Goal: Information Seeking & Learning: Check status

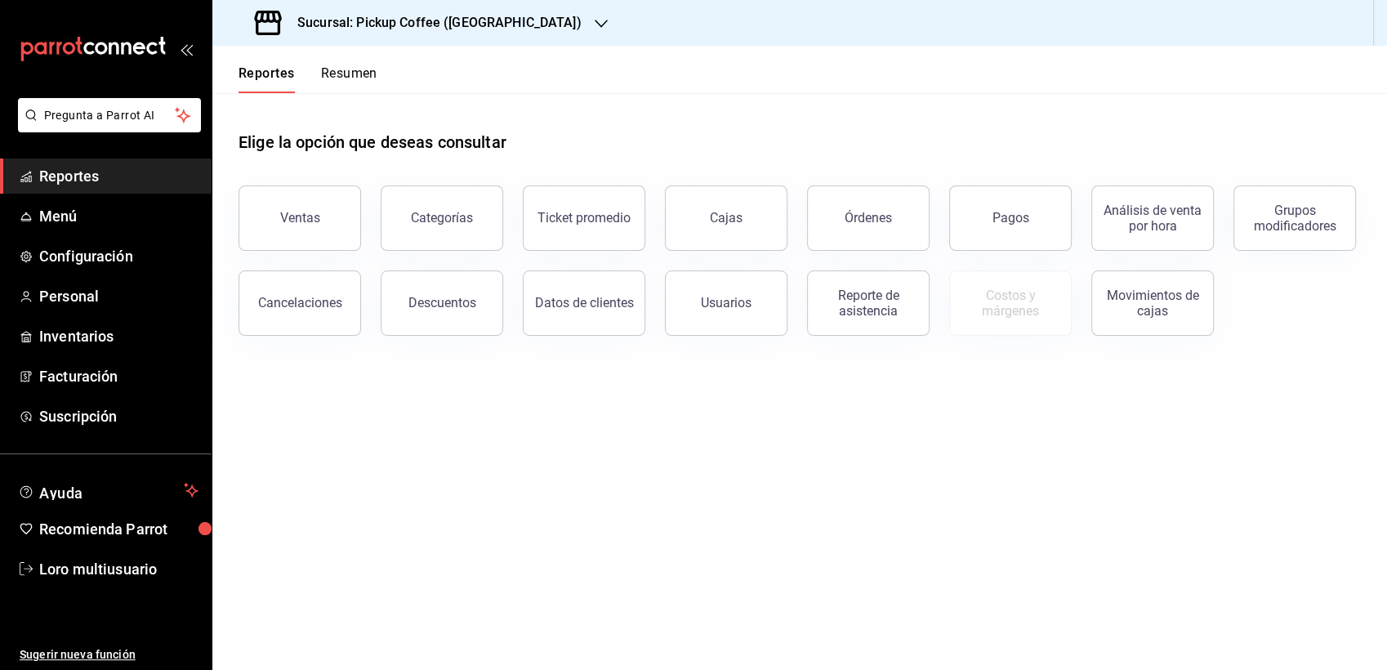
click at [355, 60] on div "Reportes Resumen" at bounding box center [294, 69] width 165 height 47
click at [355, 83] on button "Resumen" at bounding box center [349, 79] width 56 height 28
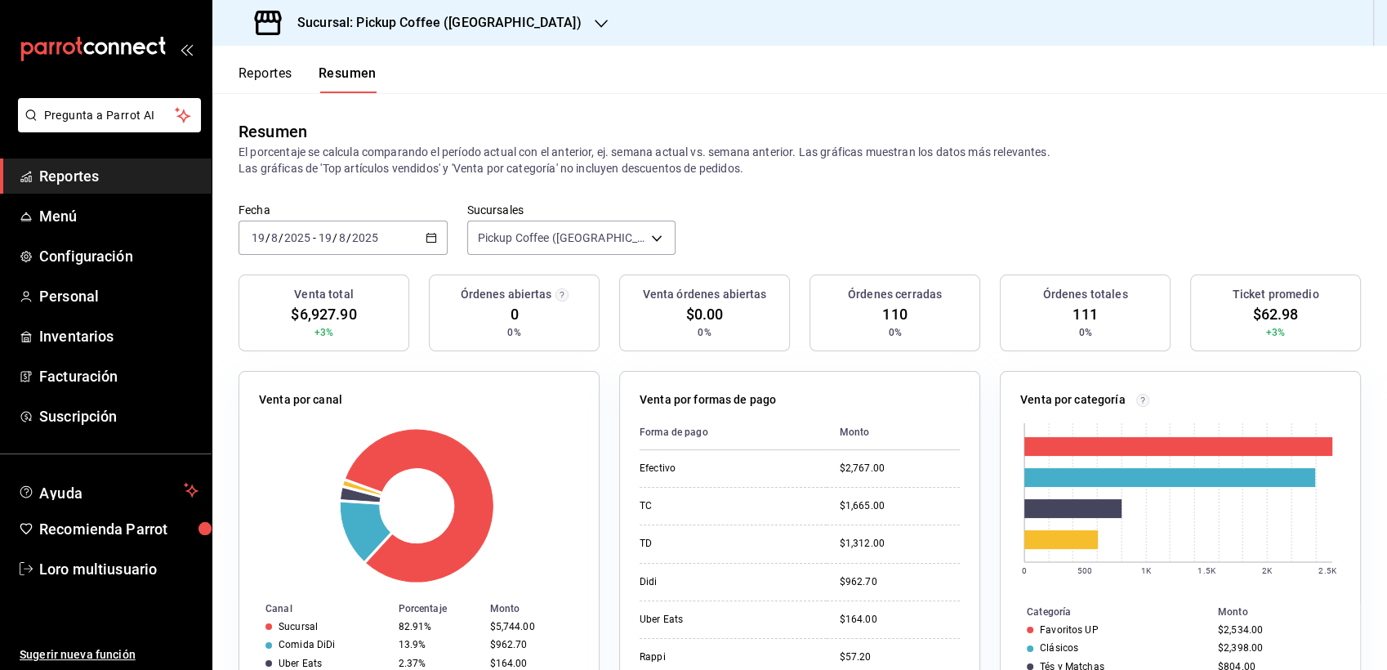
click at [315, 84] on div "Reportes Resumen" at bounding box center [308, 79] width 138 height 28
click at [86, 212] on span "Menú" at bounding box center [118, 216] width 159 height 22
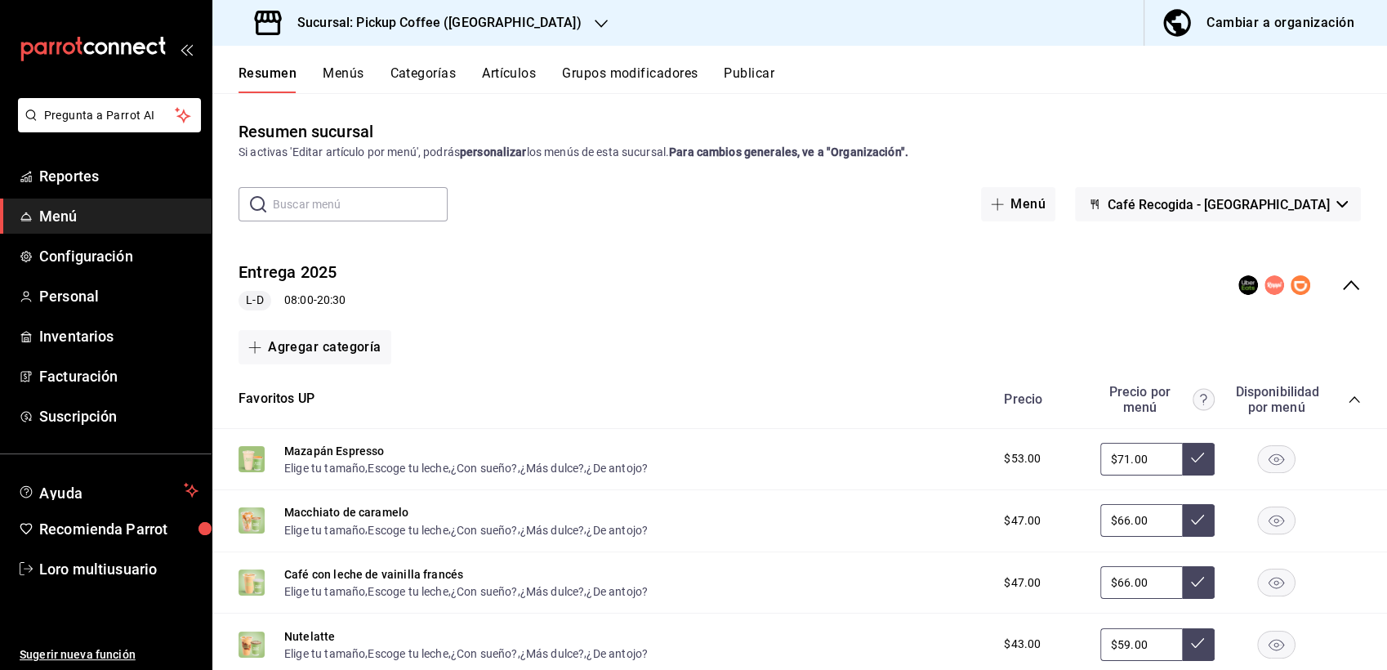
click at [344, 77] on button "Menús" at bounding box center [343, 79] width 41 height 28
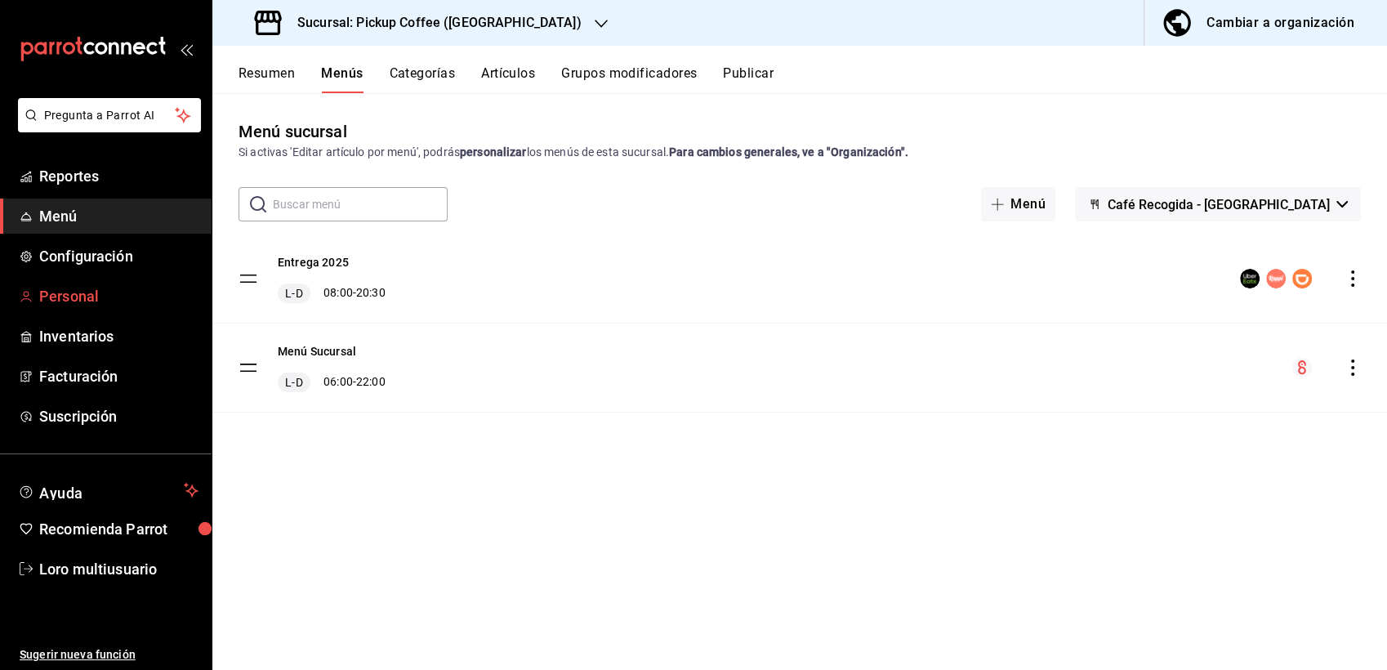
click at [74, 306] on span "Personal" at bounding box center [118, 296] width 159 height 22
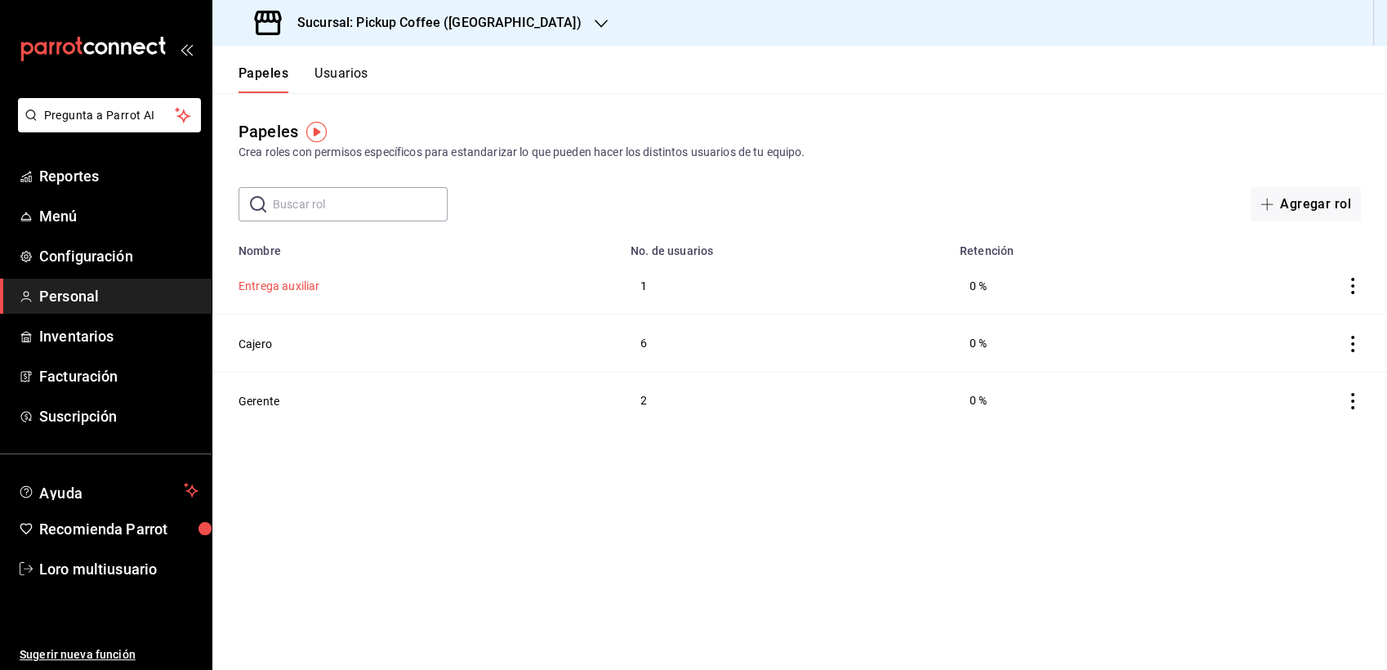
click at [278, 285] on button "Entrega auxiliar" at bounding box center [279, 286] width 81 height 16
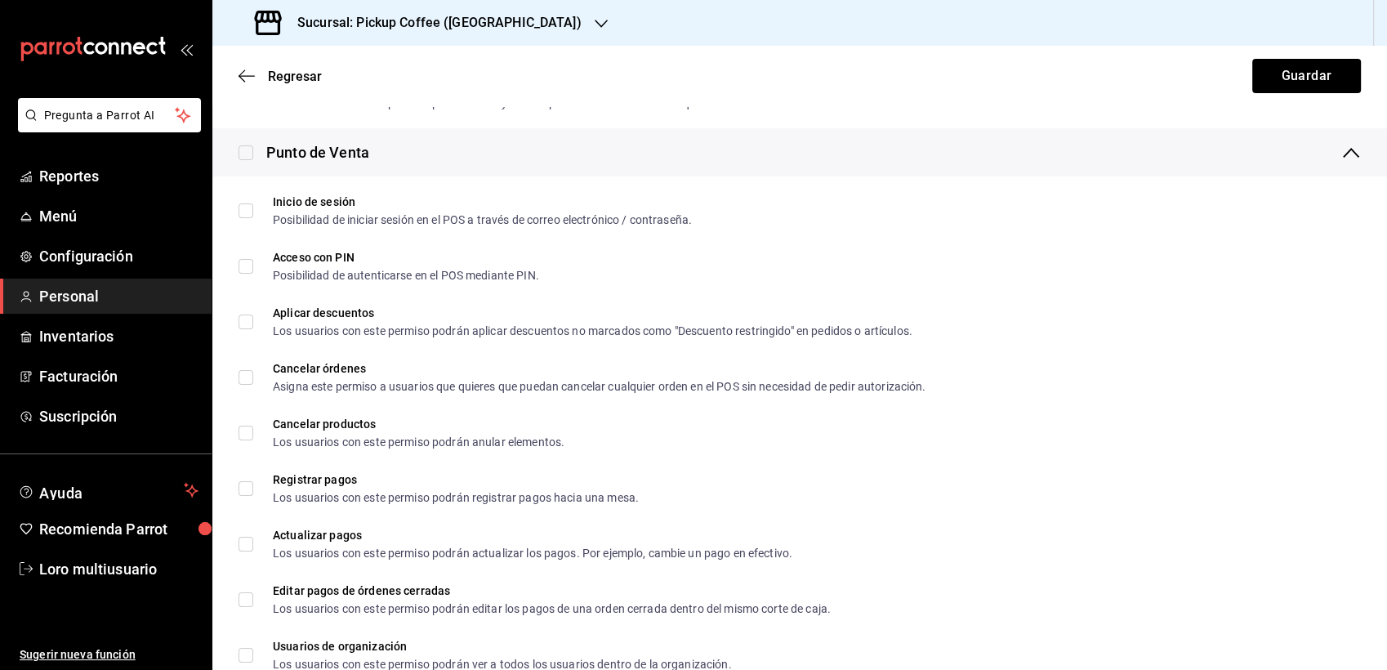
scroll to position [726, 0]
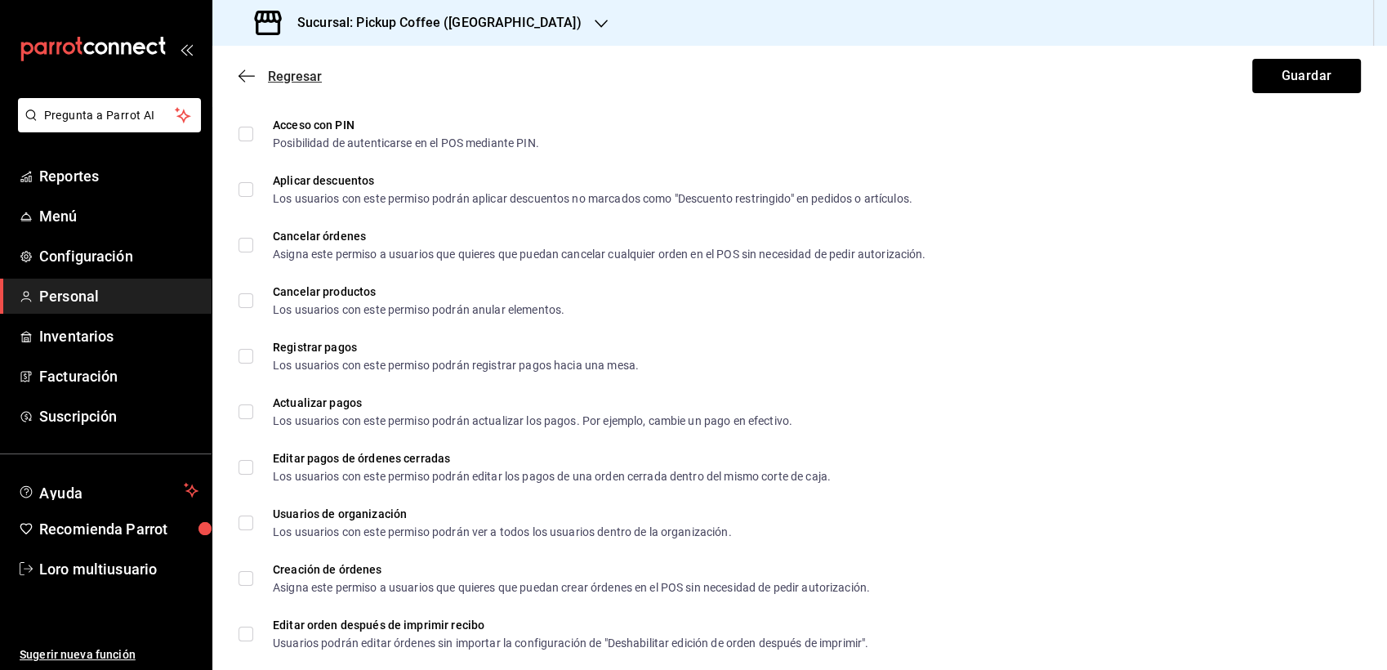
click at [243, 71] on icon "button" at bounding box center [242, 76] width 7 height 12
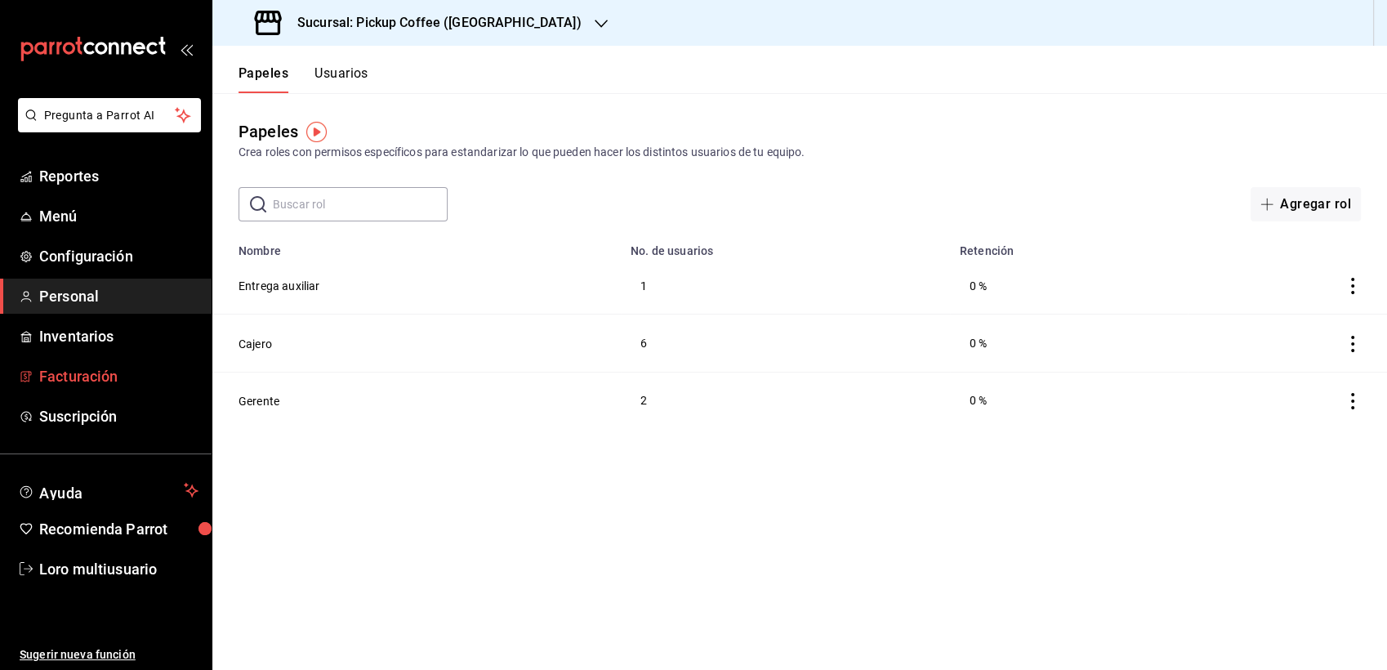
click at [78, 377] on font "Facturación" at bounding box center [78, 376] width 78 height 17
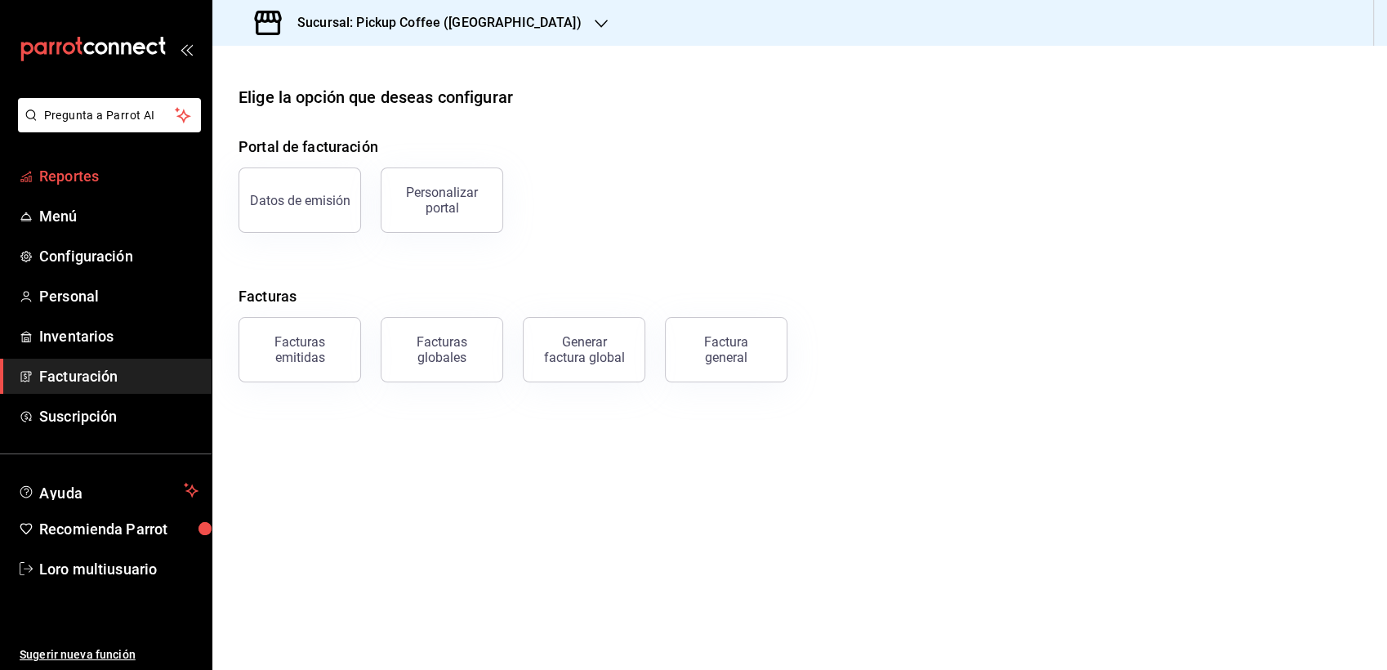
click at [118, 162] on link "Reportes" at bounding box center [106, 175] width 212 height 35
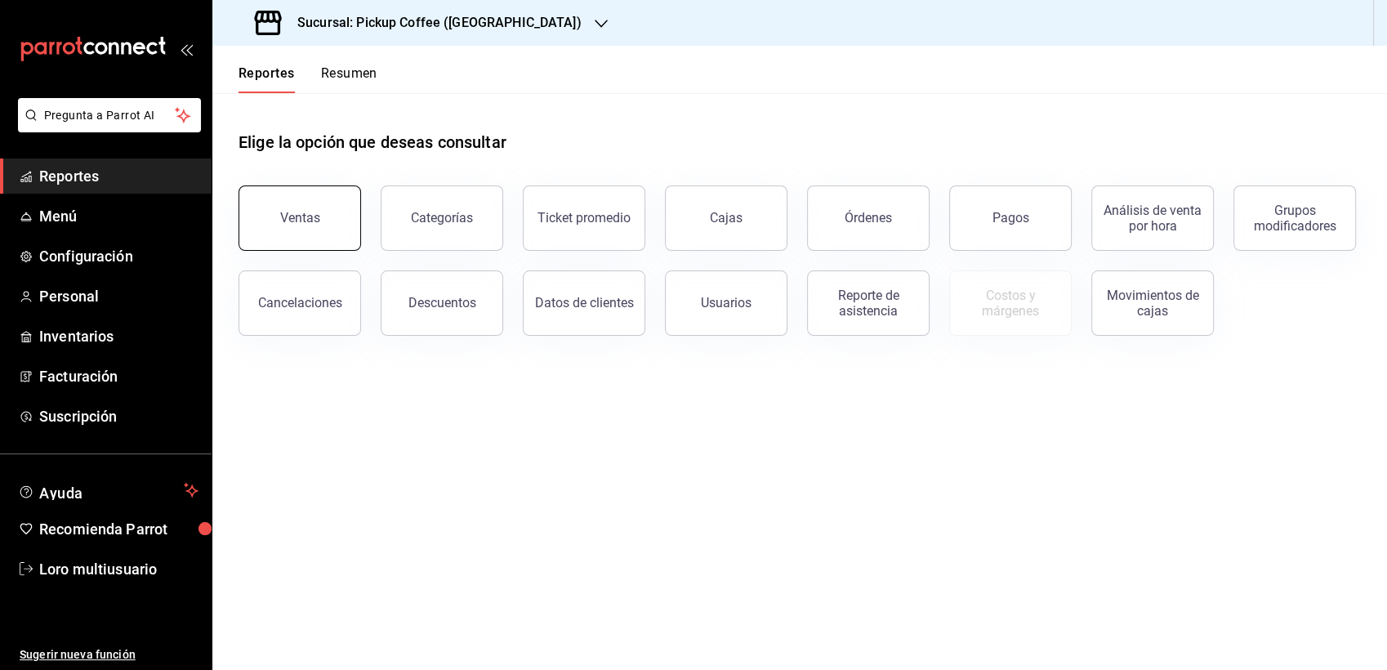
click at [319, 211] on button "Ventas" at bounding box center [300, 217] width 123 height 65
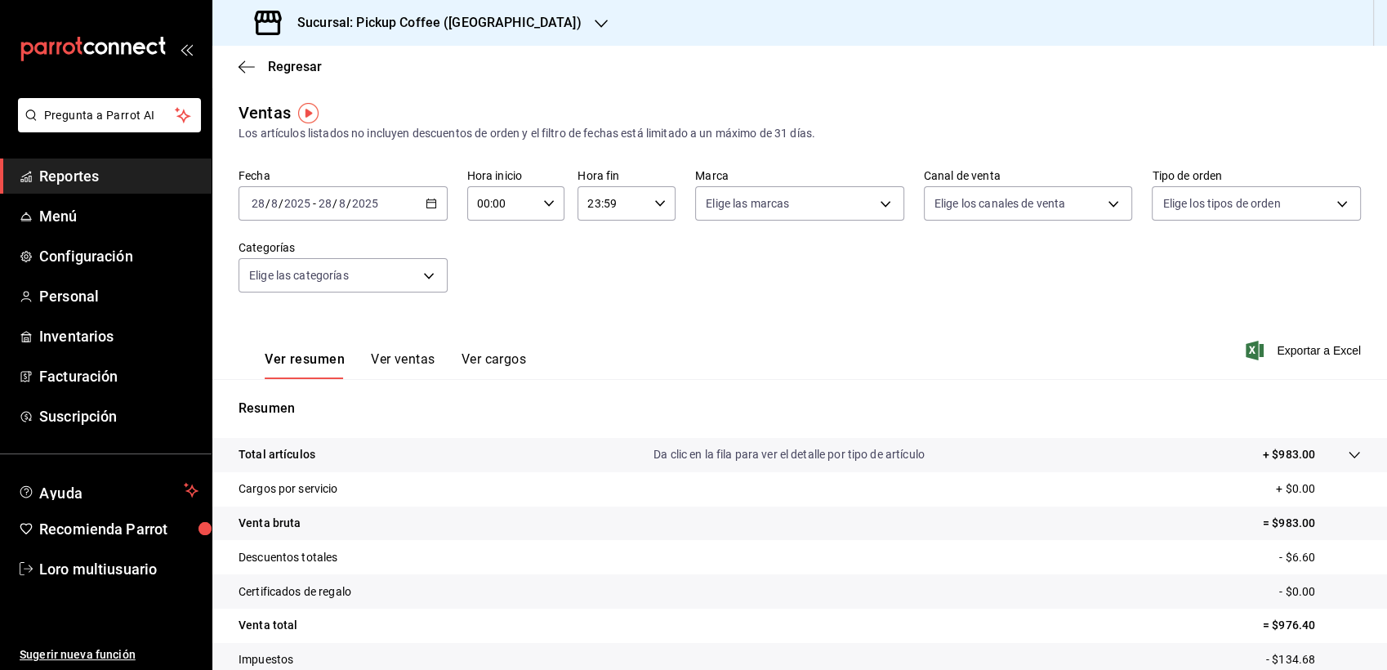
click at [434, 187] on div "2025-08-28 28 / 8 / 2025 - 2025-08-28 28 / 8 / 2025" at bounding box center [343, 203] width 209 height 34
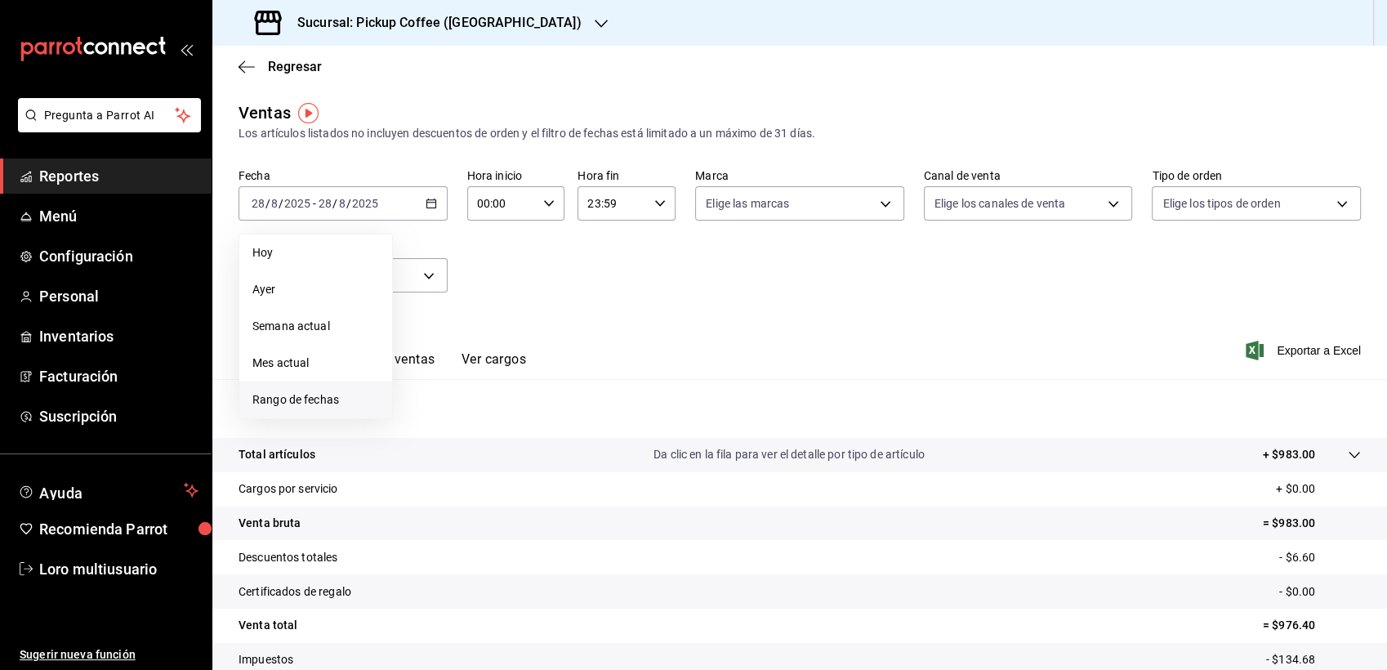
click at [326, 402] on span "Rango de fechas" at bounding box center [315, 399] width 127 height 17
click at [499, 266] on icon "button" at bounding box center [503, 263] width 20 height 20
click at [567, 265] on icon "button" at bounding box center [573, 263] width 20 height 20
click at [577, 386] on abbr "diciembre" at bounding box center [581, 382] width 42 height 11
click at [596, 320] on button "1" at bounding box center [601, 311] width 29 height 29
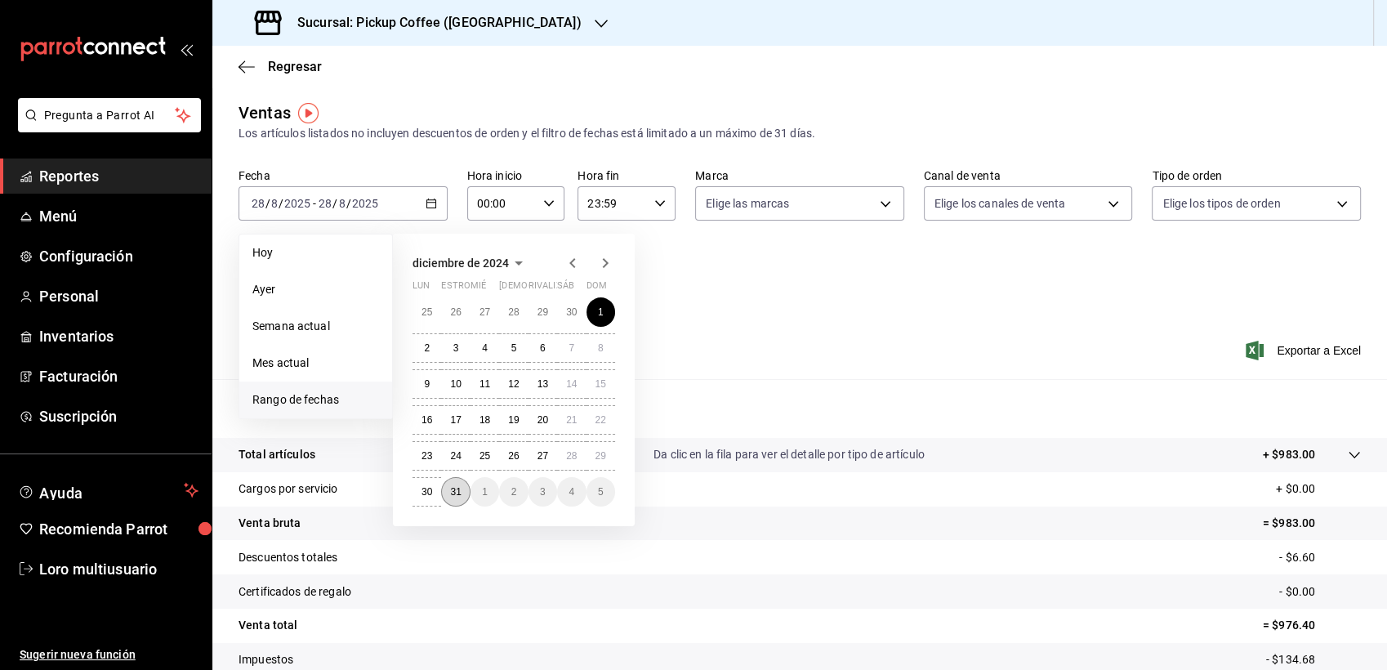
click at [458, 486] on abbr "31" at bounding box center [455, 491] width 11 height 11
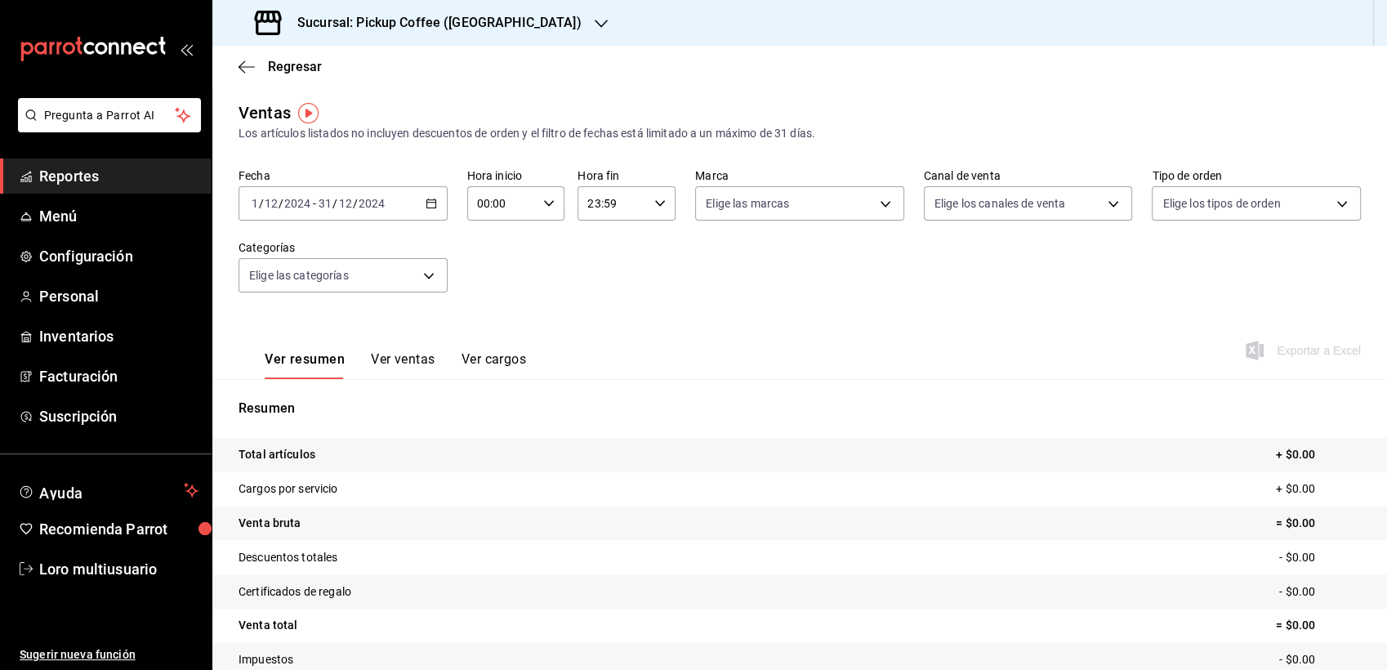
click at [403, 364] on button "Ver ventas" at bounding box center [403, 365] width 65 height 28
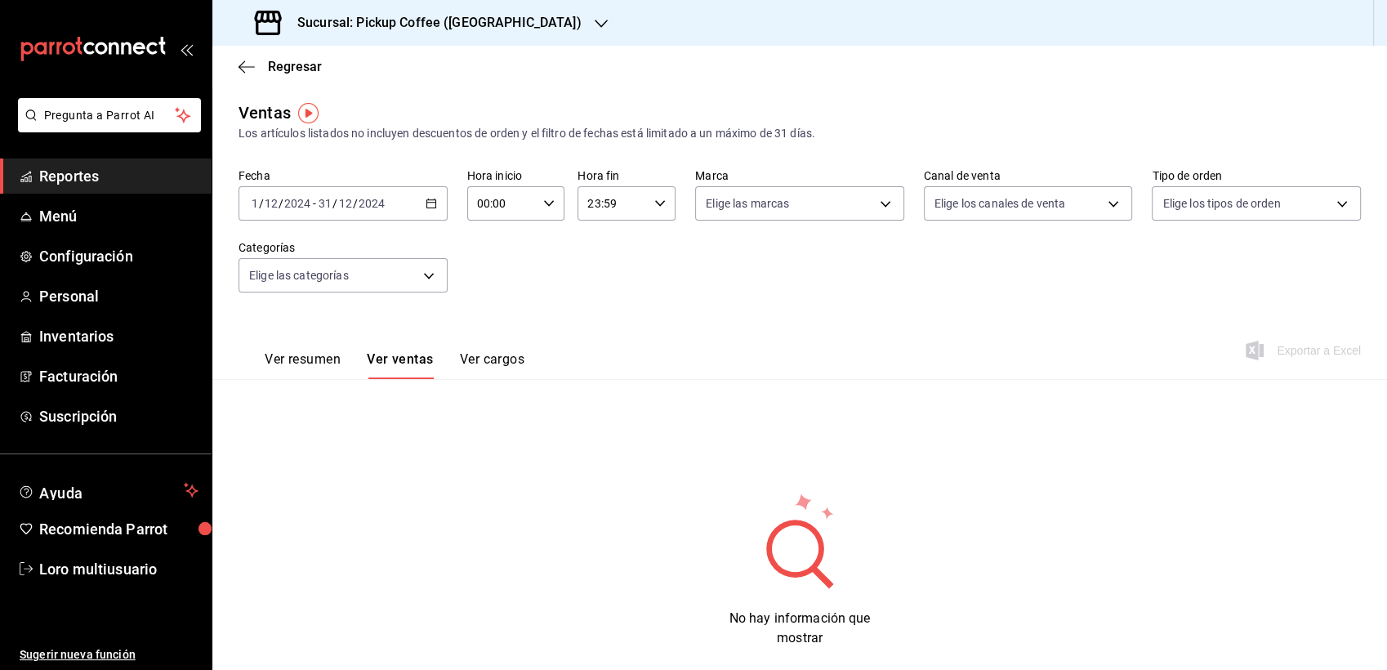
click at [319, 369] on button "Ver resumen" at bounding box center [303, 365] width 76 height 28
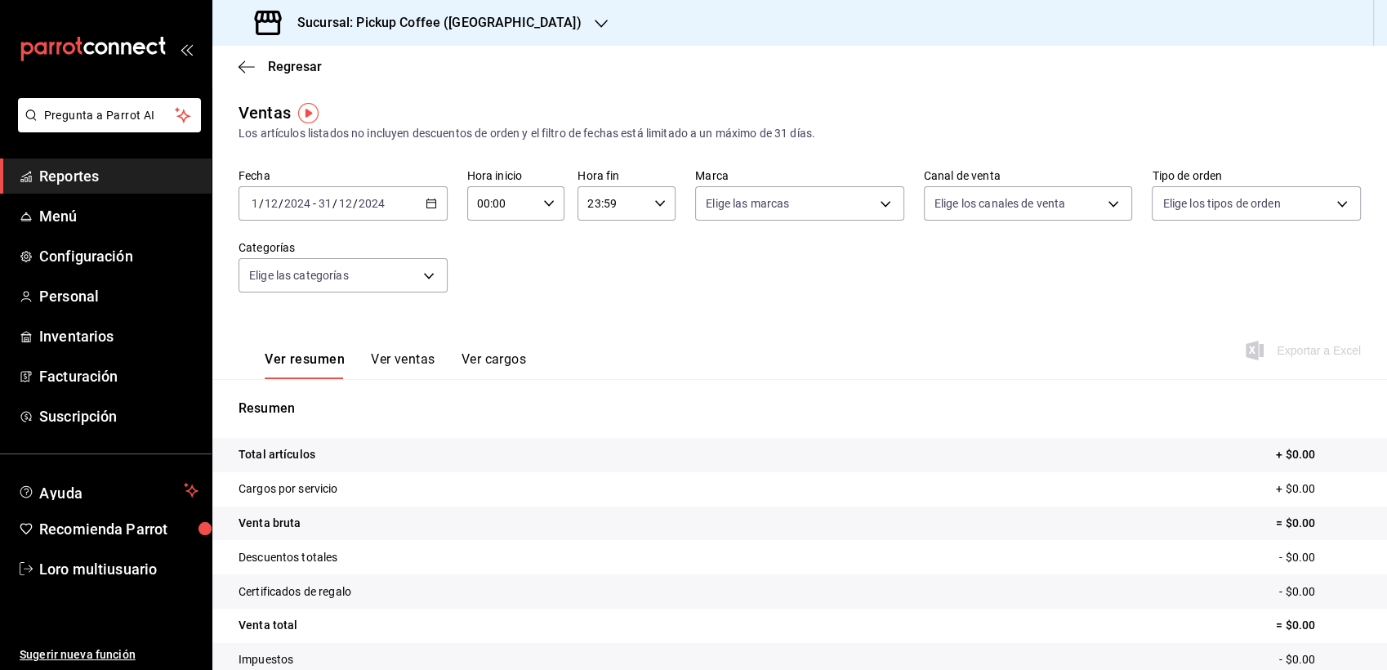
click at [457, 20] on h3 "Sucursal: Pickup Coffee ([GEOGRAPHIC_DATA])" at bounding box center [432, 23] width 297 height 20
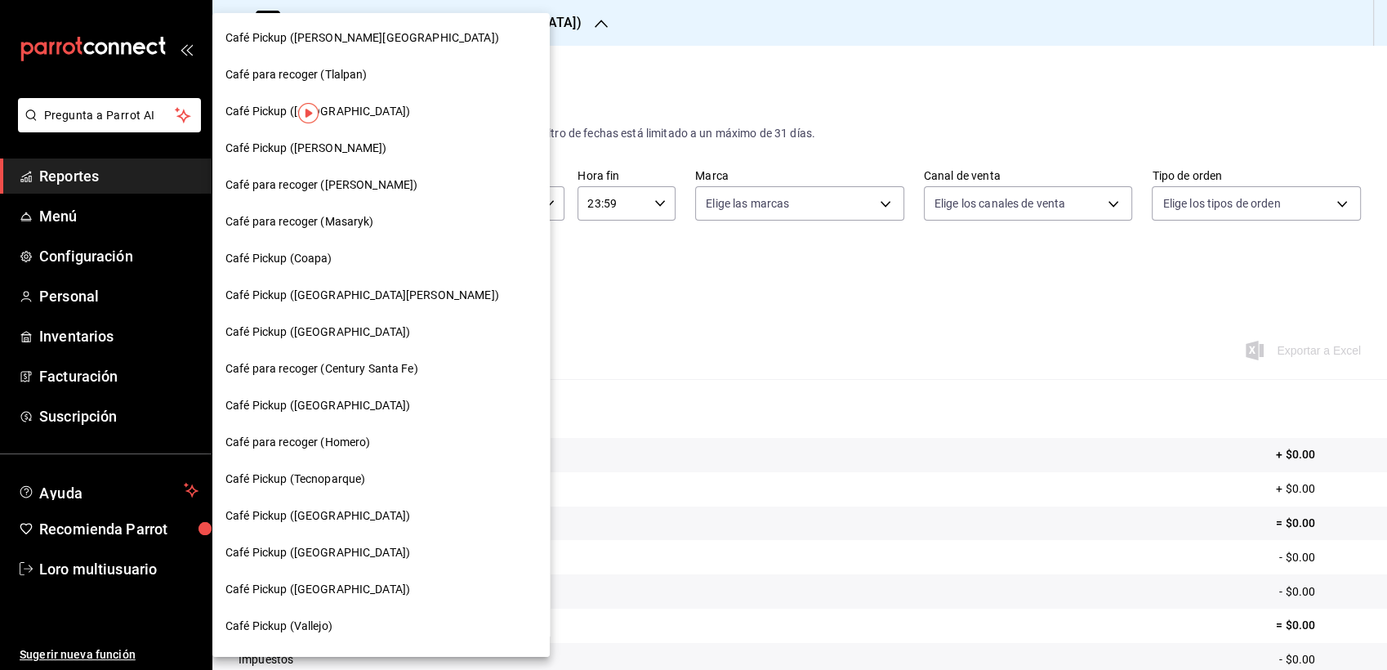
click at [618, 220] on div at bounding box center [693, 335] width 1387 height 670
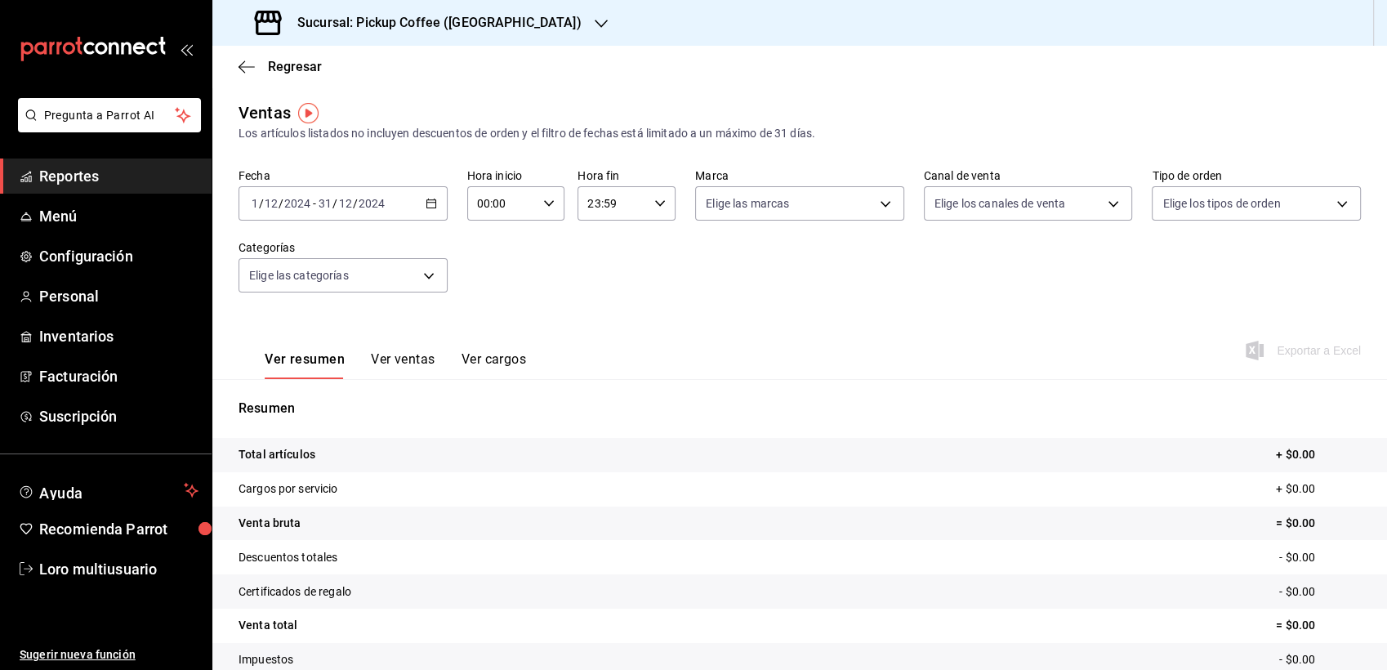
click at [386, 10] on div "Sucursal: Pickup Coffee ([GEOGRAPHIC_DATA])" at bounding box center [419, 23] width 389 height 46
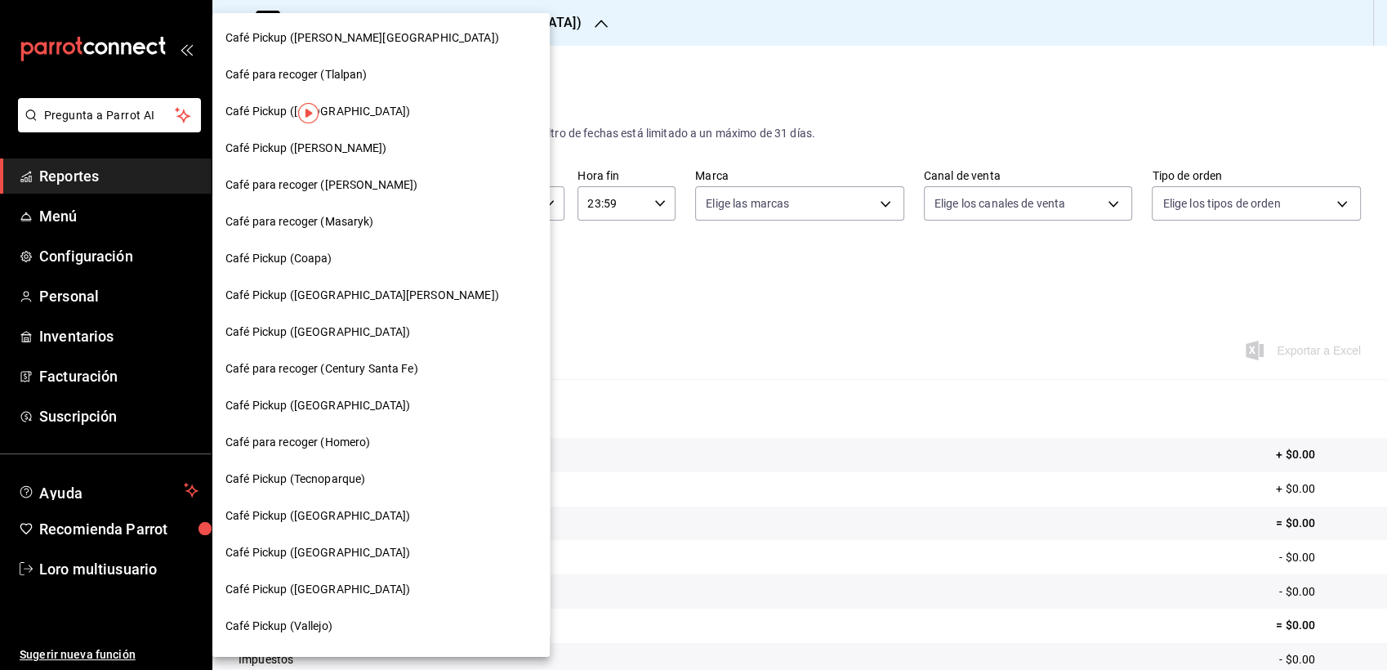
click at [340, 25] on div "Café Pickup ([PERSON_NAME][GEOGRAPHIC_DATA])" at bounding box center [380, 38] width 337 height 37
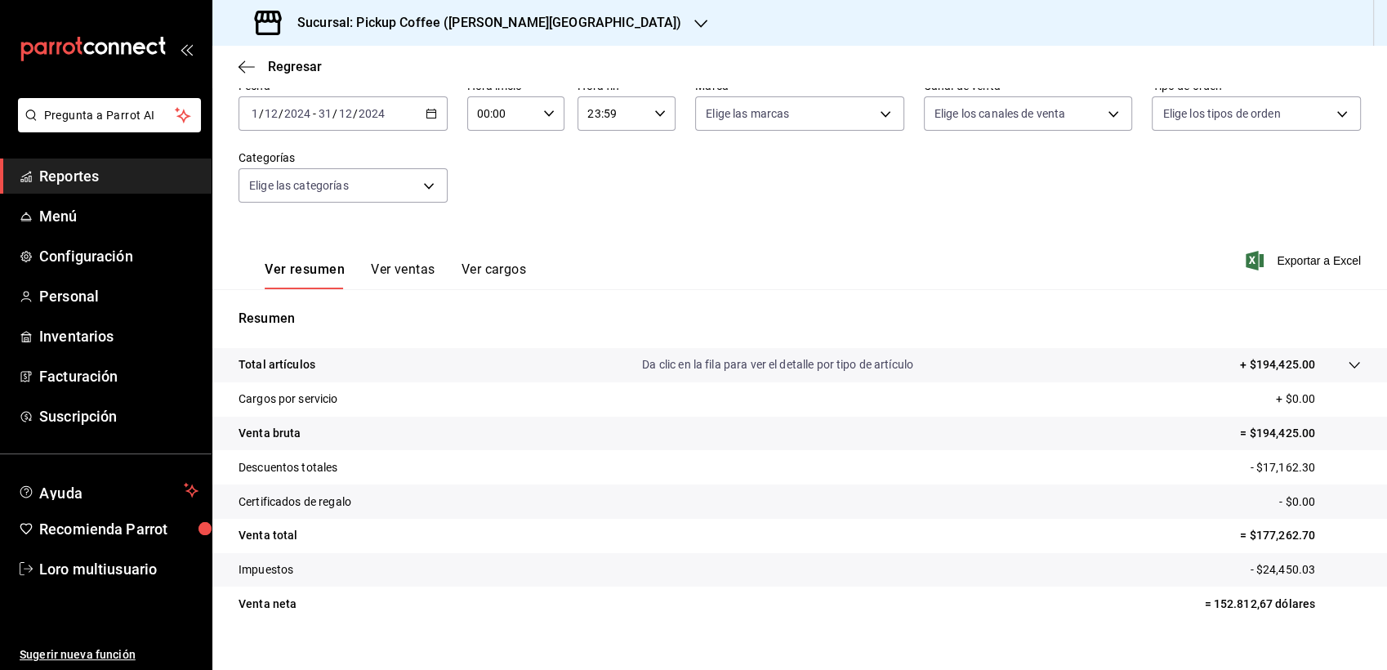
scroll to position [113, 0]
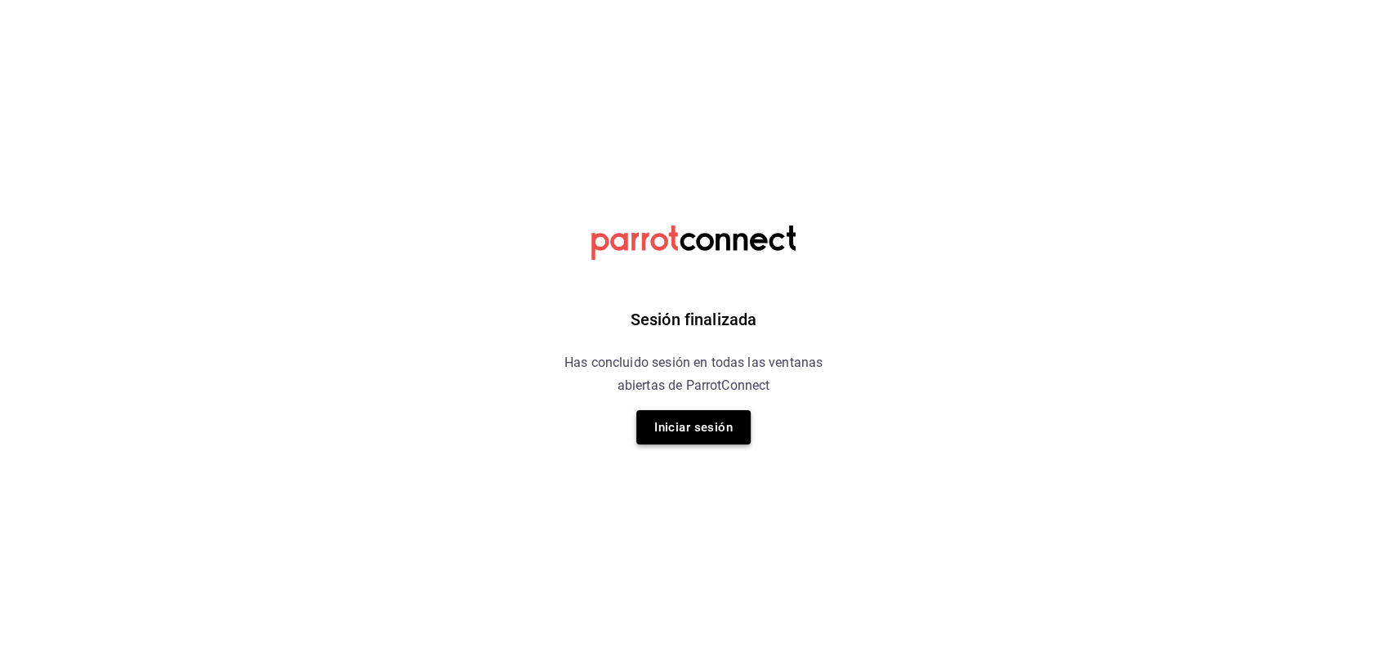
click at [683, 436] on button "Iniciar sesión" at bounding box center [693, 427] width 114 height 34
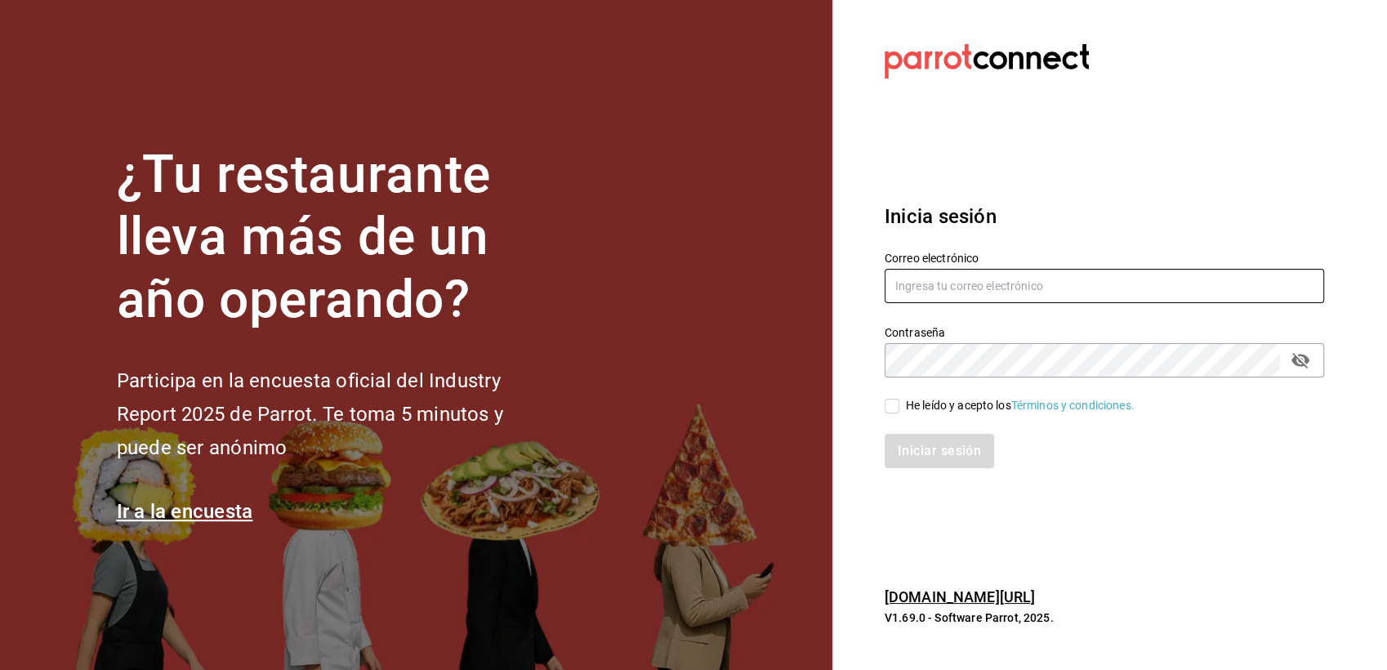
type input "multiuser@pickup.com"
click at [890, 409] on input "He leído y acepto los Términos y condiciones." at bounding box center [892, 406] width 15 height 15
checkbox input "true"
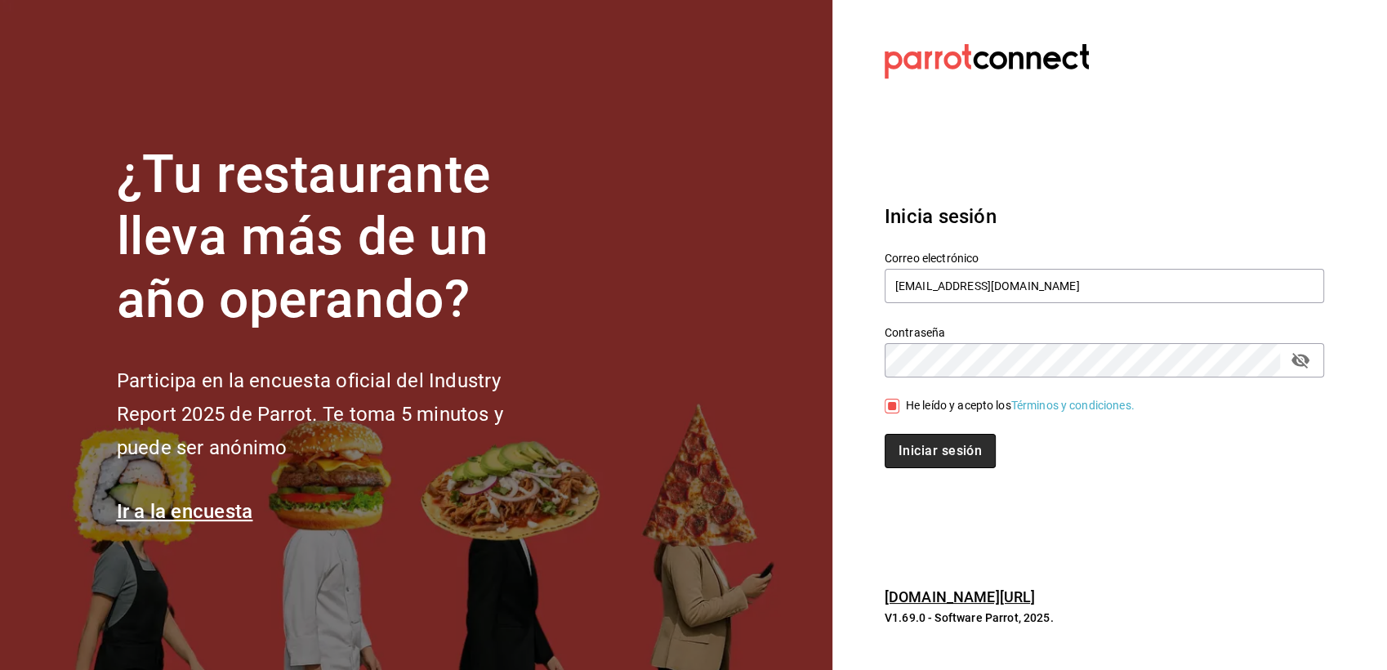
click at [900, 444] on button "Iniciar sesión" at bounding box center [940, 451] width 111 height 34
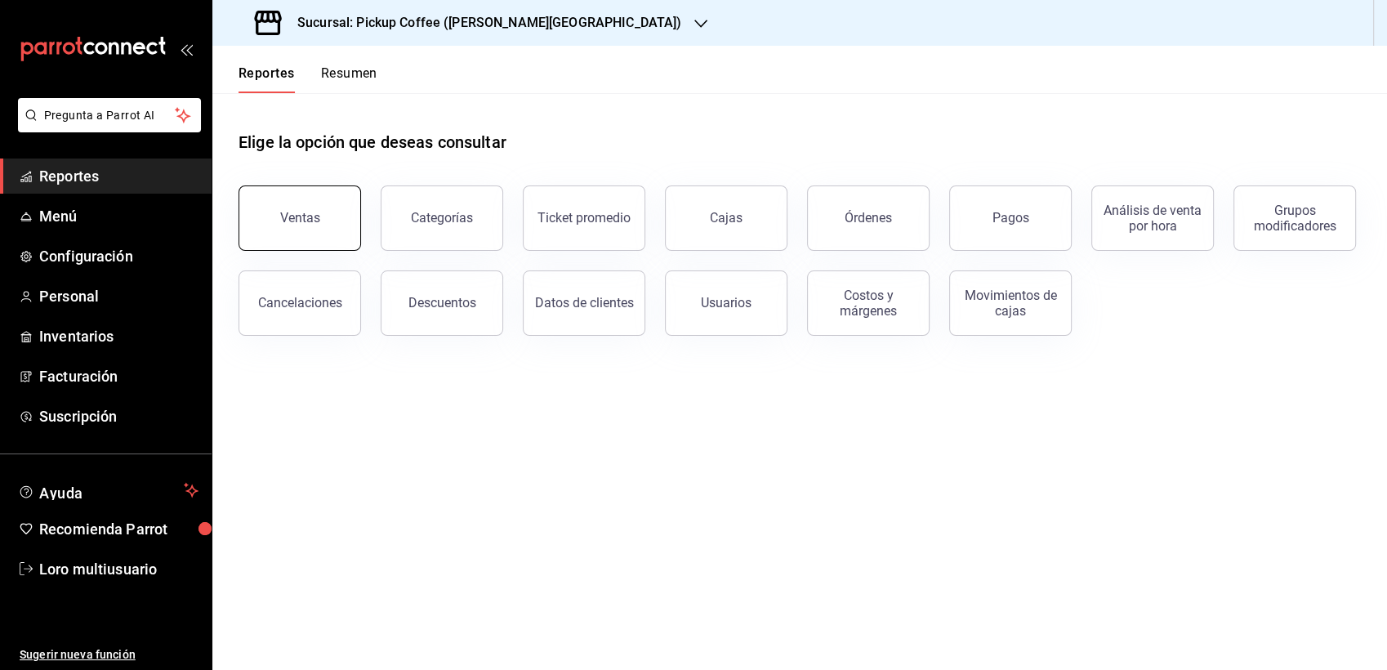
click at [299, 216] on div "Ventas" at bounding box center [300, 218] width 40 height 16
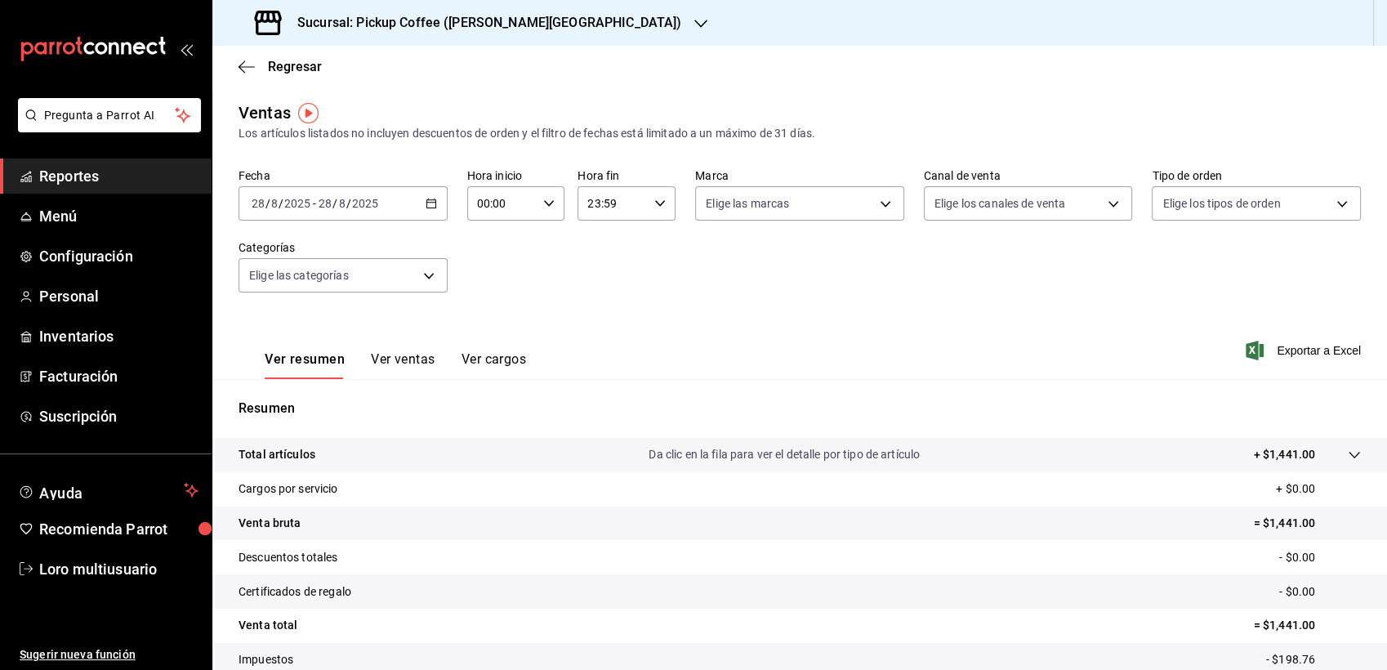
click at [423, 417] on div "Ventas Los artículos listados no incluyen descuentos de orden y el filtro de fe…" at bounding box center [799, 428] width 1175 height 656
click at [394, 351] on button "Ver ventas" at bounding box center [403, 365] width 65 height 28
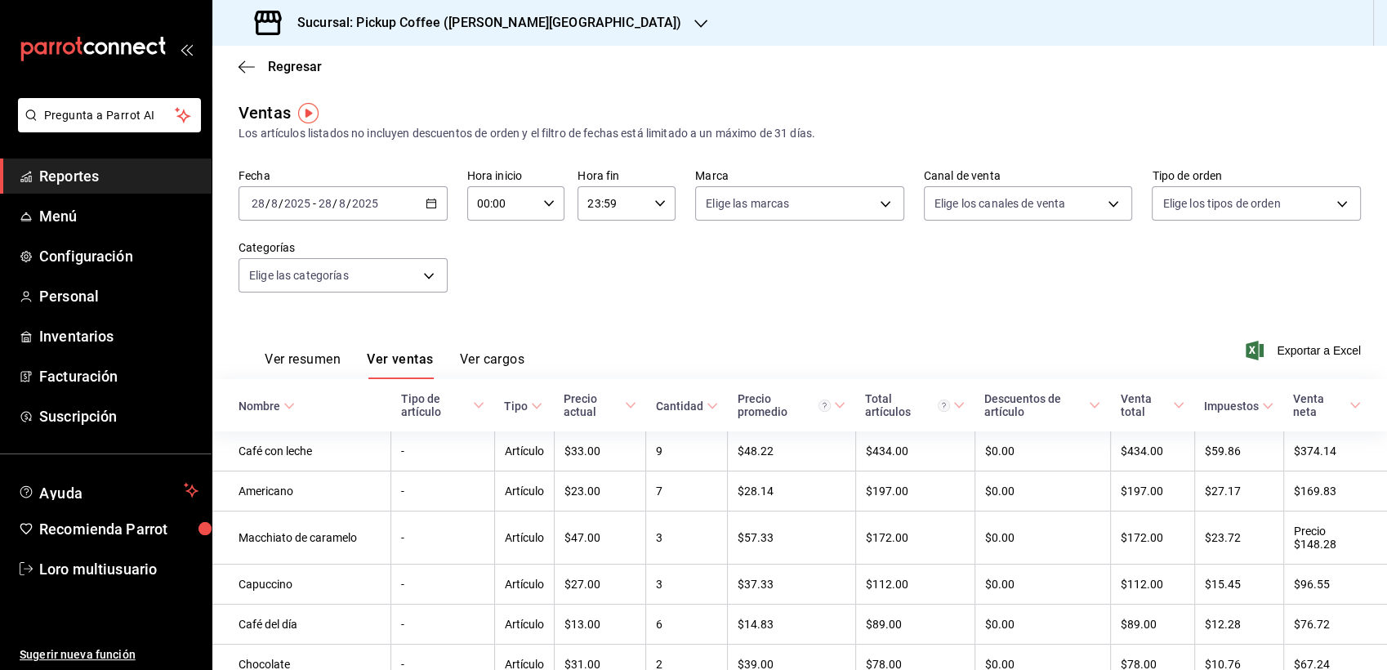
click at [386, 206] on div "[DATE] [DATE] - [DATE] [DATE]" at bounding box center [343, 203] width 209 height 34
click at [301, 398] on span "Rango de fechas" at bounding box center [315, 399] width 127 height 17
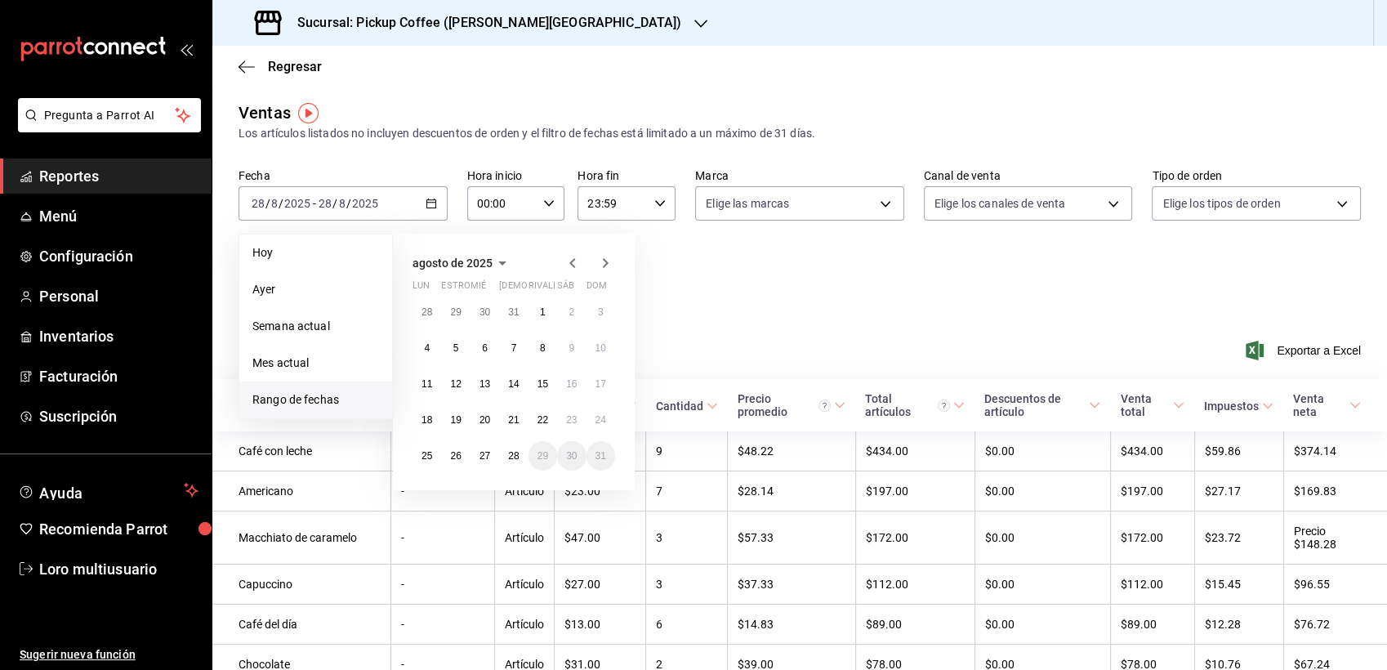
click at [475, 268] on span "agosto de 2025" at bounding box center [453, 263] width 80 height 13
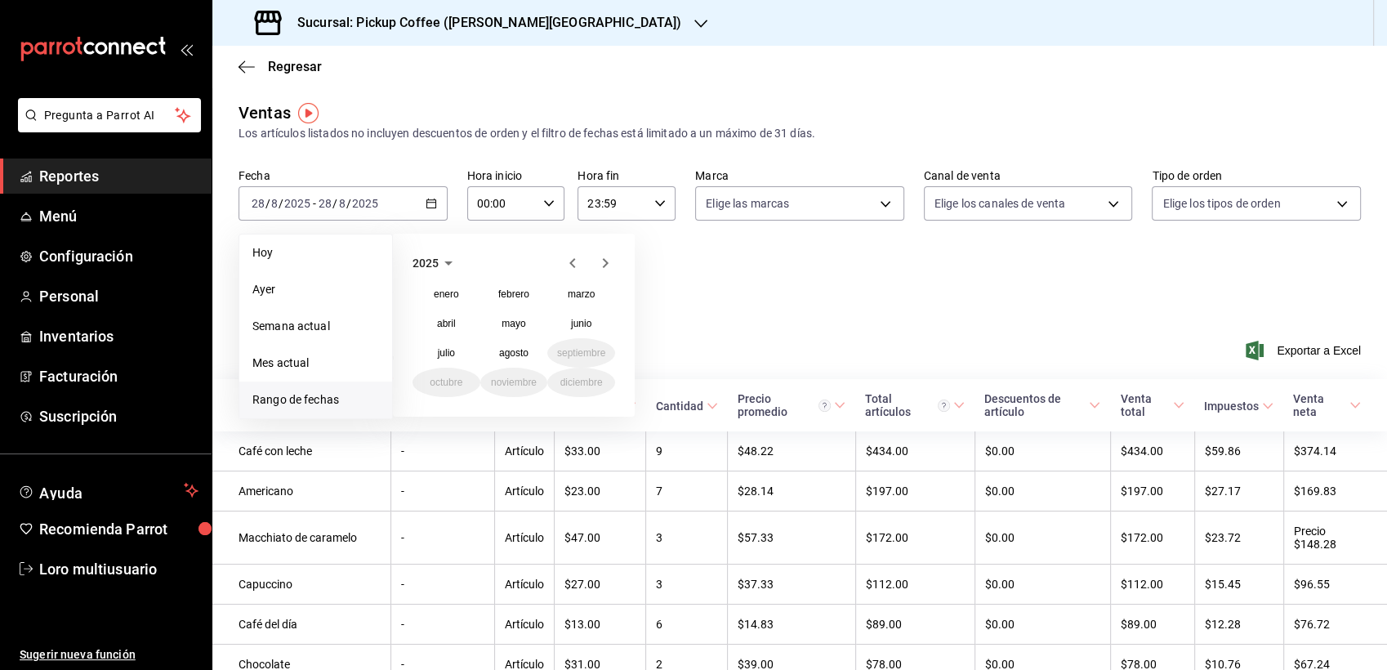
click at [439, 259] on icon "button" at bounding box center [449, 263] width 20 height 20
click at [427, 329] on button "2024" at bounding box center [447, 323] width 68 height 29
click at [591, 374] on button "diciembre" at bounding box center [581, 382] width 68 height 29
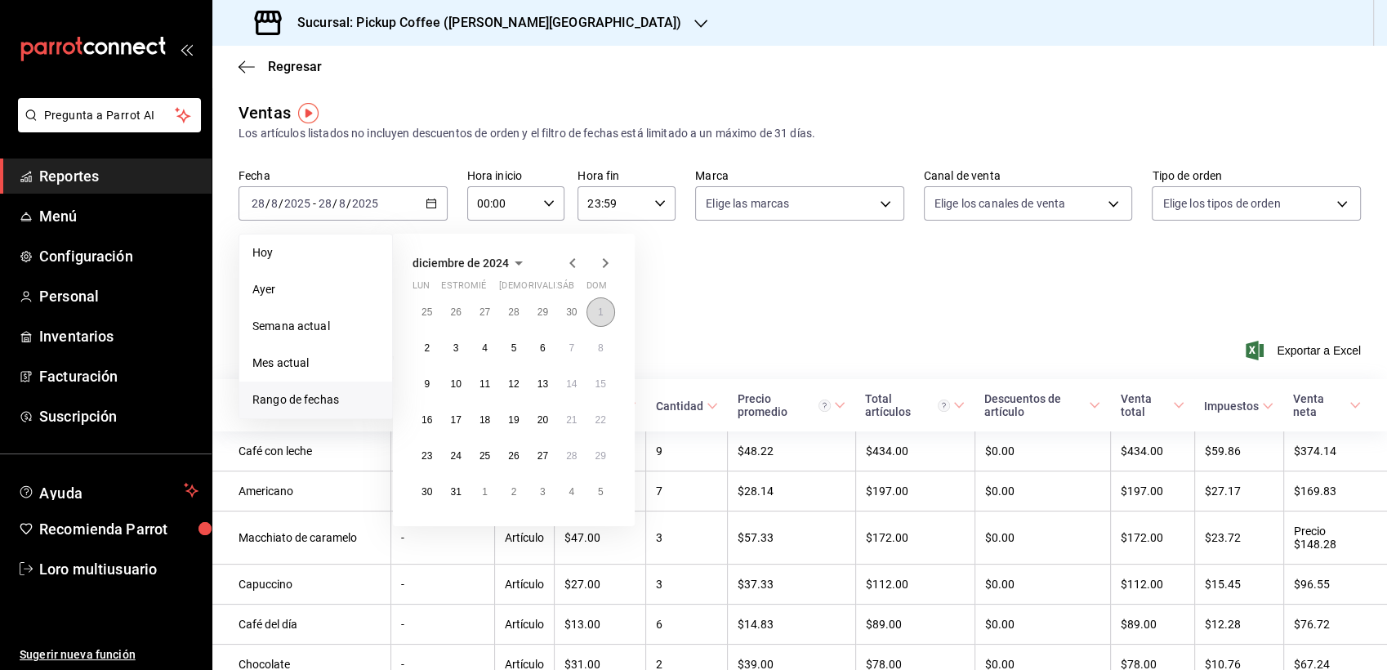
click at [600, 317] on abbr "1" at bounding box center [601, 311] width 6 height 11
click at [455, 490] on abbr "31" at bounding box center [455, 491] width 11 height 11
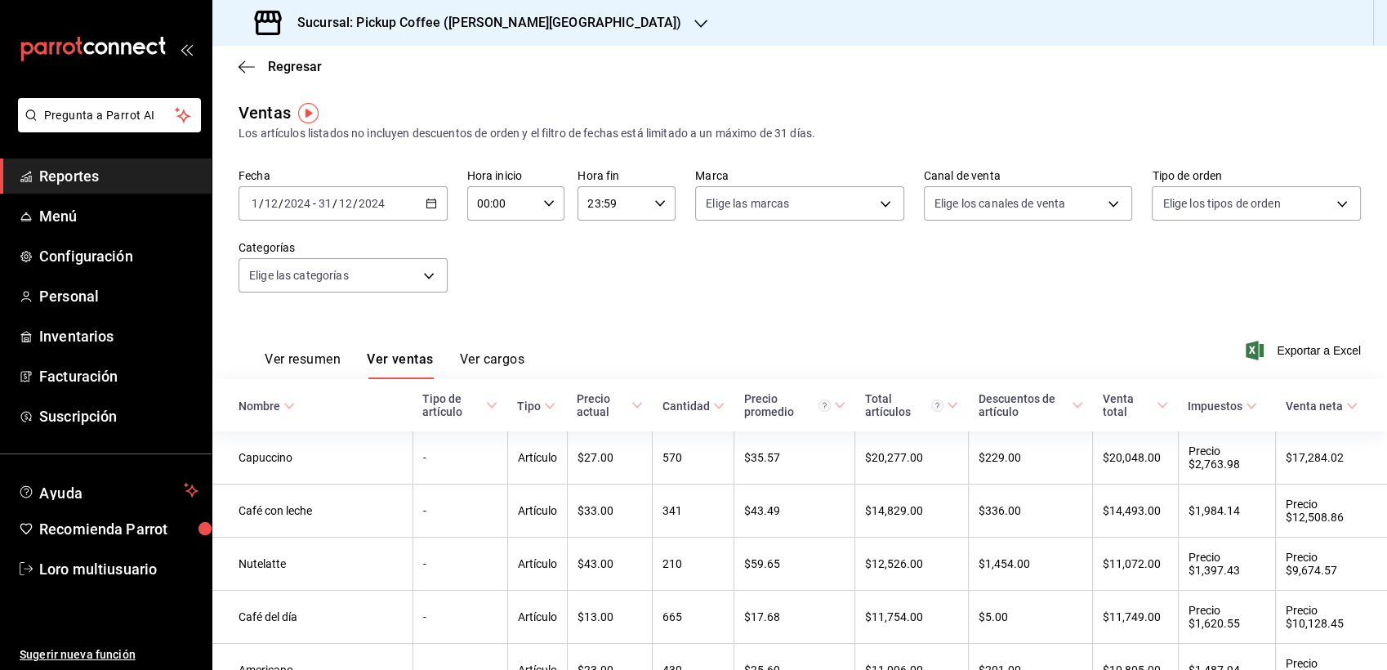
click at [262, 364] on div "Ver resumen Ver ventas Ver cargos" at bounding box center [382, 355] width 286 height 47
click at [287, 359] on font "Ver resumen" at bounding box center [303, 359] width 76 height 16
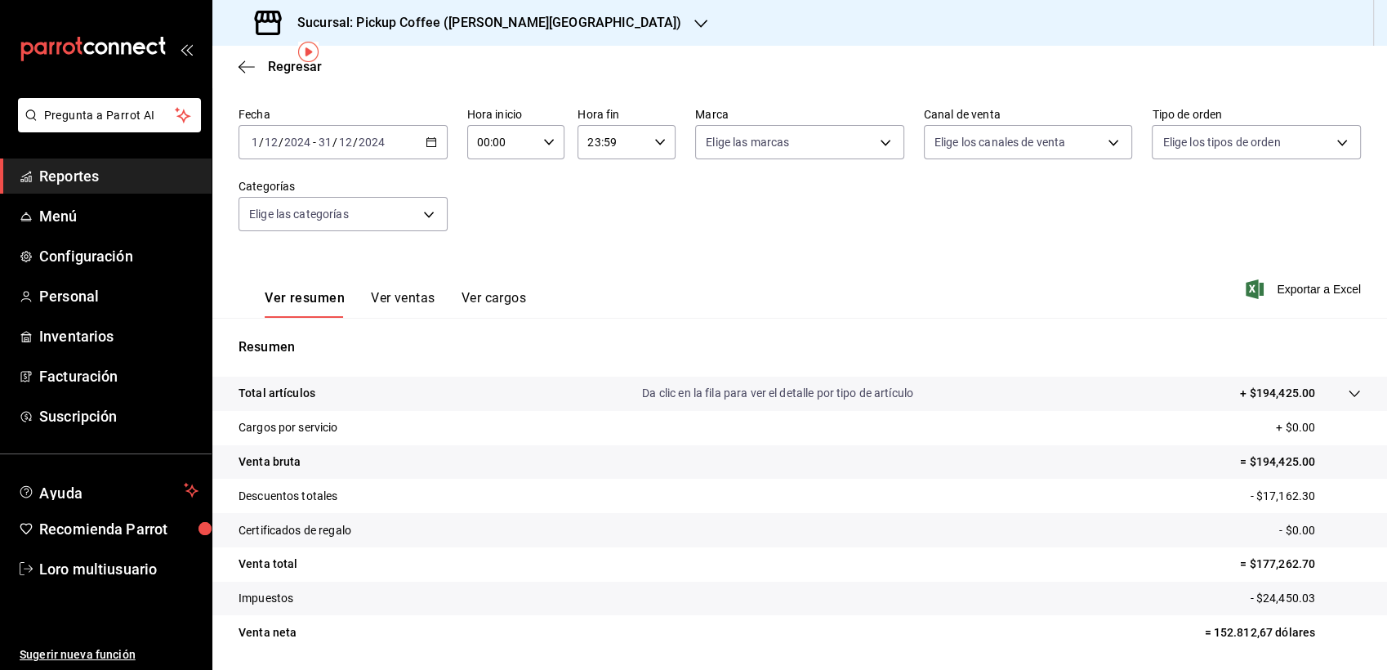
scroll to position [113, 0]
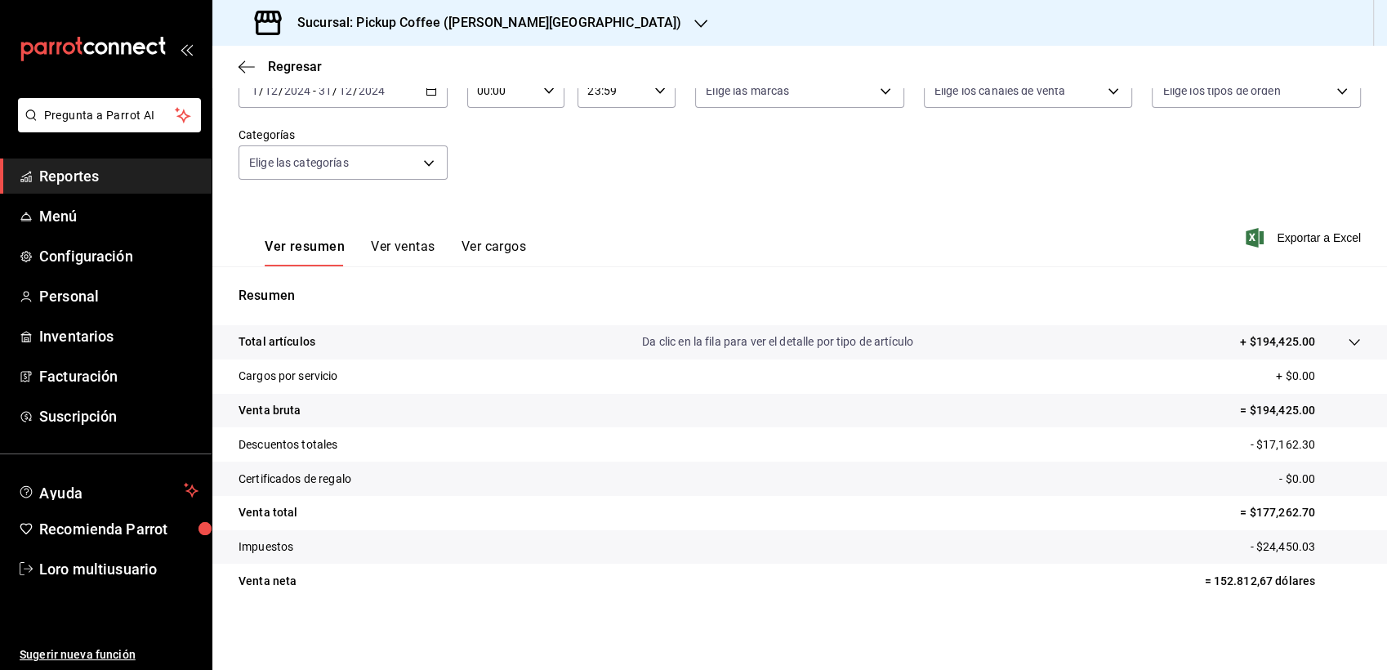
click at [1340, 350] on div at bounding box center [1338, 341] width 46 height 17
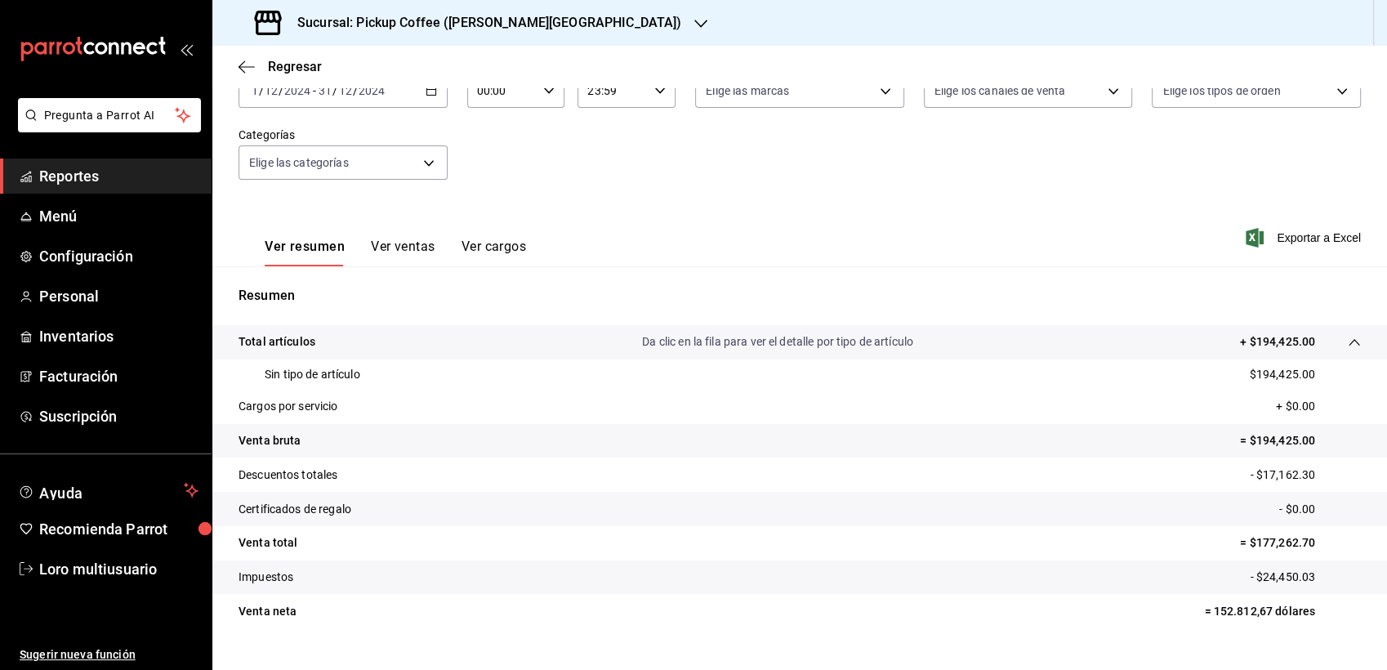
click at [1251, 336] on p "+ $194,425.00" at bounding box center [1277, 341] width 75 height 17
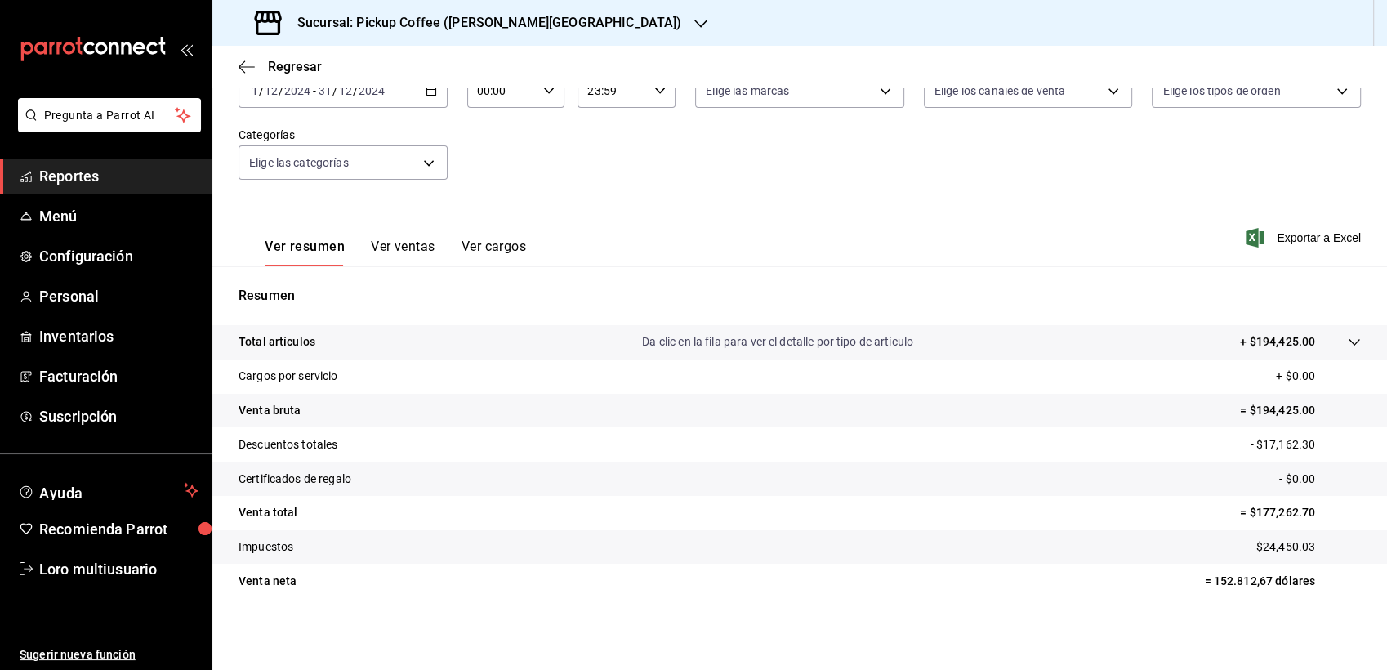
click at [1290, 232] on span "Exportar a Excel" at bounding box center [1305, 238] width 112 height 20
click at [487, 251] on button "Ver cargos" at bounding box center [494, 253] width 65 height 28
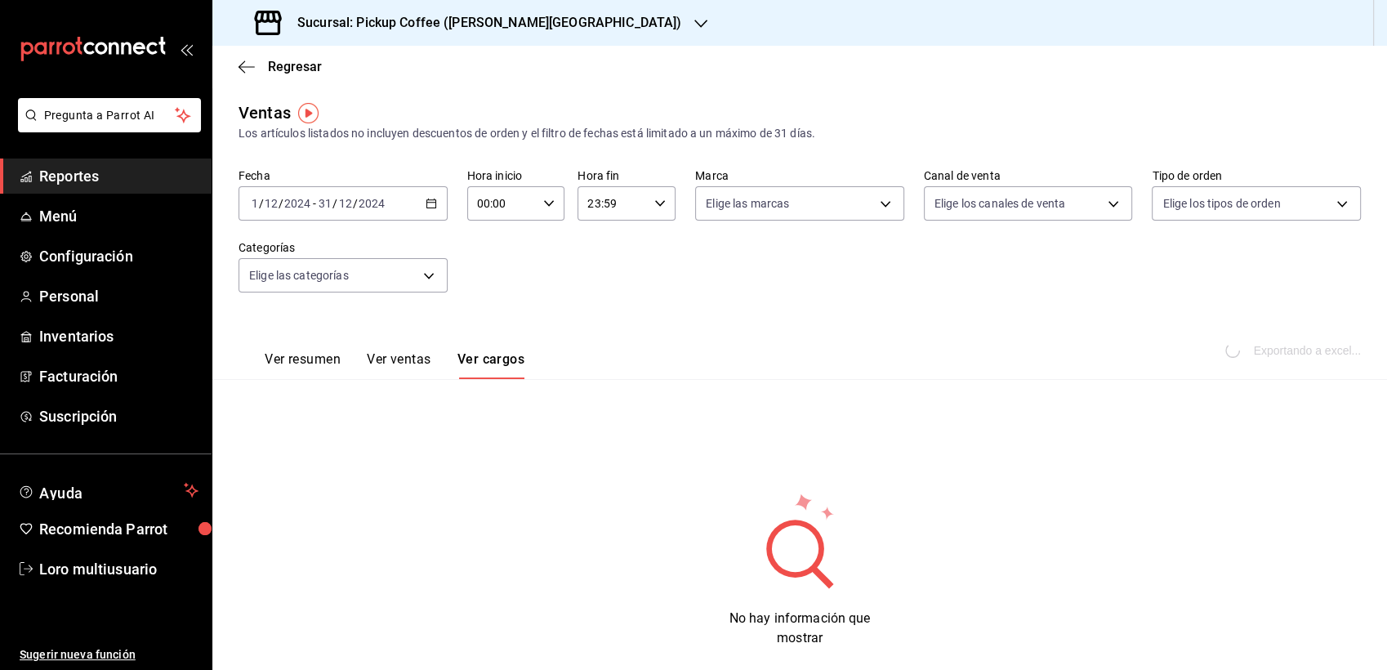
click at [301, 364] on font "Ver resumen" at bounding box center [303, 359] width 76 height 16
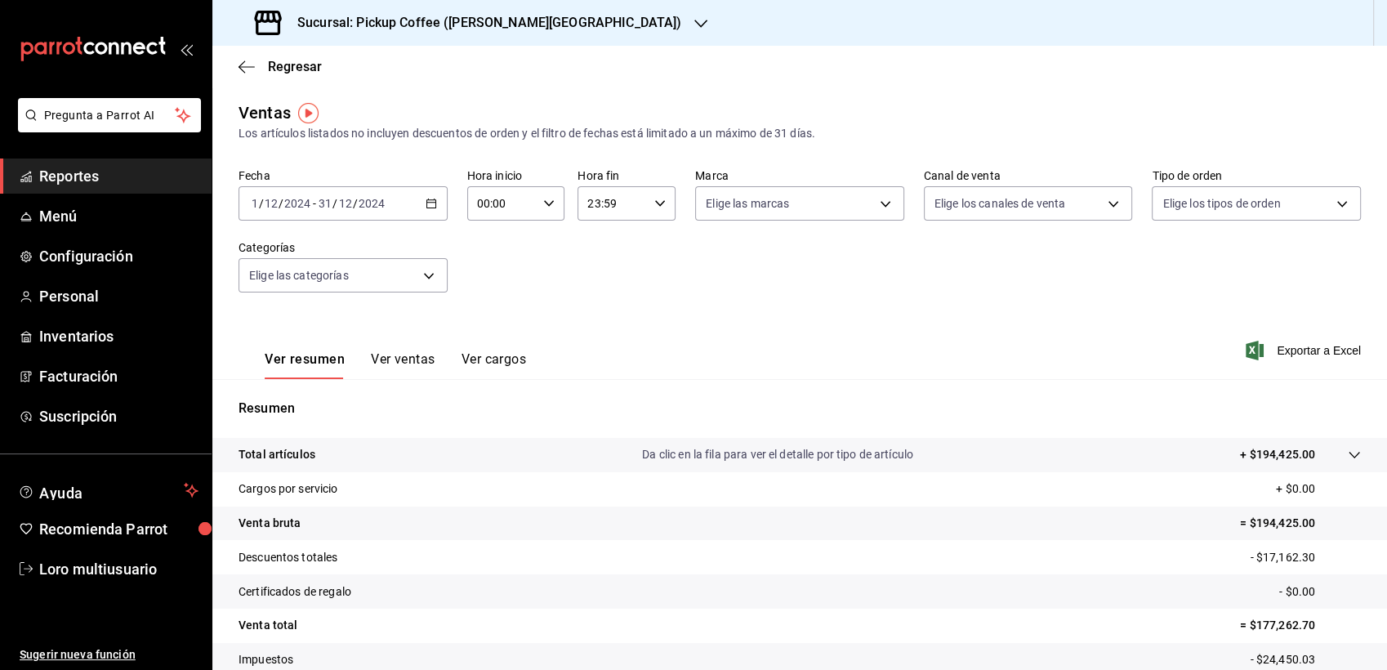
click at [368, 138] on div "Los artículos listados no incluyen descuentos de orden y el filtro de fechas es…" at bounding box center [800, 133] width 1123 height 17
click at [251, 68] on icon "button" at bounding box center [247, 67] width 16 height 15
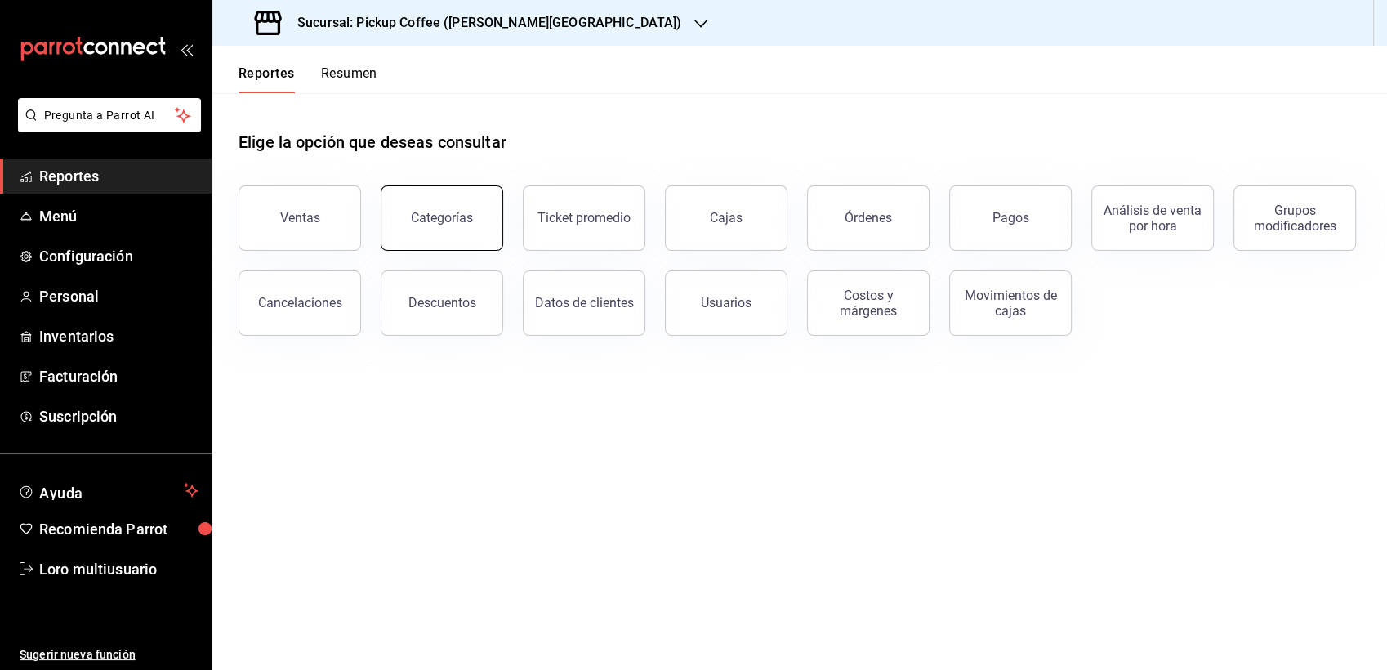
click at [435, 214] on div "Categorías" at bounding box center [442, 218] width 62 height 16
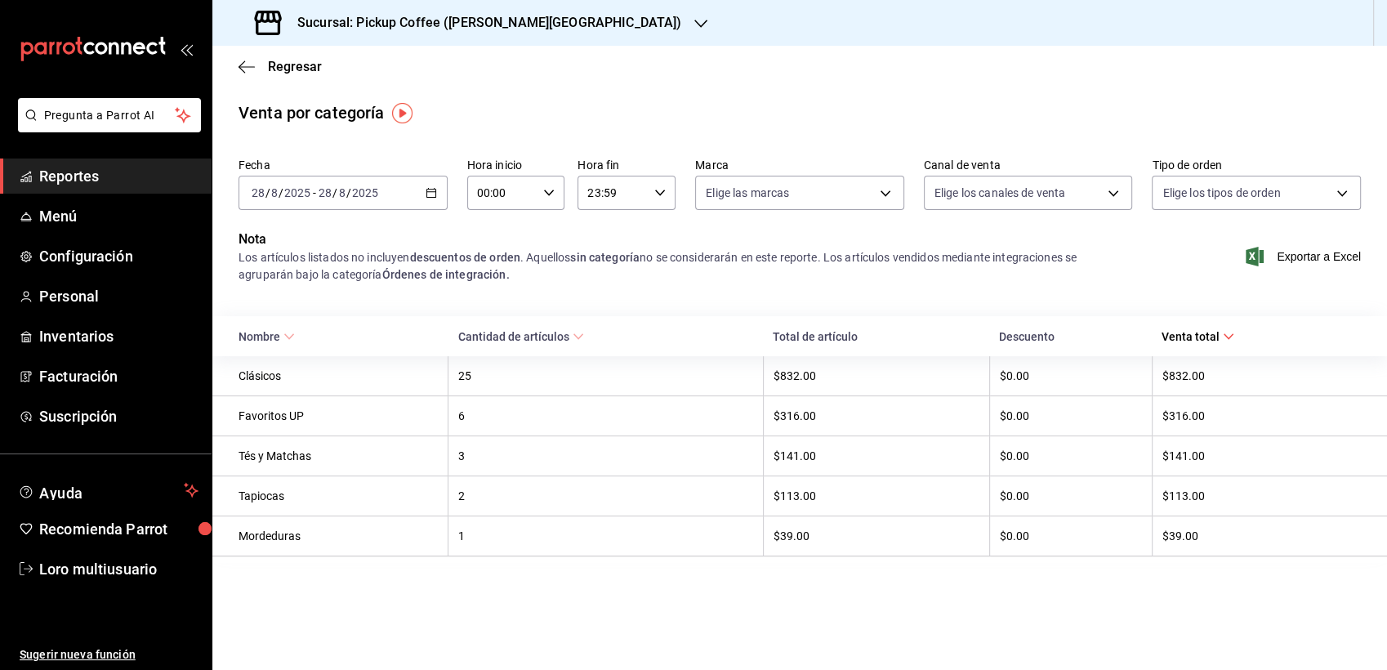
click at [353, 201] on div "2025-08-28 28 / 8 / 2025 - 2025-08-28 28 / 8 / 2025" at bounding box center [343, 193] width 209 height 34
click at [330, 218] on div "Fecha 2025-08-28 28 / 8 / 2025 - 2025-08-28 28 / 8 / 2025 Hora inicio 00:00 Hor…" at bounding box center [800, 190] width 1123 height 78
click at [243, 77] on div "Regresar" at bounding box center [799, 67] width 1175 height 42
click at [239, 68] on icon "button" at bounding box center [242, 66] width 7 height 12
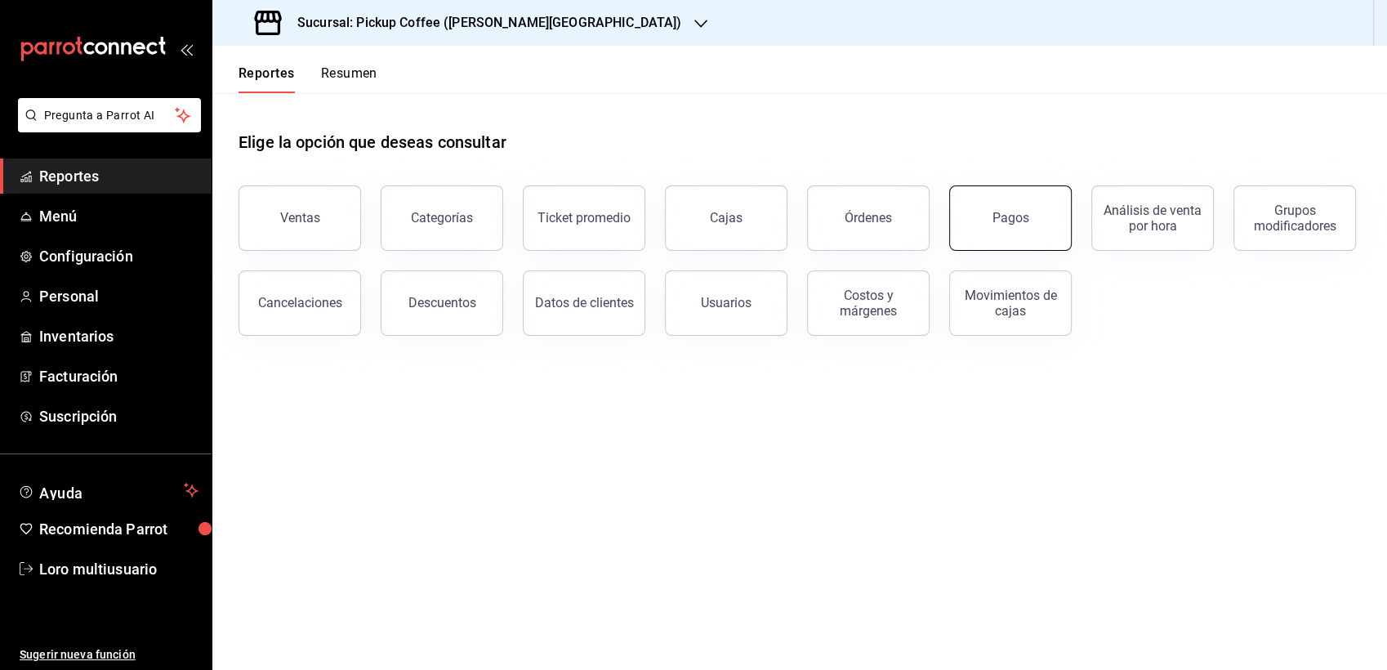
click at [1025, 225] on button "Pagos" at bounding box center [1010, 217] width 123 height 65
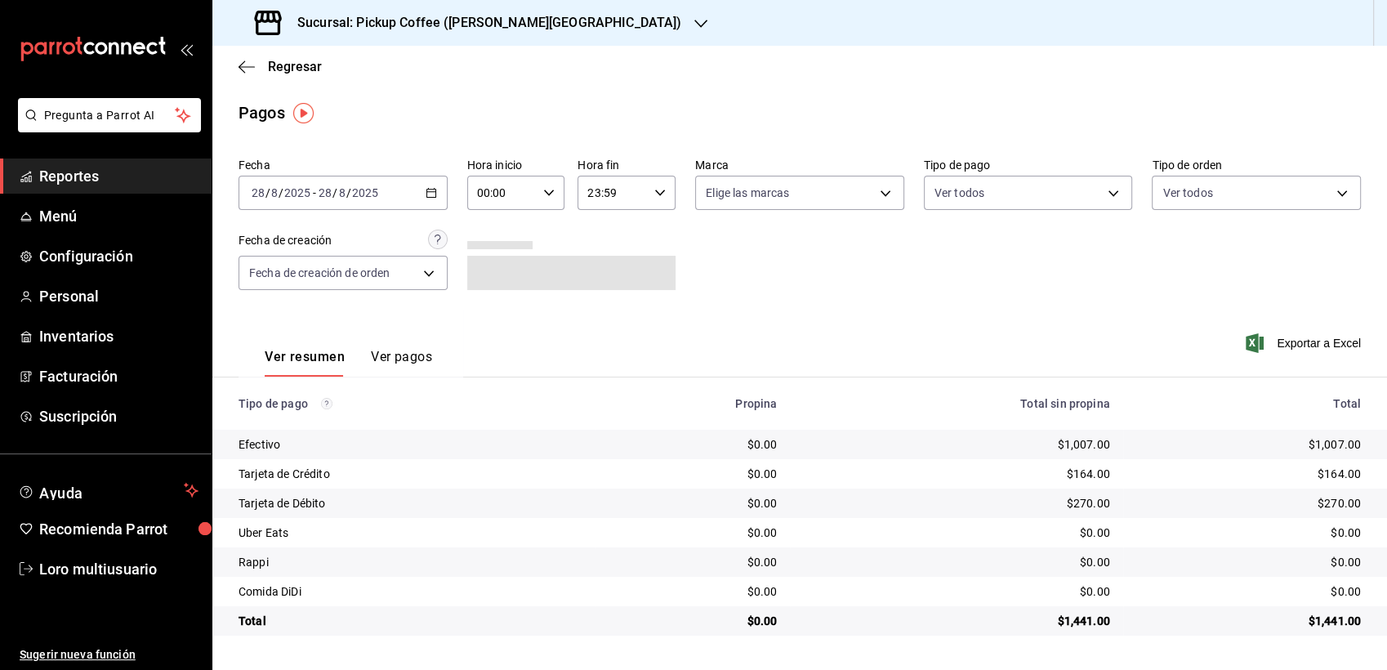
click at [249, 75] on div "Regresar" at bounding box center [799, 67] width 1175 height 42
drag, startPoint x: 245, startPoint y: 70, endPoint x: 889, endPoint y: 140, distance: 647.5
click at [889, 140] on main "Regresar Pagos Fecha 2025-08-28 28 / 8 / 2025 - 2025-08-28 28 / 8 / 2025 Hora i…" at bounding box center [799, 358] width 1175 height 624
click at [252, 72] on icon "button" at bounding box center [247, 67] width 16 height 15
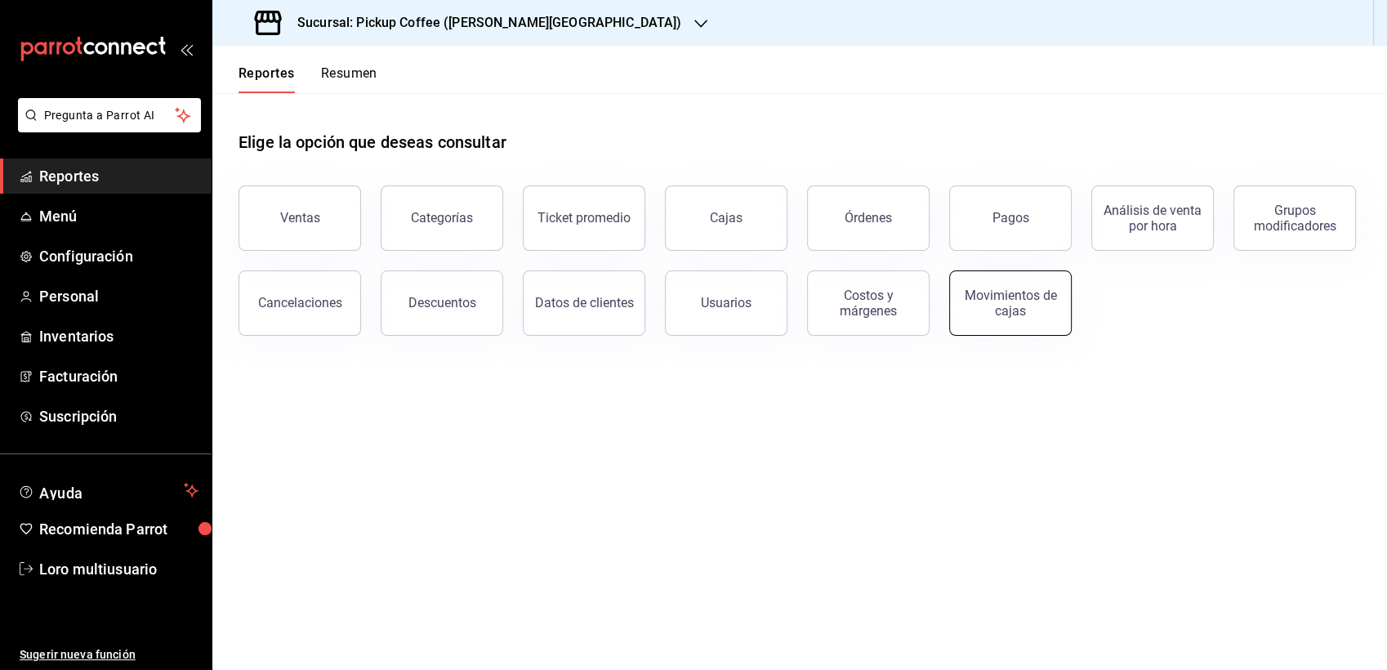
click at [1043, 328] on button "Movimientos de cajas" at bounding box center [1010, 302] width 123 height 65
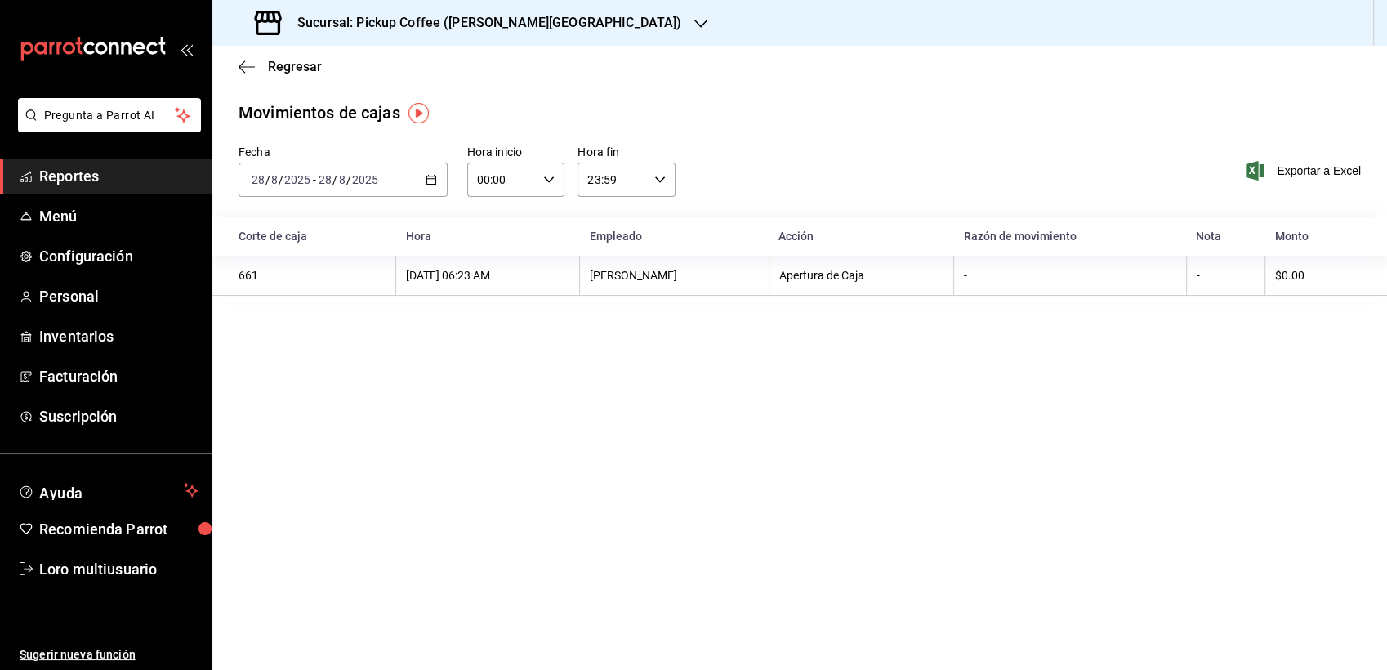
click at [359, 184] on input "2025" at bounding box center [365, 179] width 28 height 13
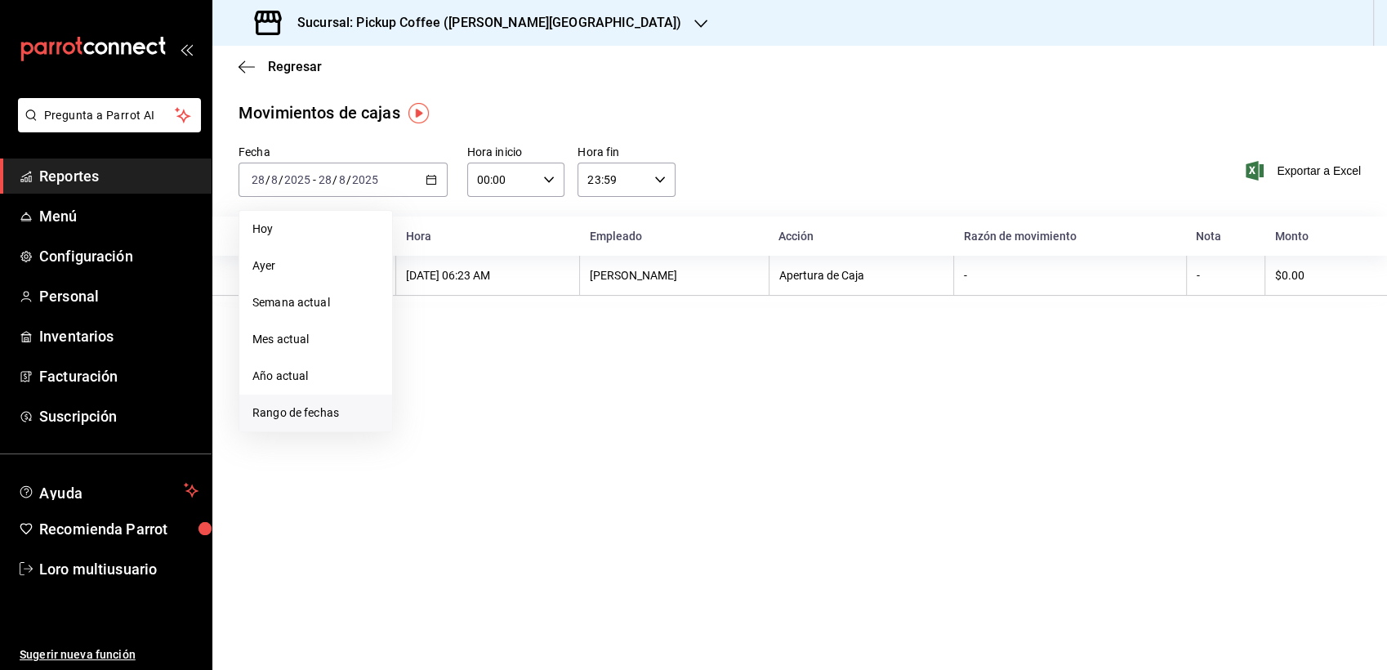
click at [288, 420] on span "Rango de fechas" at bounding box center [315, 412] width 127 height 17
click at [550, 284] on button "1" at bounding box center [543, 288] width 29 height 29
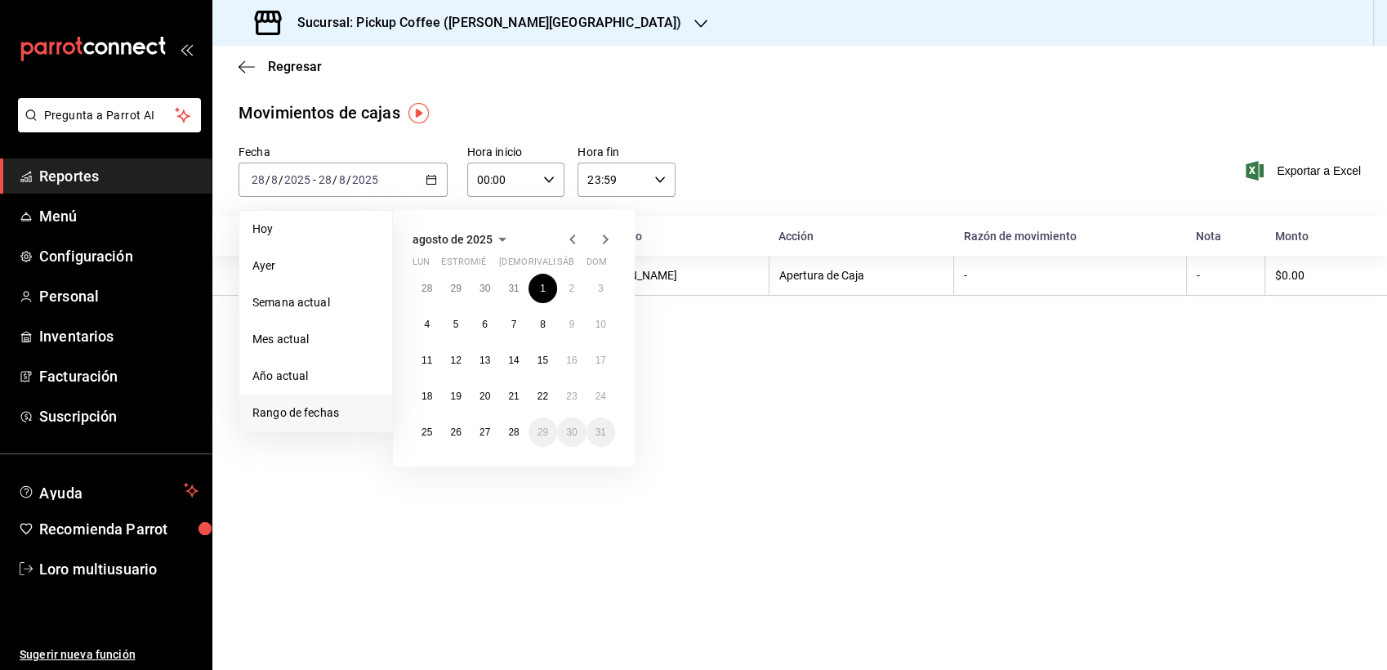
click at [493, 232] on icon "button" at bounding box center [503, 240] width 20 height 20
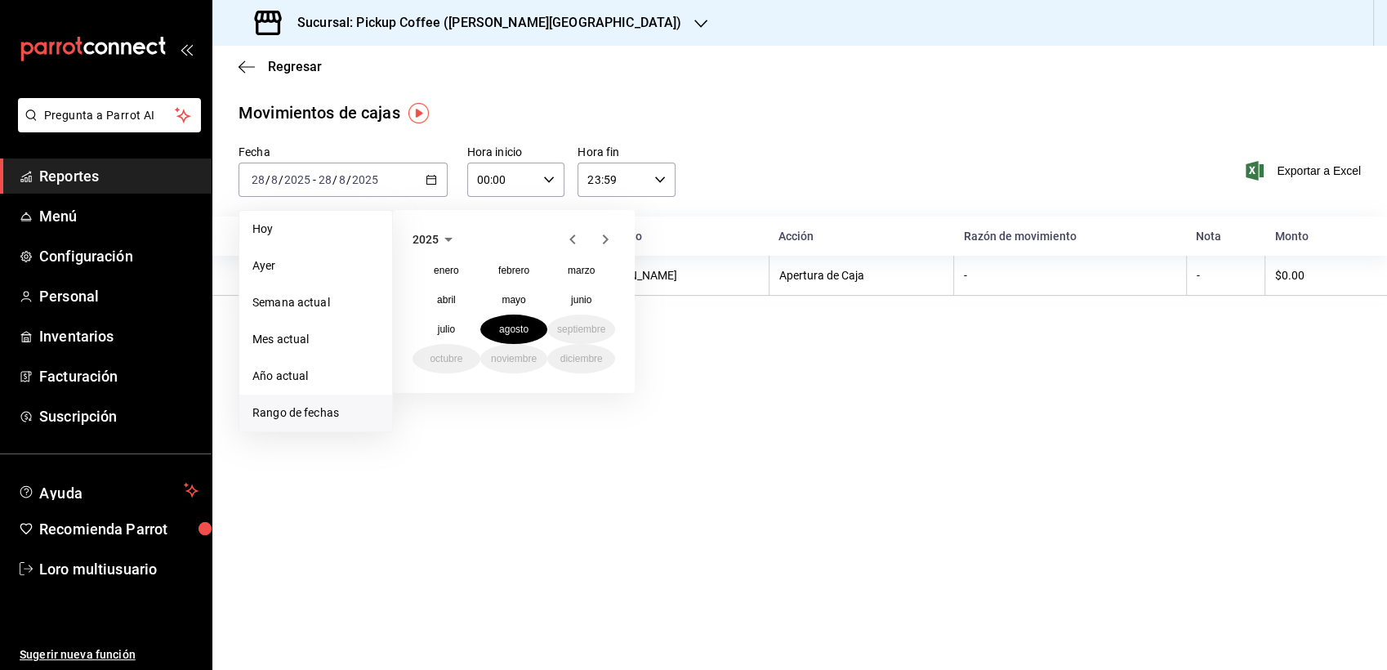
click at [427, 233] on span "2025" at bounding box center [426, 239] width 26 height 13
click at [441, 307] on button "2024" at bounding box center [447, 299] width 68 height 29
click at [592, 362] on abbr "diciembre" at bounding box center [581, 358] width 42 height 11
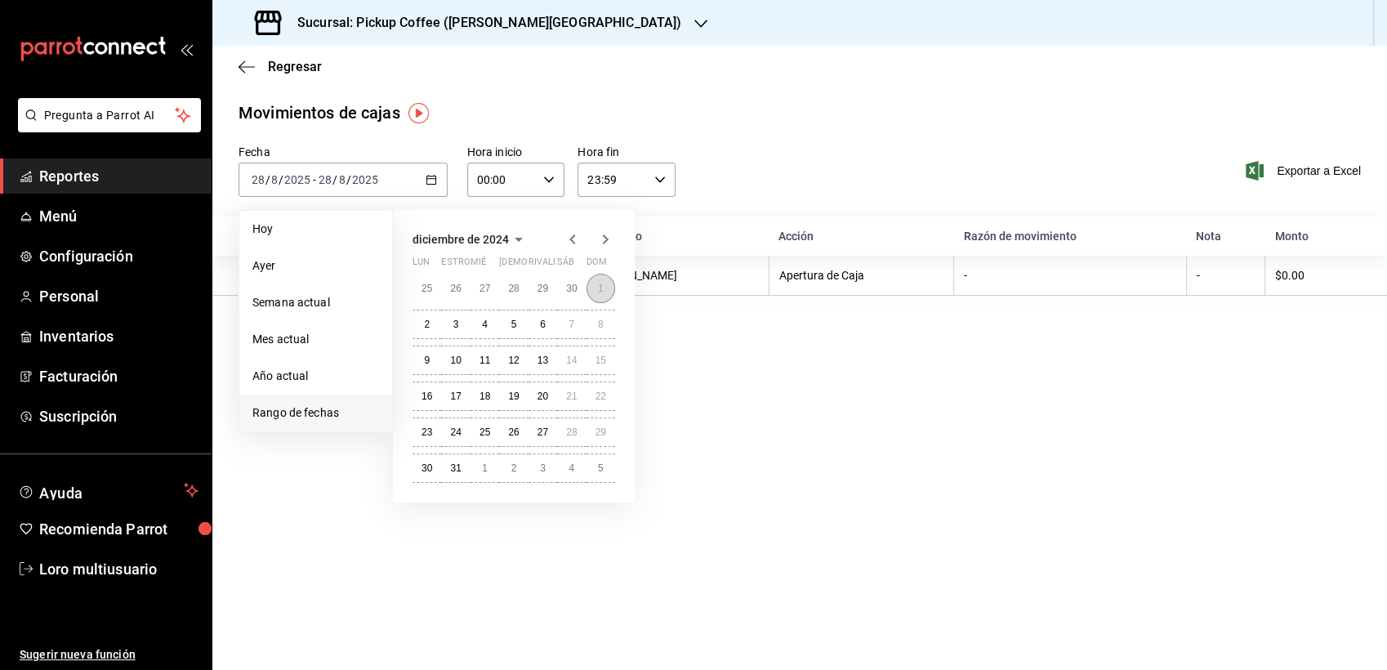
click at [604, 282] on button "1" at bounding box center [601, 288] width 29 height 29
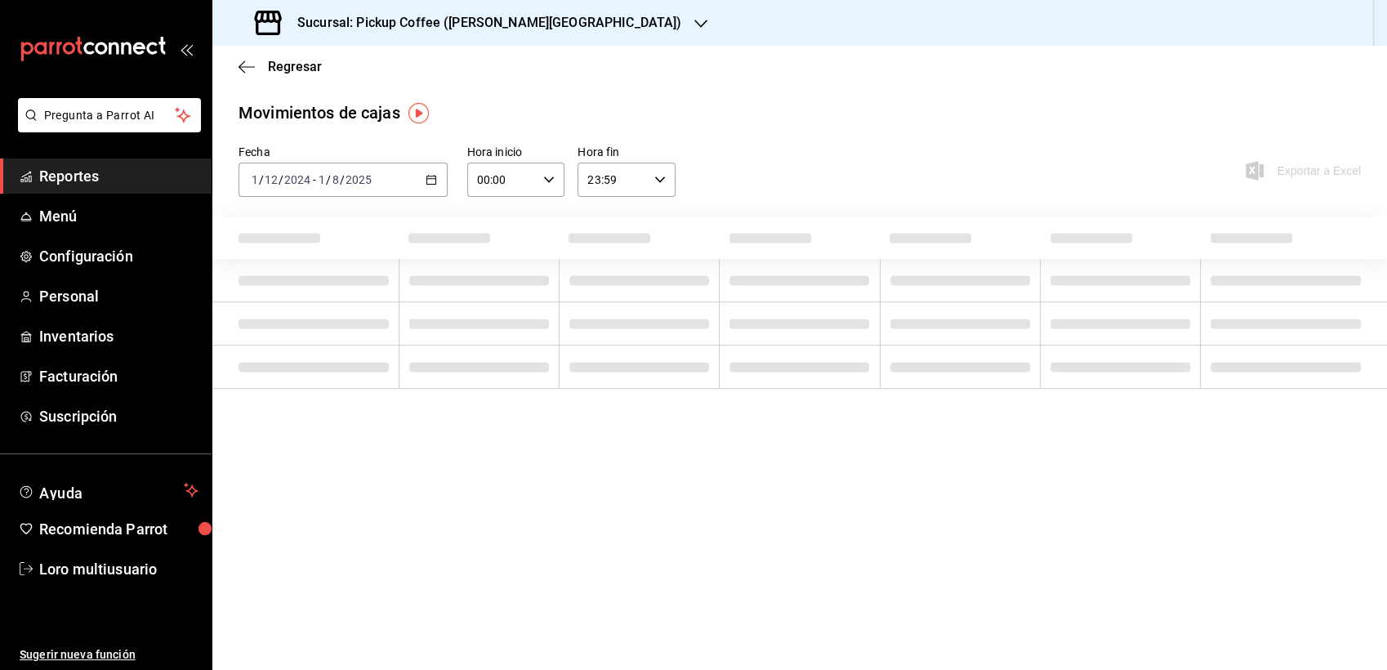
click at [380, 189] on div "2024-12-01 1 / 12 / 2024 - 2025-08-01 1 / 8 / 2025" at bounding box center [343, 180] width 209 height 34
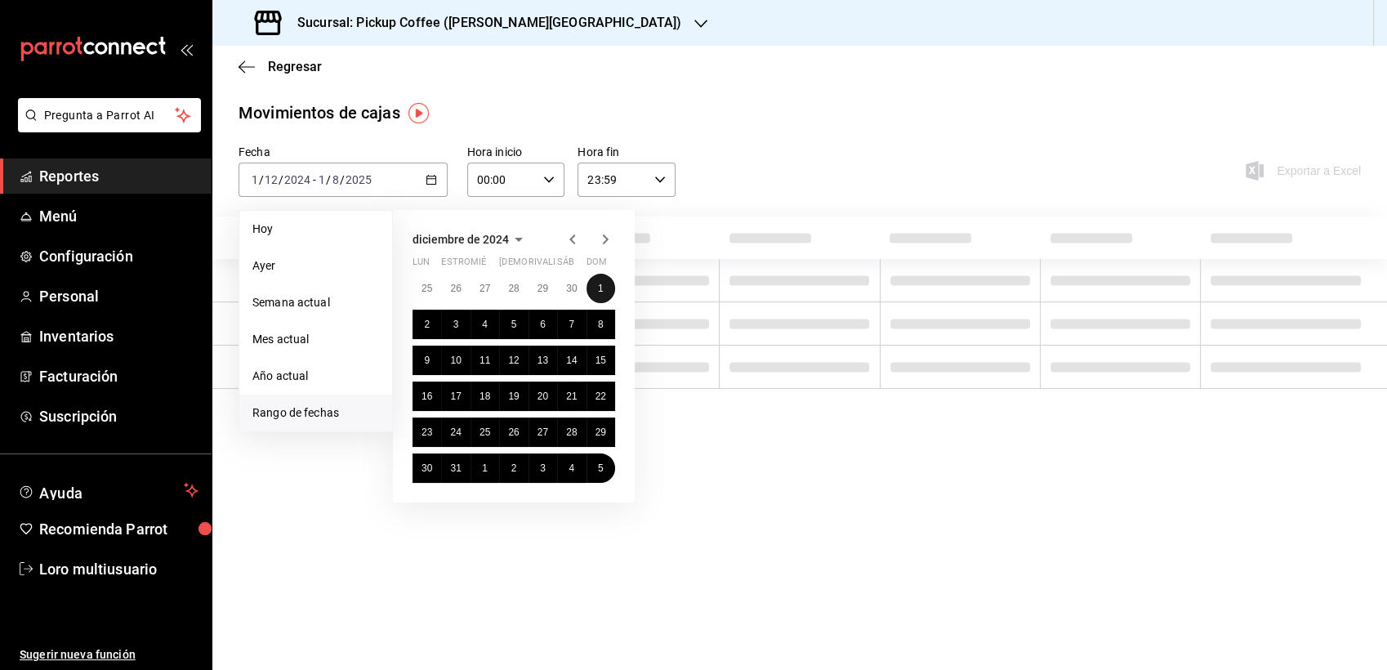
click at [604, 282] on button "1" at bounding box center [601, 288] width 29 height 29
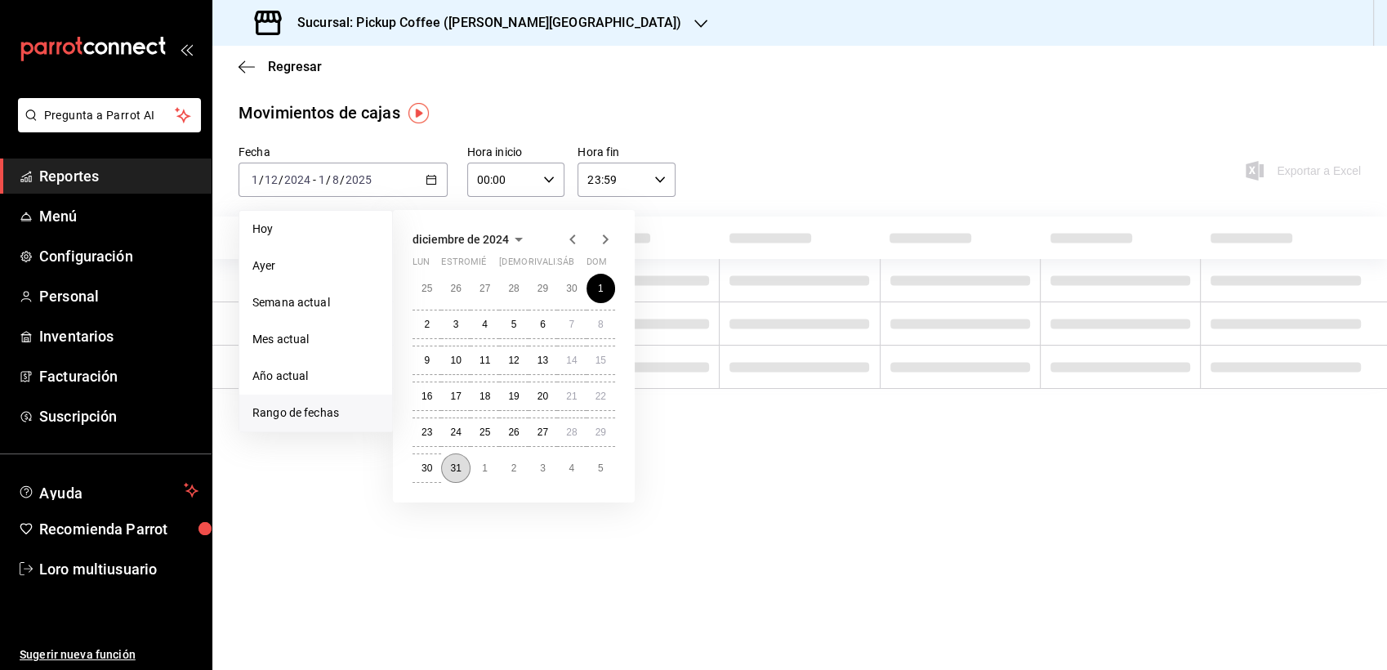
click at [448, 474] on button "31" at bounding box center [455, 467] width 29 height 29
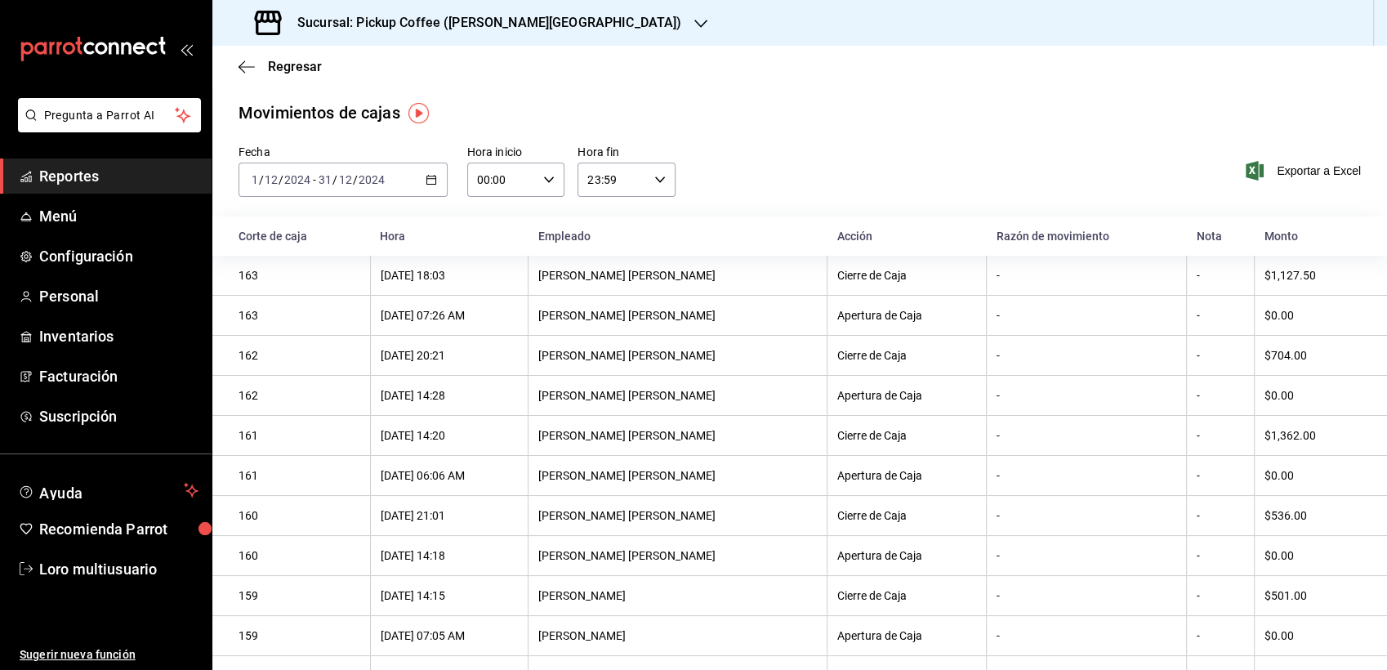
click at [1291, 284] on th "$1,127.50" at bounding box center [1320, 276] width 133 height 40
click at [298, 68] on span "Regresar" at bounding box center [295, 67] width 54 height 16
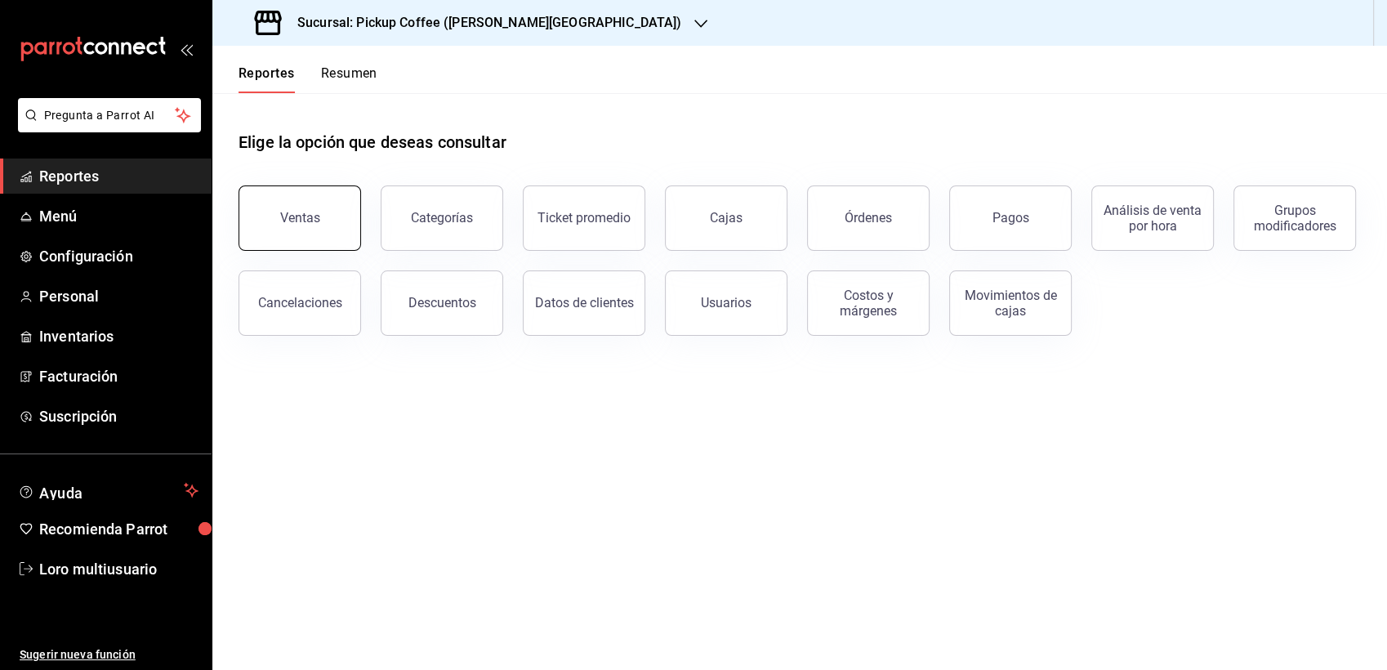
click at [310, 217] on div "Ventas" at bounding box center [300, 218] width 40 height 16
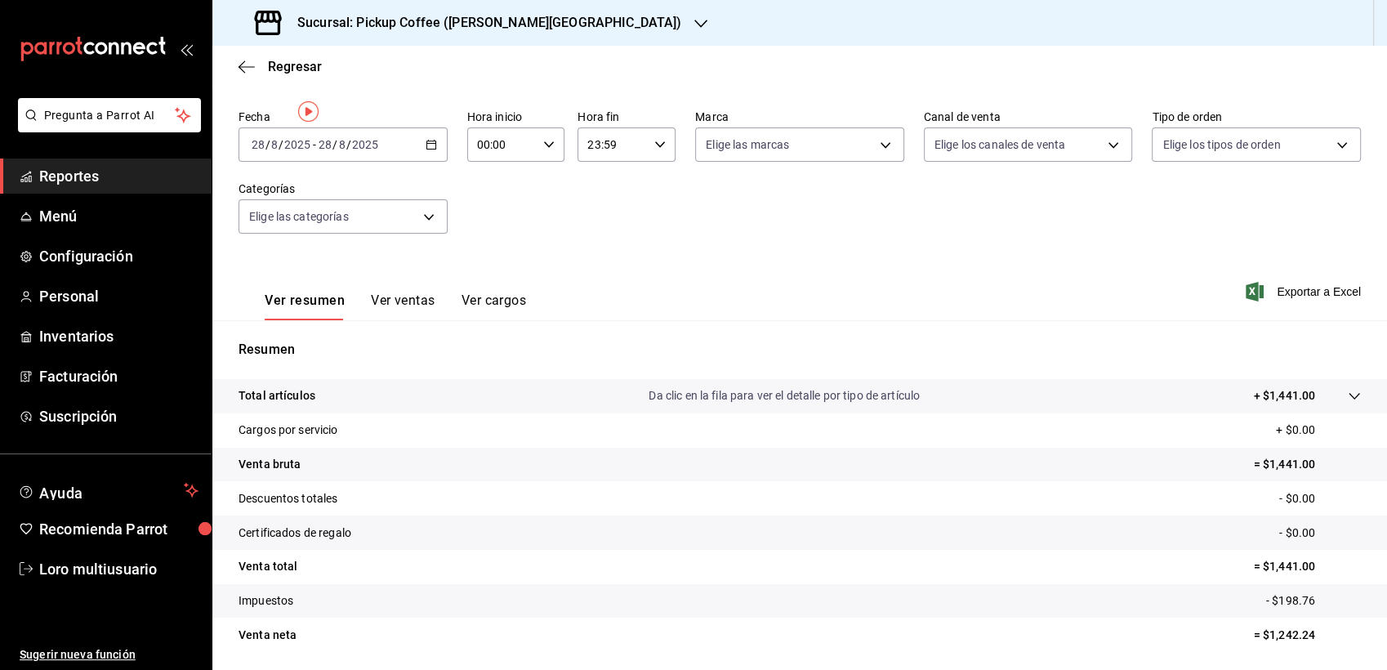
scroll to position [113, 0]
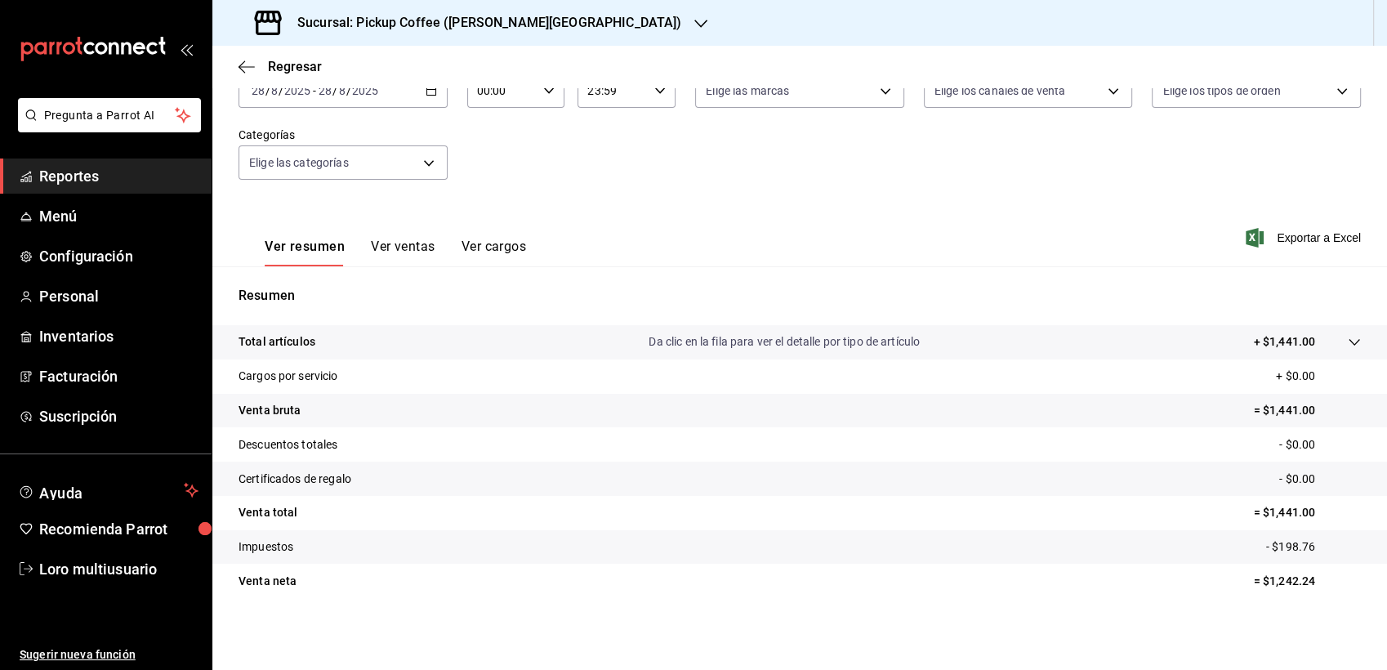
click at [1254, 507] on p "= $1,441.00" at bounding box center [1307, 512] width 107 height 17
click at [1351, 349] on tr "Total artículos Da clic en la fila para ver el detalle por tipo de artículo + $…" at bounding box center [799, 342] width 1175 height 34
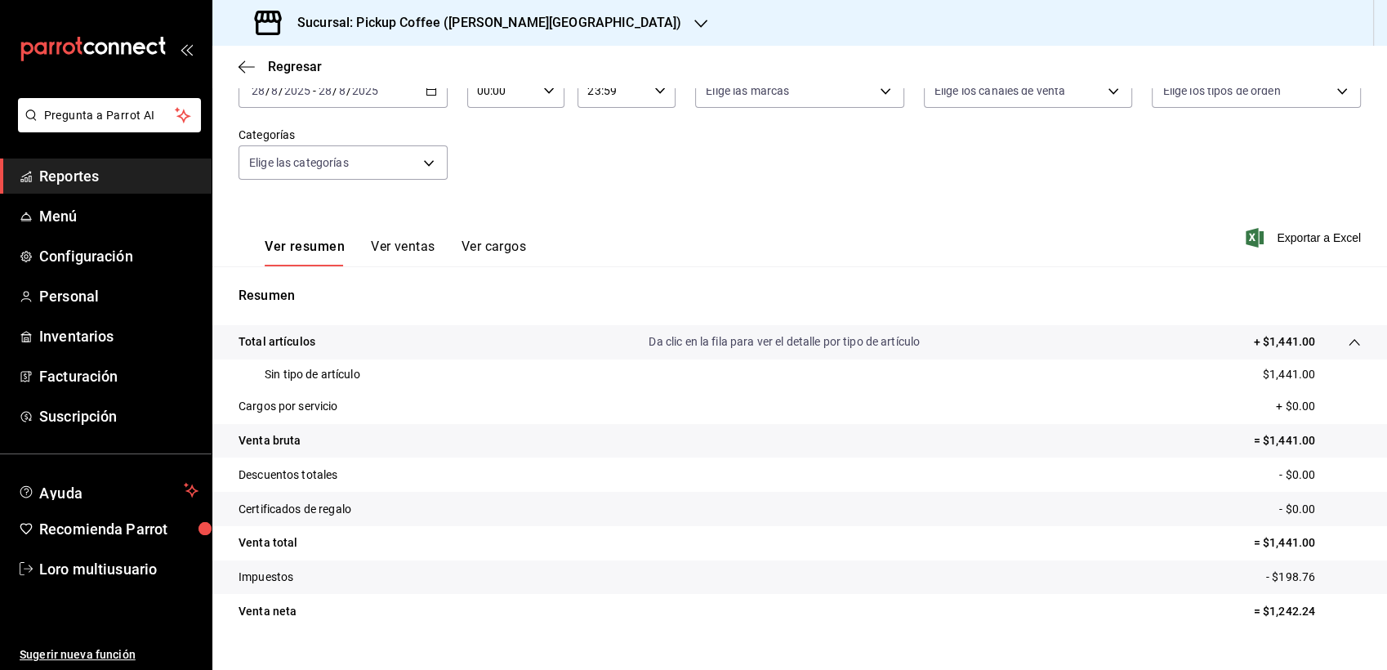
click at [1313, 352] on tr "Total artículos Da clic en la fila para ver el detalle por tipo de artículo + $…" at bounding box center [799, 342] width 1175 height 34
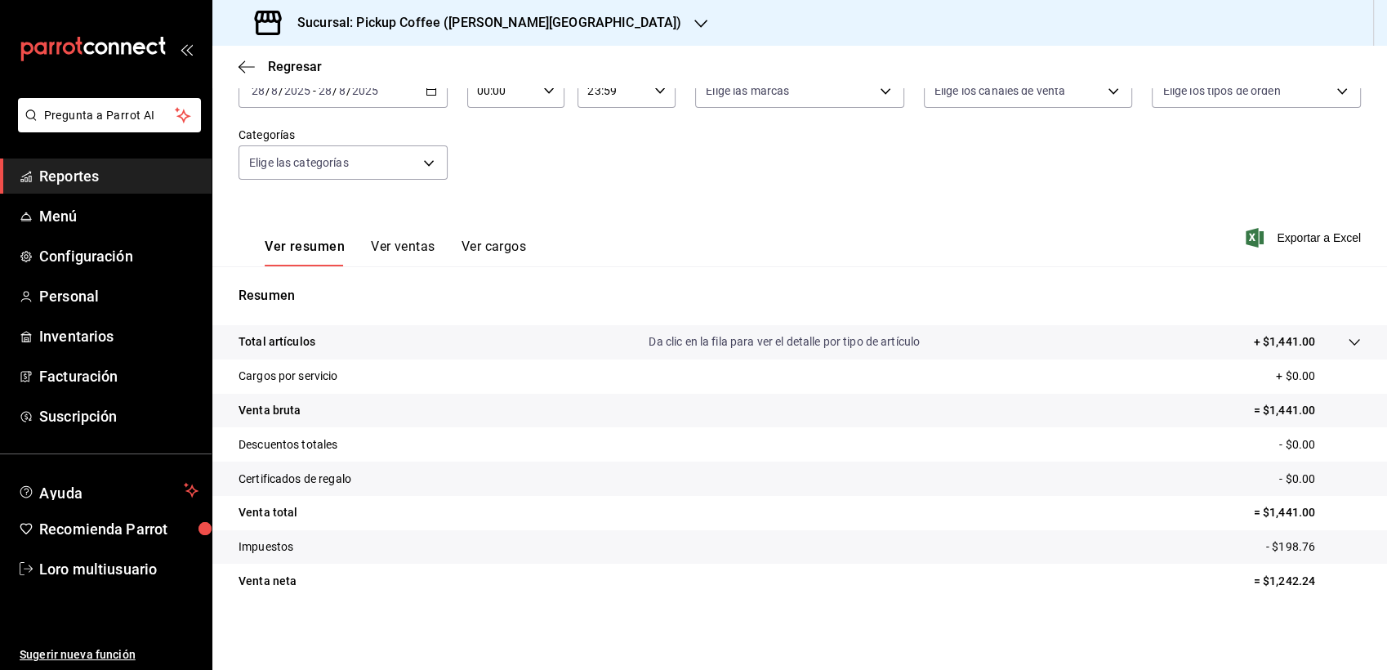
click at [391, 248] on button "Ver ventas" at bounding box center [403, 253] width 65 height 28
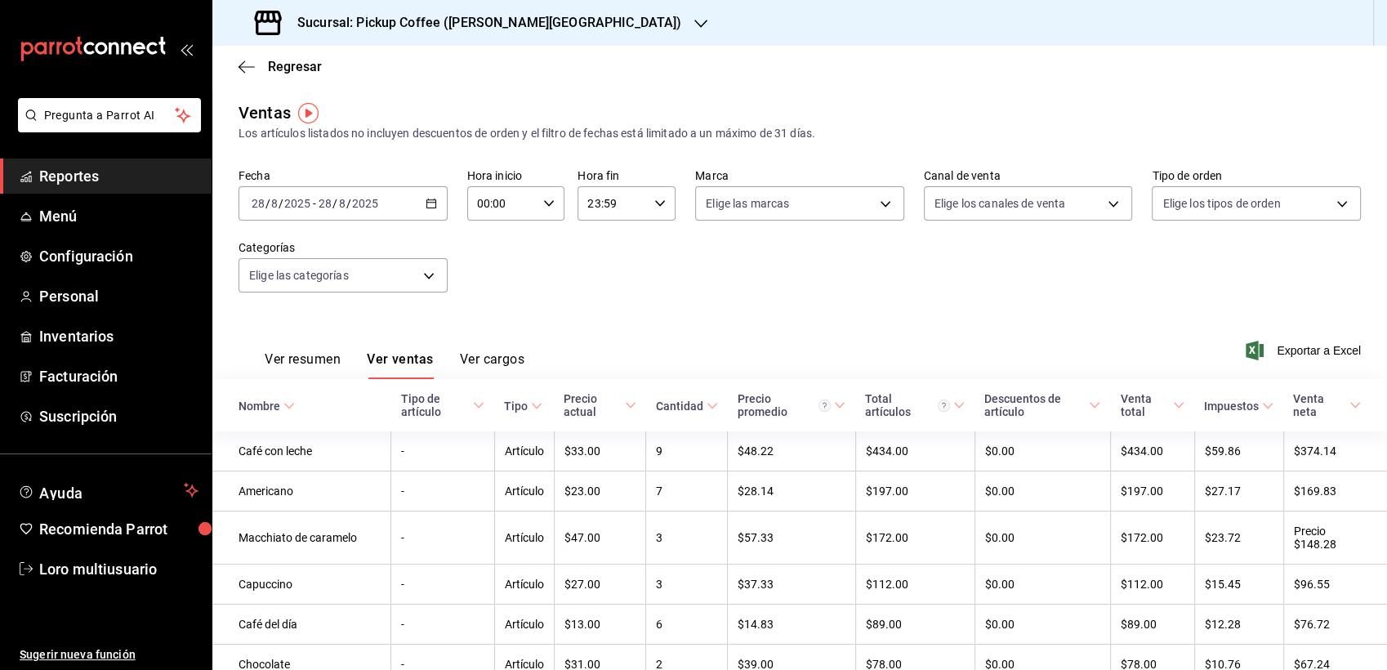
click at [342, 197] on input "8" at bounding box center [342, 203] width 8 height 13
click at [318, 391] on span "Rango de fechas" at bounding box center [315, 399] width 127 height 17
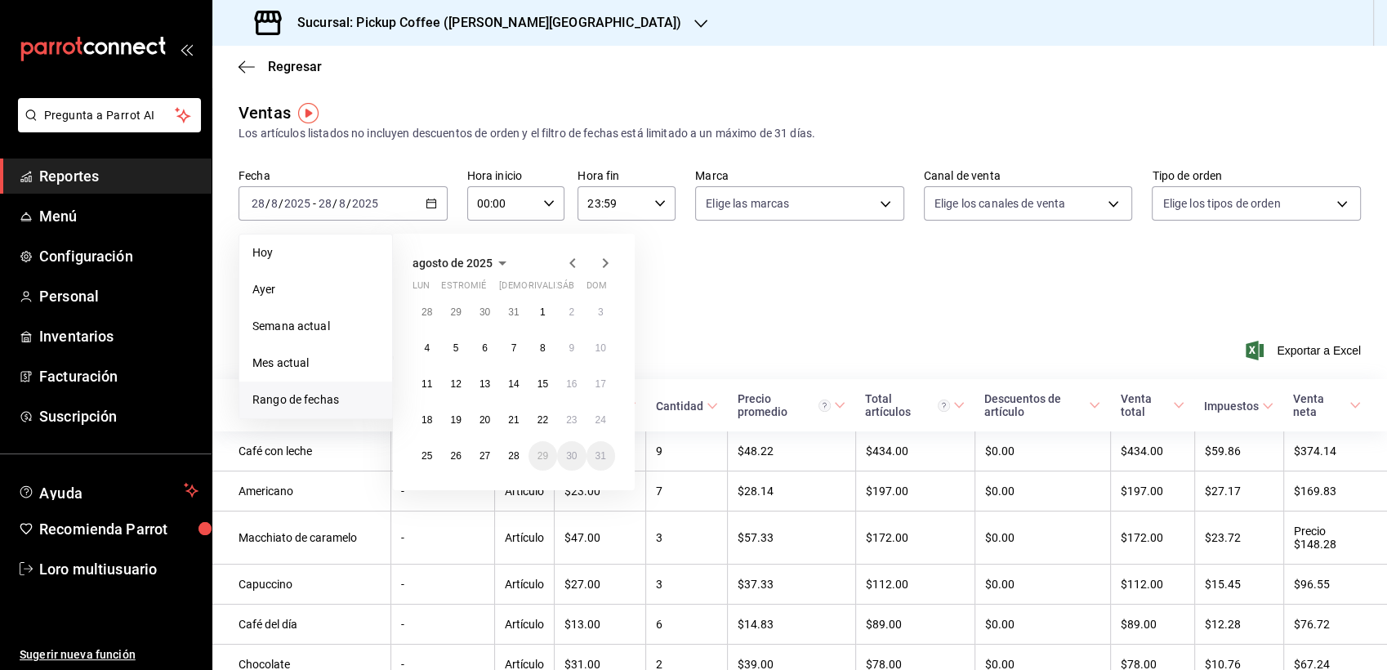
click at [488, 258] on span "agosto de 2025" at bounding box center [453, 263] width 80 height 13
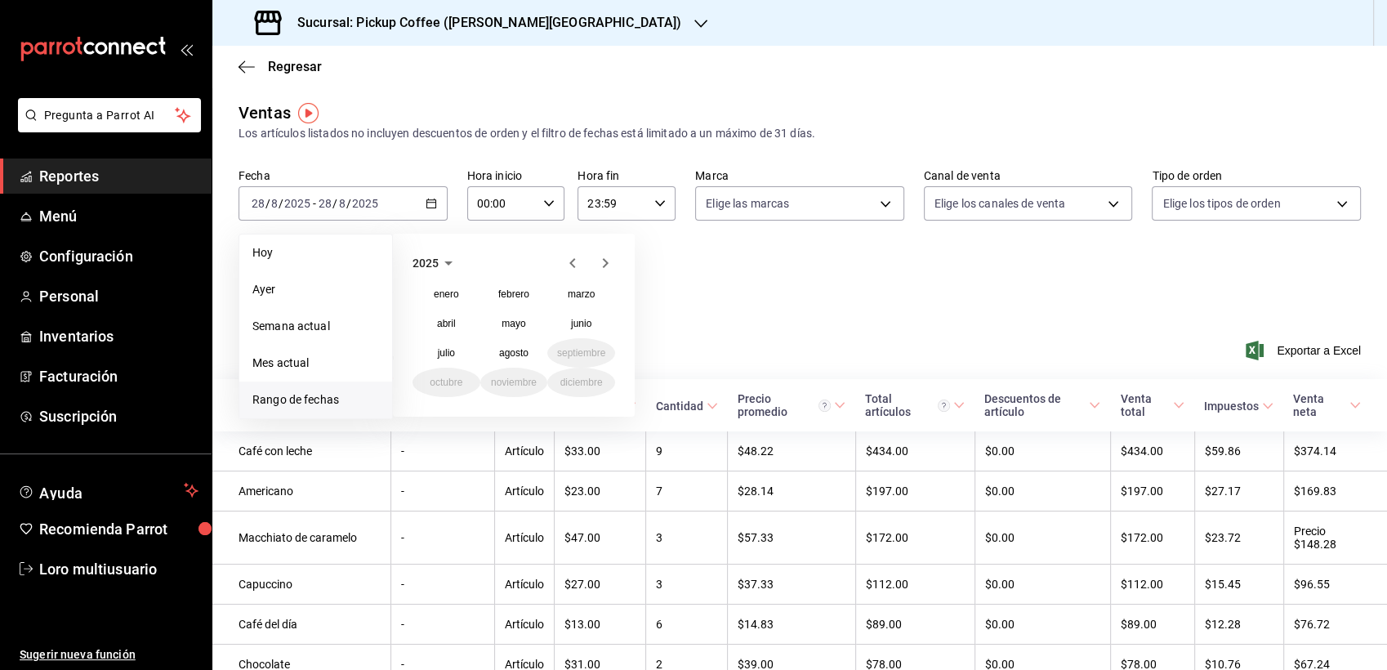
click at [451, 262] on icon "button" at bounding box center [448, 263] width 8 height 4
click at [453, 330] on button "2024" at bounding box center [447, 323] width 68 height 29
click at [605, 369] on div "enero febrero marzo abril mayo junio julio agosto septiembre octubre noviembre …" at bounding box center [514, 338] width 203 height 118
click at [585, 380] on abbr "diciembre" at bounding box center [581, 382] width 42 height 11
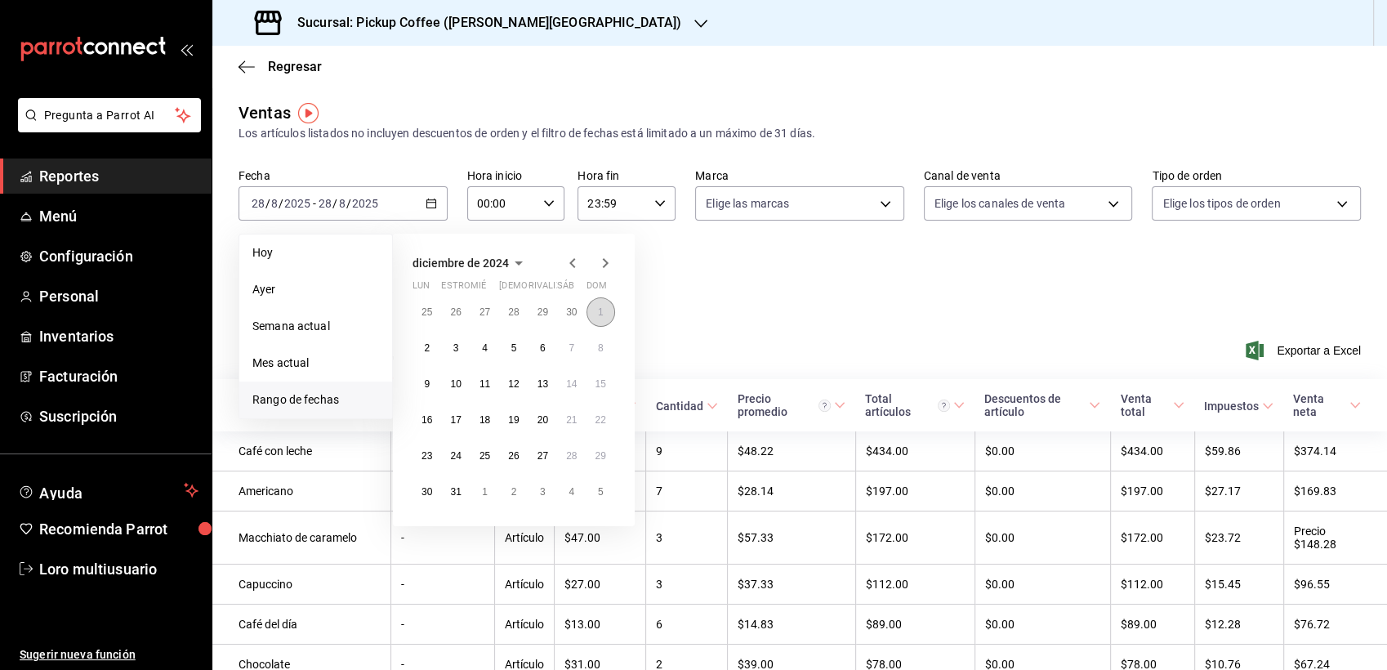
click at [601, 300] on button "1" at bounding box center [601, 311] width 29 height 29
click at [441, 493] on button "31" at bounding box center [455, 491] width 29 height 29
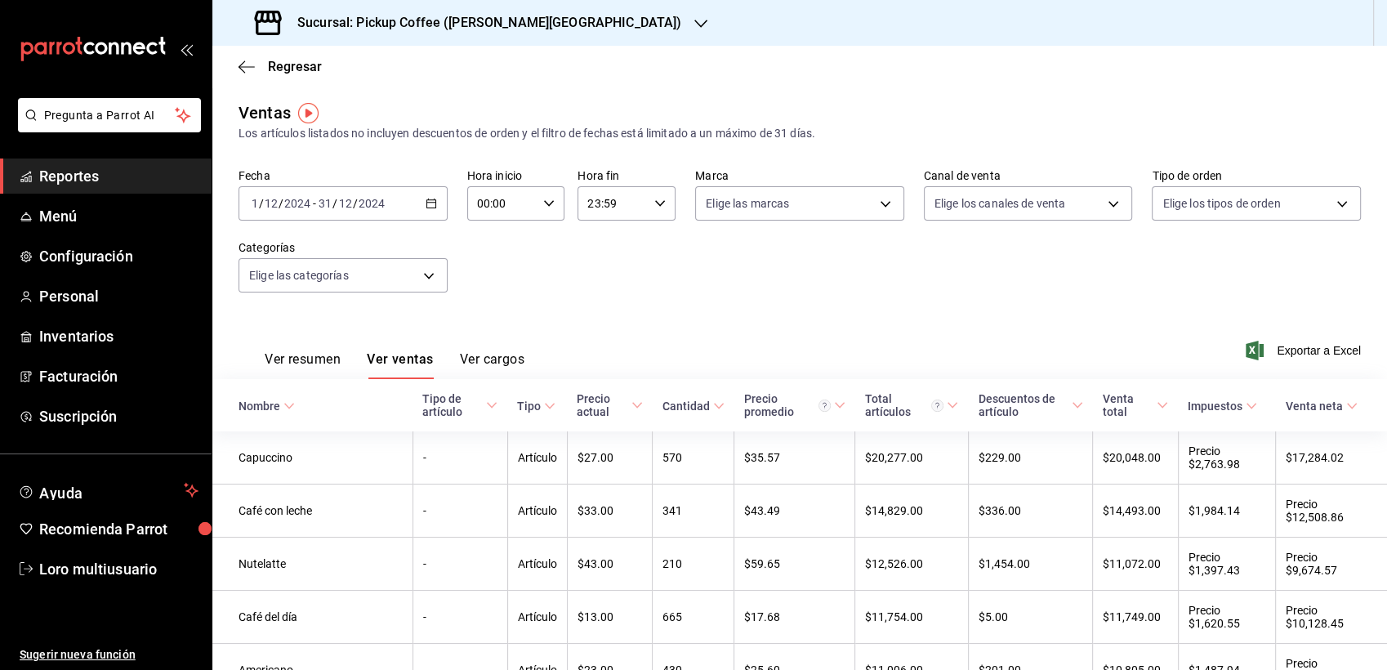
click at [284, 356] on font "Ver resumen" at bounding box center [303, 359] width 76 height 16
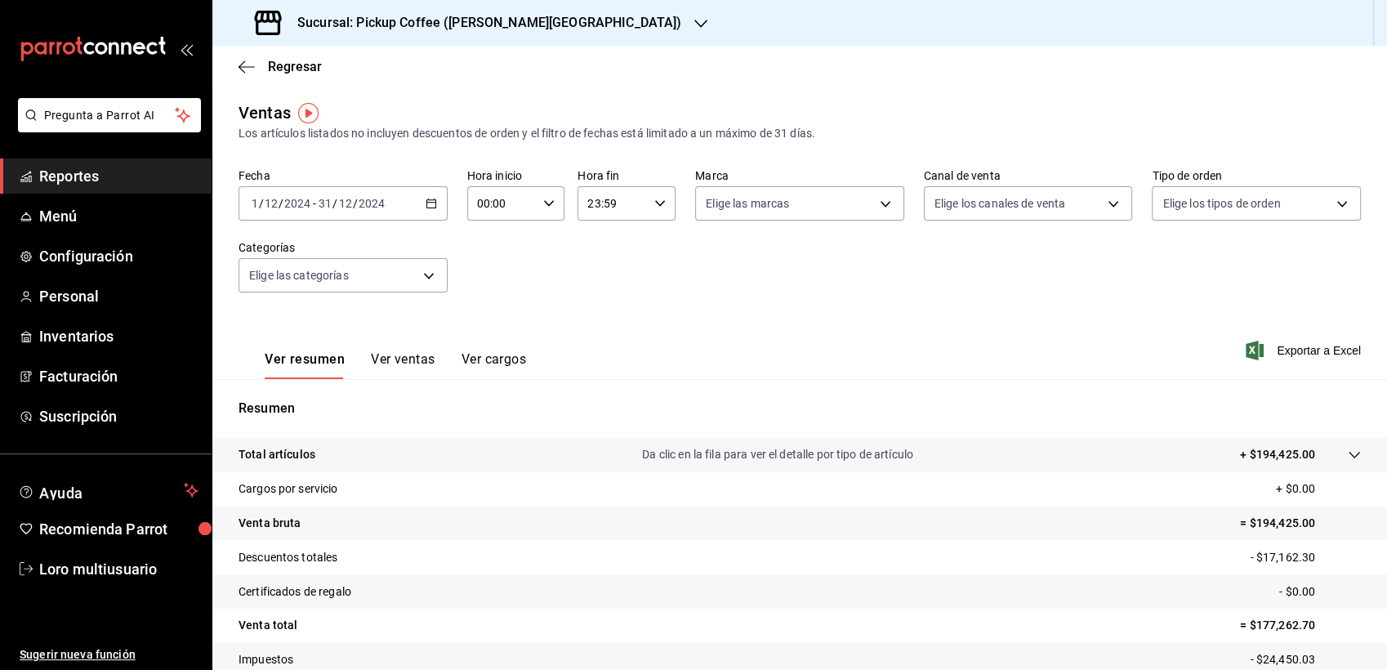
click at [1326, 453] on div at bounding box center [1338, 454] width 46 height 17
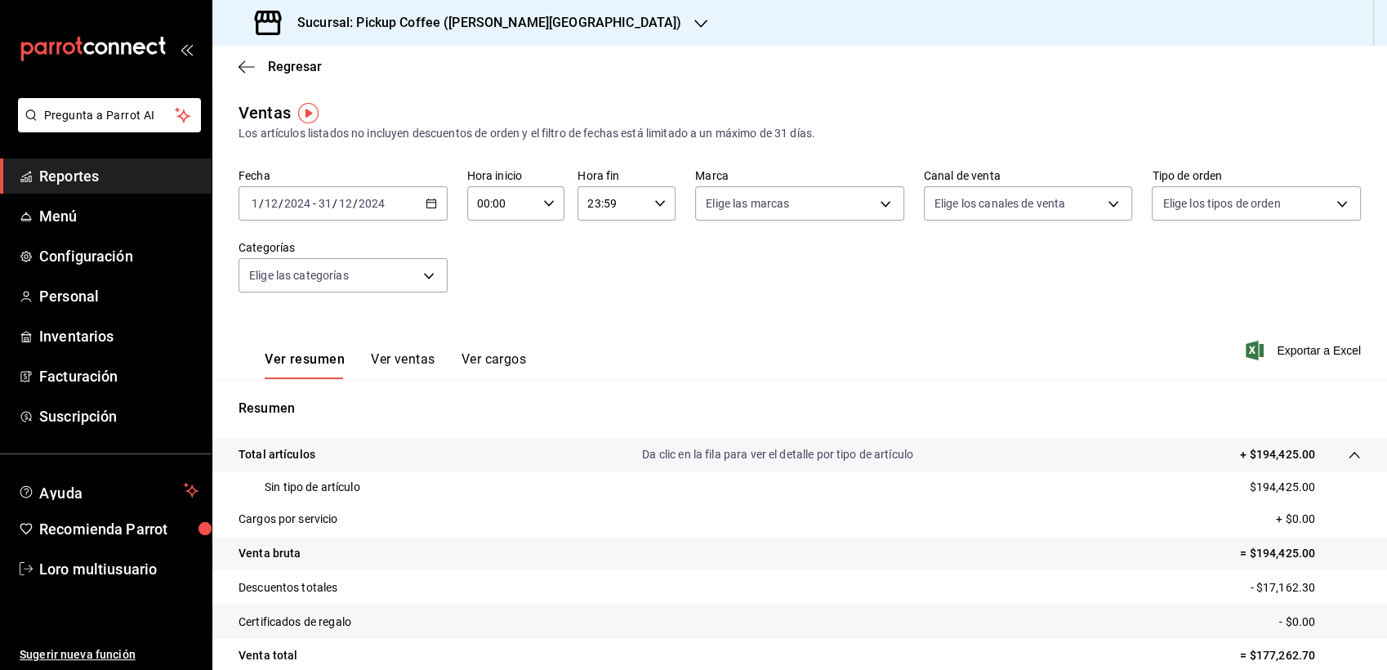
click at [1326, 453] on div at bounding box center [1338, 454] width 46 height 17
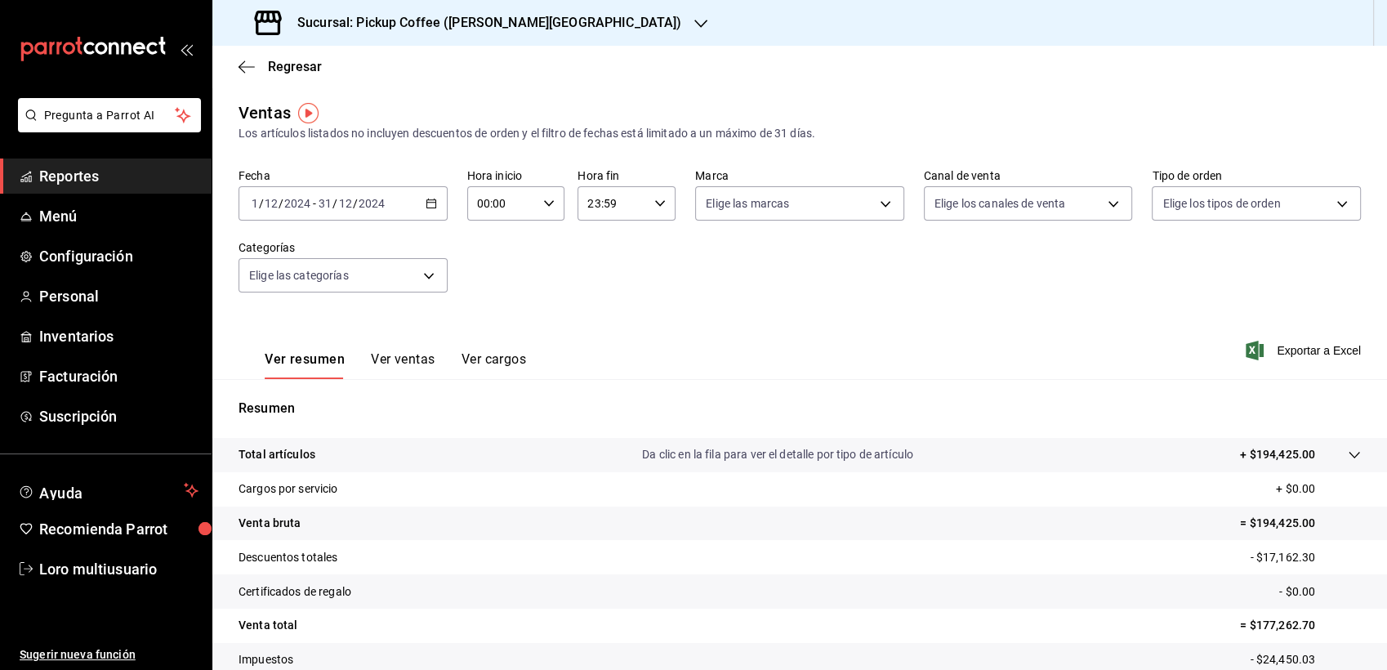
click at [276, 75] on div "Regresar" at bounding box center [799, 67] width 1175 height 42
click at [261, 69] on span "Regresar" at bounding box center [280, 67] width 83 height 16
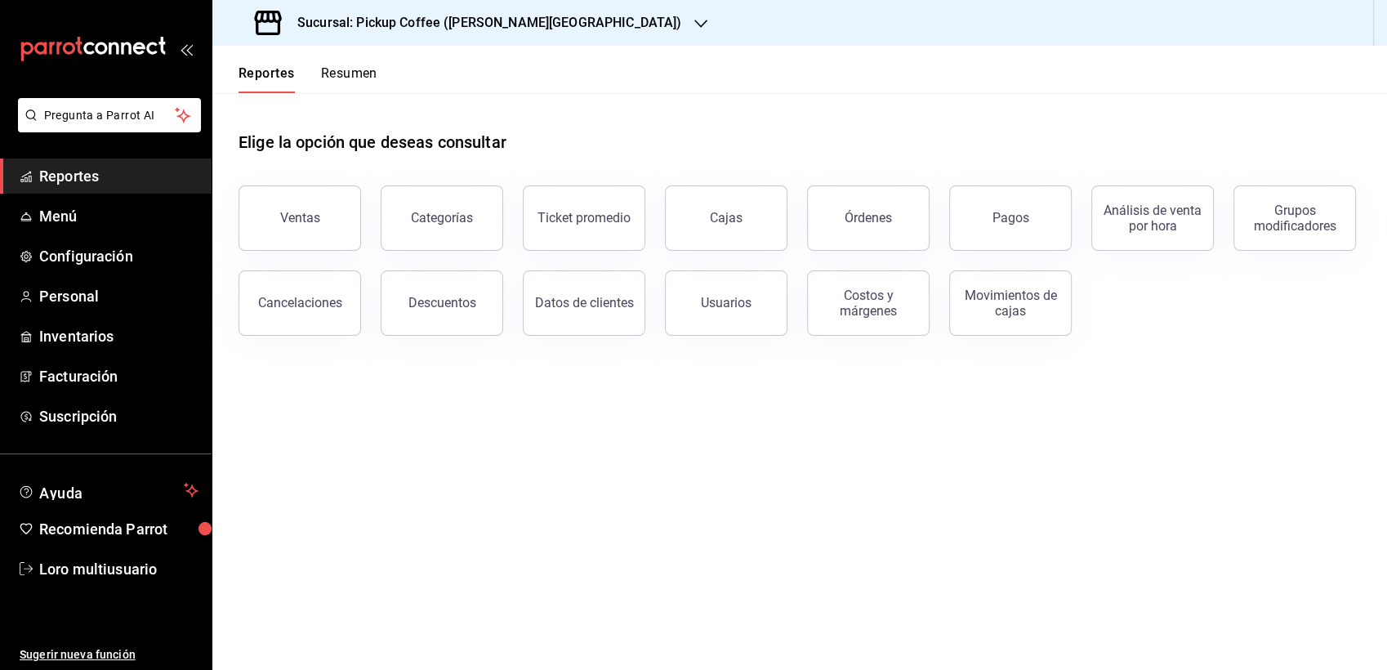
click at [338, 57] on div "Reportes Resumen" at bounding box center [294, 69] width 165 height 47
click at [339, 75] on button "Resumen" at bounding box center [349, 79] width 56 height 28
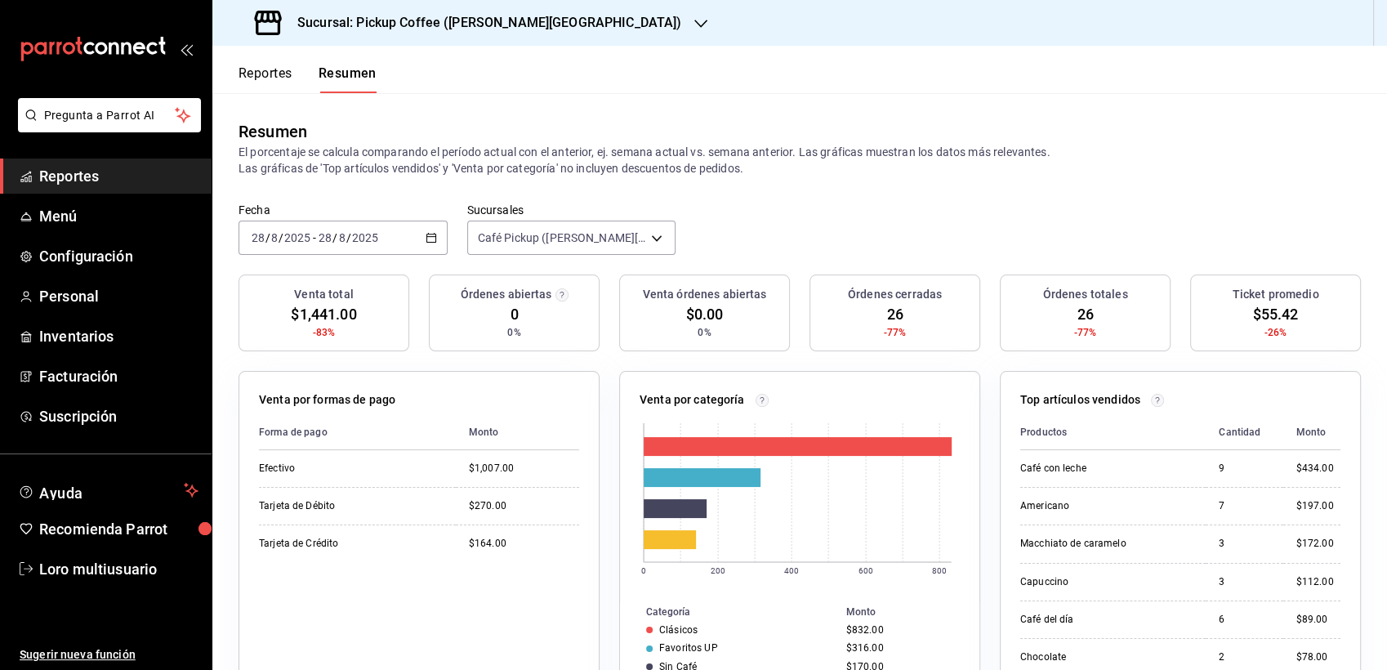
click at [326, 168] on p "El porcentaje se calcula comparando el período actual con el anterior, ej. sema…" at bounding box center [800, 160] width 1123 height 33
click at [272, 78] on font "Reportes" at bounding box center [266, 73] width 54 height 16
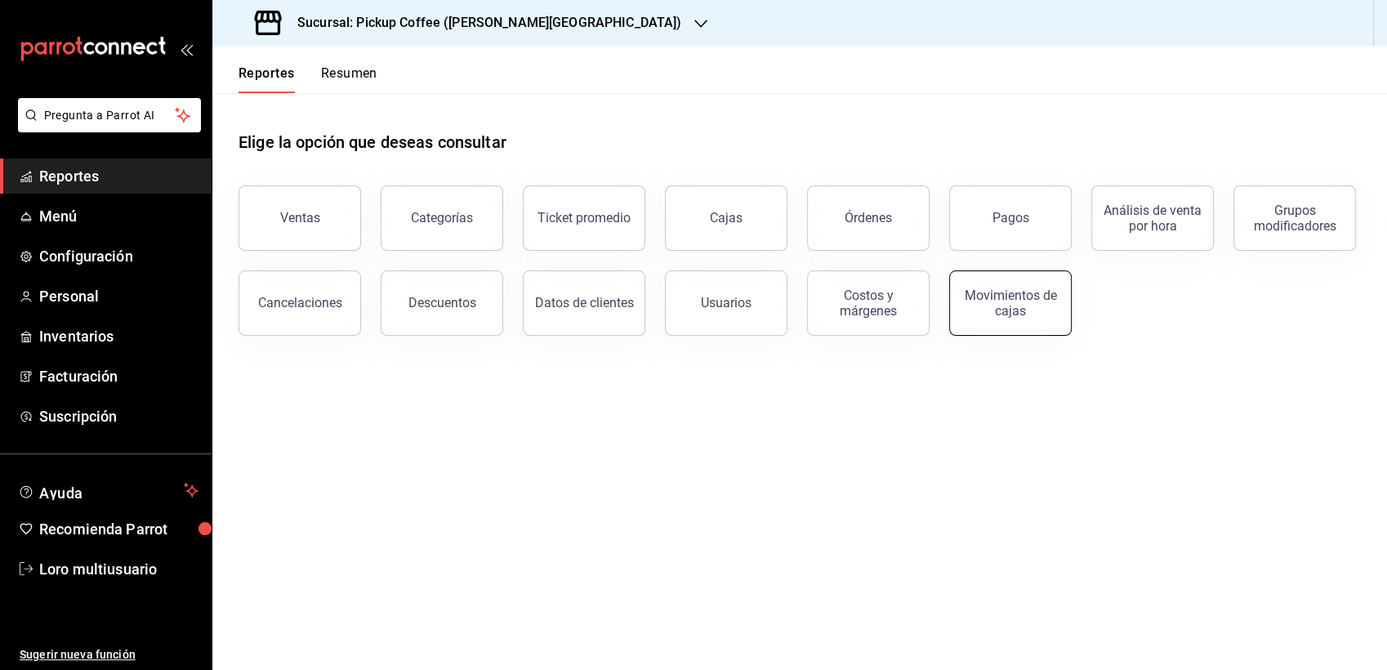
click at [1006, 317] on button "Movimientos de cajas" at bounding box center [1010, 302] width 123 height 65
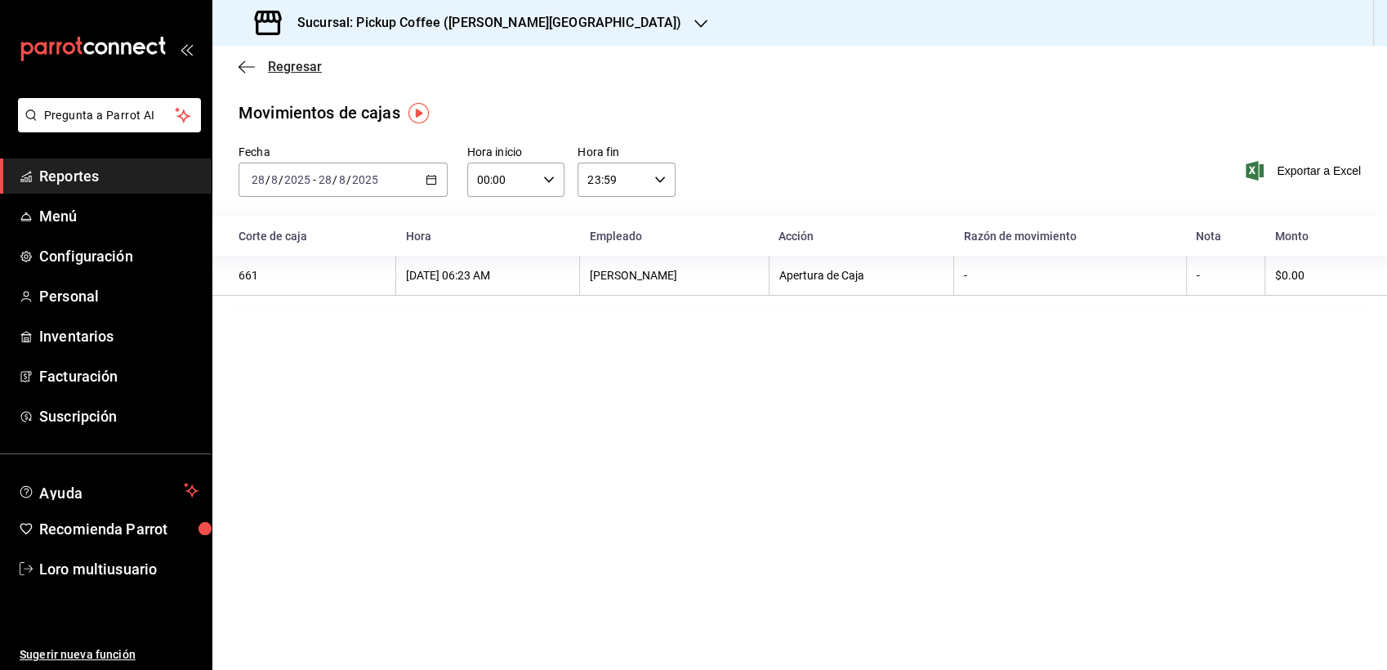
click at [239, 63] on icon "button" at bounding box center [247, 67] width 16 height 15
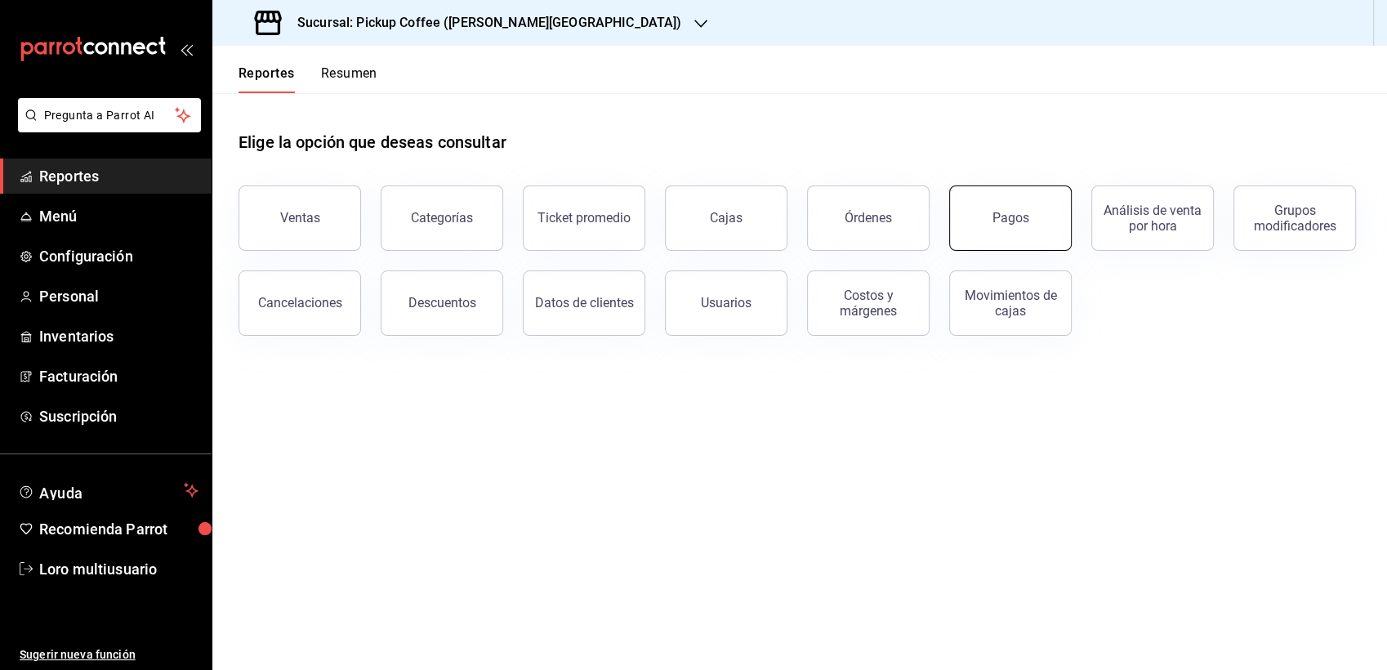
click at [989, 225] on button "Pagos" at bounding box center [1010, 217] width 123 height 65
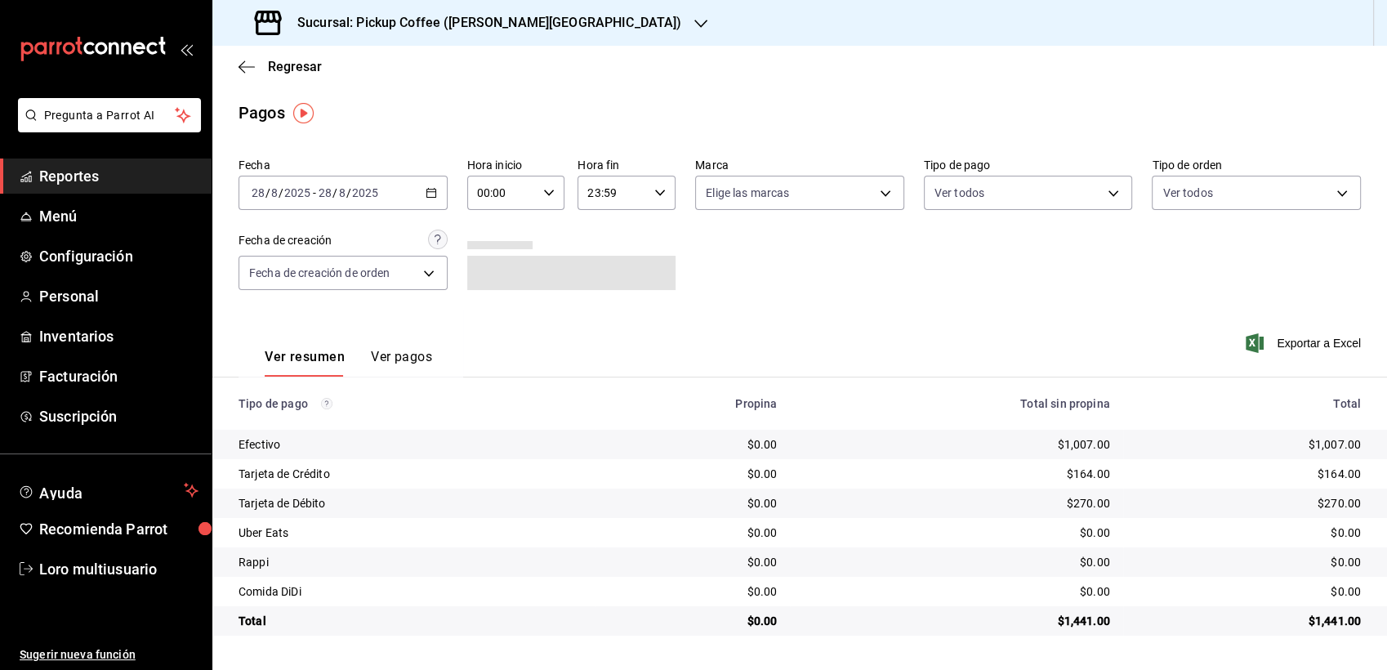
click at [406, 359] on button "Ver pagos" at bounding box center [401, 363] width 61 height 28
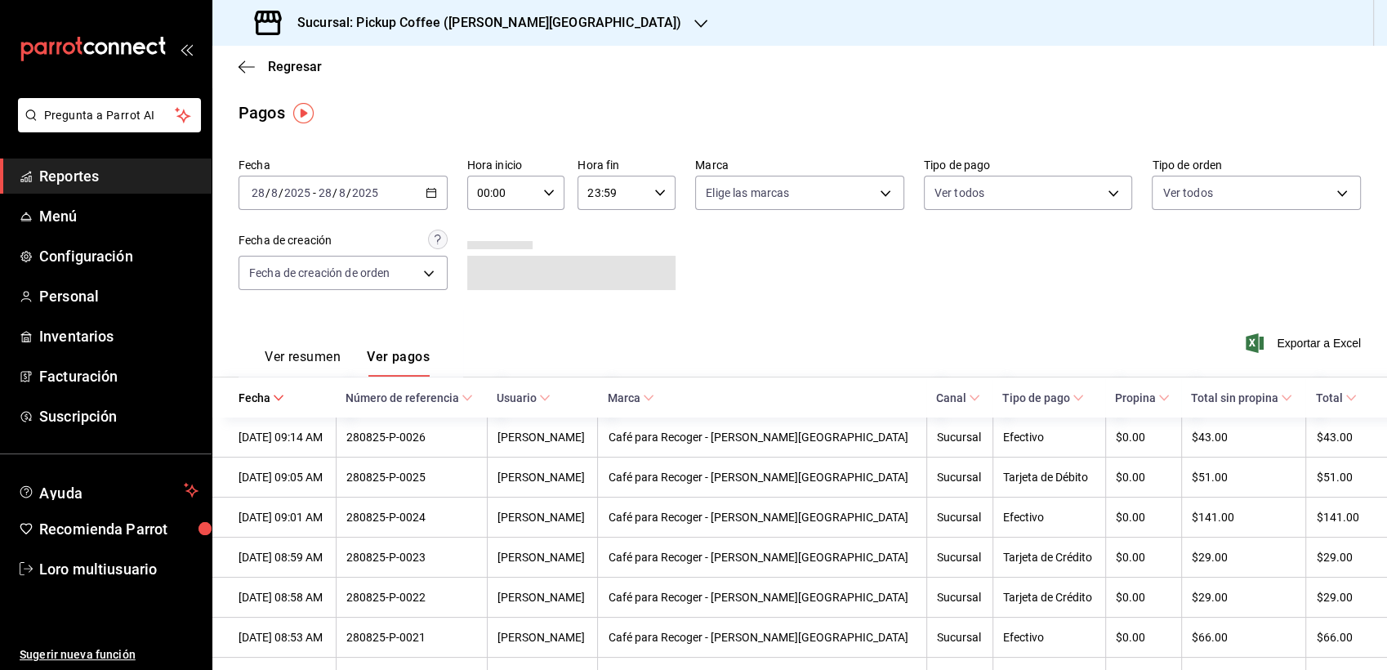
click at [288, 370] on button "Ver resumen" at bounding box center [303, 363] width 76 height 28
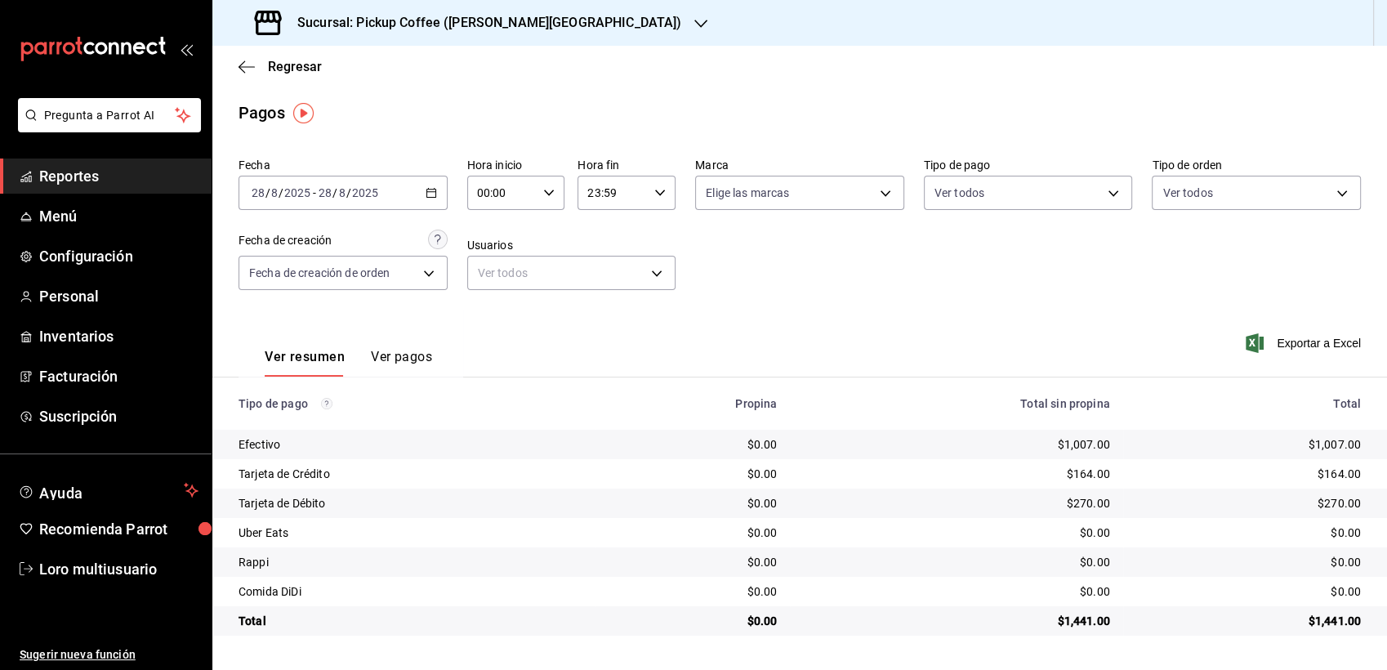
click at [333, 199] on span "/" at bounding box center [335, 192] width 5 height 13
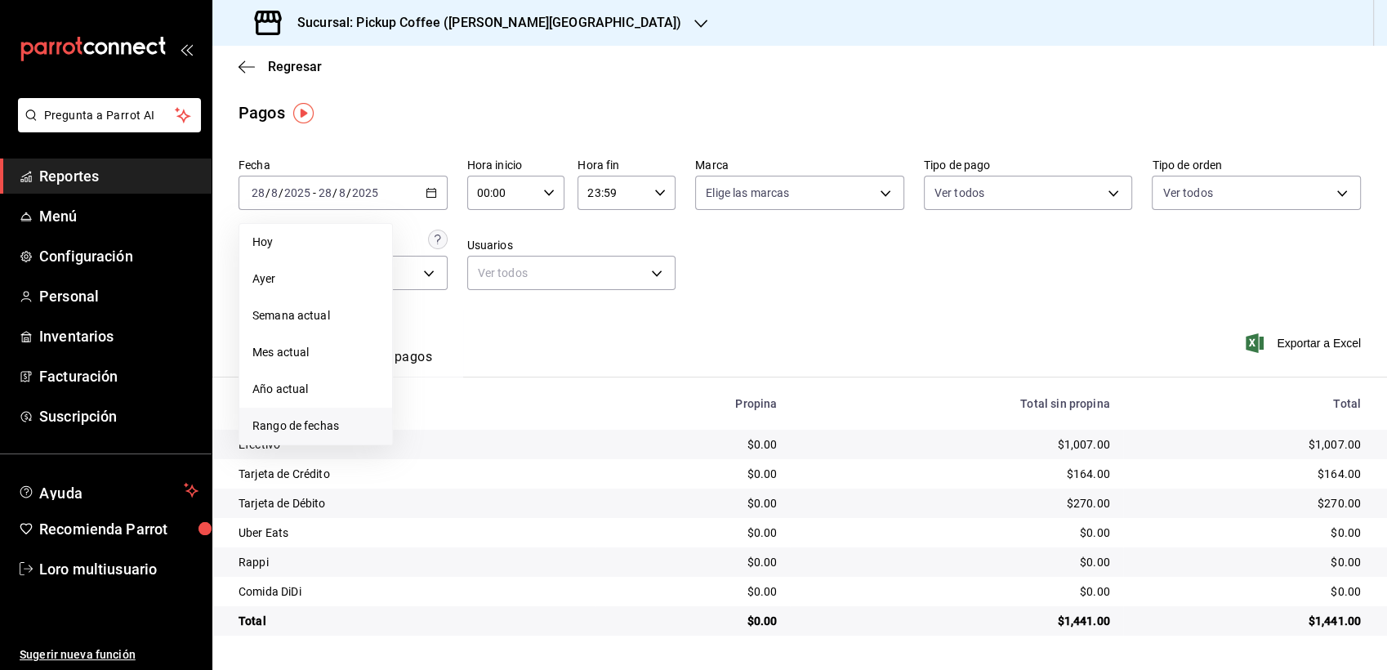
click at [262, 424] on span "Rango de fechas" at bounding box center [315, 425] width 127 height 17
click at [498, 250] on icon "button" at bounding box center [503, 253] width 20 height 20
click at [560, 257] on div "2025" at bounding box center [514, 253] width 203 height 20
click at [567, 256] on icon "button" at bounding box center [573, 253] width 20 height 20
click at [583, 373] on abbr "diciembre" at bounding box center [581, 371] width 42 height 11
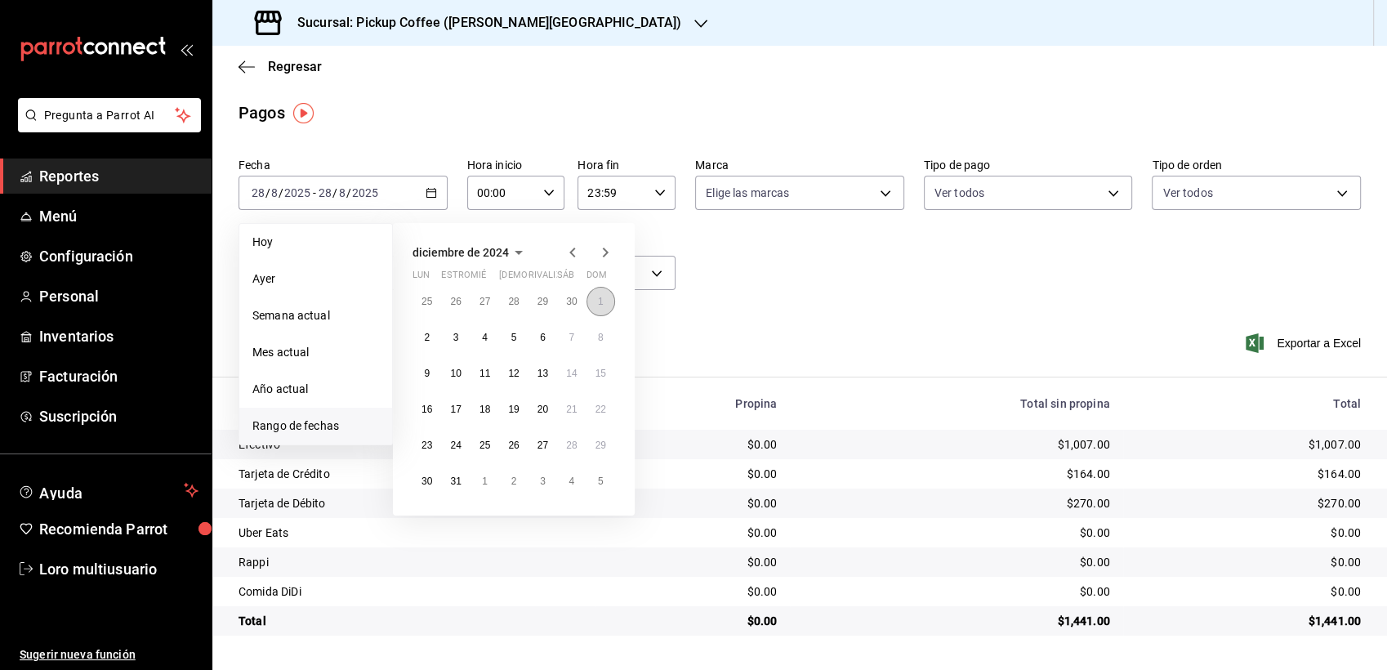
click at [606, 305] on button "1" at bounding box center [601, 301] width 29 height 29
click at [459, 483] on abbr "31" at bounding box center [455, 480] width 11 height 11
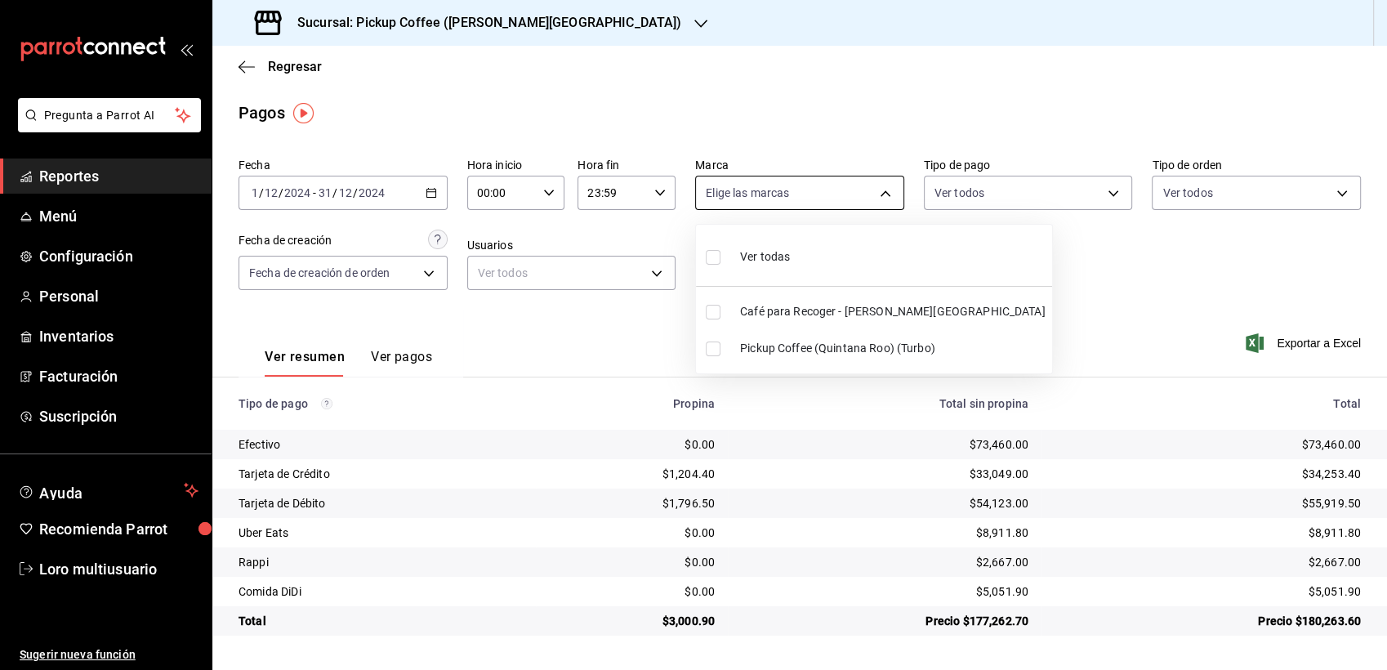
click at [749, 195] on body "Pregunta a Parrot AI Reportes Menú Configuración Personal Inventarios Facturaci…" at bounding box center [693, 335] width 1387 height 670
click at [745, 193] on div at bounding box center [693, 335] width 1387 height 670
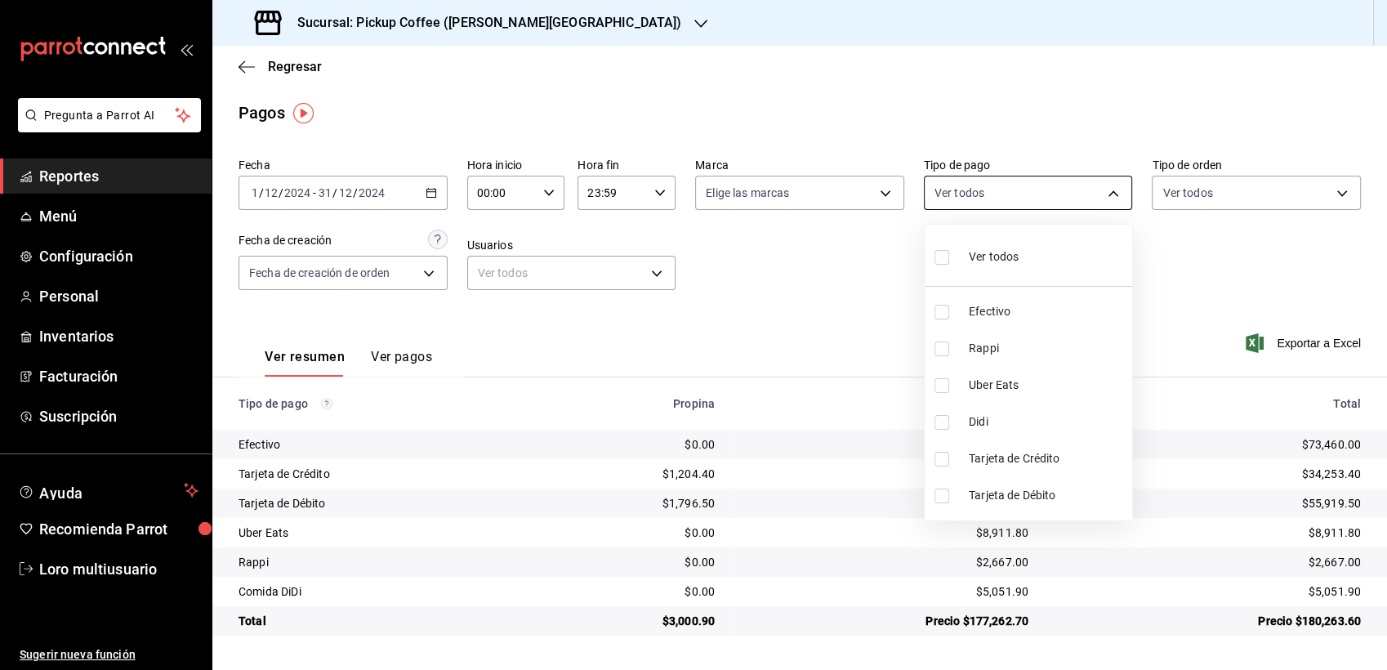
click at [1016, 193] on body "Pregunta a Parrot AI Reportes Menú Configuración Personal Inventarios Facturaci…" at bounding box center [693, 335] width 1387 height 670
click at [1170, 206] on div at bounding box center [693, 335] width 1387 height 670
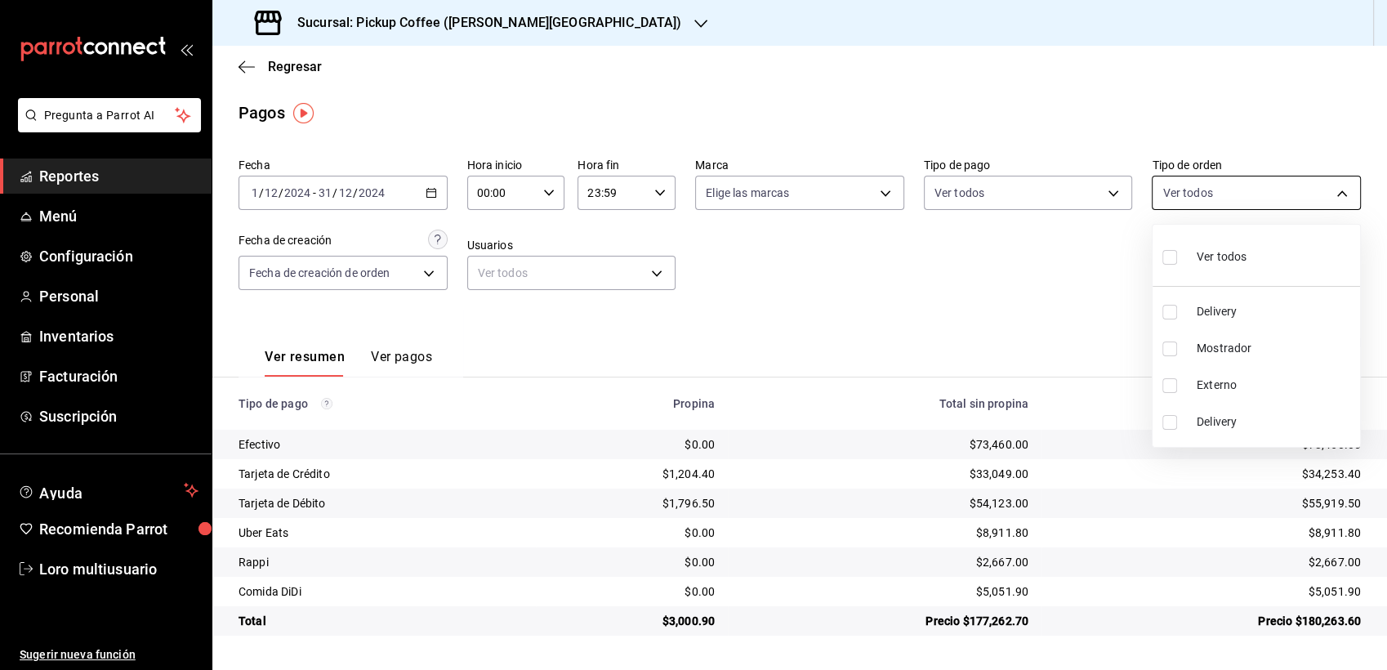
click at [1170, 206] on body "Pregunta a Parrot AI Reportes Menú Configuración Personal Inventarios Facturaci…" at bounding box center [693, 335] width 1387 height 670
click at [1170, 204] on div at bounding box center [693, 335] width 1387 height 670
click at [355, 280] on body "Pregunta a Parrot AI Reportes Menú Configuración Personal Inventarios Facturaci…" at bounding box center [693, 335] width 1387 height 670
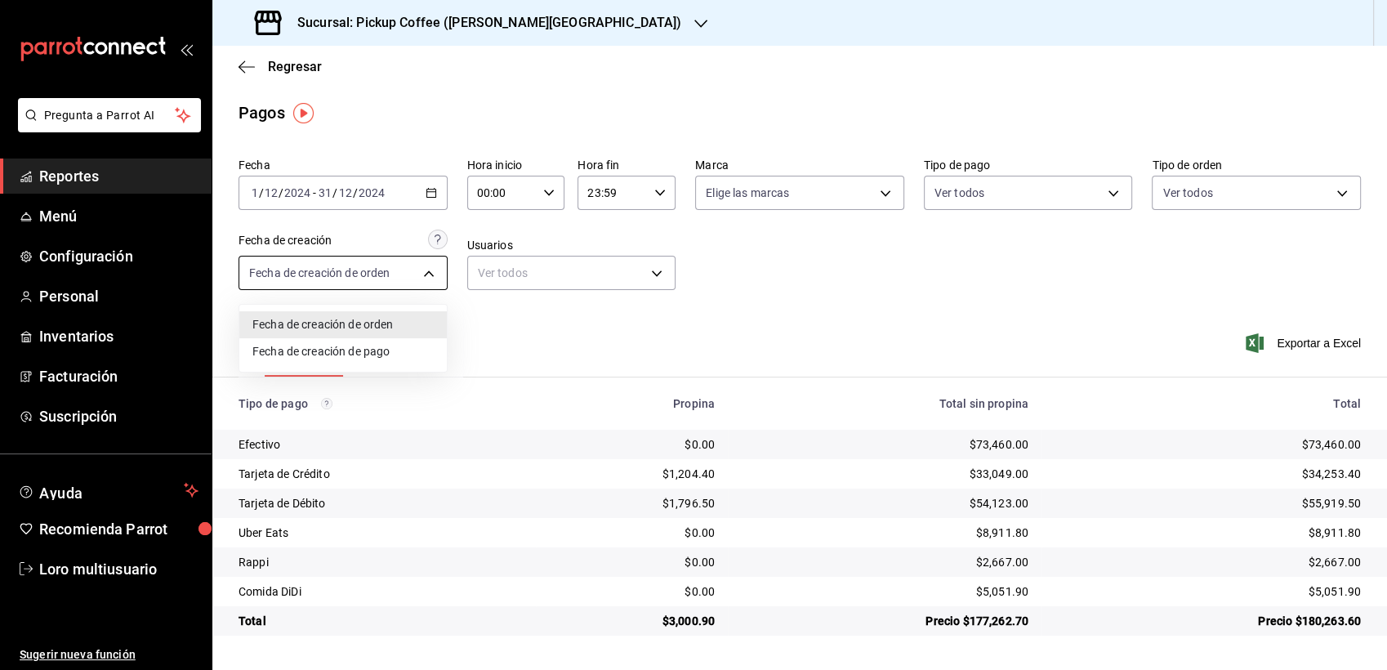
click at [355, 280] on div at bounding box center [693, 335] width 1387 height 670
click at [353, 275] on body "Pregunta a Parrot AI Reportes Menú Configuración Personal Inventarios Facturaci…" at bounding box center [693, 335] width 1387 height 670
click at [353, 275] on div at bounding box center [693, 335] width 1387 height 670
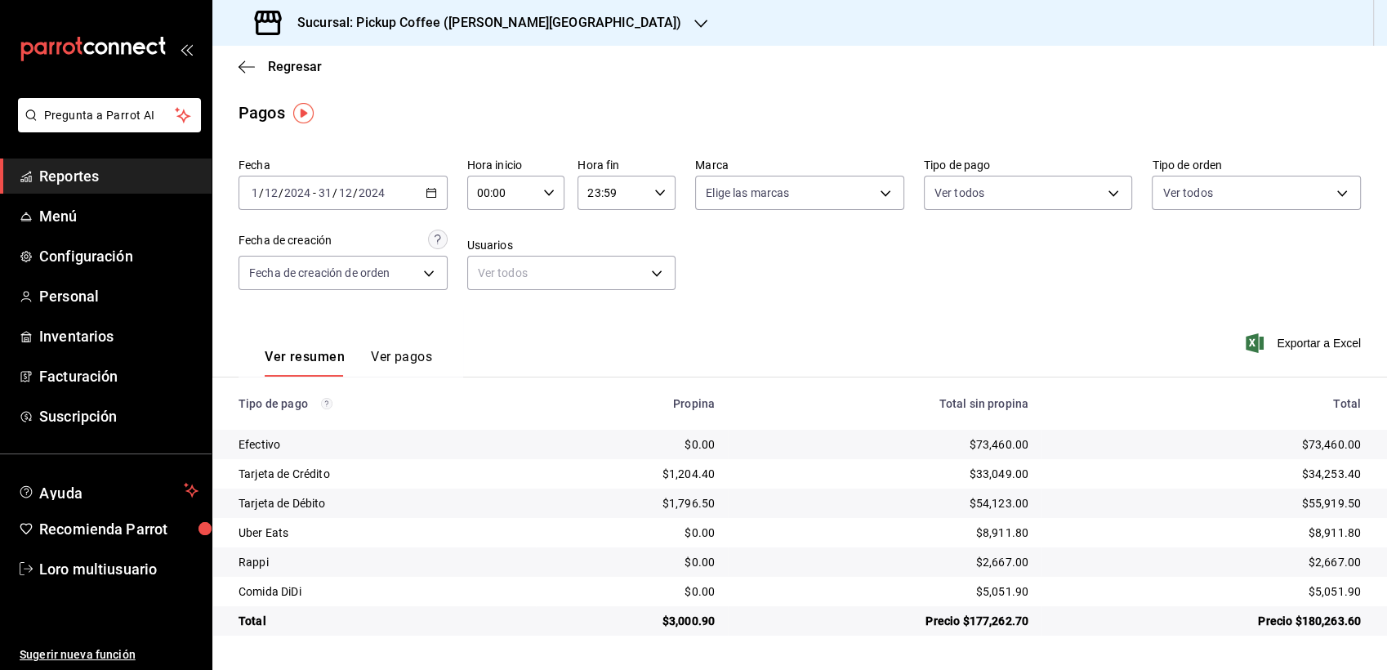
click at [1333, 454] on td "$73,460.00" at bounding box center [1215, 444] width 346 height 29
click at [374, 348] on div "Ver resumen Ver pagos" at bounding box center [336, 352] width 194 height 47
click at [388, 368] on button "Ver pagos" at bounding box center [401, 363] width 61 height 28
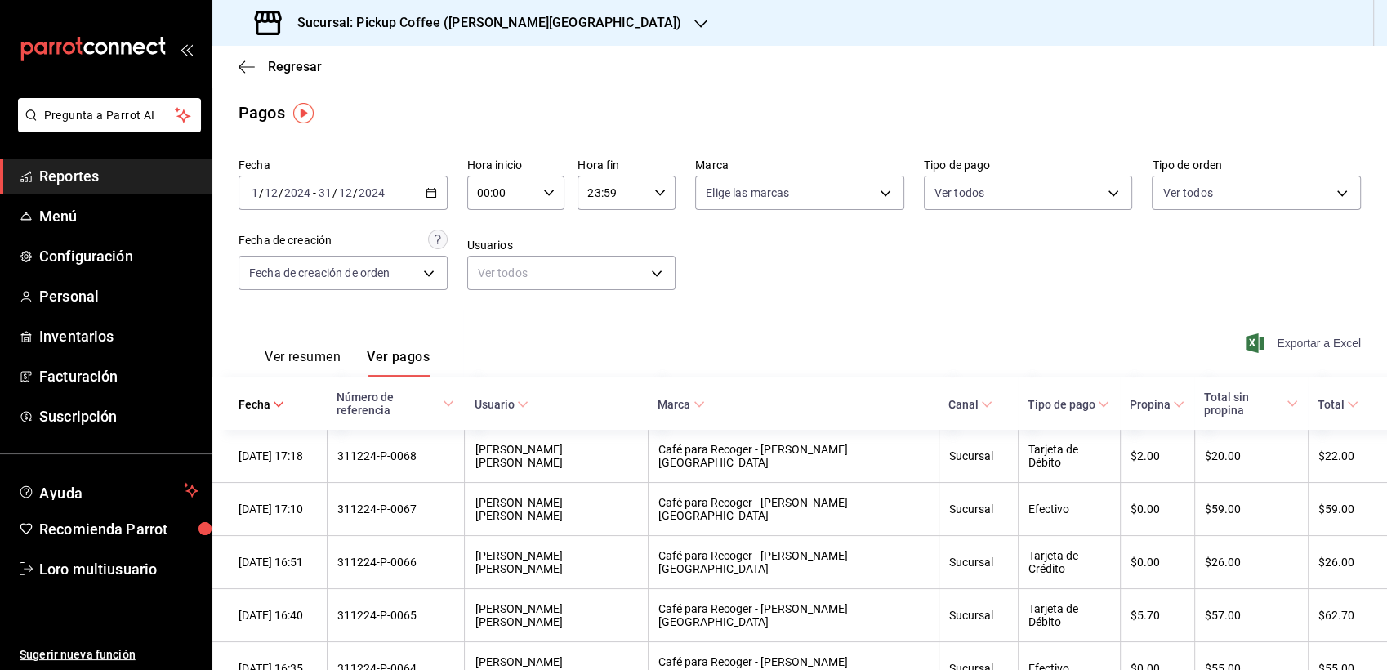
click at [1277, 338] on font "Exportar a Excel" at bounding box center [1319, 343] width 84 height 13
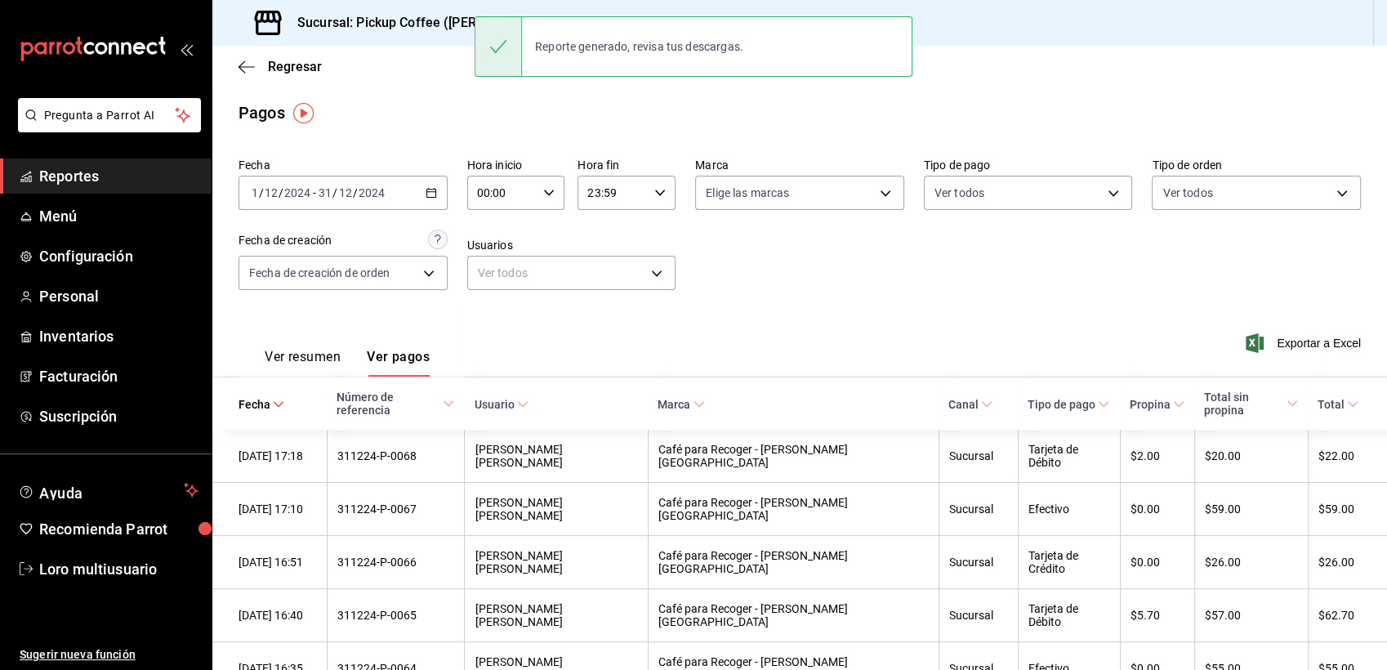
click at [1275, 357] on div "Exportar a Excel" at bounding box center [1248, 343] width 225 height 67
click at [1277, 346] on font "Exportar a Excel" at bounding box center [1319, 343] width 84 height 13
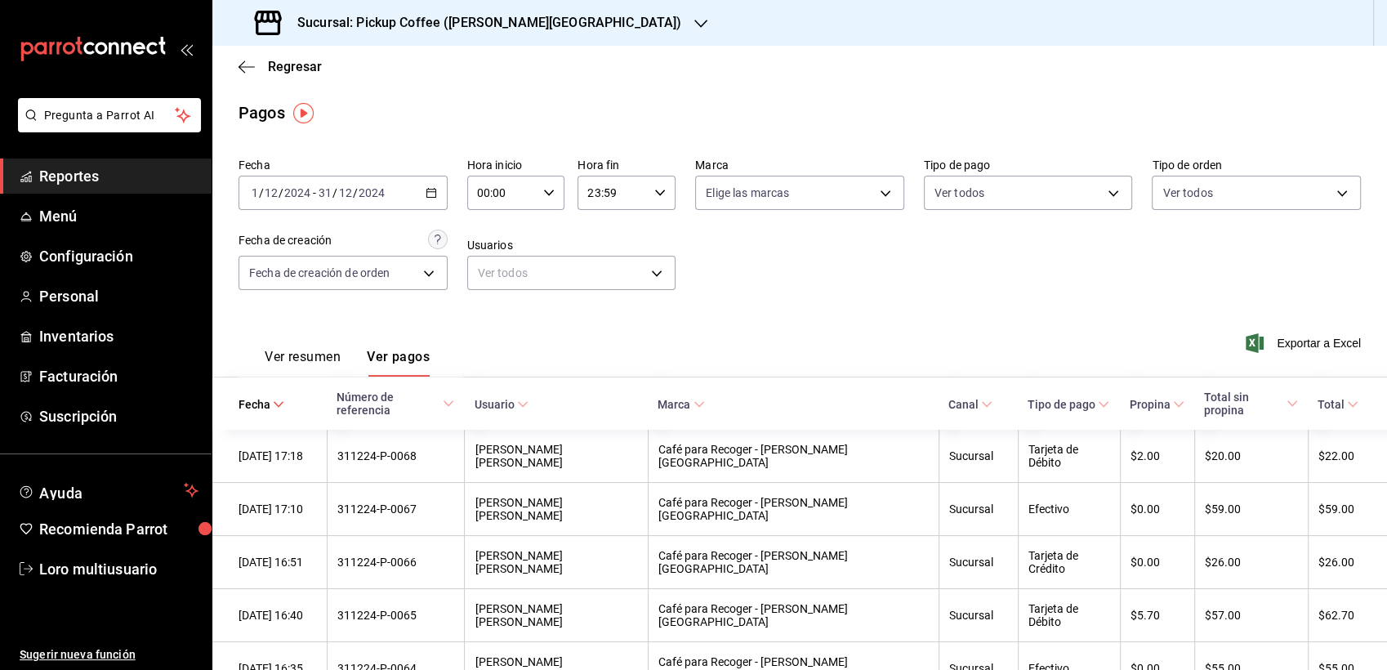
click at [720, 310] on div "Ver resumen Ver pagos Exportar a Excel" at bounding box center [799, 353] width 1175 height 87
click at [261, 398] on font "Fecha" at bounding box center [255, 404] width 32 height 13
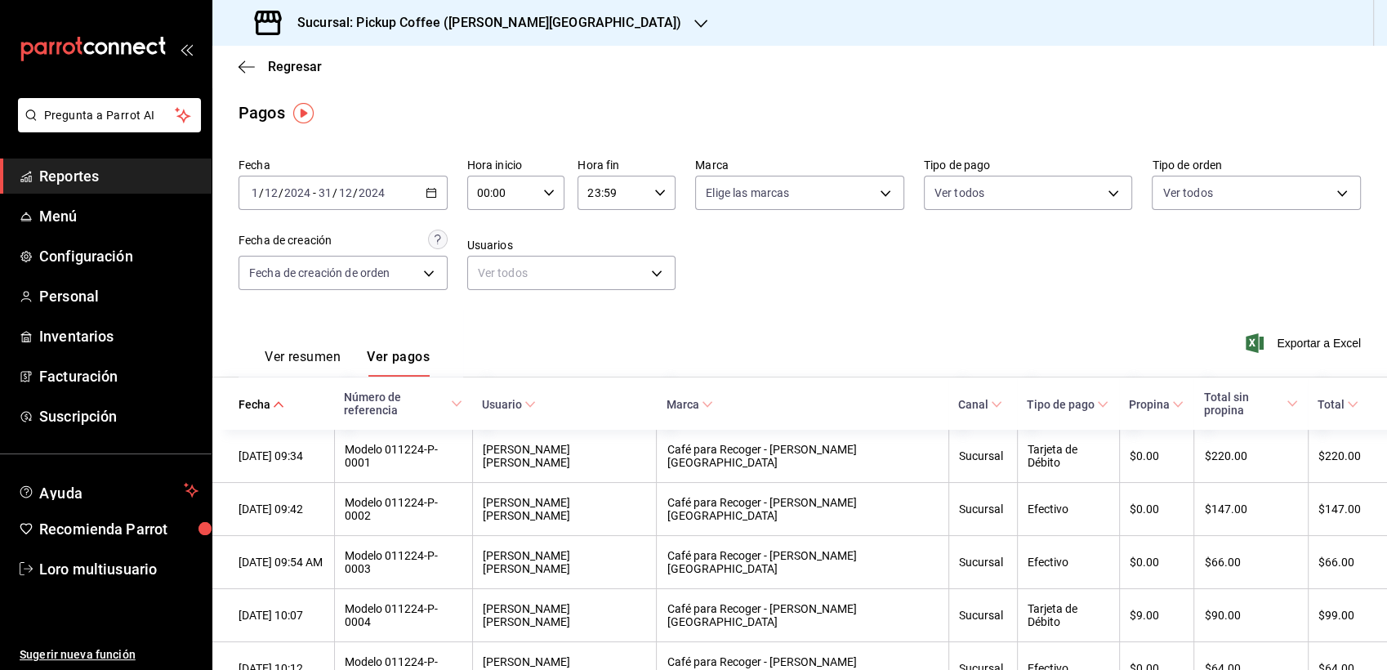
click at [1097, 399] on icon at bounding box center [1102, 404] width 11 height 11
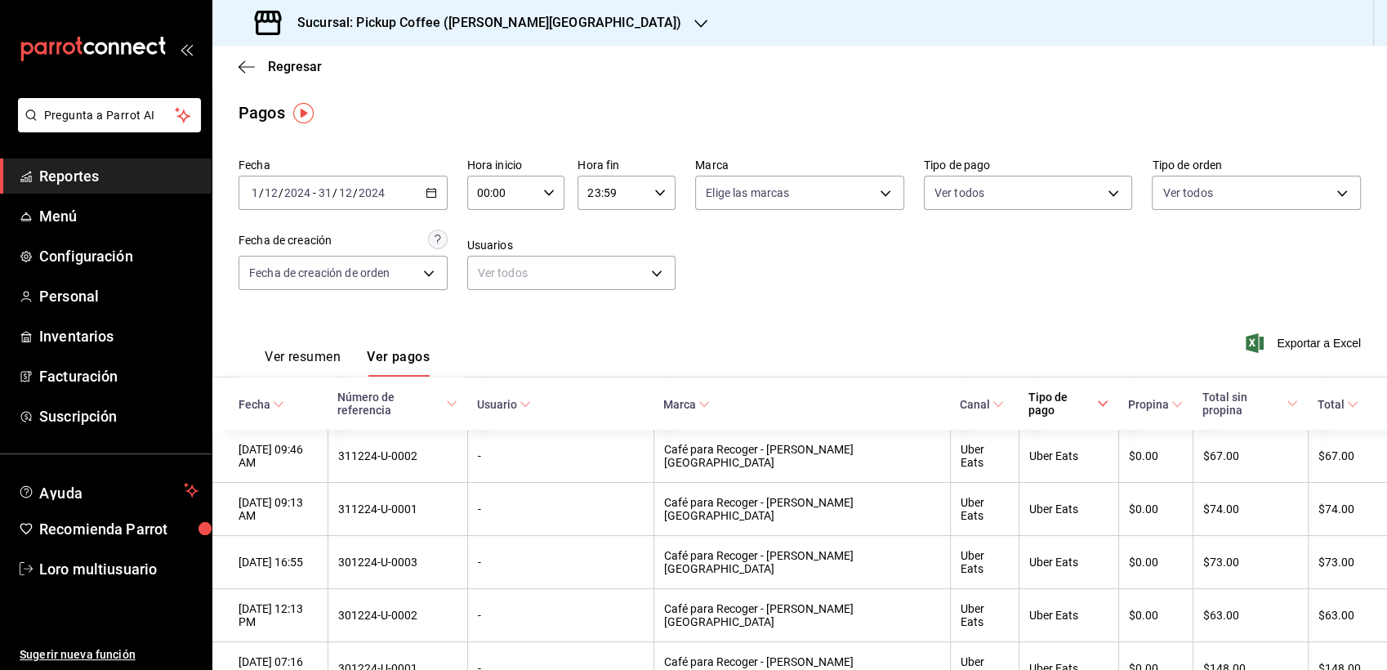
click at [1046, 399] on font "Tipo de pago" at bounding box center [1062, 404] width 66 height 26
click at [1254, 349] on span "Exportar a Excel" at bounding box center [1305, 343] width 112 height 20
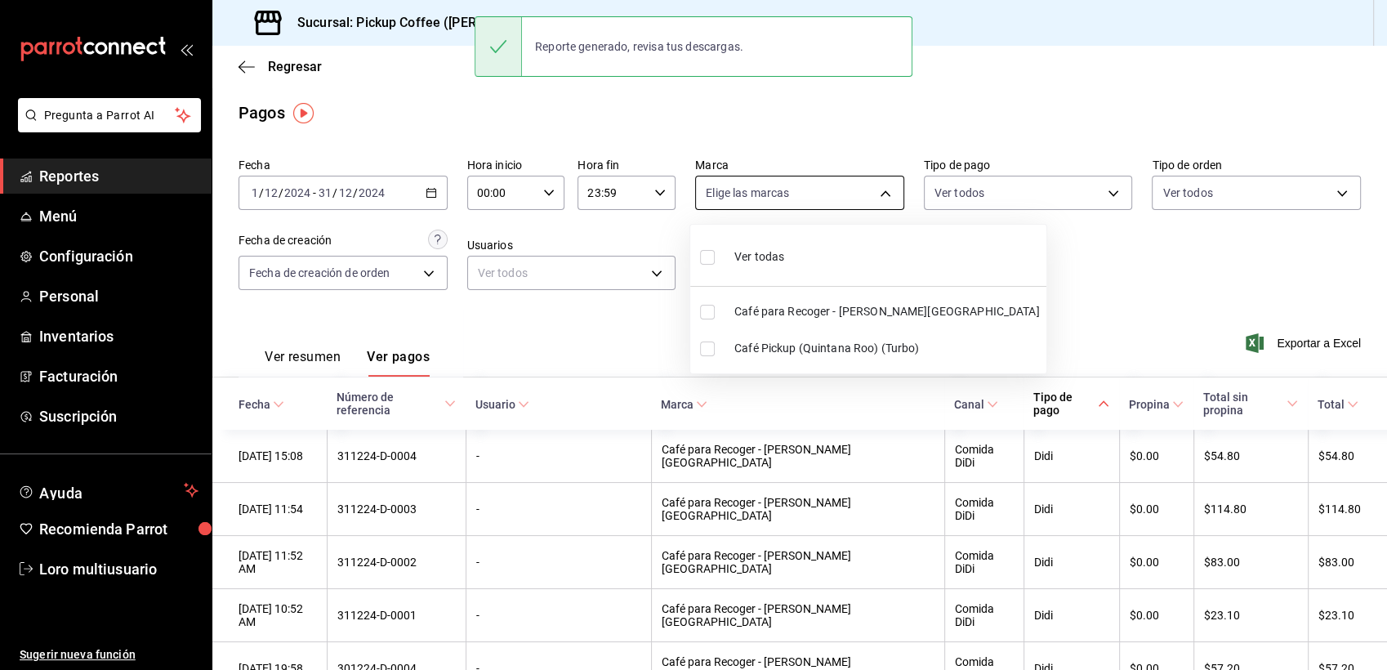
click at [850, 195] on body "Pregunta a Parrot AI Reportes Menú Configuración Personal Inventarios Facturaci…" at bounding box center [693, 335] width 1387 height 670
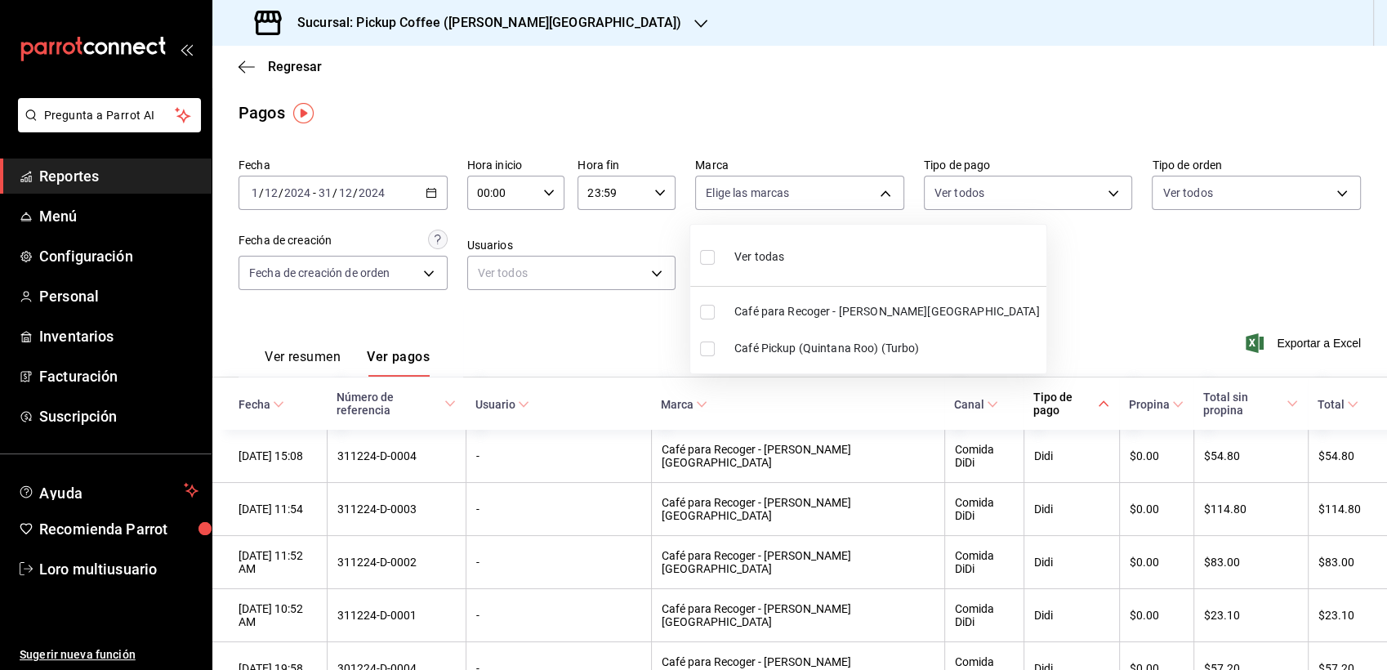
click at [880, 314] on span "Café para Recoger - [PERSON_NAME][GEOGRAPHIC_DATA]" at bounding box center [887, 311] width 306 height 17
type input "42641ea9-70e5-4330-b1ca-0df1cb4a7cb4"
checkbox input "true"
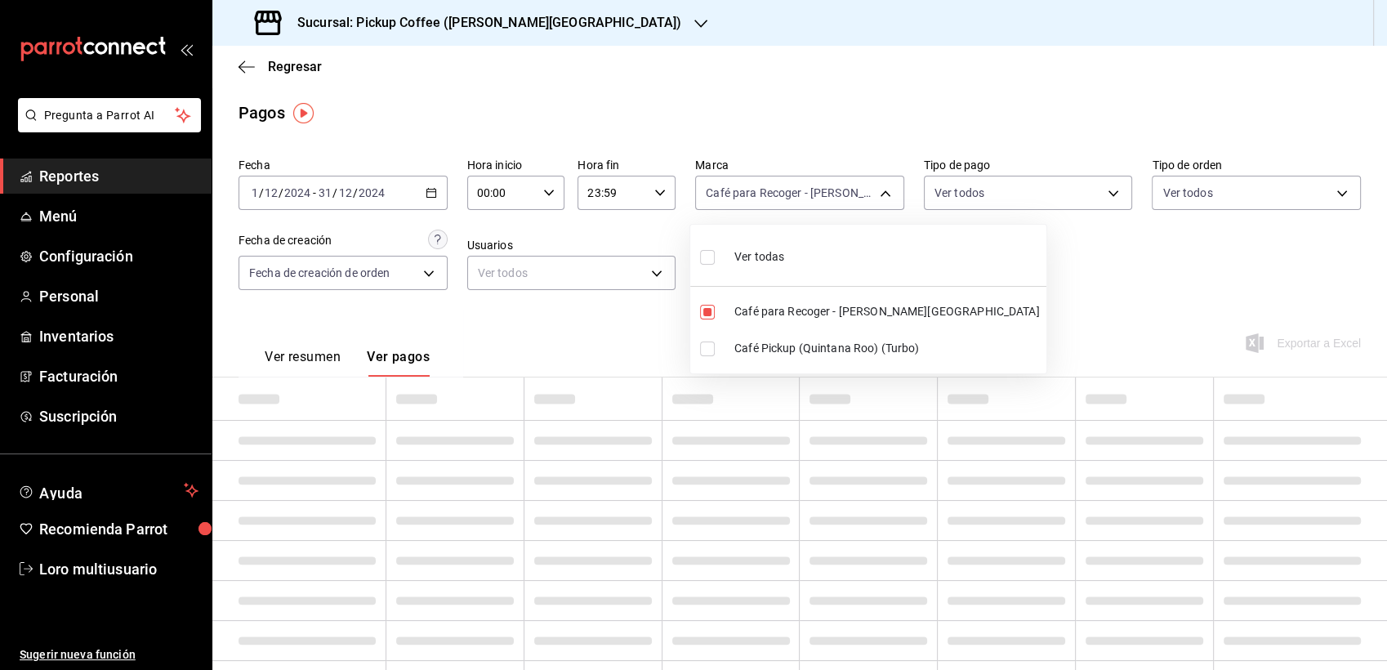
click at [1013, 251] on div at bounding box center [693, 335] width 1387 height 670
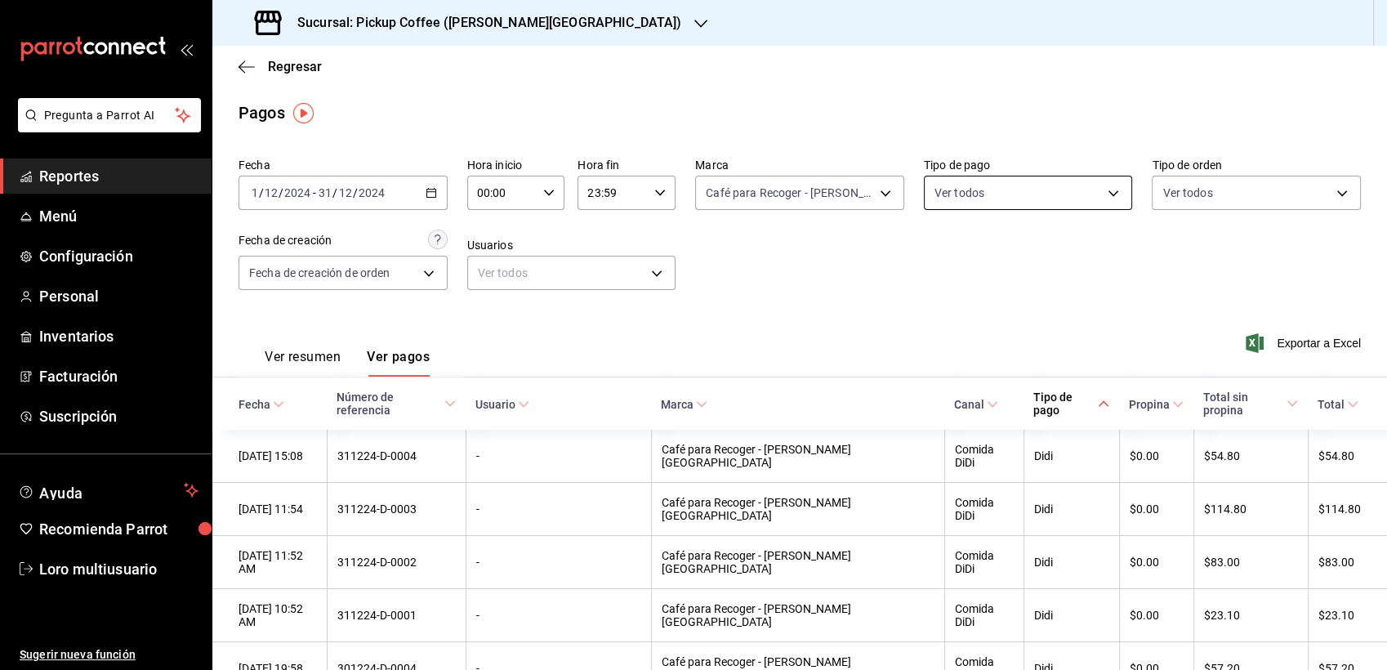
click at [1011, 205] on body "Pregunta a Parrot AI Reportes Menú Configuración Personal Inventarios Facturaci…" at bounding box center [693, 335] width 1387 height 670
click at [963, 315] on span "Efectivo" at bounding box center [1038, 311] width 154 height 17
type input "c311d0ce-7636-4f29-9e83-3fa5f98d0765"
checkbox input "true"
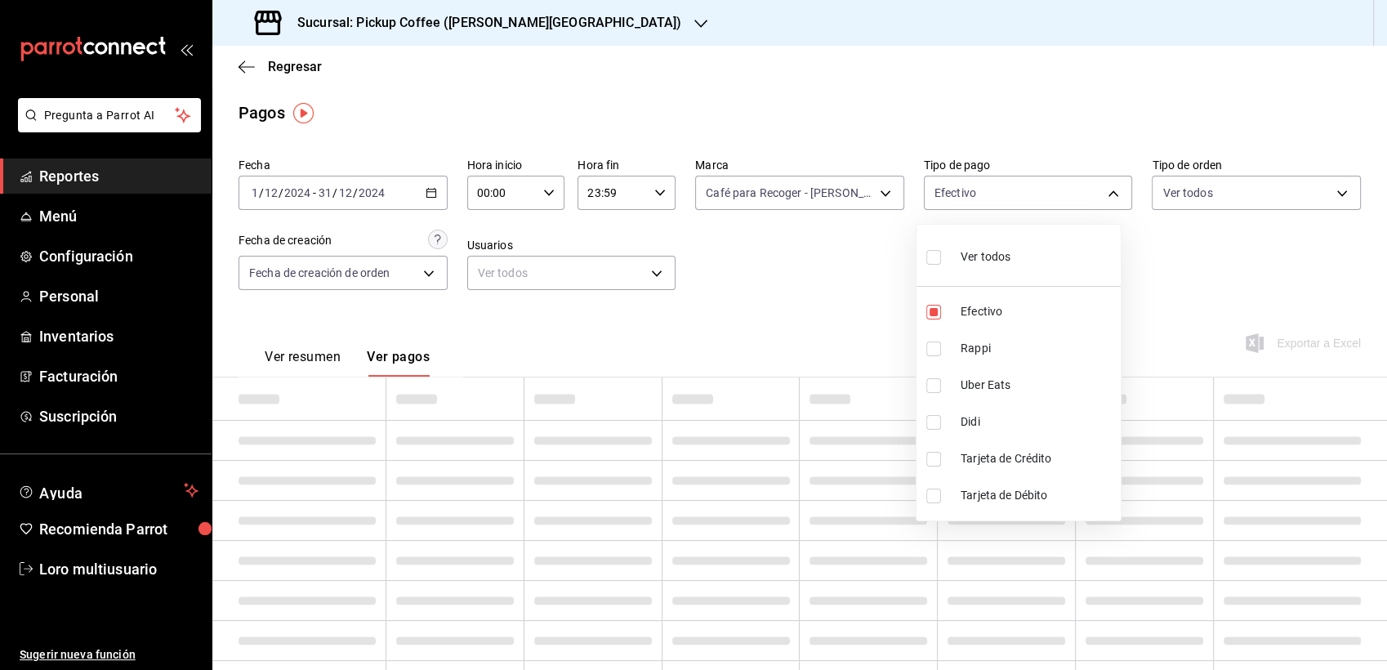
click at [735, 264] on div at bounding box center [693, 335] width 1387 height 670
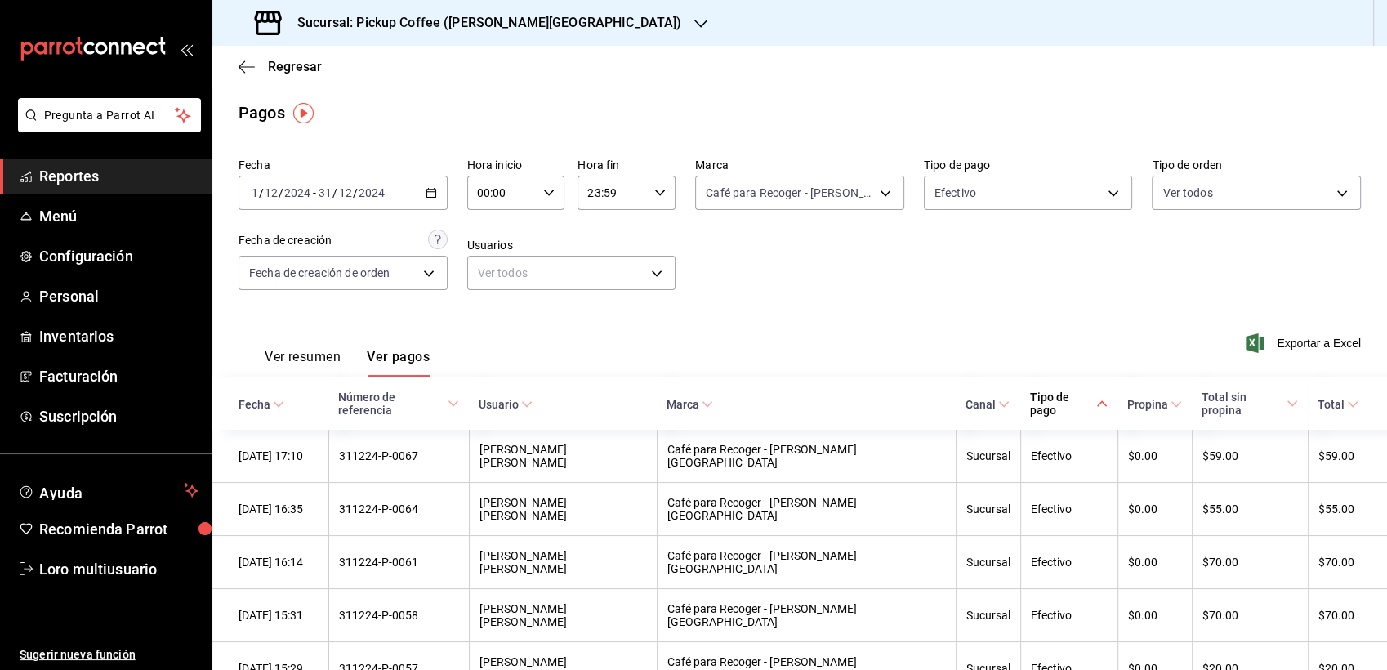
click at [1229, 333] on div "Exportar a Excel" at bounding box center [1248, 343] width 225 height 67
click at [1255, 343] on span "Exportar a Excel" at bounding box center [1305, 343] width 112 height 20
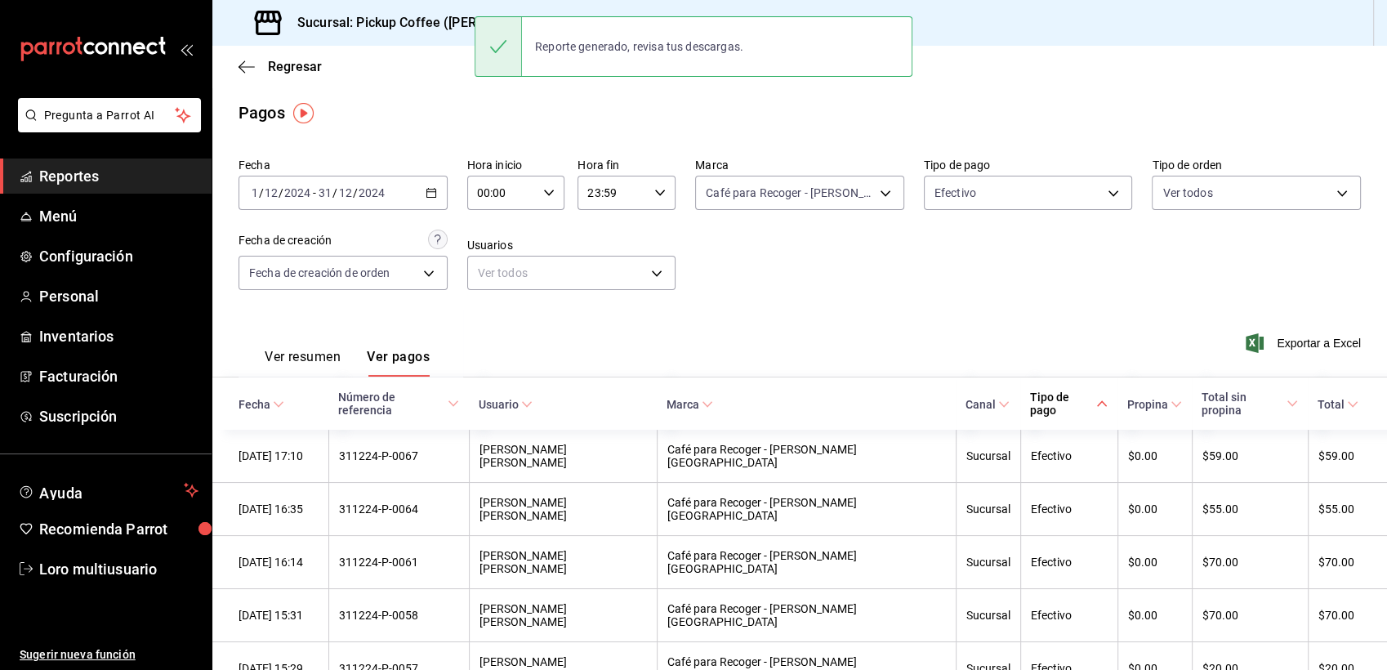
click at [330, 346] on div "Ver resumen Ver pagos" at bounding box center [334, 352] width 191 height 47
click at [323, 352] on font "Ver resumen" at bounding box center [303, 357] width 76 height 16
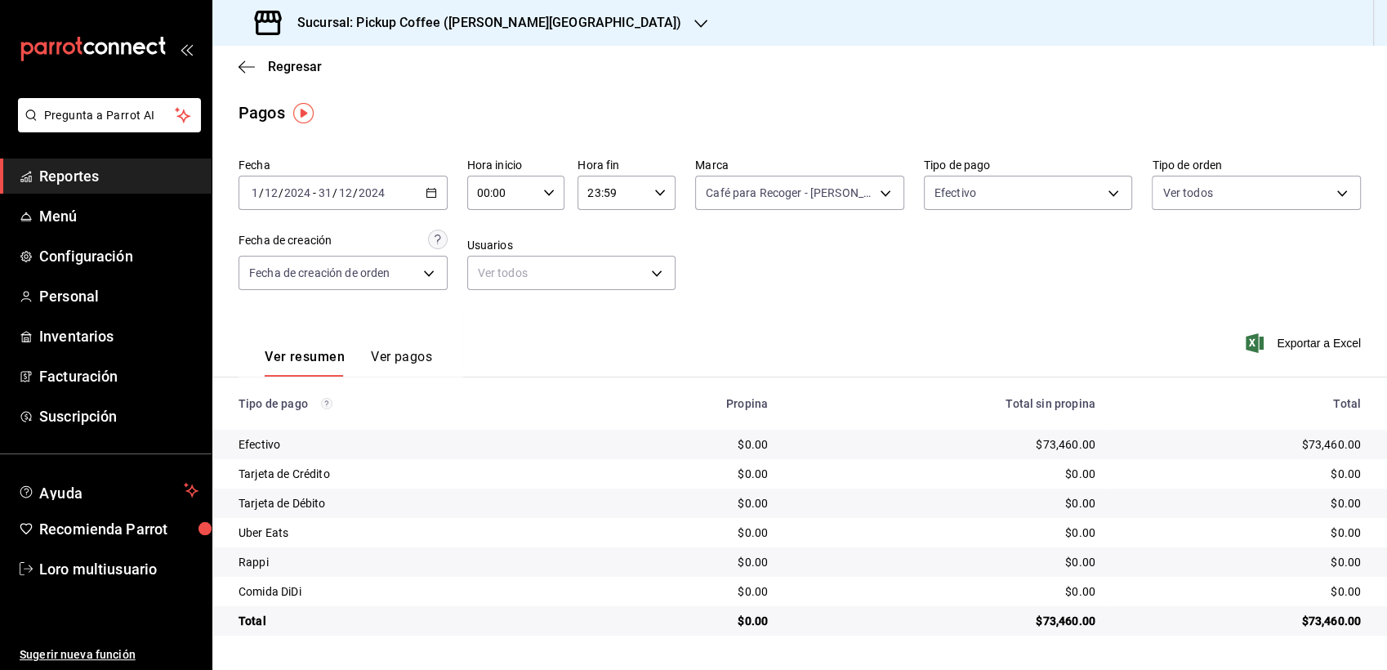
click at [377, 356] on button "Ver pagos" at bounding box center [401, 363] width 61 height 28
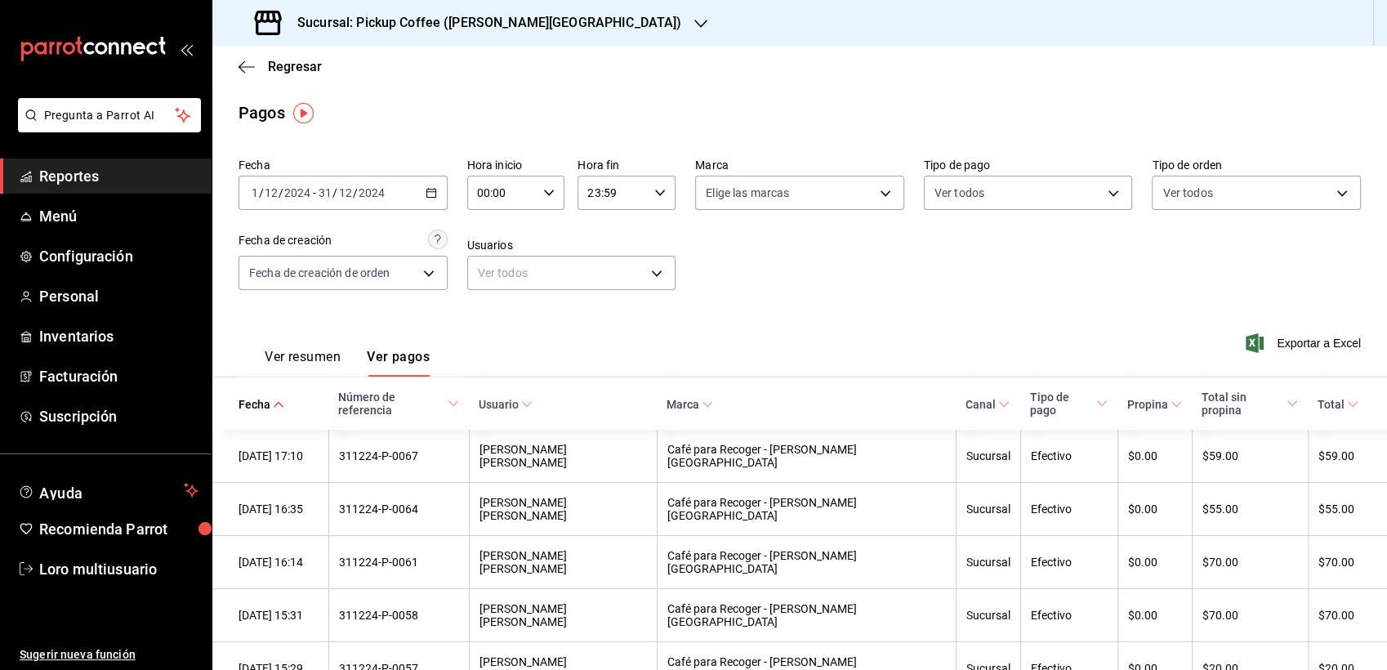
click at [92, 178] on font "Reportes" at bounding box center [69, 175] width 60 height 17
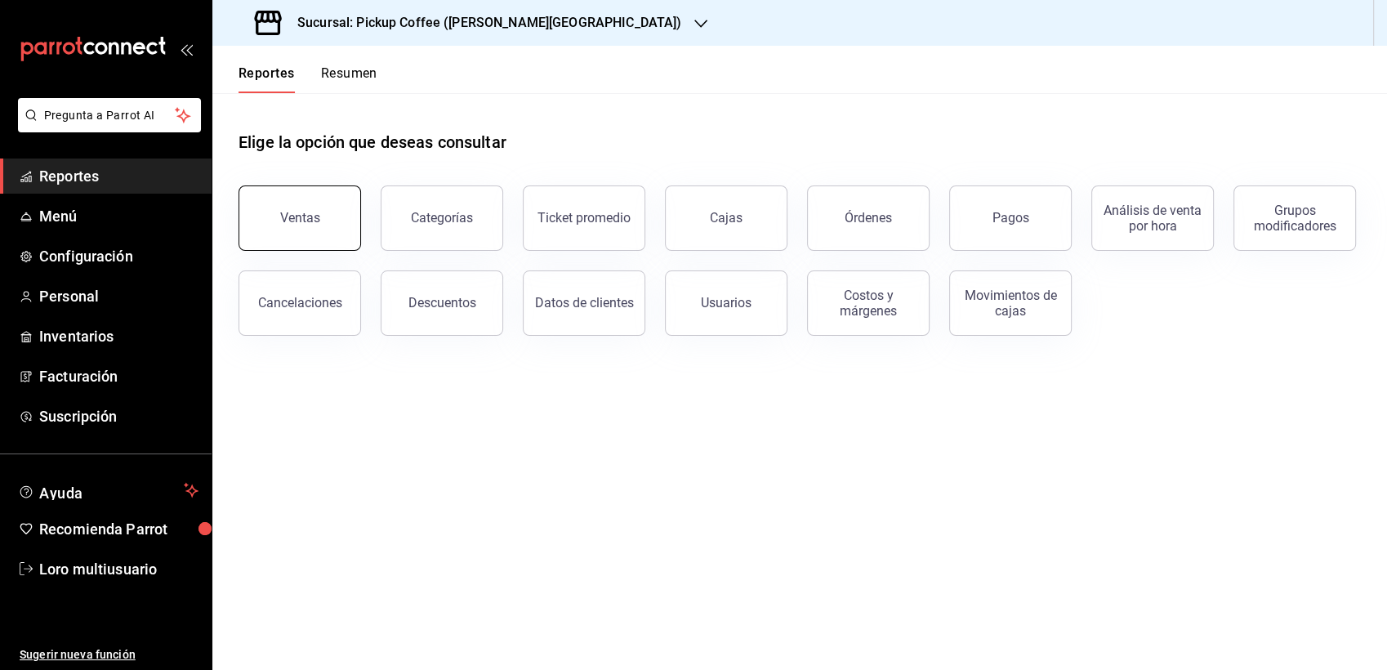
click at [290, 222] on div "Ventas" at bounding box center [300, 218] width 40 height 16
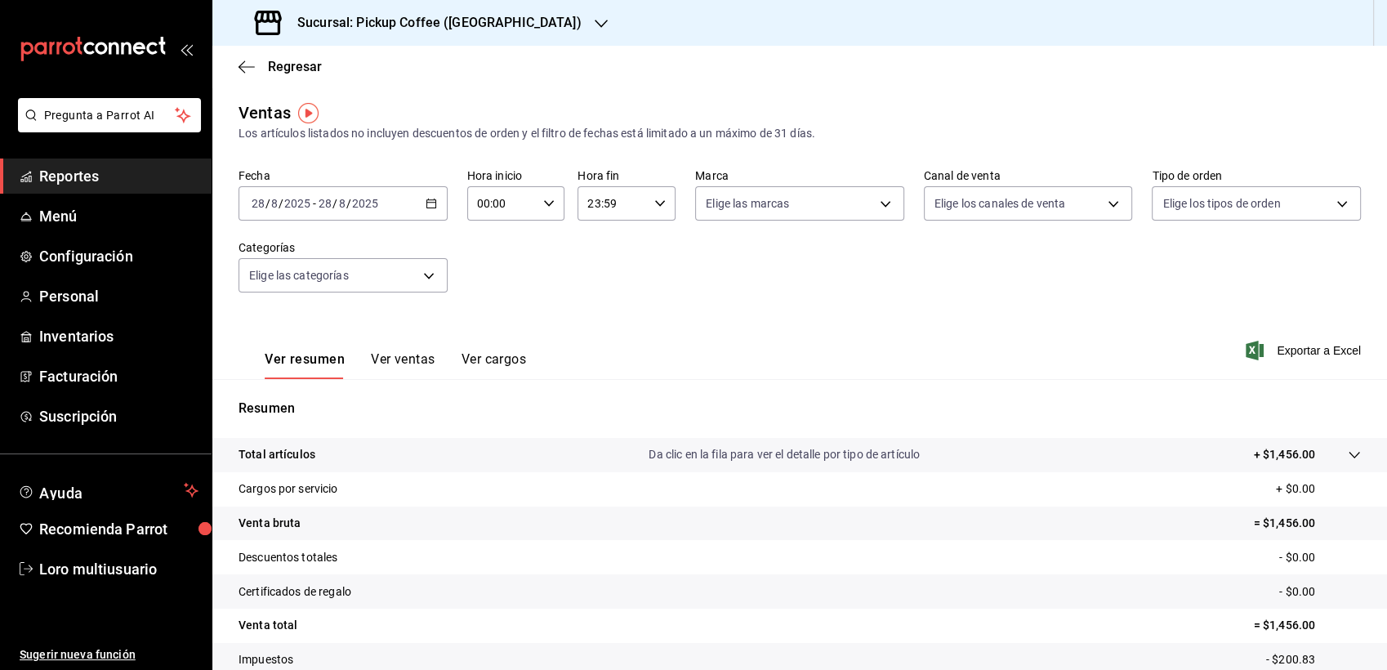
click at [405, 359] on button "Ver ventas" at bounding box center [403, 365] width 65 height 28
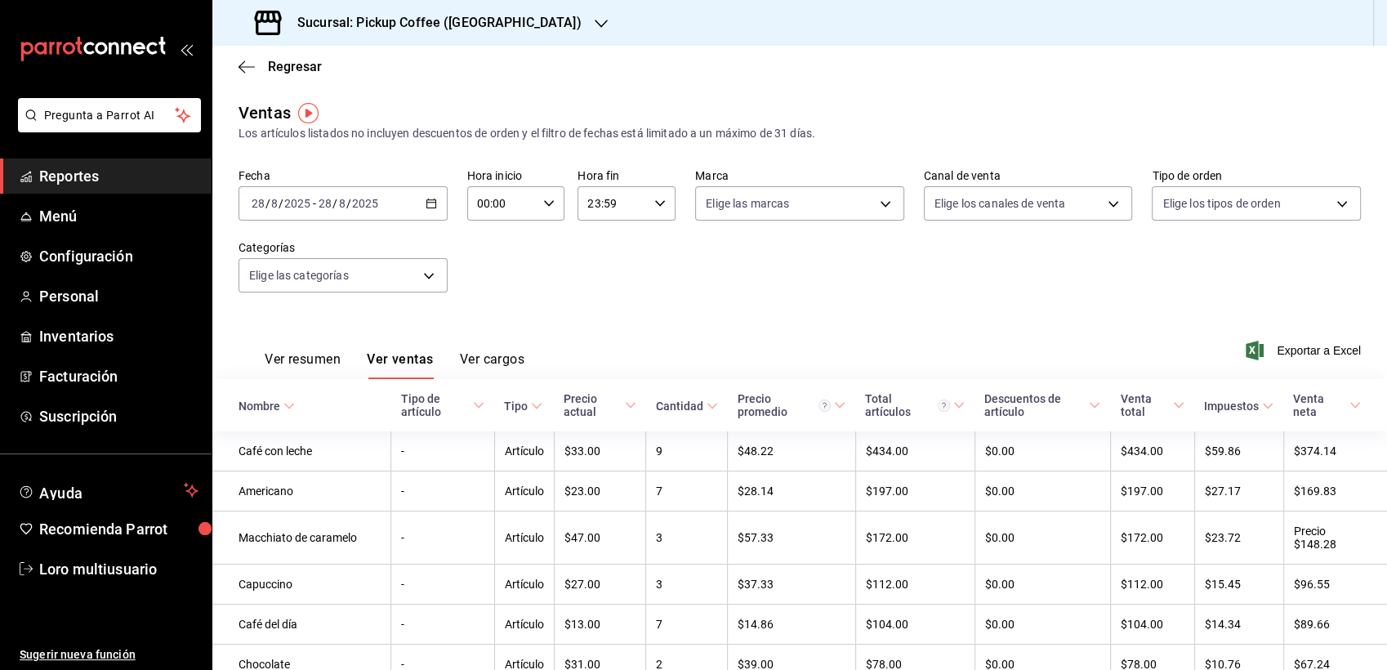
click at [388, 201] on div "[DATE] [DATE] - [DATE] [DATE]" at bounding box center [343, 203] width 209 height 34
click at [304, 397] on span "Rango de fechas" at bounding box center [315, 399] width 127 height 17
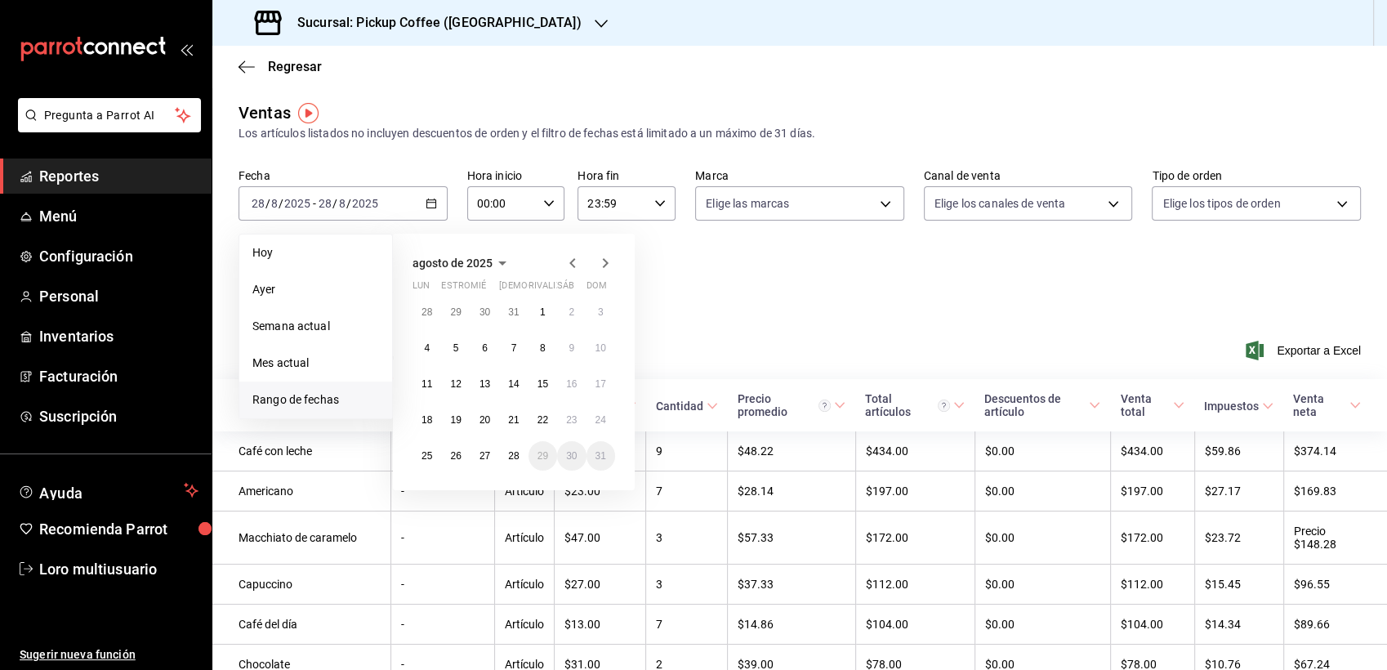
click at [574, 265] on icon "button" at bounding box center [573, 263] width 20 height 20
click at [447, 260] on span "[DATE]" at bounding box center [430, 263] width 34 height 13
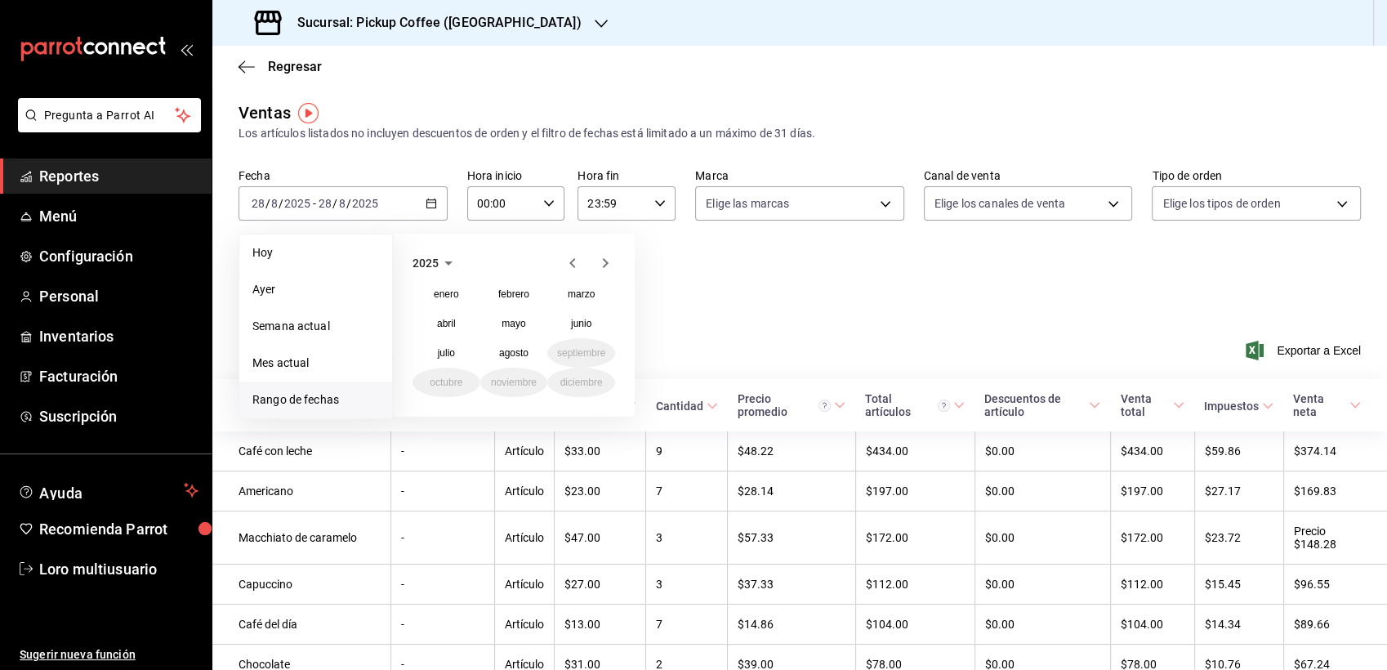
click at [435, 251] on div "2025 enero febrero marzo abril mayo junio julio agosto septiembre octubre novie…" at bounding box center [514, 325] width 242 height 183
click at [439, 257] on icon "button" at bounding box center [449, 263] width 20 height 20
click at [435, 325] on button "2024" at bounding box center [447, 323] width 68 height 29
click at [592, 397] on div "2024 enero febrero marzo abril mayo junio julio agosto septiembre octubre novie…" at bounding box center [514, 325] width 242 height 183
click at [579, 381] on abbr "diciembre" at bounding box center [581, 382] width 42 height 11
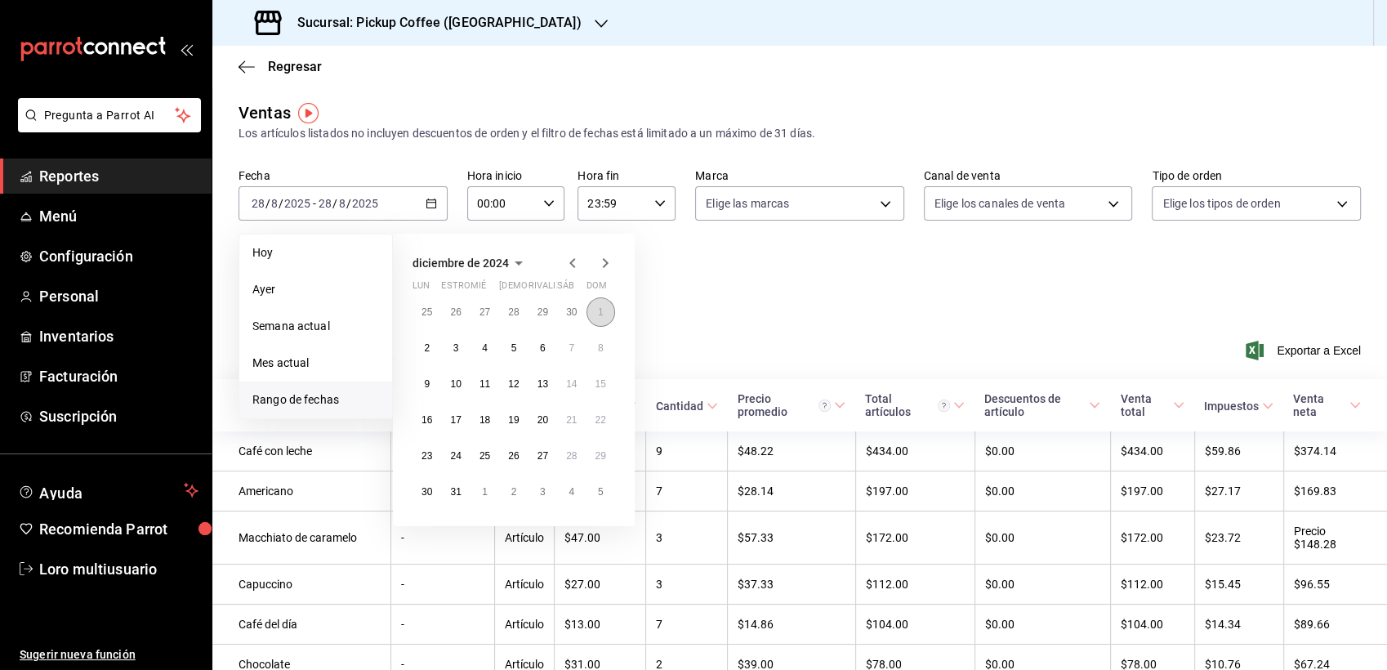
click at [596, 304] on button "1" at bounding box center [601, 311] width 29 height 29
click at [450, 501] on button "31" at bounding box center [455, 491] width 29 height 29
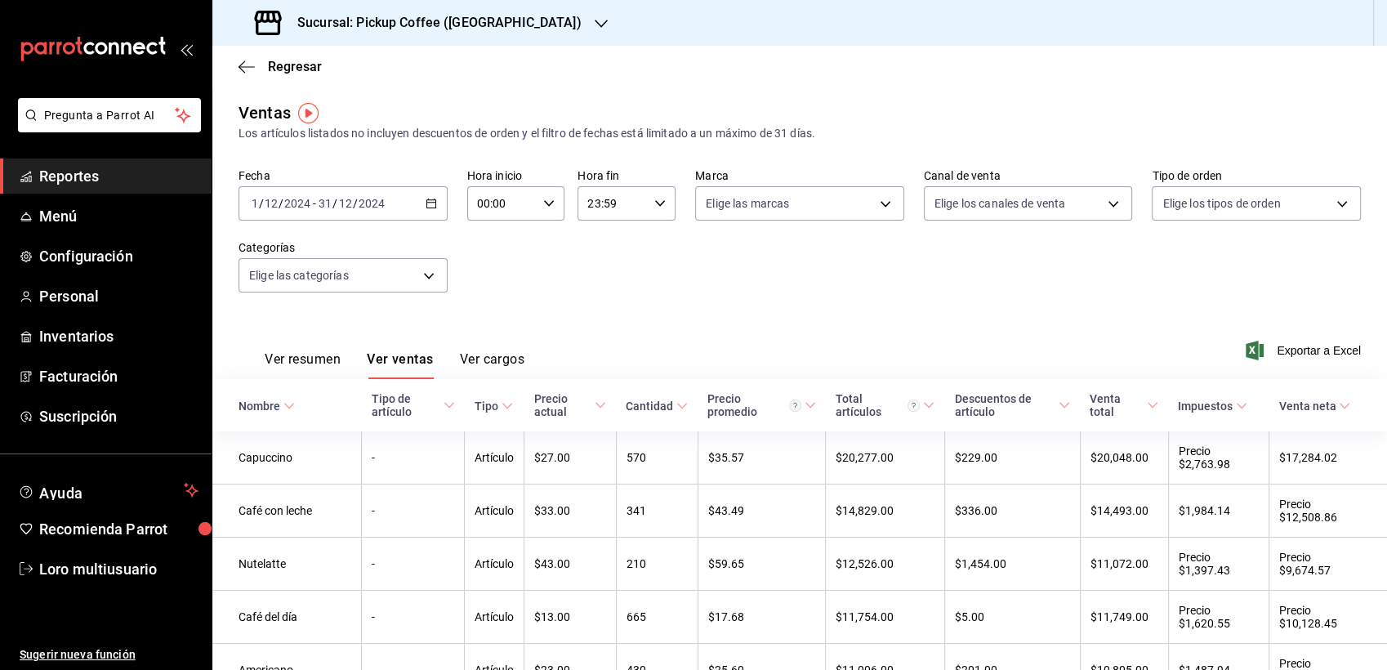
click at [1261, 363] on div "Ver resumen Ver ventas Ver cargos Exportar a Excel" at bounding box center [799, 345] width 1175 height 67
click at [1246, 354] on icon "button" at bounding box center [1255, 351] width 18 height 20
click at [532, 288] on div "Fecha 2024-12-01 1 / 12 / 2024 - 2024-12-31 31 / 12 / 2024 Hora inicio 00:00 Ho…" at bounding box center [800, 240] width 1123 height 144
drag, startPoint x: 308, startPoint y: 375, endPoint x: 322, endPoint y: 386, distance: 18.0
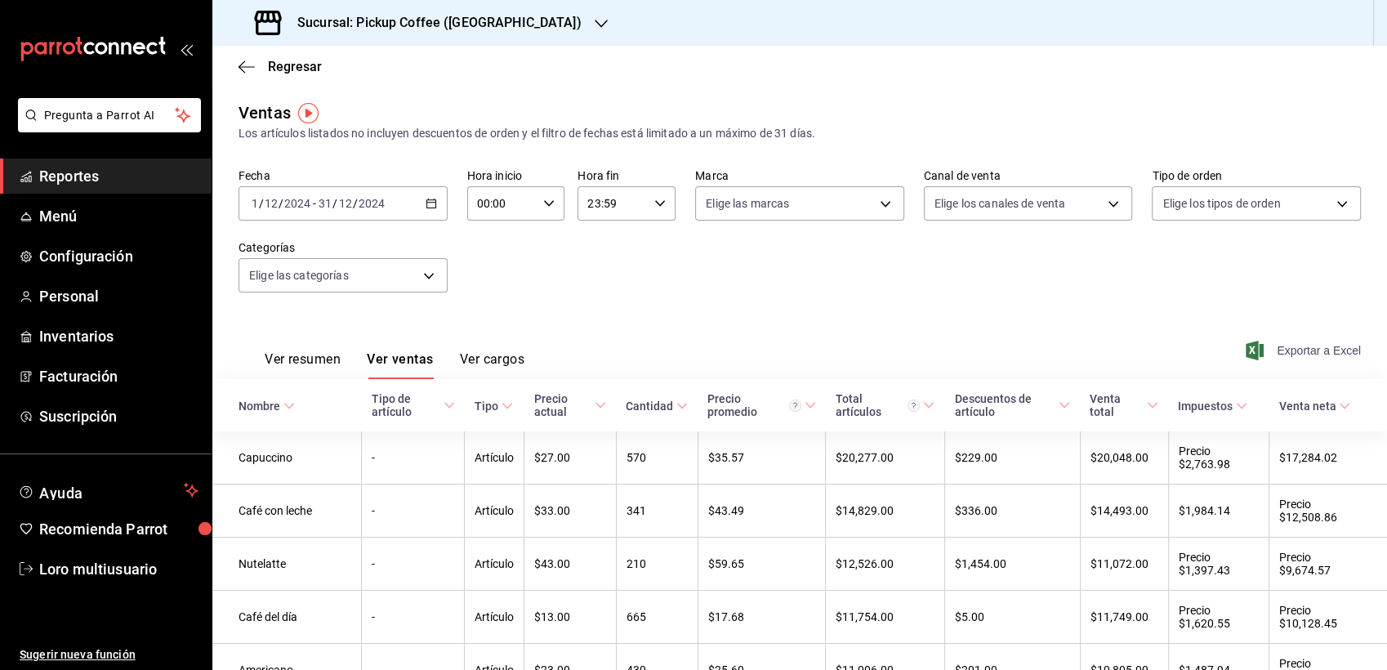
click at [301, 367] on font "Ver resumen" at bounding box center [303, 359] width 76 height 16
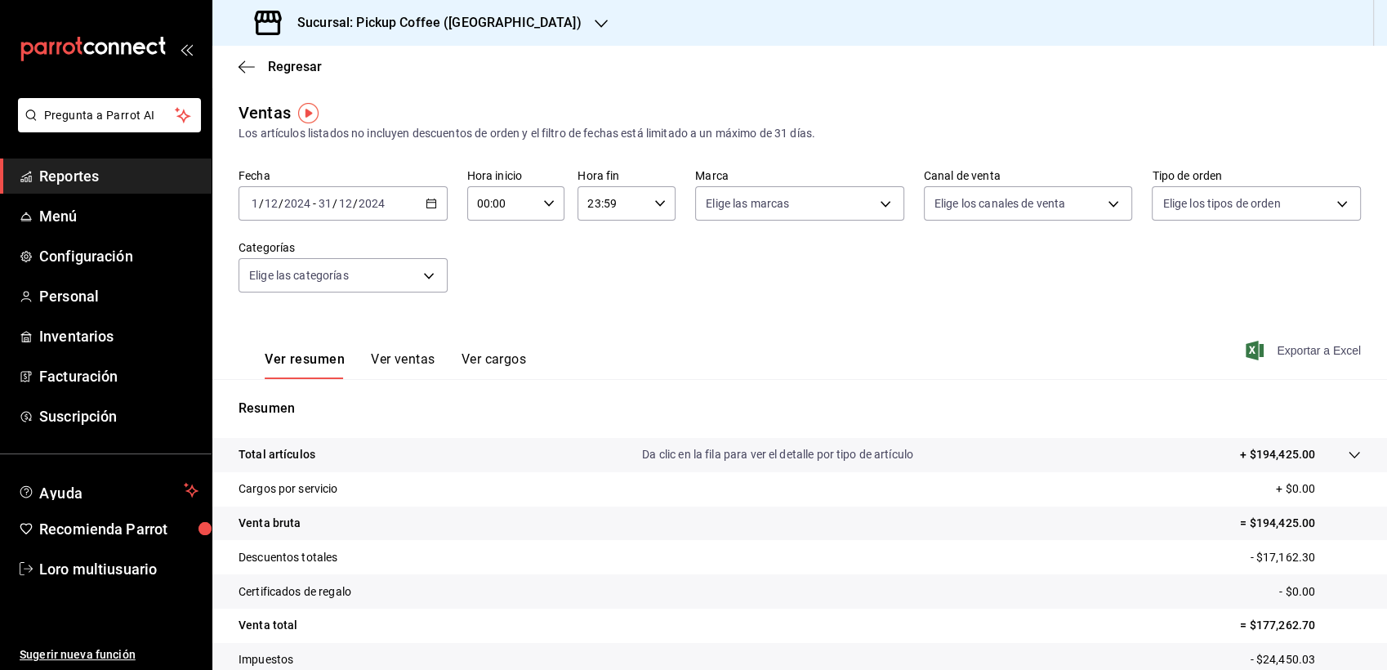
click at [501, 379] on button "Ver cargos" at bounding box center [494, 365] width 65 height 28
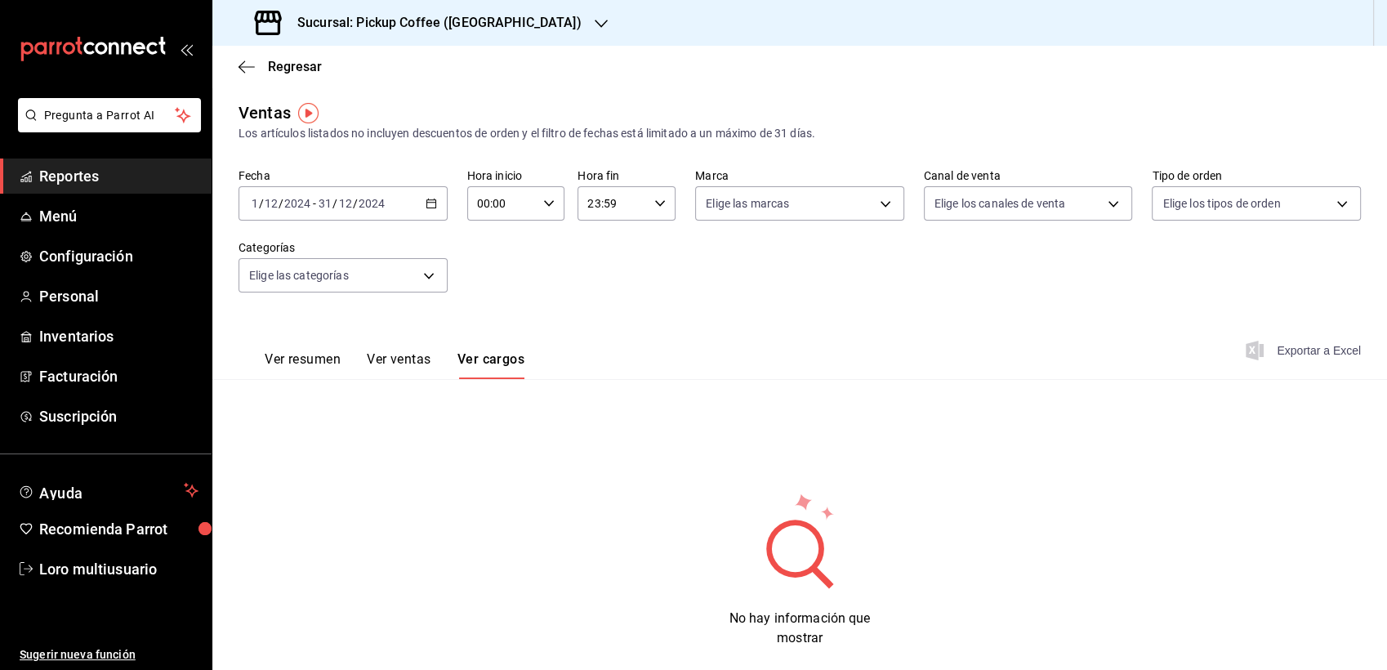
click at [263, 56] on div "Regresar" at bounding box center [799, 67] width 1175 height 42
click at [249, 70] on icon "button" at bounding box center [247, 67] width 16 height 15
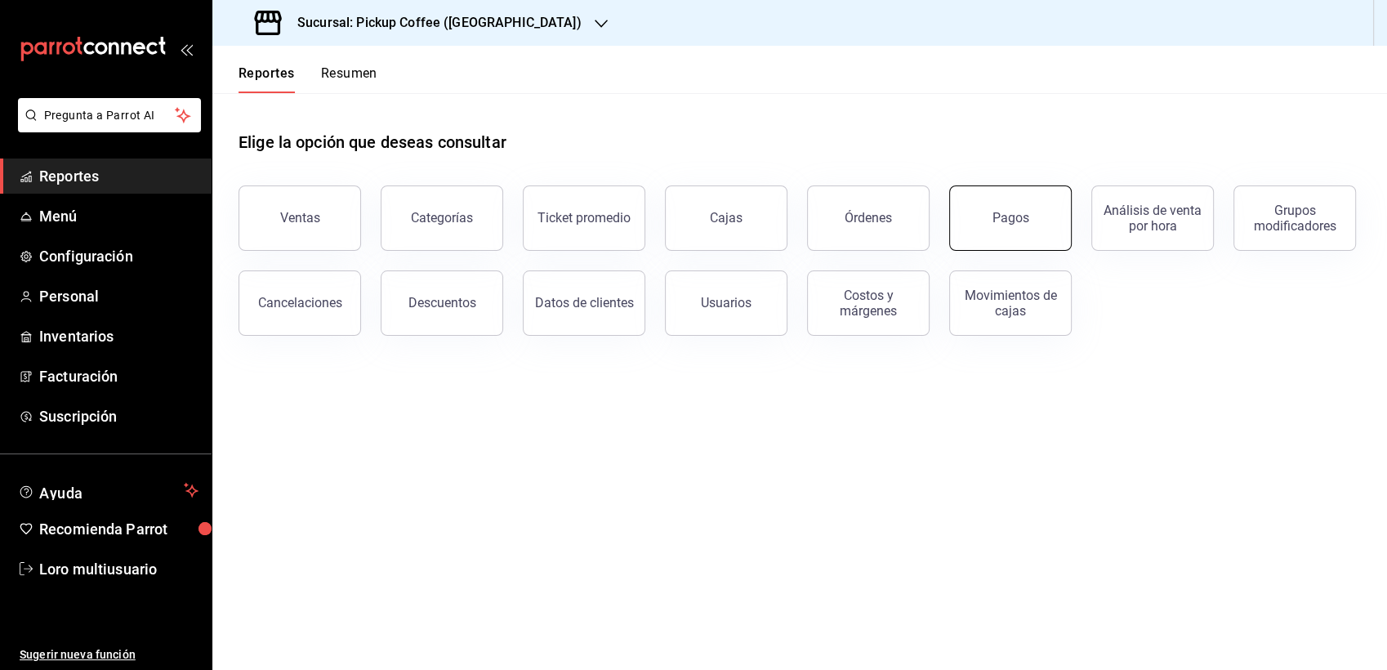
click at [1011, 220] on div "Pagos" at bounding box center [1011, 218] width 37 height 16
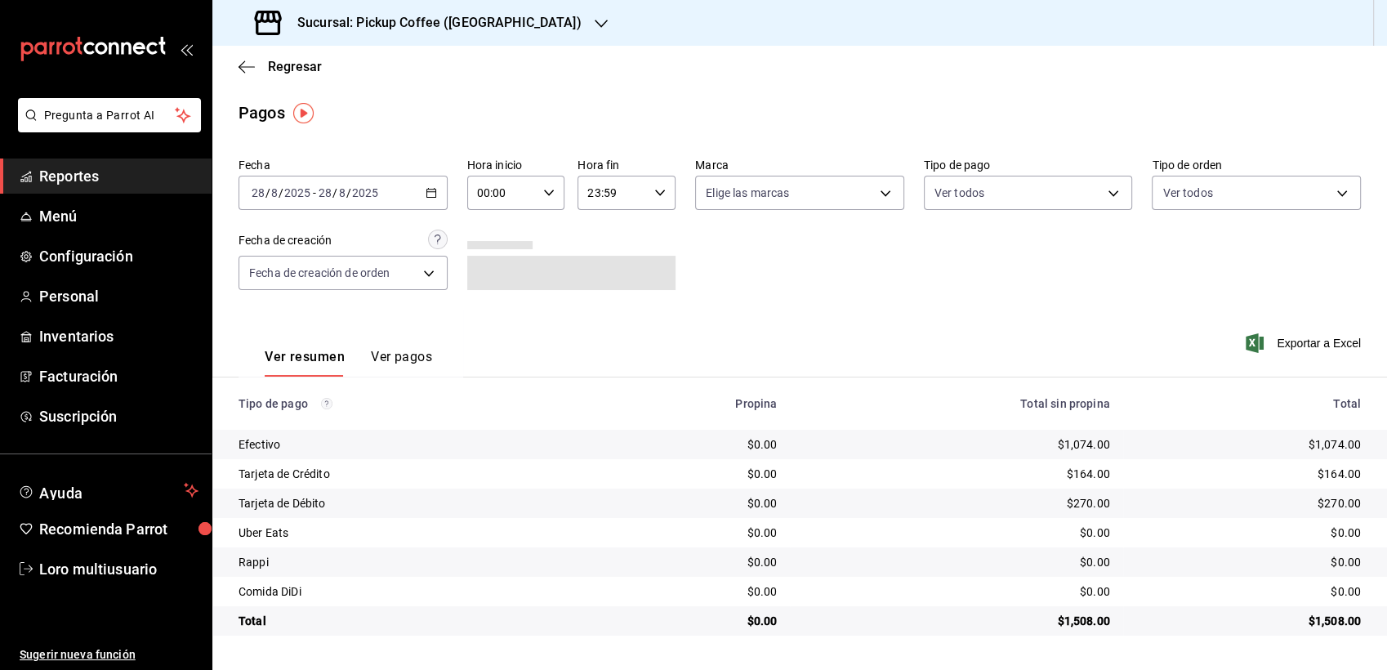
click at [406, 353] on button "Ver pagos" at bounding box center [401, 363] width 61 height 28
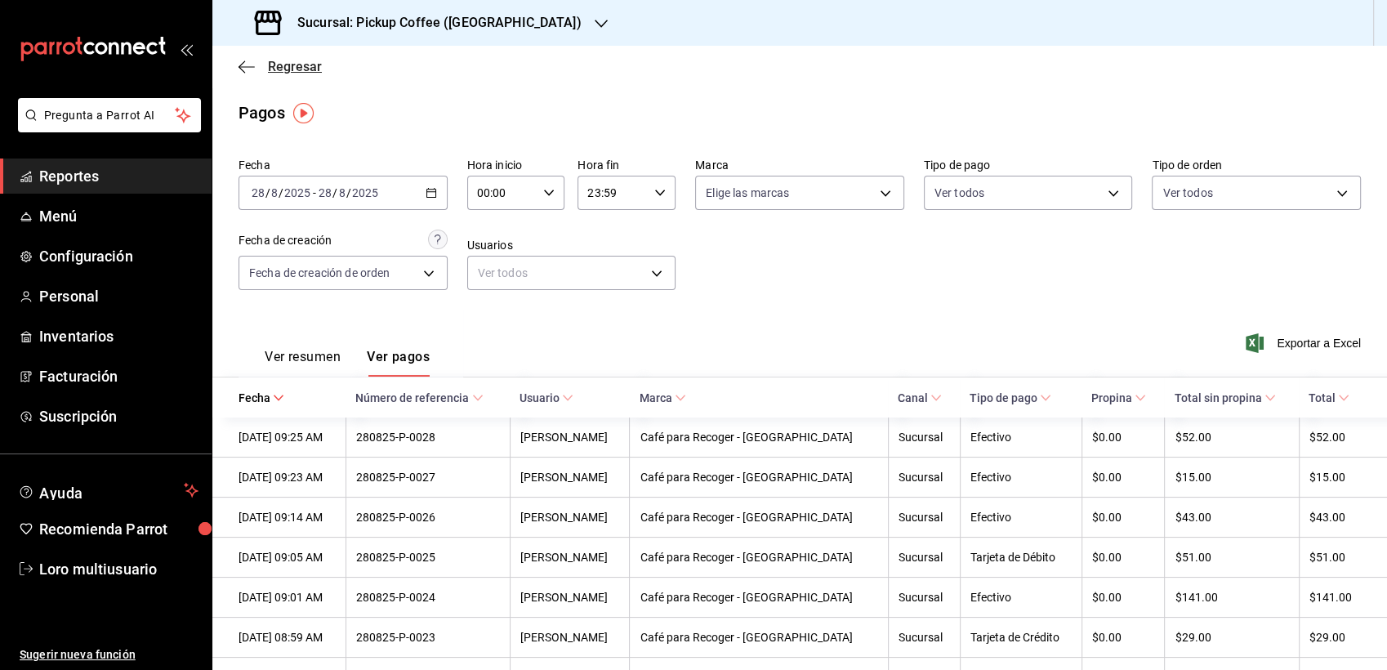
click at [255, 62] on span "Regresar" at bounding box center [280, 67] width 83 height 16
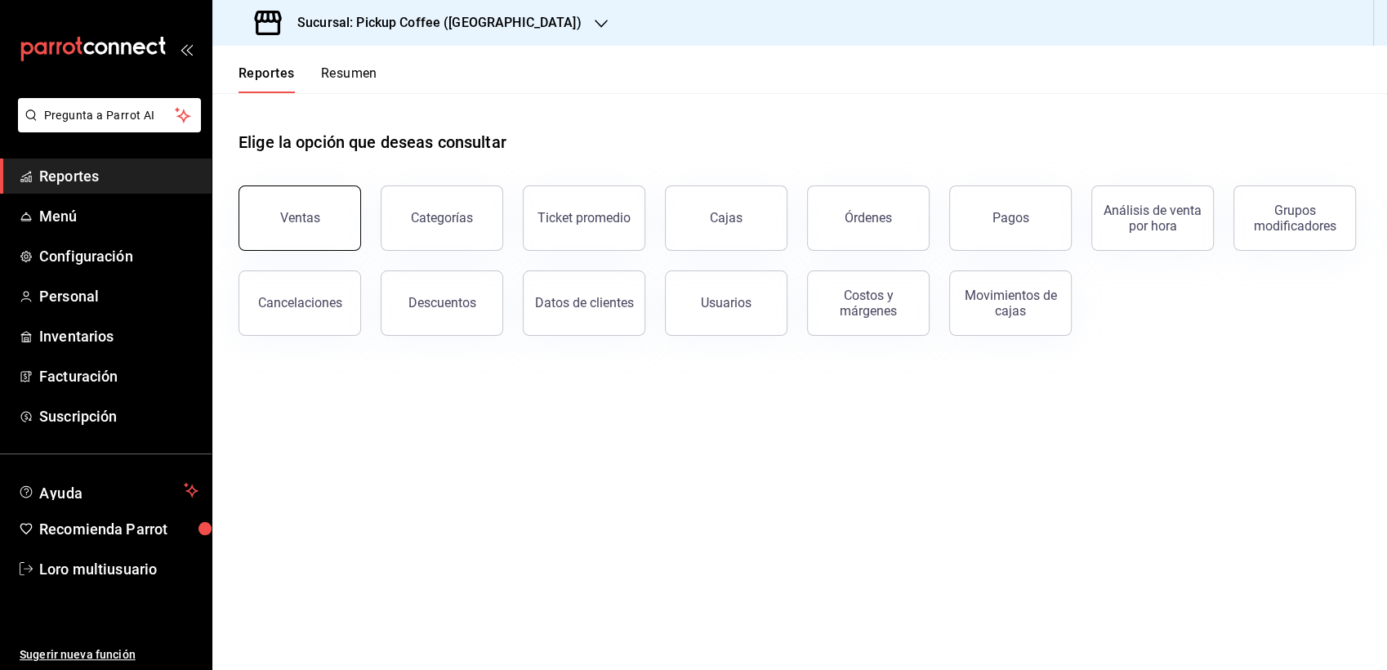
click at [299, 238] on button "Ventas" at bounding box center [300, 217] width 123 height 65
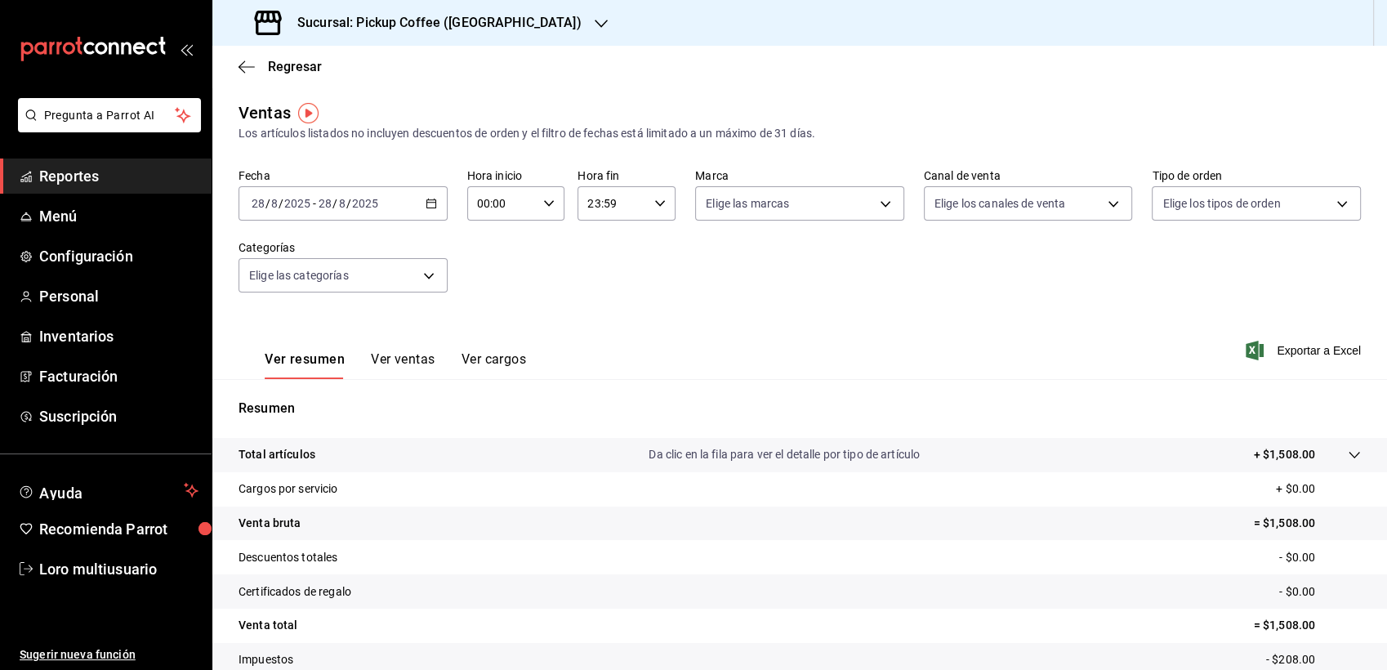
click at [381, 361] on button "Ver ventas" at bounding box center [403, 365] width 65 height 28
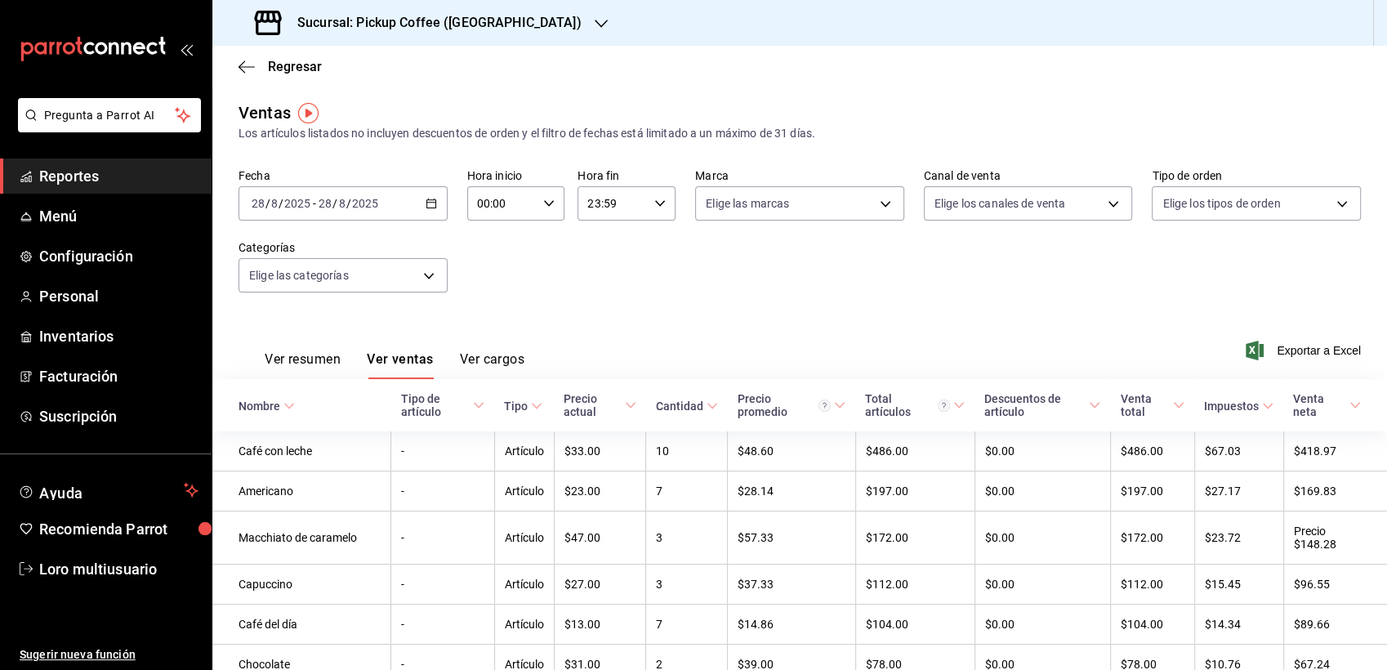
click at [402, 212] on div "2025-08-28 28 / 8 / 2025 - 2025-08-28 28 / 8 / 2025" at bounding box center [343, 203] width 209 height 34
click at [289, 384] on li "Rango de fechas" at bounding box center [315, 400] width 153 height 37
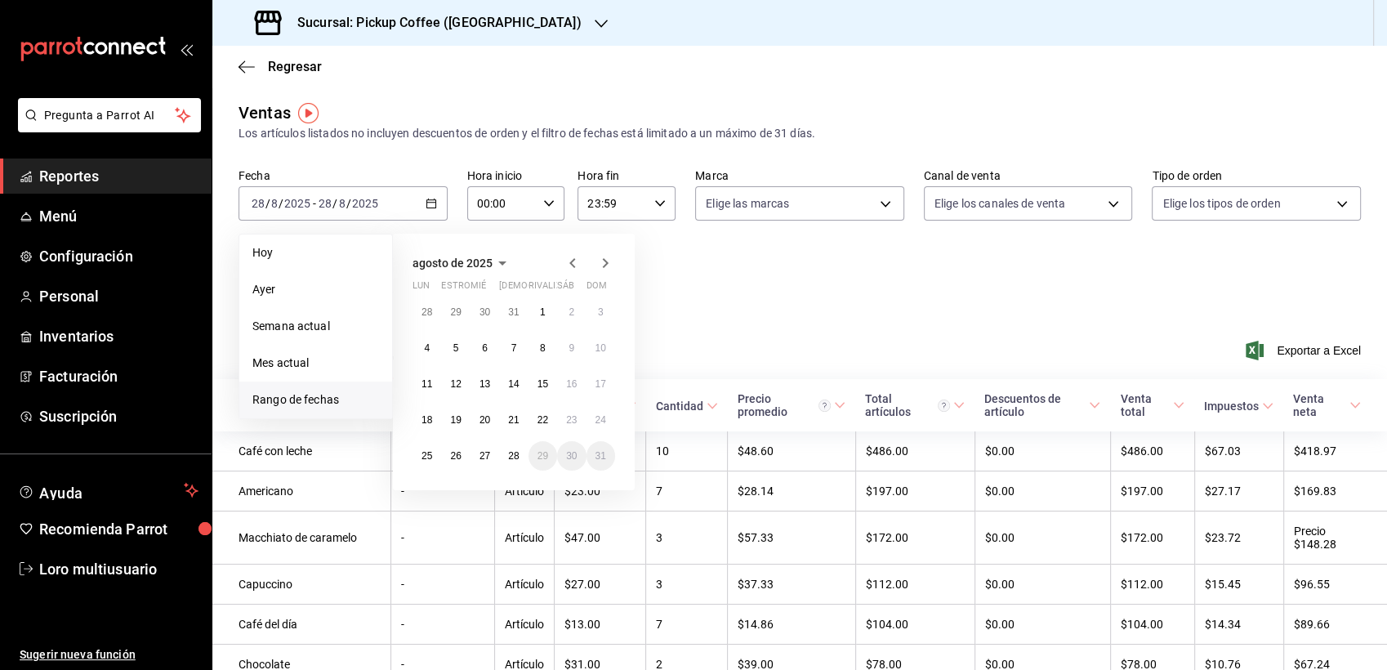
click at [462, 257] on span "agosto de 2025" at bounding box center [453, 263] width 80 height 13
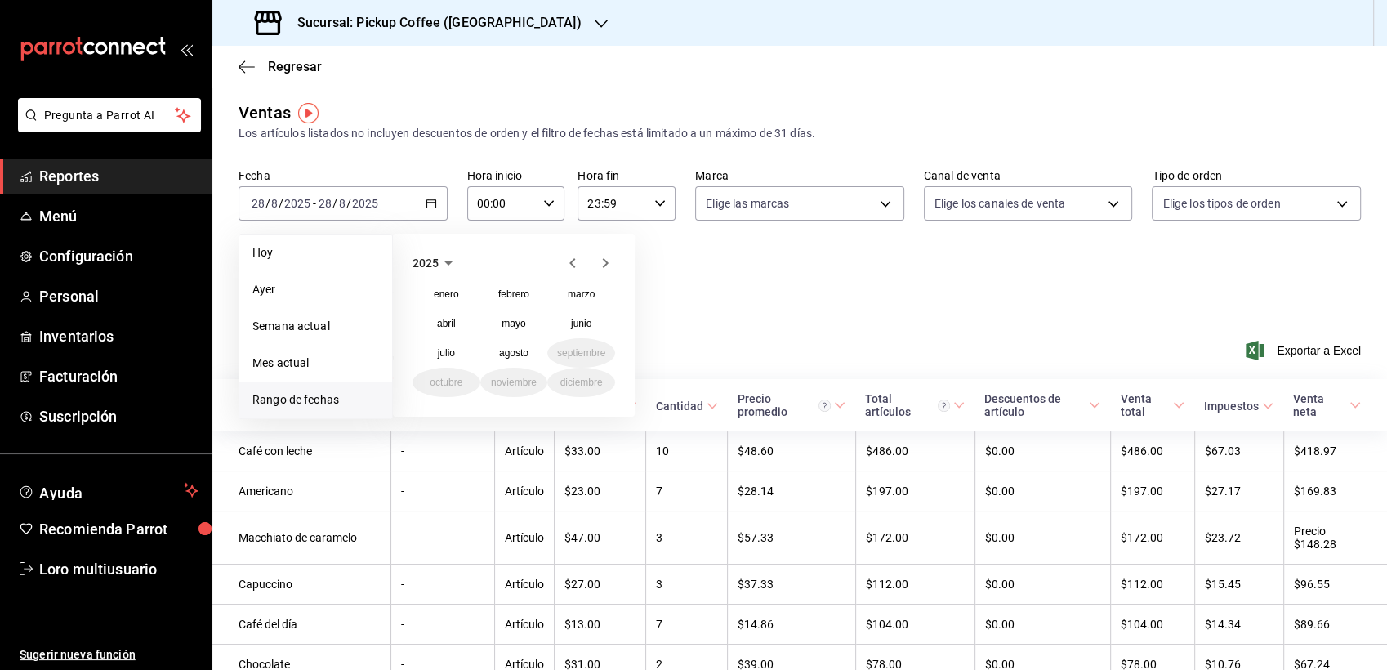
click at [431, 258] on span "2025" at bounding box center [426, 263] width 26 height 13
click at [450, 318] on button "2024" at bounding box center [447, 323] width 68 height 29
click at [595, 376] on button "diciembre" at bounding box center [581, 382] width 68 height 29
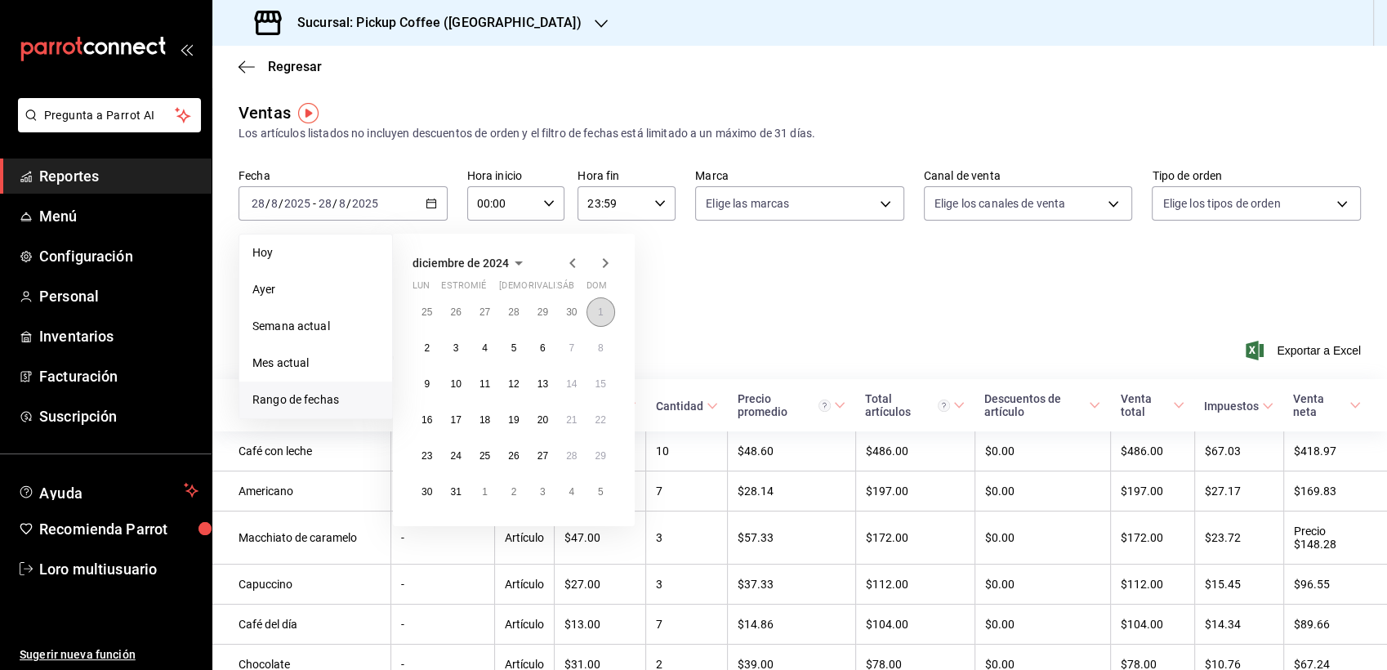
click at [597, 321] on button "1" at bounding box center [601, 311] width 29 height 29
click at [453, 495] on abbr "31" at bounding box center [455, 491] width 11 height 11
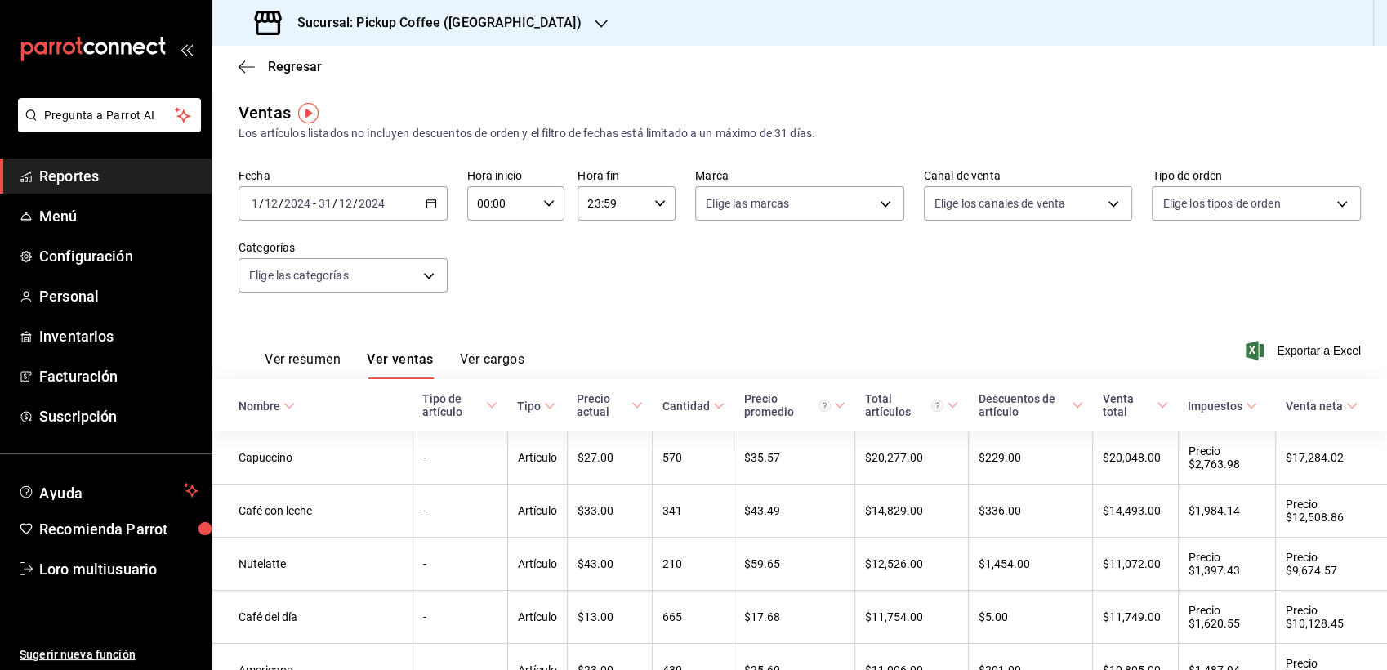
click at [306, 361] on font "Ver resumen" at bounding box center [303, 359] width 76 height 16
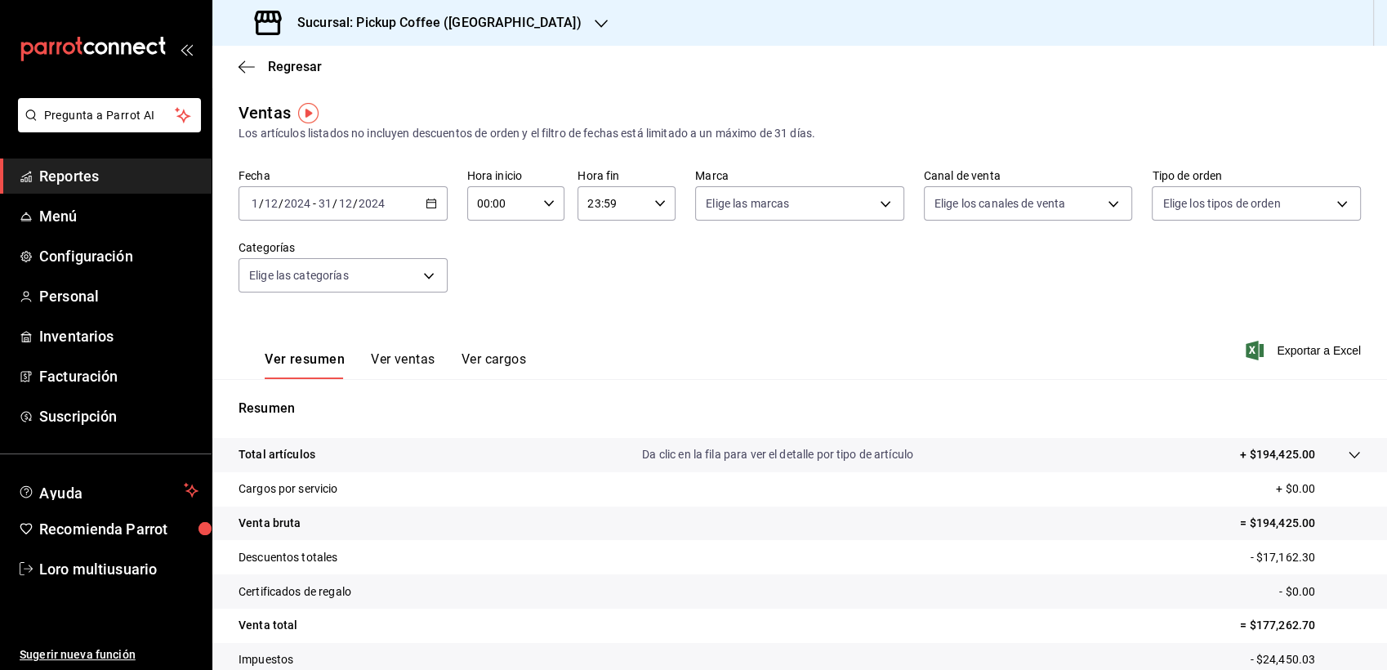
click at [399, 329] on div "Ver resumen Ver ventas Ver cargos Exportar a Excel" at bounding box center [799, 345] width 1175 height 67
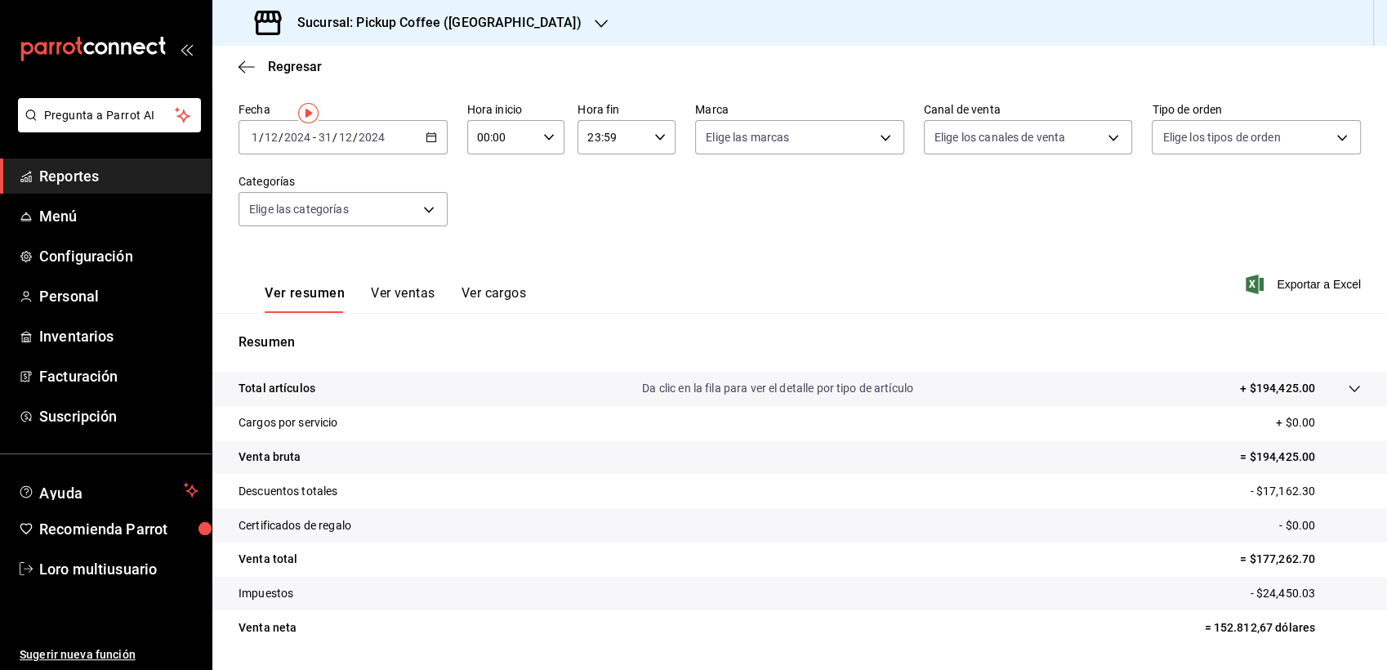
scroll to position [113, 0]
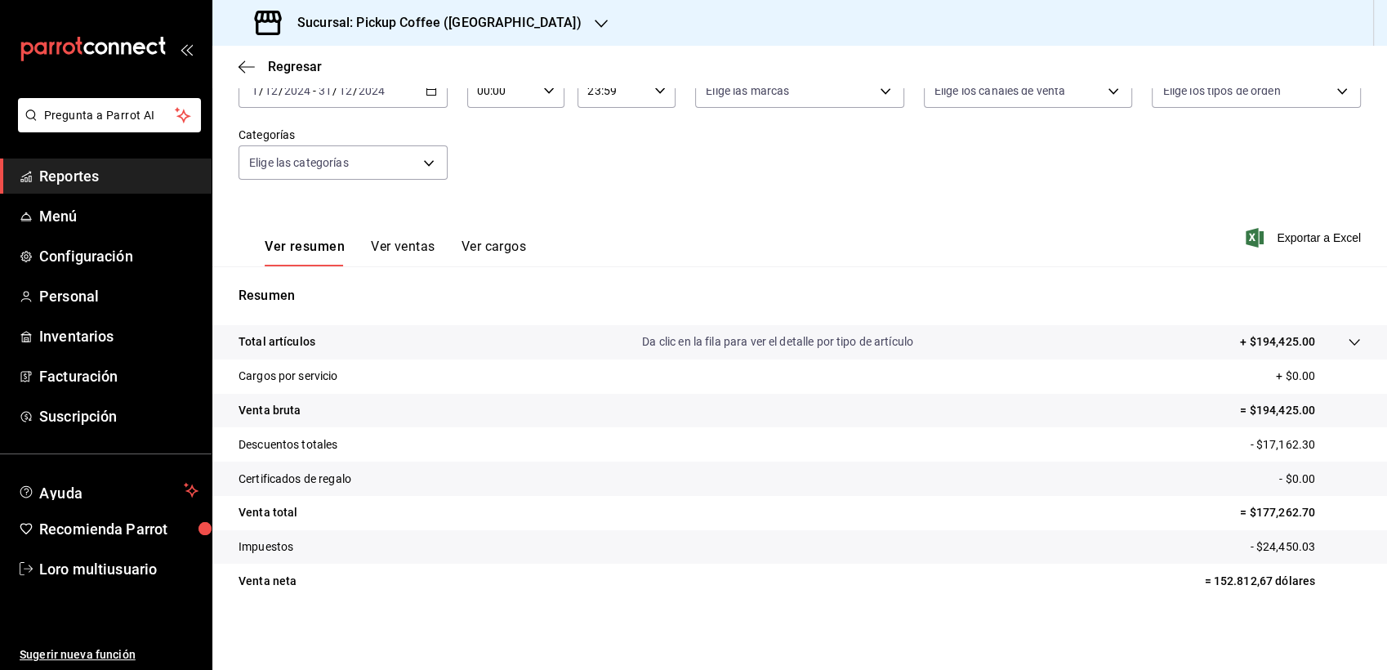
click at [1348, 342] on icon at bounding box center [1354, 342] width 13 height 13
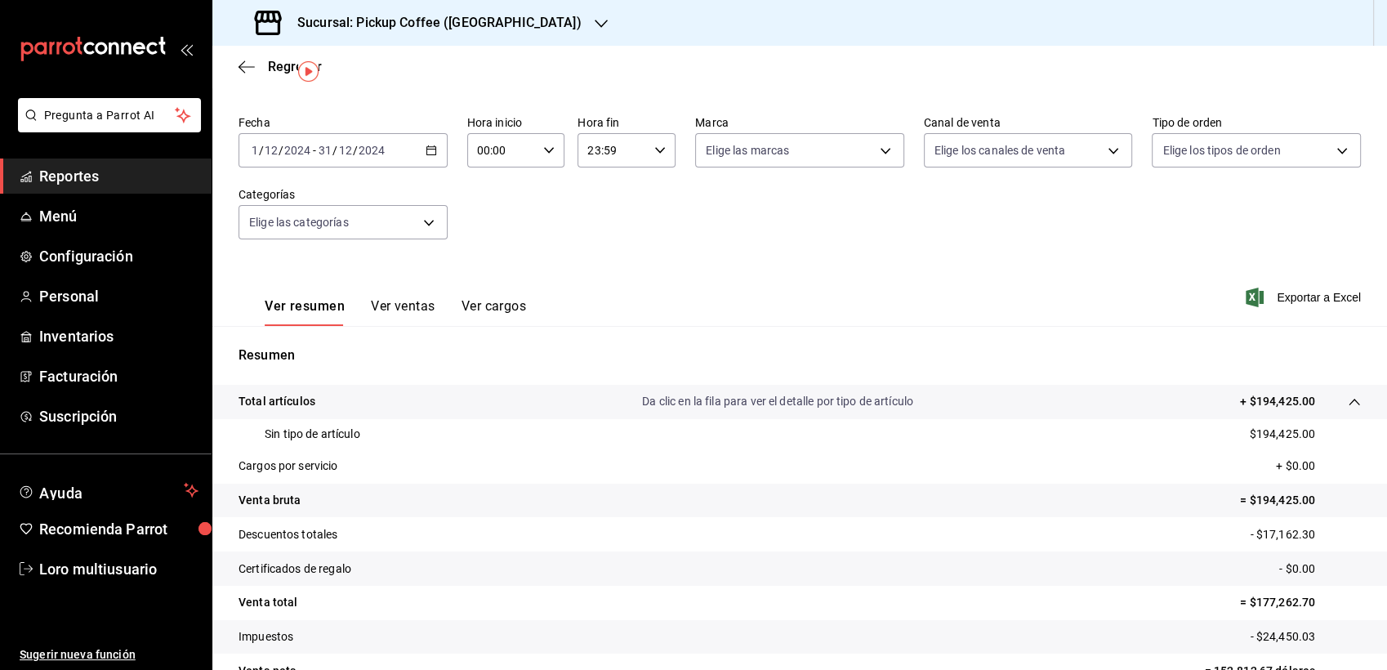
scroll to position [22, 0]
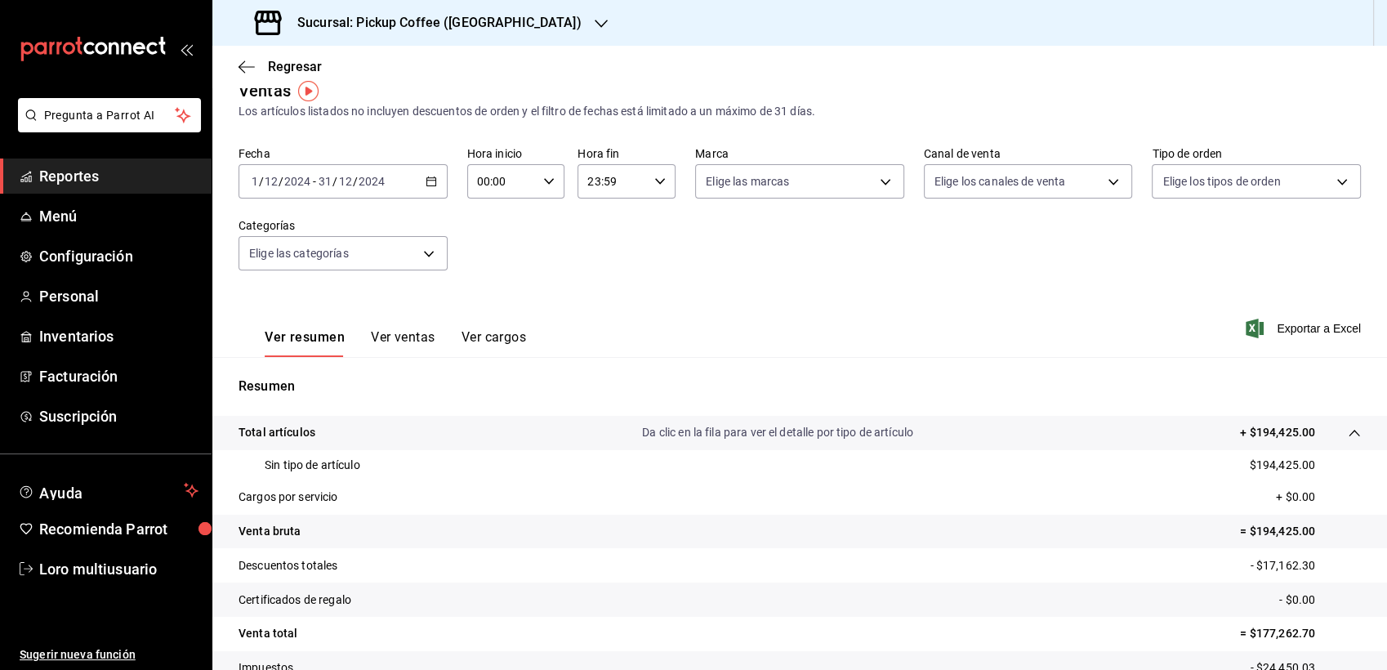
click at [407, 341] on button "Ver ventas" at bounding box center [403, 343] width 65 height 28
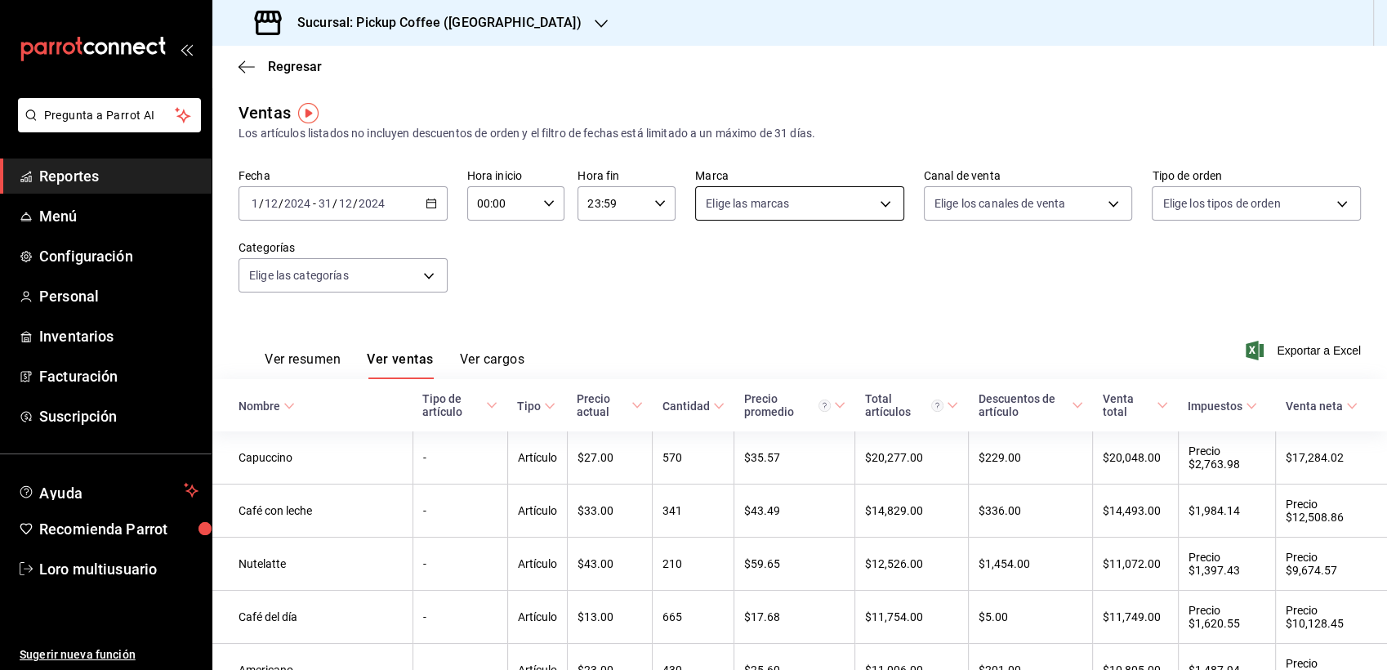
click at [757, 208] on body "Pregunta a Parrot AI Reportes Menú Configuración Personal Inventarios Facturaci…" at bounding box center [693, 335] width 1387 height 670
click at [757, 208] on div at bounding box center [693, 335] width 1387 height 670
click at [839, 199] on body "Pregunta a Parrot AI Reportes Menú Configuración Personal Inventarios Facturaci…" at bounding box center [693, 335] width 1387 height 670
click at [780, 191] on div at bounding box center [693, 335] width 1387 height 670
click at [121, 174] on span "Reportes" at bounding box center [118, 176] width 159 height 22
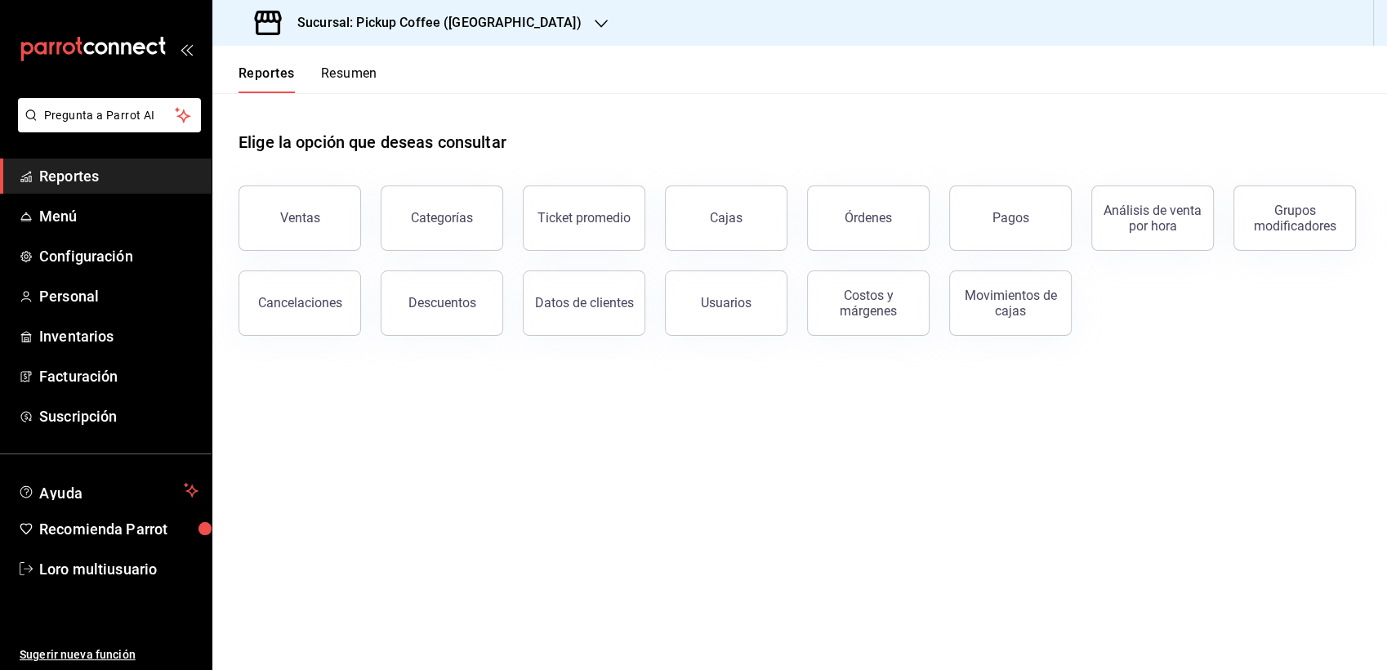
click at [438, 29] on h3 "Sucursal: Pickup Coffee ([PERSON_NAME][GEOGRAPHIC_DATA])" at bounding box center [432, 23] width 297 height 20
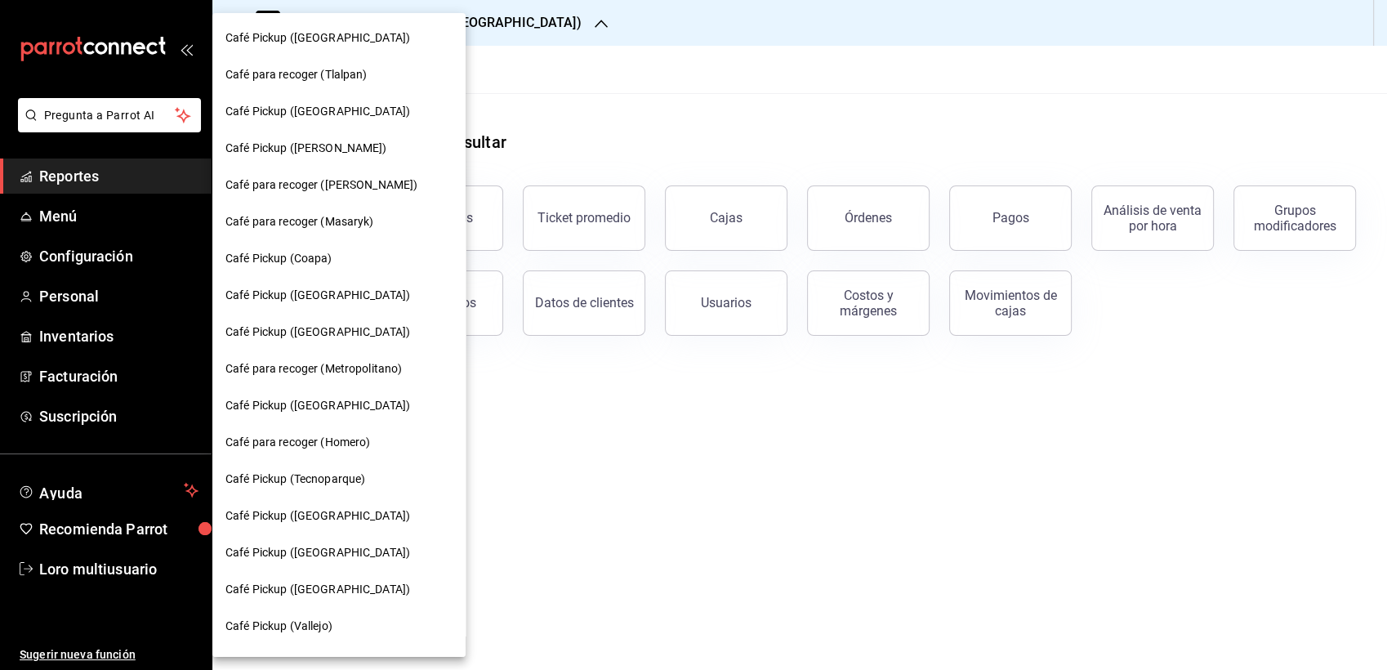
click at [305, 41] on span "Café Pickup ([PERSON_NAME][GEOGRAPHIC_DATA])" at bounding box center [317, 37] width 185 height 17
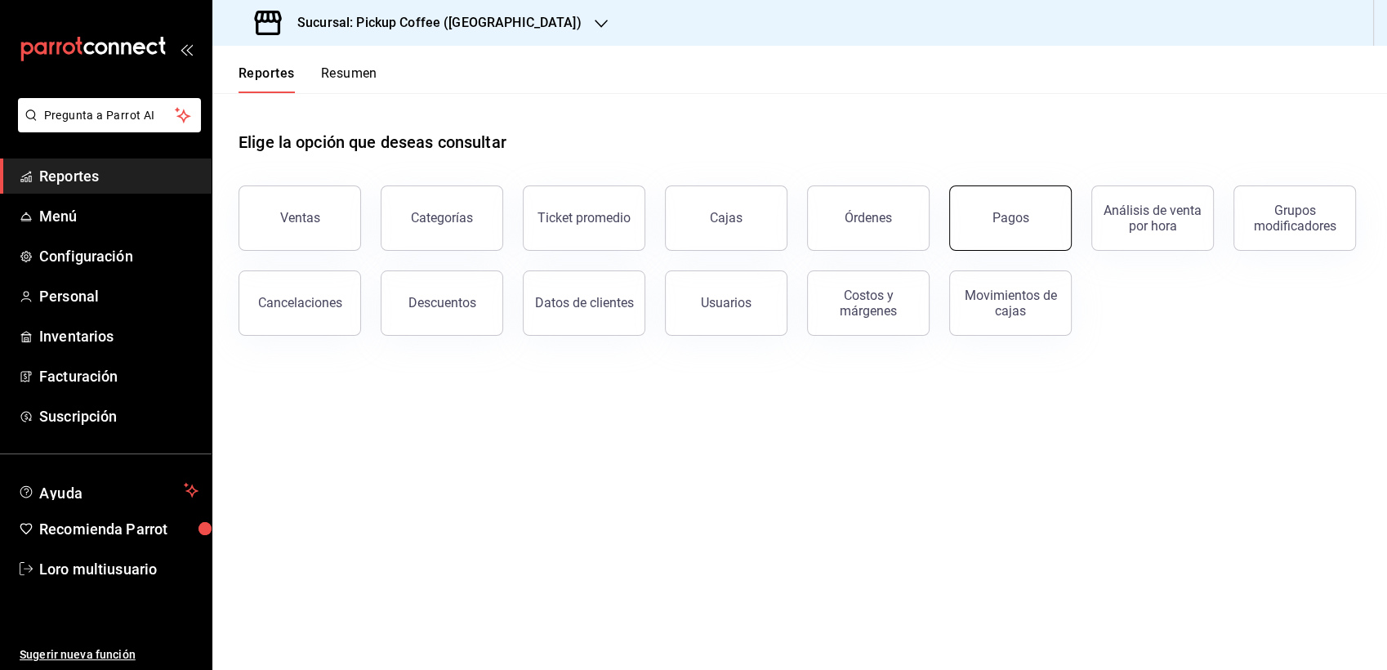
click at [1018, 217] on div "Pagos" at bounding box center [1011, 218] width 37 height 16
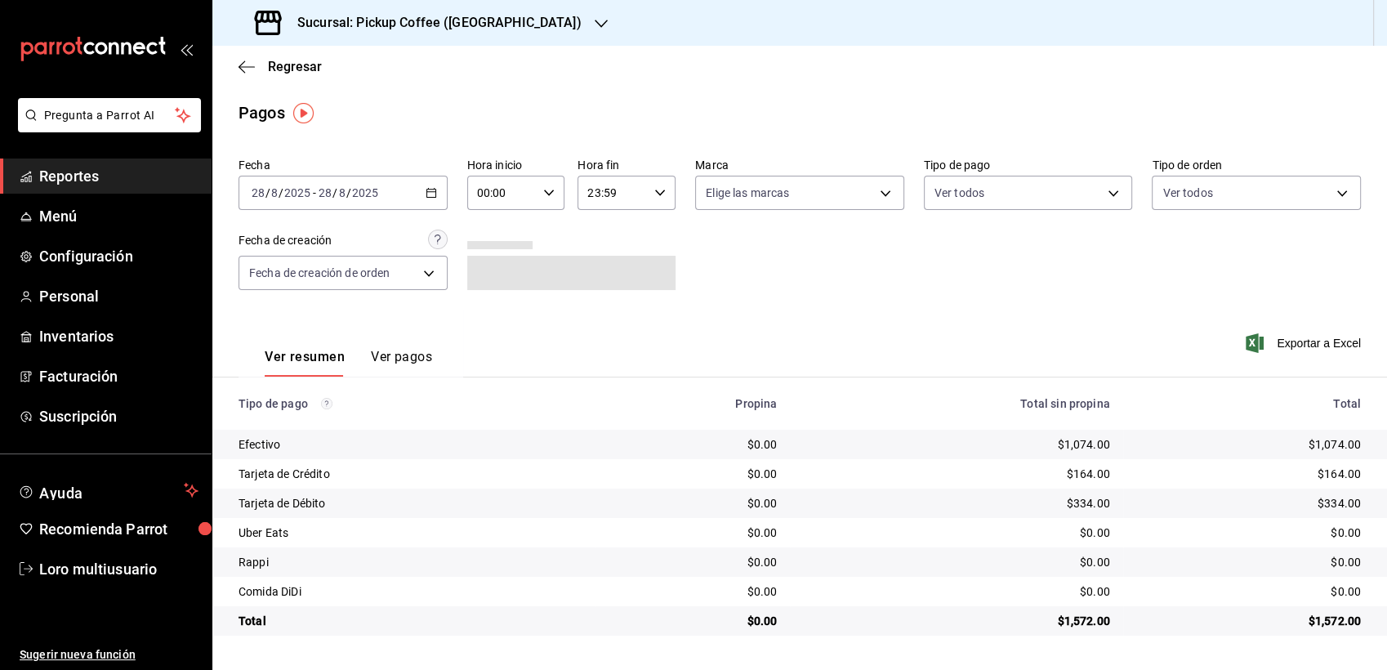
click at [300, 118] on img "button" at bounding box center [303, 113] width 20 height 20
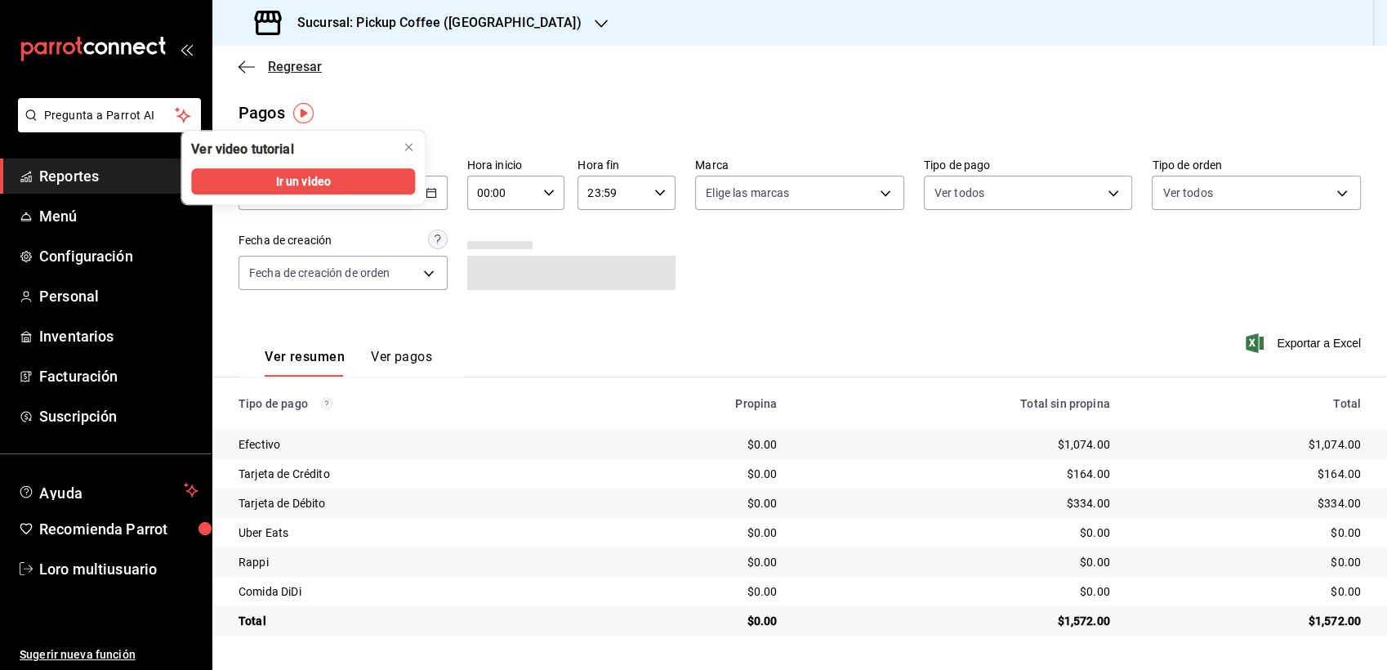
click at [244, 73] on icon "button" at bounding box center [247, 67] width 16 height 15
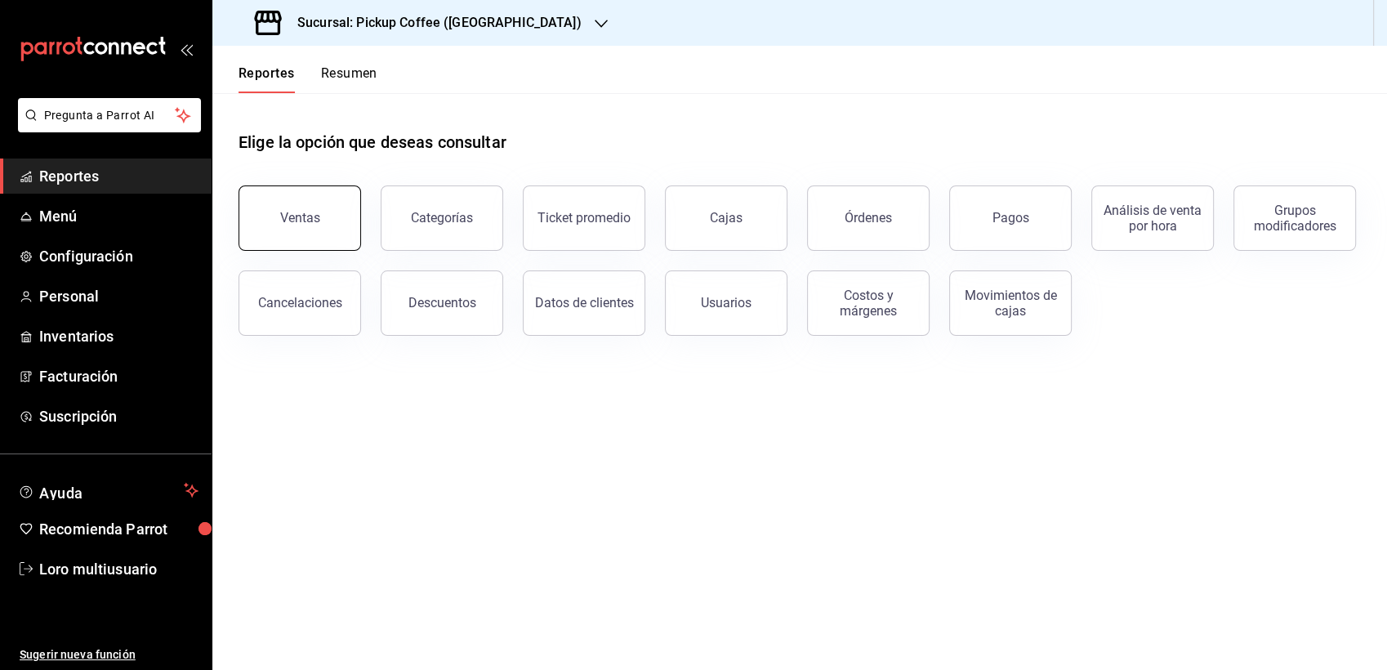
click at [286, 207] on button "Ventas" at bounding box center [300, 217] width 123 height 65
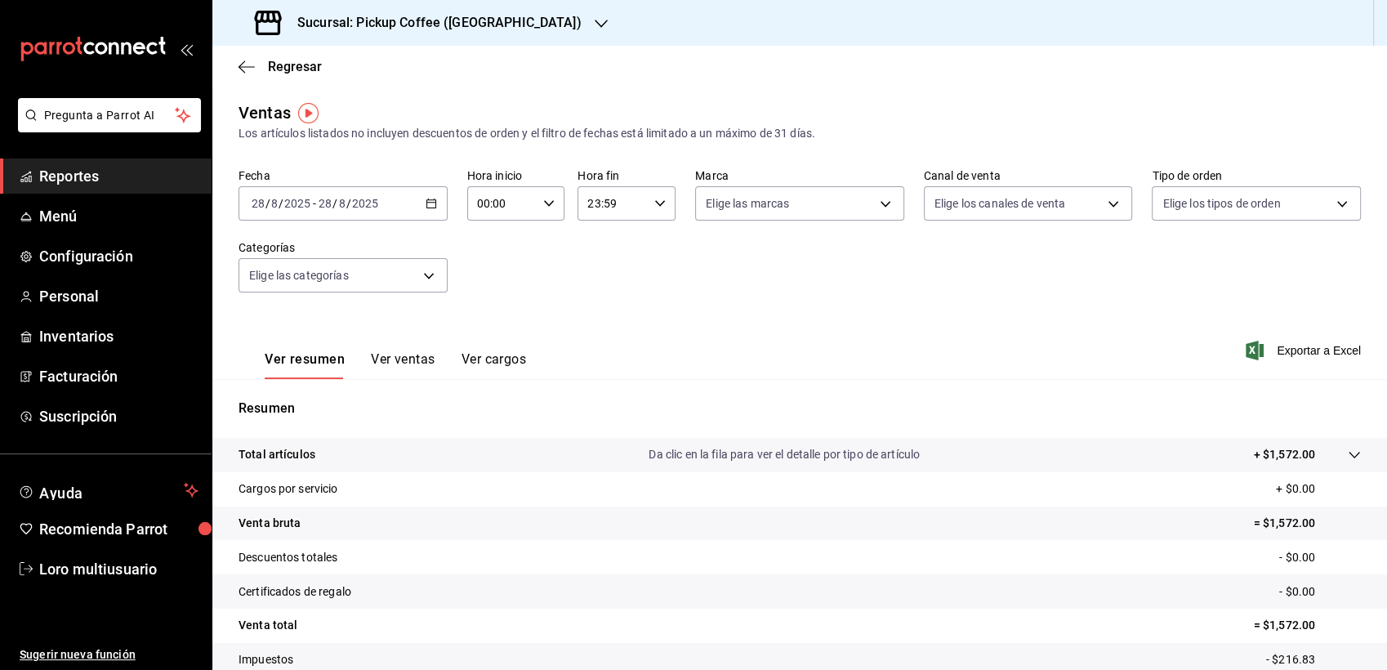
click at [375, 197] on input "2025" at bounding box center [365, 203] width 28 height 13
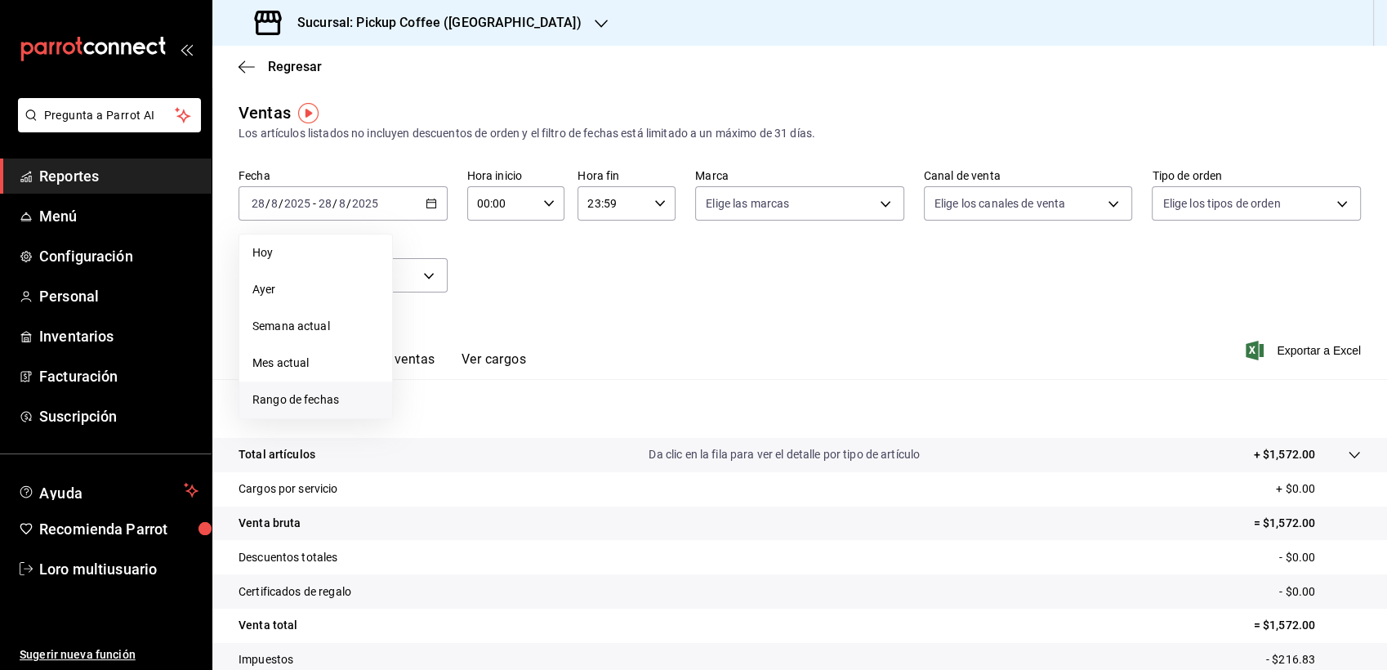
click at [308, 397] on span "Rango de fechas" at bounding box center [315, 399] width 127 height 17
click at [502, 259] on icon "button" at bounding box center [503, 263] width 20 height 20
click at [443, 257] on icon "button" at bounding box center [449, 263] width 20 height 20
click at [568, 265] on icon "button" at bounding box center [573, 263] width 20 height 20
click at [606, 266] on icon "button" at bounding box center [606, 263] width 20 height 20
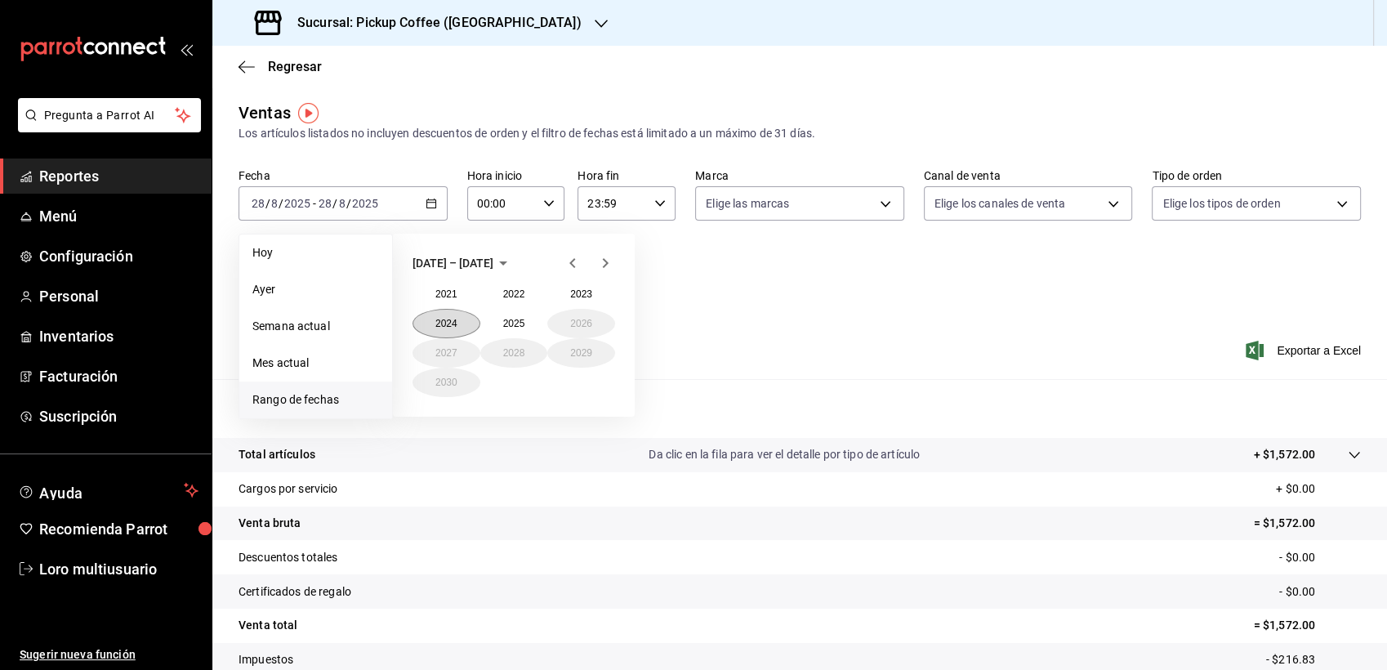
click at [443, 317] on button "2024" at bounding box center [447, 323] width 68 height 29
click at [588, 381] on abbr "diciembre" at bounding box center [581, 382] width 42 height 11
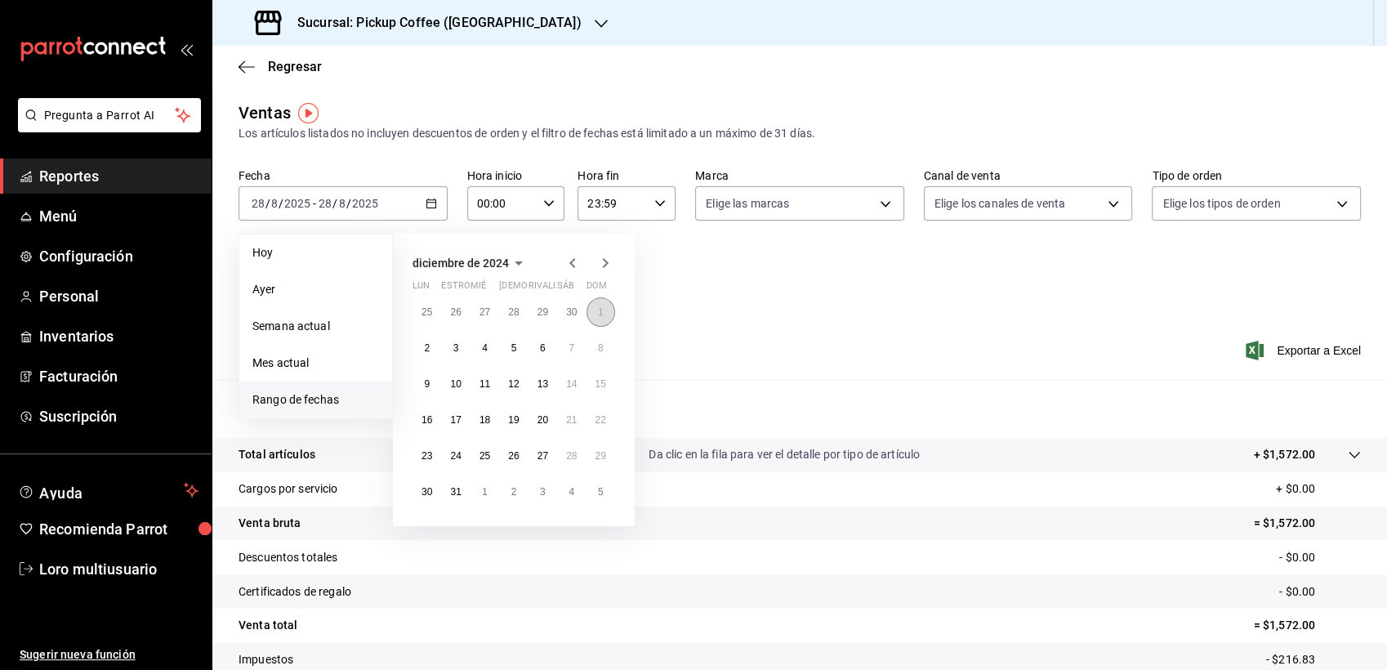
click at [601, 316] on abbr "1" at bounding box center [601, 311] width 6 height 11
click at [450, 494] on abbr "31" at bounding box center [455, 491] width 11 height 11
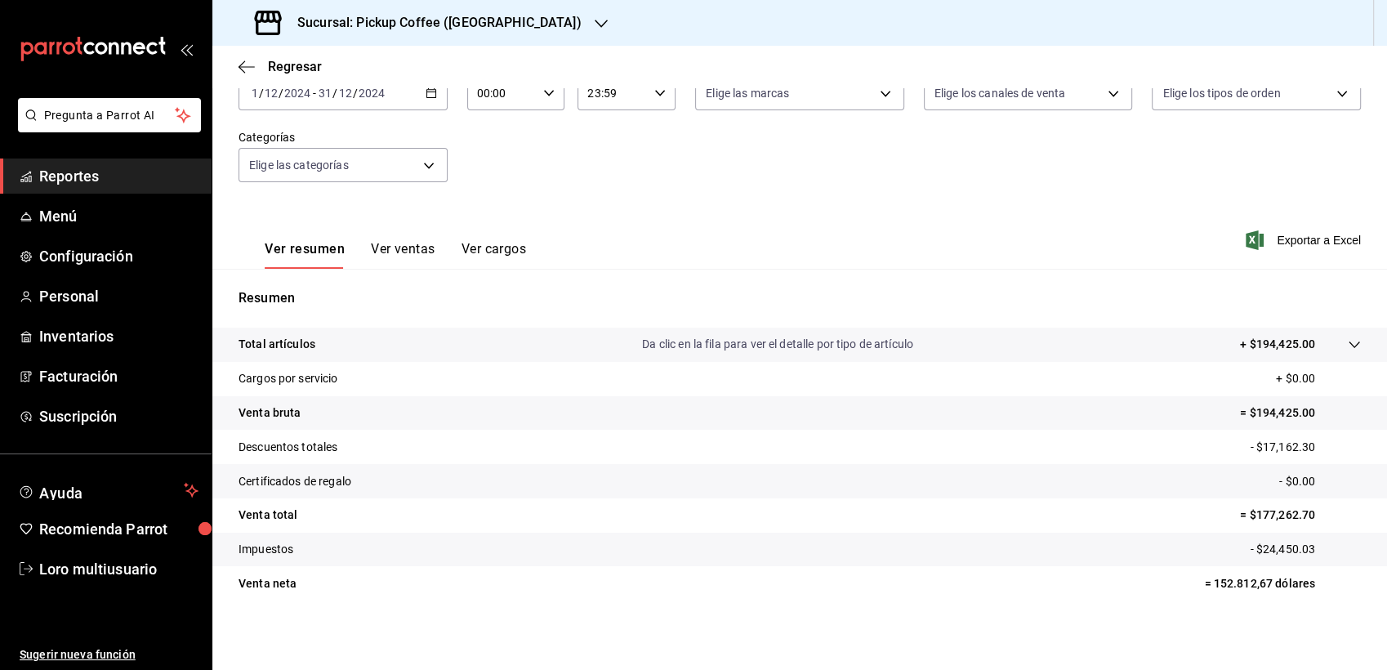
scroll to position [113, 0]
click at [395, 263] on button "Ver ventas" at bounding box center [403, 253] width 65 height 28
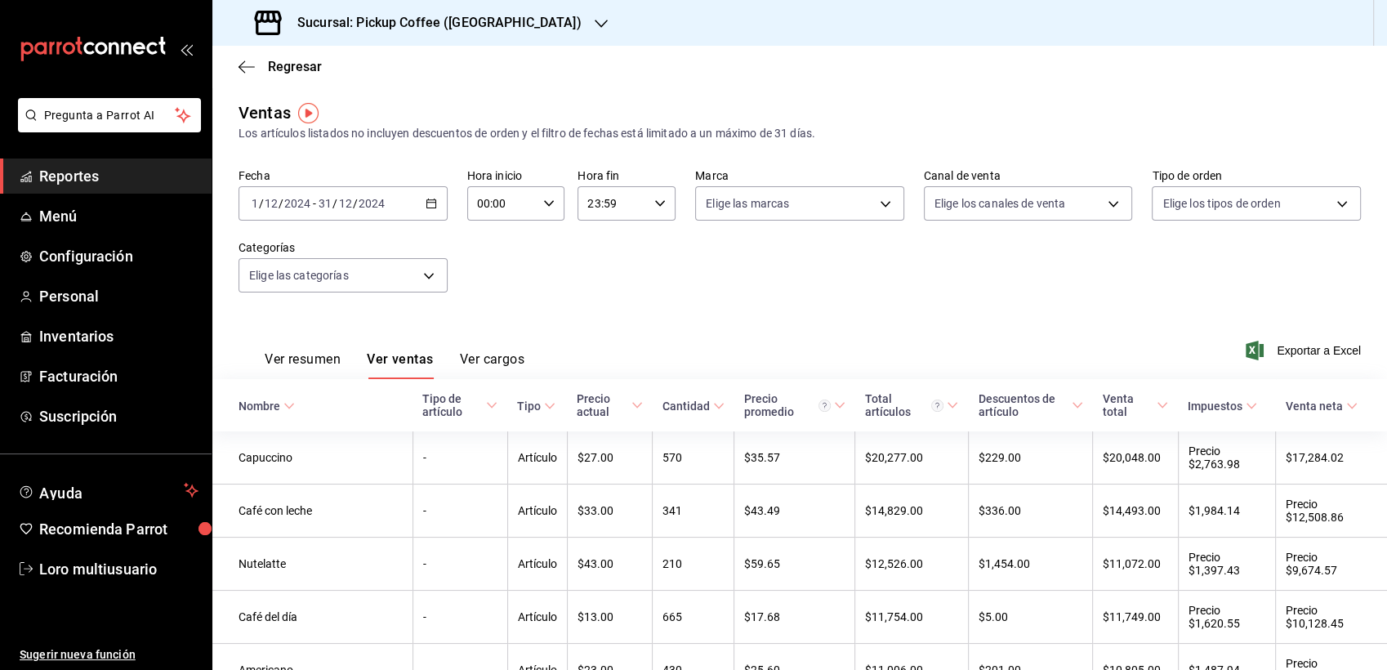
drag, startPoint x: 494, startPoint y: 364, endPoint x: 414, endPoint y: 358, distance: 80.3
click at [414, 358] on button "Ver ventas" at bounding box center [400, 365] width 67 height 28
click at [254, 62] on icon "button" at bounding box center [247, 67] width 16 height 15
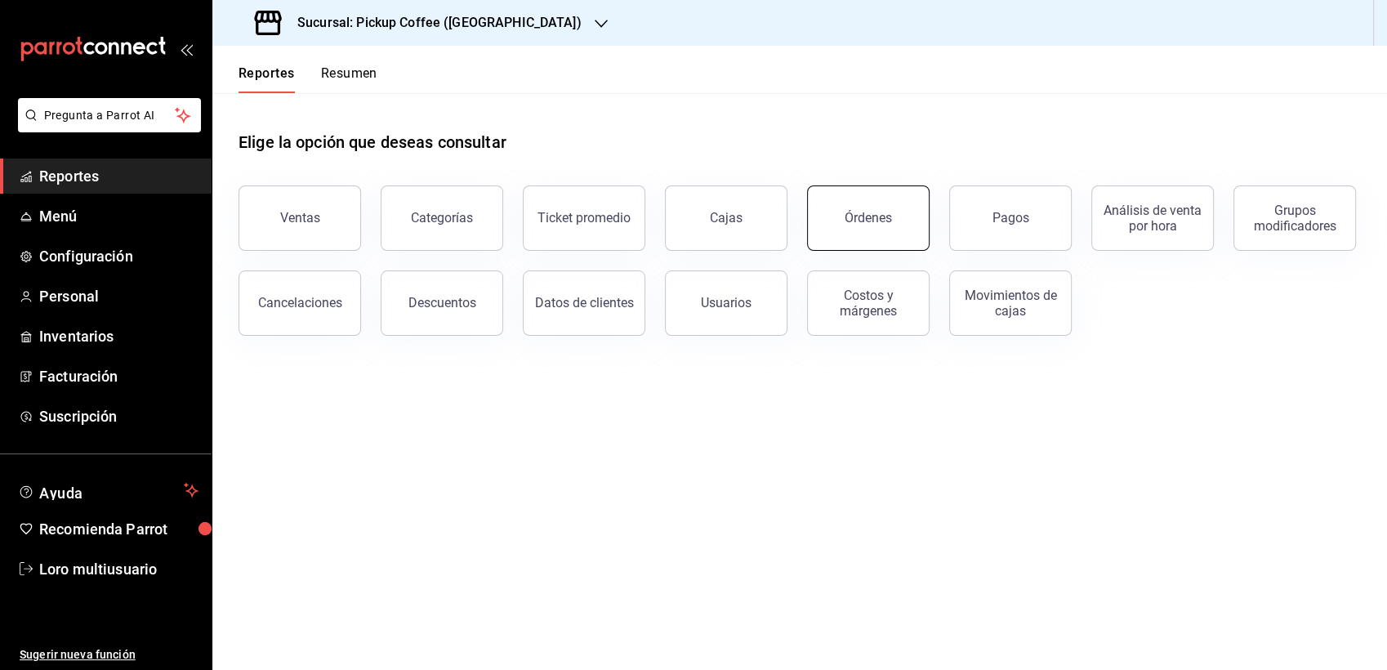
click at [876, 219] on div "Órdenes" at bounding box center [868, 218] width 47 height 16
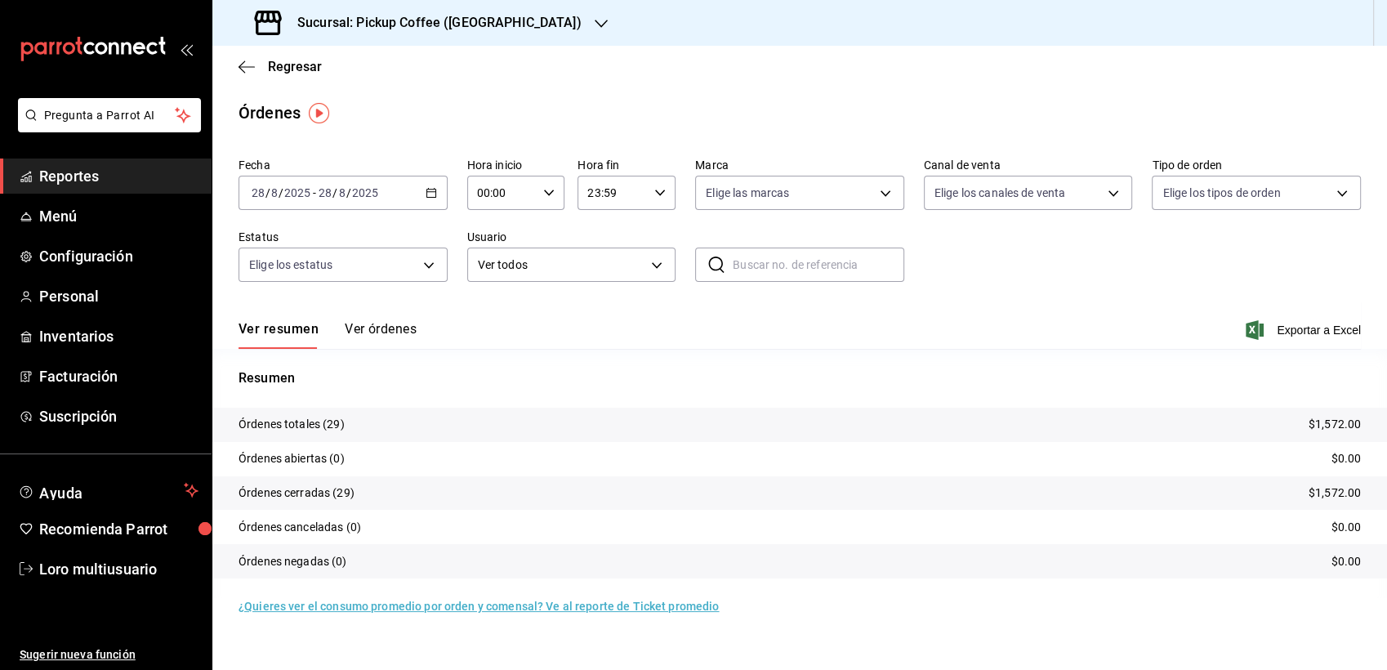
click at [367, 335] on button "Ver órdenes" at bounding box center [381, 335] width 72 height 28
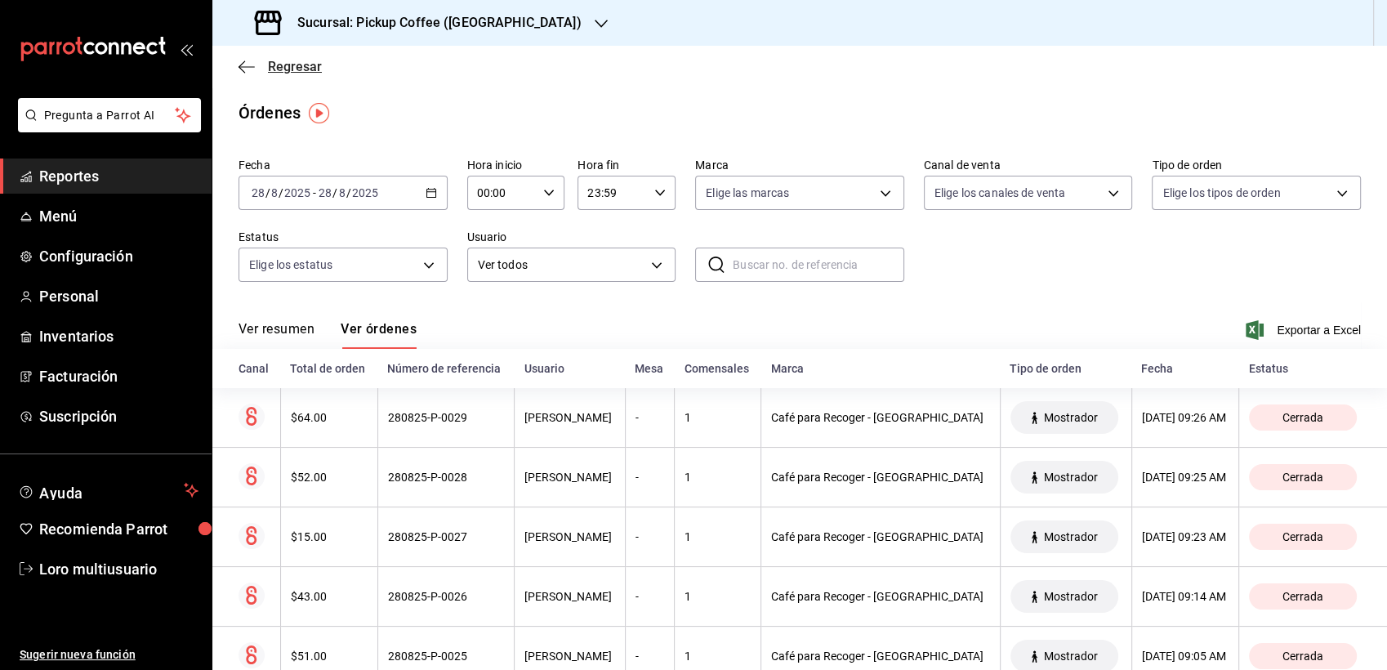
click at [239, 69] on icon "button" at bounding box center [247, 67] width 16 height 15
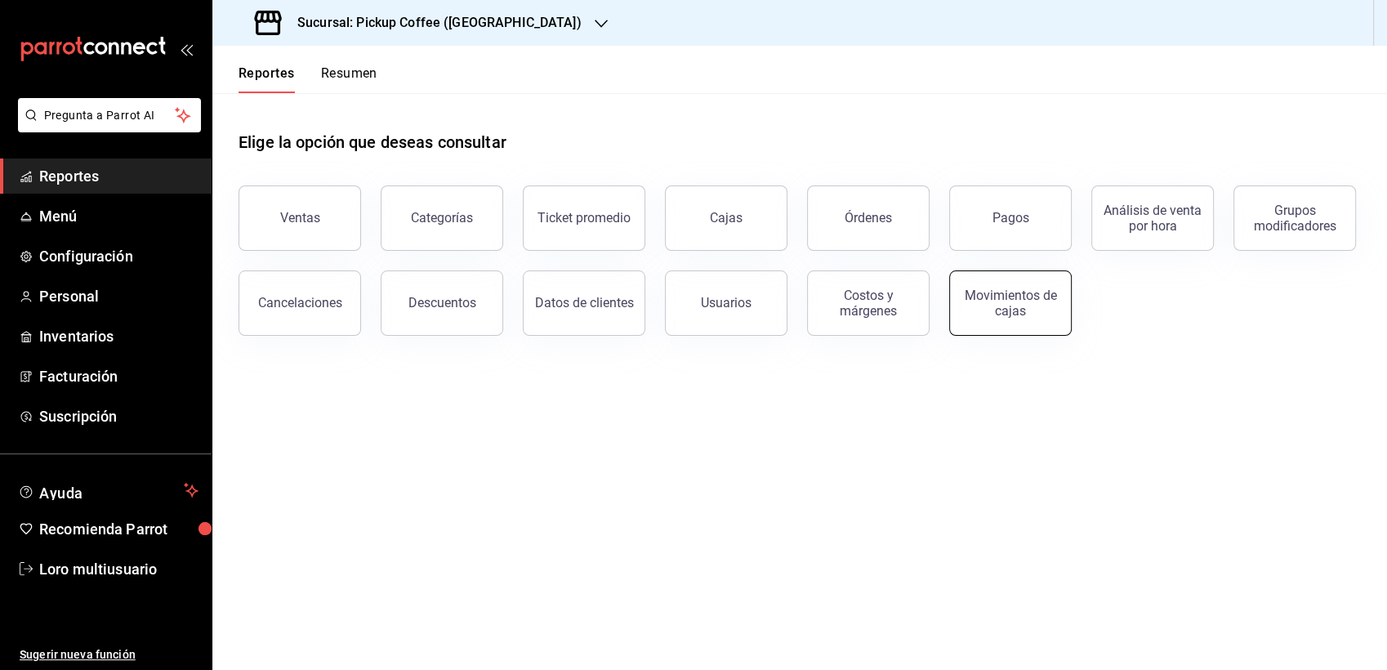
click at [1004, 324] on button "Movimientos de cajas" at bounding box center [1010, 302] width 123 height 65
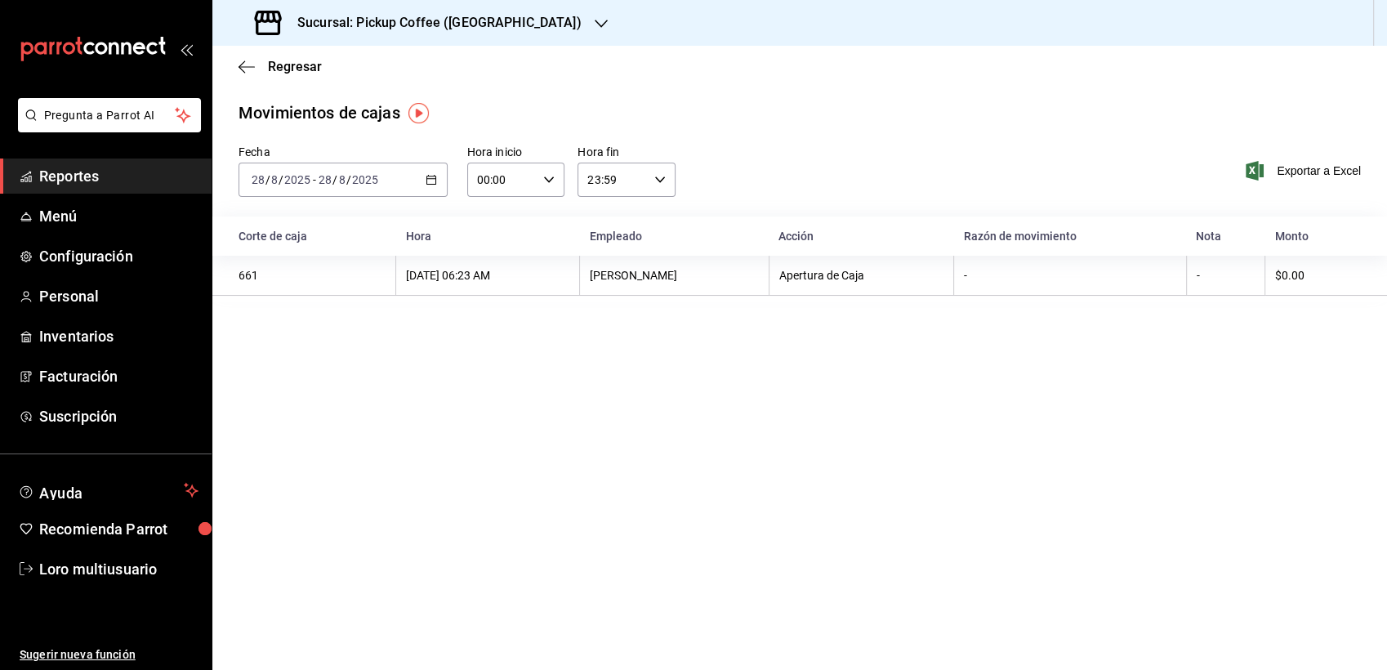
click at [248, 79] on div "Regresar" at bounding box center [799, 67] width 1175 height 42
click at [240, 69] on icon "button" at bounding box center [247, 67] width 16 height 15
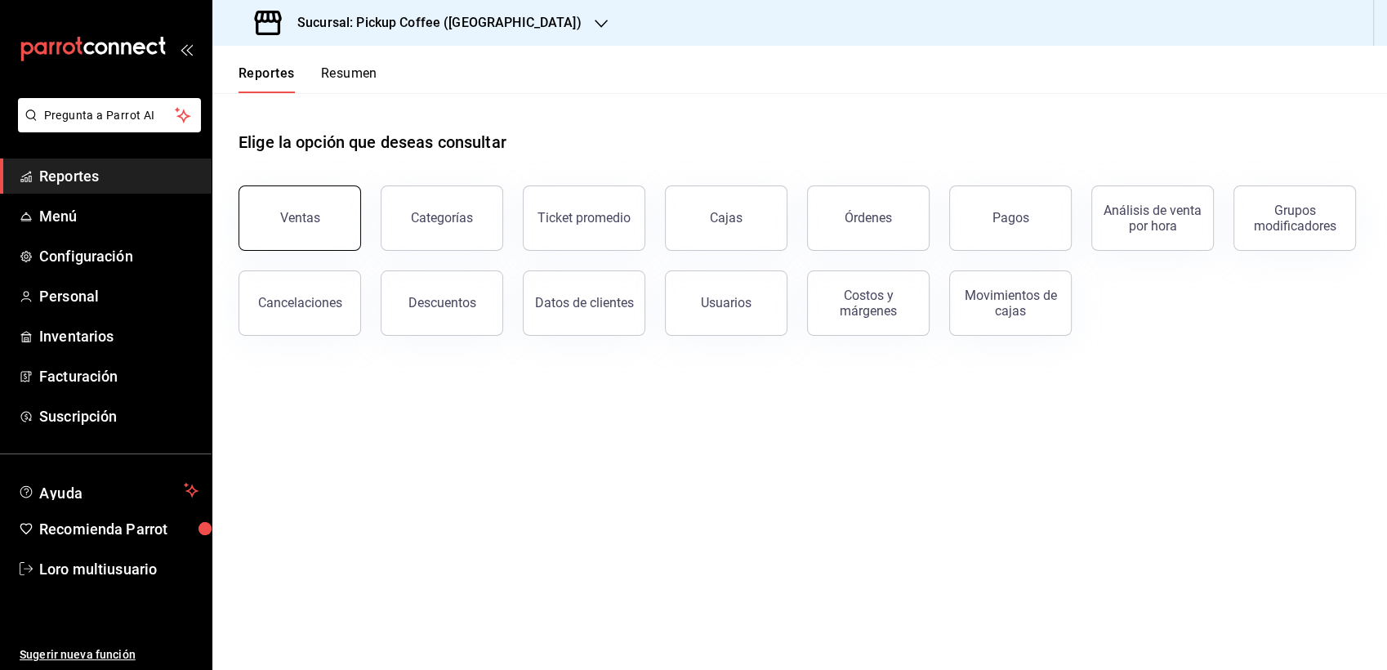
click at [306, 239] on button "Ventas" at bounding box center [300, 217] width 123 height 65
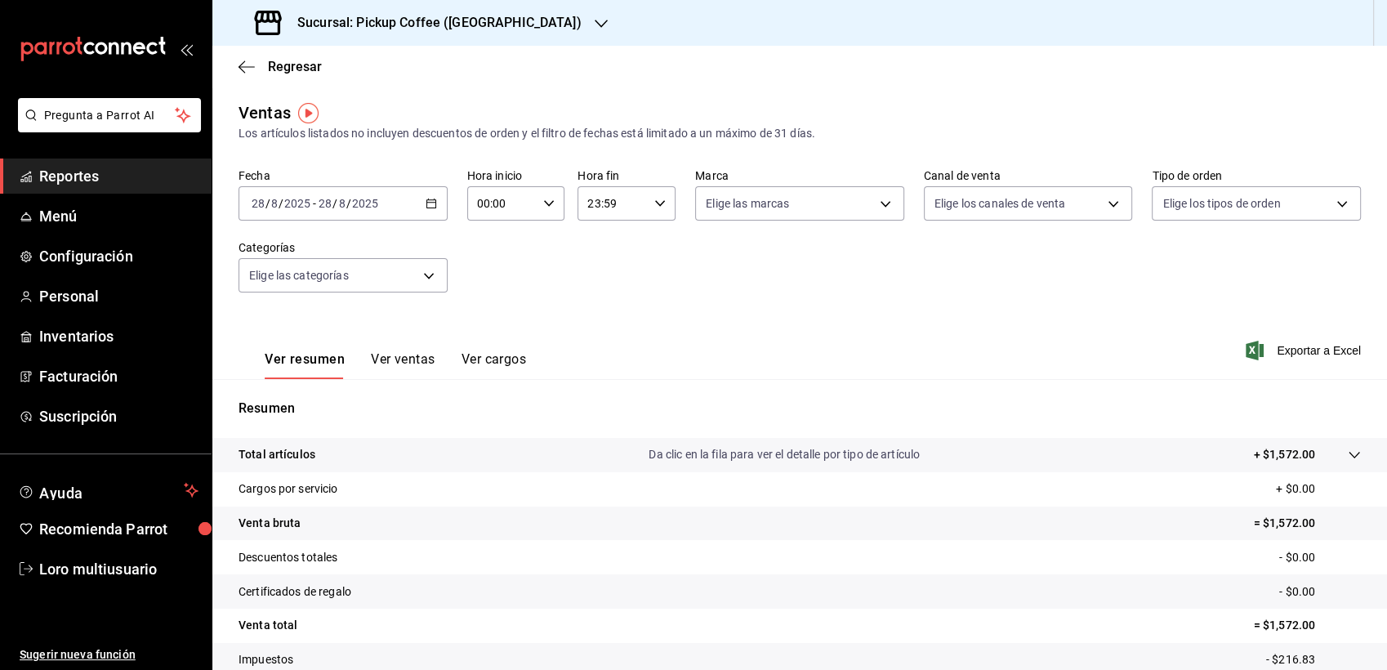
click at [413, 376] on button "Ver ventas" at bounding box center [403, 365] width 65 height 28
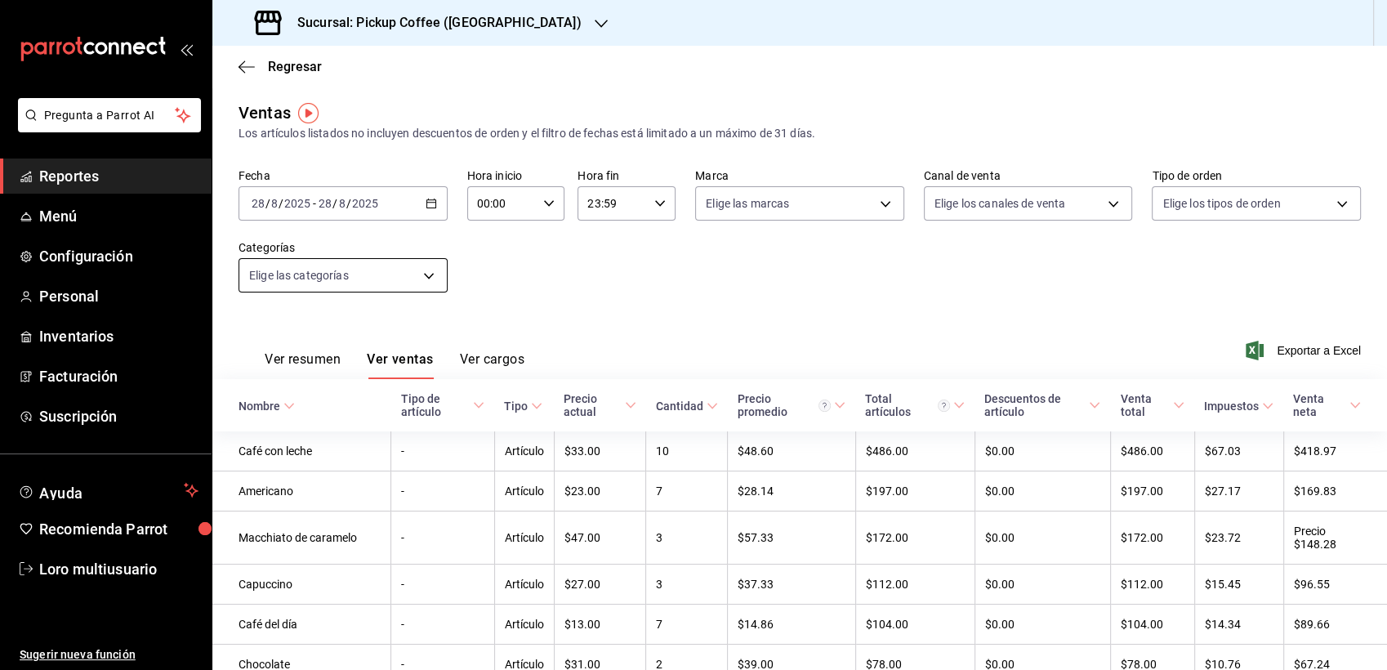
click at [343, 279] on body "Pregunta a Parrot AI Reportes Menú Configuración Personal Inventarios Facturaci…" at bounding box center [693, 335] width 1387 height 670
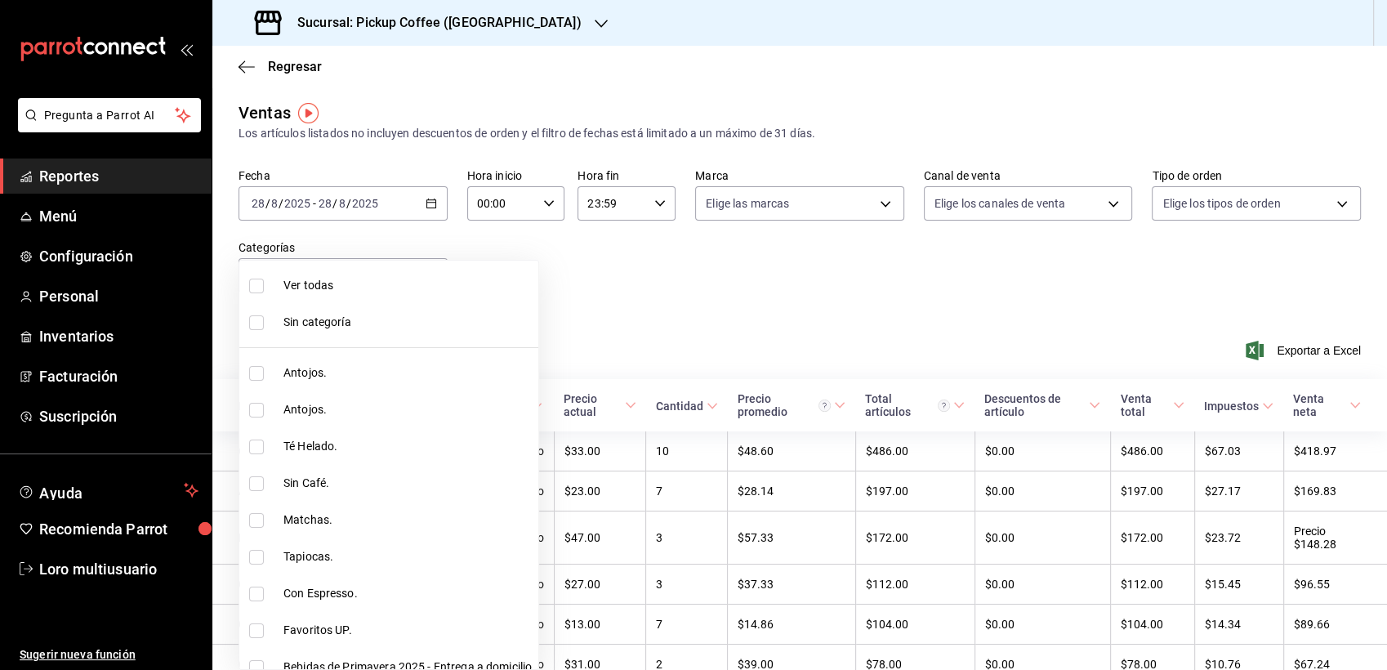
click at [573, 297] on div at bounding box center [693, 335] width 1387 height 670
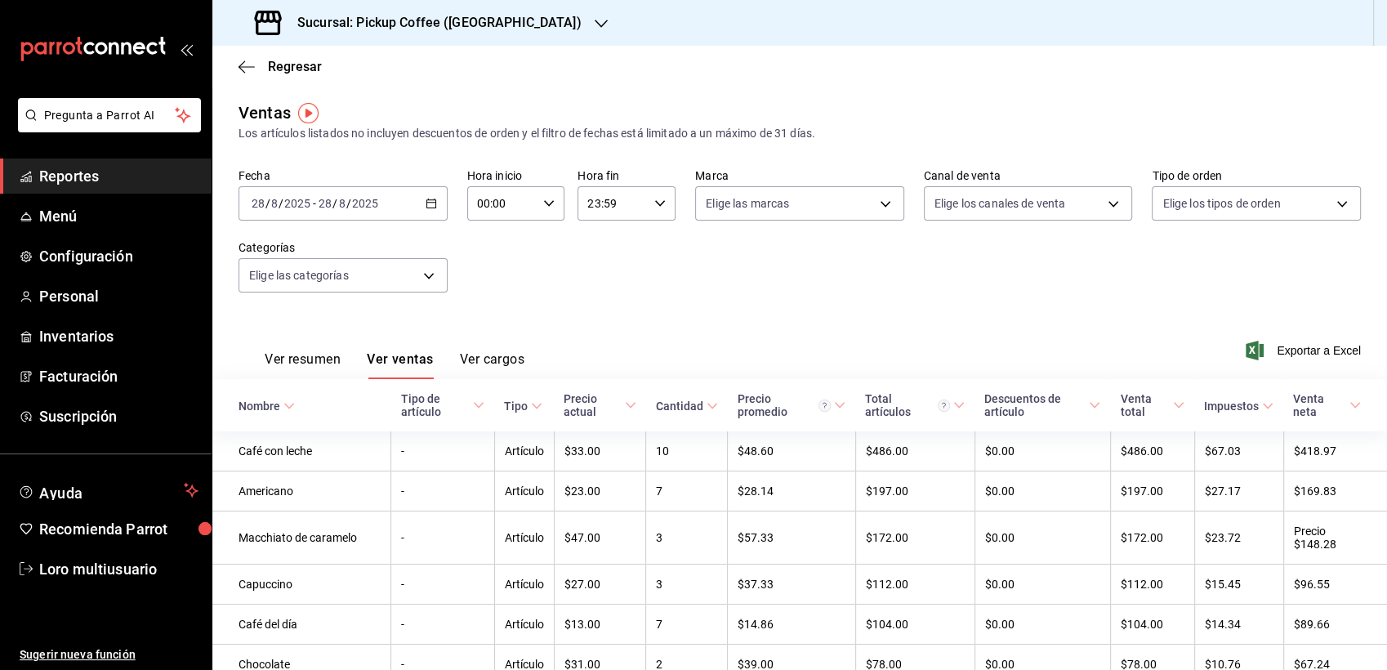
click at [438, 211] on div "2025-08-28 28 / 8 / 2025 - 2025-08-28 28 / 8 / 2025" at bounding box center [343, 203] width 209 height 34
click at [304, 395] on span "Rango de fechas" at bounding box center [315, 399] width 127 height 17
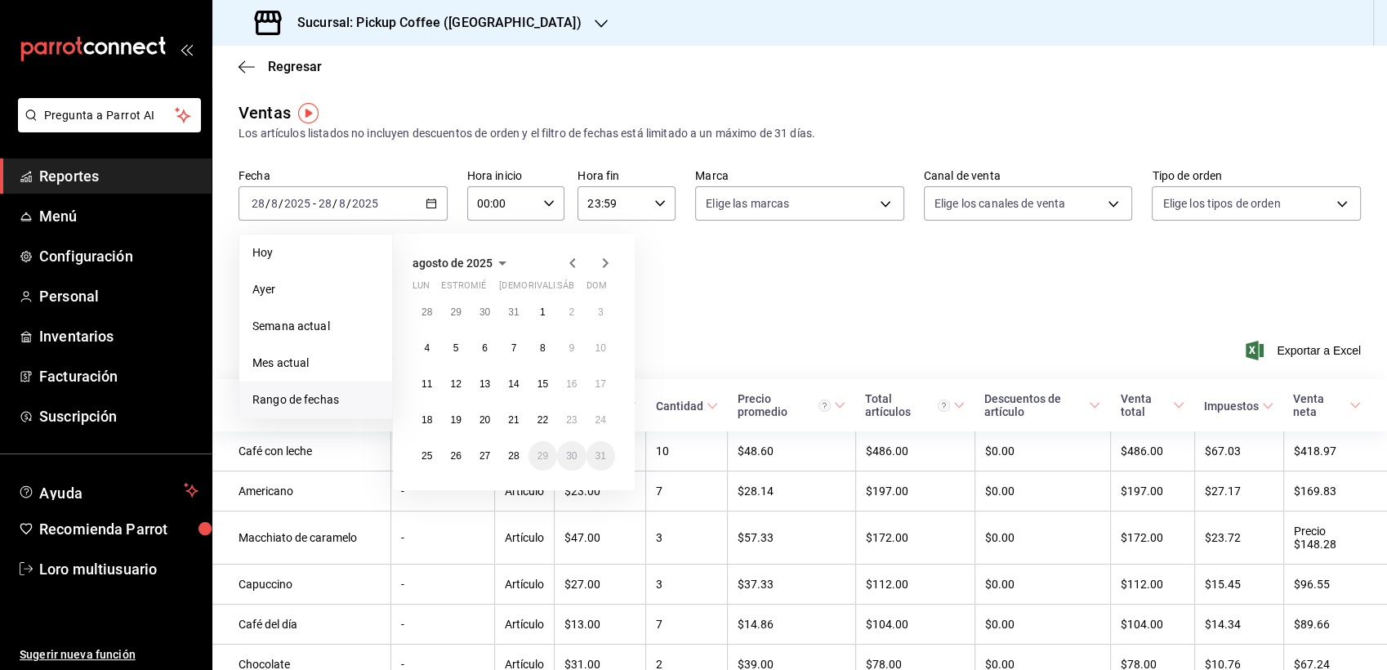
click at [459, 254] on button "agosto de 2025" at bounding box center [463, 263] width 100 height 20
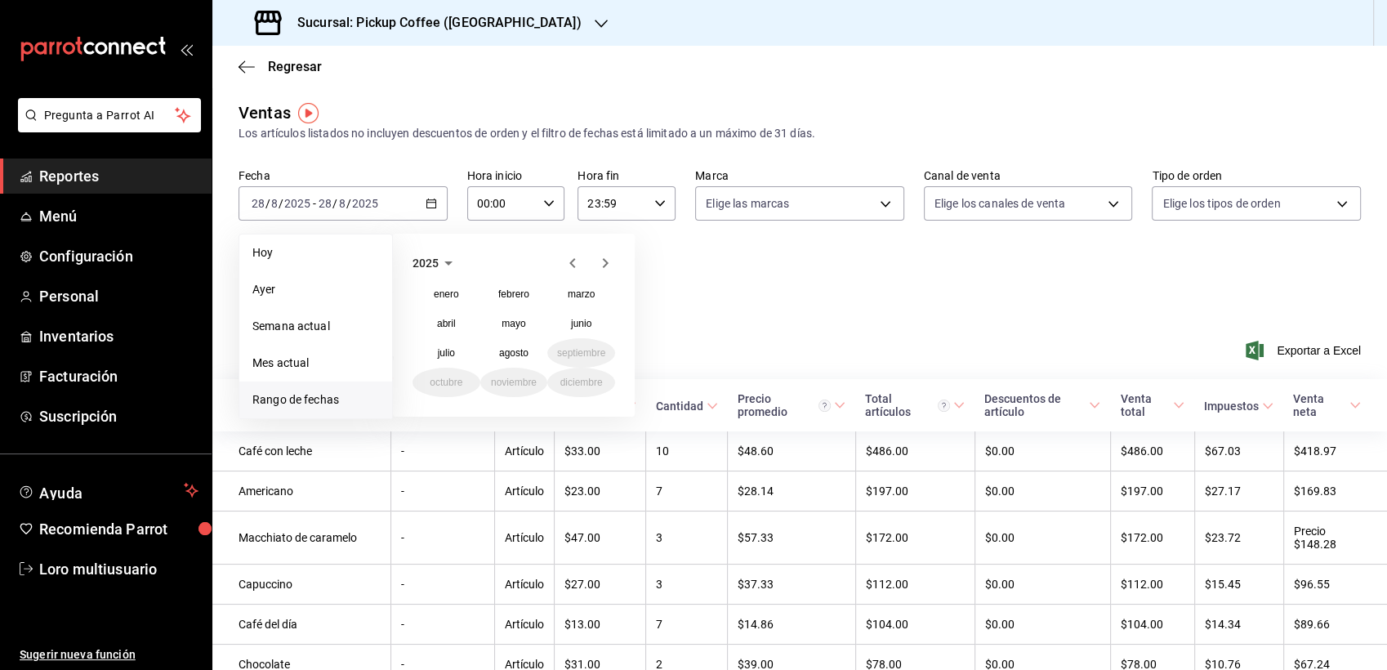
click at [569, 257] on icon "button" at bounding box center [573, 263] width 20 height 20
click at [569, 400] on div "2024 enero febrero marzo abril mayo junio julio agosto septiembre octubre novie…" at bounding box center [514, 325] width 242 height 183
click at [570, 386] on abbr "diciembre" at bounding box center [581, 382] width 42 height 11
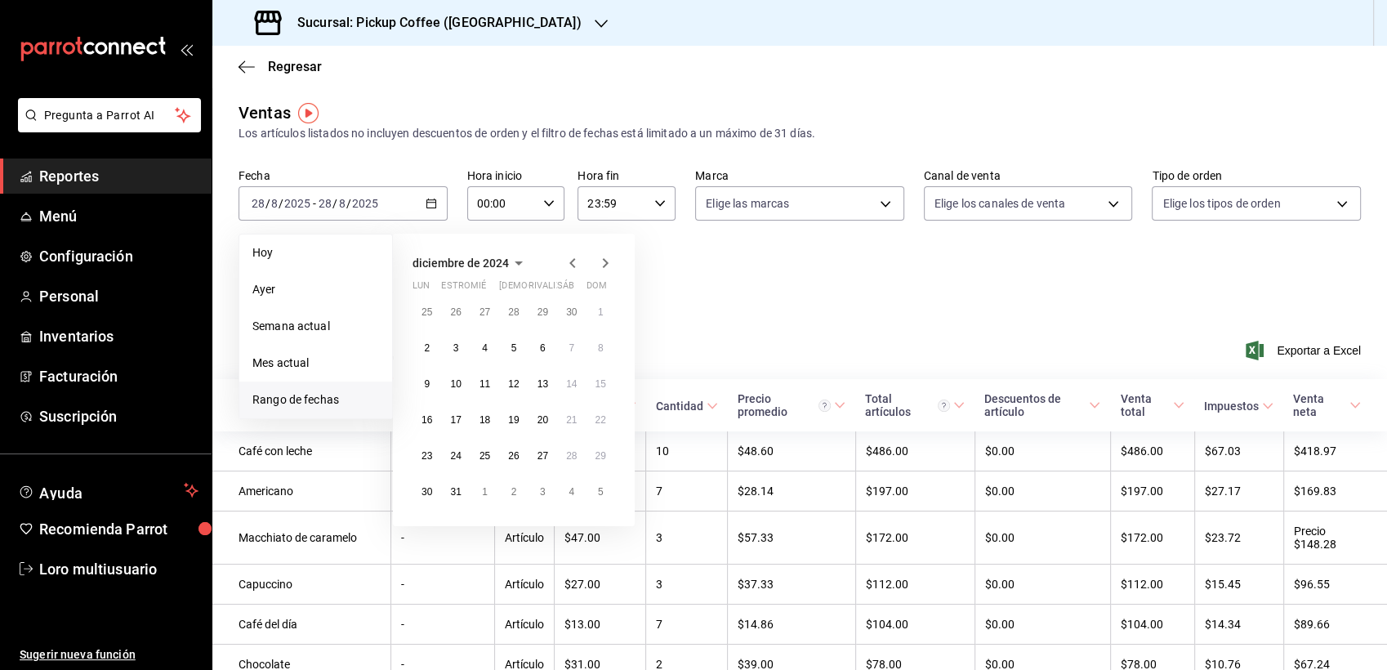
click at [588, 301] on div "25 26 27 28 29 30 1 2 3 4 5 6 7 8 9 10 11 12 13 14 15 16 17 18 19 20 21 22 23 2…" at bounding box center [514, 401] width 203 height 209
click at [588, 308] on button "1" at bounding box center [601, 311] width 29 height 29
click at [451, 490] on abbr "31" at bounding box center [455, 491] width 11 height 11
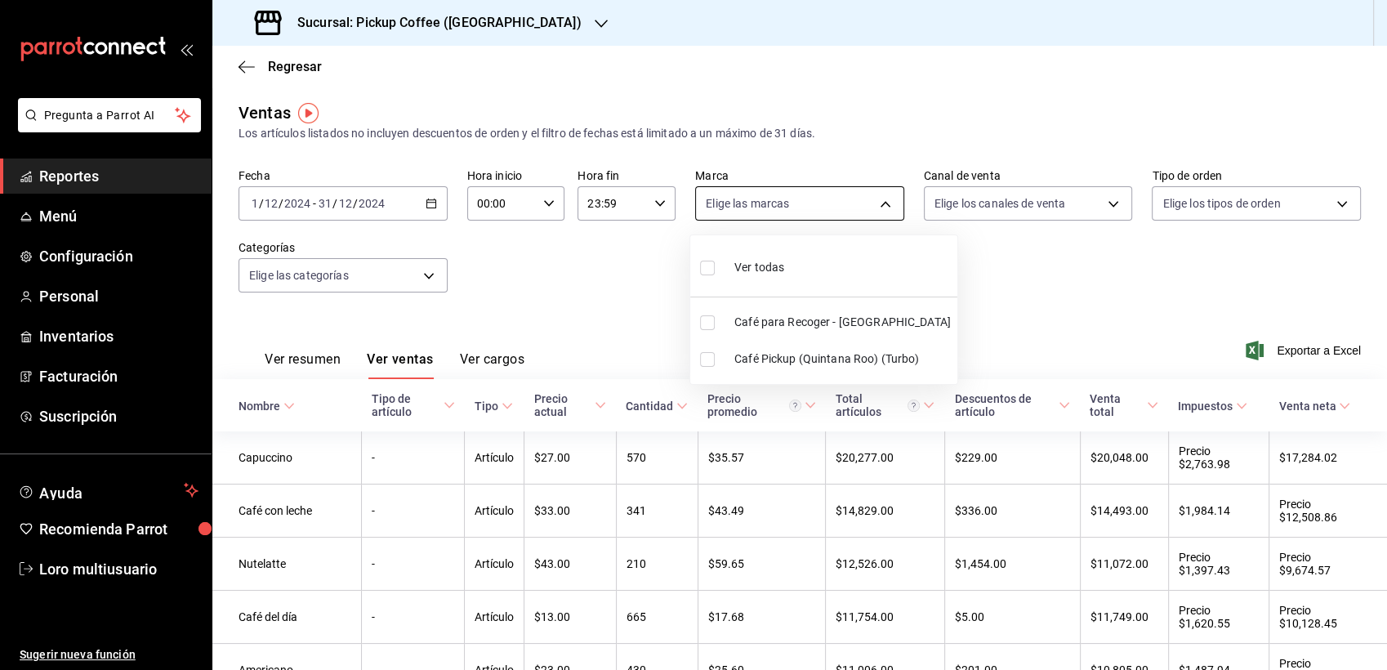
click at [865, 186] on body "Pregunta a Parrot AI Reportes Menú Configuración Personal Inventarios Facturaci…" at bounding box center [693, 335] width 1387 height 670
click at [873, 199] on div at bounding box center [693, 335] width 1387 height 670
click at [1016, 208] on body "Pregunta a Parrot AI Reportes Menú Configuración Personal Inventarios Facturaci…" at bounding box center [693, 335] width 1387 height 670
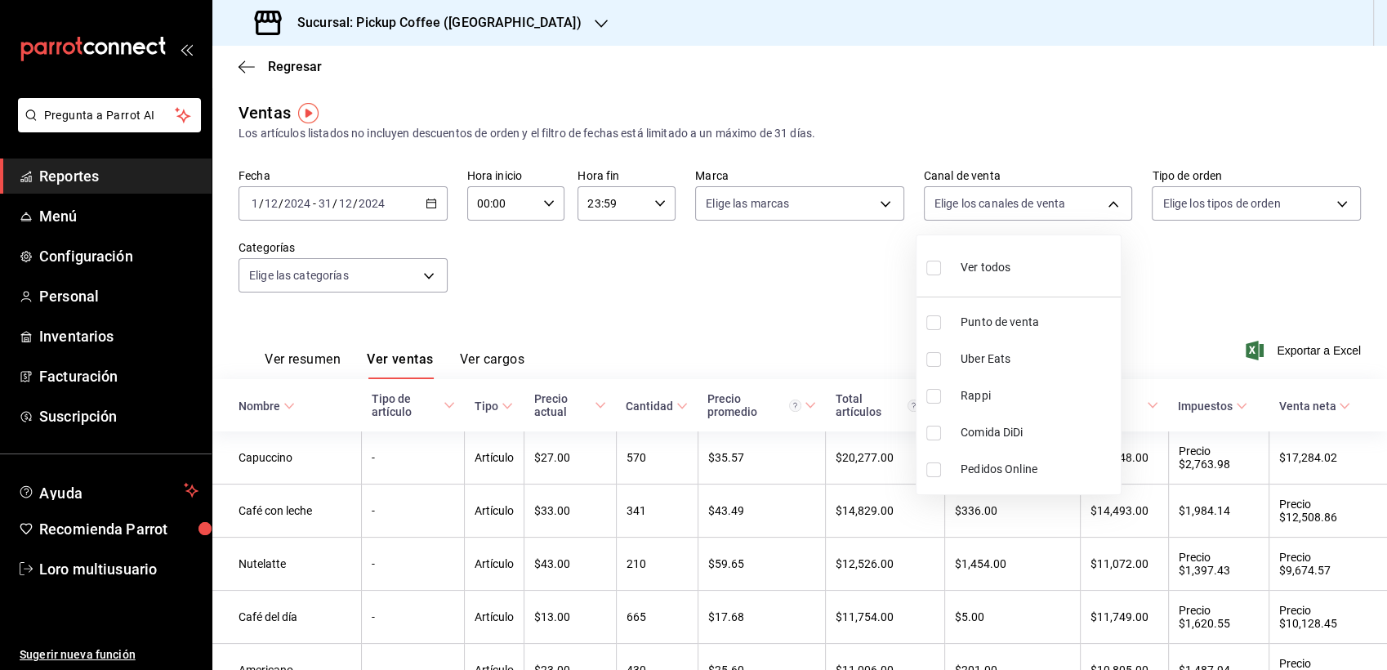
click at [1243, 206] on div at bounding box center [693, 335] width 1387 height 670
click at [1046, 191] on body "Pregunta a Parrot AI Reportes Menú Configuración Personal Inventarios Facturaci…" at bounding box center [693, 335] width 1387 height 670
click at [1003, 269] on span "Ver todos" at bounding box center [986, 267] width 50 height 17
type input "PARROT,UBER_EATS,RAPPI,DIDI_FOOD,ONLINE"
checkbox input "true"
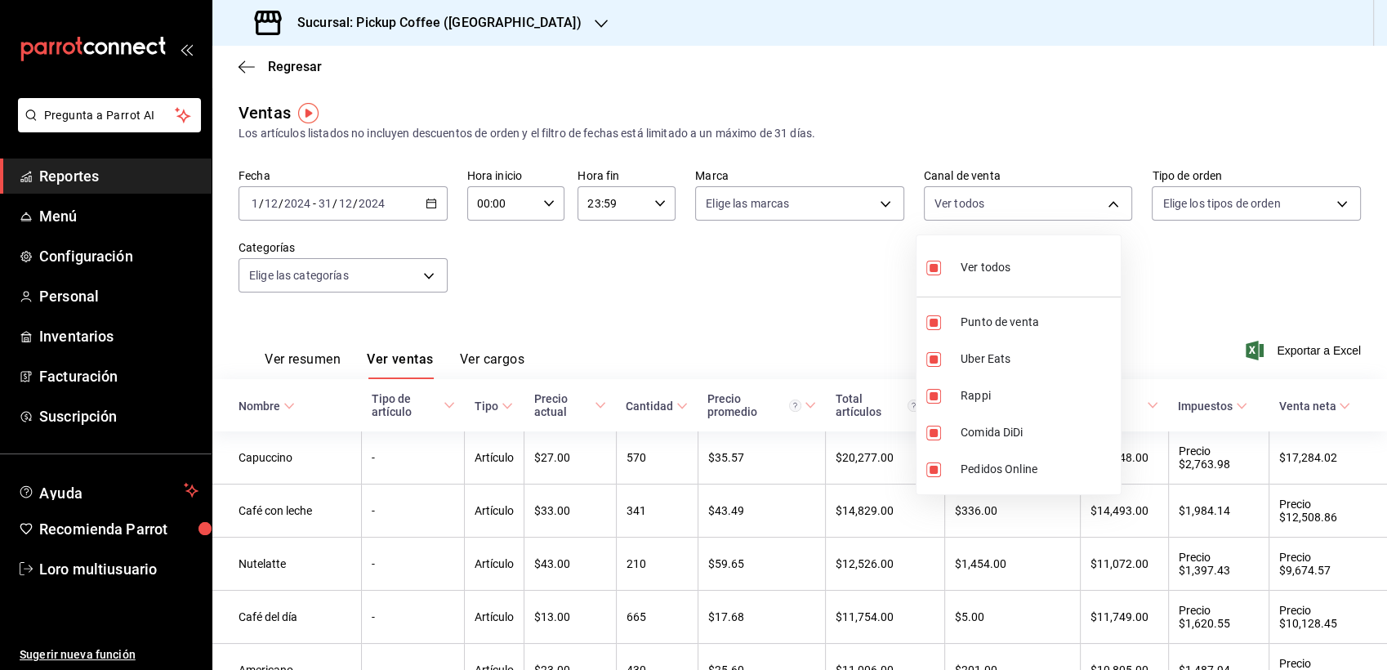
checkbox input "true"
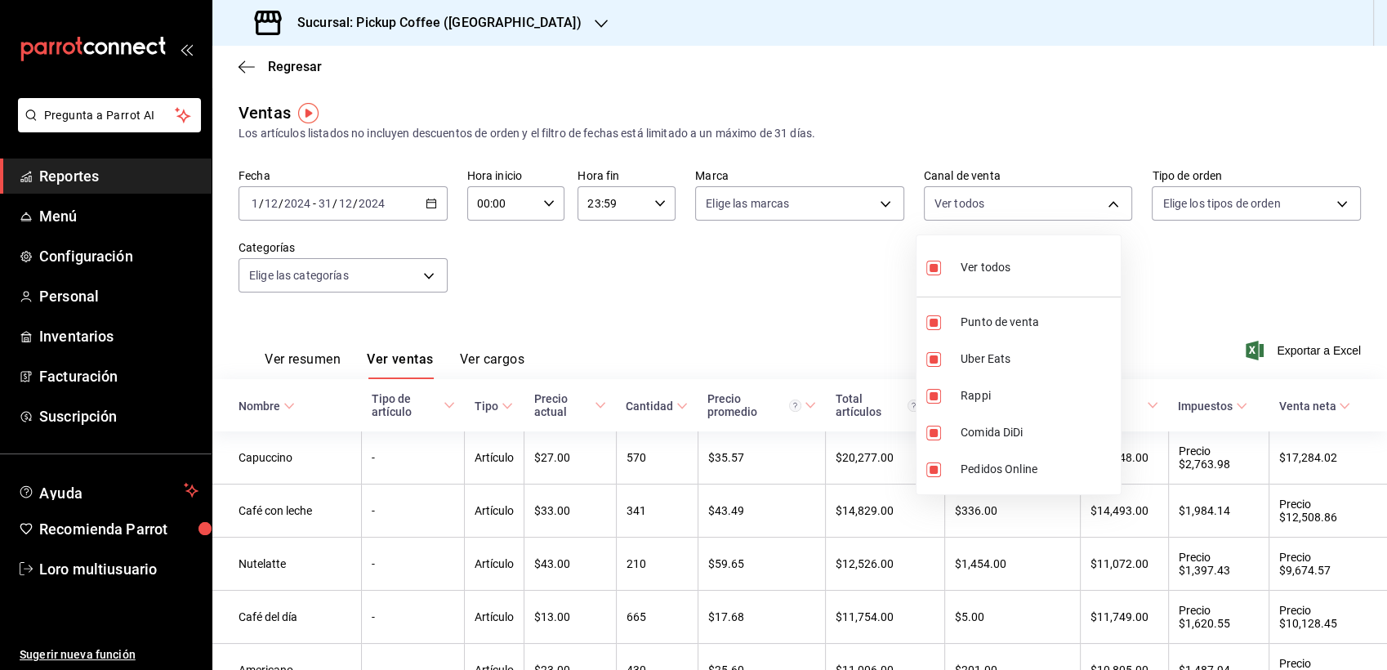
click at [1217, 258] on div at bounding box center [693, 335] width 1387 height 670
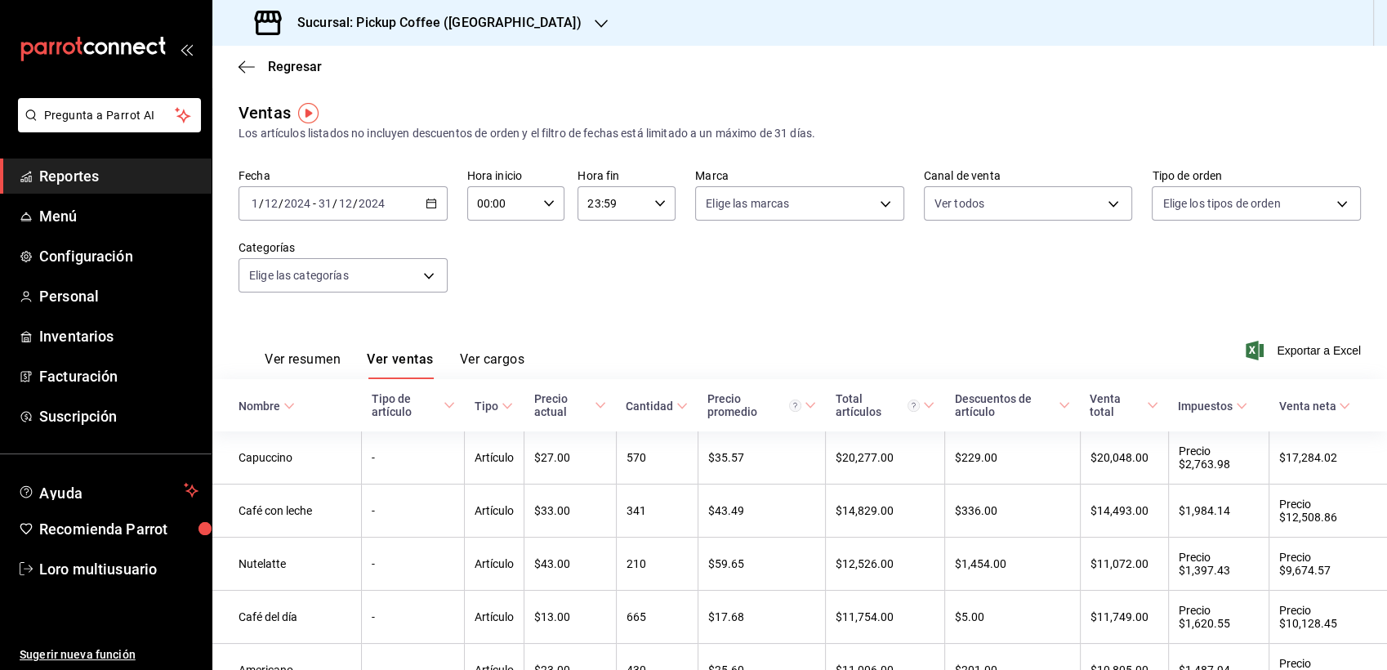
click at [861, 223] on div "Fecha 2024-12-01 1 / 12 / 2024 - 2024-12-31 31 / 12 / 2024 Hora inicio 00:00 Ho…" at bounding box center [800, 240] width 1123 height 144
click at [941, 223] on div "Fecha 2024-12-01 1 / 12 / 2024 - 2024-12-31 31 / 12 / 2024 Hora inicio 00:00 Ho…" at bounding box center [800, 240] width 1123 height 144
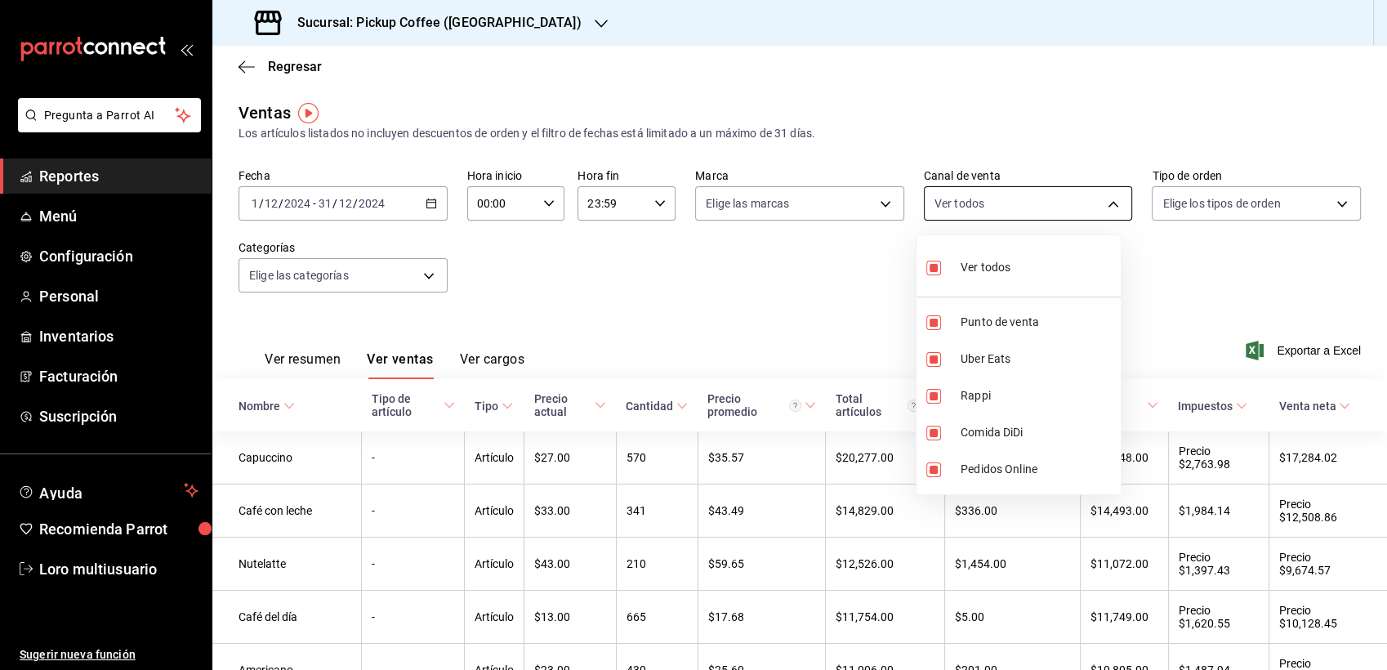
click at [953, 204] on body "Pregunta a Parrot AI Reportes Menú Configuración Personal Inventarios Facturaci…" at bounding box center [693, 335] width 1387 height 670
click at [940, 253] on div "Ver todos" at bounding box center [968, 265] width 84 height 35
checkbox input "false"
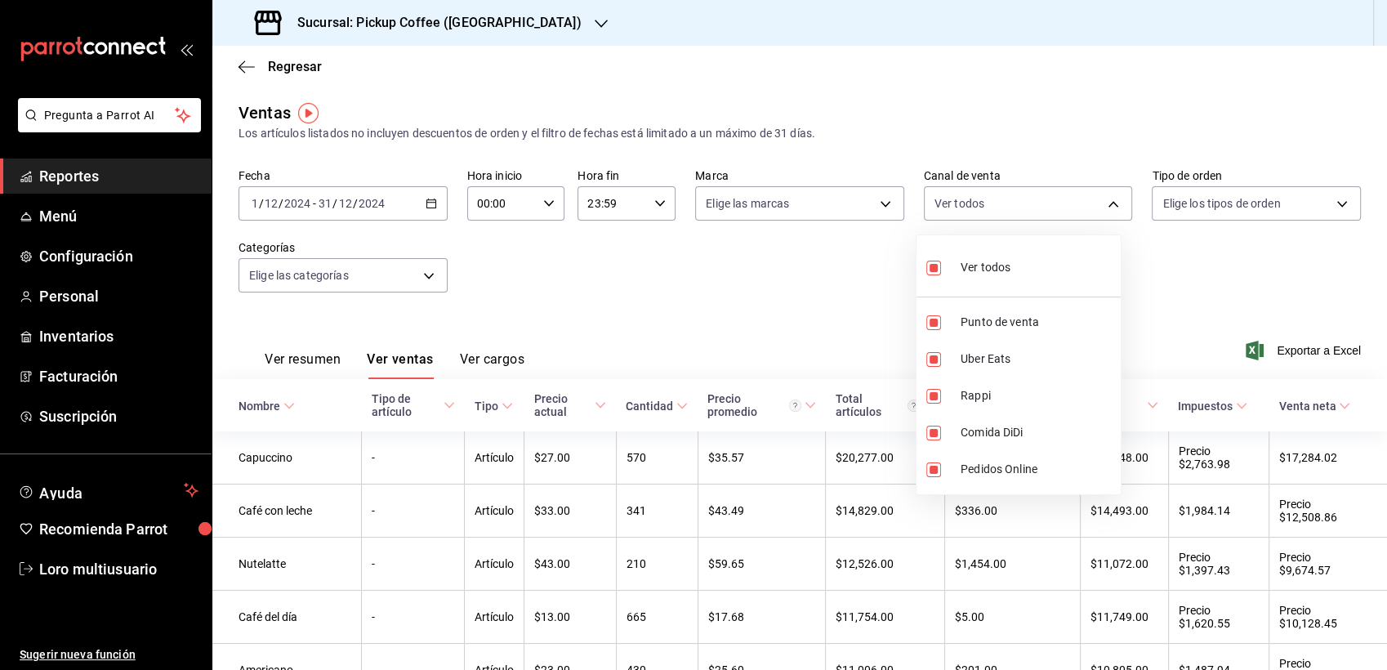
checkbox input "false"
click at [953, 266] on div "Ver todos" at bounding box center [968, 265] width 84 height 35
type input "PARROT,UBER_EATS,RAPPI,DIDI_FOOD,ONLINE"
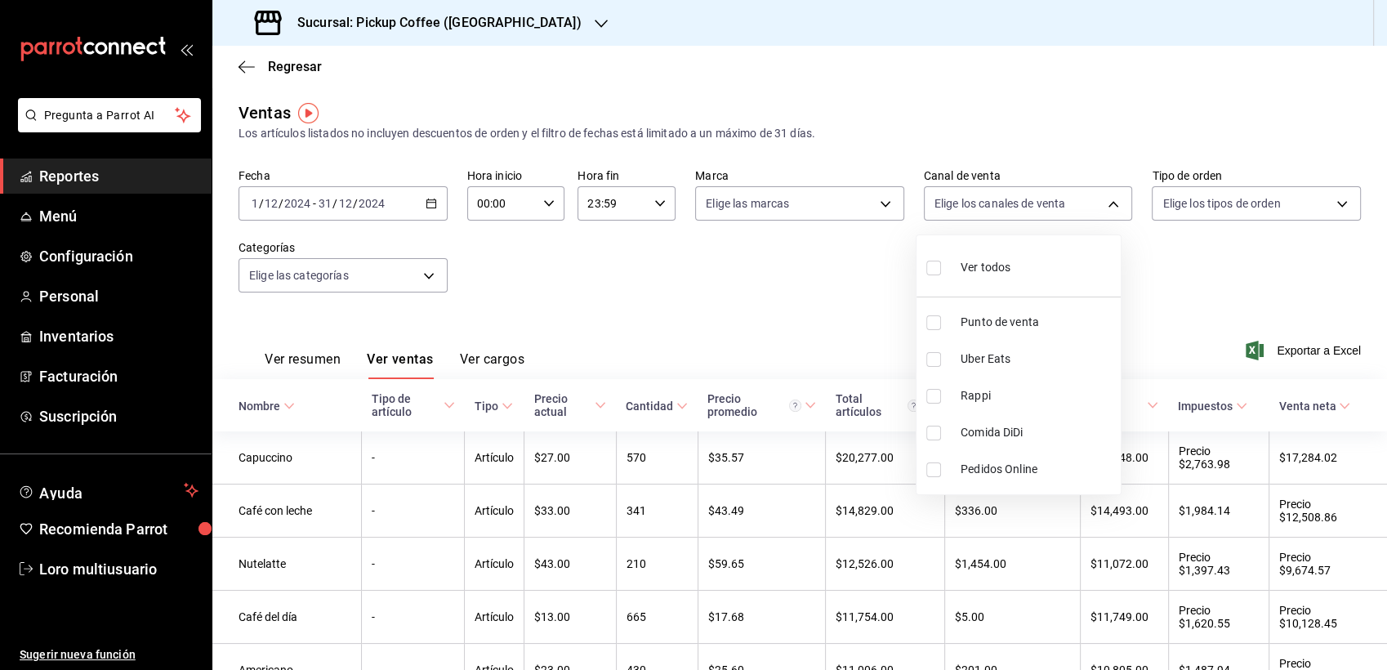
checkbox input "true"
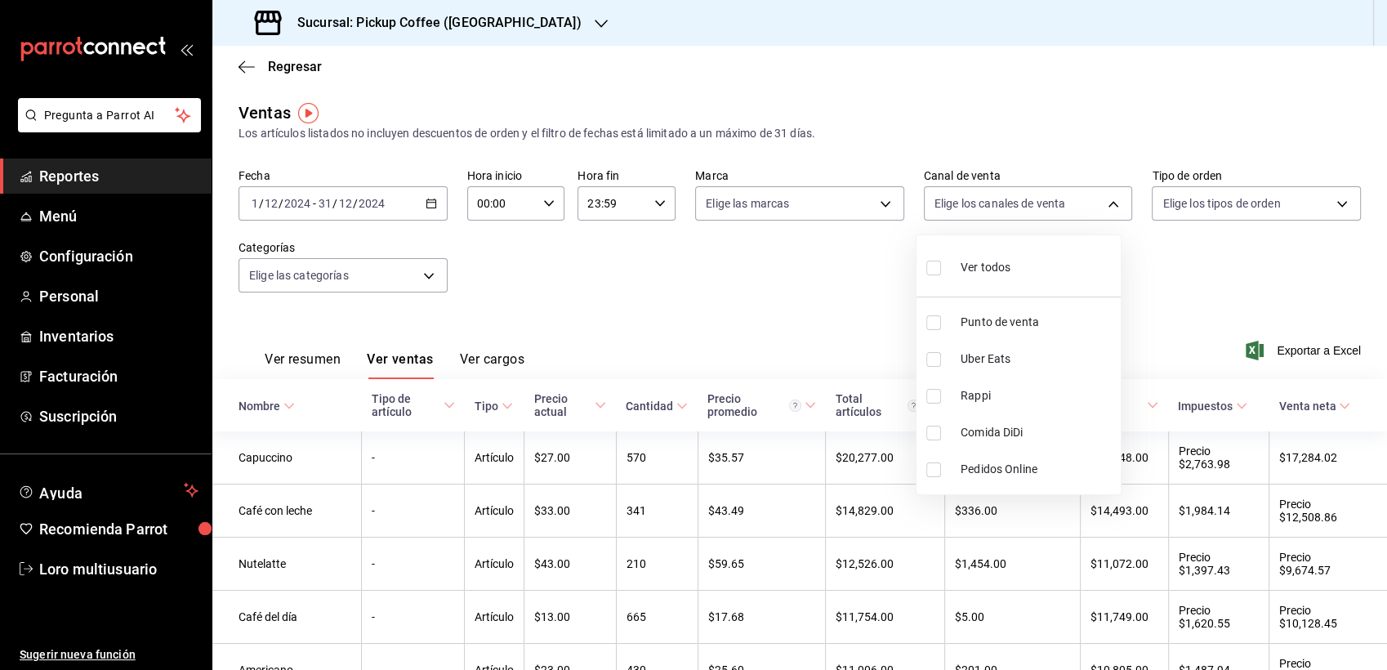
checkbox input "true"
click at [953, 266] on div "Ver todos" at bounding box center [968, 265] width 84 height 35
checkbox input "false"
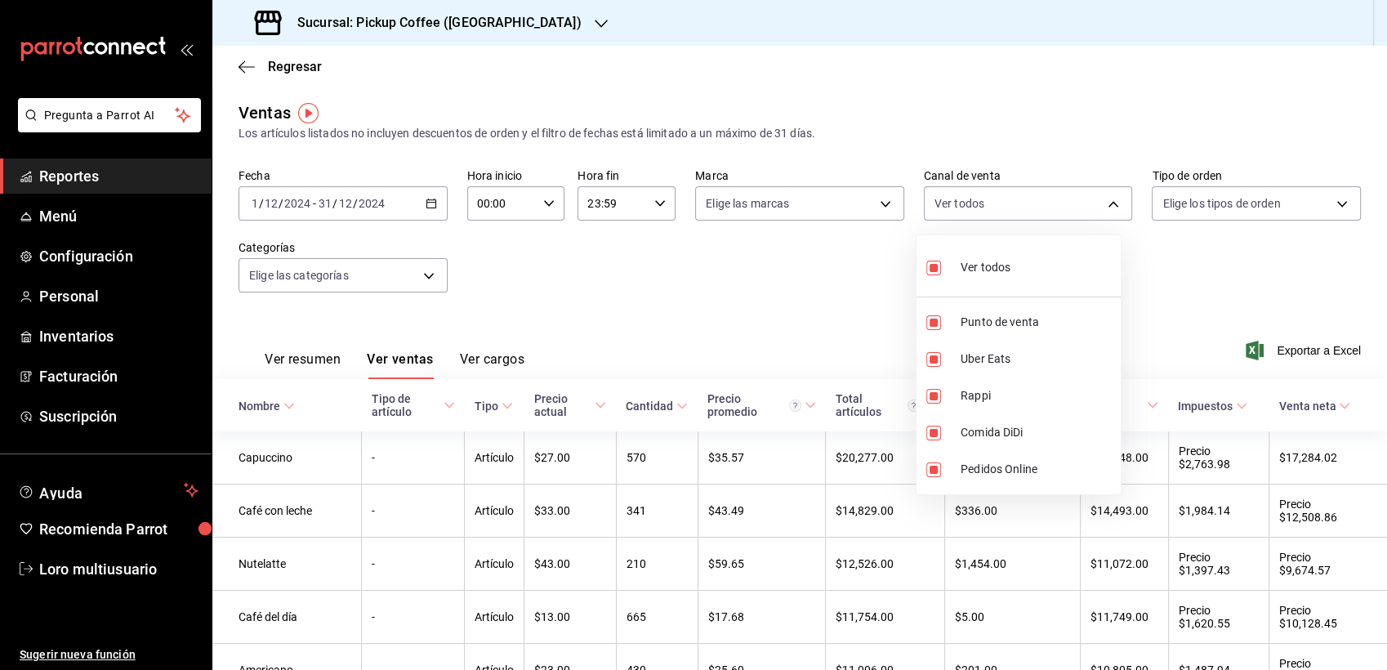
checkbox input "false"
click at [953, 266] on div "Ver todos" at bounding box center [968, 265] width 84 height 35
type input "PARROT,UBER_EATS,RAPPI,DIDI_FOOD,ONLINE"
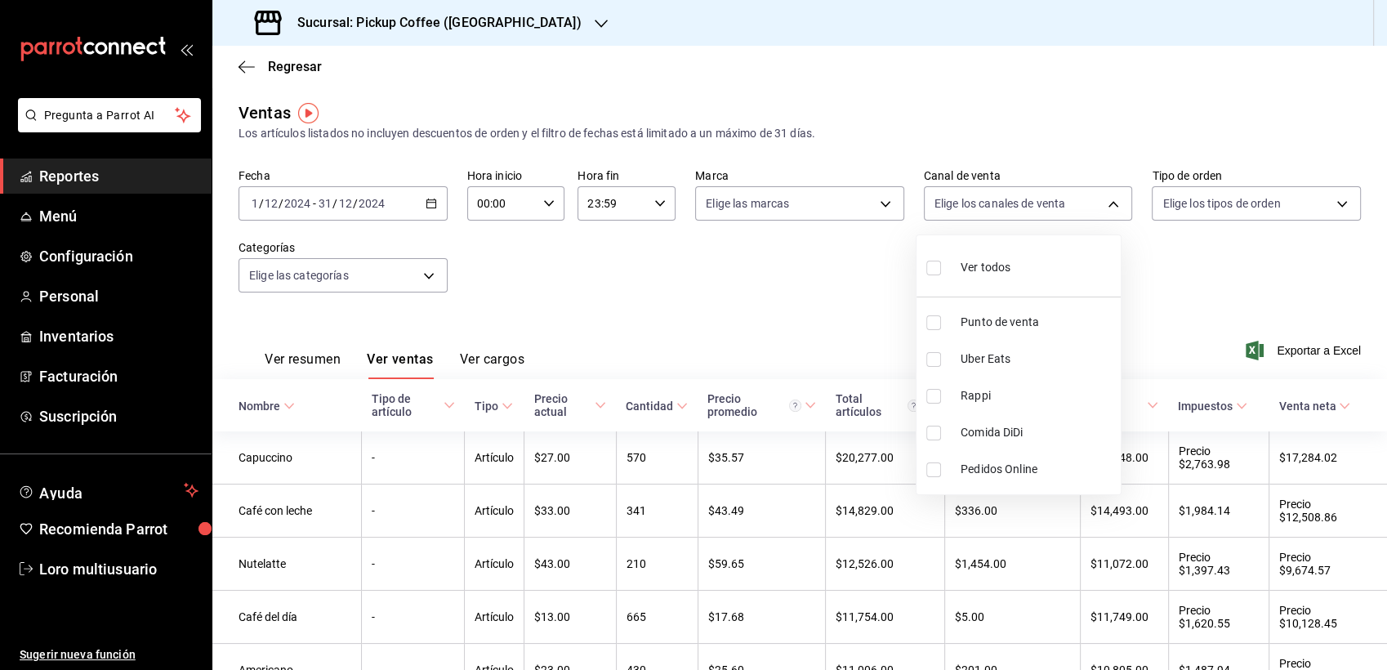
checkbox input "true"
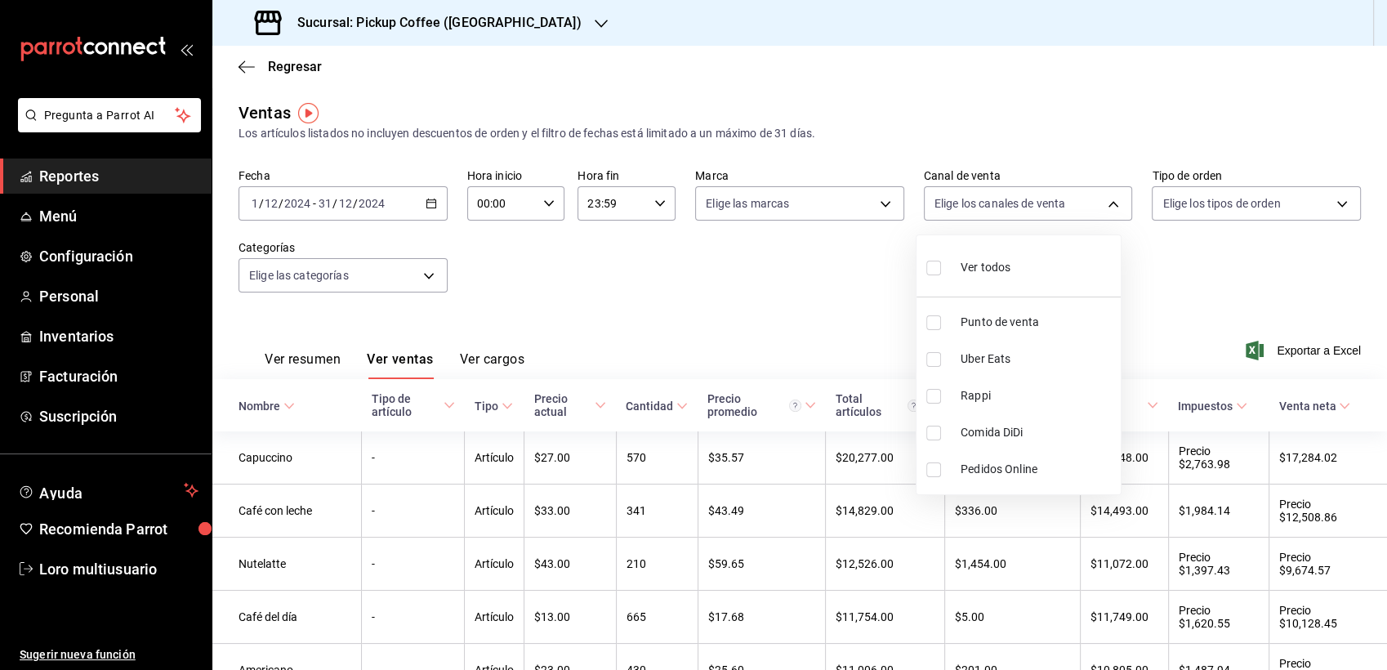
checkbox input "true"
click at [828, 292] on div at bounding box center [693, 335] width 1387 height 670
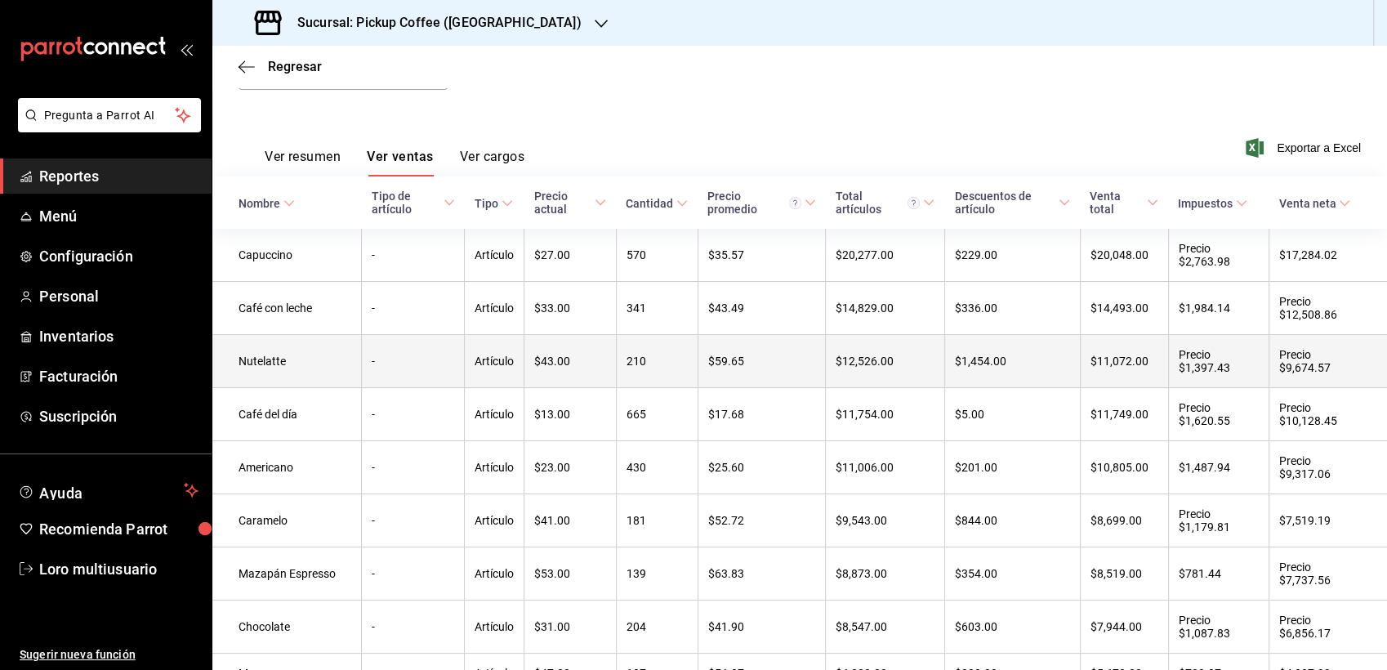
scroll to position [91, 0]
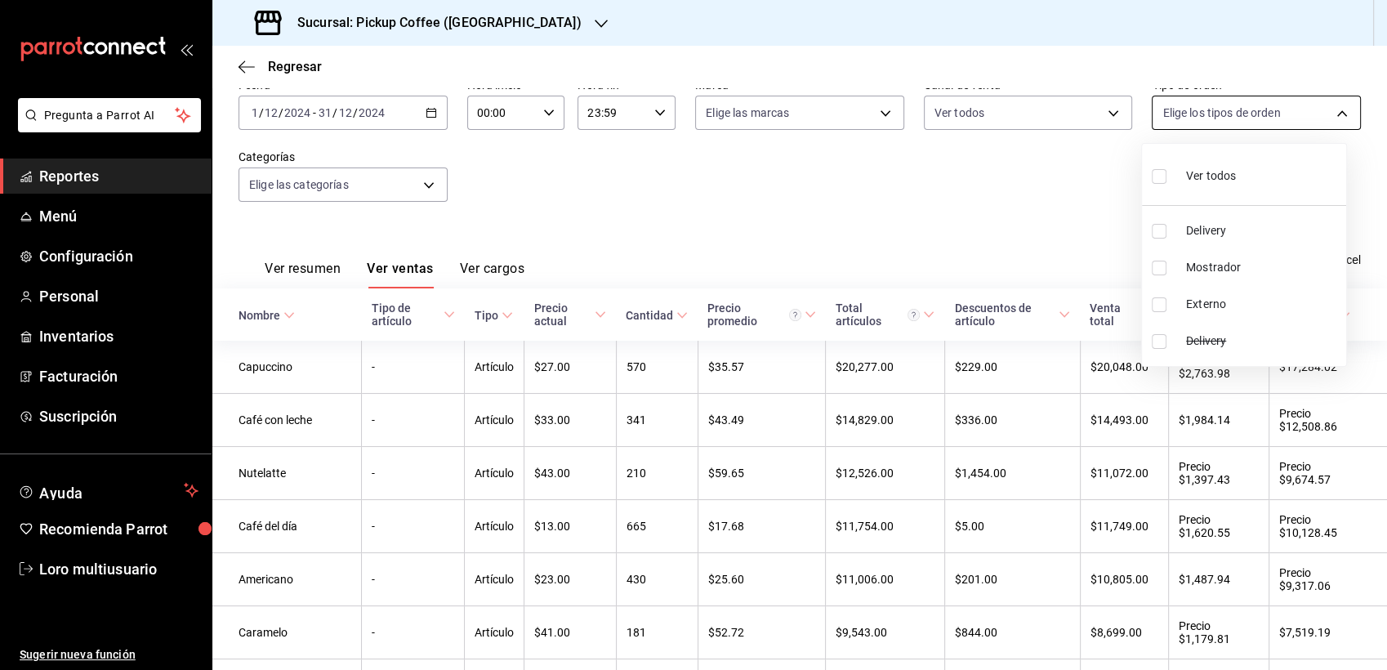
drag, startPoint x: 1197, startPoint y: 115, endPoint x: 1193, endPoint y: 132, distance: 16.8
click at [1194, 131] on body "Pregunta a Parrot AI Reportes Menú Configuración Personal Inventarios Facturaci…" at bounding box center [693, 335] width 1387 height 670
click at [1200, 168] on span "Ver todos" at bounding box center [1211, 175] width 50 height 17
type input "01dfbd5b-da0c-477c-a74d-cf361946584a,039d54a2-a081-4ce8-8c7a-c10e9560fce8,EXTER…"
checkbox input "true"
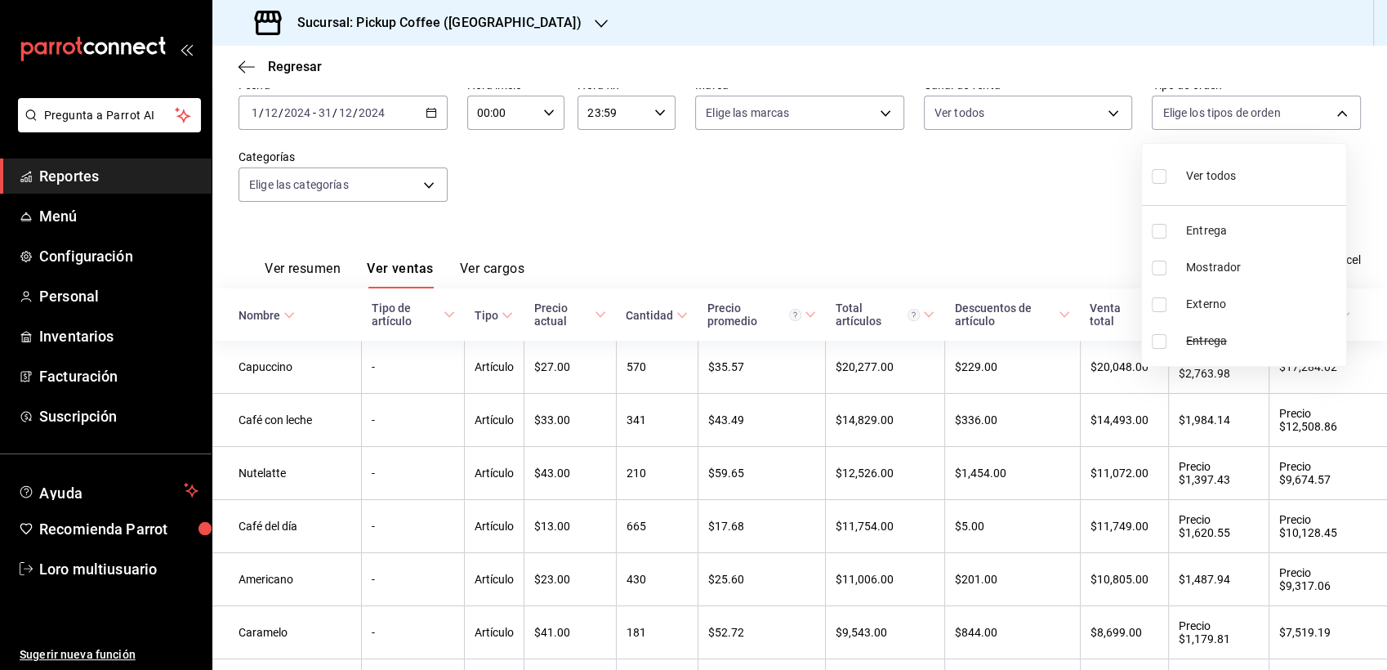
checkbox input "true"
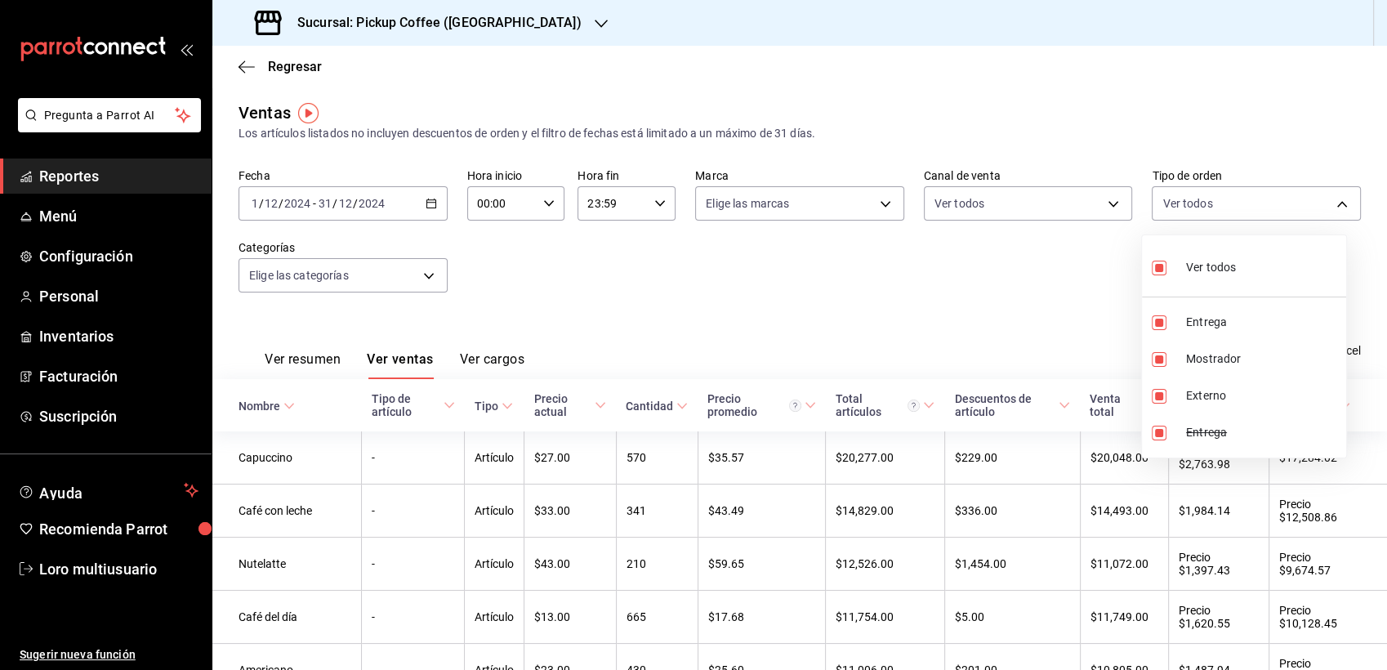
click at [304, 283] on div at bounding box center [693, 335] width 1387 height 670
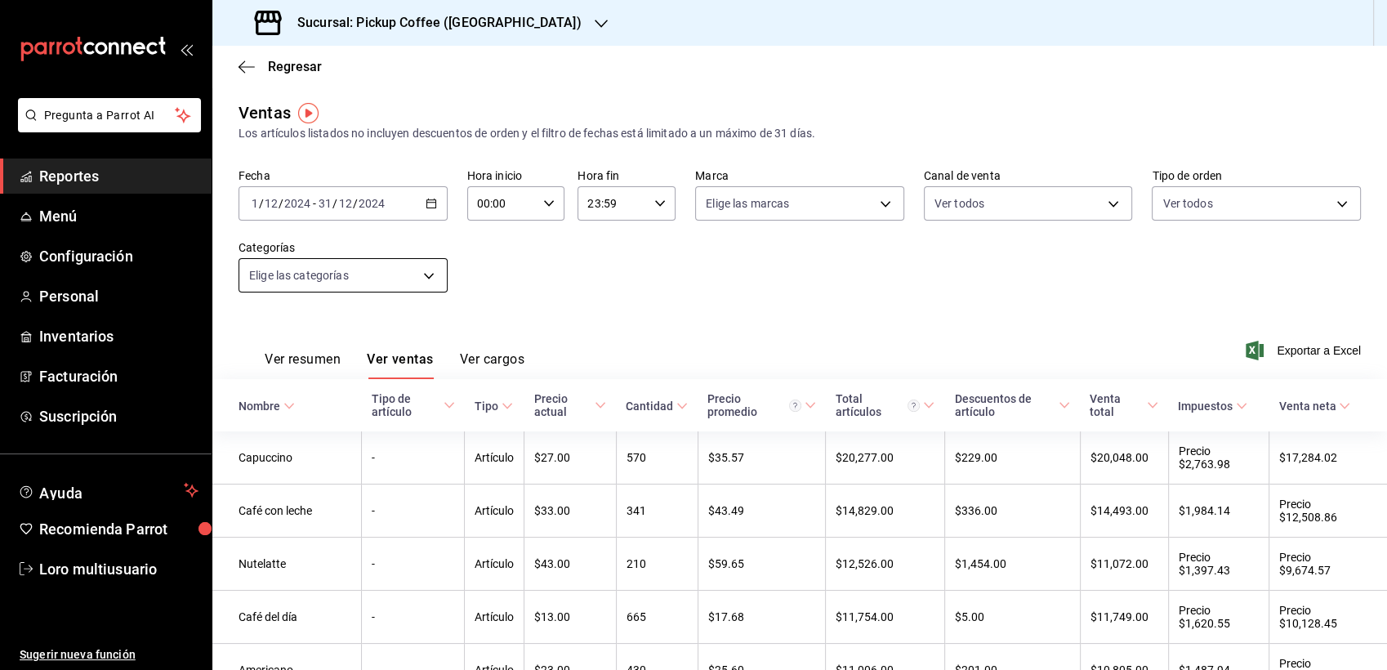
click at [304, 275] on body "Pregunta a Parrot AI Reportes Menú Configuración Personal Inventarios Facturaci…" at bounding box center [693, 335] width 1387 height 670
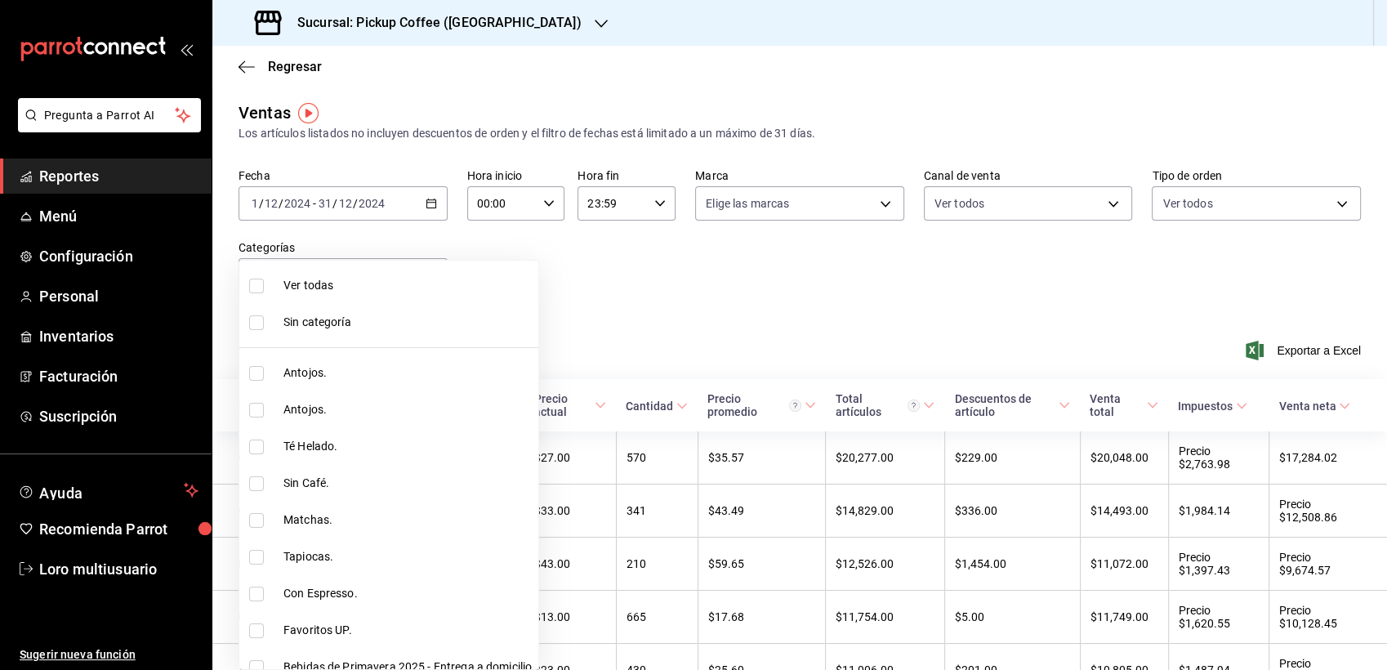
click at [297, 284] on span "Ver todas" at bounding box center [408, 285] width 248 height 17
type input "649e2b65-0cc5-4c7b-acd0-54f96cec4548,e8985dee-2d22-4351-a92b-a1d500b115d3,1cd62…"
checkbox input "true"
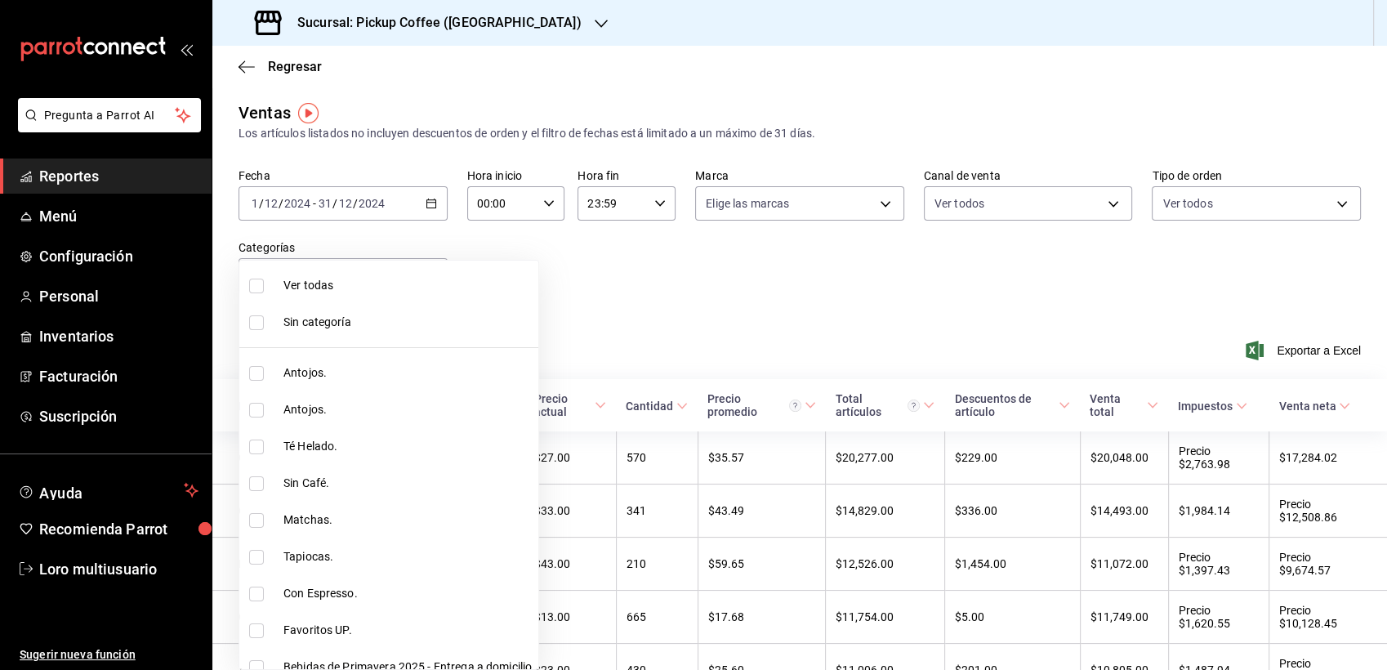
checkbox input "true"
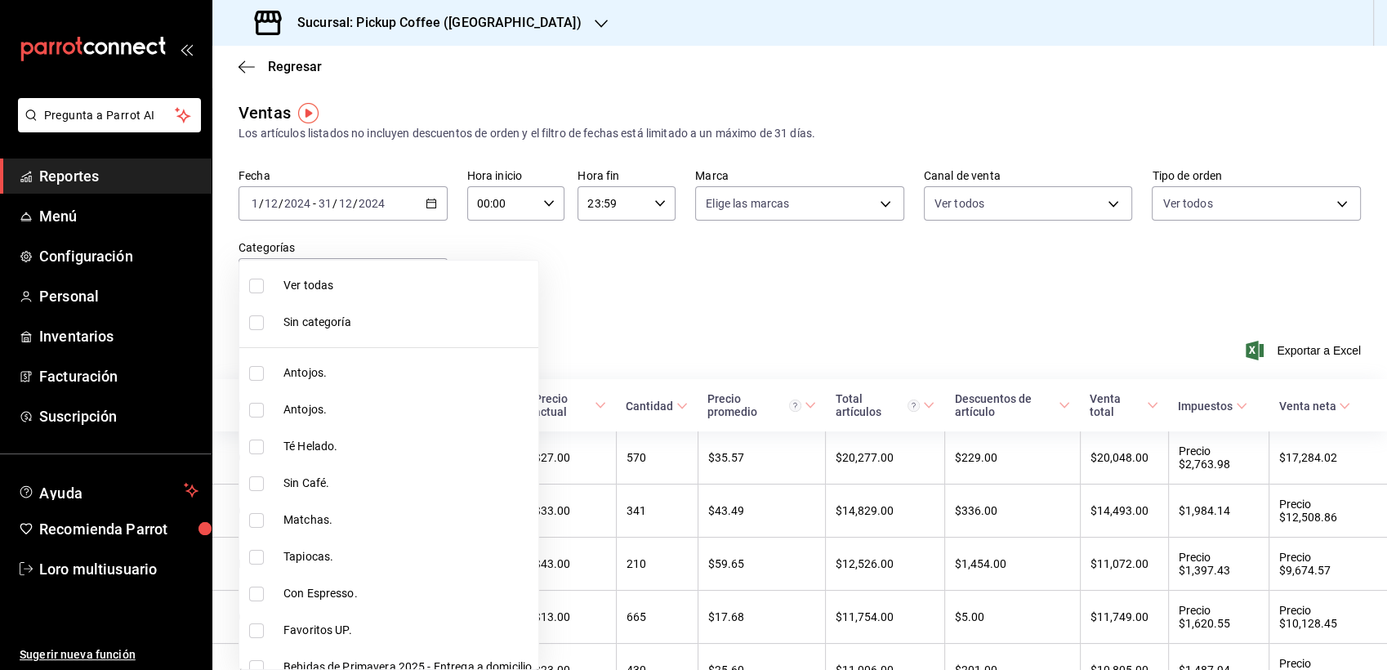
checkbox input "true"
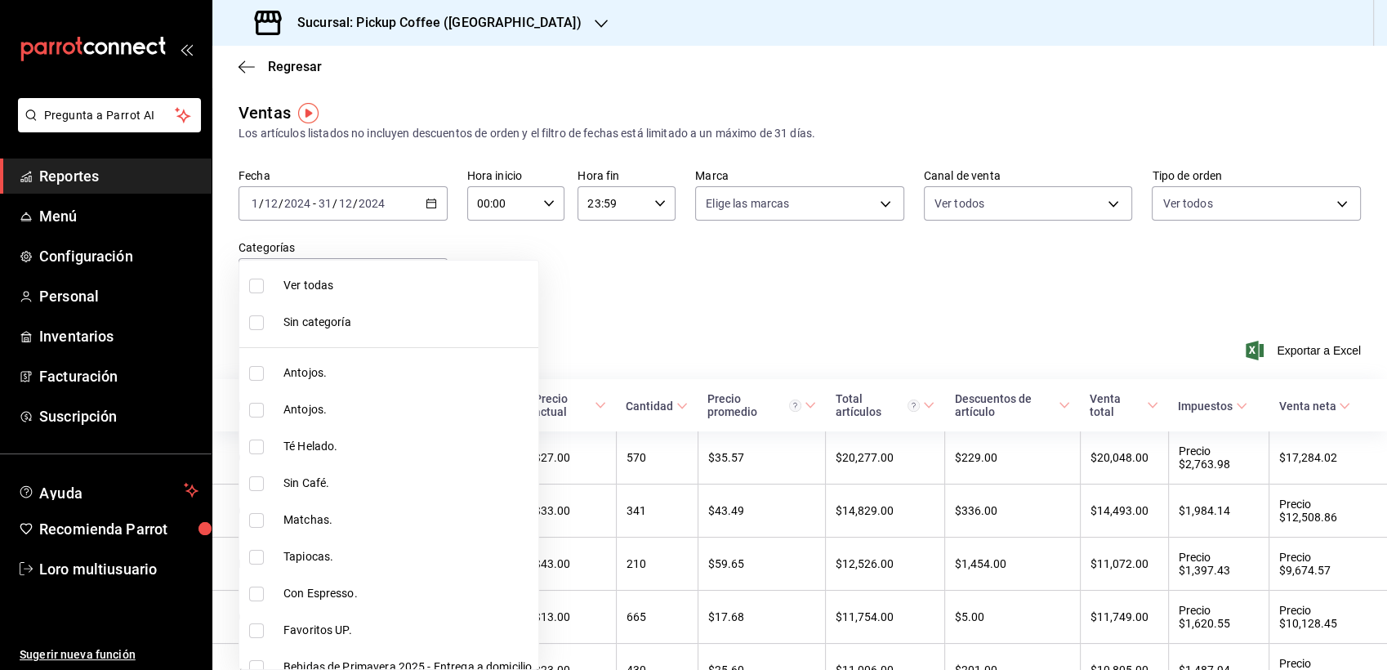
checkbox input "true"
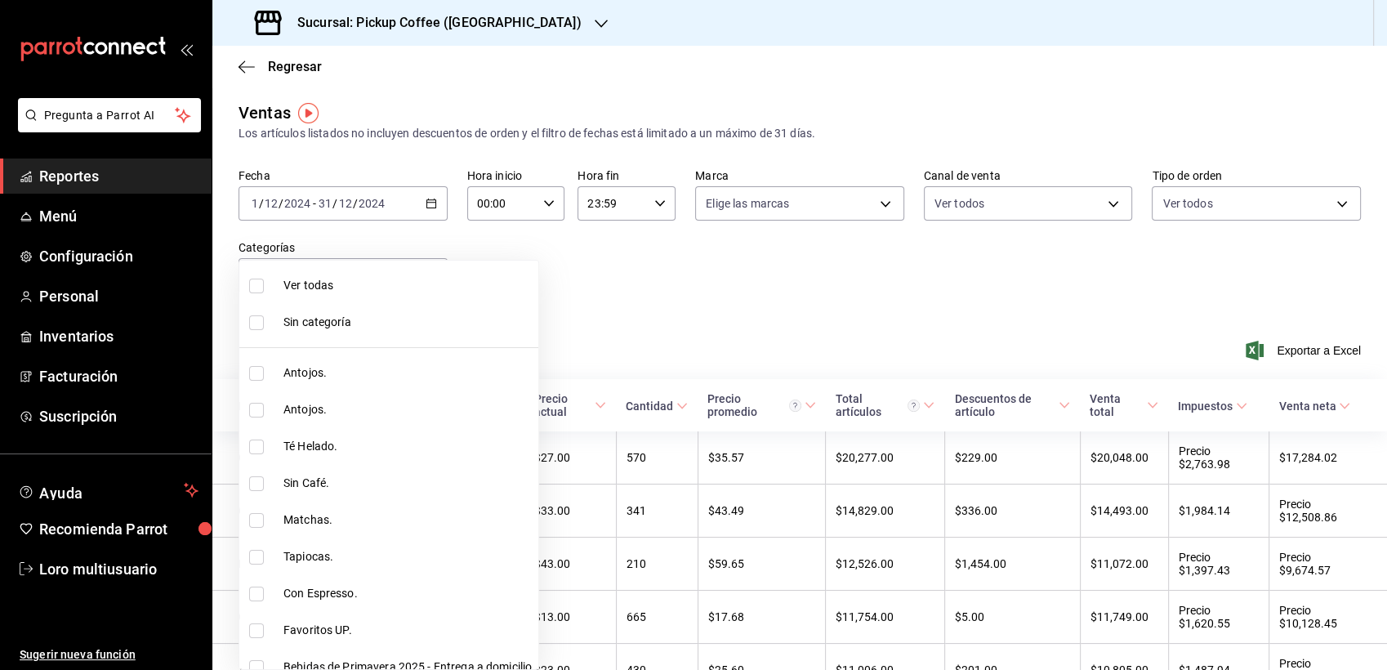
checkbox input "true"
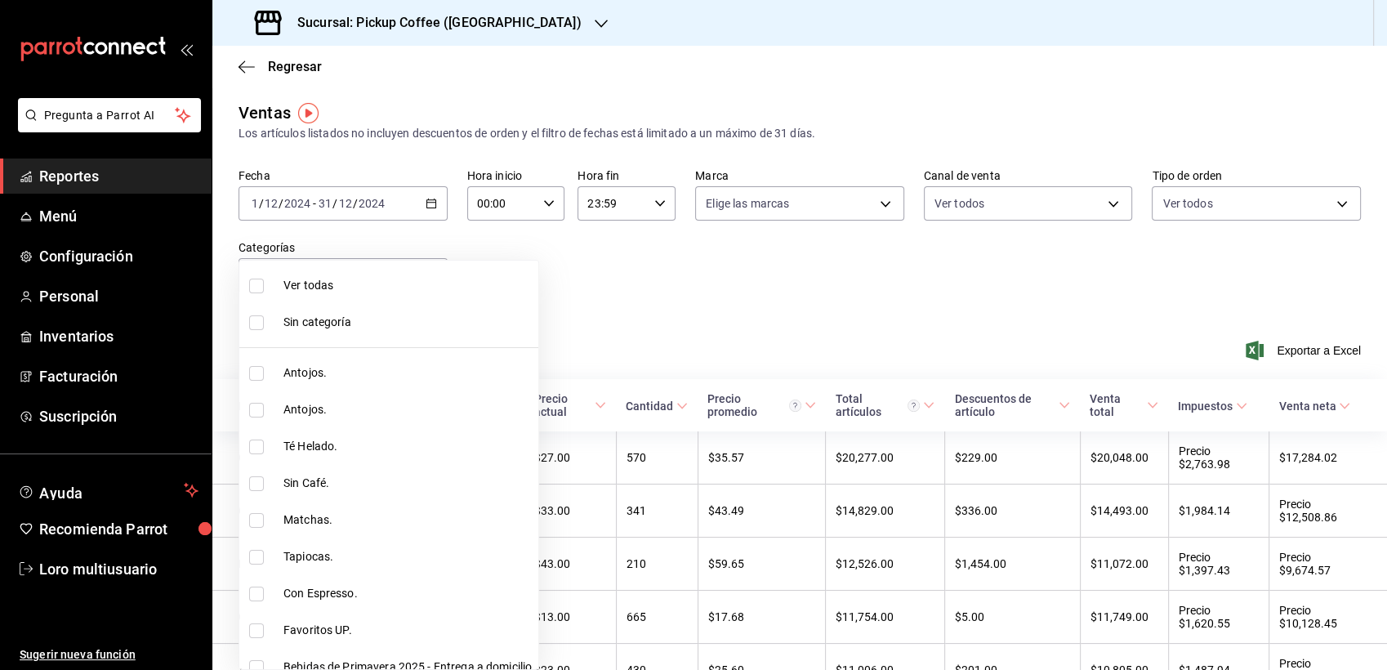
checkbox input "true"
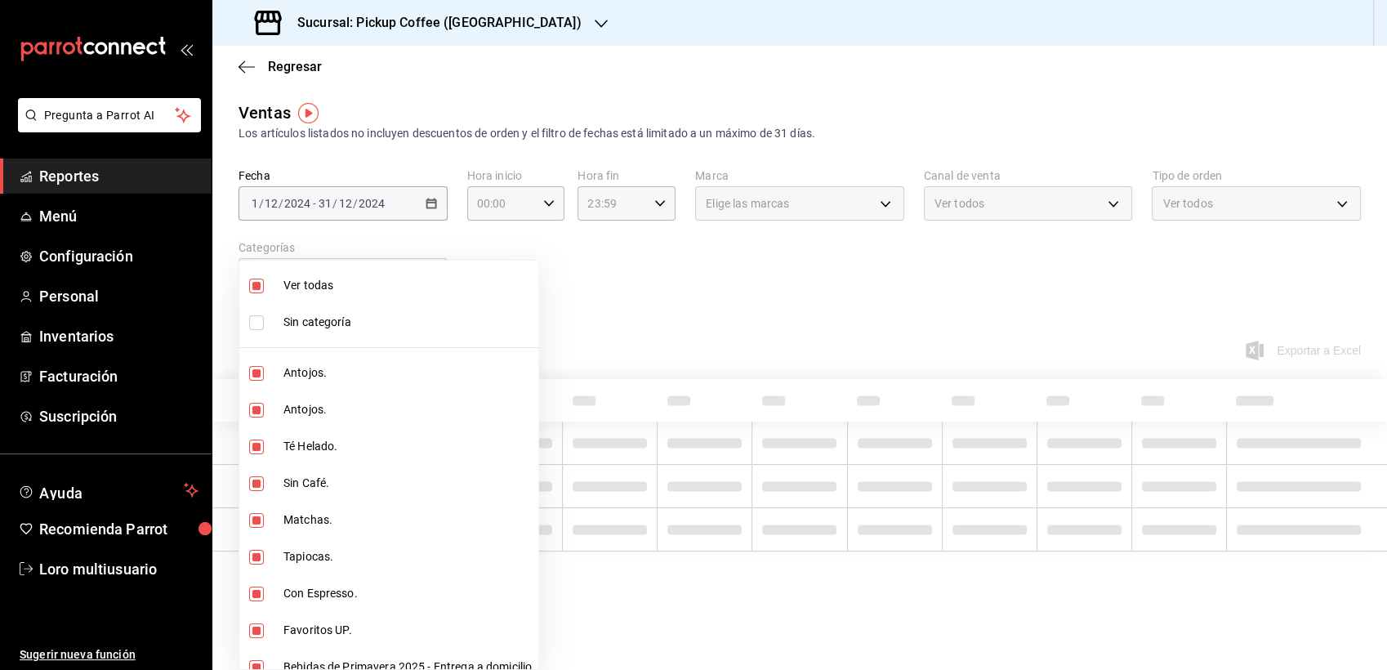
click at [673, 288] on div at bounding box center [693, 335] width 1387 height 670
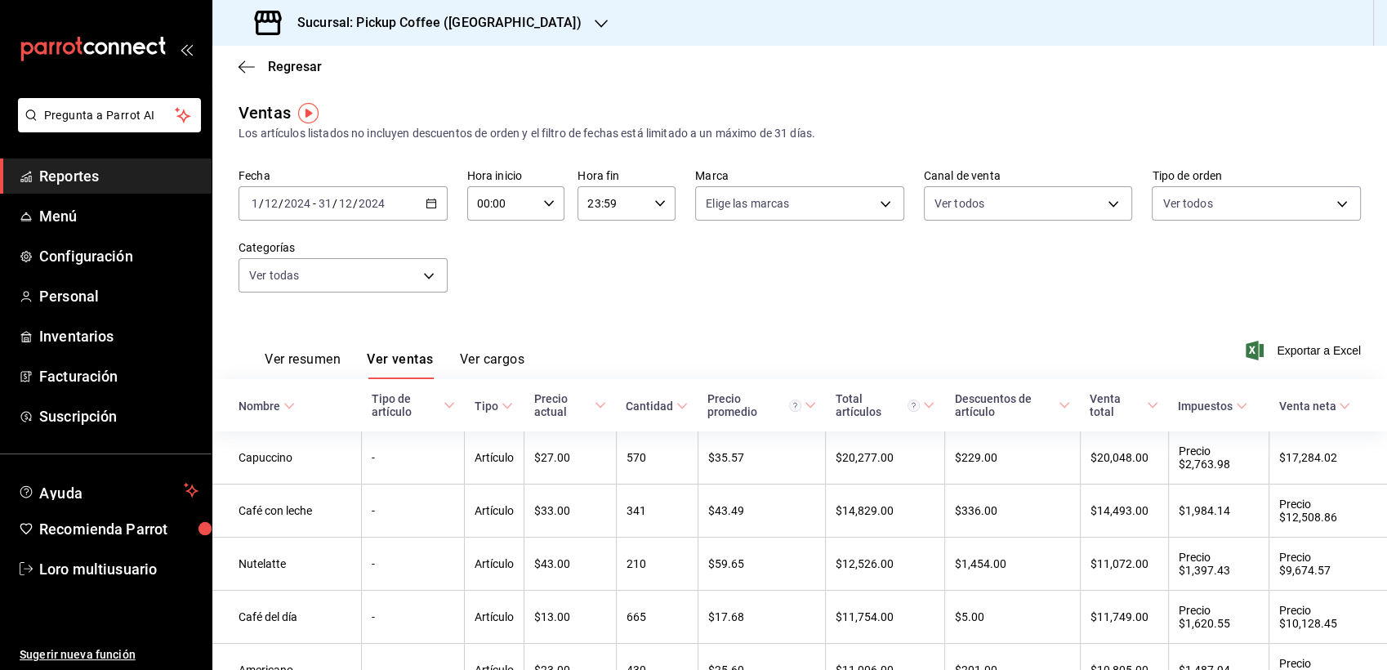
click at [543, 201] on icon "button" at bounding box center [548, 203] width 11 height 11
click at [781, 193] on div at bounding box center [693, 335] width 1387 height 670
click at [1314, 350] on font "Exportar a Excel" at bounding box center [1319, 350] width 84 height 13
click at [272, 60] on span "Regresar" at bounding box center [295, 67] width 54 height 16
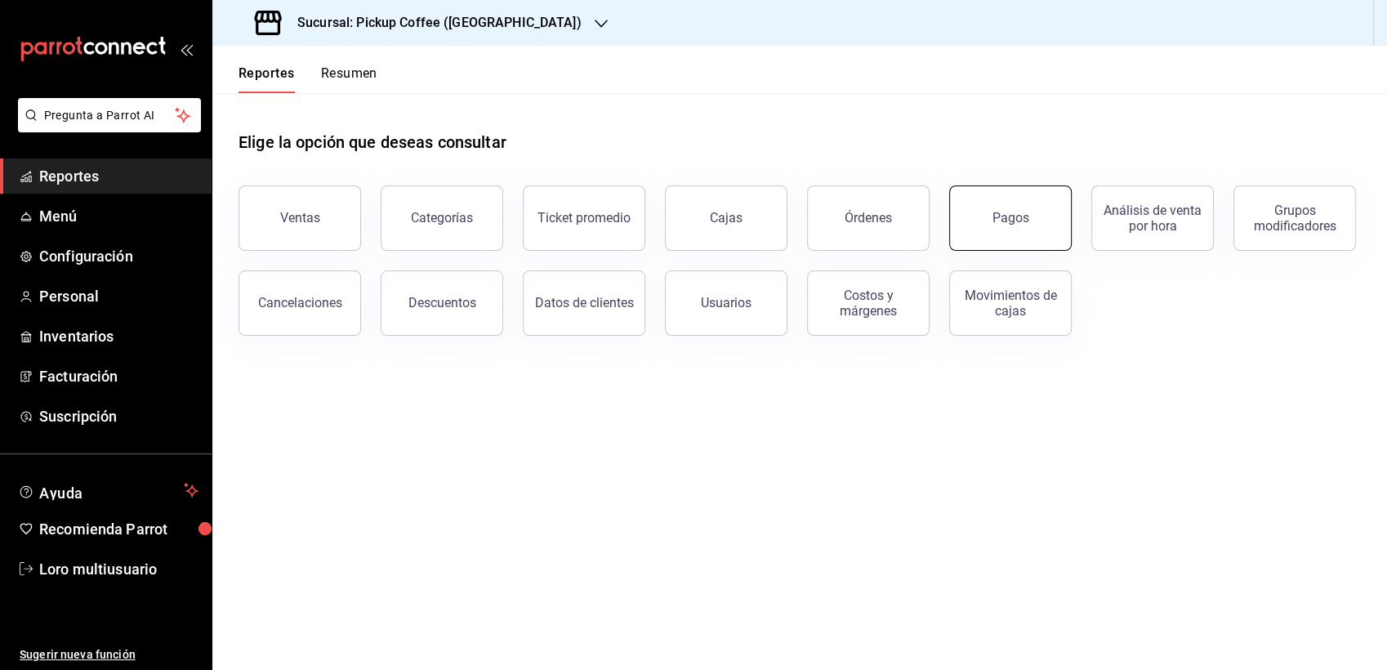
click at [1025, 200] on button "Pagos" at bounding box center [1010, 217] width 123 height 65
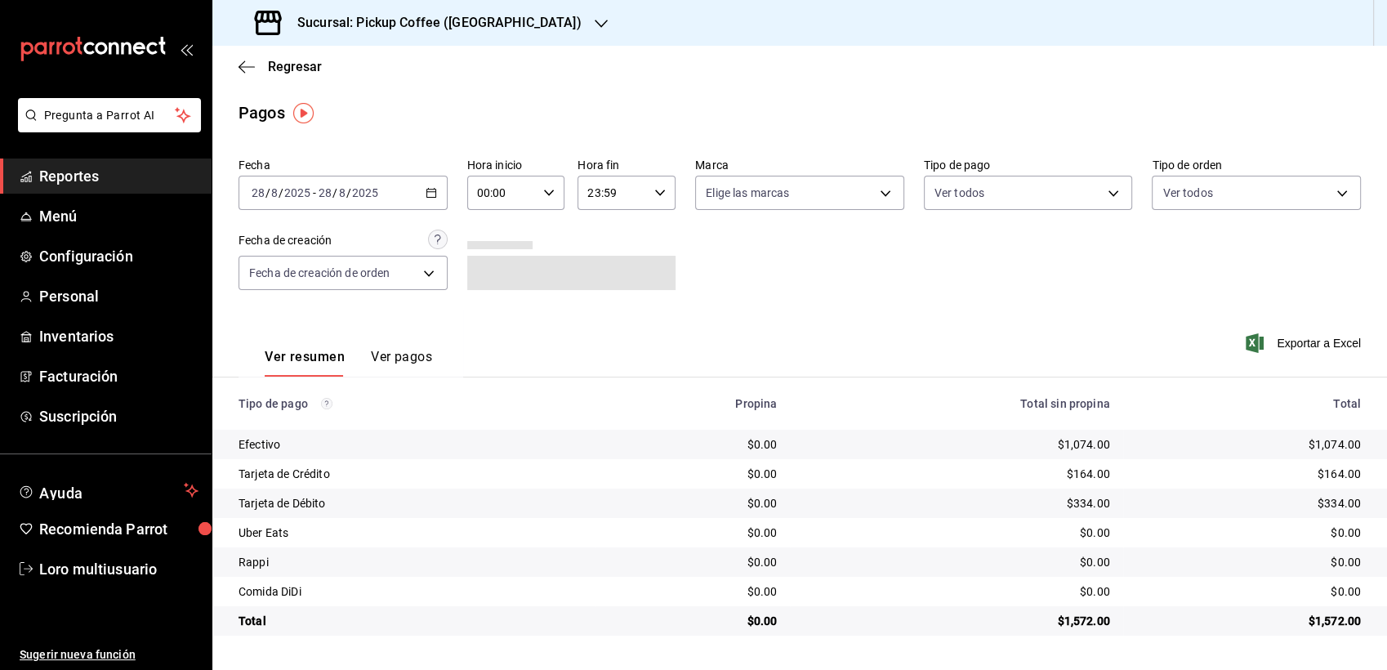
click at [399, 375] on button "Ver pagos" at bounding box center [401, 363] width 61 height 28
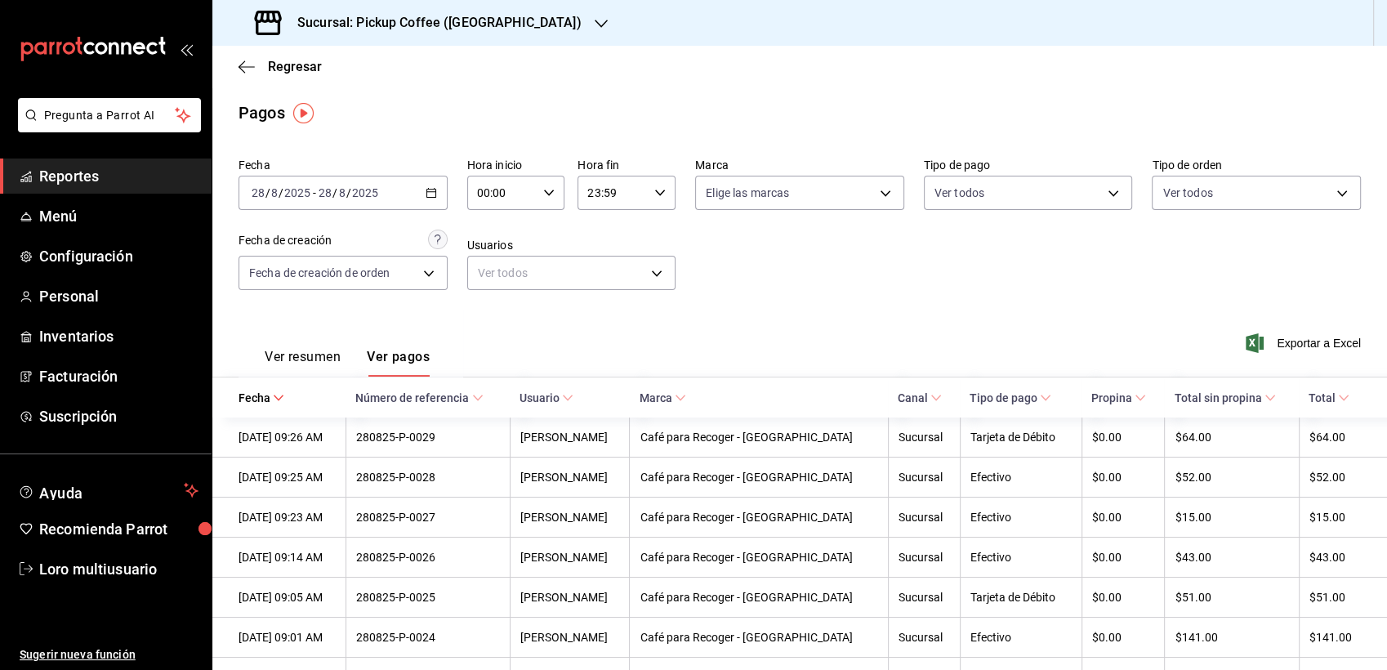
click at [301, 117] on img "button" at bounding box center [303, 113] width 20 height 20
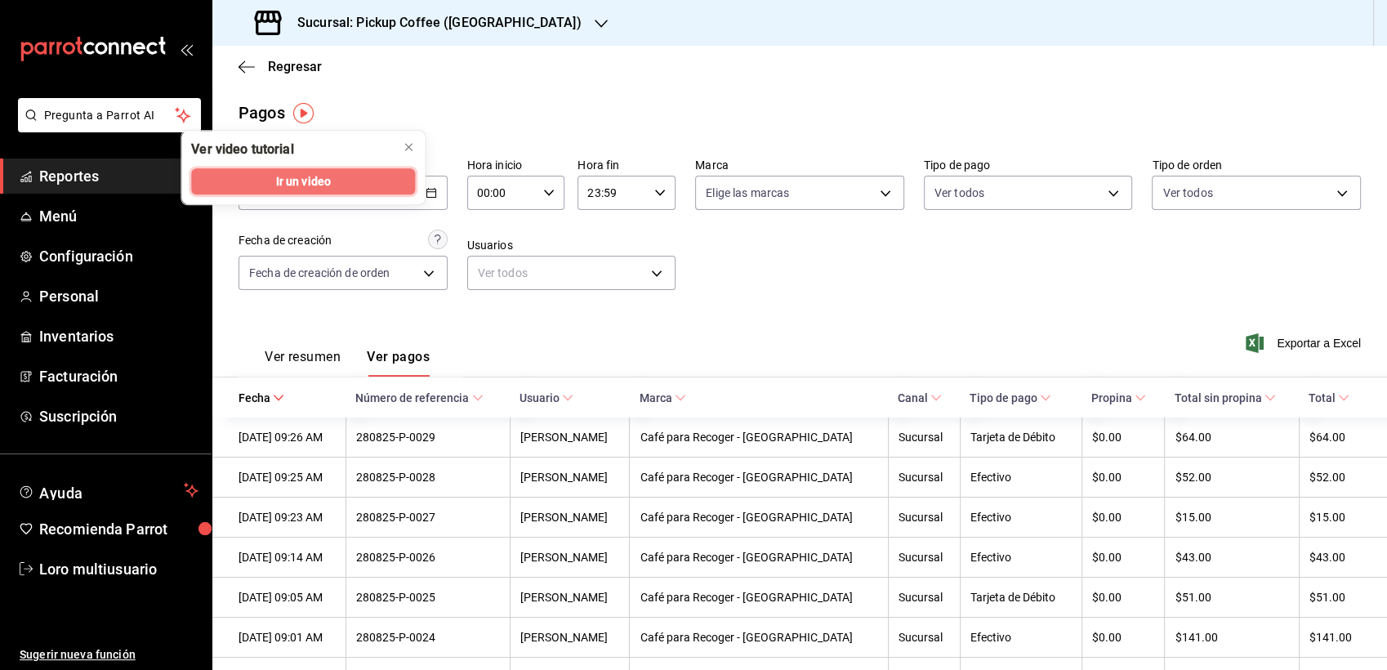
click at [346, 181] on button "Ir un video" at bounding box center [303, 181] width 224 height 26
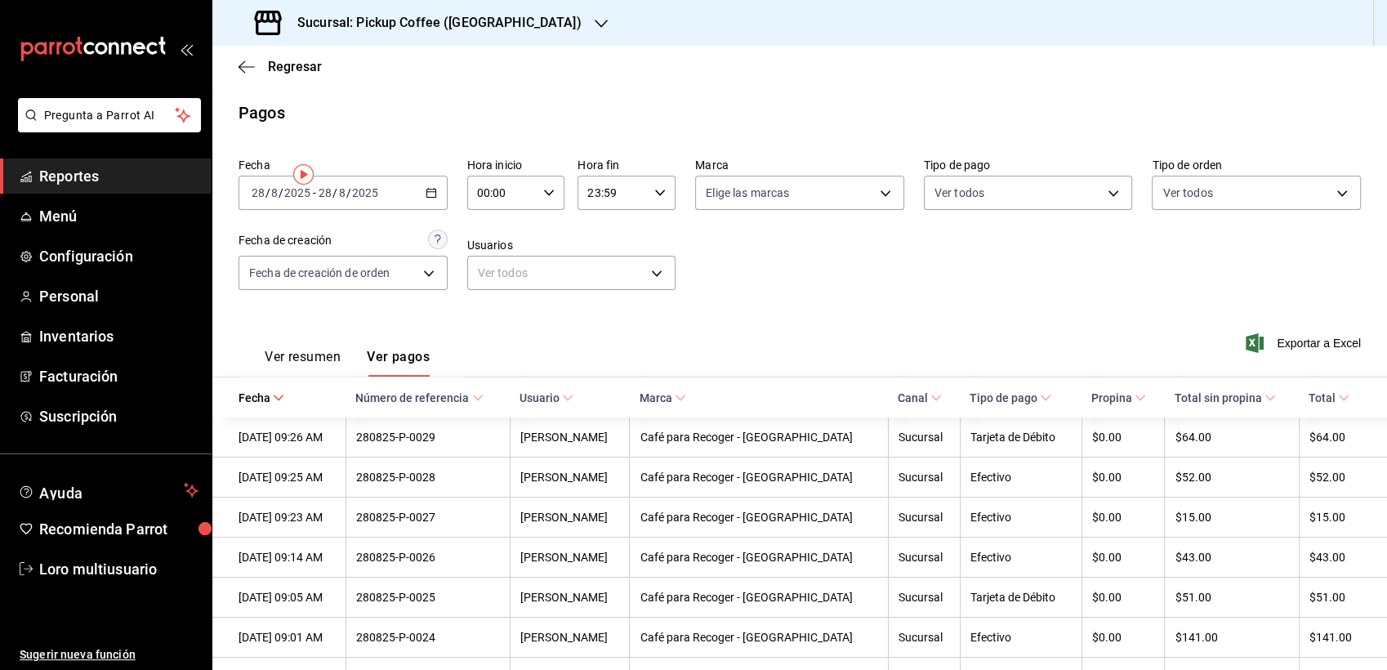
click at [373, 208] on div "2025-08-28 28 / 8 / 2025 - 2025-08-28 28 / 8 / 2025" at bounding box center [343, 193] width 209 height 34
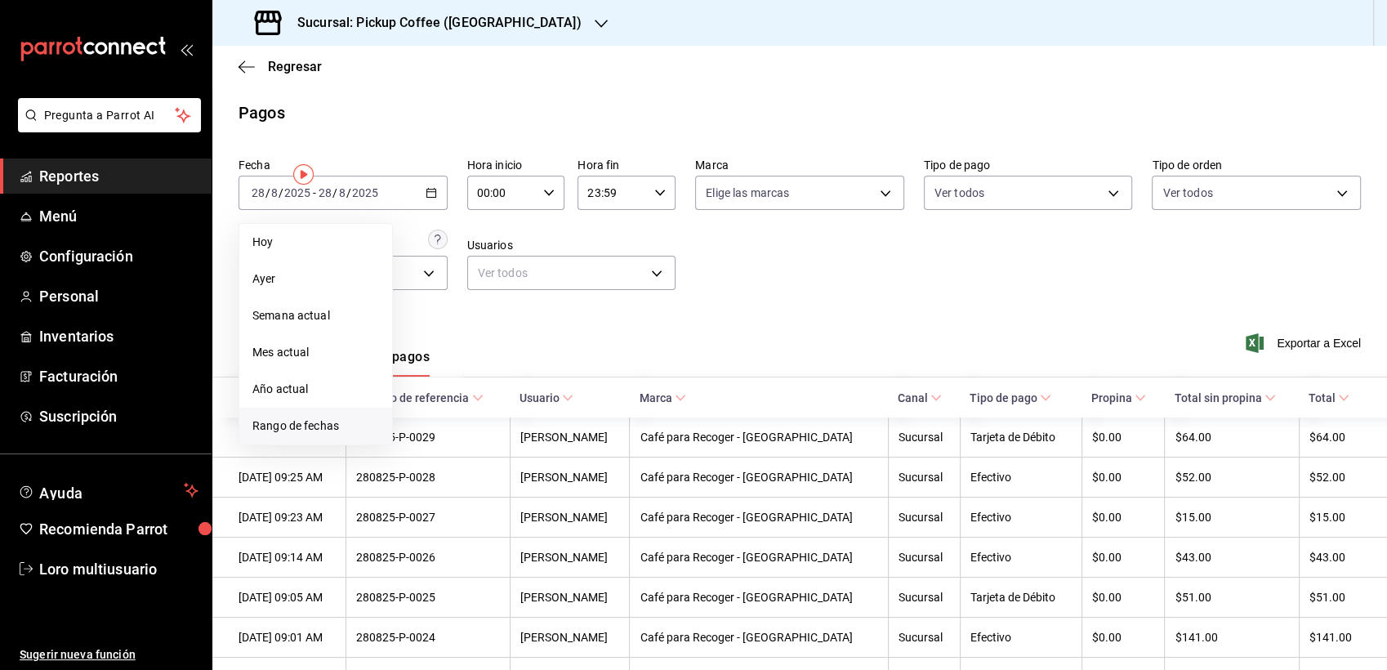
drag, startPoint x: 288, startPoint y: 417, endPoint x: 259, endPoint y: 425, distance: 30.3
click at [259, 425] on span "Rango de fechas" at bounding box center [315, 425] width 127 height 17
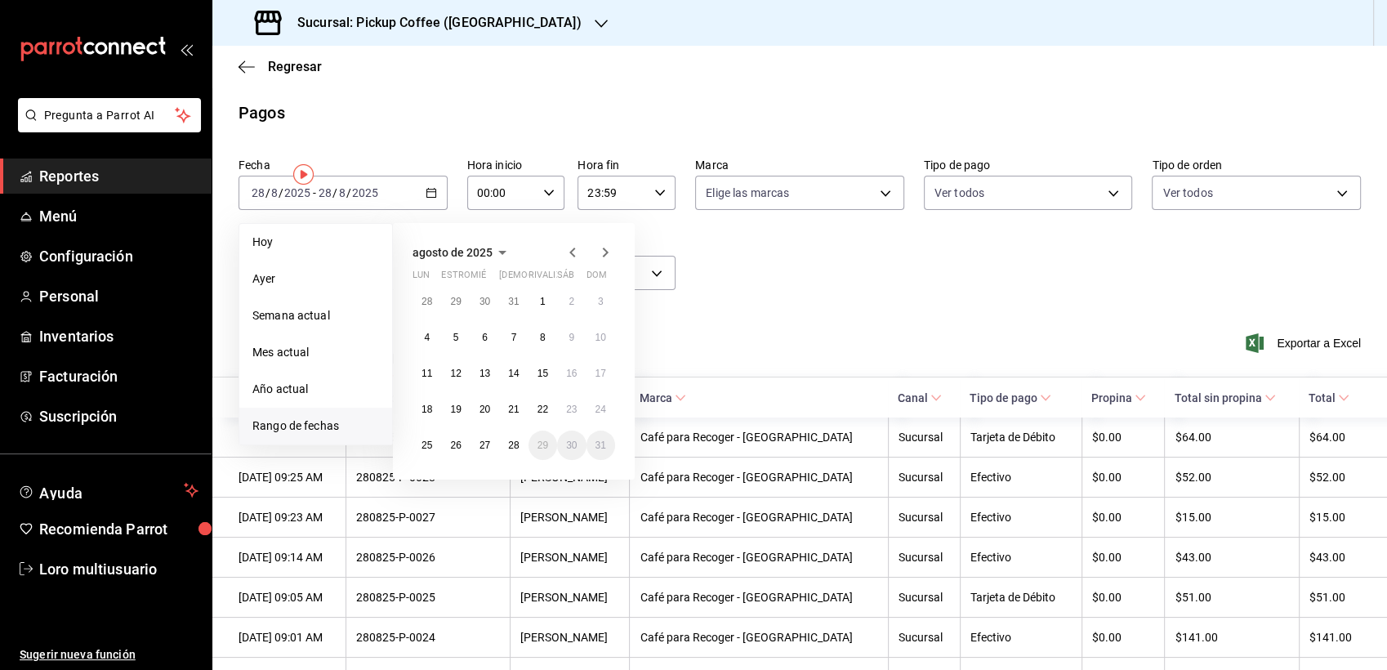
click at [493, 248] on icon "button" at bounding box center [503, 253] width 20 height 20
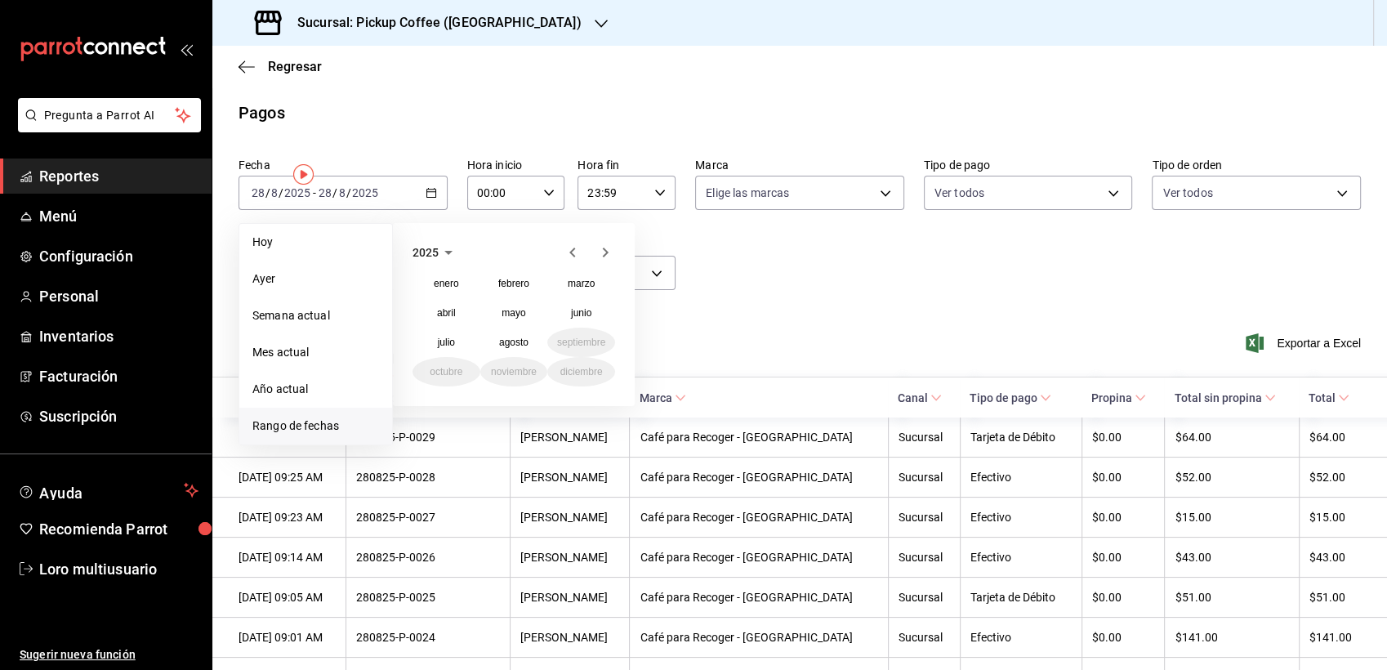
click at [572, 253] on icon "button" at bounding box center [572, 253] width 6 height 10
click at [591, 377] on button "diciembre" at bounding box center [581, 371] width 68 height 29
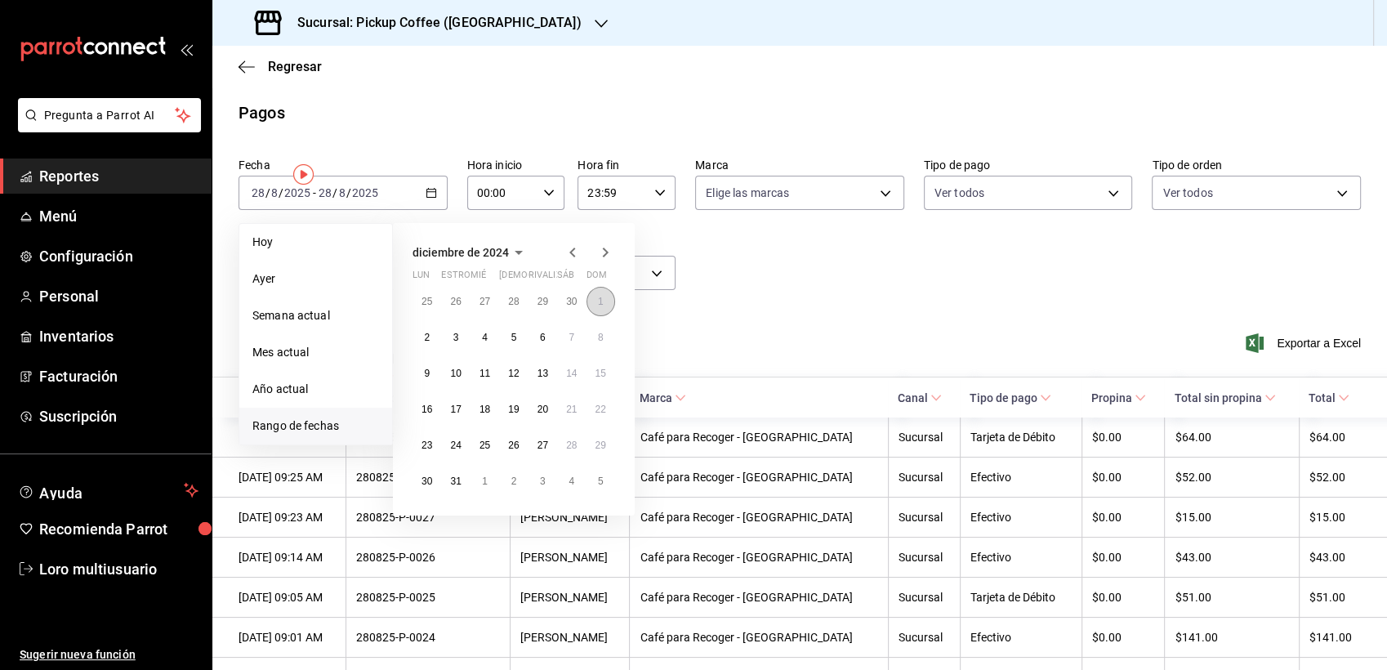
click at [602, 293] on button "1" at bounding box center [601, 301] width 29 height 29
click at [451, 488] on button "31" at bounding box center [455, 481] width 29 height 29
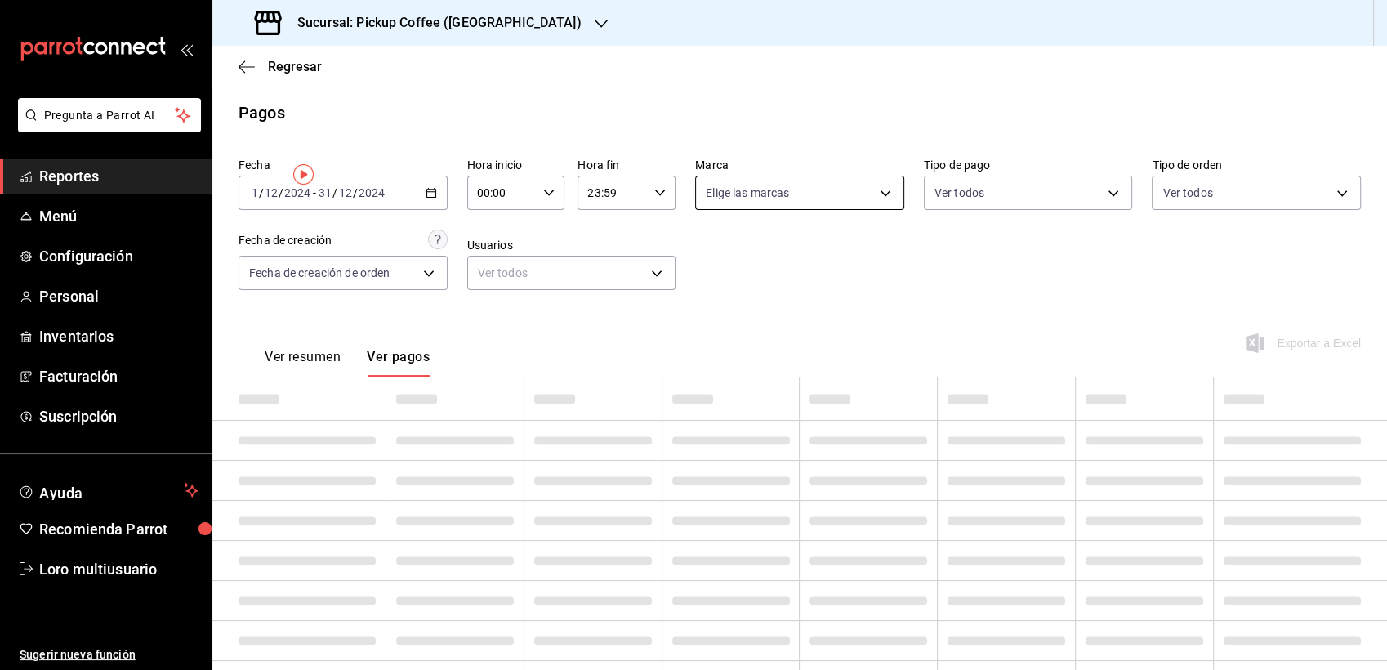
click at [788, 196] on body "Pregunta a Parrot AI Reportes Menú Configuración Personal Inventarios Facturaci…" at bounding box center [693, 335] width 1387 height 670
click at [752, 196] on div at bounding box center [693, 335] width 1387 height 670
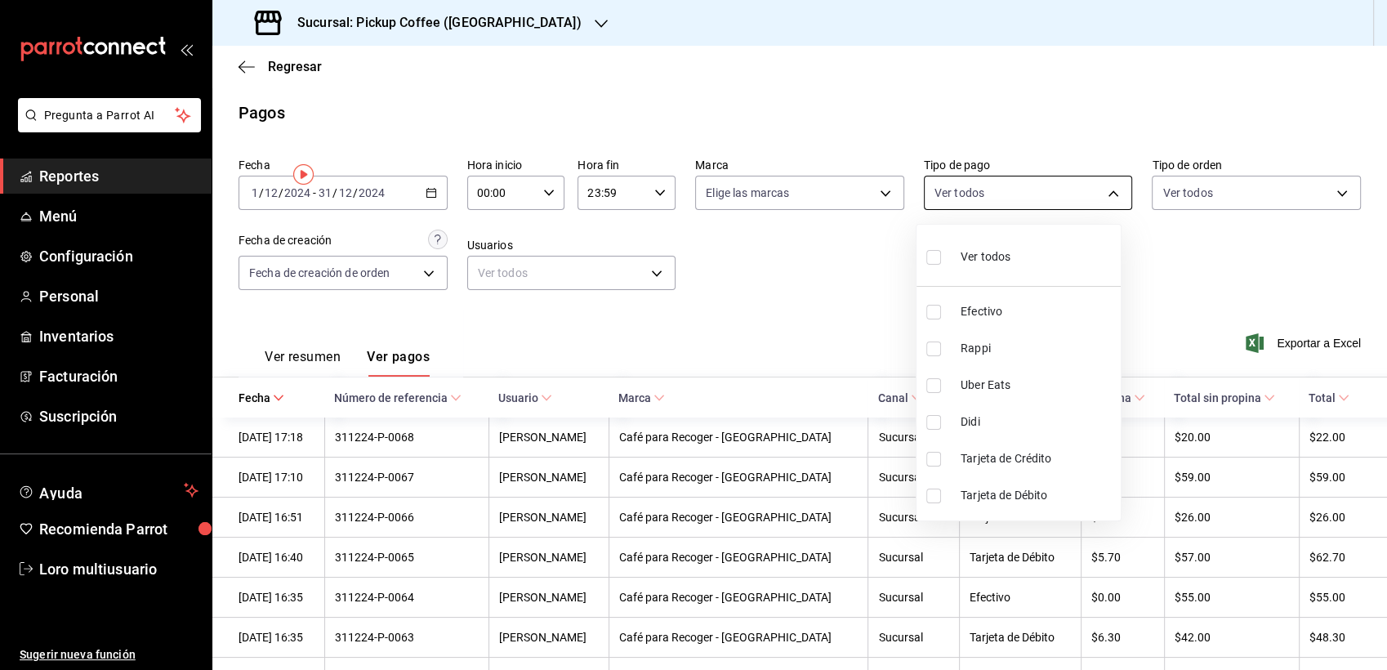
click at [1044, 185] on body "Pregunta a Parrot AI Reportes Menú Configuración Personal Inventarios Facturaci…" at bounding box center [693, 335] width 1387 height 670
click at [998, 306] on span "Efectivo" at bounding box center [1038, 311] width 154 height 17
type input "c311d0ce-7636-4f29-9e83-3fa5f98d0765"
checkbox input "true"
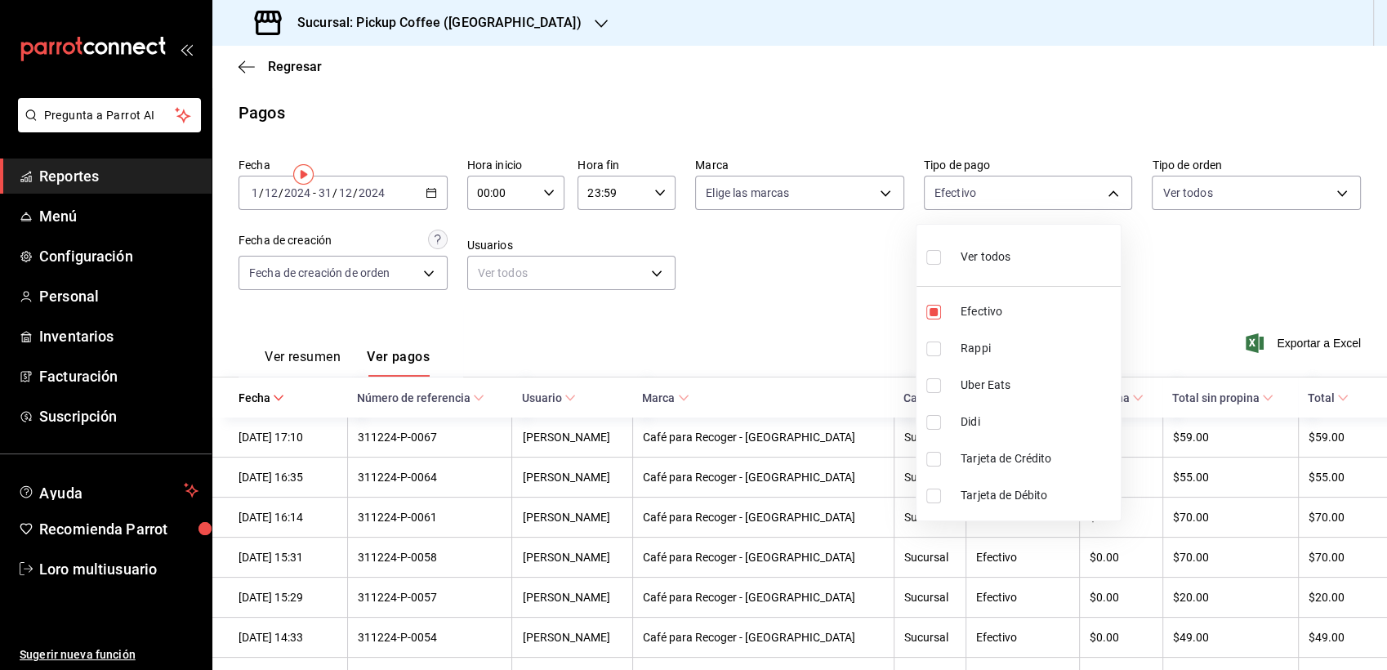
click at [842, 258] on div at bounding box center [693, 335] width 1387 height 670
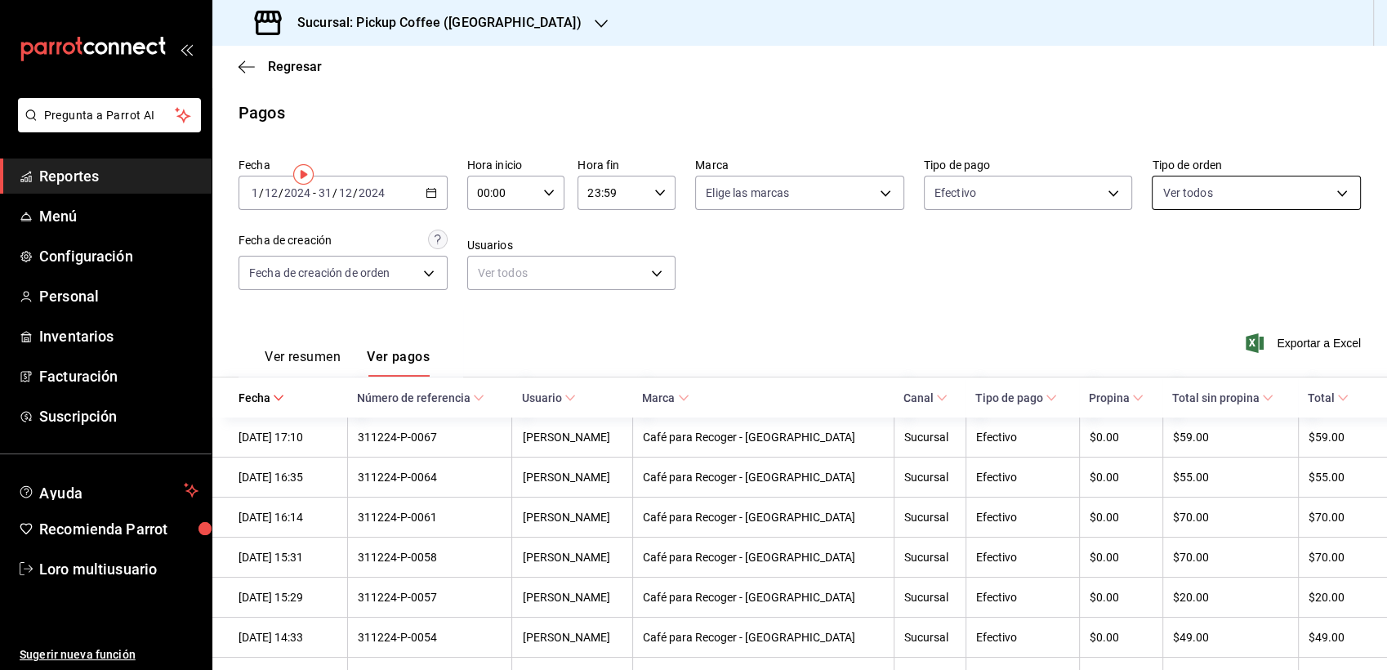
click at [1179, 196] on body "Pregunta a Parrot AI Reportes Menú Configuración Personal Inventarios Facturaci…" at bounding box center [693, 335] width 1387 height 670
click at [984, 310] on div at bounding box center [693, 335] width 1387 height 670
click at [366, 279] on body "Pregunta a Parrot AI Reportes Menú Configuración Personal Inventarios Facturaci…" at bounding box center [693, 335] width 1387 height 670
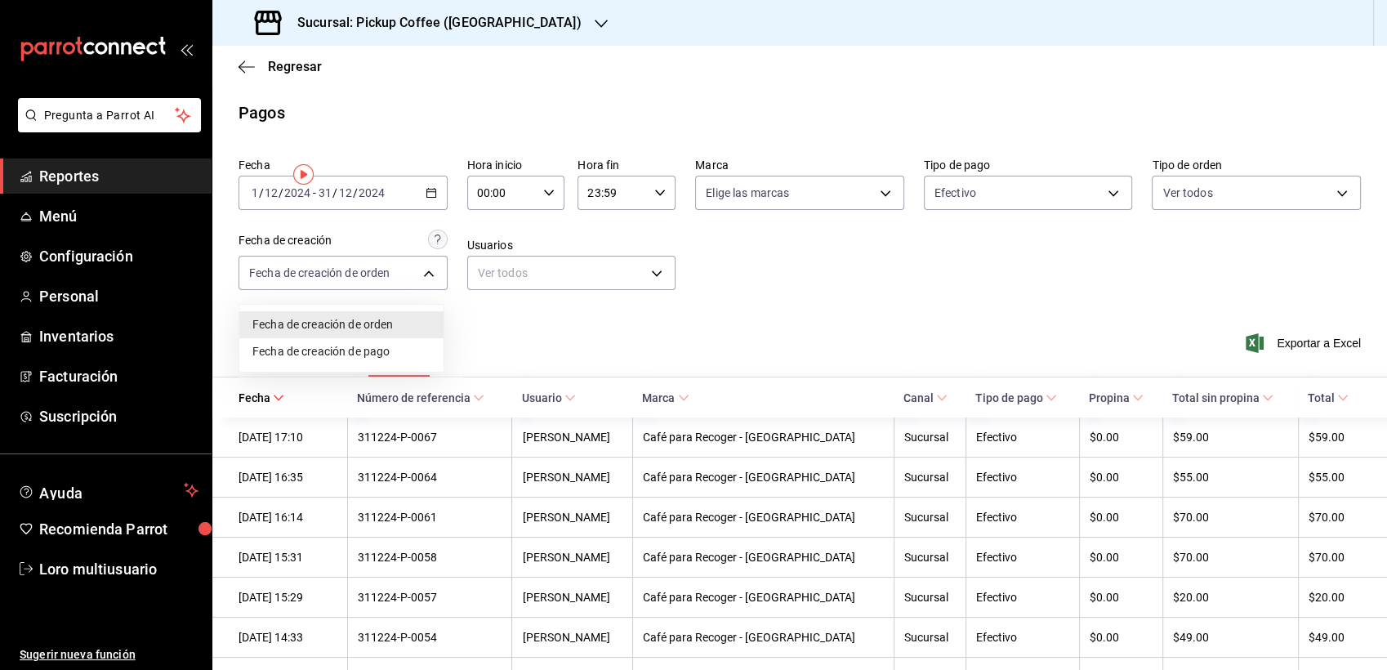
click at [818, 288] on div at bounding box center [693, 335] width 1387 height 670
click at [699, 274] on div "Fecha 2024-12-01 1 / 12 / 2024 - 2024-12-31 31 / 12 / 2024 Hora inicio 00:00 Ho…" at bounding box center [800, 230] width 1123 height 158
drag, startPoint x: 1386, startPoint y: 86, endPoint x: 1381, endPoint y: -68, distance: 153.7
click at [1381, 0] on html "Pregunta a Parrot AI Reportes Menú Configuración Personal Inventarios Facturaci…" at bounding box center [693, 335] width 1387 height 670
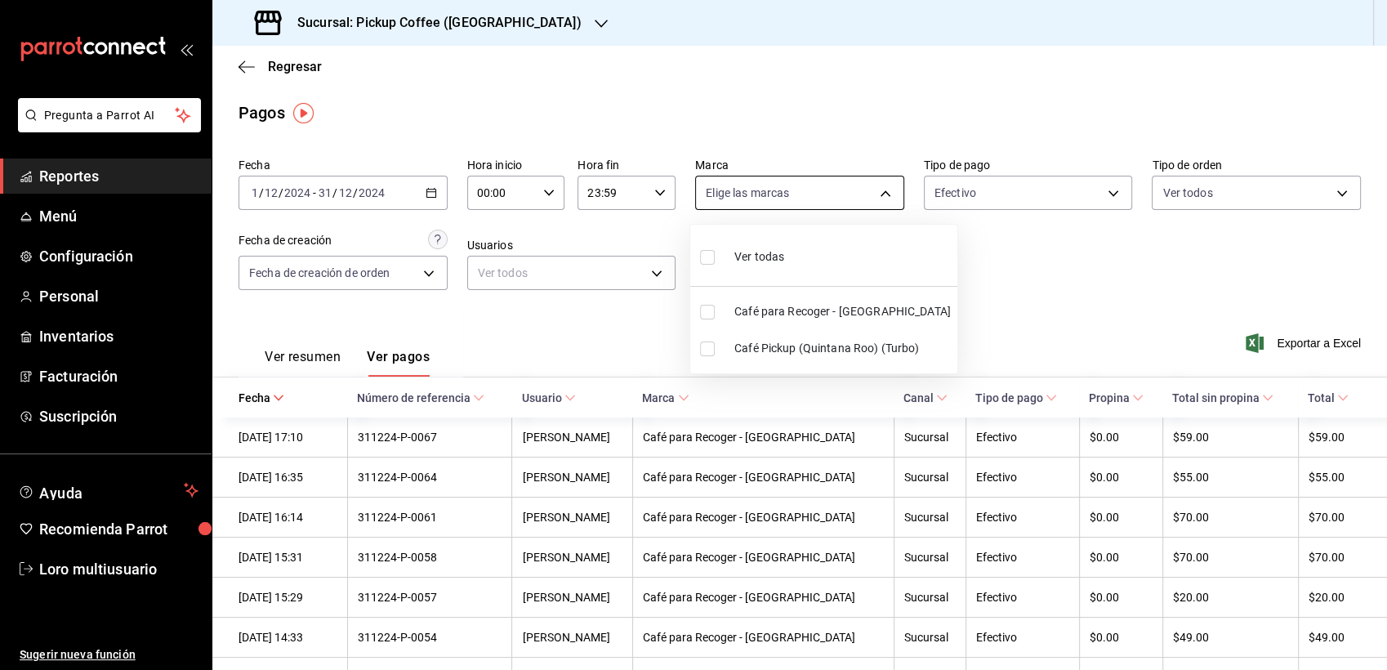
click at [780, 206] on body "Pregunta a Parrot AI Reportes Menú Configuración Personal Inventarios Facturaci…" at bounding box center [693, 335] width 1387 height 670
click at [1034, 182] on div at bounding box center [693, 335] width 1387 height 670
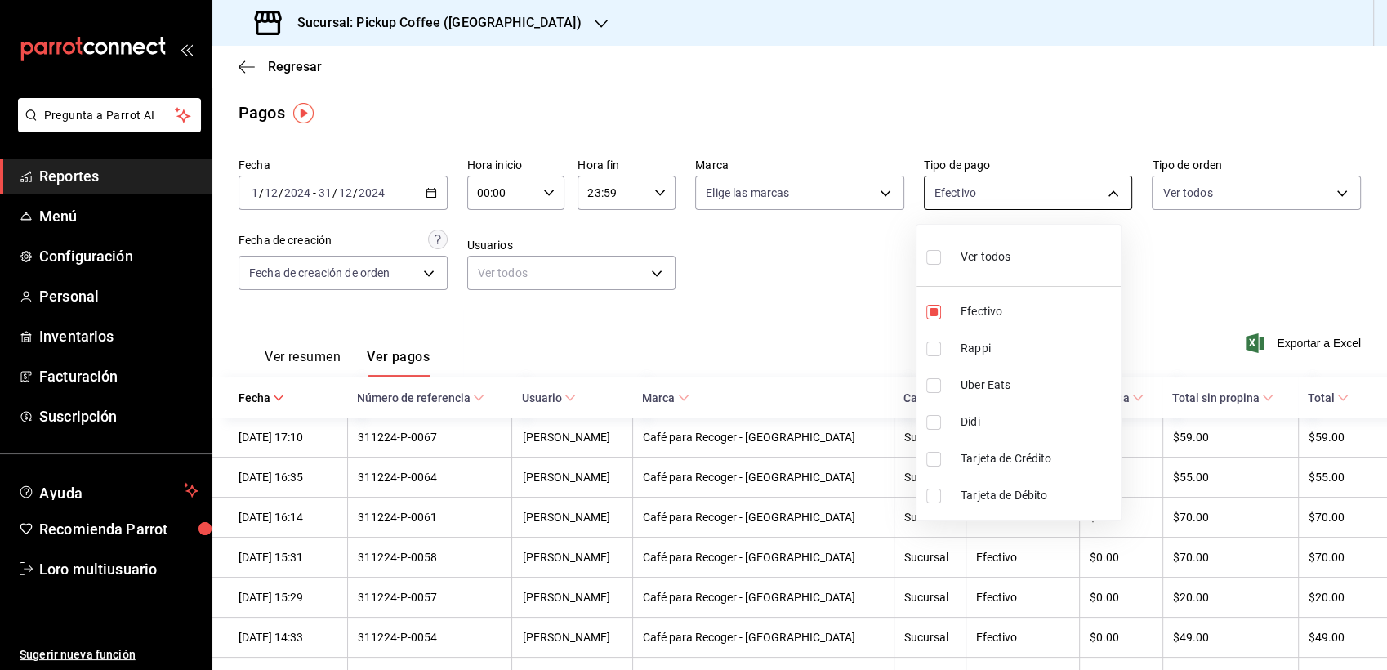
click at [1034, 191] on body "Pregunta a Parrot AI Reportes Menú Configuración Personal Inventarios Facturaci…" at bounding box center [693, 335] width 1387 height 670
click at [963, 242] on div "Ver todos" at bounding box center [968, 255] width 84 height 35
type input "c311d0ce-7636-4f29-9e83-3fa5f98d0765,aa0a7fe9-3004-4670-ac83-1f15d94eb263,239c8…"
checkbox input "true"
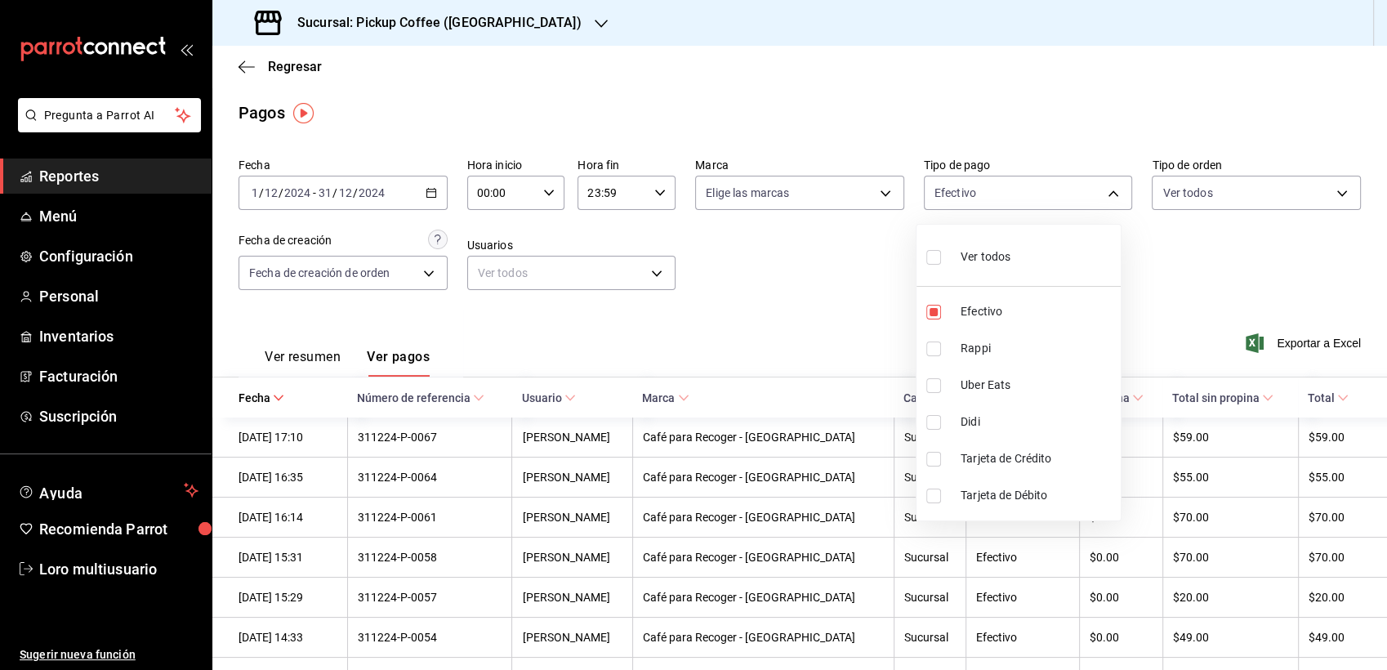
checkbox input "true"
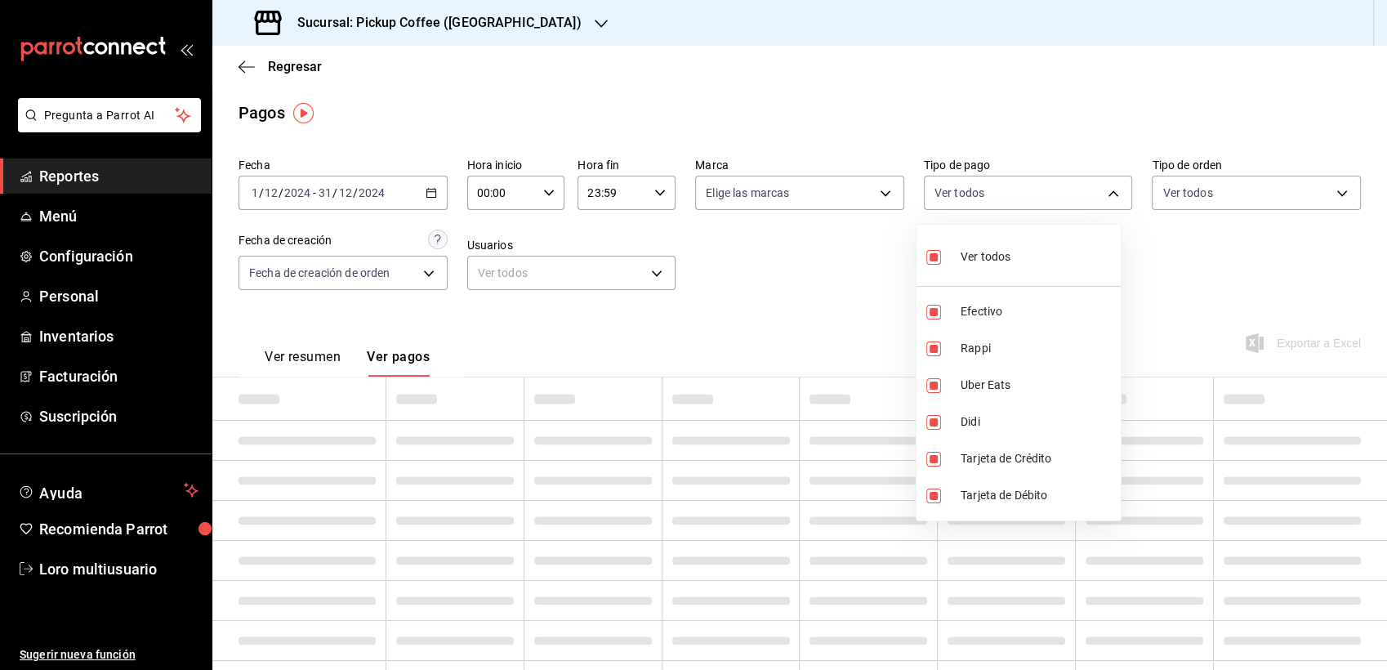
click at [963, 242] on div "Ver todos" at bounding box center [968, 255] width 84 height 35
checkbox input "false"
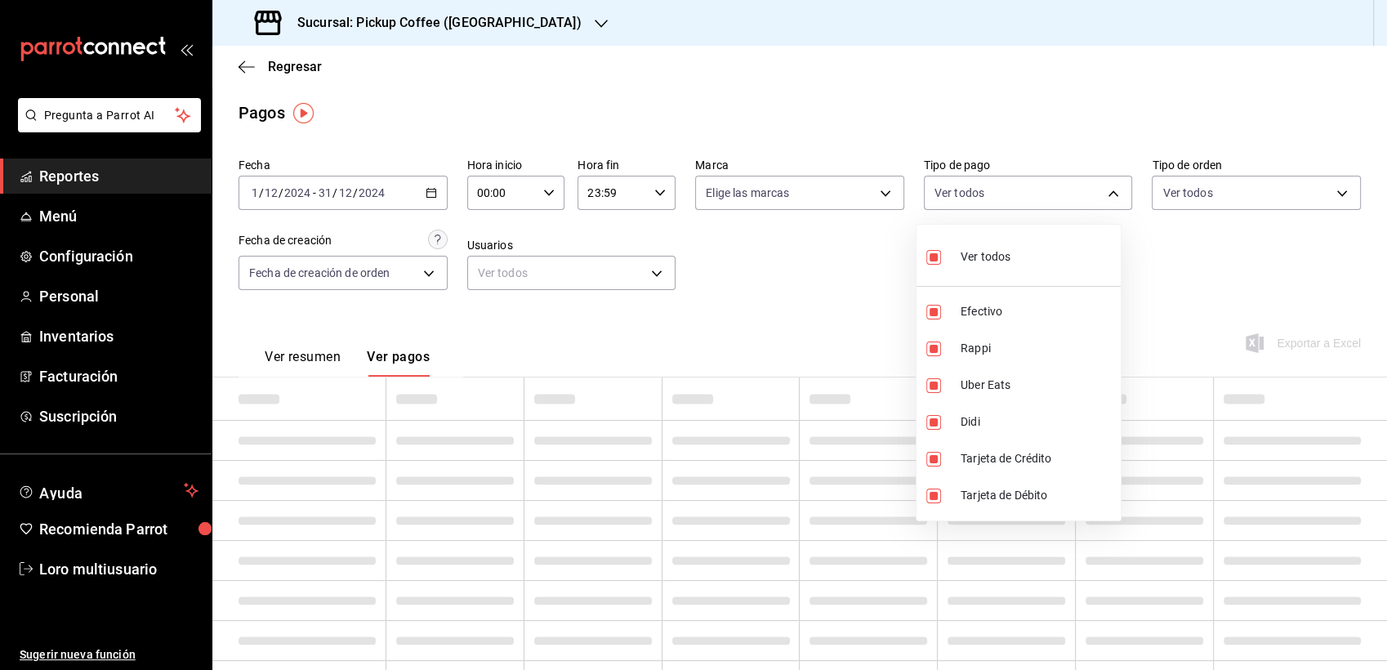
checkbox input "false"
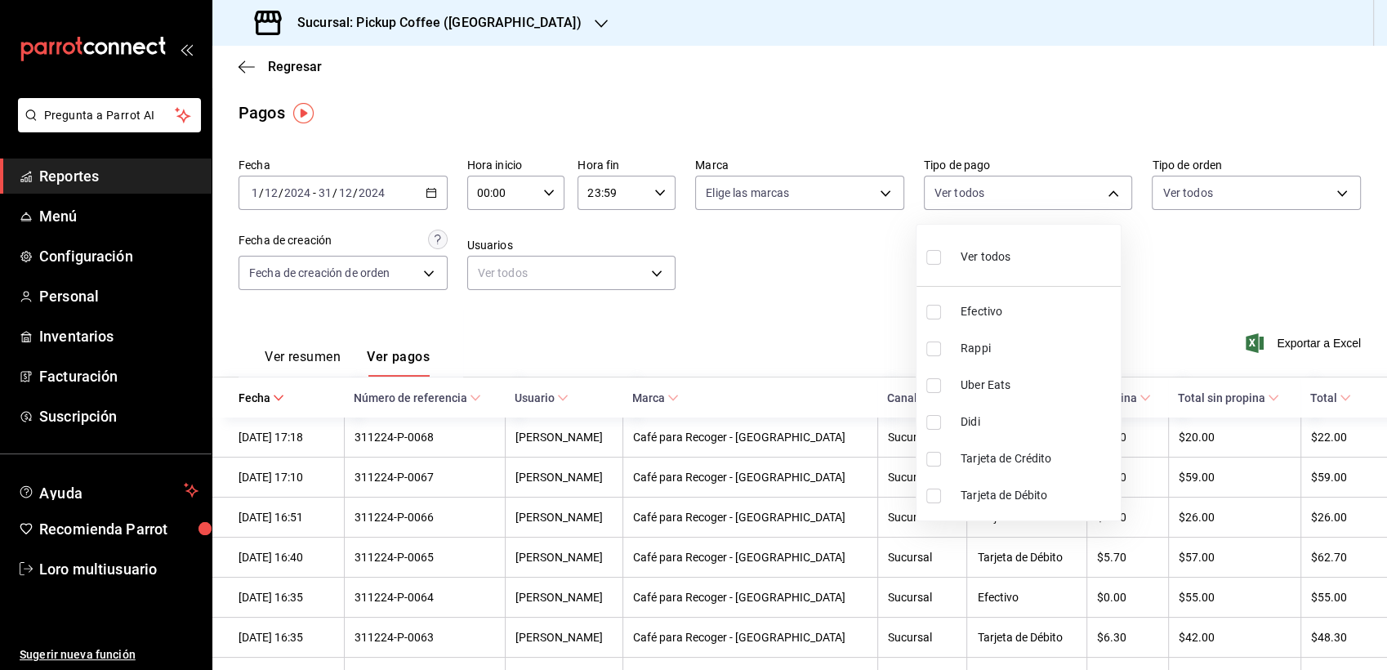
click at [523, 95] on div at bounding box center [693, 335] width 1387 height 670
click at [1034, 178] on body "Pregunta a Parrot AI Reportes Menú Configuración Personal Inventarios Facturaci…" at bounding box center [693, 335] width 1387 height 670
click at [989, 275] on li "Ver todos" at bounding box center [1019, 255] width 204 height 48
type input "c311d0ce-7636-4f29-9e83-3fa5f98d0765,aa0a7fe9-3004-4670-ac83-1f15d94eb263,239c8…"
checkbox input "true"
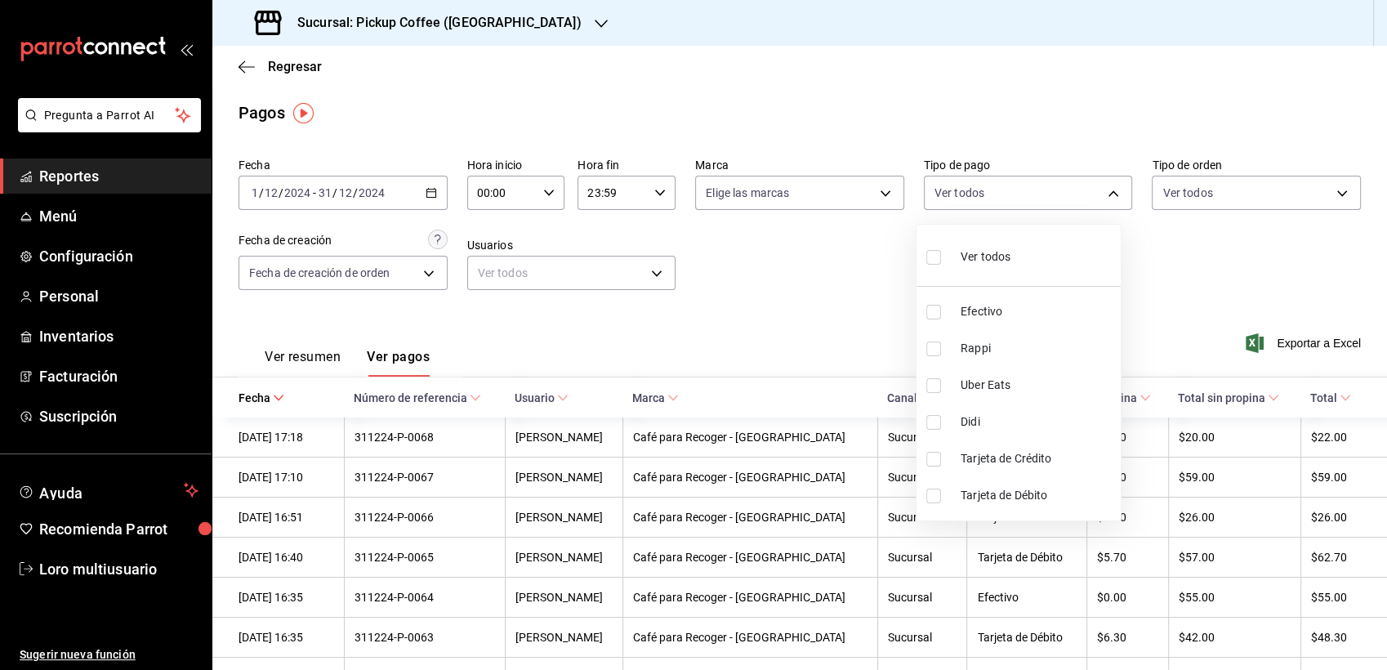
checkbox input "true"
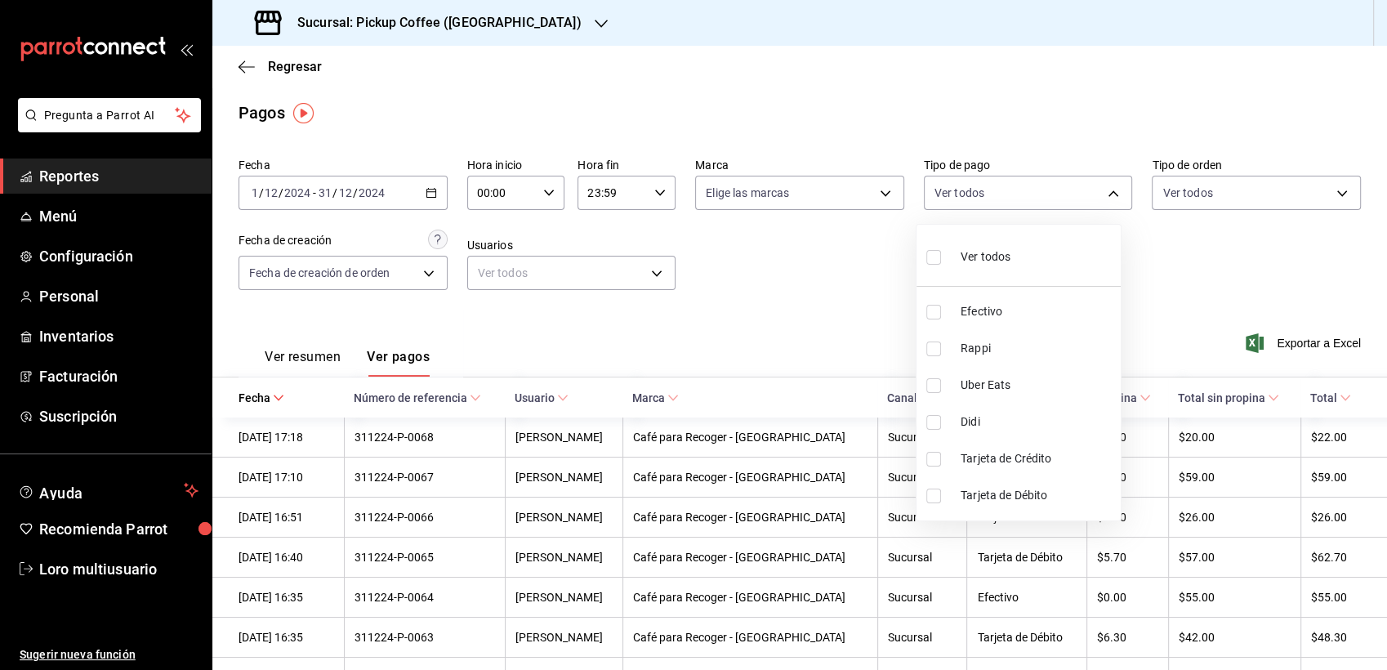
checkbox input "true"
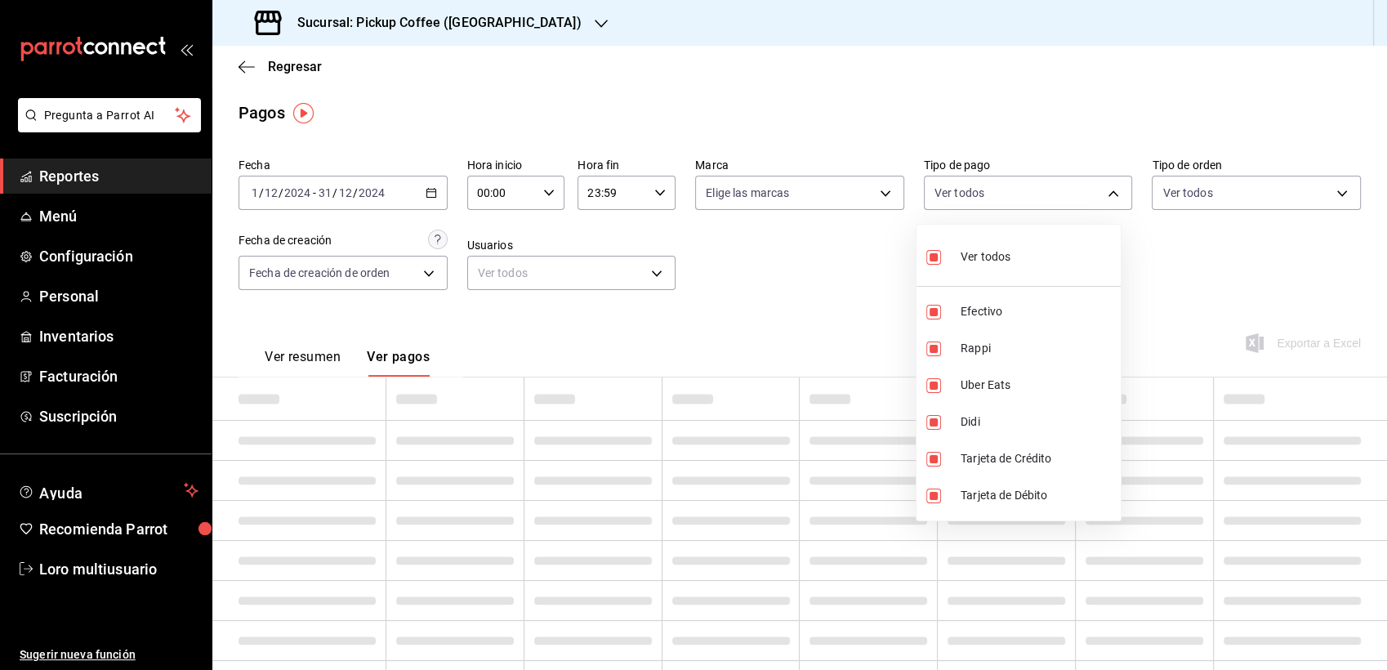
click at [1194, 191] on div at bounding box center [693, 335] width 1387 height 670
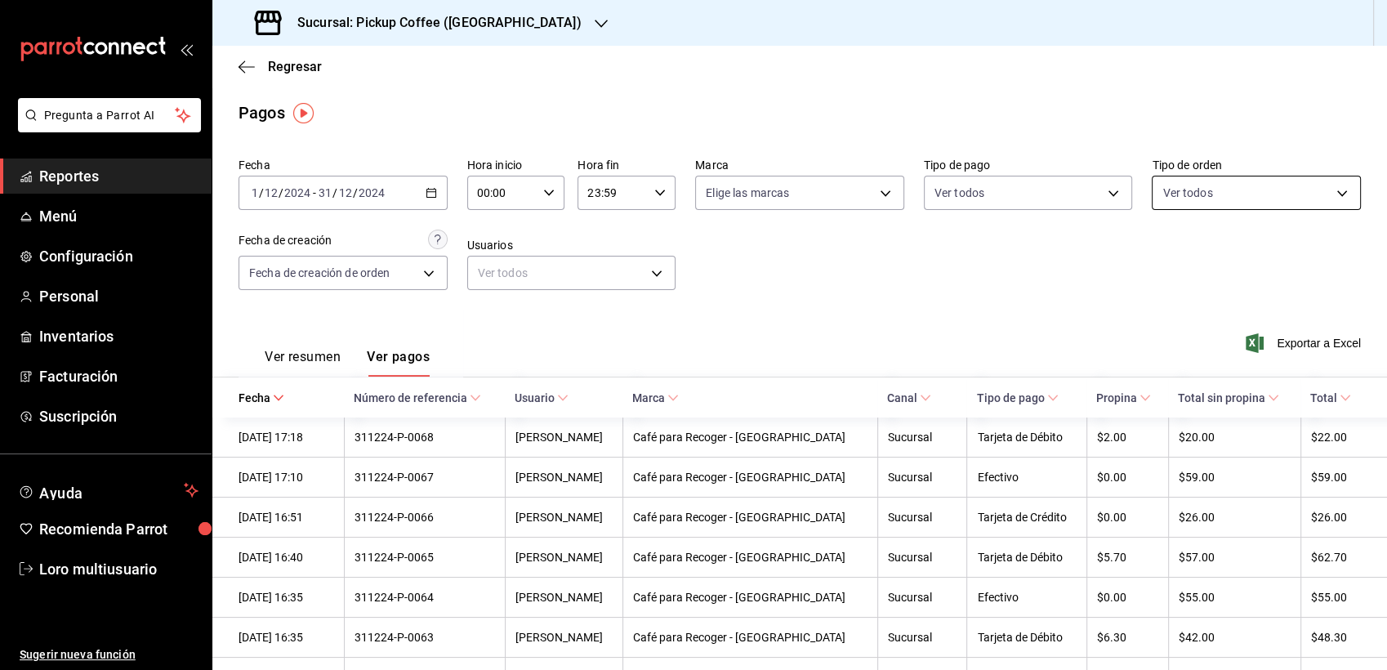
click at [1229, 186] on body "Pregunta a Parrot AI Reportes Menú Configuración Personal Inventarios Facturaci…" at bounding box center [693, 335] width 1387 height 670
click at [1234, 266] on div "Ver todos" at bounding box center [1194, 255] width 84 height 35
type input "01dfbd5b-da0c-477c-a74d-cf361946584a,039d54a2-a081-4ce8-8c7a-c10e9560fce8,EXTER…"
checkbox input "true"
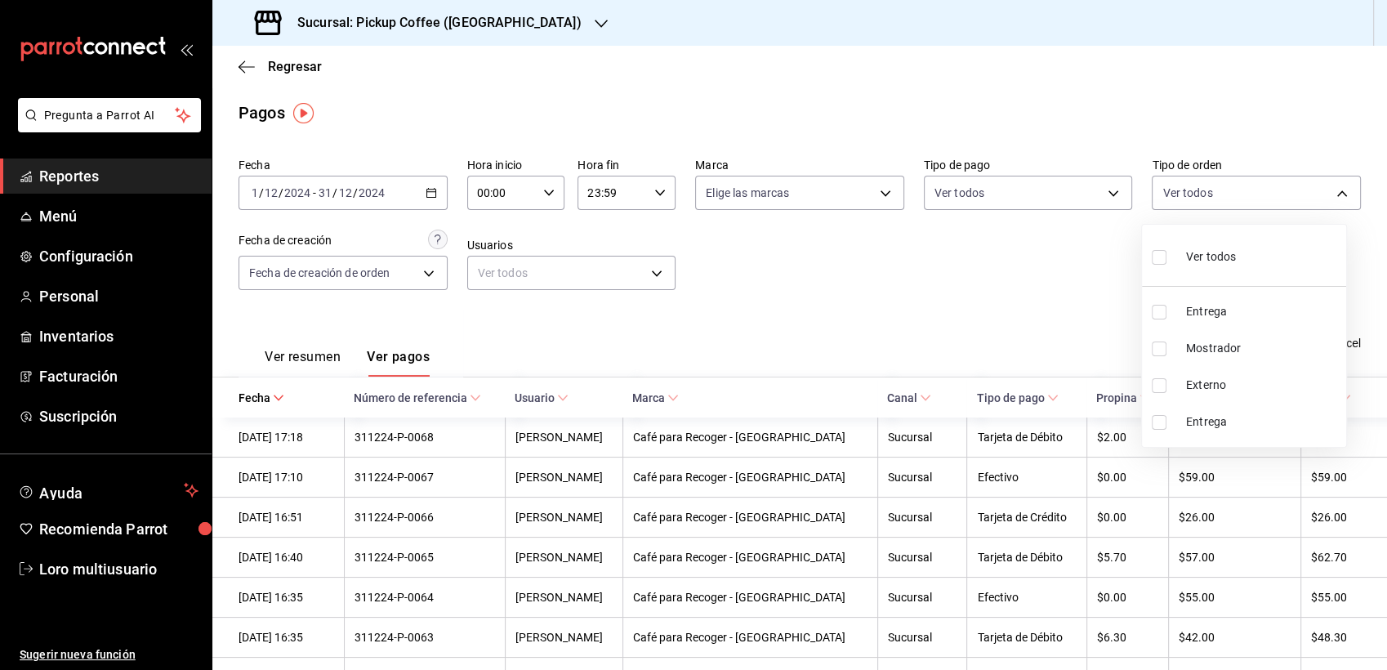
checkbox input "true"
click at [333, 271] on div at bounding box center [693, 335] width 1387 height 670
click at [377, 265] on body "Pregunta a Parrot AI Reportes Menú Configuración Personal Inventarios Facturaci…" at bounding box center [693, 335] width 1387 height 670
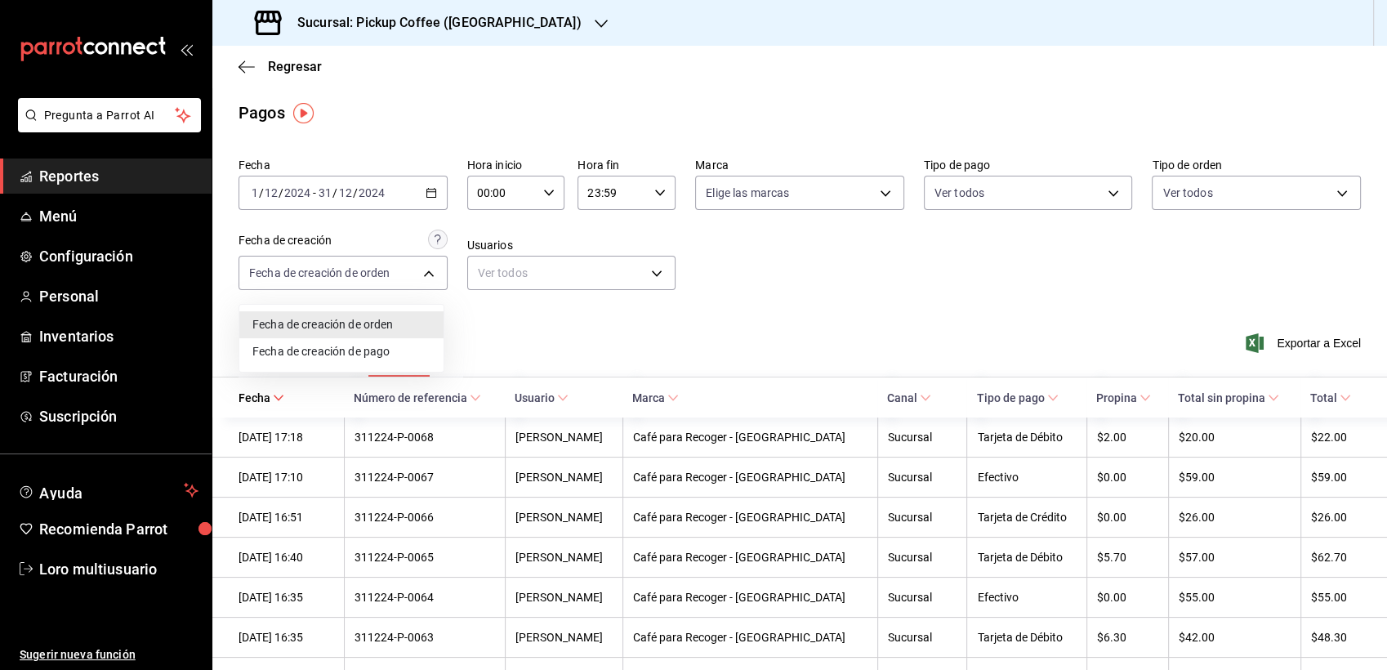
click at [378, 276] on div at bounding box center [693, 335] width 1387 height 670
click at [391, 275] on body "Pregunta a Parrot AI Reportes Menú Configuración Personal Inventarios Facturaci…" at bounding box center [693, 335] width 1387 height 670
click at [536, 320] on div at bounding box center [693, 335] width 1387 height 670
click at [324, 279] on body "Pregunta a Parrot AI Reportes Menú Configuración Personal Inventarios Facturaci…" at bounding box center [693, 335] width 1387 height 670
click at [514, 310] on div at bounding box center [693, 335] width 1387 height 670
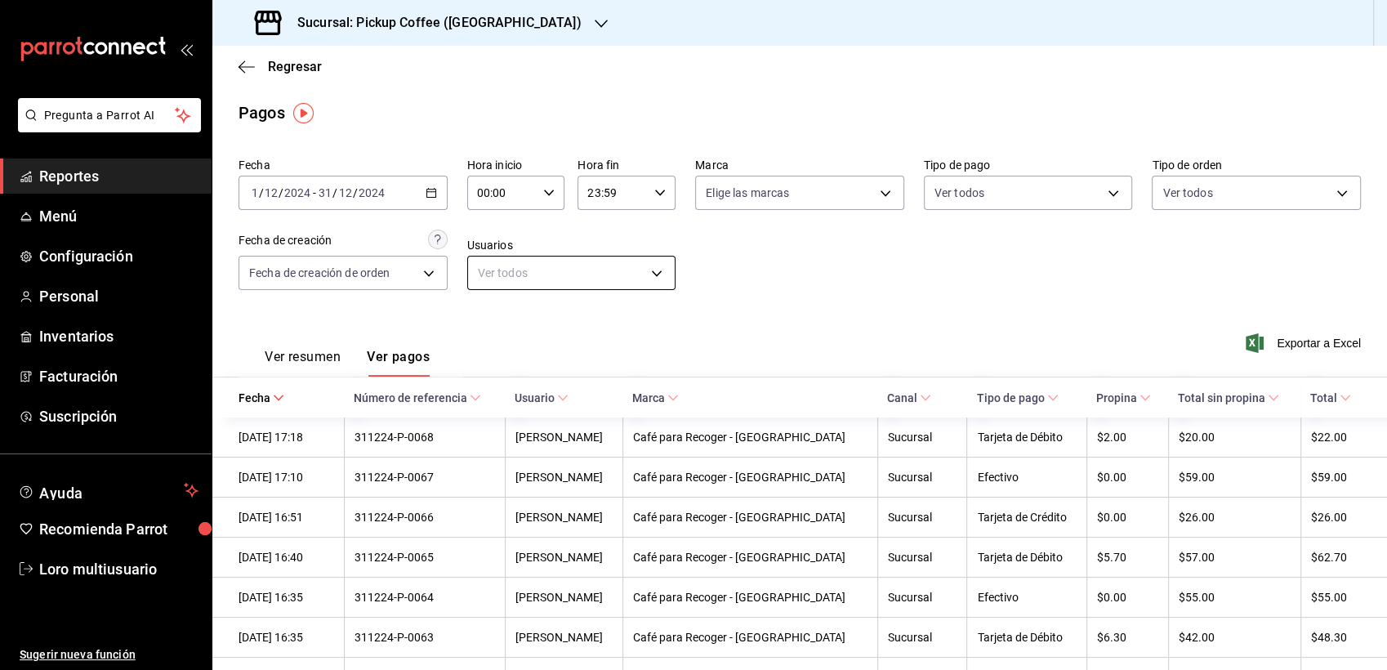
click at [512, 284] on body "Pregunta a Parrot AI Reportes Menú Configuración Personal Inventarios Facturaci…" at bounding box center [693, 335] width 1387 height 670
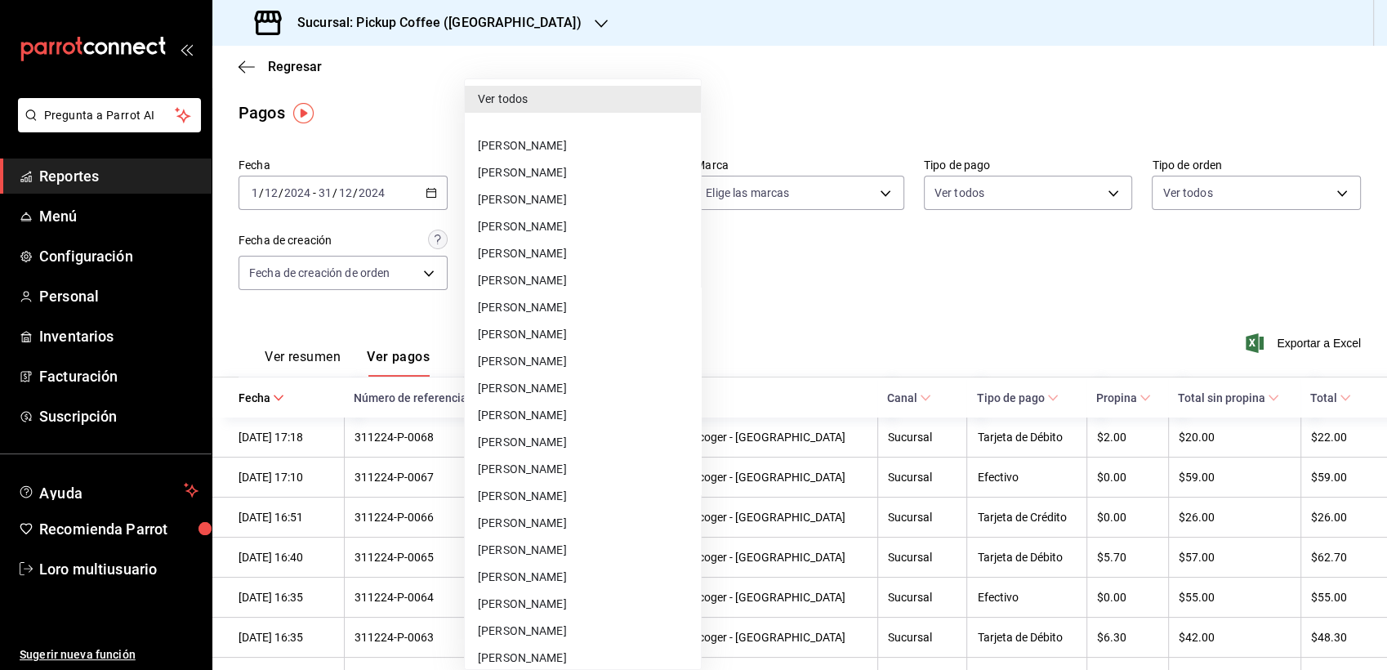
click at [534, 97] on li "Ver todos" at bounding box center [583, 99] width 236 height 27
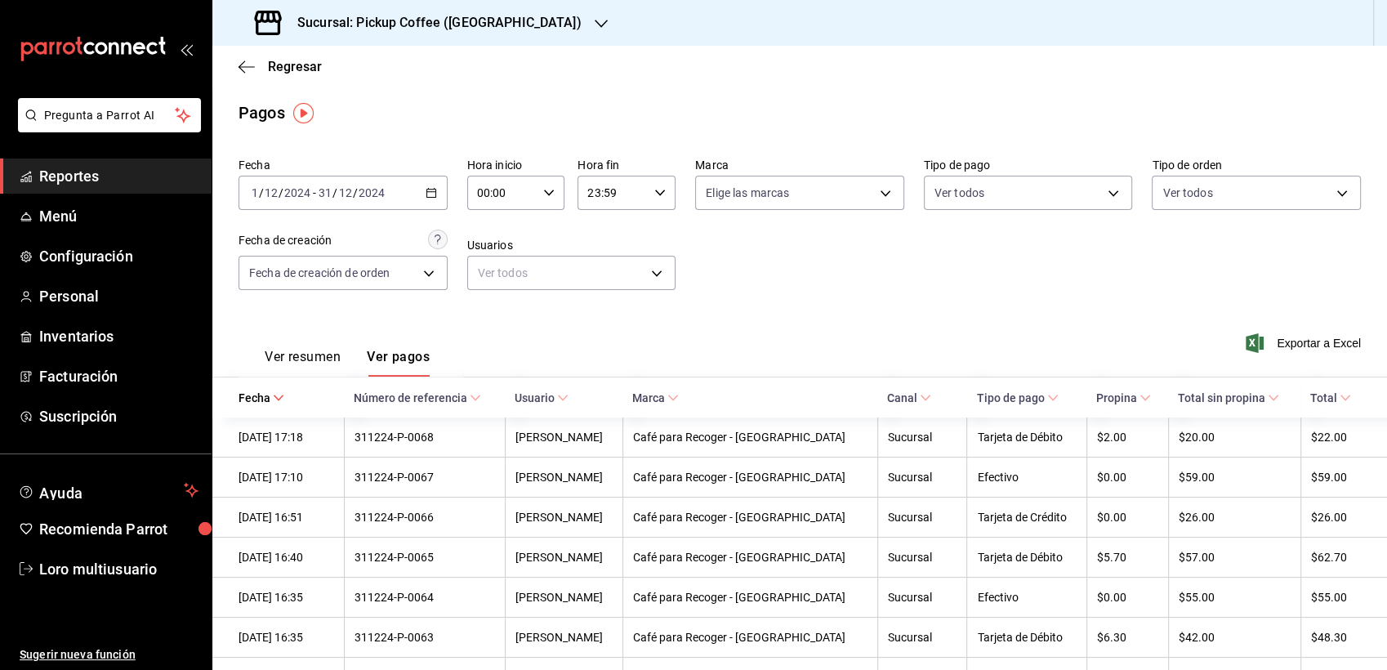
click at [461, 11] on div "Sucursal: Pickup Coffee ([PERSON_NAME][GEOGRAPHIC_DATA])" at bounding box center [419, 23] width 389 height 46
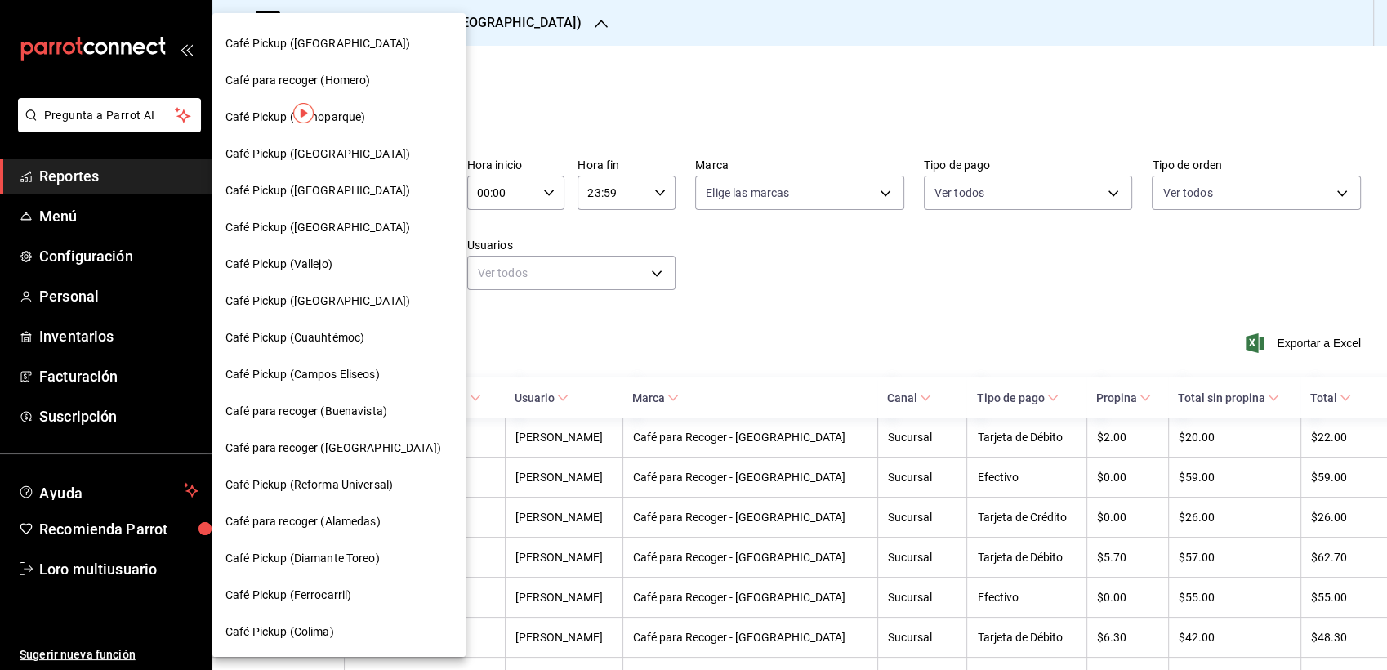
scroll to position [350, 0]
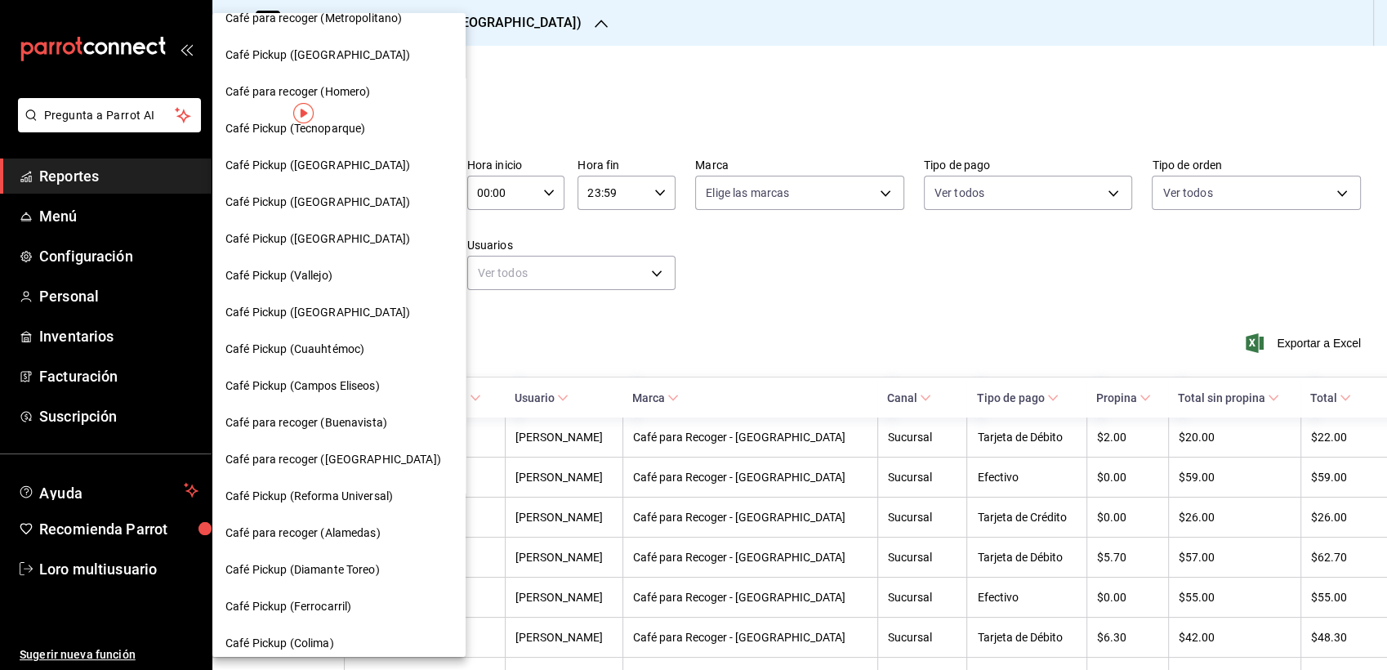
click at [619, 82] on div at bounding box center [693, 335] width 1387 height 670
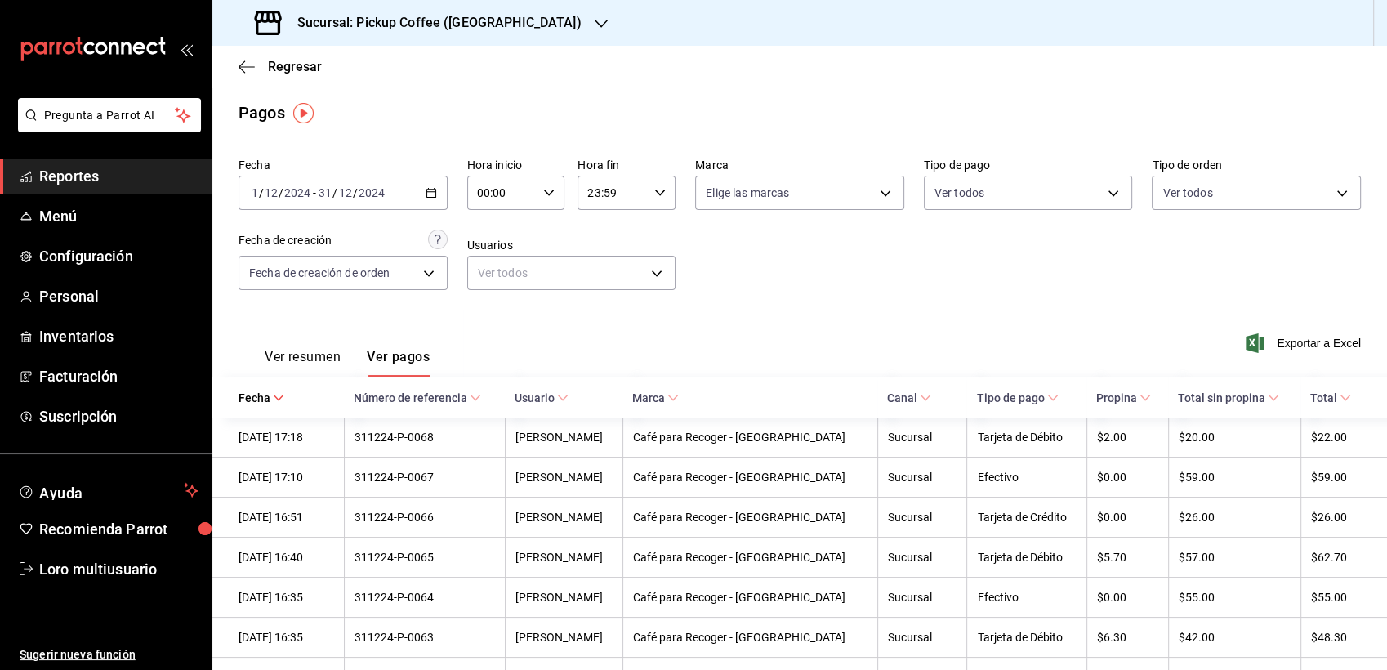
click at [466, 29] on h3 "Sucursal: Pickup Coffee ([PERSON_NAME][GEOGRAPHIC_DATA])" at bounding box center [432, 23] width 297 height 20
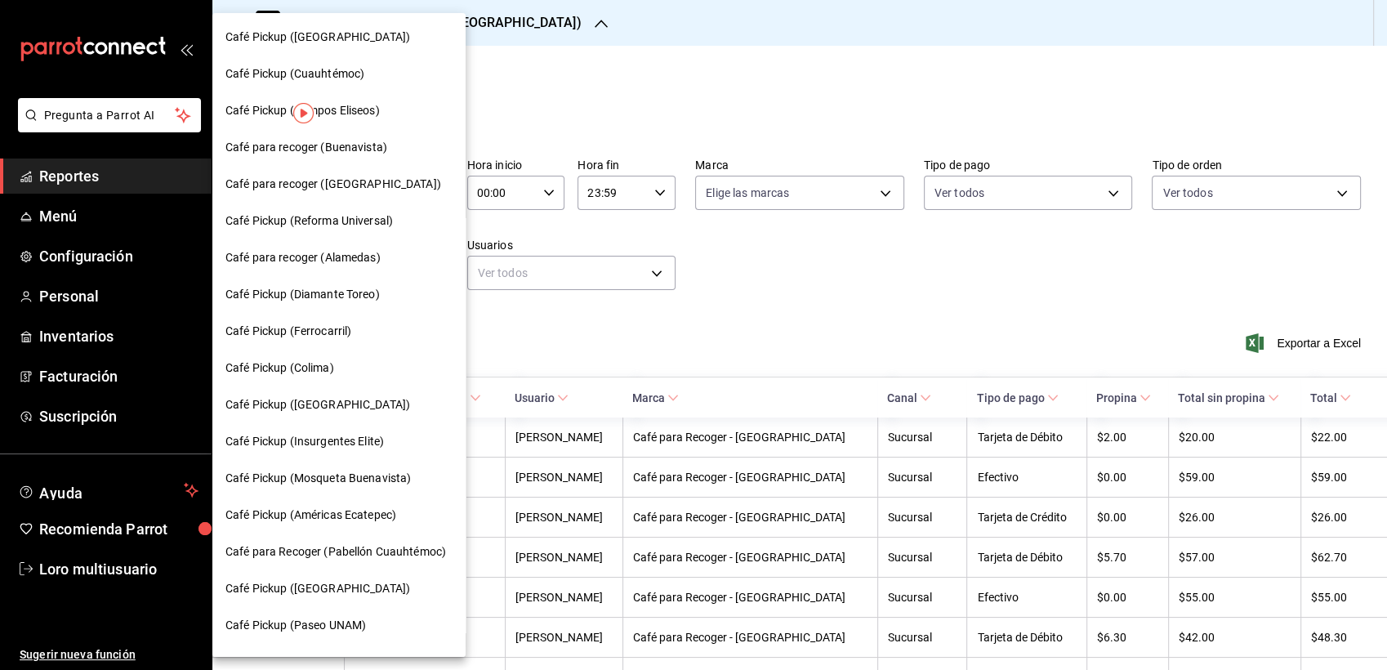
scroll to position [766, 0]
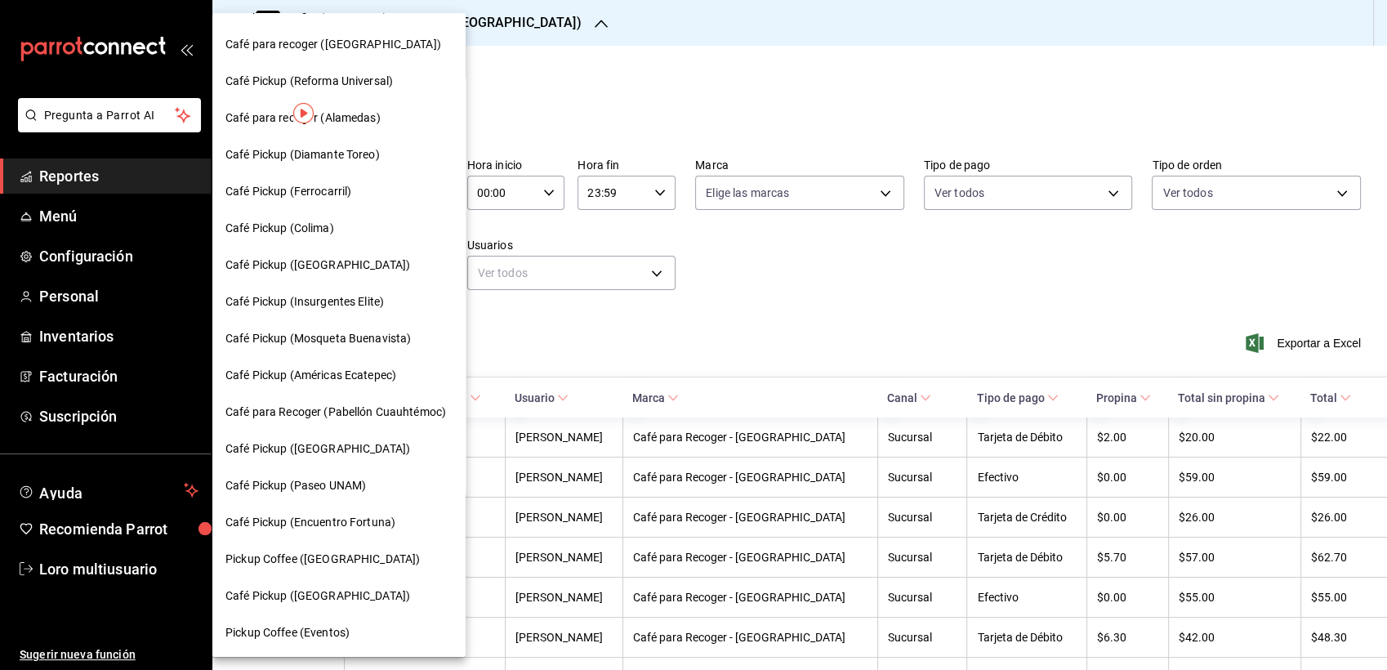
click at [335, 553] on span "Pickup Coffee ([GEOGRAPHIC_DATA])" at bounding box center [322, 559] width 194 height 17
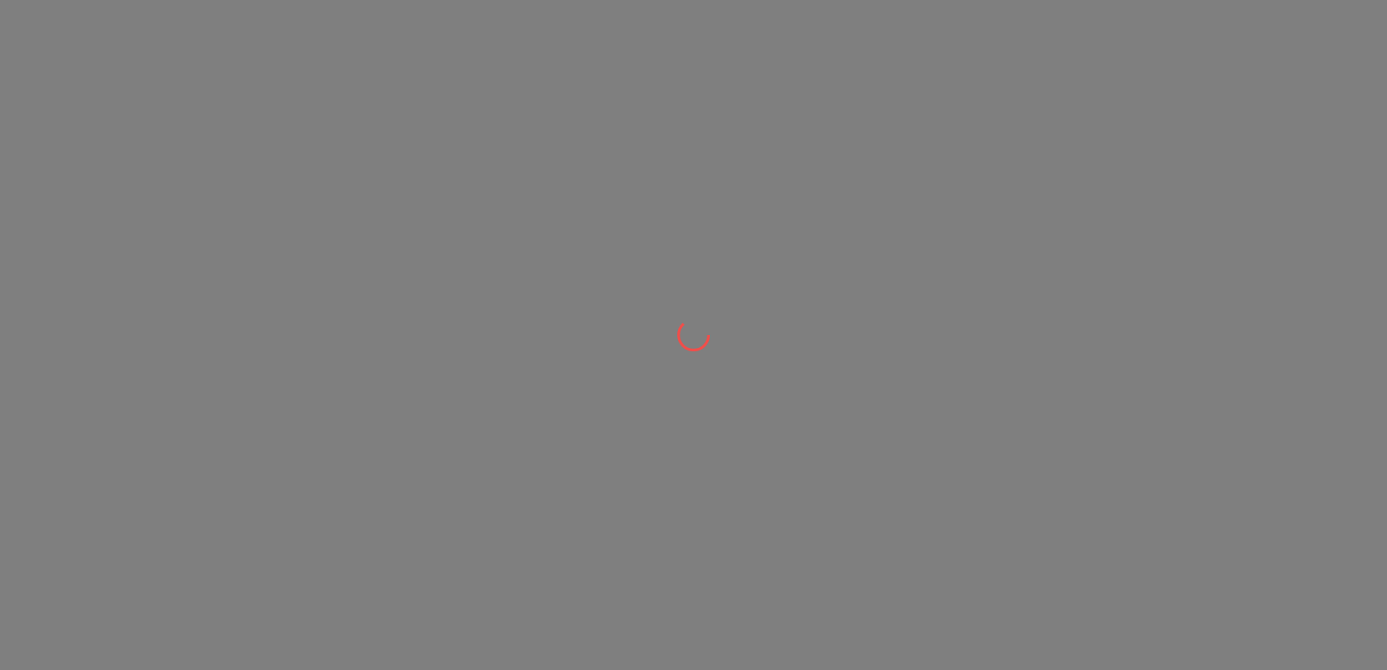
click at [337, 551] on div at bounding box center [693, 335] width 1387 height 670
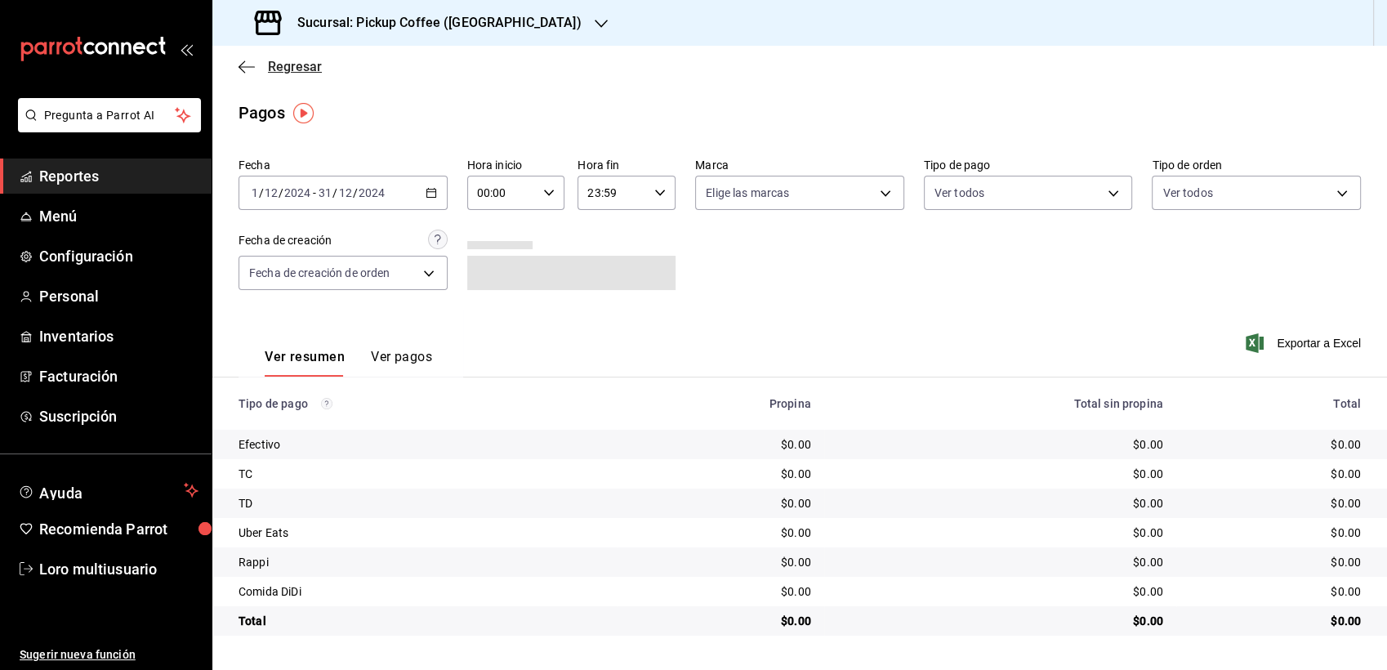
click at [268, 63] on span "Regresar" at bounding box center [295, 67] width 54 height 16
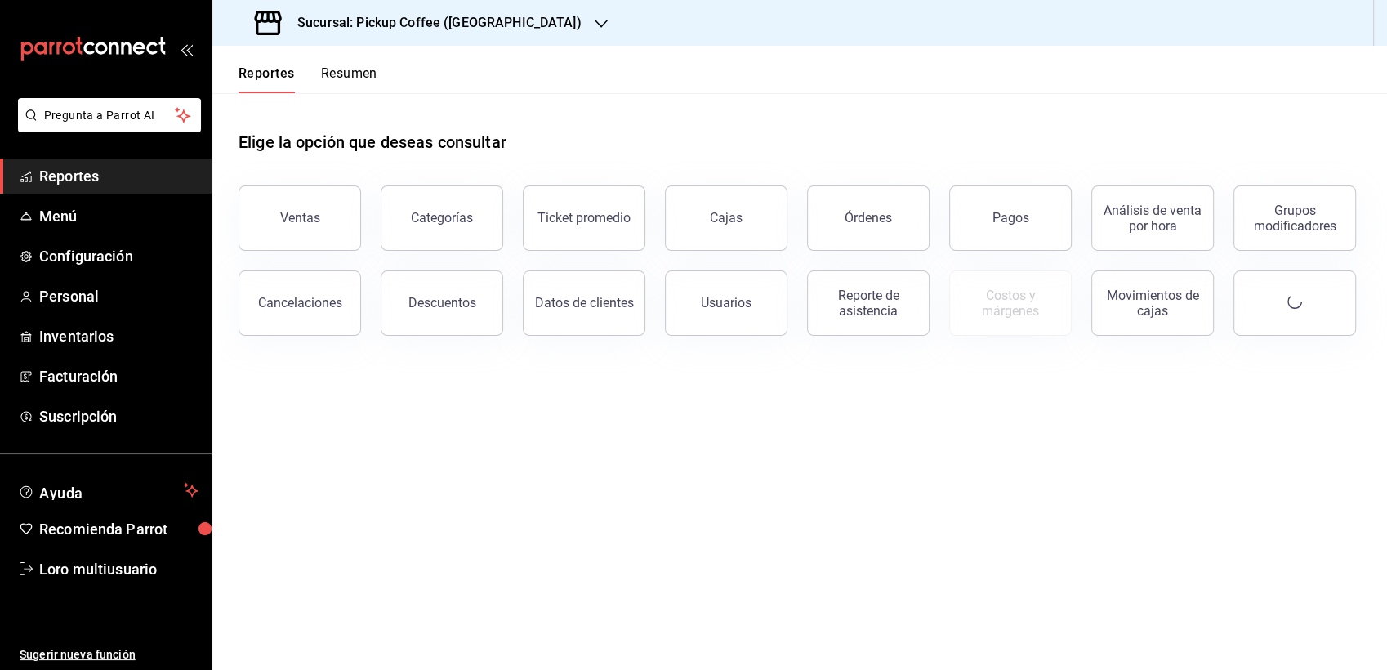
click at [333, 72] on button "Resumen" at bounding box center [349, 79] width 56 height 28
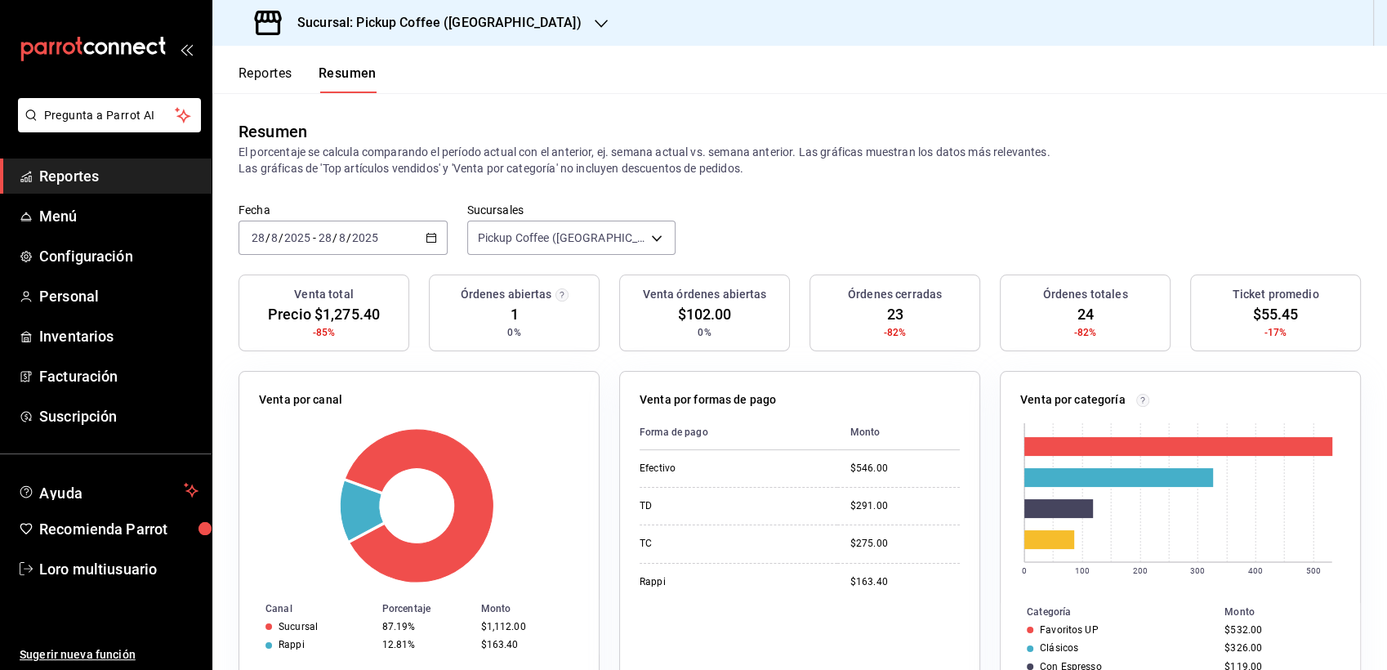
click at [340, 247] on div "2025-08-28 28 / 8 / 2025 - 2025-08-28 28 / 8 / 2025" at bounding box center [343, 238] width 209 height 34
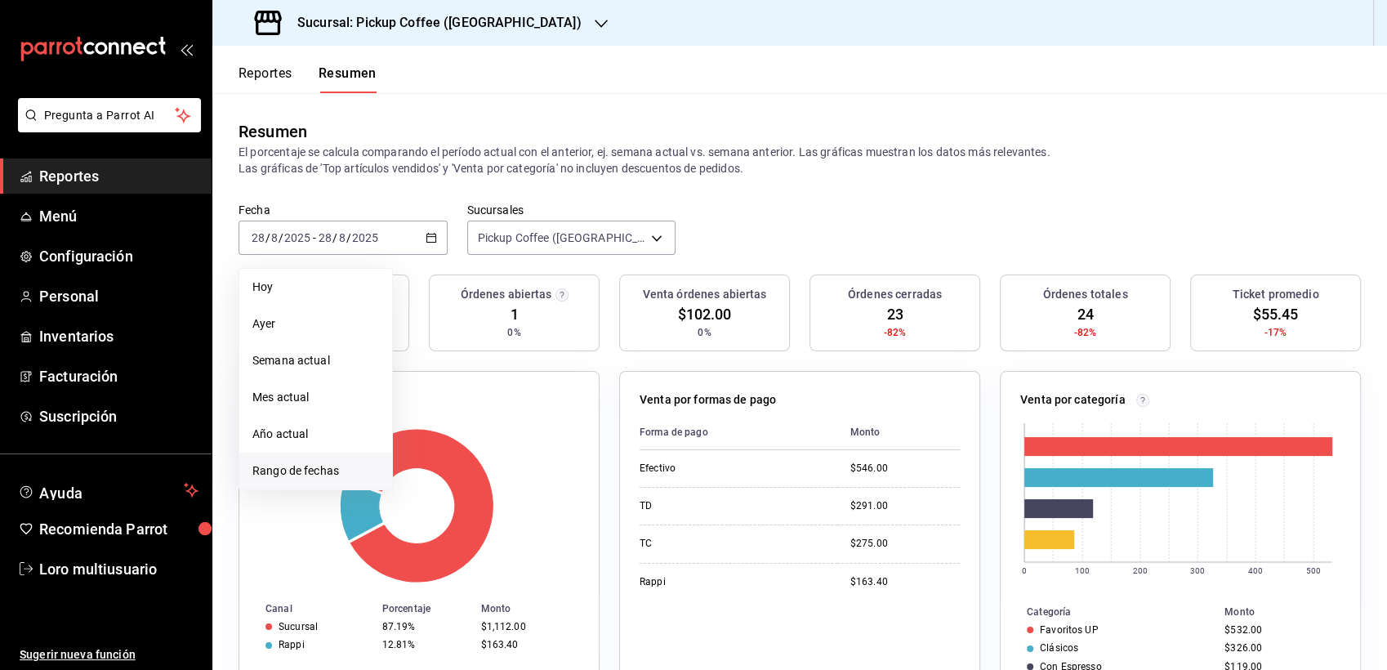
click at [324, 456] on li "Rango de fechas" at bounding box center [315, 471] width 153 height 37
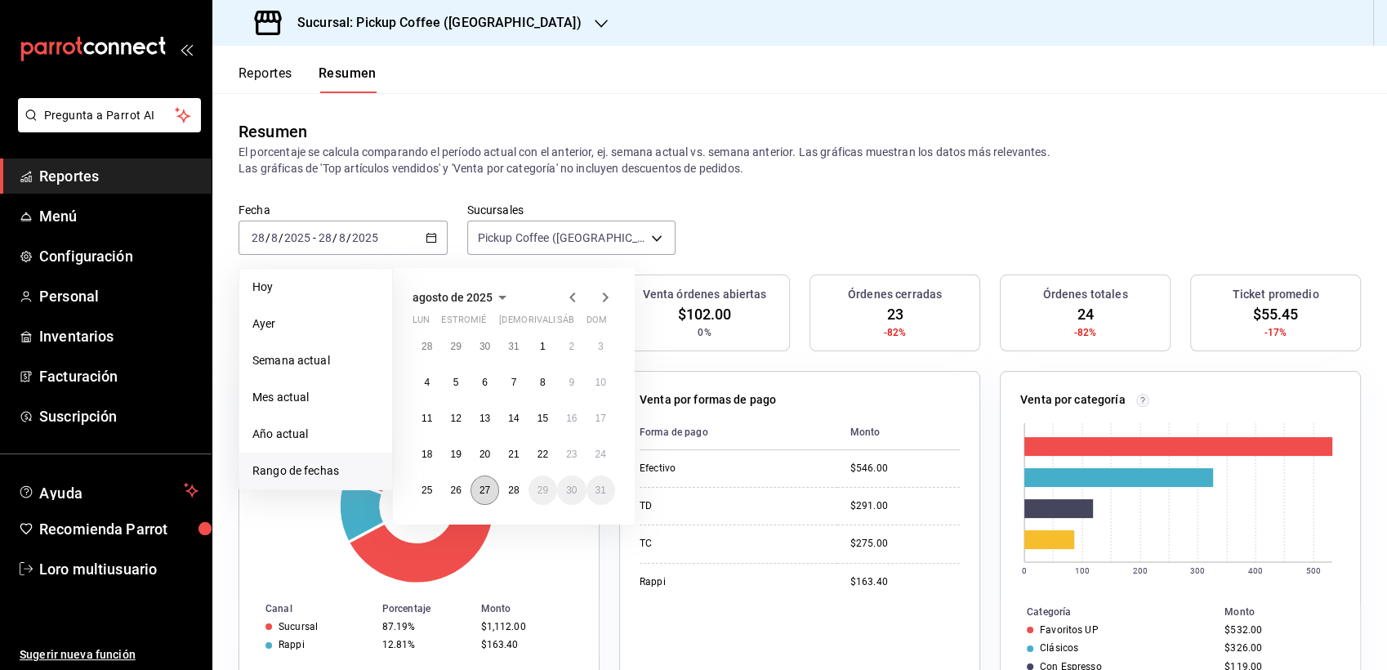
click at [493, 491] on button "27" at bounding box center [485, 489] width 29 height 29
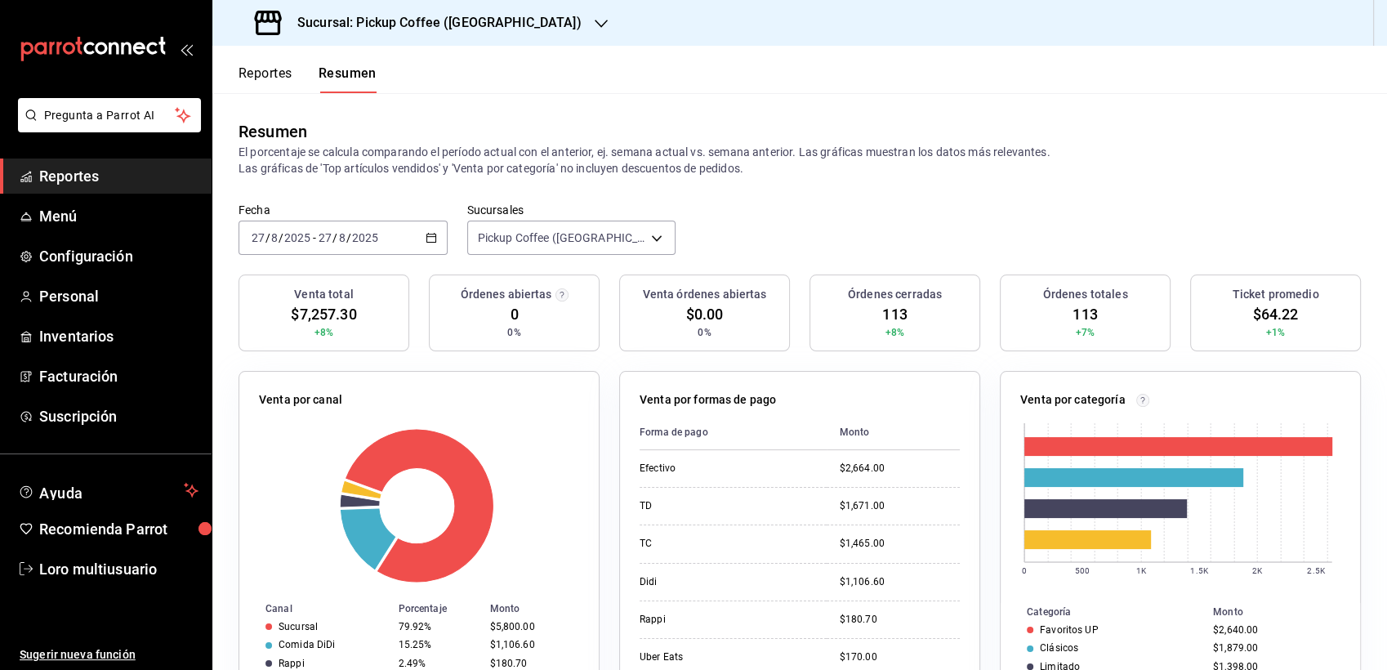
click at [412, 20] on h3 "Sucursal: Pickup Coffee ([GEOGRAPHIC_DATA])" at bounding box center [432, 23] width 297 height 20
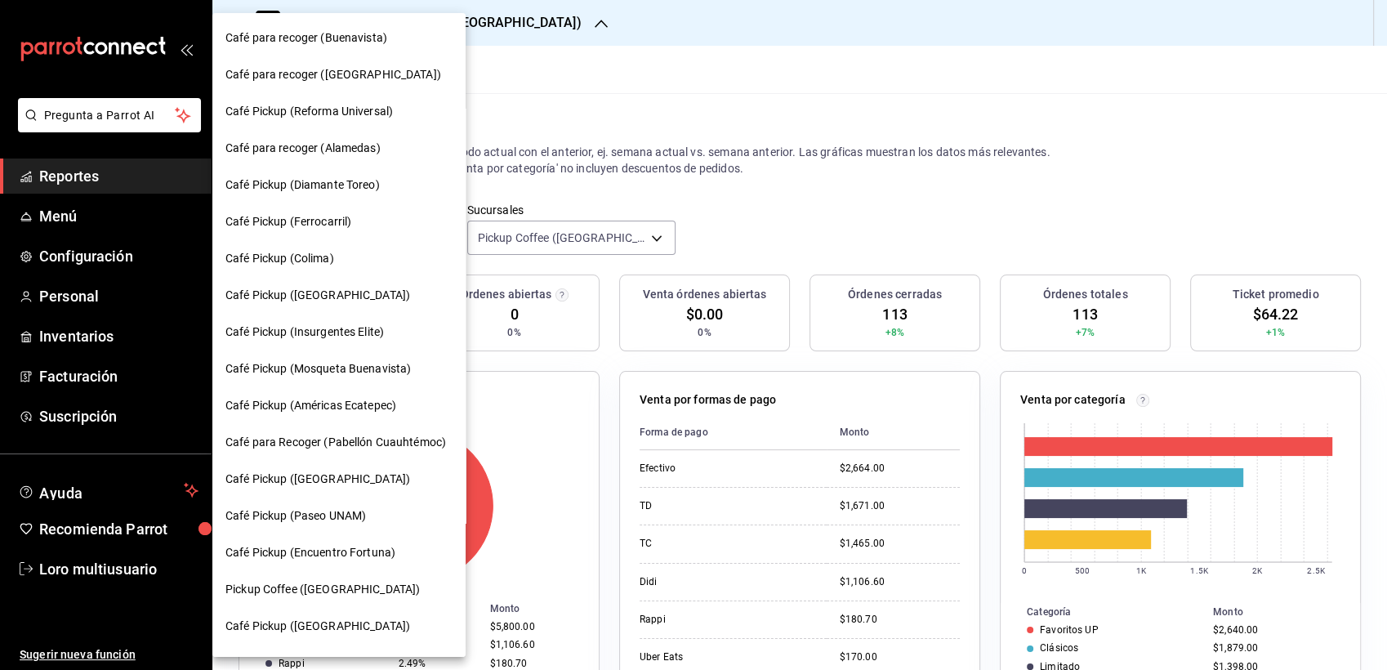
scroll to position [766, 0]
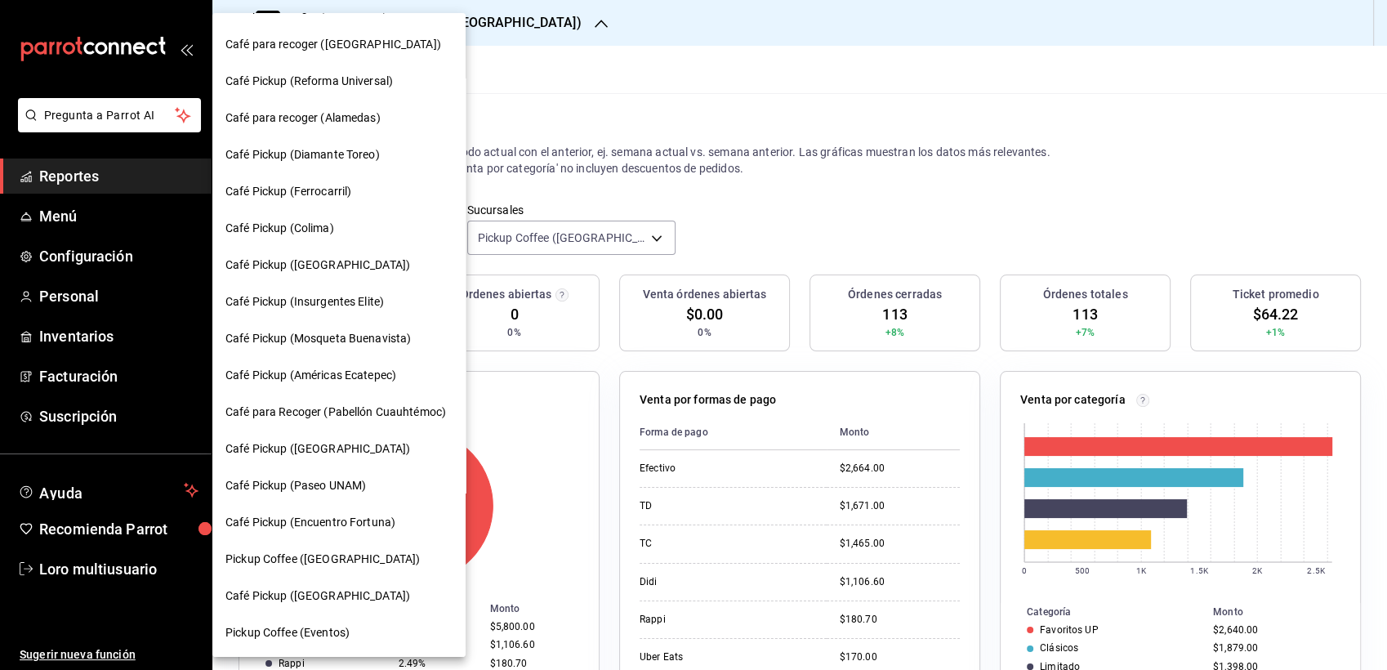
click at [312, 595] on span "Café Pickup ([GEOGRAPHIC_DATA])" at bounding box center [317, 595] width 185 height 17
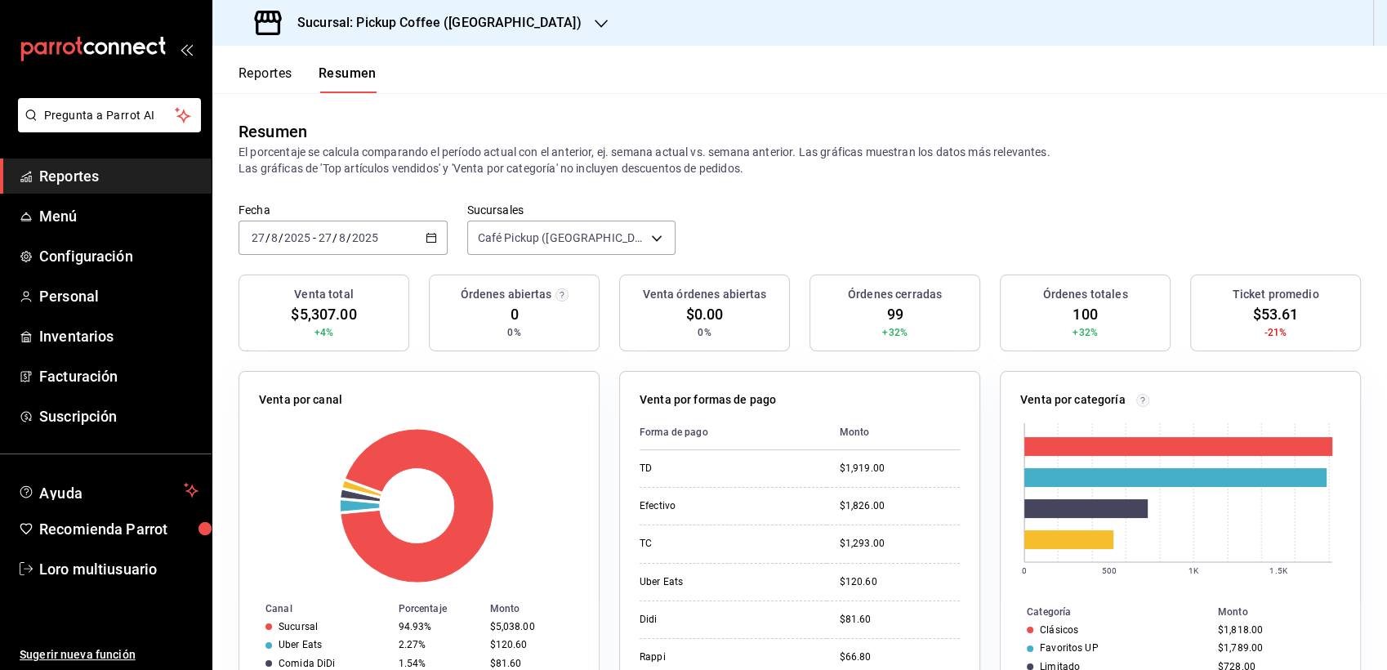
click at [613, 151] on p "El porcentaje se calcula comparando el período actual con el anterior, ej. sema…" at bounding box center [800, 160] width 1123 height 33
click at [379, 244] on div "2025-08-27 27 / 8 / 2025 - 2025-08-27 27 / 8 / 2025" at bounding box center [343, 238] width 209 height 34
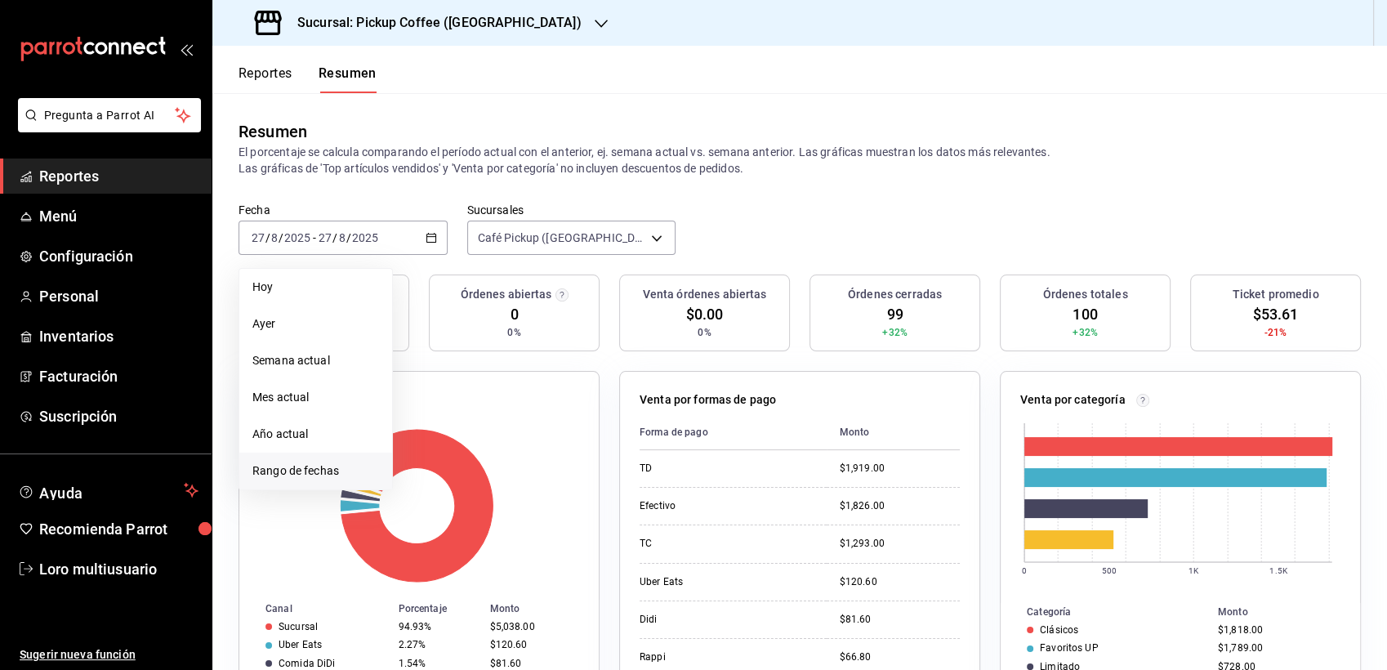
click at [342, 475] on span "Rango de fechas" at bounding box center [315, 470] width 127 height 17
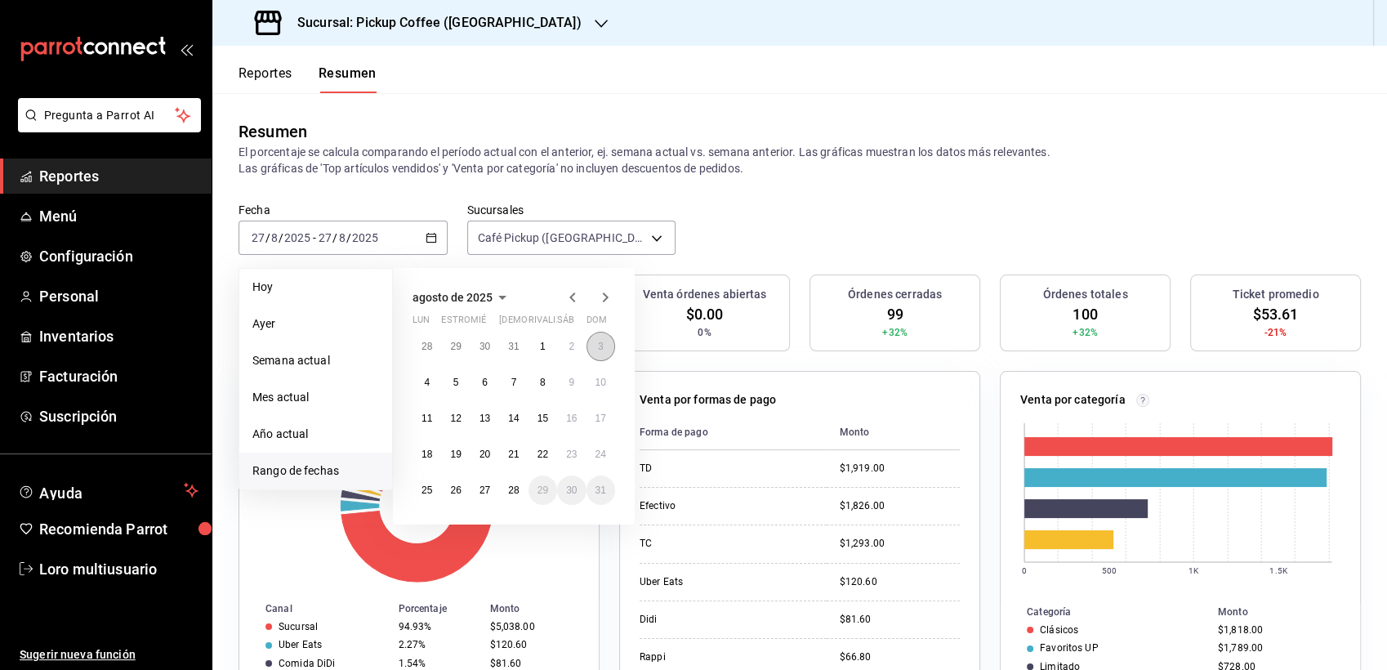
click at [596, 346] on button "3" at bounding box center [601, 346] width 29 height 29
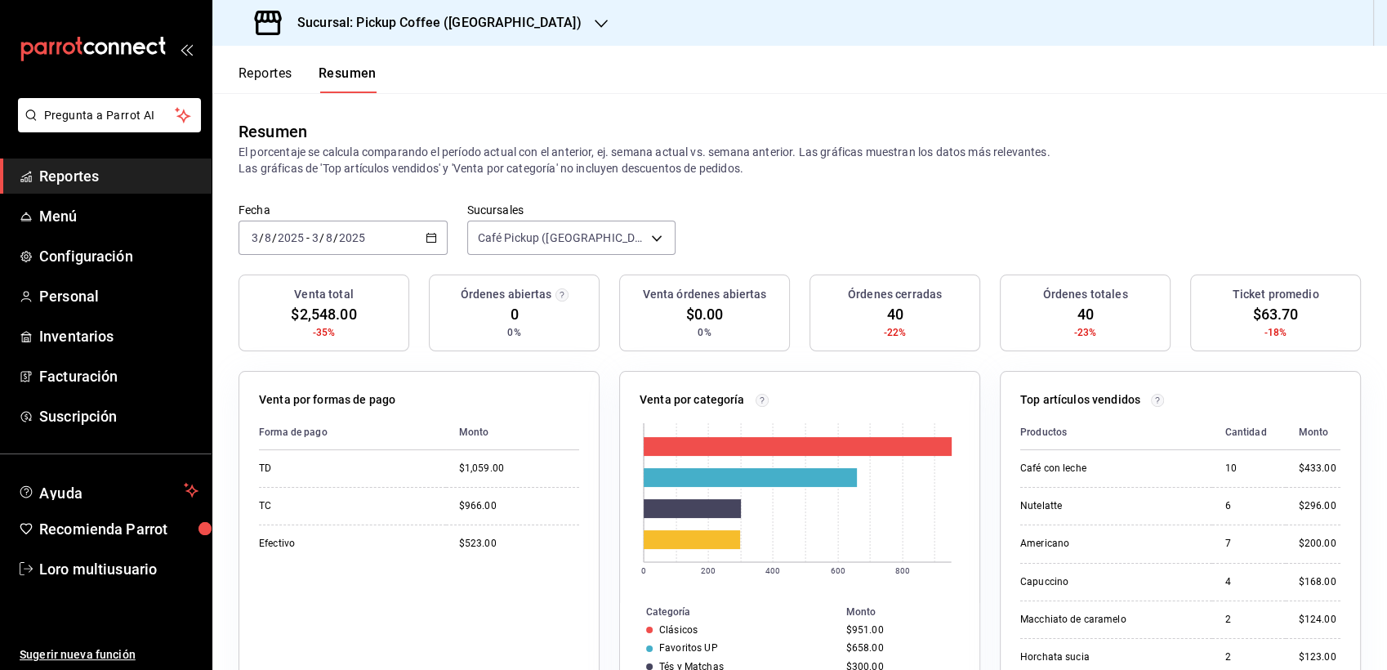
click at [356, 240] on input "2025" at bounding box center [352, 237] width 28 height 13
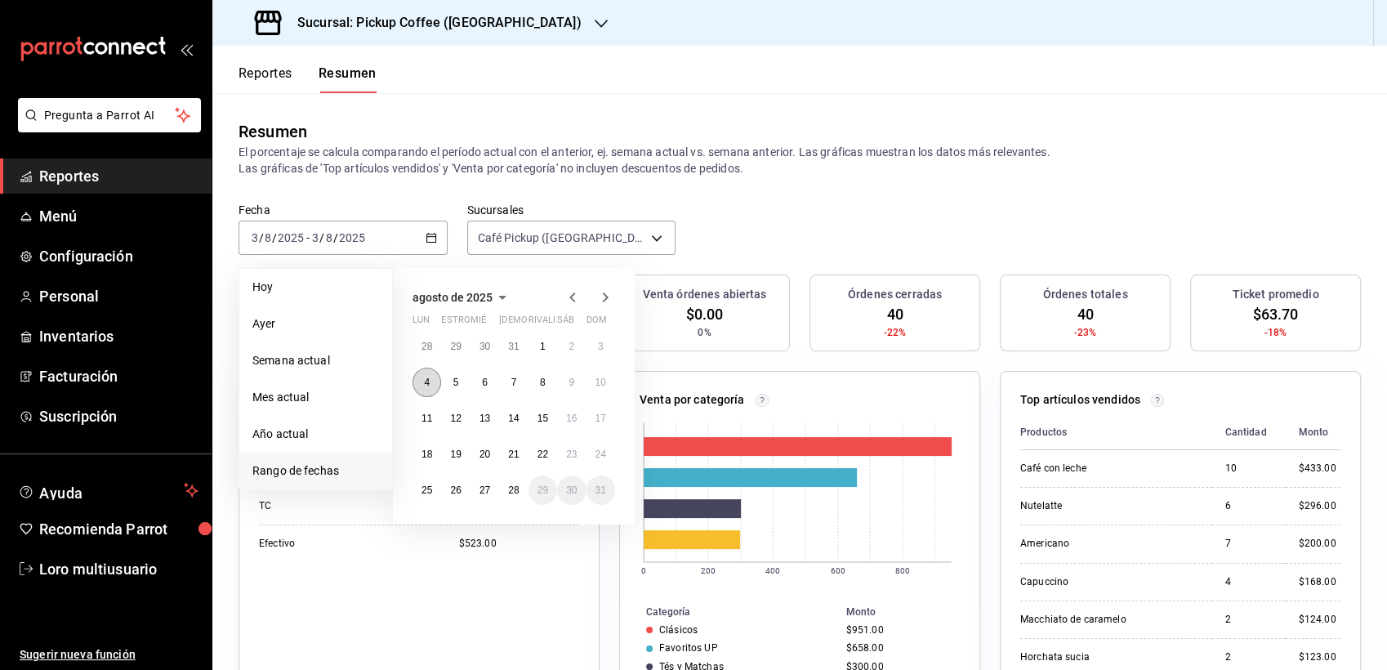
click at [425, 389] on button "4" at bounding box center [427, 382] width 29 height 29
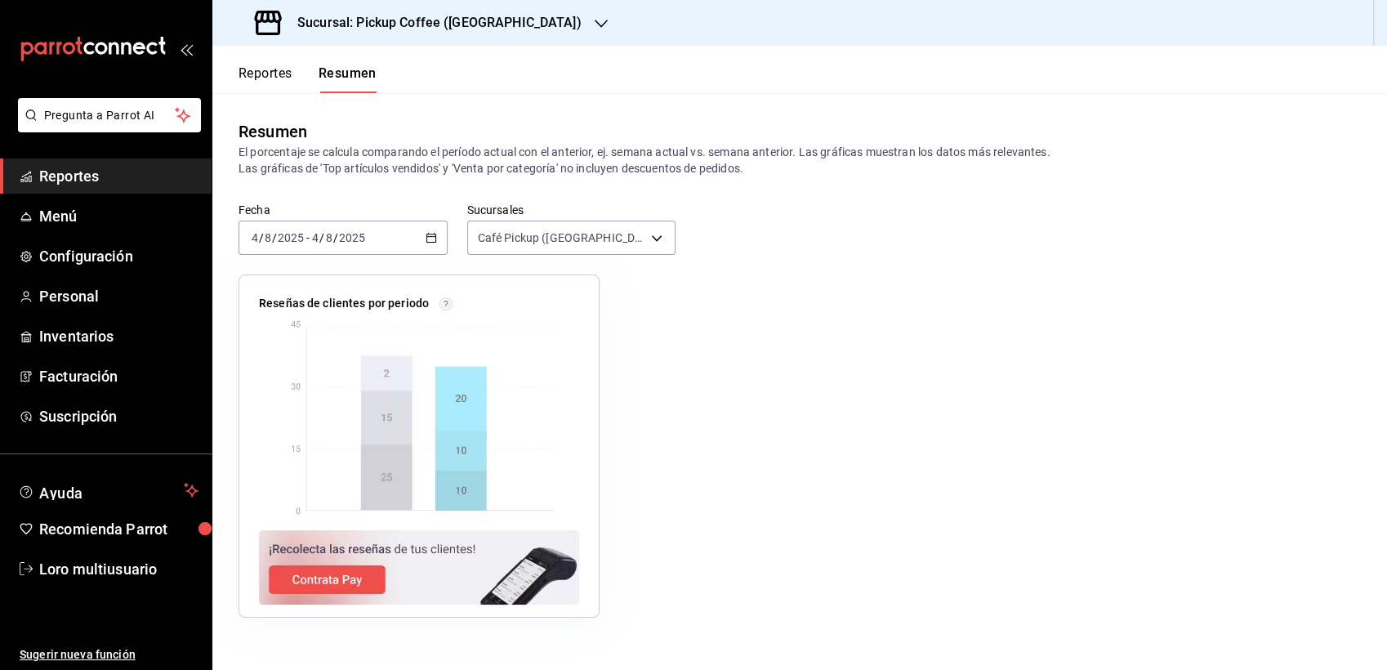
click at [421, 20] on h3 "Sucursal: Pickup Coffee ([GEOGRAPHIC_DATA])" at bounding box center [432, 23] width 297 height 20
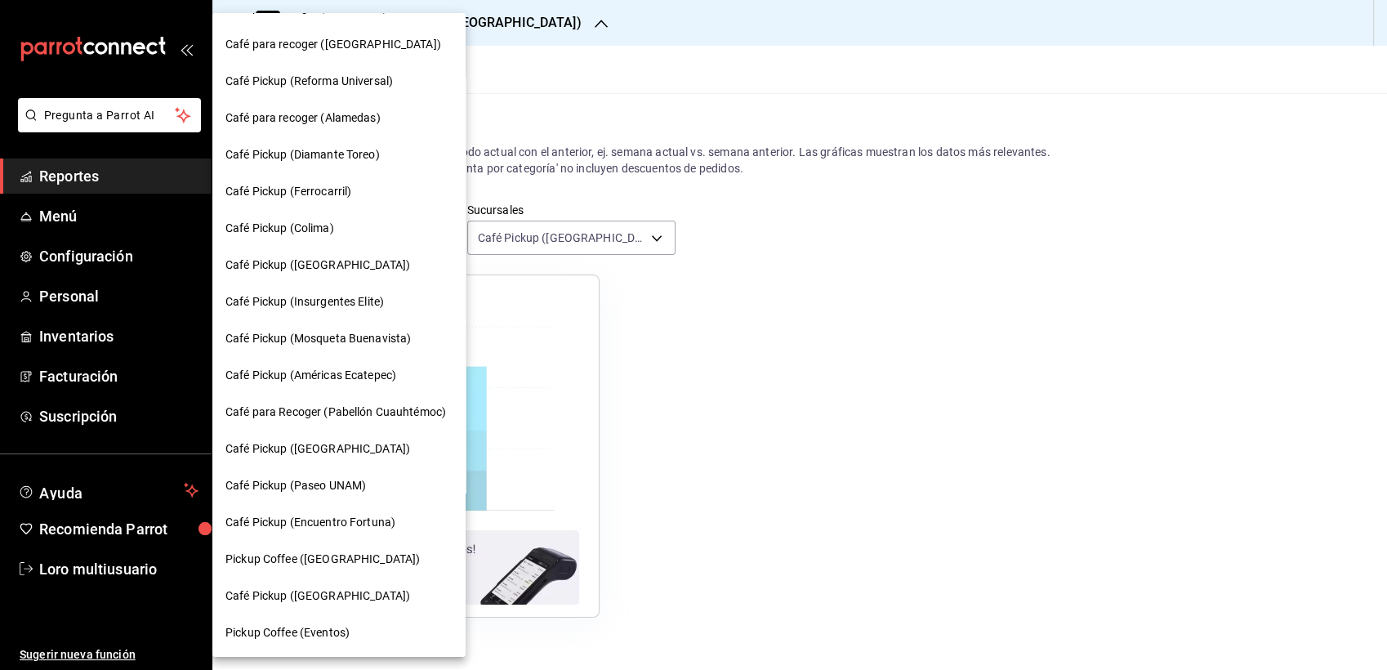
scroll to position [0, 0]
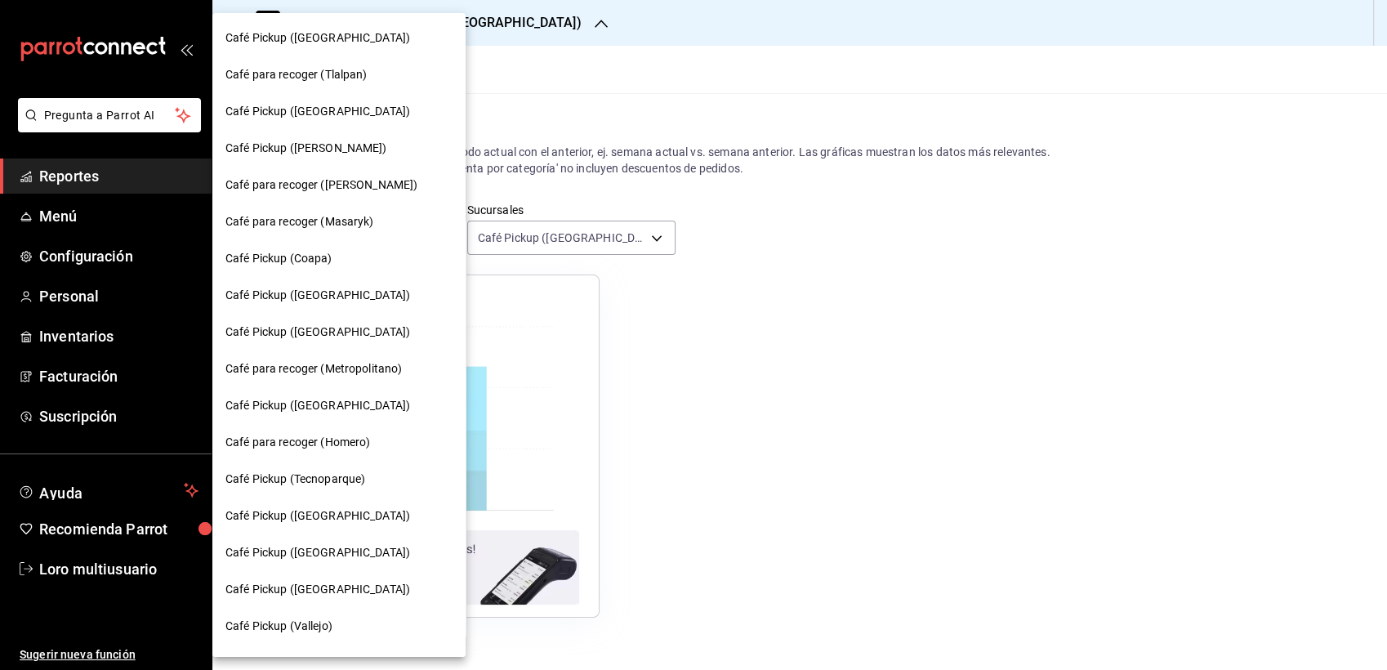
click at [318, 28] on div "Café Pickup ([PERSON_NAME][GEOGRAPHIC_DATA])" at bounding box center [338, 38] width 253 height 37
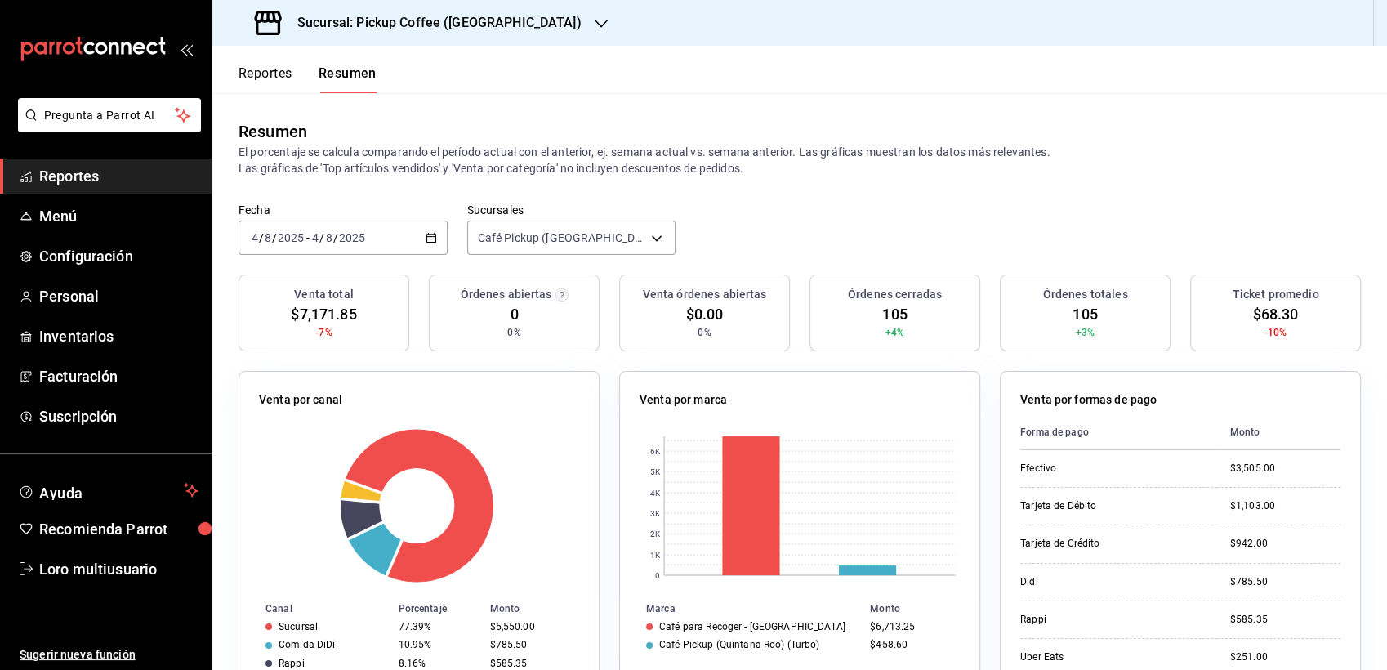
click at [389, 29] on h3 "Sucursal: Pickup Coffee ([PERSON_NAME][GEOGRAPHIC_DATA])" at bounding box center [432, 23] width 297 height 20
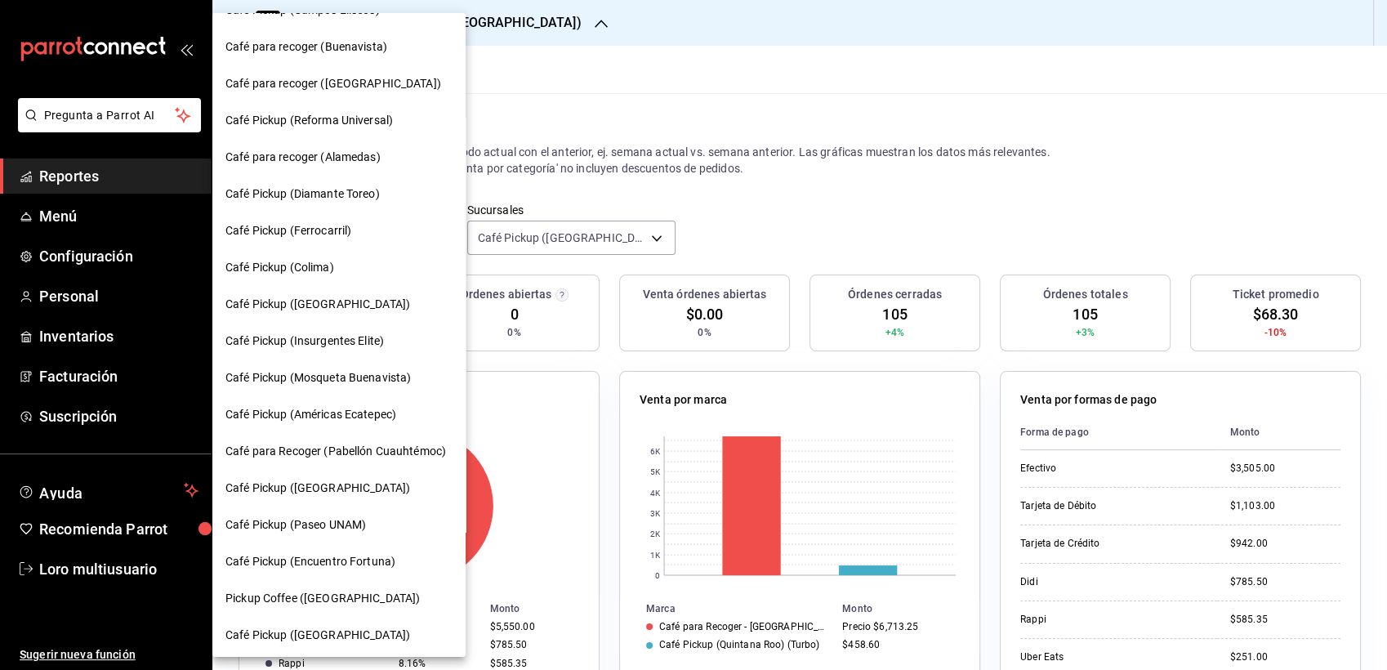
scroll to position [766, 0]
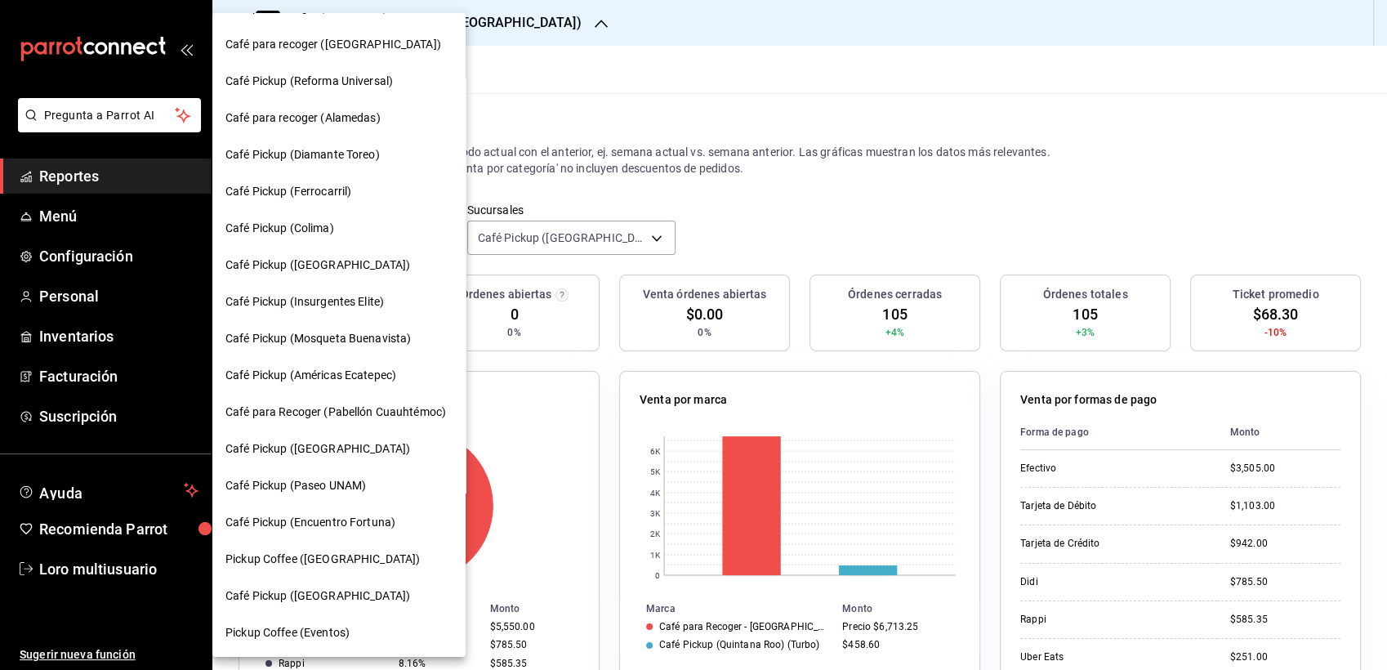
click at [382, 592] on div "Café Pickup ([GEOGRAPHIC_DATA])" at bounding box center [338, 595] width 227 height 17
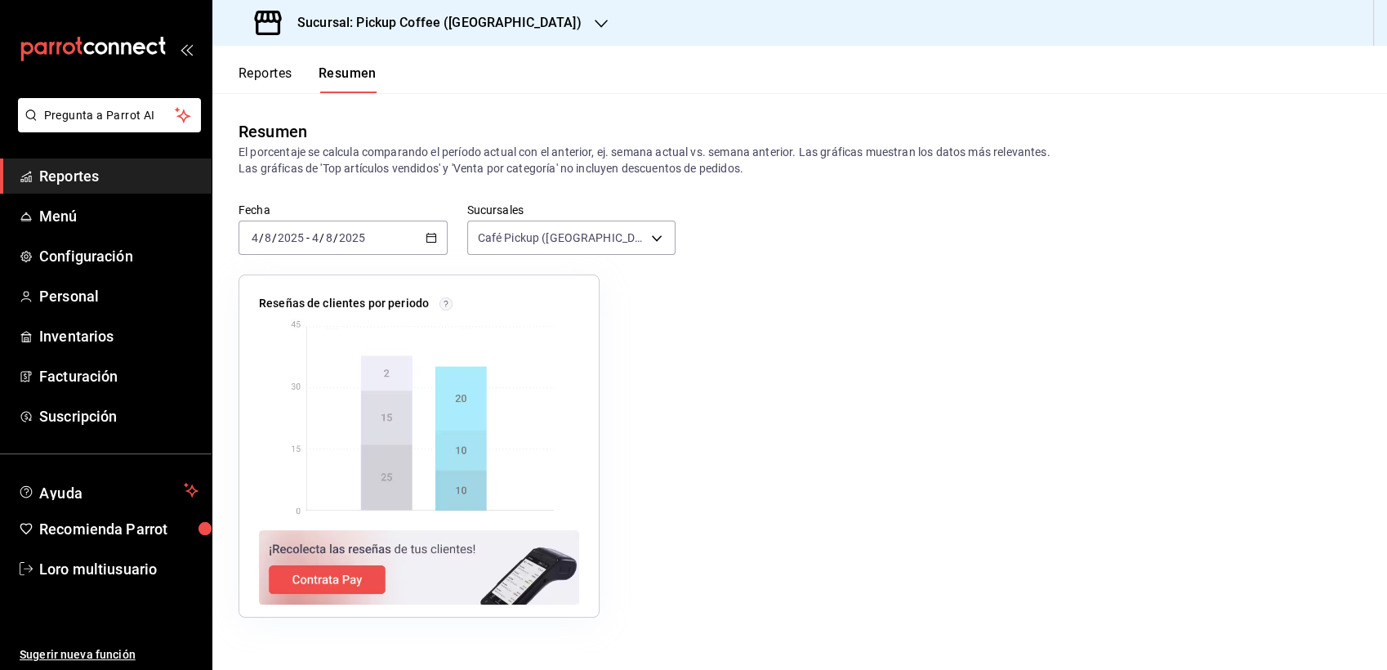
click at [370, 234] on div "2025-08-04 4 / 8 / 2025 - 2025-08-04 4 / 8 / 2025" at bounding box center [343, 238] width 209 height 34
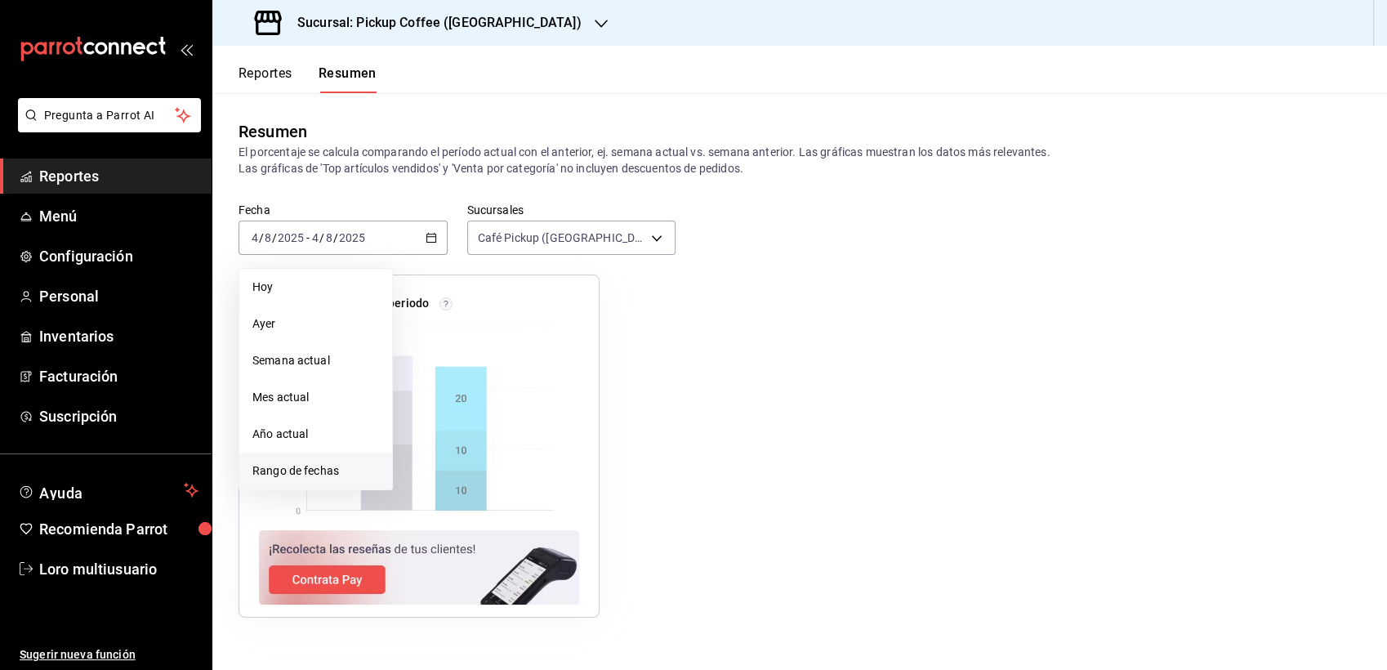
click at [296, 472] on span "Rango de fechas" at bounding box center [315, 470] width 127 height 17
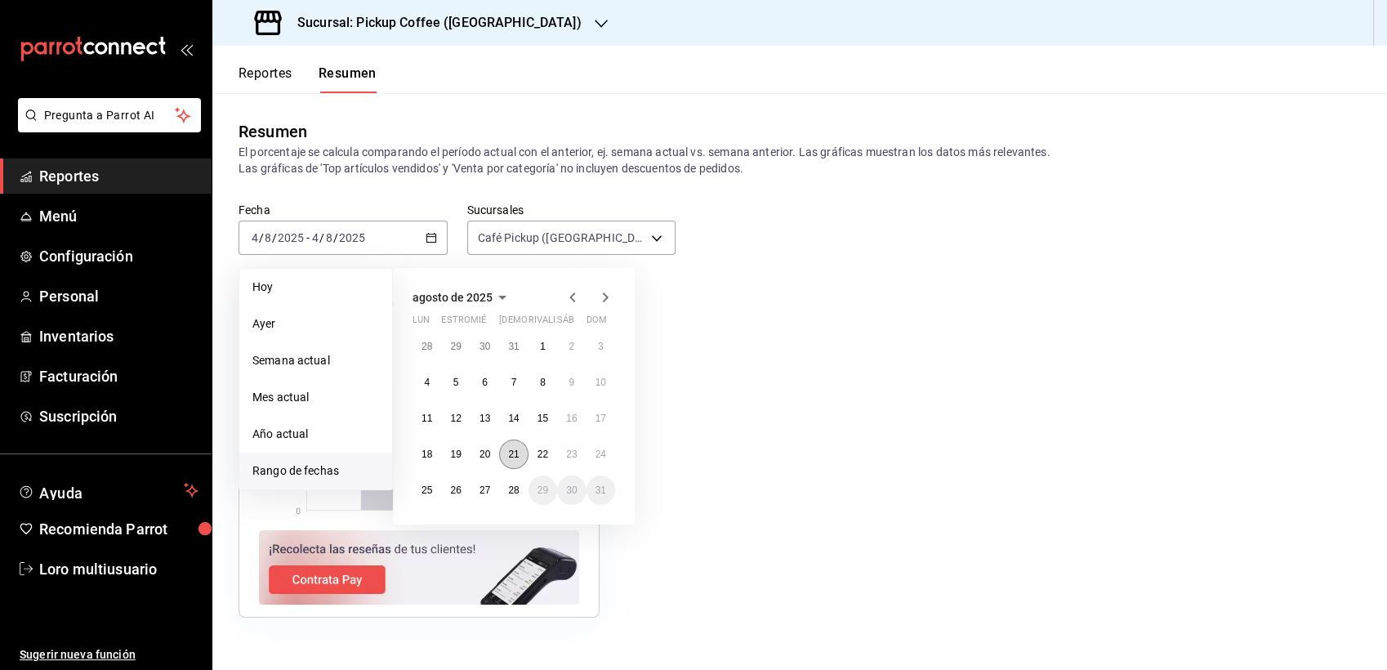
click at [509, 448] on button "21" at bounding box center [513, 454] width 29 height 29
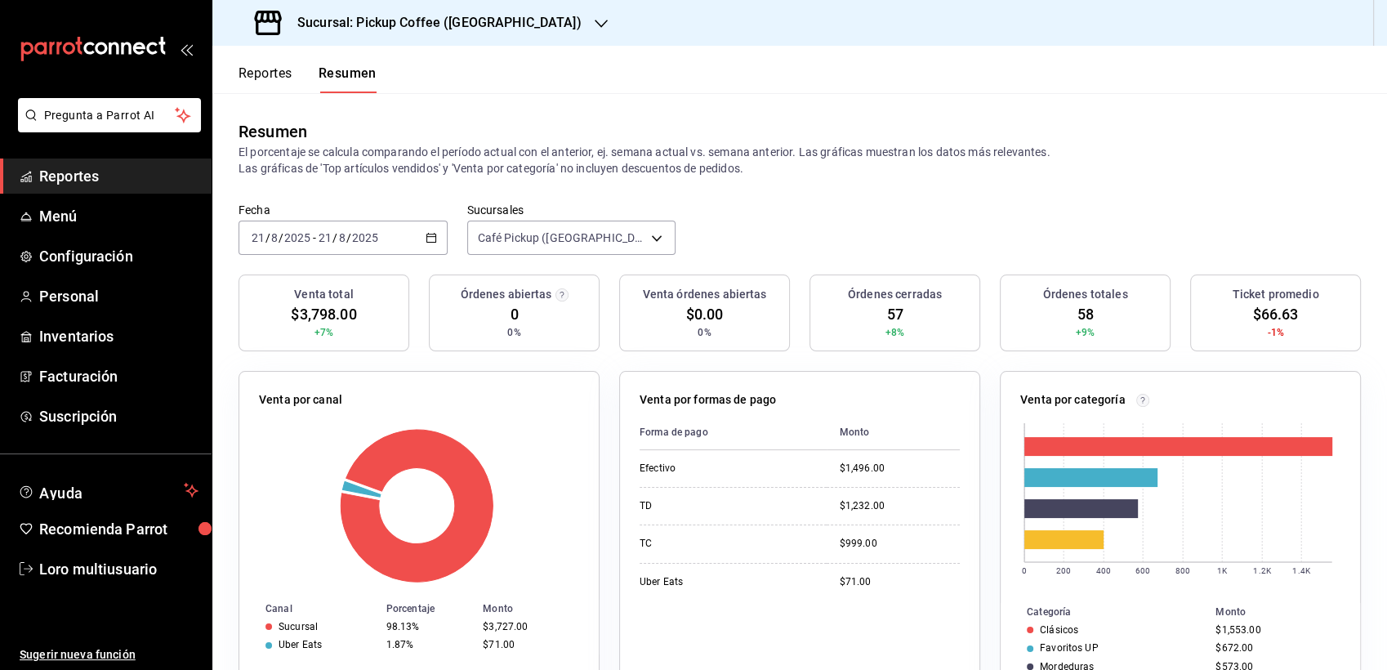
click at [353, 239] on input "2025" at bounding box center [365, 237] width 28 height 13
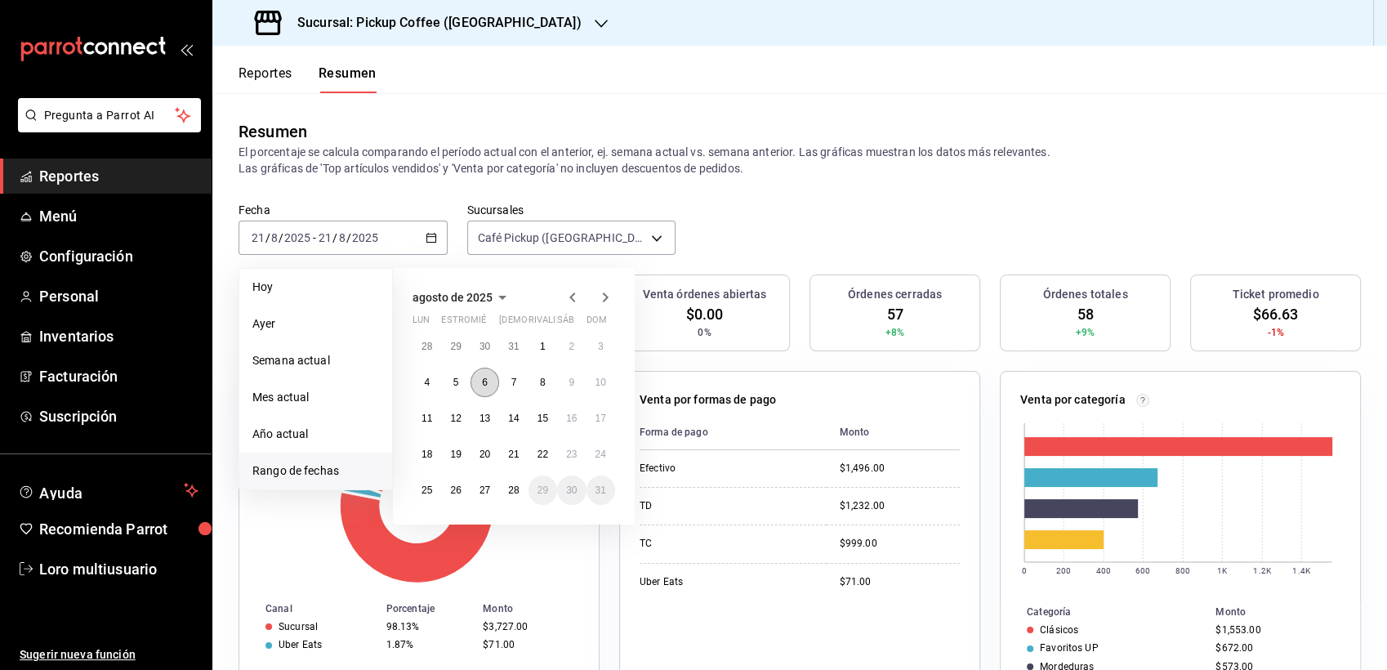
click at [484, 383] on abbr "6" at bounding box center [485, 382] width 6 height 11
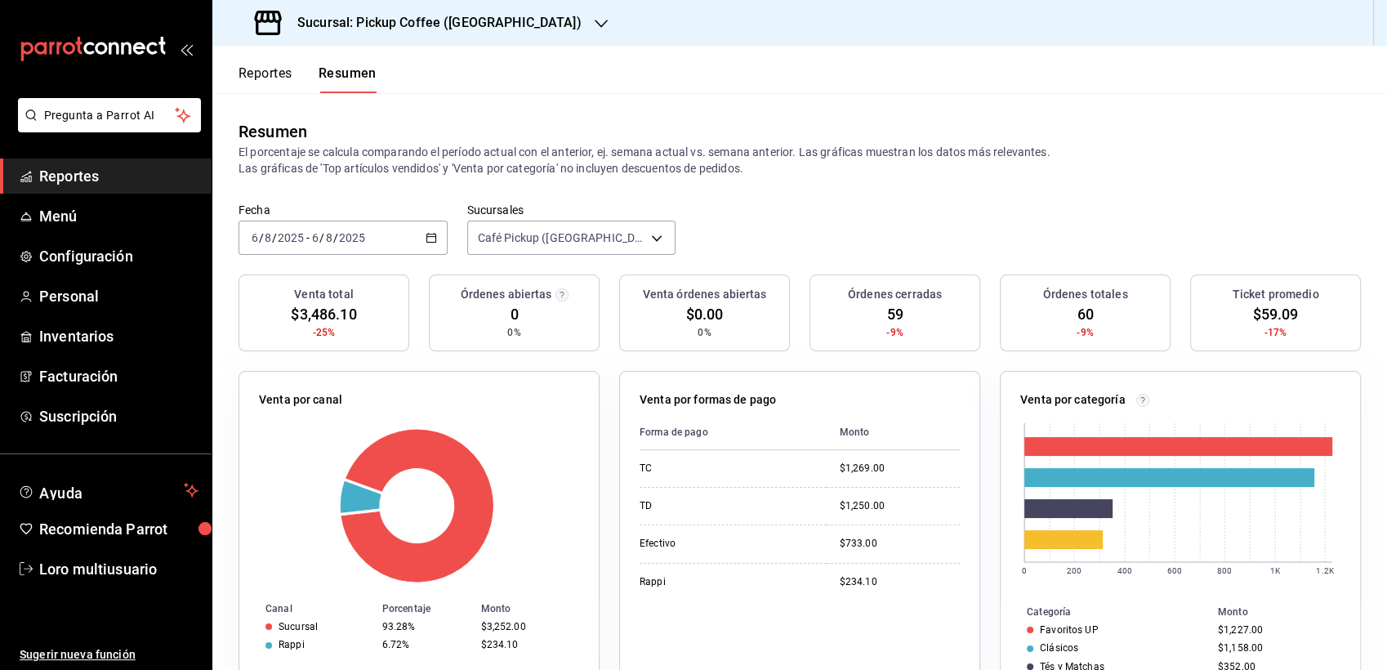
click at [320, 248] on div "2025-08-06 6 / 8 / 2025 - 2025-08-06 6 / 8 / 2025" at bounding box center [343, 238] width 209 height 34
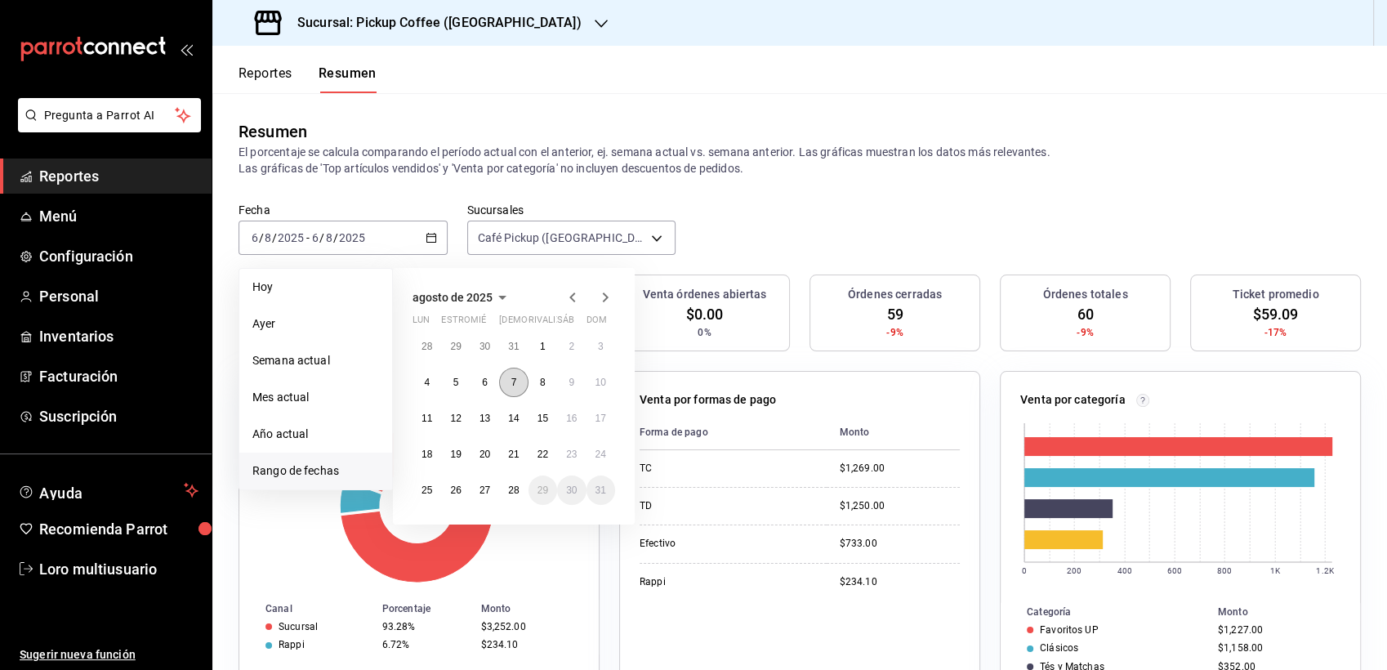
click at [516, 369] on button "7" at bounding box center [513, 382] width 29 height 29
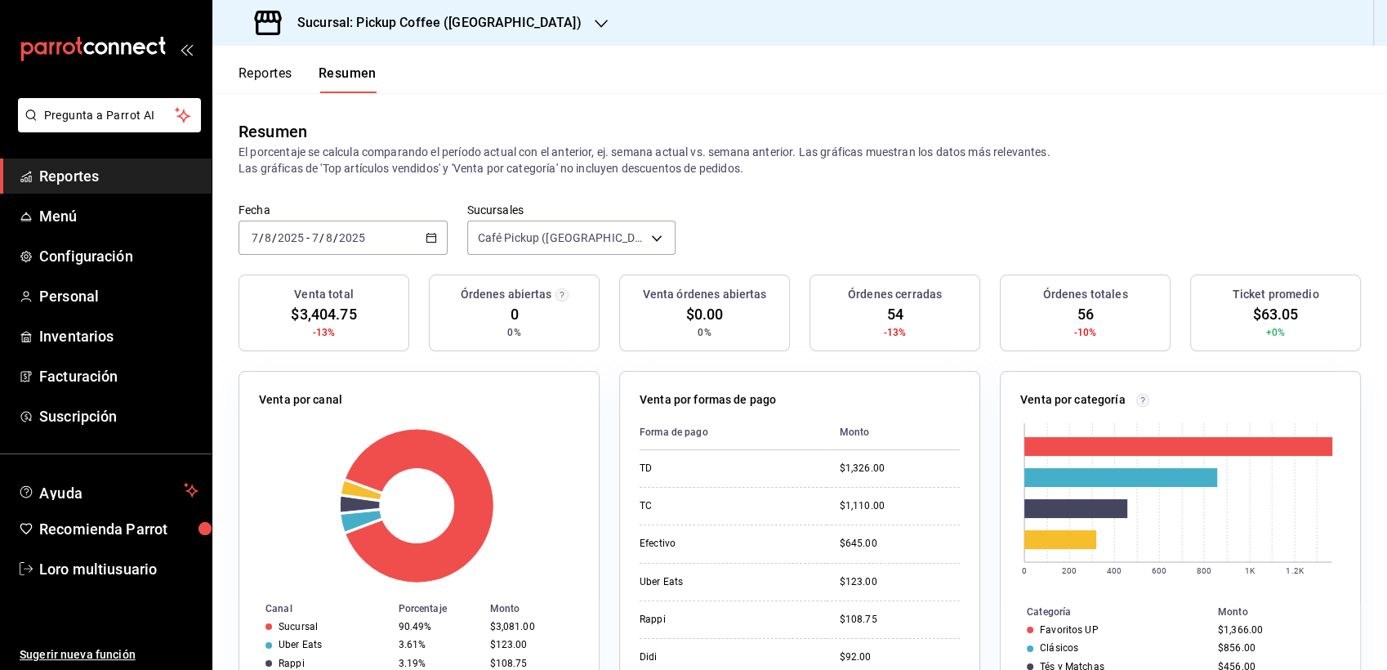
click at [365, 229] on div "2025-08-07 7 / 8 / 2025 - 2025-08-07 7 / 8 / 2025" at bounding box center [343, 238] width 209 height 34
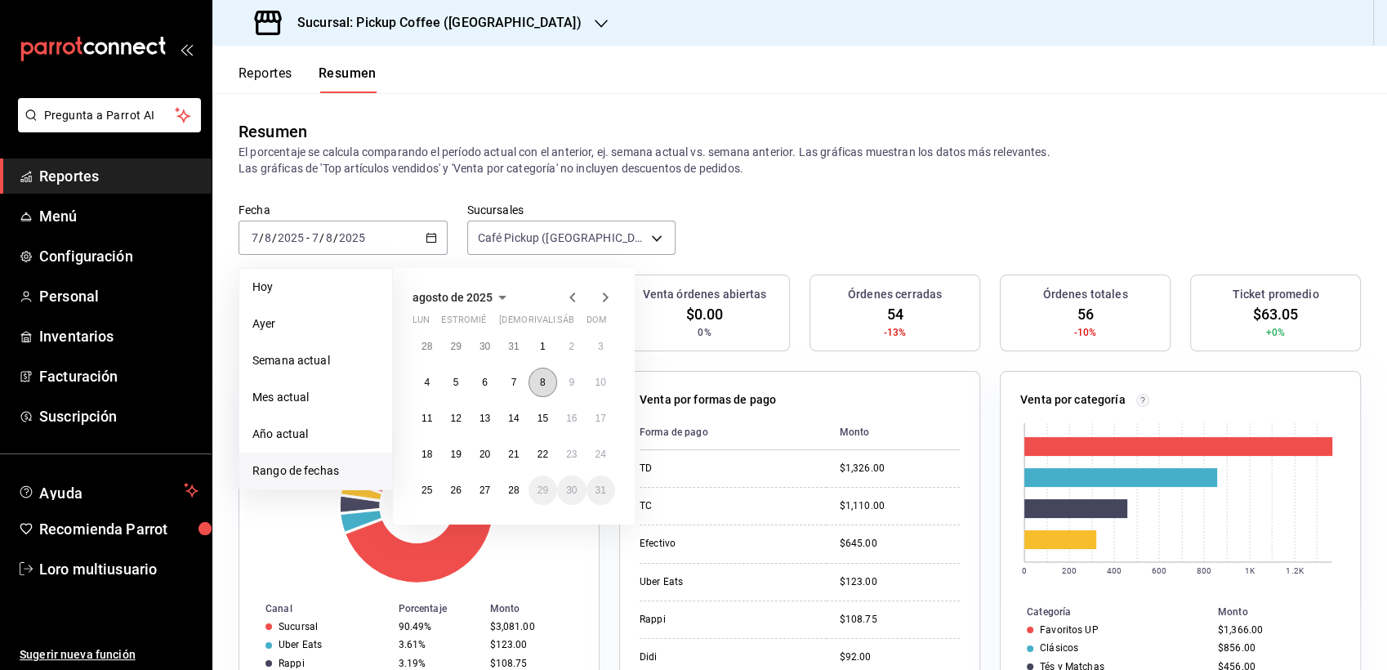
click at [531, 381] on button "8" at bounding box center [543, 382] width 29 height 29
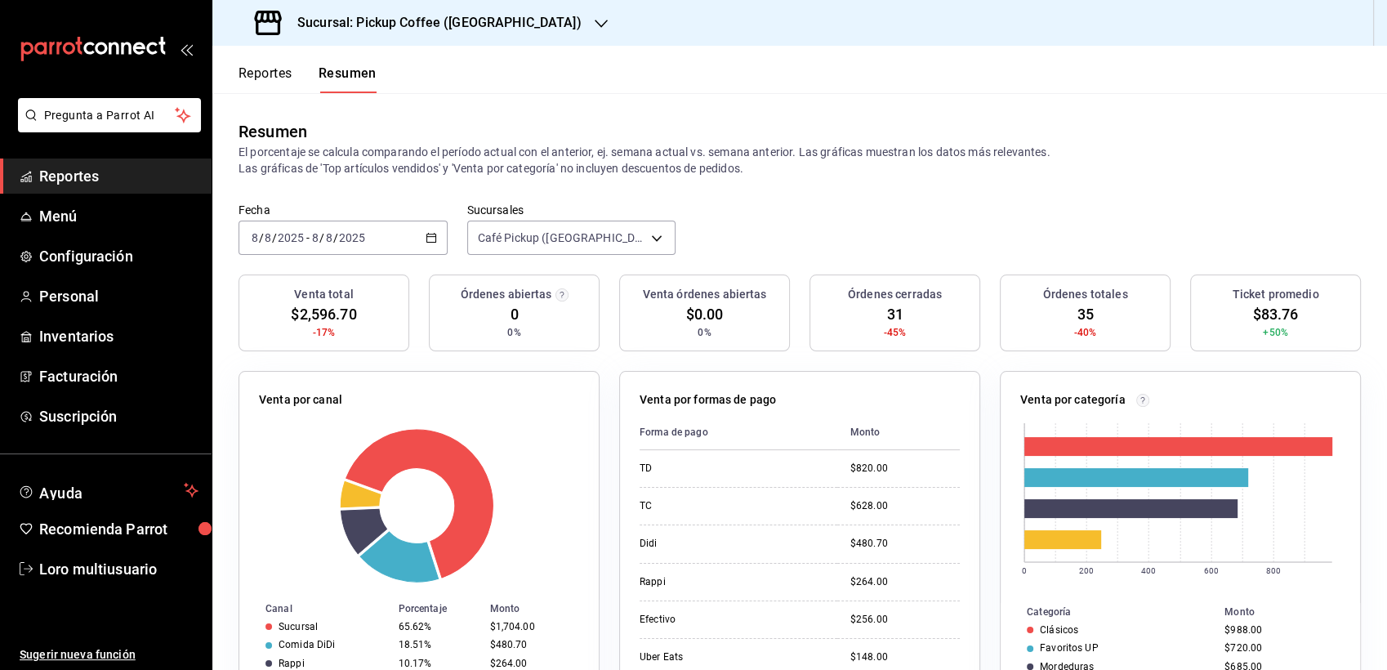
click at [372, 208] on label "Fecha" at bounding box center [343, 209] width 209 height 11
click at [380, 232] on div "2025-08-08 8 / 8 / 2025 - 2025-08-08 8 / 8 / 2025" at bounding box center [343, 238] width 209 height 34
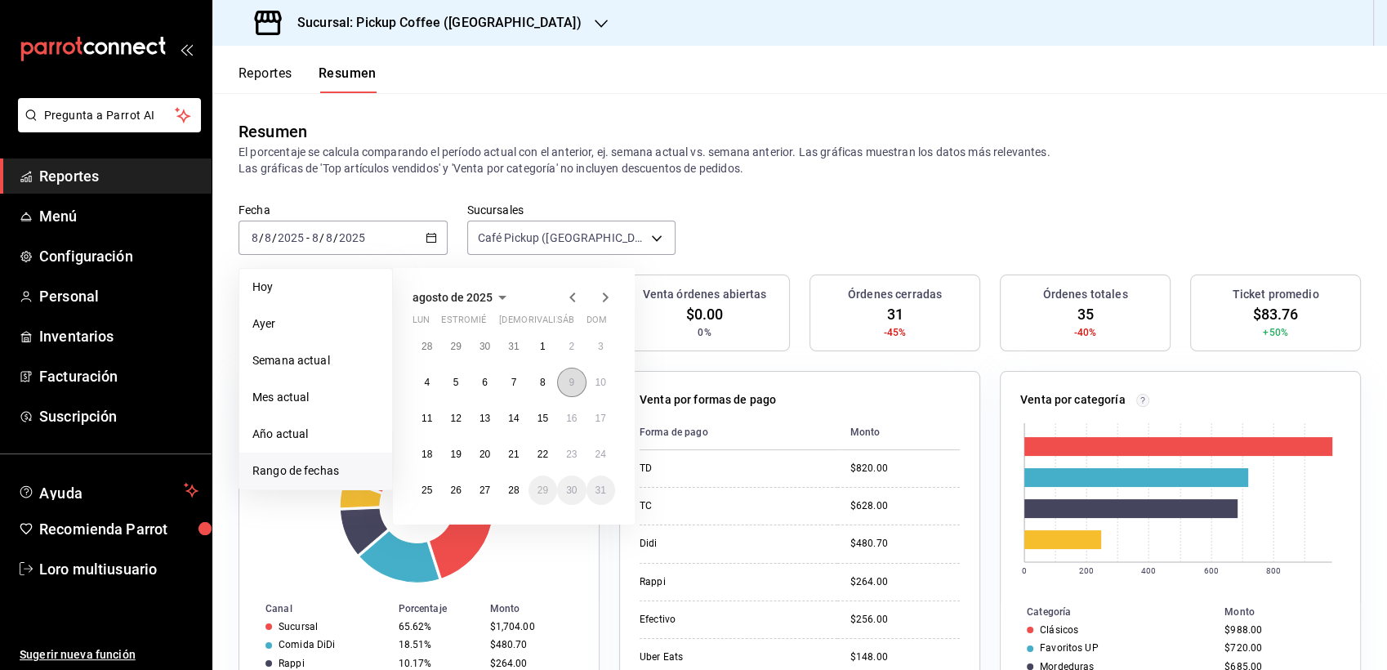
click at [564, 387] on button "9" at bounding box center [571, 382] width 29 height 29
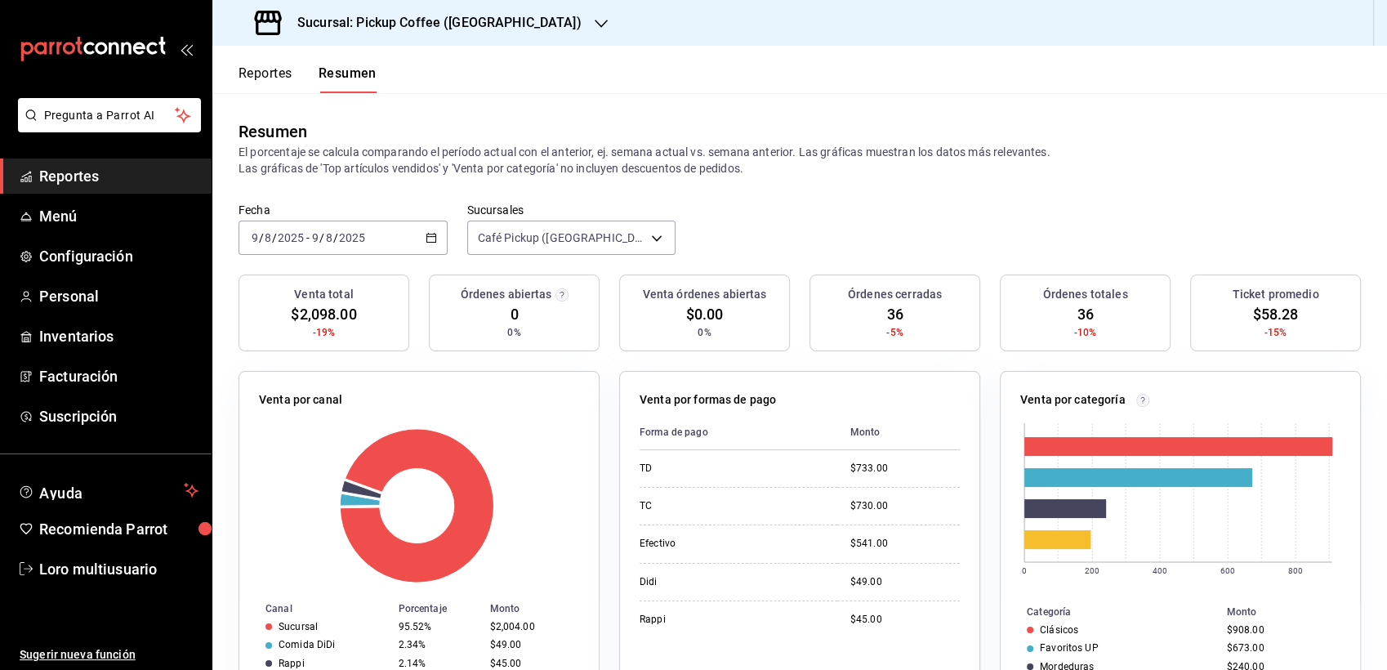
click at [291, 239] on input "2025" at bounding box center [291, 237] width 28 height 13
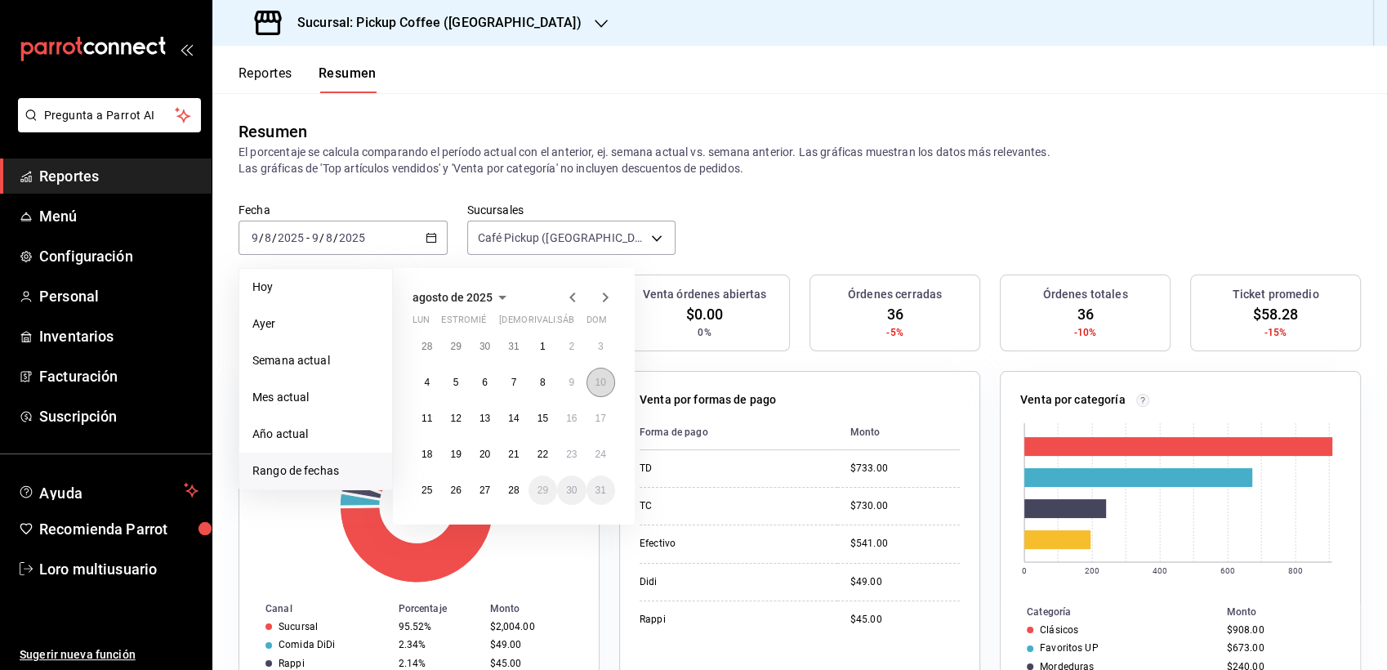
click at [601, 377] on abbr "10" at bounding box center [601, 382] width 11 height 11
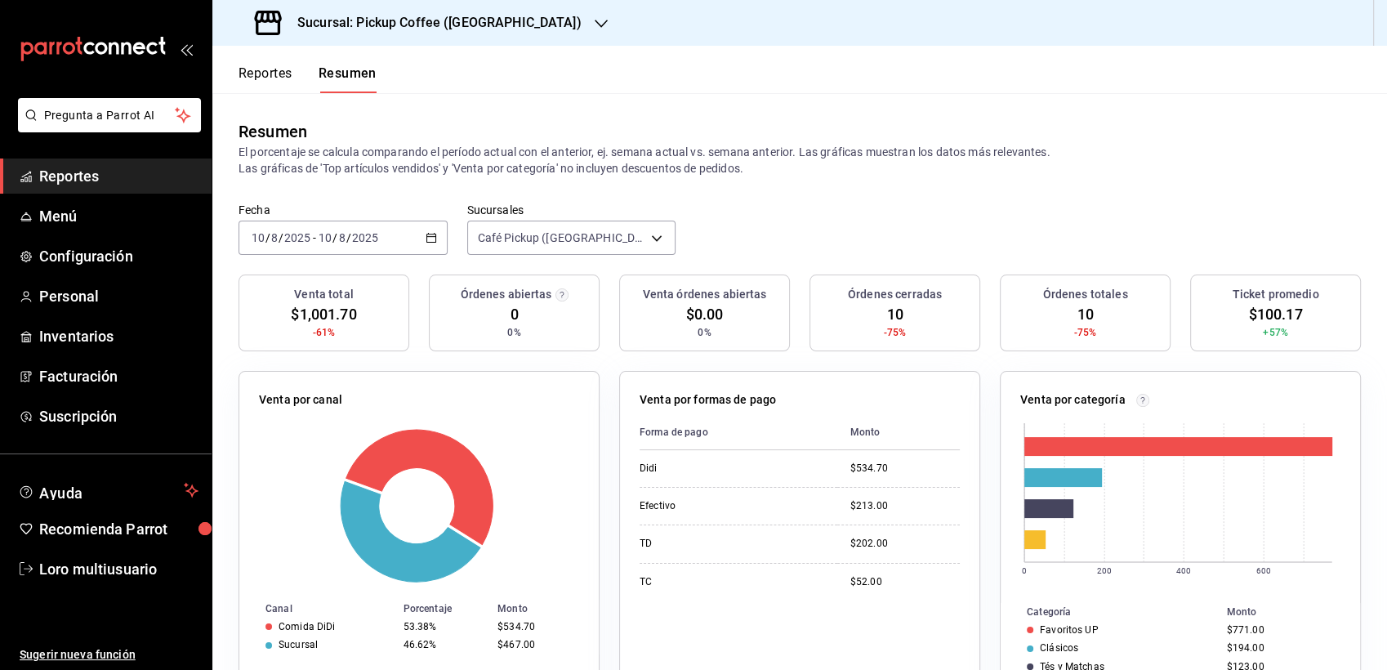
click at [363, 243] on input "2025" at bounding box center [365, 237] width 28 height 13
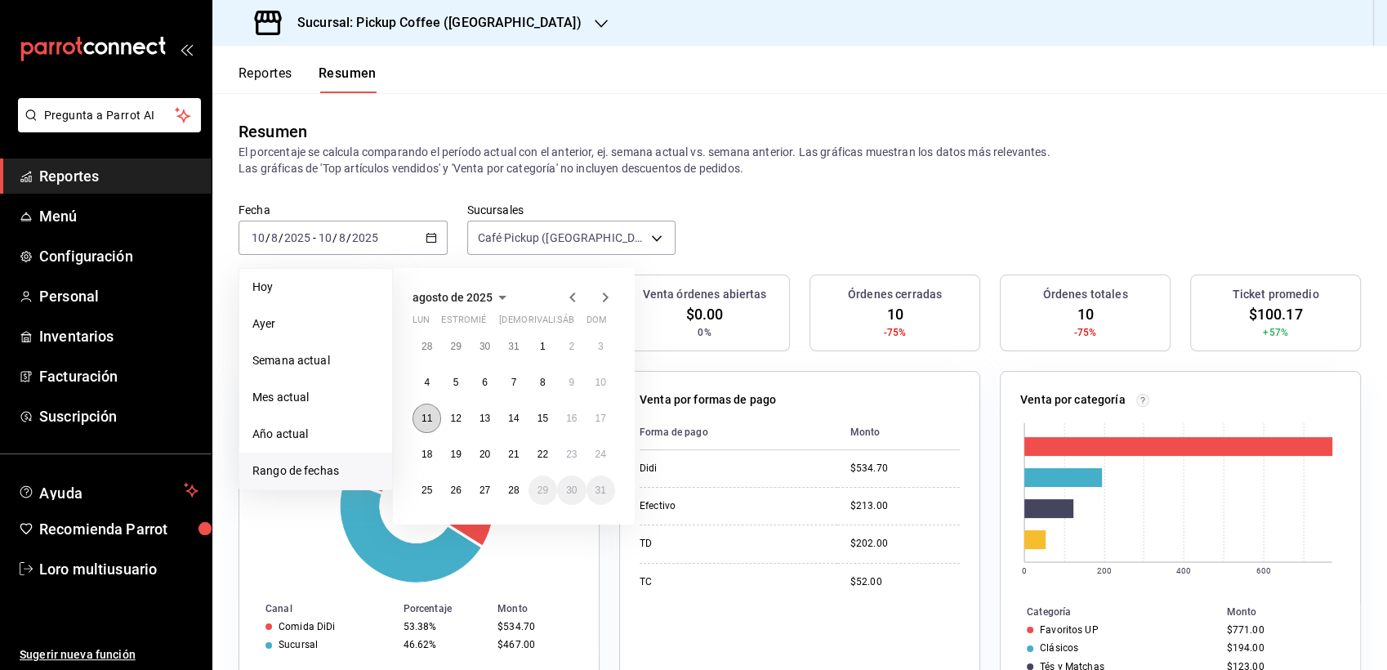
click at [429, 417] on abbr "11" at bounding box center [427, 418] width 11 height 11
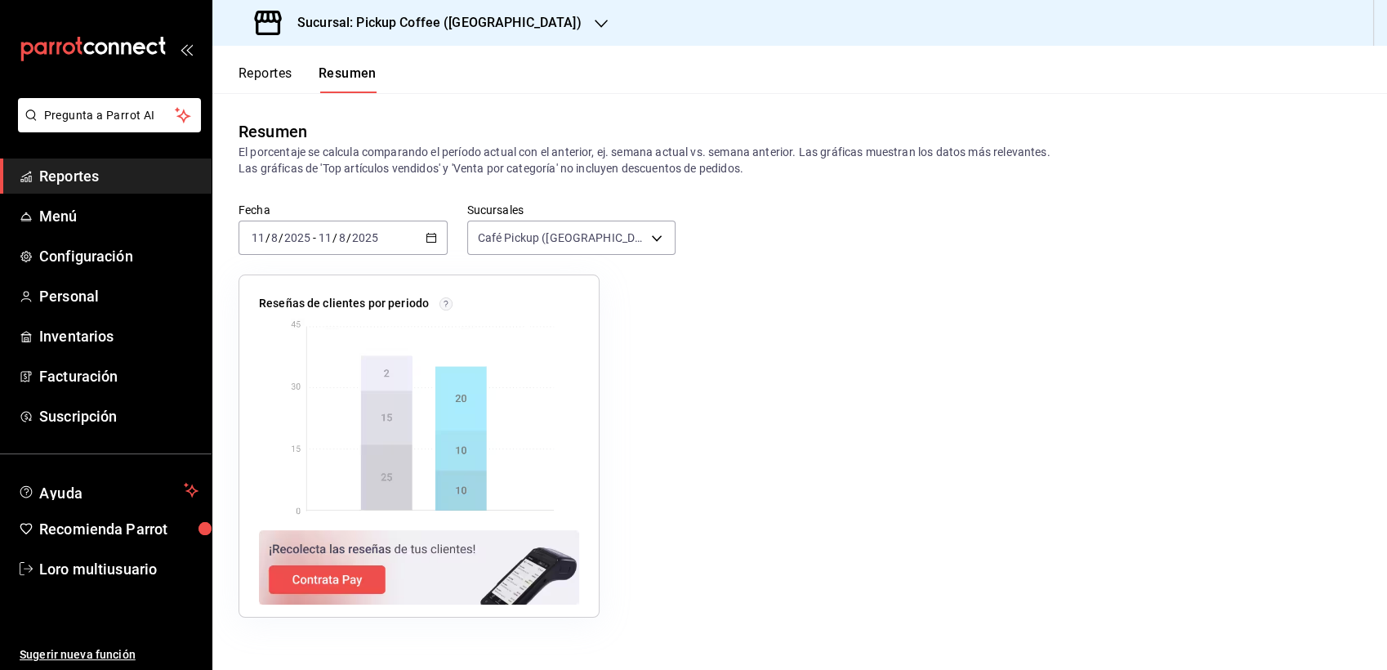
click at [325, 230] on div "2025-08-11 11 / 8 / 2025 - 2025-08-11 11 / 8 / 2025" at bounding box center [343, 238] width 209 height 34
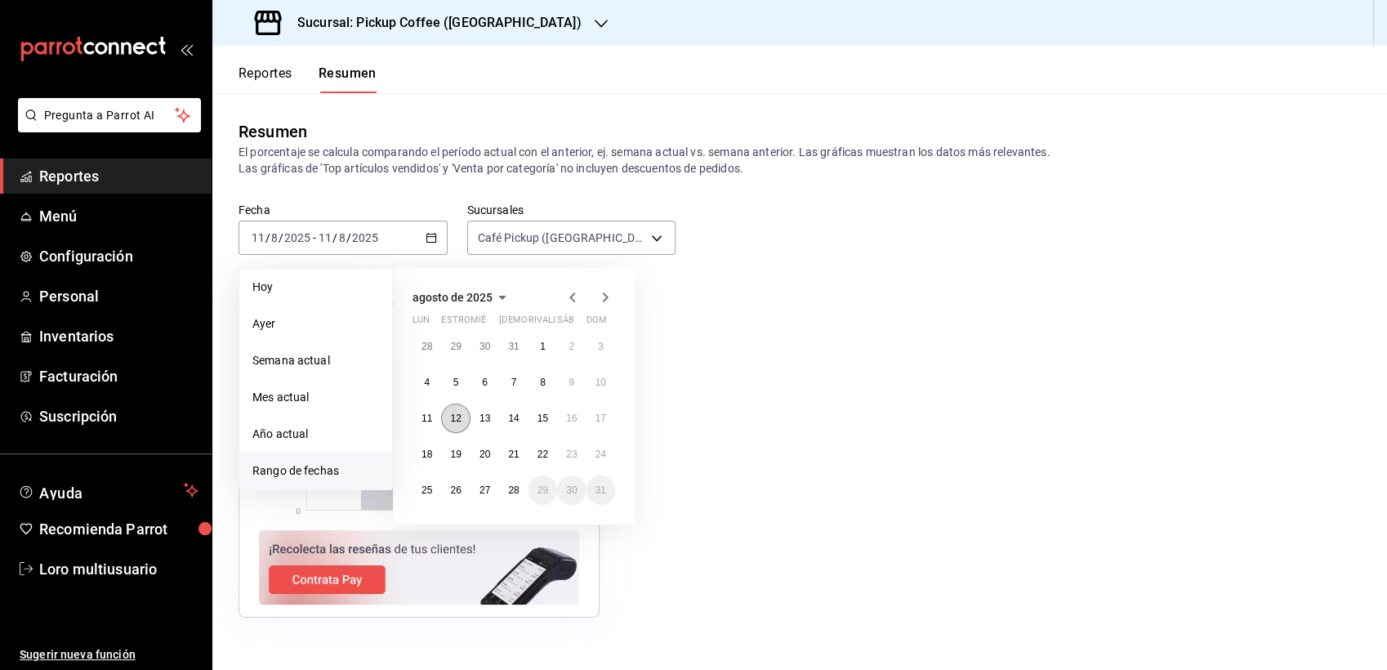
click at [457, 415] on abbr "12" at bounding box center [455, 418] width 11 height 11
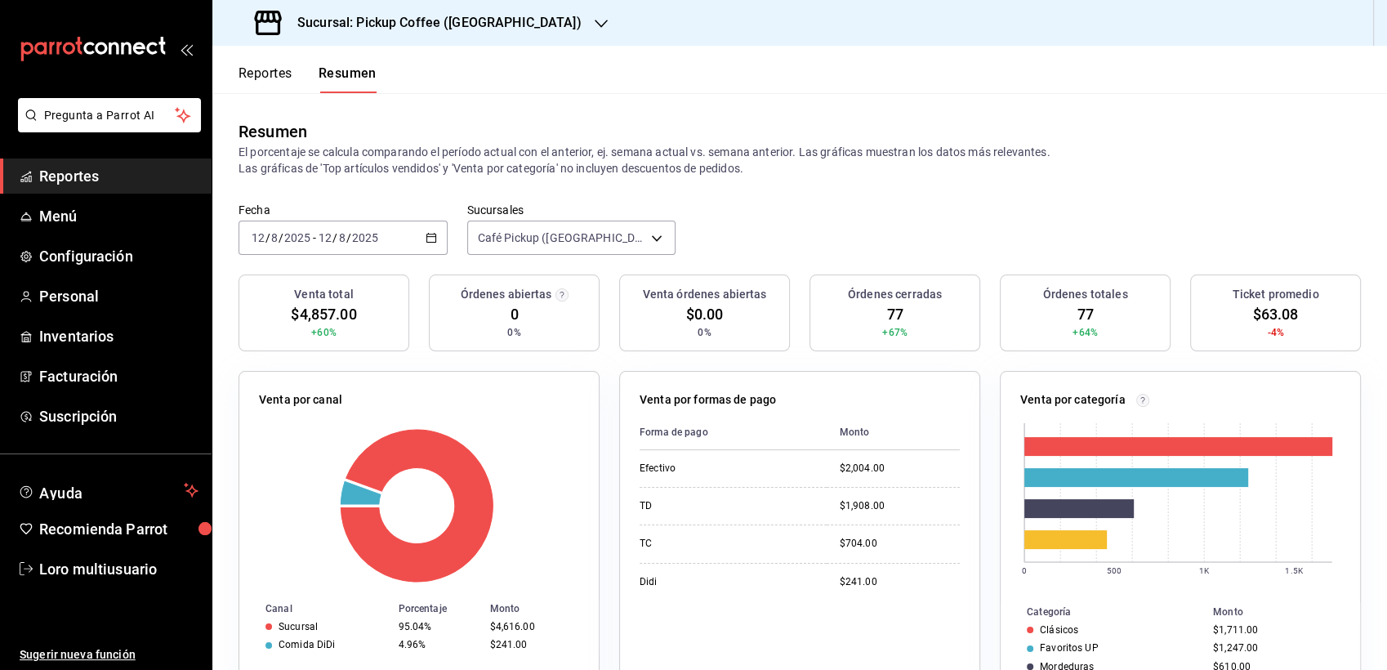
click at [374, 239] on input "2025" at bounding box center [365, 237] width 28 height 13
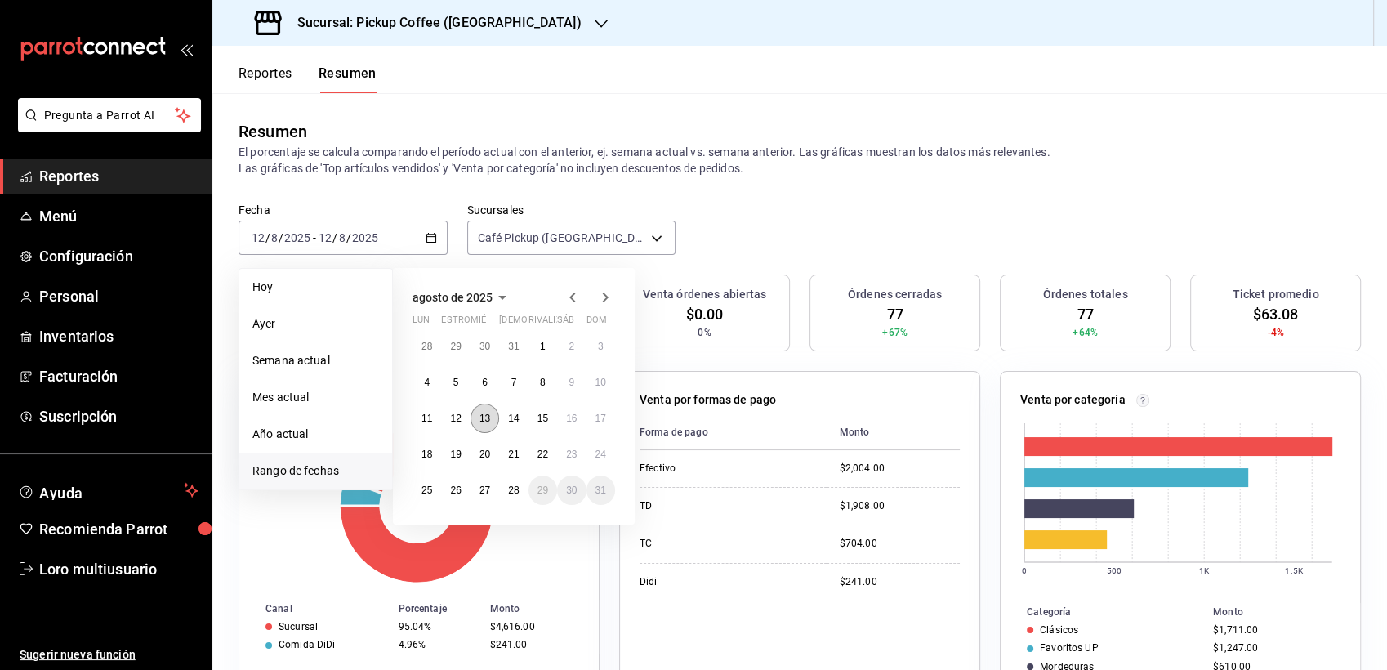
click at [490, 411] on button "13" at bounding box center [485, 418] width 29 height 29
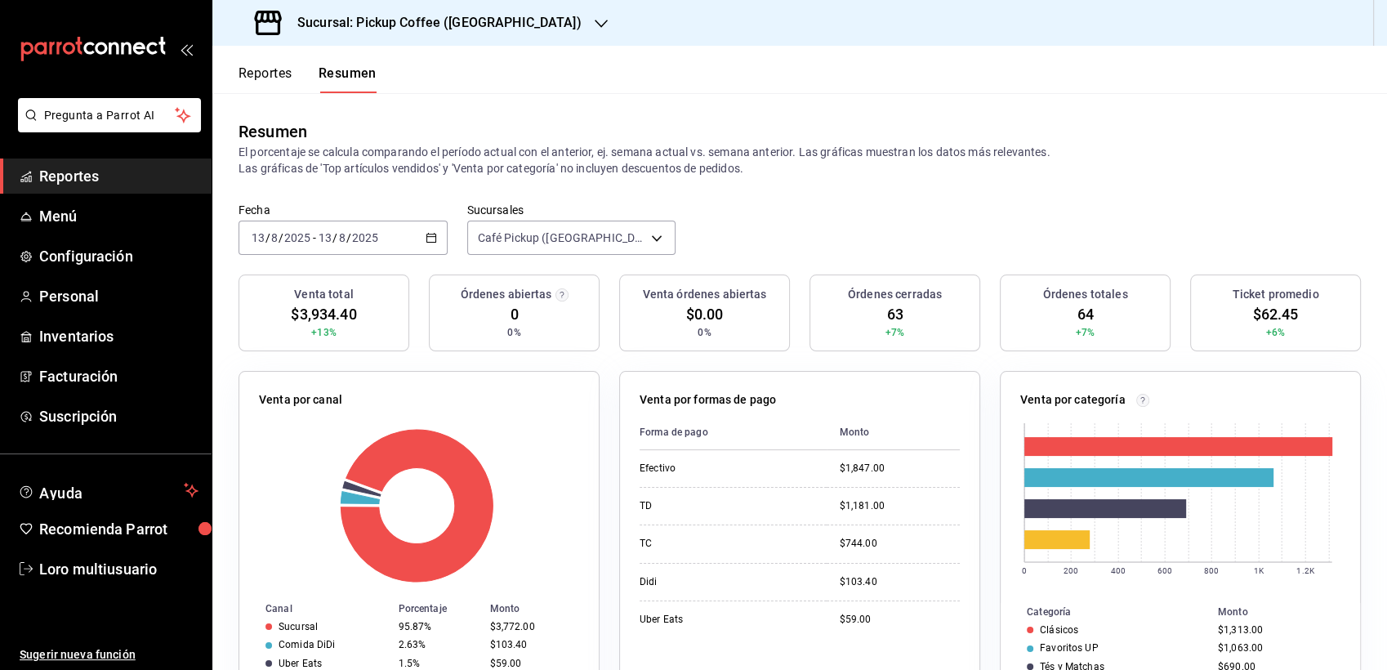
click at [373, 252] on div "2025-08-13 13 / 8 / 2025 - 2025-08-13 13 / 8 / 2025" at bounding box center [343, 238] width 209 height 34
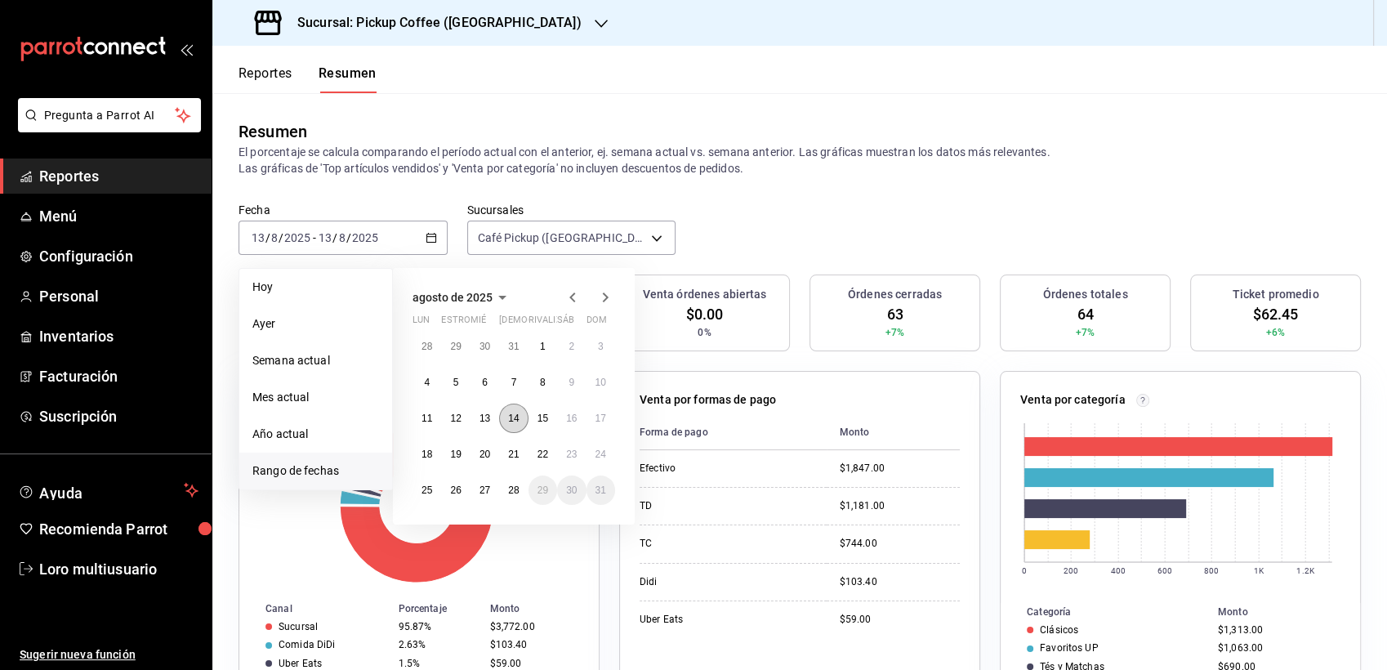
click at [516, 417] on abbr "14" at bounding box center [513, 418] width 11 height 11
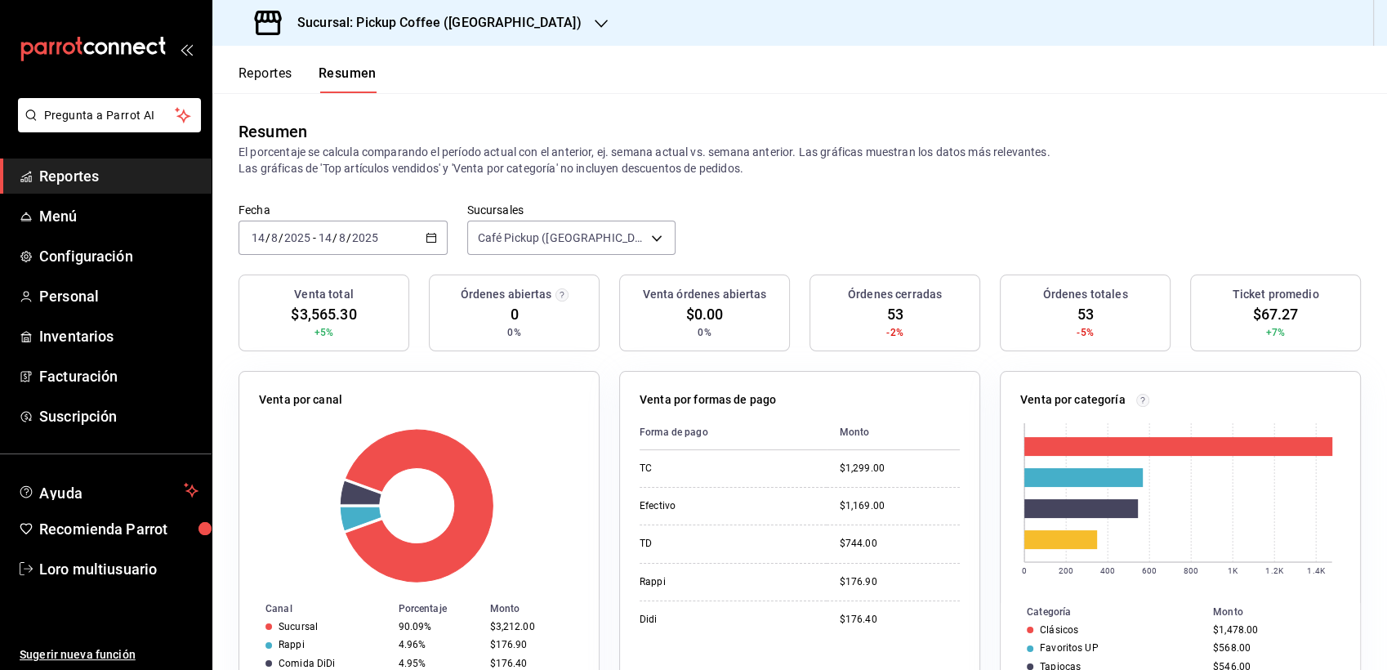
click at [353, 246] on div "[DATE] [DATE] - [DATE] [DATE]" at bounding box center [343, 238] width 209 height 34
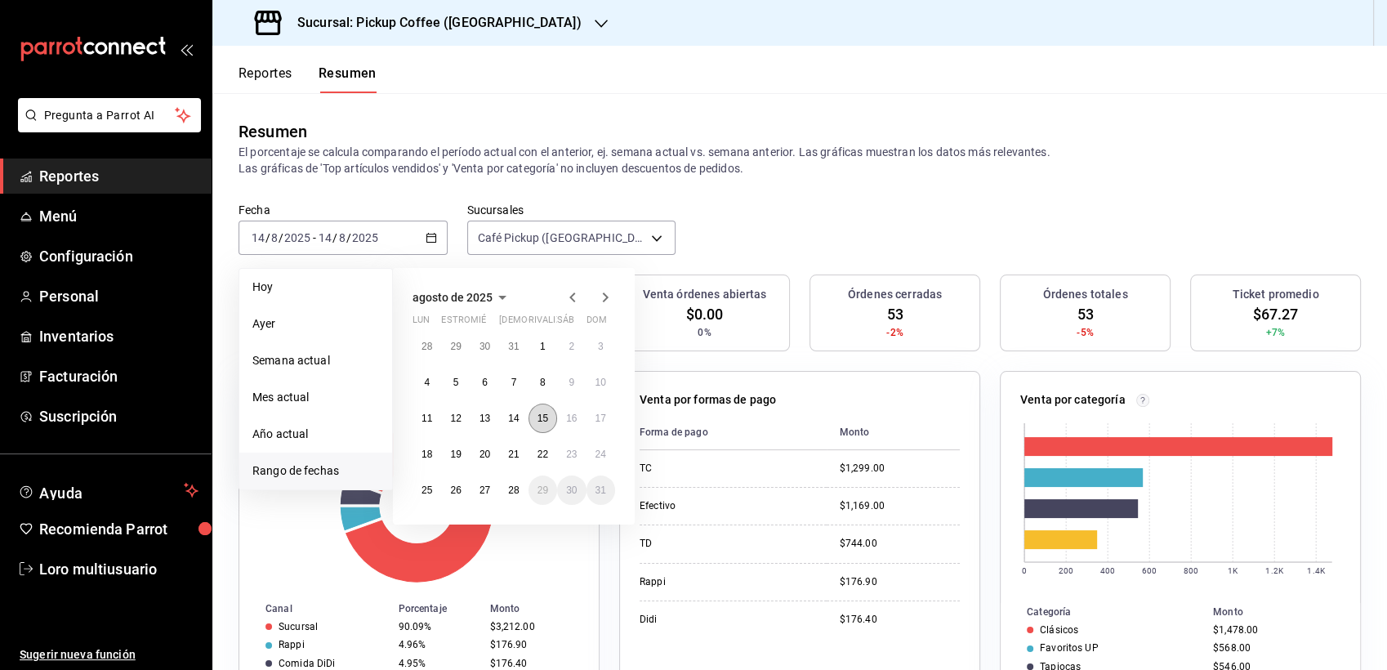
click at [551, 417] on button "15" at bounding box center [543, 418] width 29 height 29
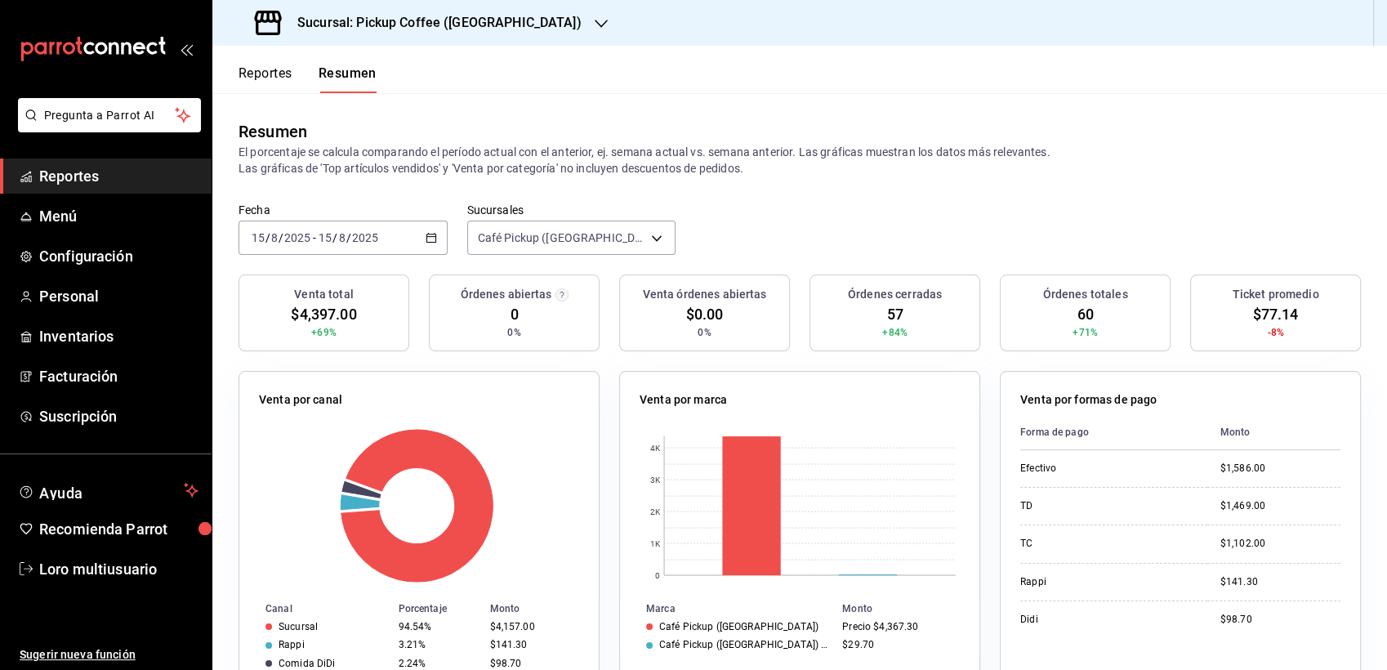
click at [346, 245] on div "2025-08-15 15 / 8 / 2025 - 2025-08-15 15 / 8 / 2025" at bounding box center [343, 238] width 209 height 34
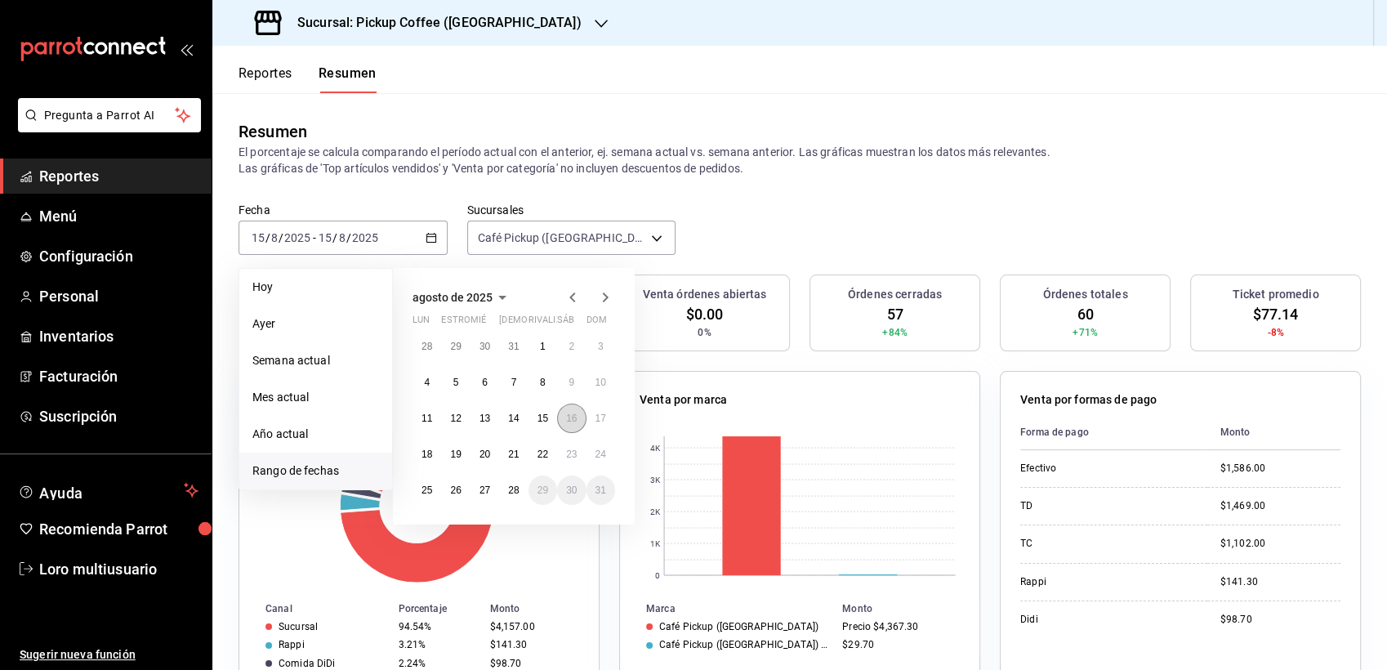
click at [562, 414] on button "16" at bounding box center [571, 418] width 29 height 29
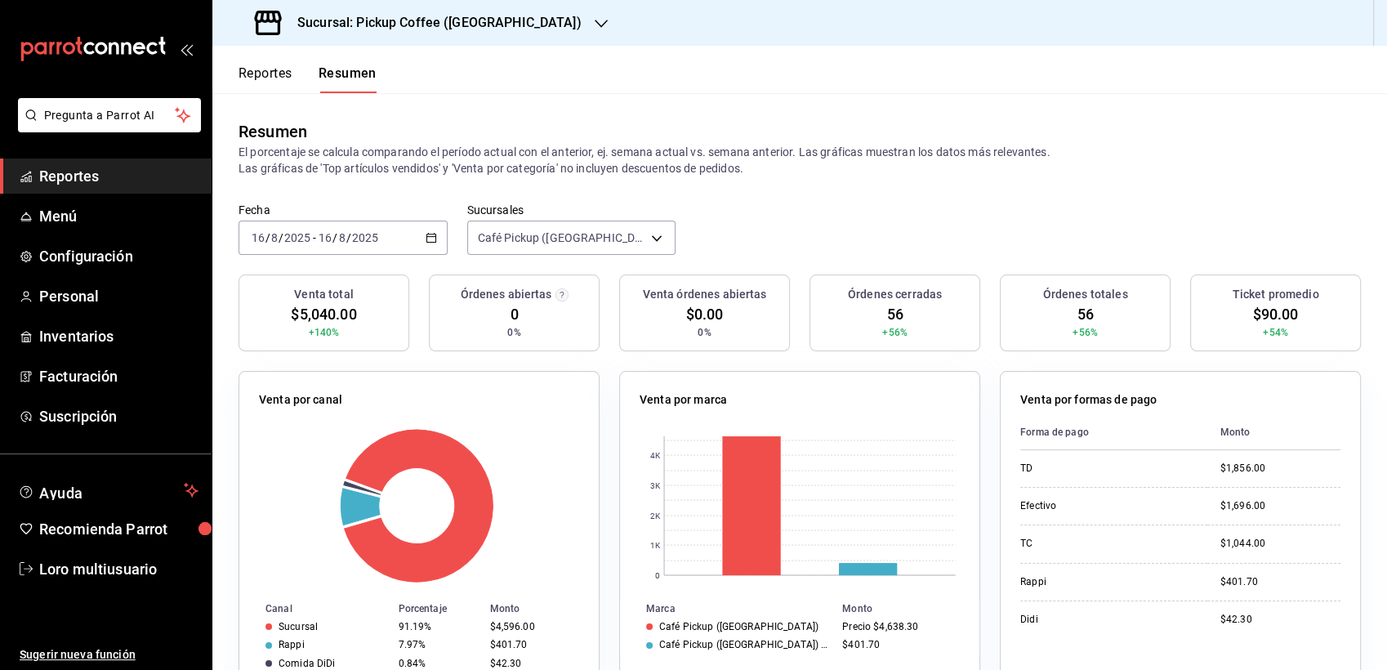
click at [337, 252] on div "[DATE] [DATE] - [DATE] [DATE]" at bounding box center [343, 238] width 209 height 34
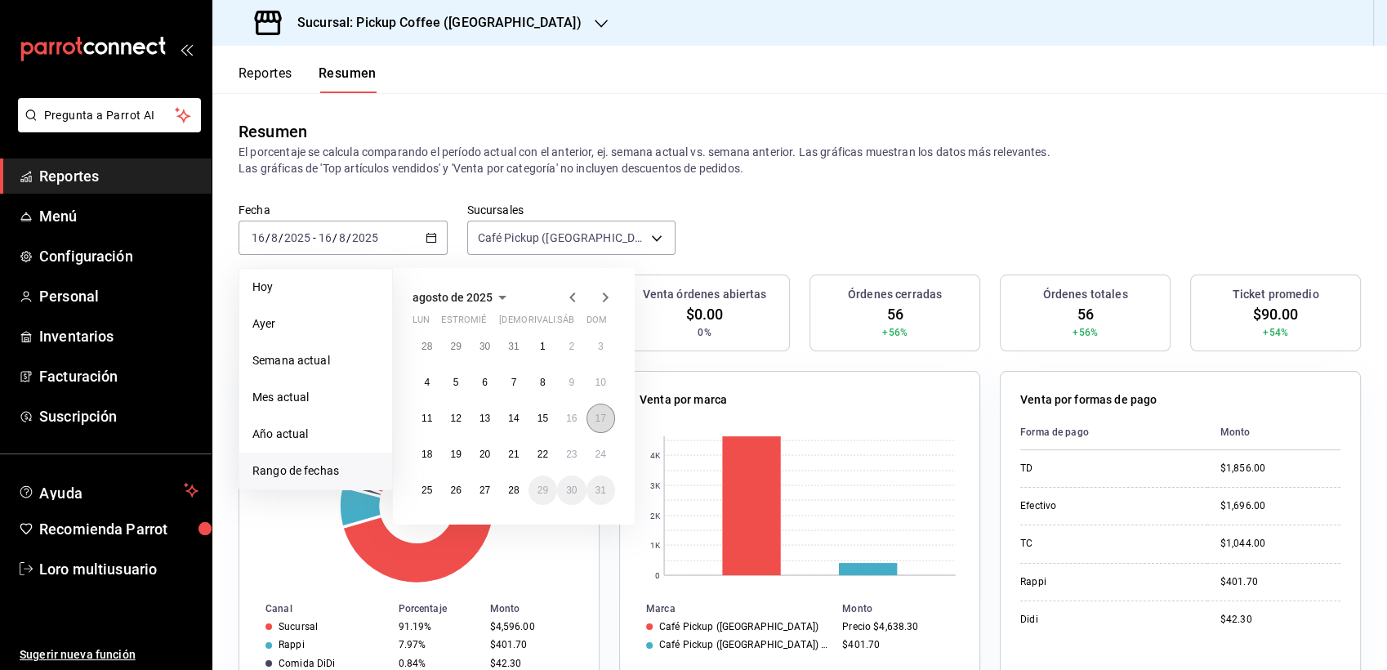
click at [606, 417] on button "17" at bounding box center [601, 418] width 29 height 29
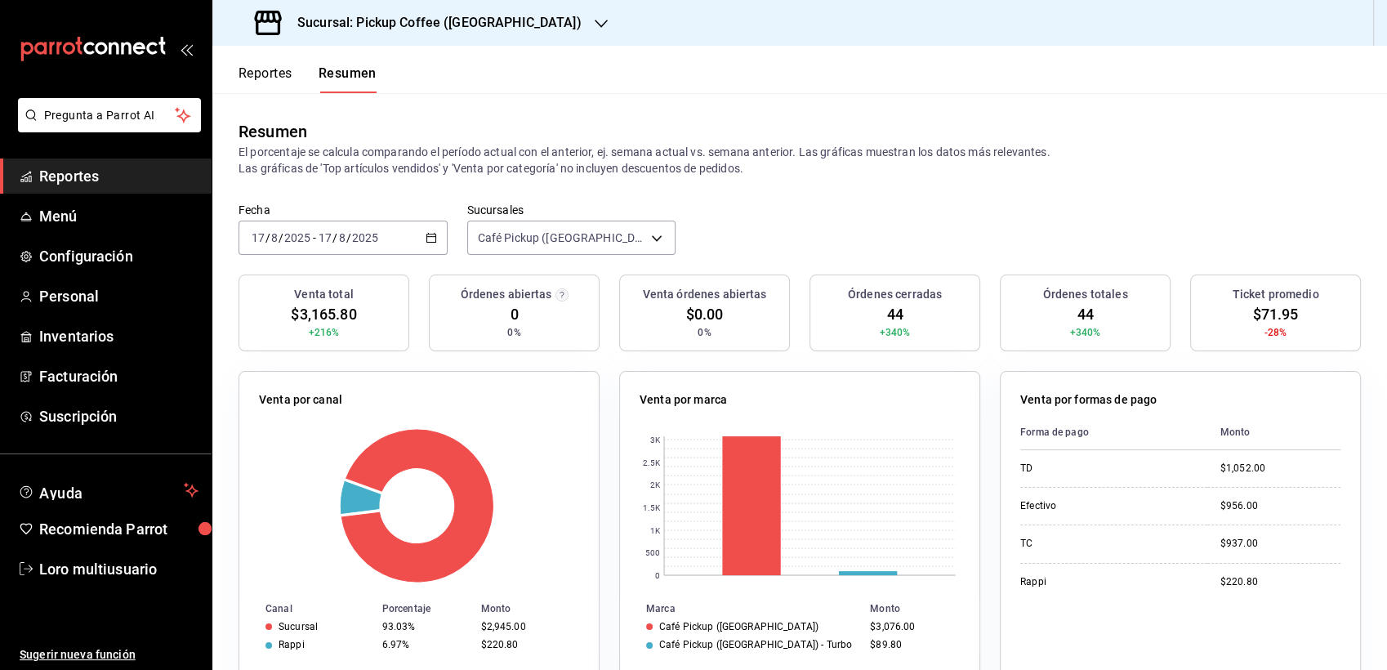
click at [346, 247] on div "2025-08-17 17 / 8 / 2025 - 2025-08-17 17 / 8 / 2025" at bounding box center [343, 238] width 209 height 34
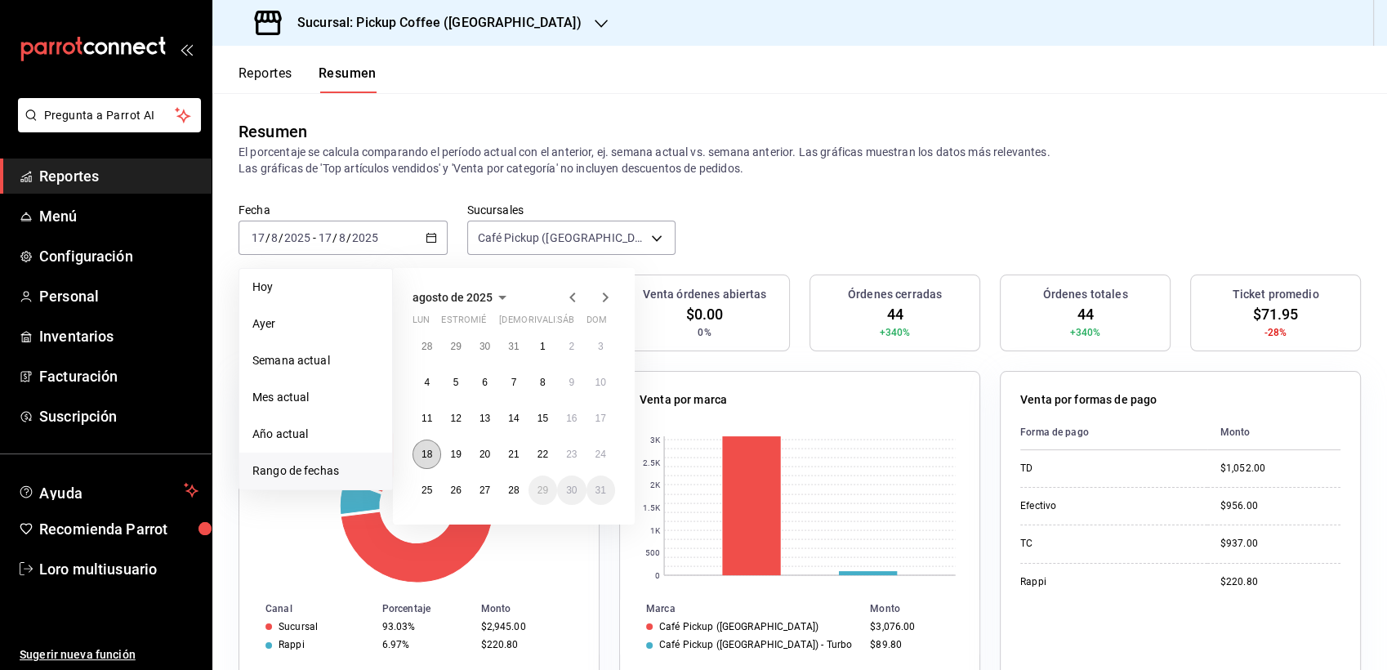
click at [434, 456] on button "18" at bounding box center [427, 454] width 29 height 29
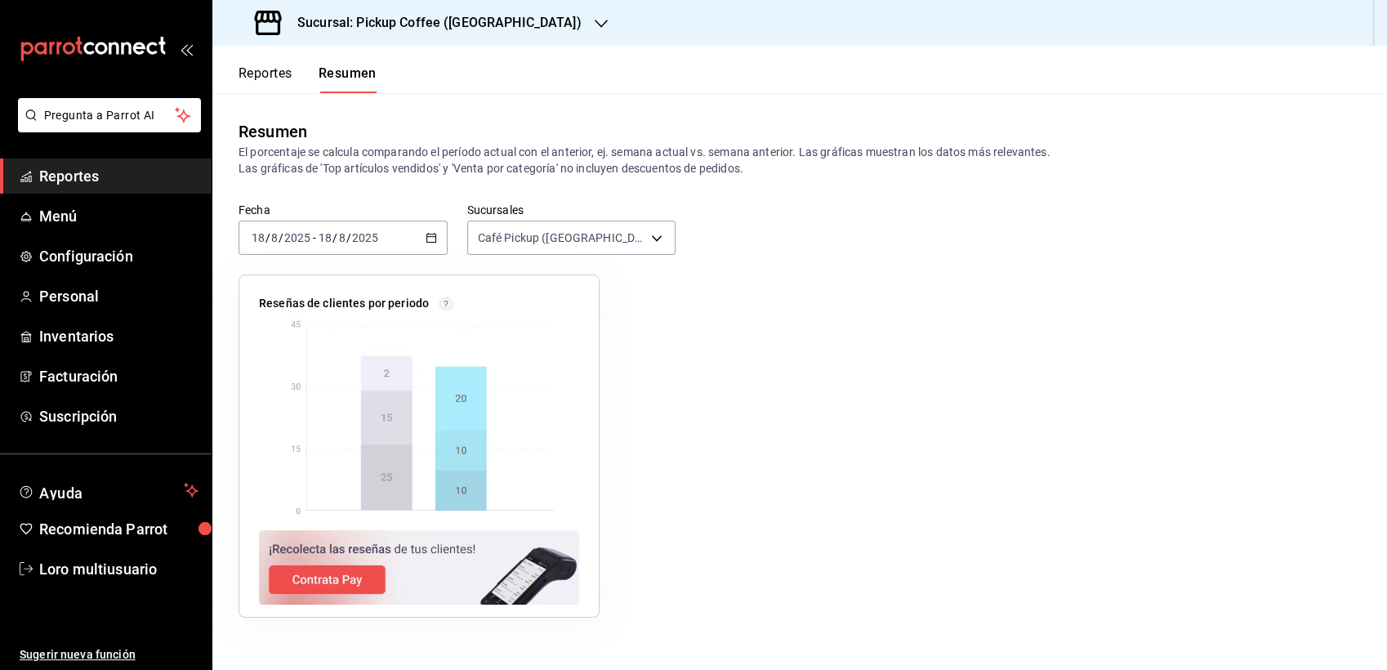
click at [355, 232] on input "2025" at bounding box center [365, 237] width 28 height 13
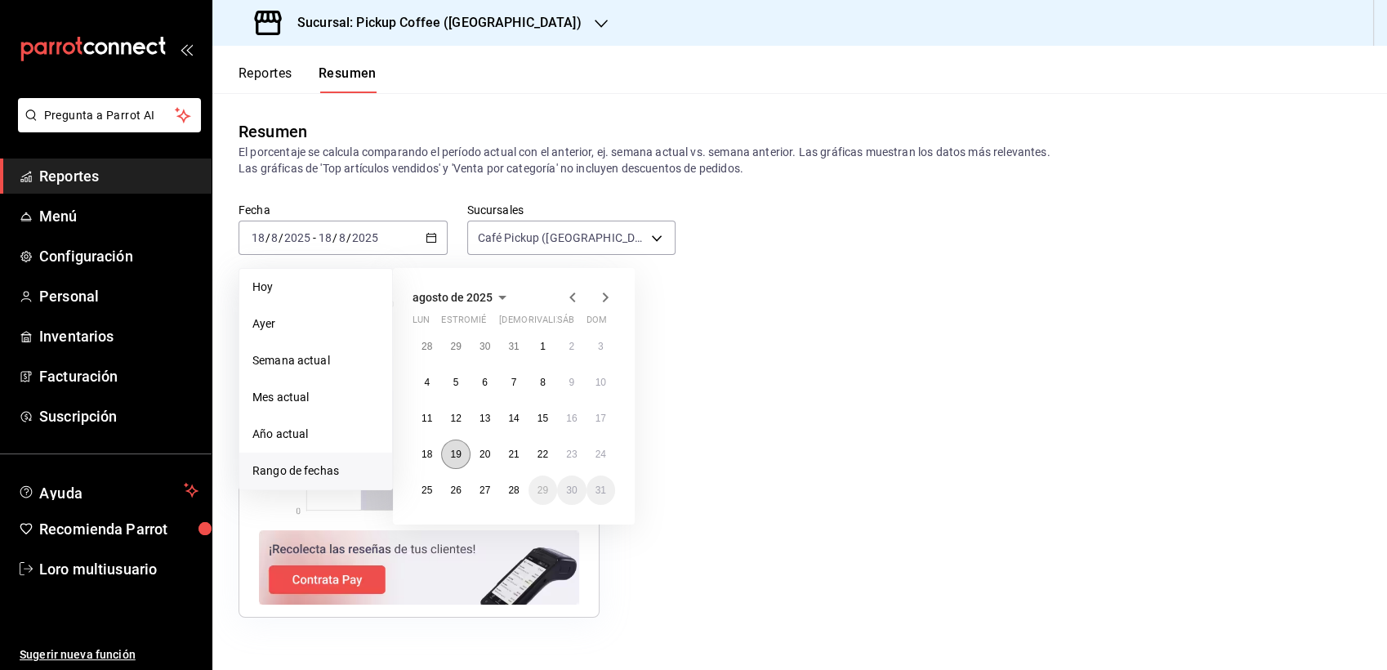
click at [467, 455] on button "19" at bounding box center [455, 454] width 29 height 29
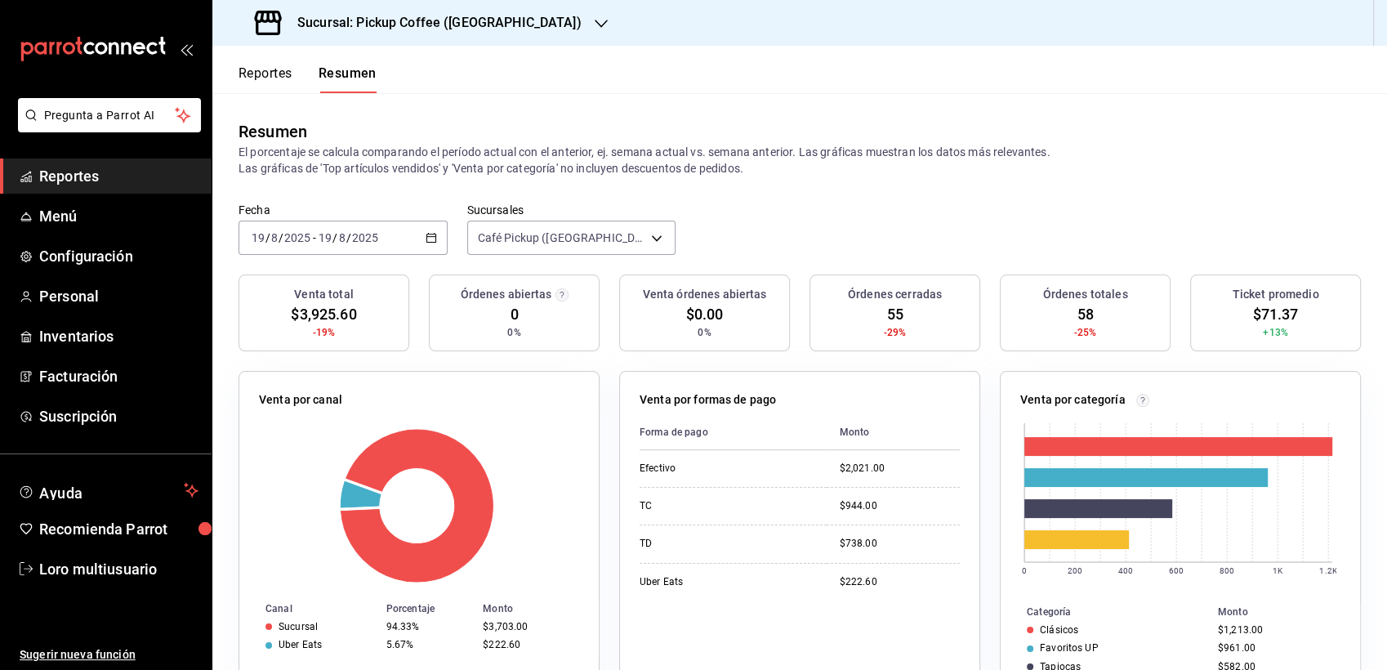
click at [391, 247] on div "[DATE] [DATE] - [DATE] [DATE]" at bounding box center [343, 238] width 209 height 34
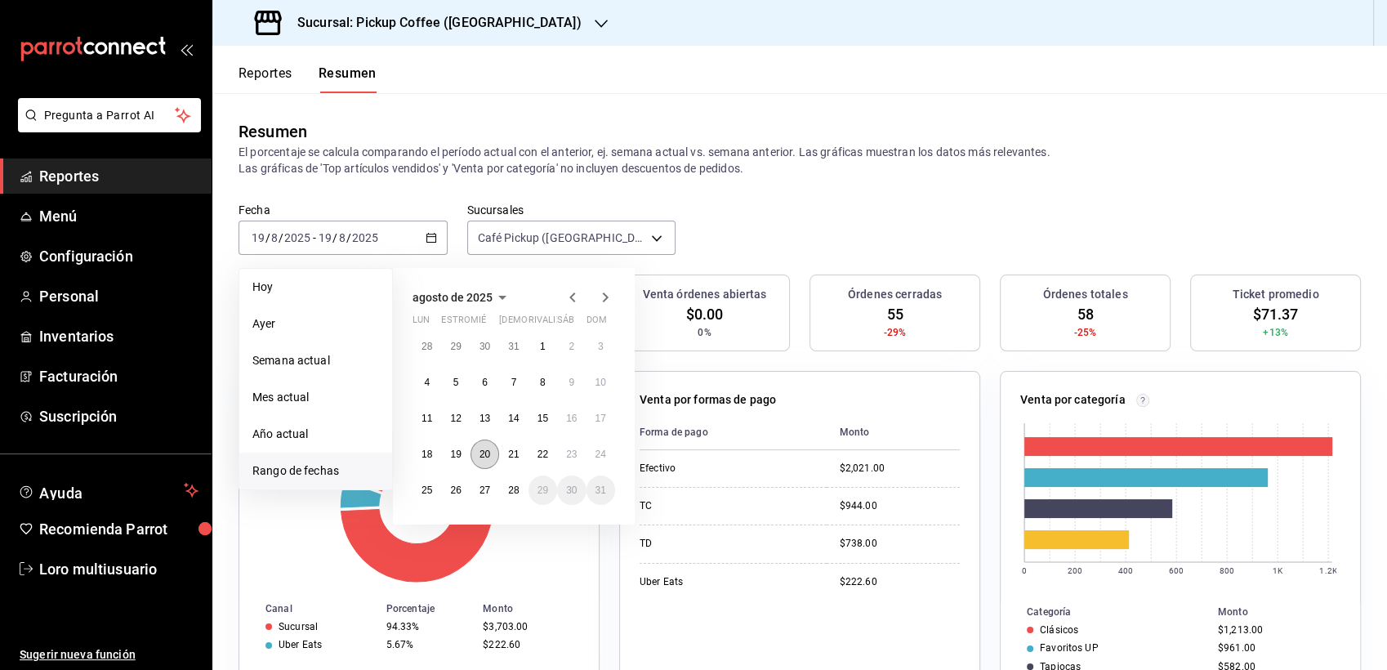
click at [484, 451] on abbr "20" at bounding box center [485, 454] width 11 height 11
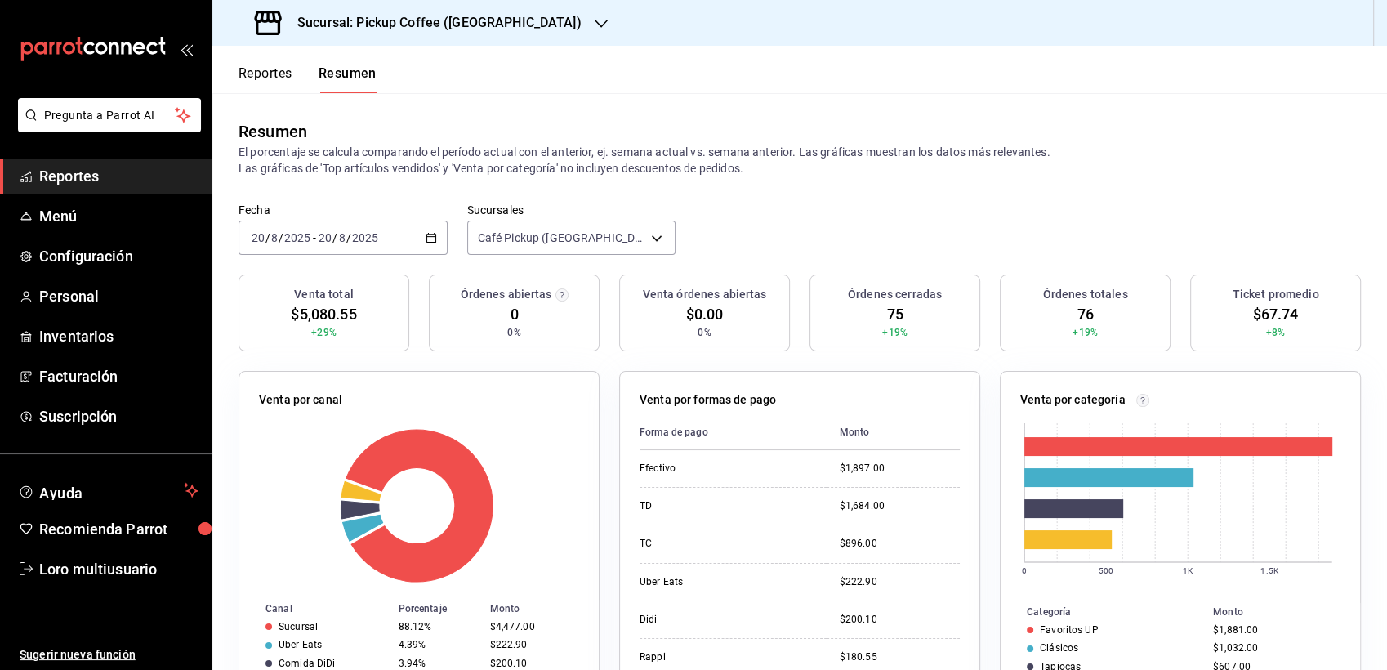
click at [359, 245] on div "[DATE] [DATE] - [DATE] [DATE]" at bounding box center [343, 238] width 209 height 34
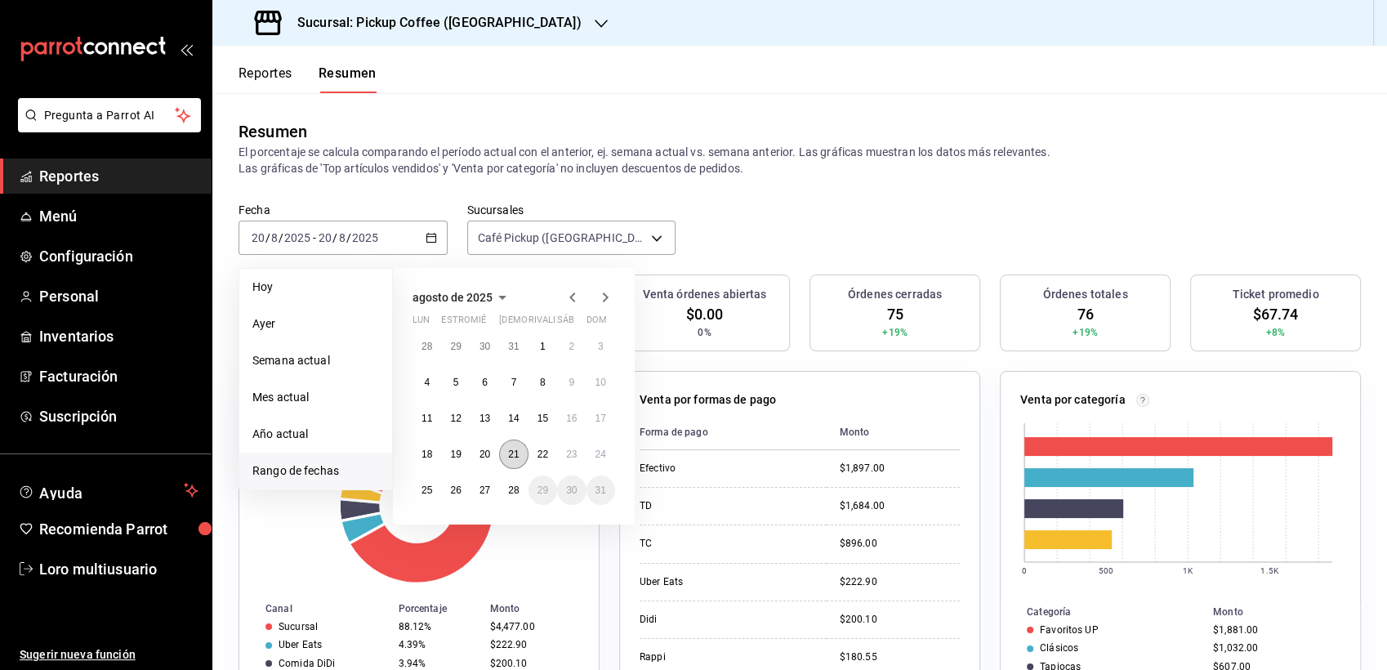
click at [520, 448] on button "21" at bounding box center [513, 454] width 29 height 29
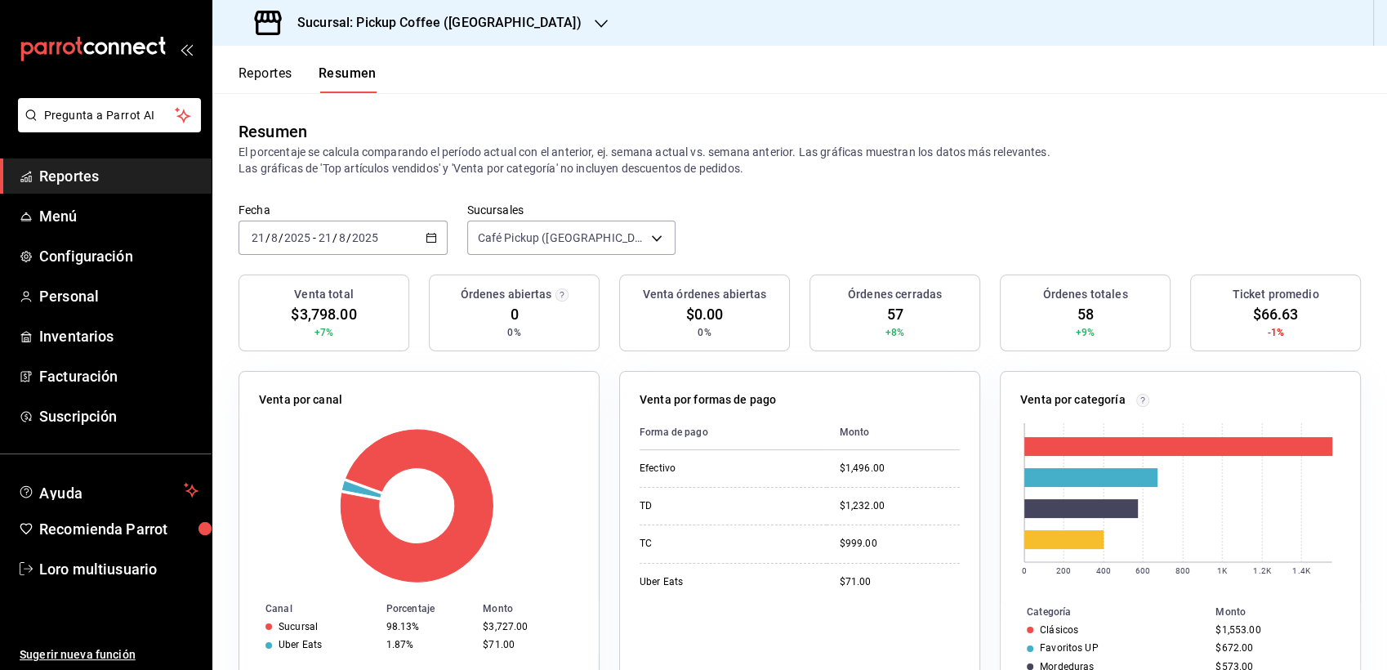
click at [377, 225] on div "[DATE] [DATE] - [DATE] [DATE]" at bounding box center [343, 238] width 209 height 34
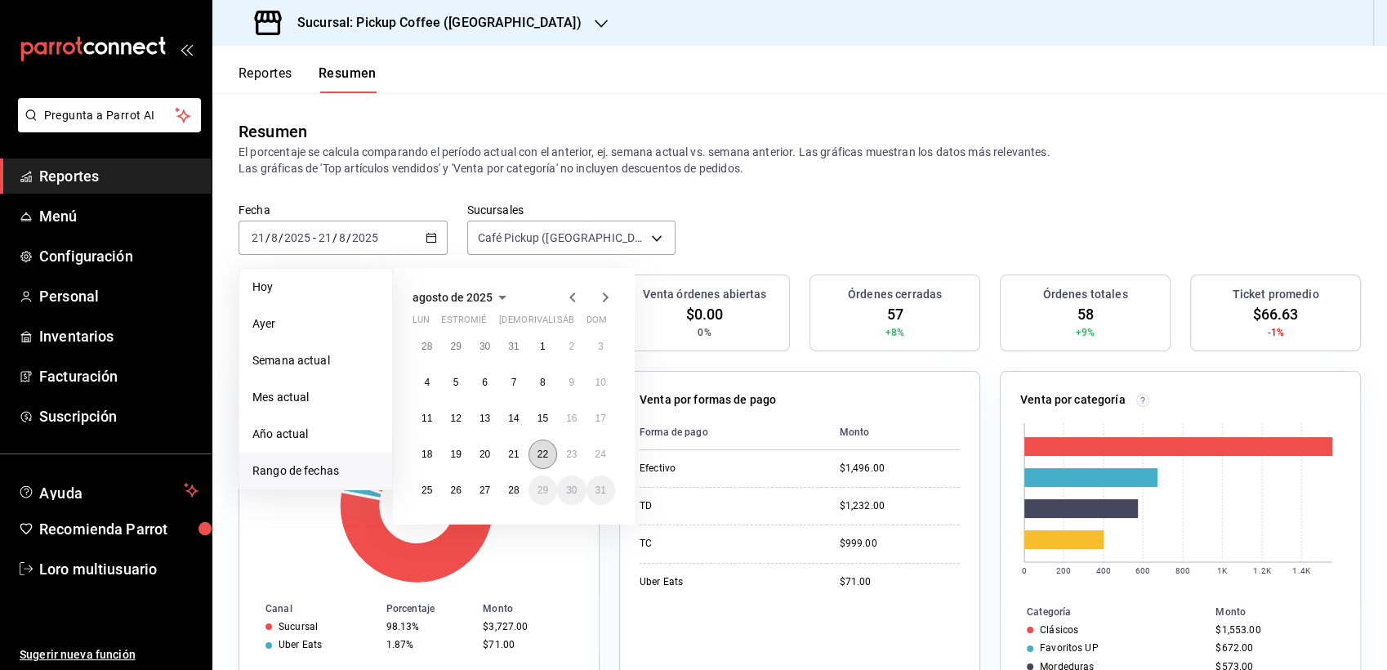
click at [546, 451] on abbr "22" at bounding box center [543, 454] width 11 height 11
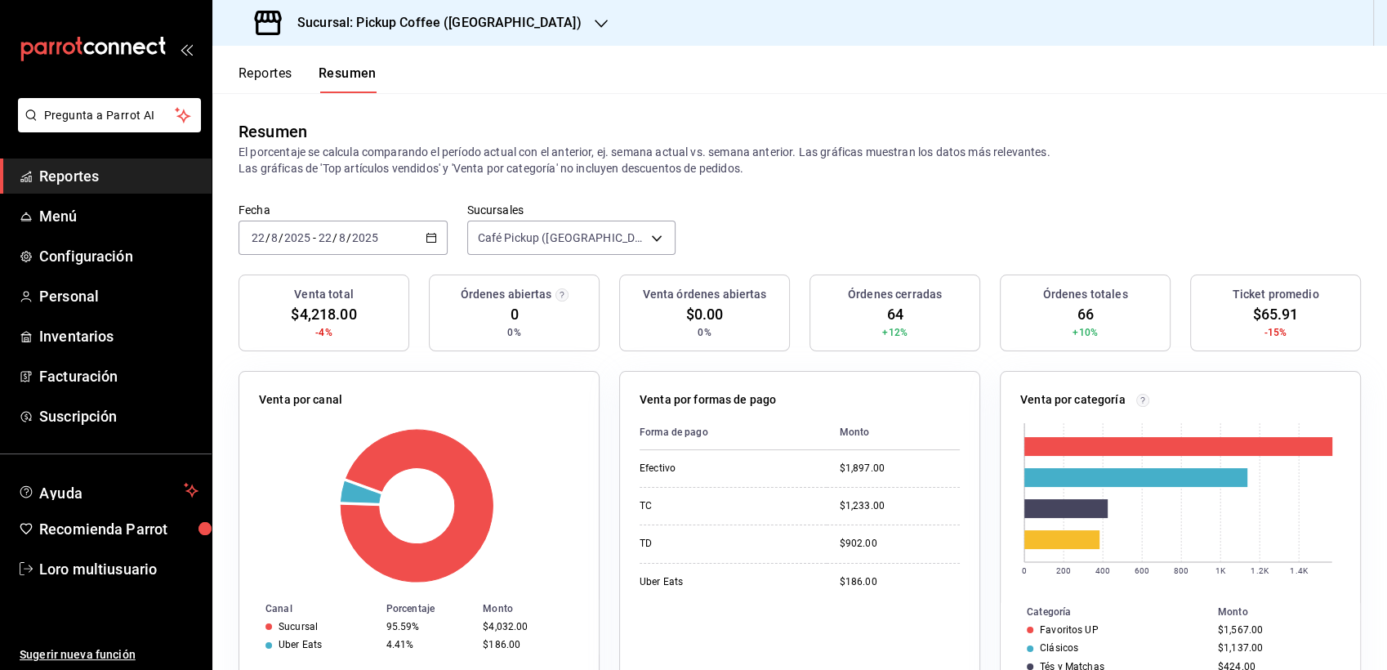
click at [380, 233] on div "2025-08-22 22 / 8 / 2025 - 2025-08-22 22 / 8 / 2025" at bounding box center [343, 238] width 209 height 34
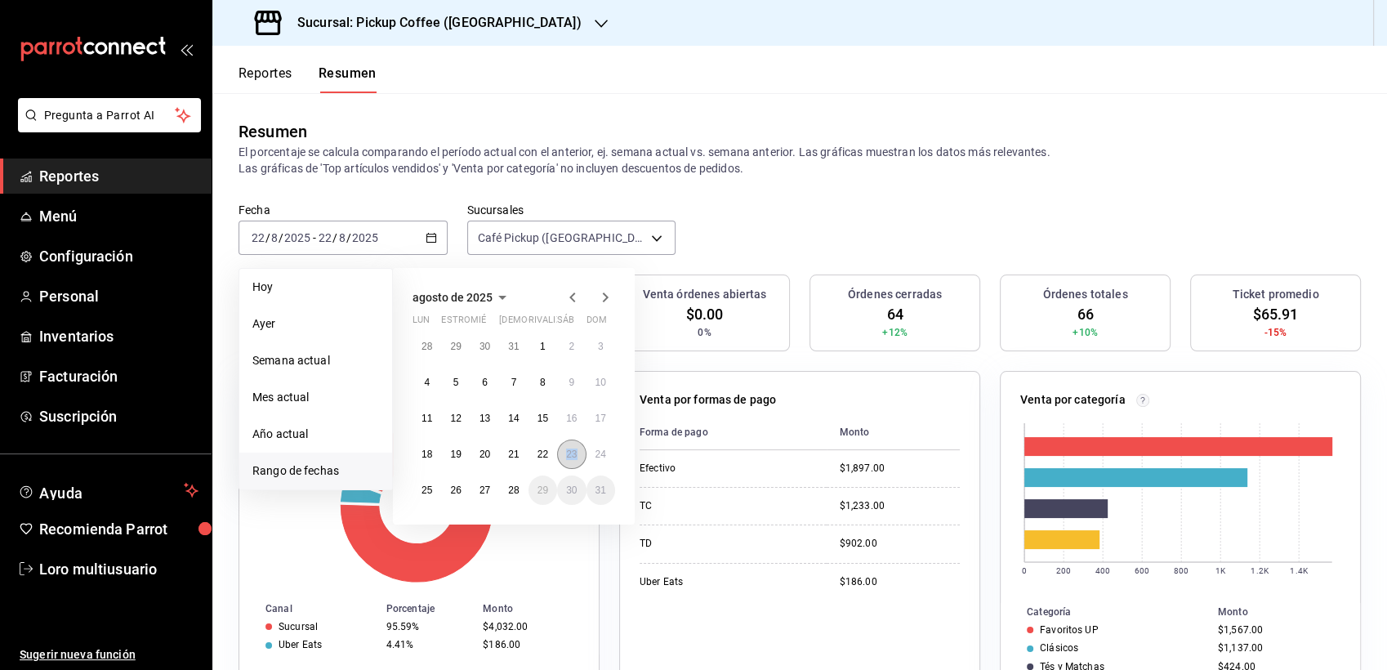
drag, startPoint x: 587, startPoint y: 463, endPoint x: 565, endPoint y: 445, distance: 29.1
click at [565, 445] on div "28 29 30 31 1 2 3 4 5 6 7 8 9 10 11 12 13 14 15 16 17 18 19 20 21 22 23 24 25 2…" at bounding box center [514, 418] width 203 height 173
click at [565, 445] on button "23" at bounding box center [571, 454] width 29 height 29
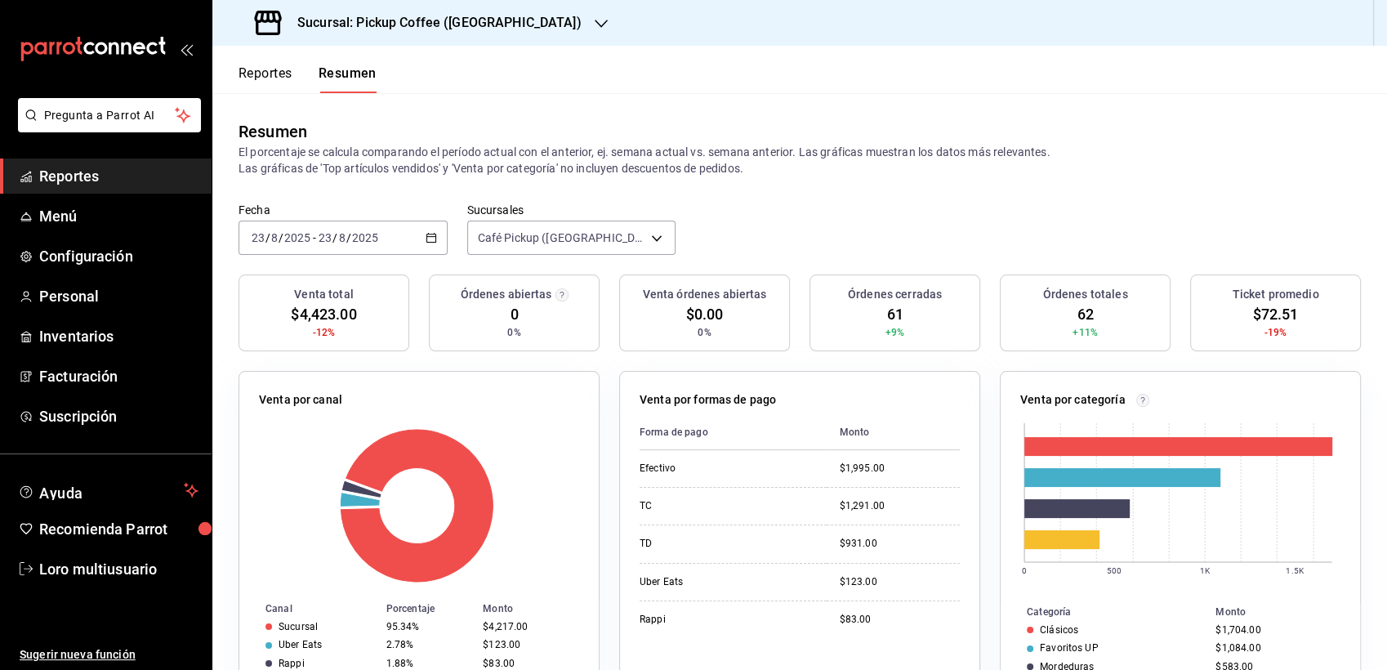
click at [359, 242] on input "2025" at bounding box center [365, 237] width 28 height 13
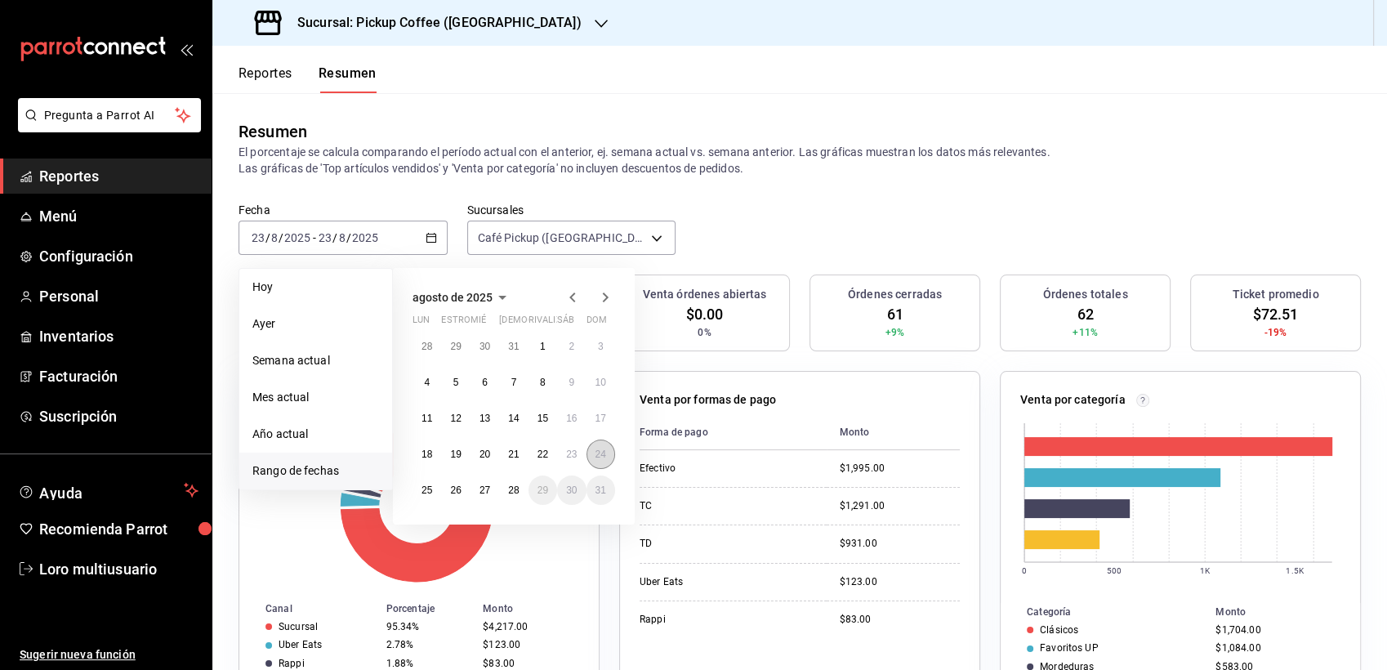
click at [596, 452] on abbr "24" at bounding box center [601, 454] width 11 height 11
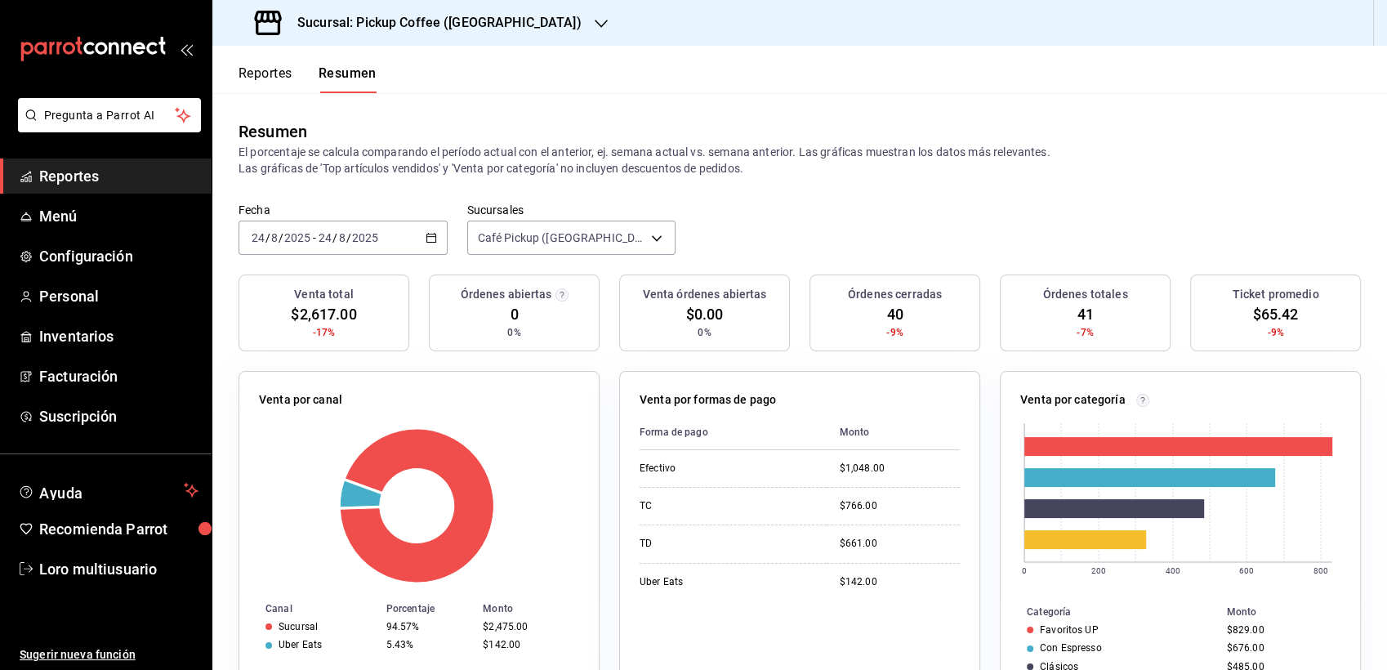
click at [354, 225] on div "[DATE] [DATE] - [DATE] [DATE]" at bounding box center [343, 238] width 209 height 34
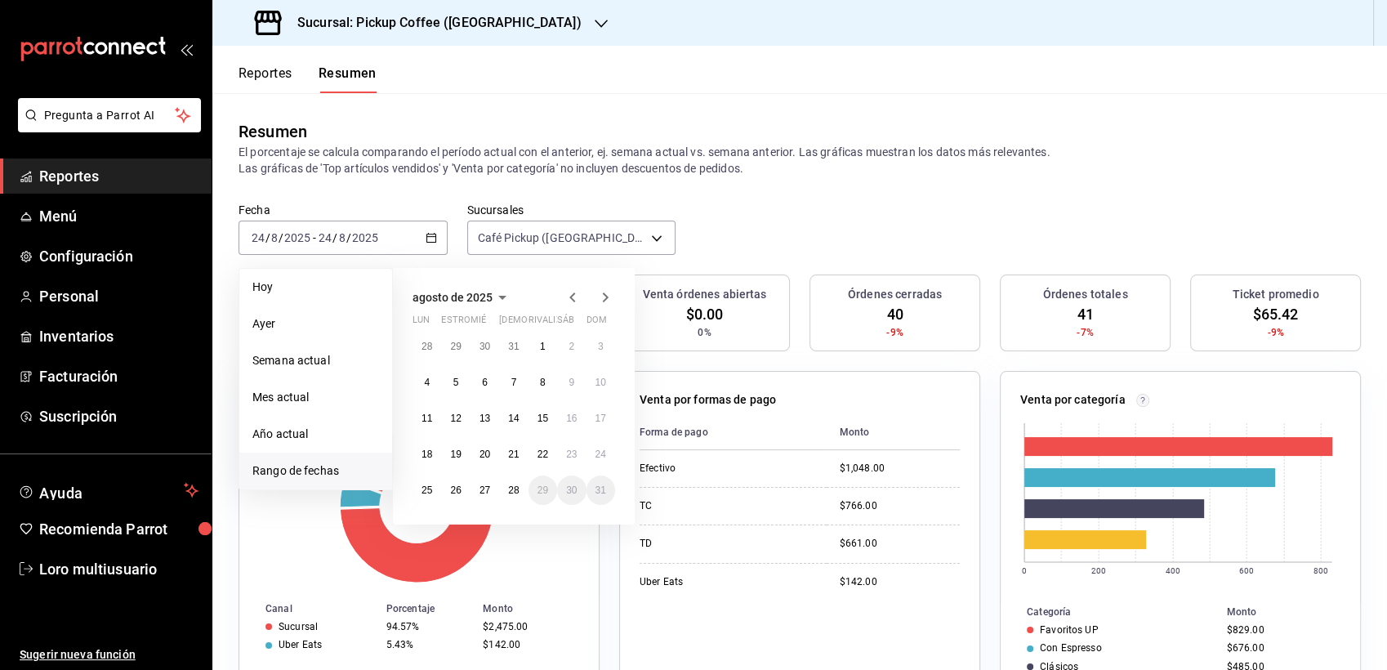
click at [413, 475] on div "28 29 30 31 1 2 3 4 5 6 7 8 9 10 11 12 13 14 15 16 17 18 19 20 21 22 23 24 25 2…" at bounding box center [514, 418] width 203 height 173
click at [414, 482] on div "28 29 30 31 1 2 3 4 5 6 7 8 9 10 11 12 13 14 15 16 17 18 19 20 21 22 23 24 25 2…" at bounding box center [514, 418] width 203 height 173
click at [414, 482] on button "25" at bounding box center [427, 489] width 29 height 29
click at [414, 482] on div "28 29 30 31 1 2 3 4 5 6 7 8 9 10 11 12 13 14 15 16 17 18 19 20 21 22 23 24 25 2…" at bounding box center [514, 418] width 203 height 173
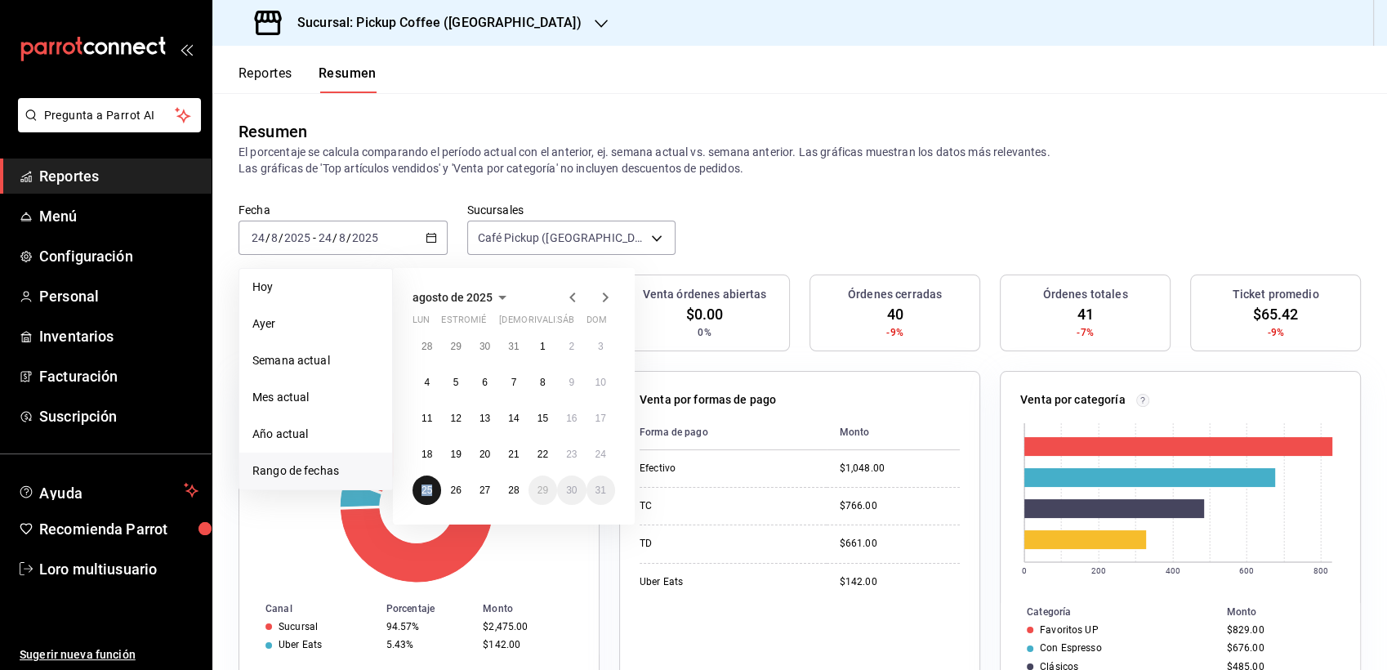
drag, startPoint x: 414, startPoint y: 482, endPoint x: 427, endPoint y: 494, distance: 17.9
click at [427, 494] on abbr "25" at bounding box center [427, 489] width 11 height 11
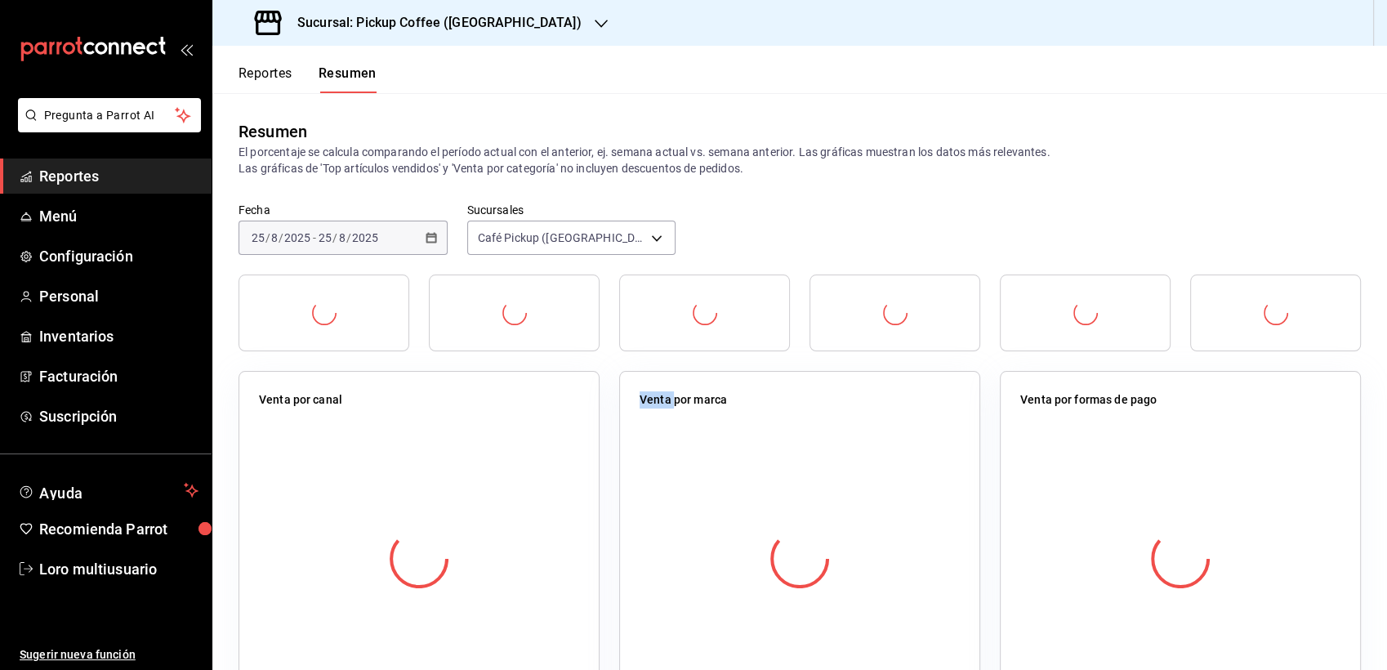
click at [427, 494] on div at bounding box center [419, 559] width 320 height 288
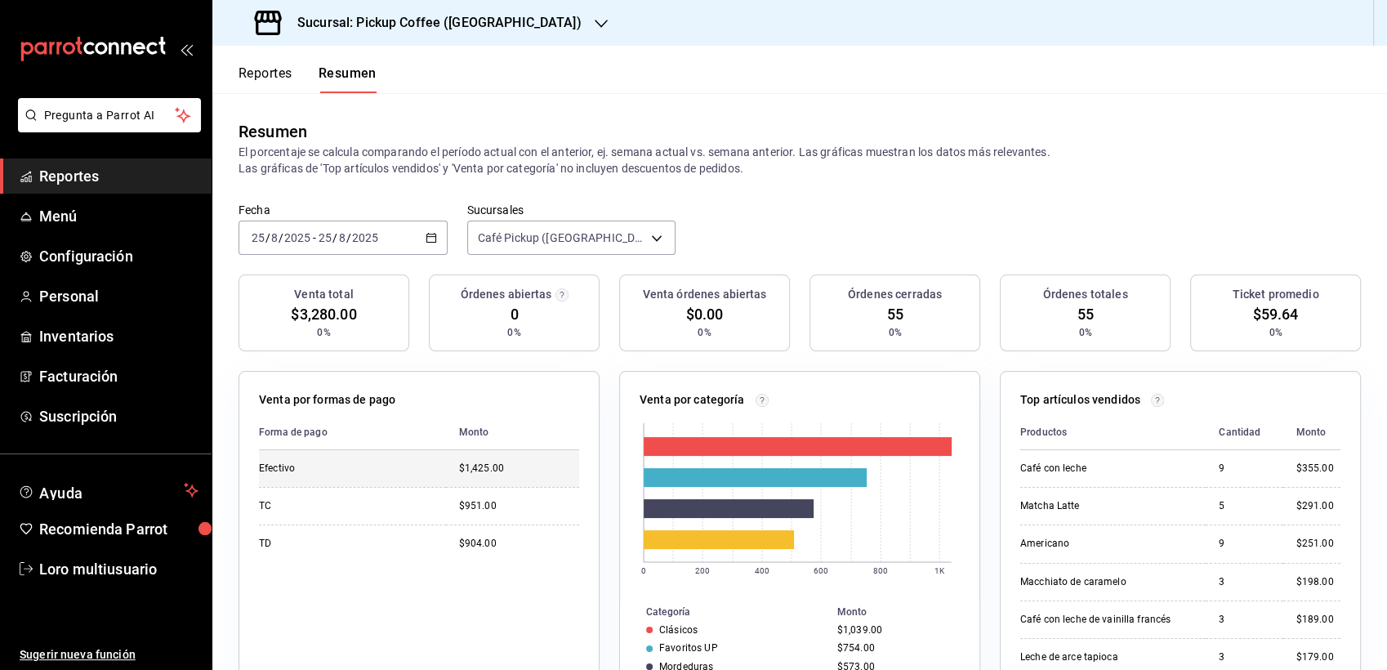
drag, startPoint x: 427, startPoint y: 494, endPoint x: 346, endPoint y: 461, distance: 87.5
click at [346, 461] on td "Efectivo" at bounding box center [352, 468] width 187 height 37
click at [325, 247] on div "[DATE] [DATE] - [DATE] [DATE]" at bounding box center [343, 238] width 209 height 34
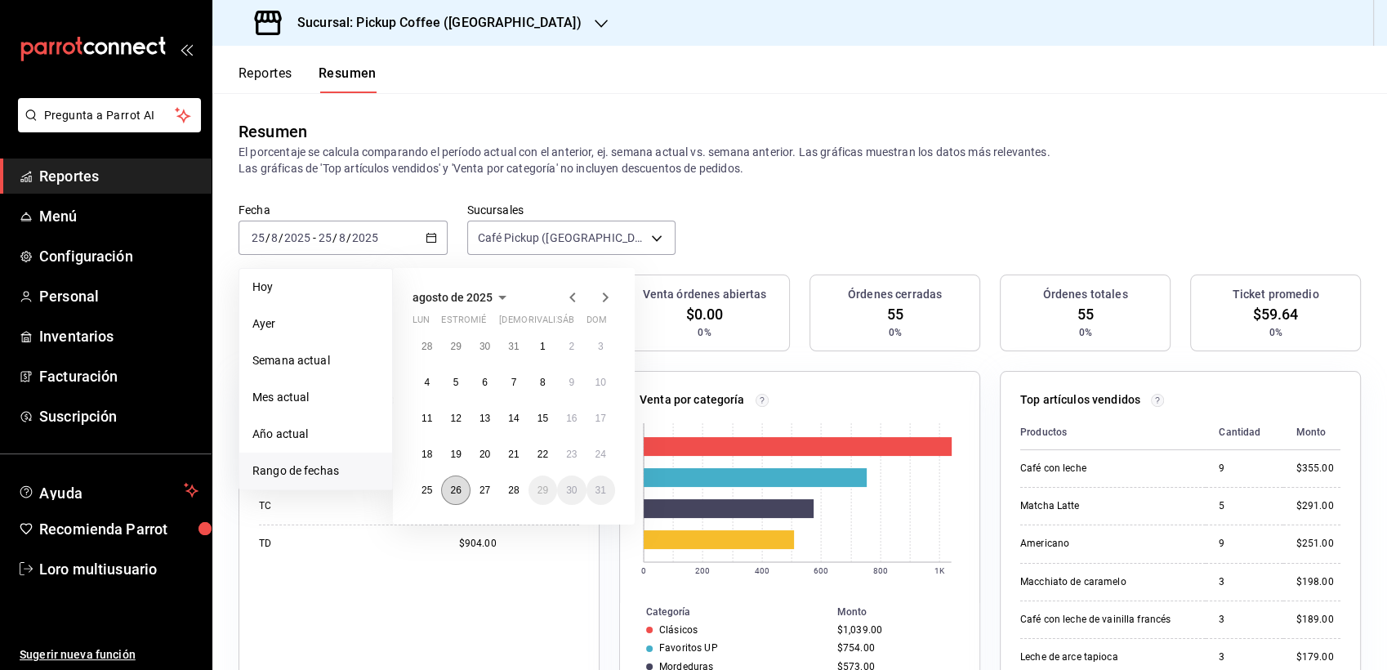
click at [459, 493] on abbr "26" at bounding box center [455, 489] width 11 height 11
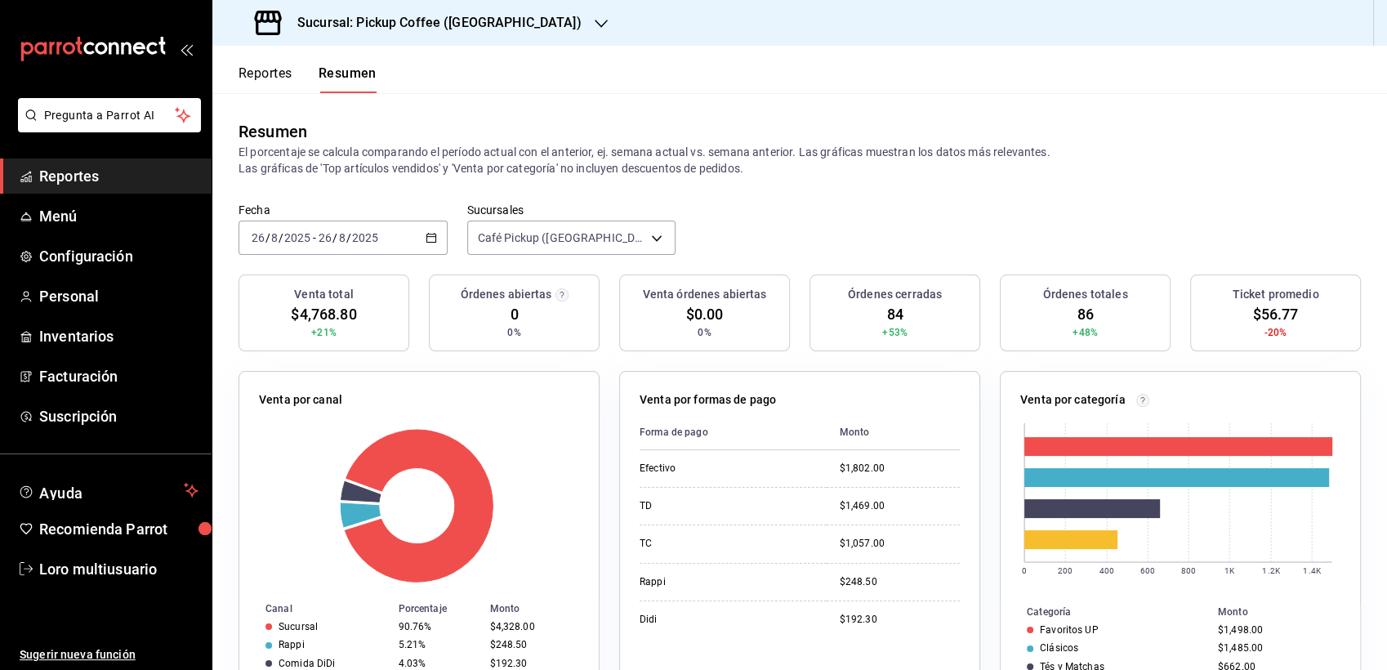
click at [330, 245] on div "[DATE] [DATE] - [DATE] [DATE]" at bounding box center [343, 238] width 209 height 34
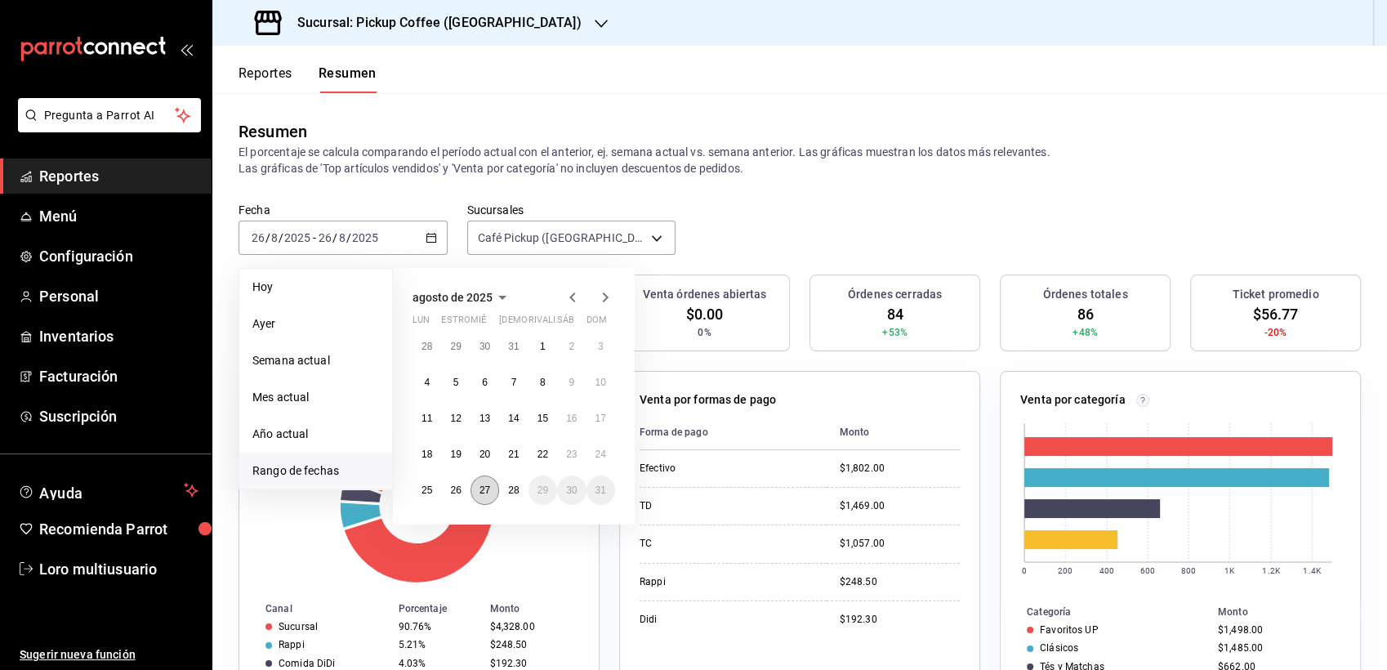
click at [493, 493] on button "27" at bounding box center [485, 489] width 29 height 29
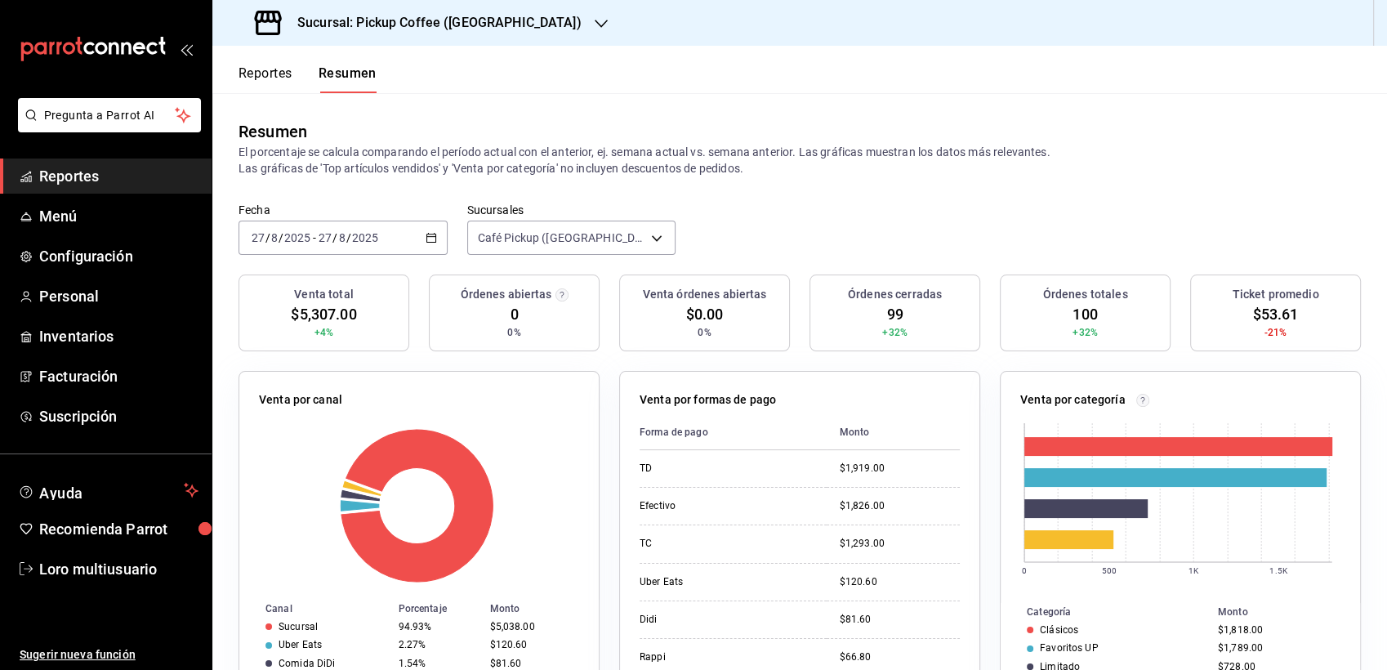
click at [344, 244] on input "8" at bounding box center [342, 237] width 8 height 13
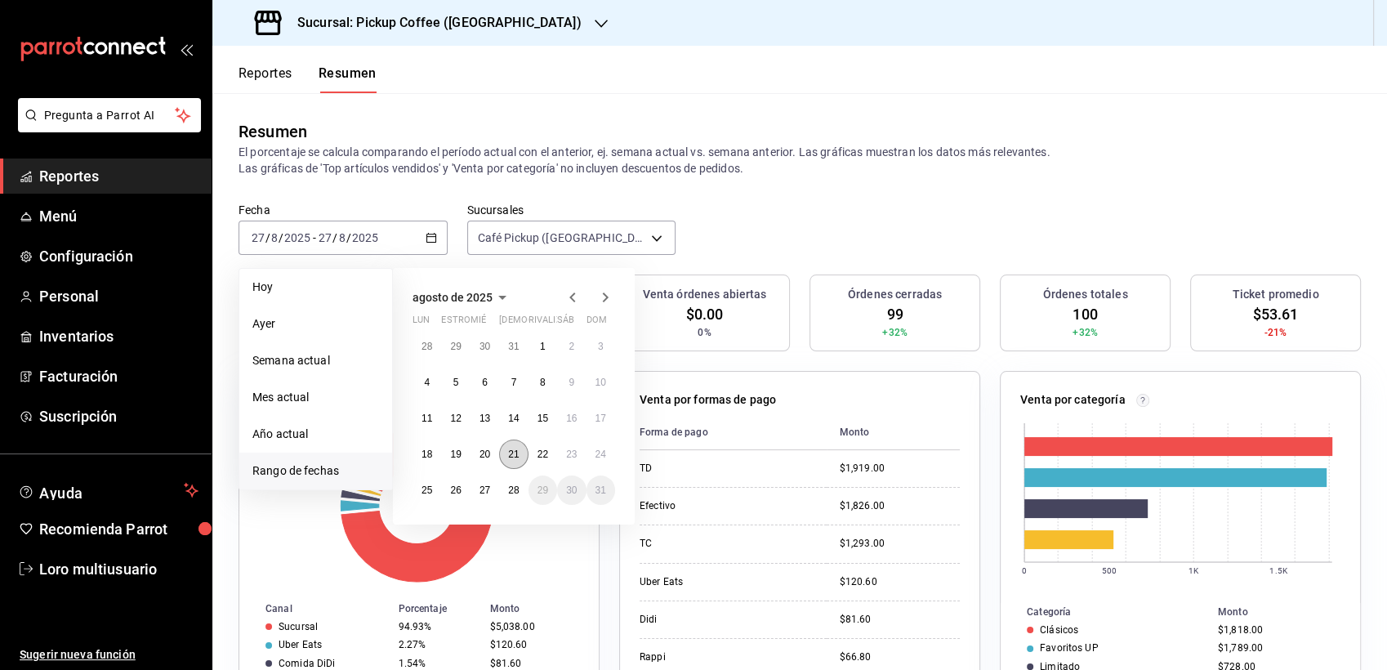
click at [512, 449] on abbr "21" at bounding box center [513, 454] width 11 height 11
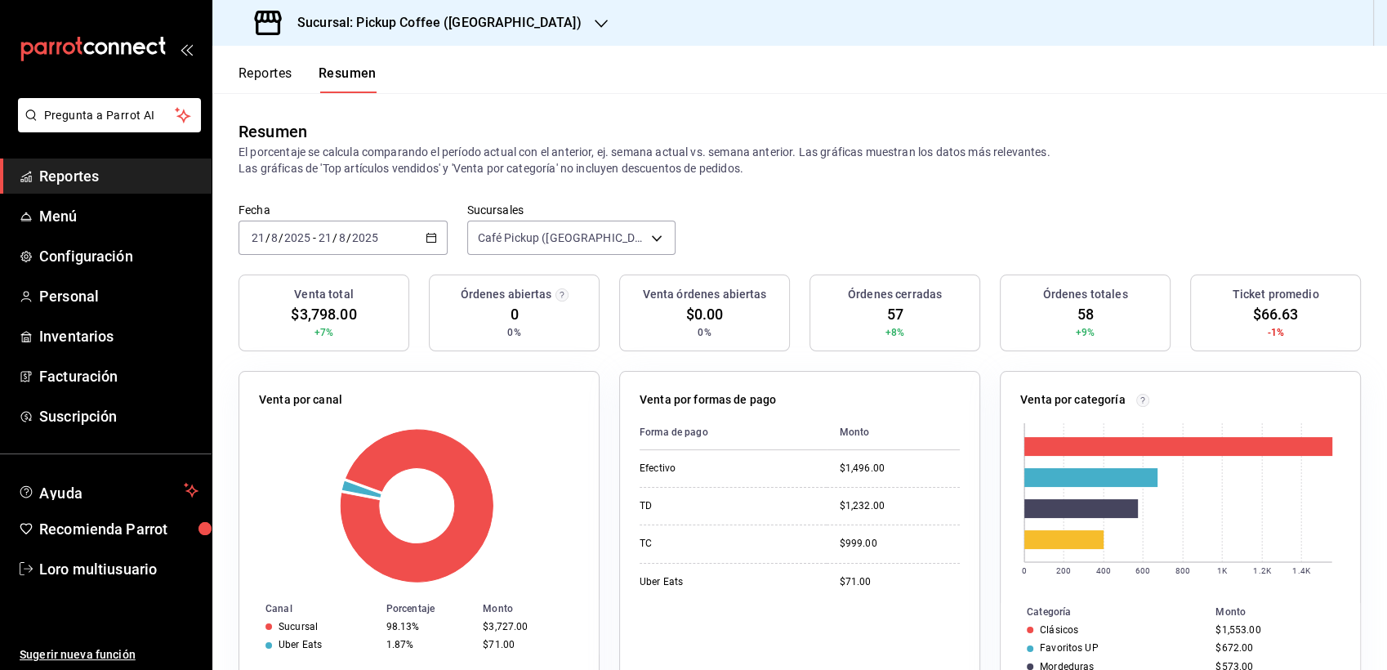
click at [299, 239] on input "2025" at bounding box center [298, 237] width 28 height 13
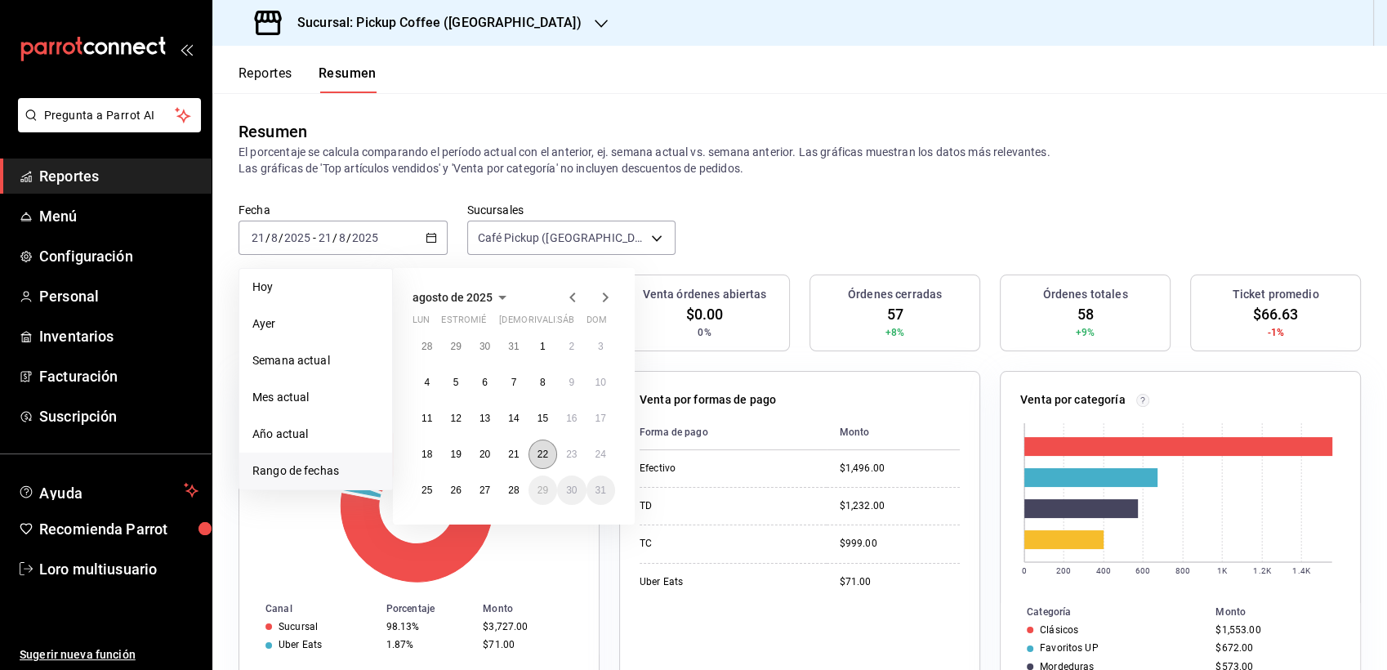
click at [546, 449] on abbr "22" at bounding box center [543, 454] width 11 height 11
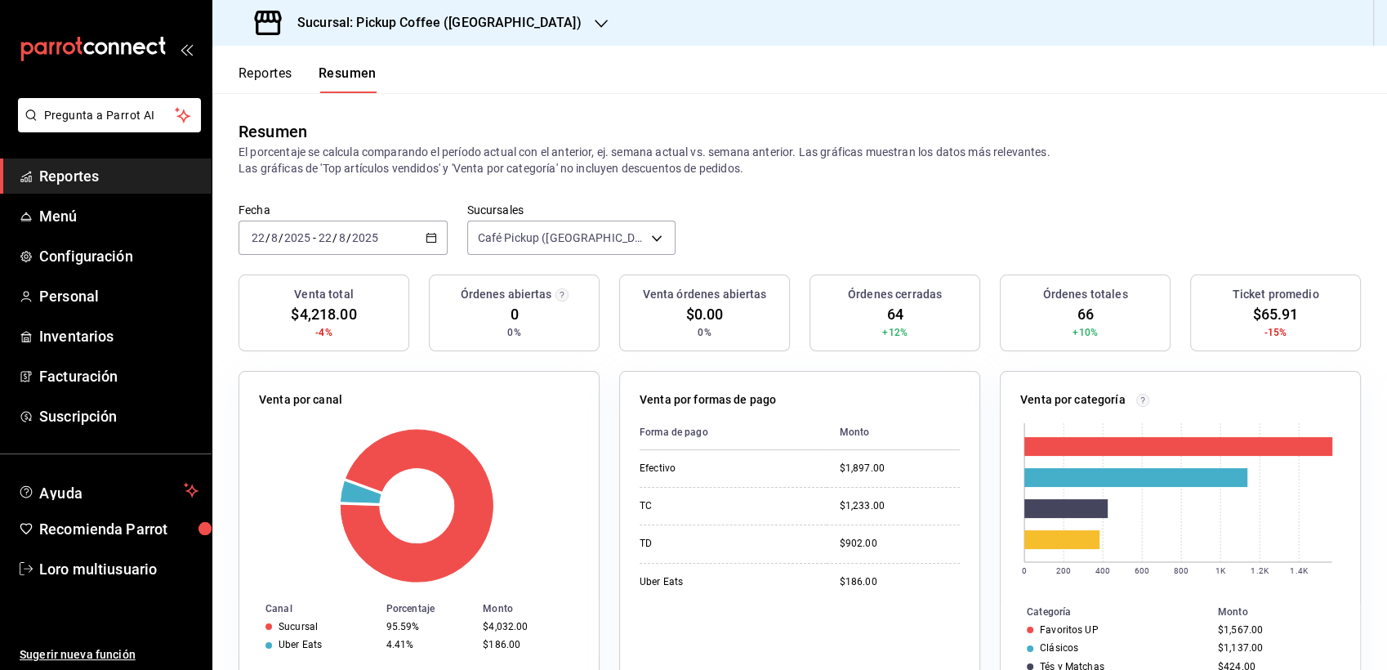
click at [346, 243] on span "/" at bounding box center [348, 237] width 5 height 13
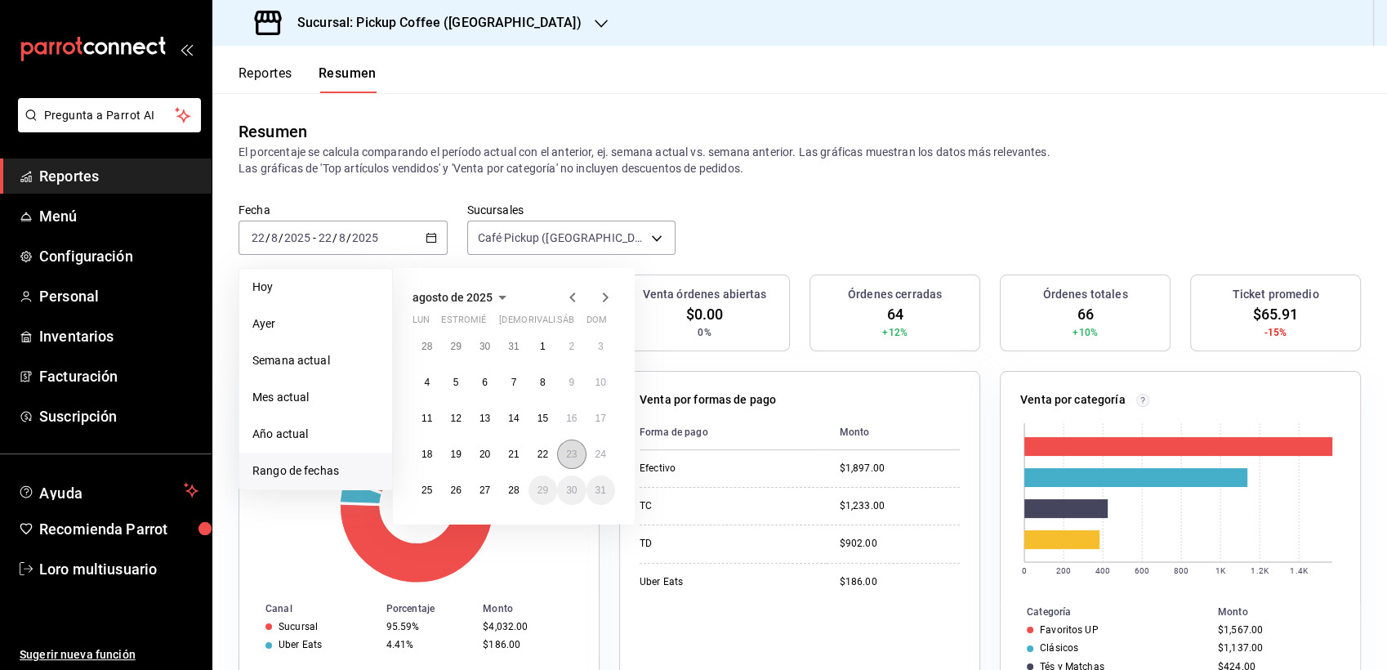
click at [560, 448] on button "23" at bounding box center [571, 454] width 29 height 29
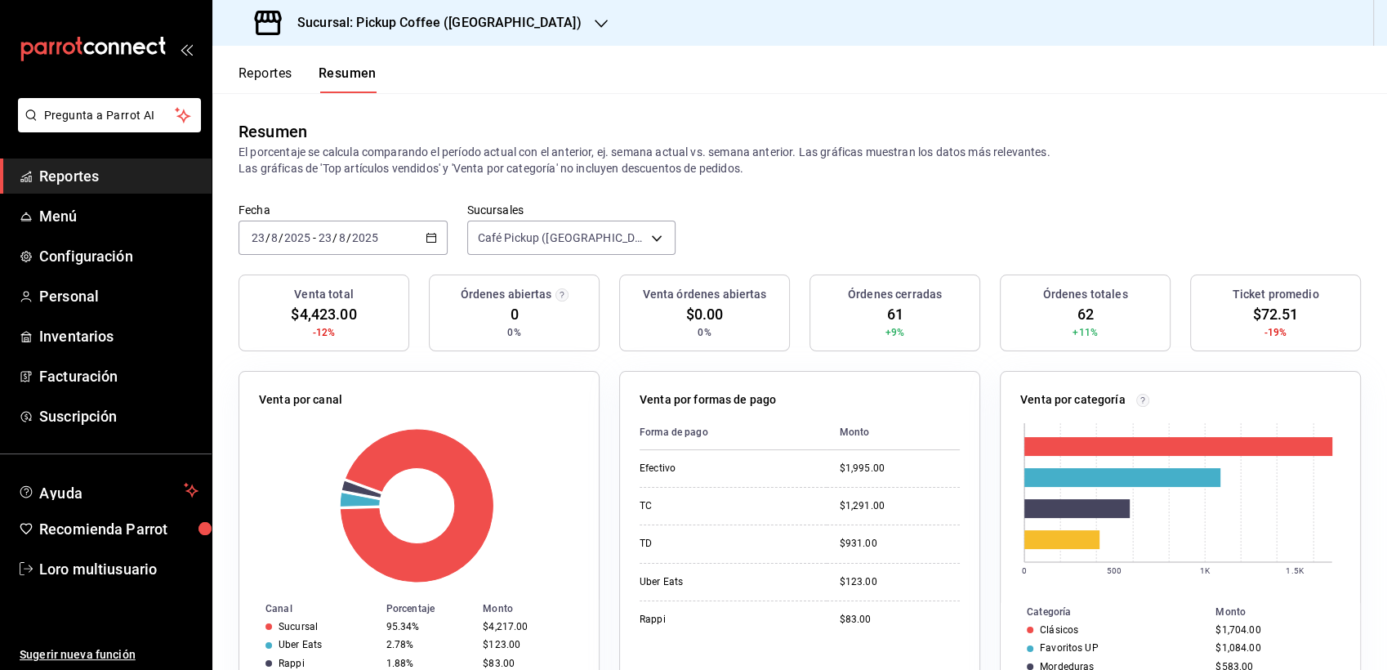
click at [457, 20] on h3 "Sucursal: Pickup Coffee ([GEOGRAPHIC_DATA])" at bounding box center [432, 23] width 297 height 20
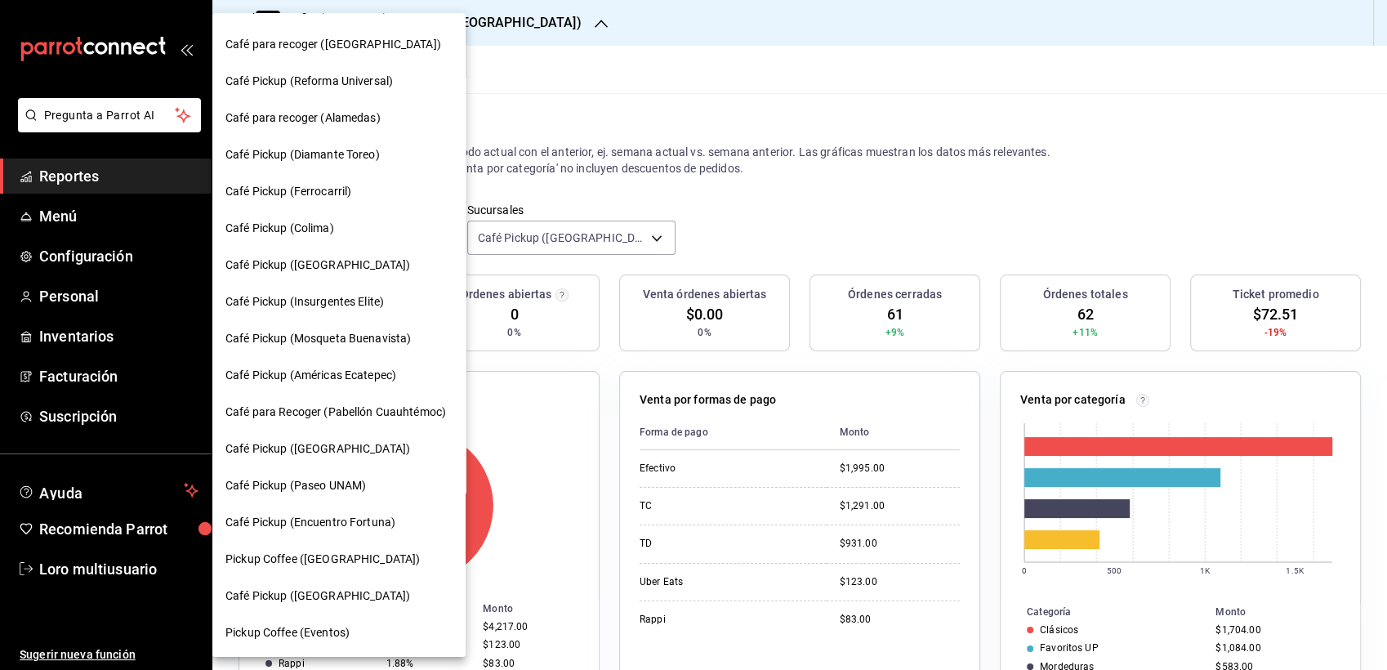
click at [327, 547] on div "Pickup Coffee ([GEOGRAPHIC_DATA])" at bounding box center [338, 559] width 253 height 37
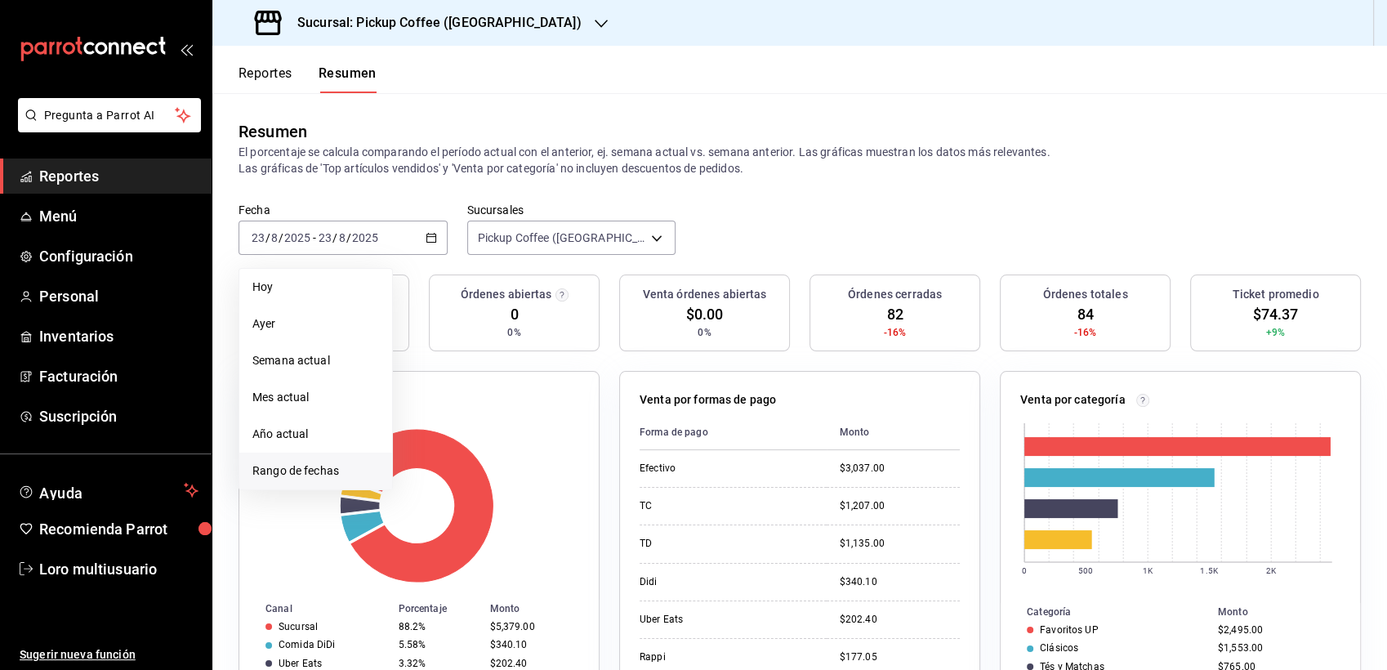
click at [327, 461] on li "Rango de fechas" at bounding box center [315, 471] width 153 height 37
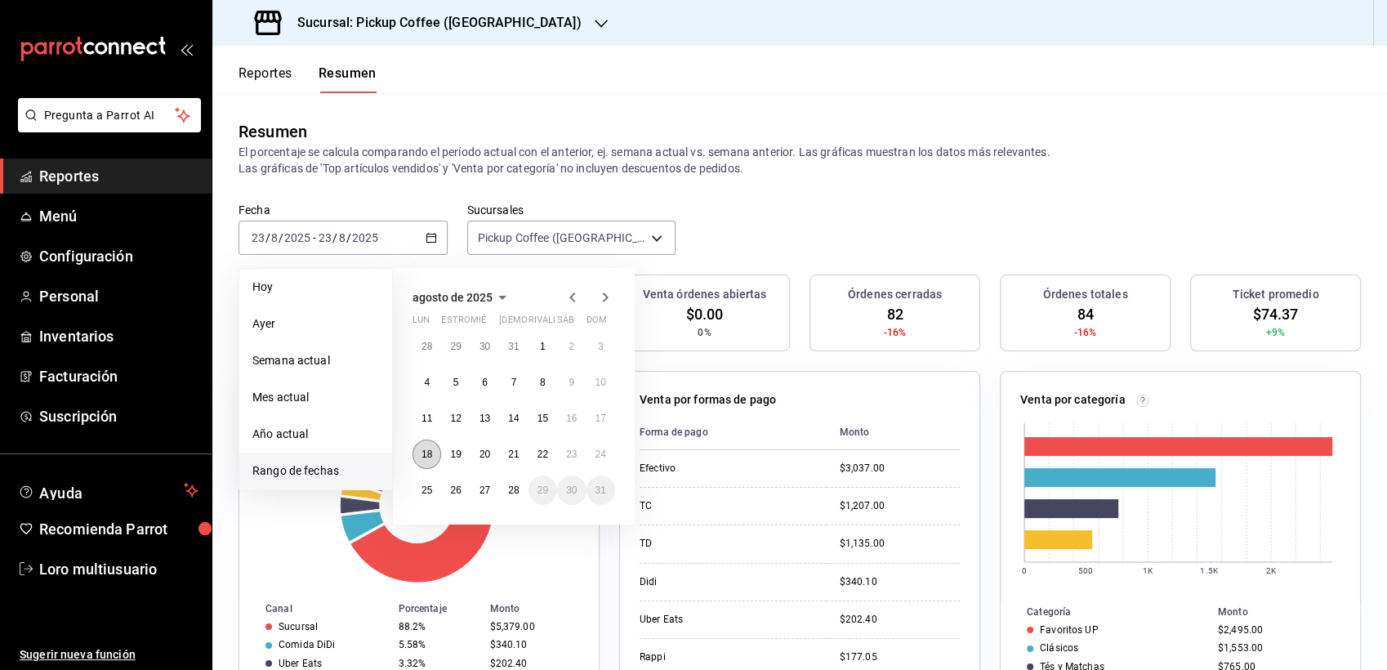
click at [425, 462] on button "18" at bounding box center [427, 454] width 29 height 29
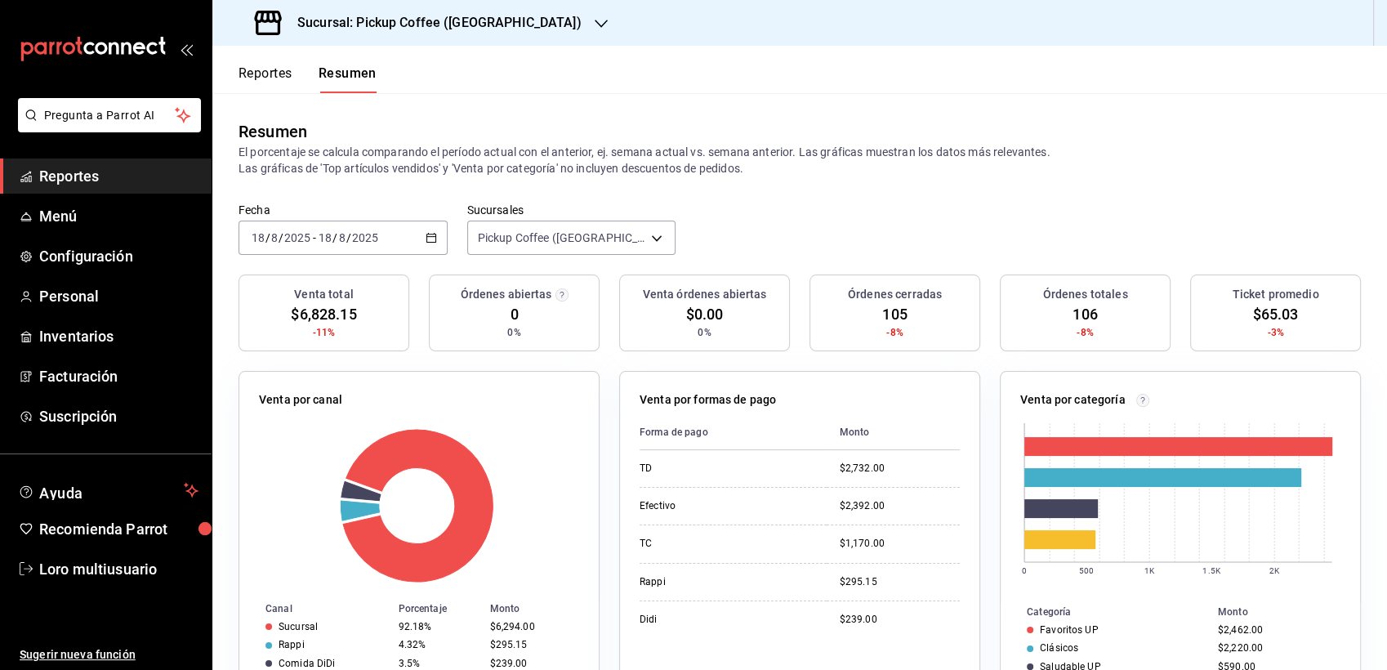
click at [346, 229] on div "2025-08-18 18 / 8 / 2025 - 2025-08-18 18 / 8 / 2025" at bounding box center [343, 238] width 209 height 34
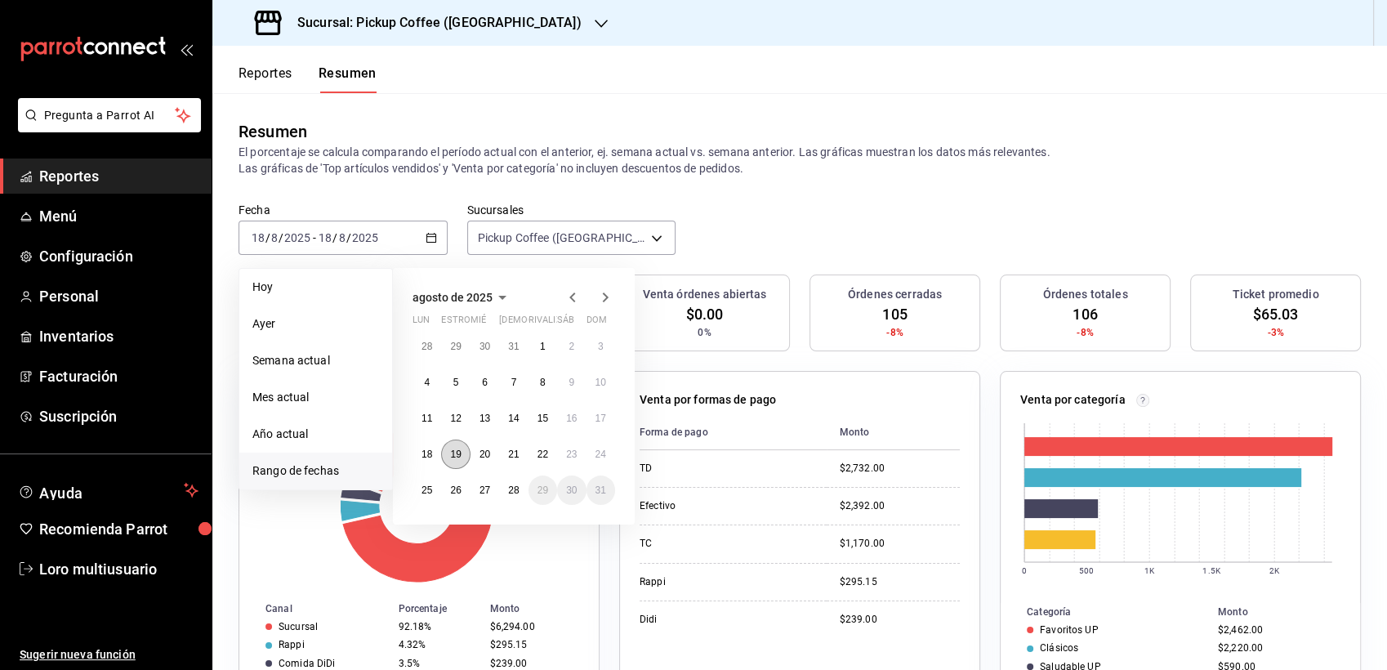
click at [455, 449] on abbr "19" at bounding box center [455, 454] width 11 height 11
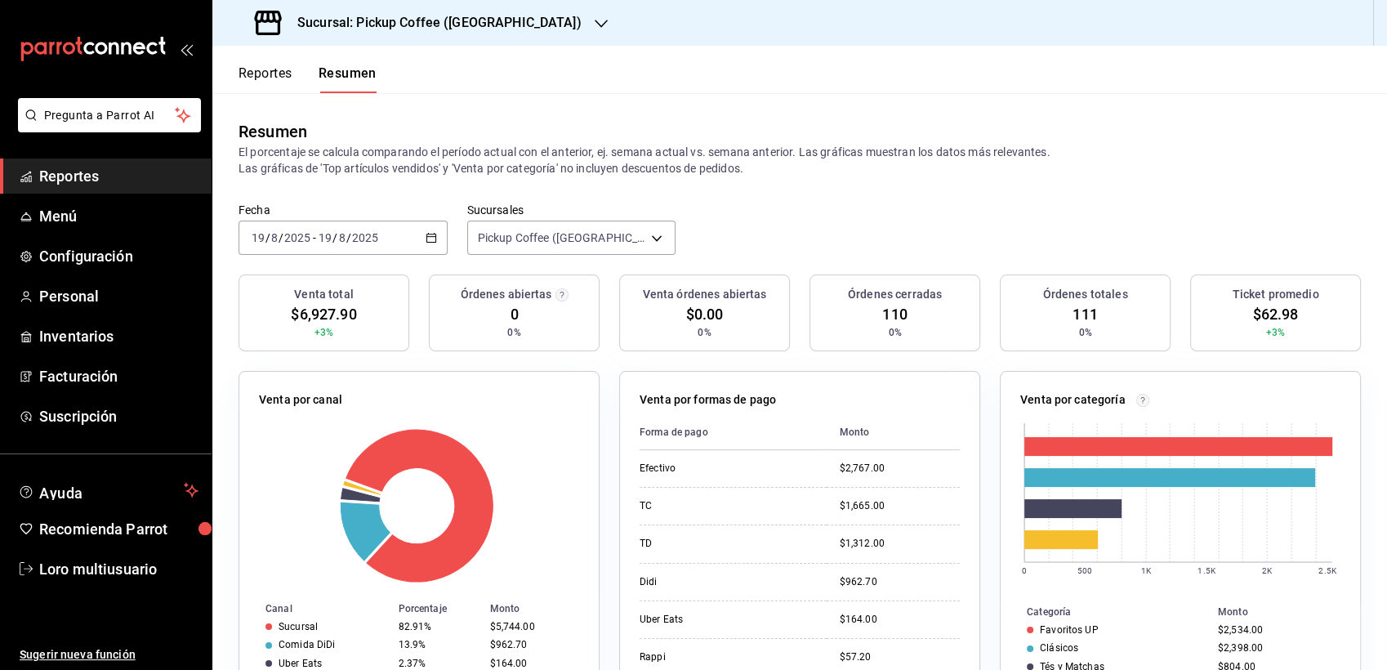
click at [353, 226] on div "[DATE] [DATE] - [DATE] [DATE]" at bounding box center [343, 238] width 209 height 34
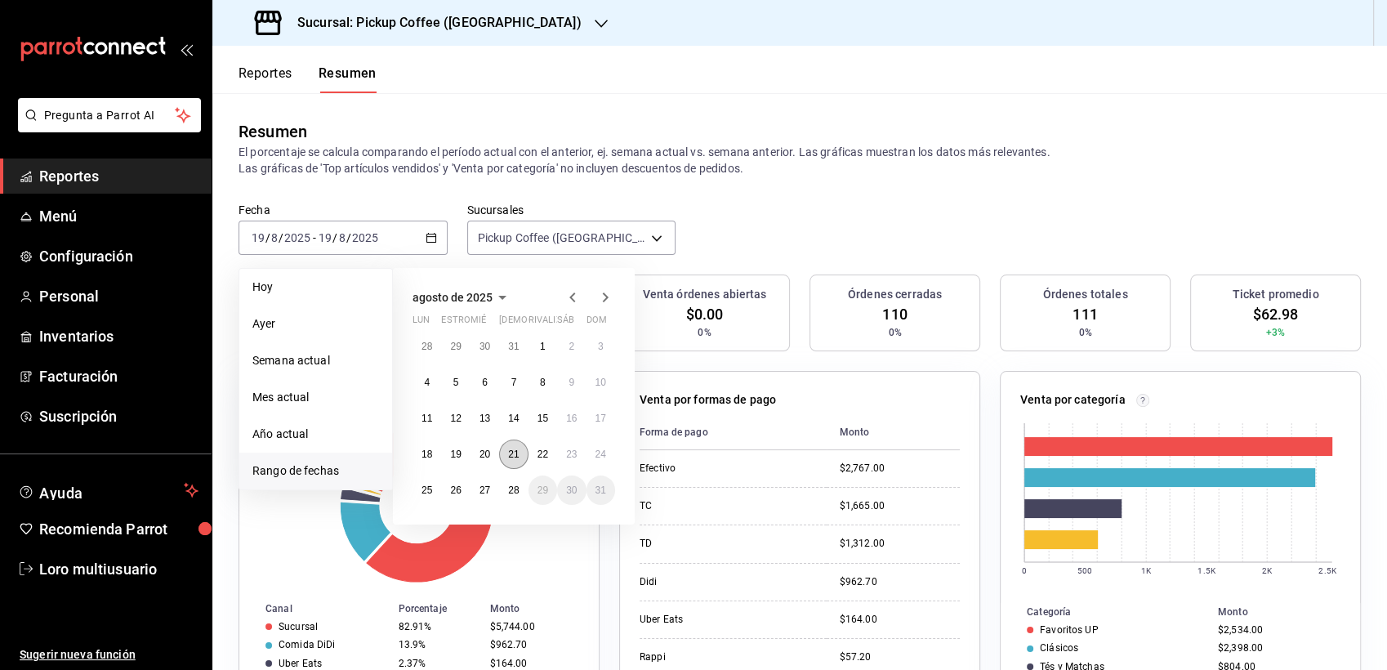
click at [517, 449] on abbr "21" at bounding box center [513, 454] width 11 height 11
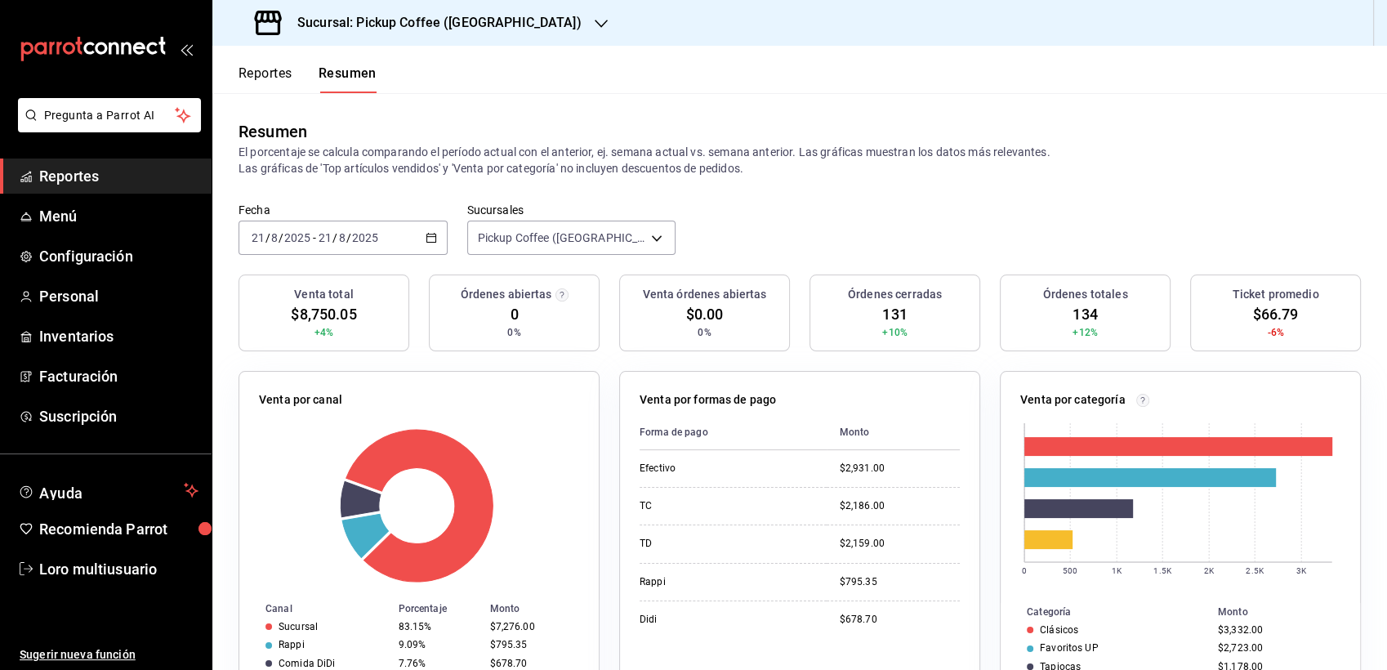
click at [319, 245] on div "[DATE] [DATE] - [DATE] [DATE]" at bounding box center [343, 238] width 209 height 34
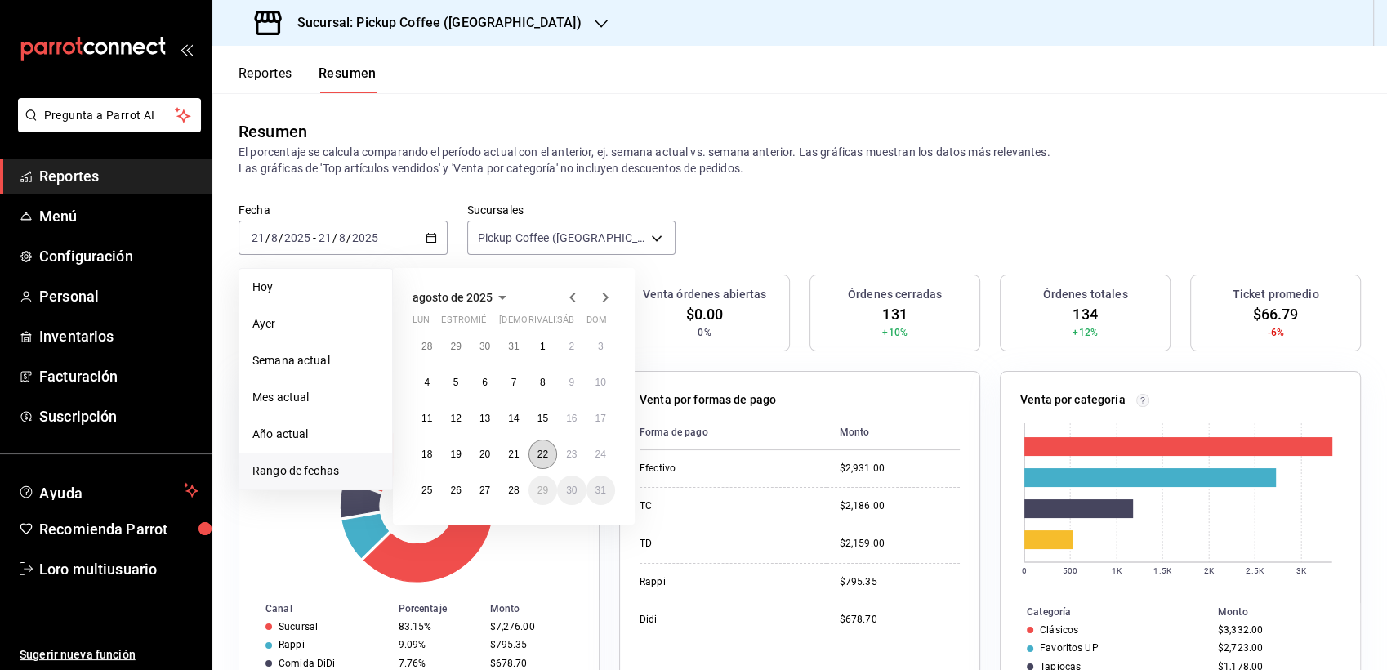
click at [538, 452] on abbr "22" at bounding box center [543, 454] width 11 height 11
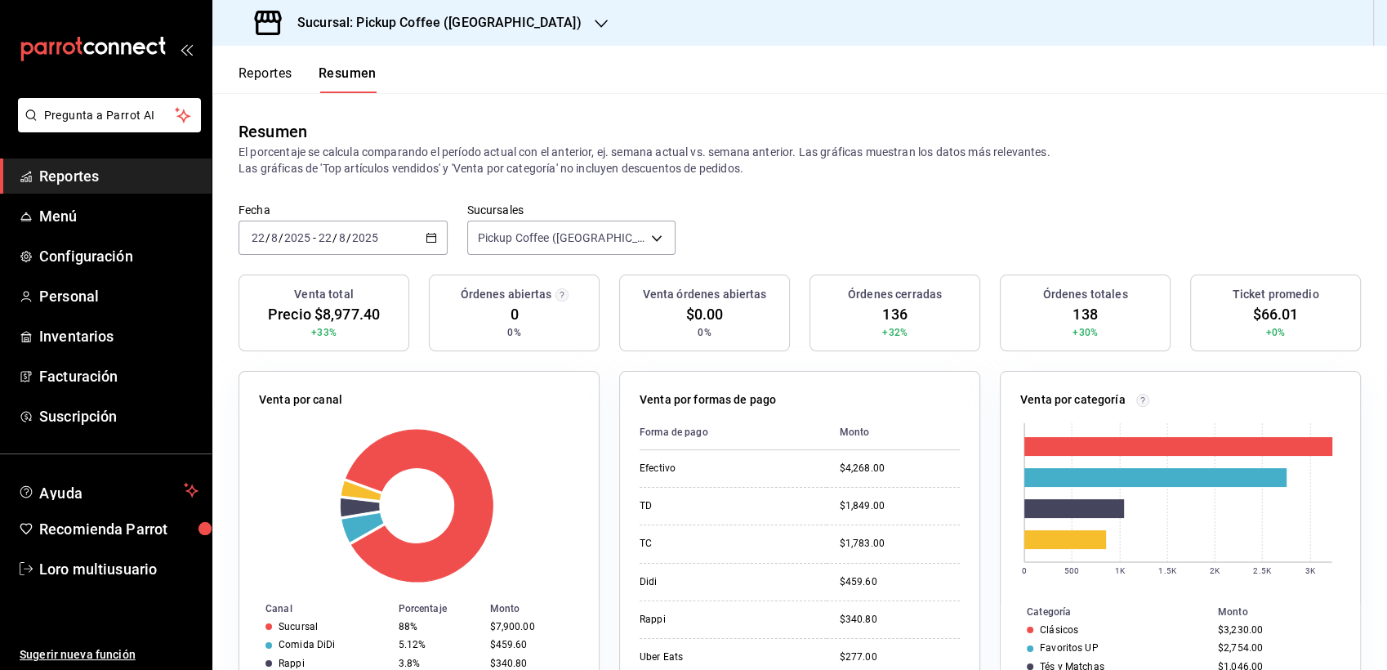
click at [333, 231] on span "/" at bounding box center [335, 237] width 5 height 13
click at [335, 243] on span "/" at bounding box center [335, 237] width 5 height 13
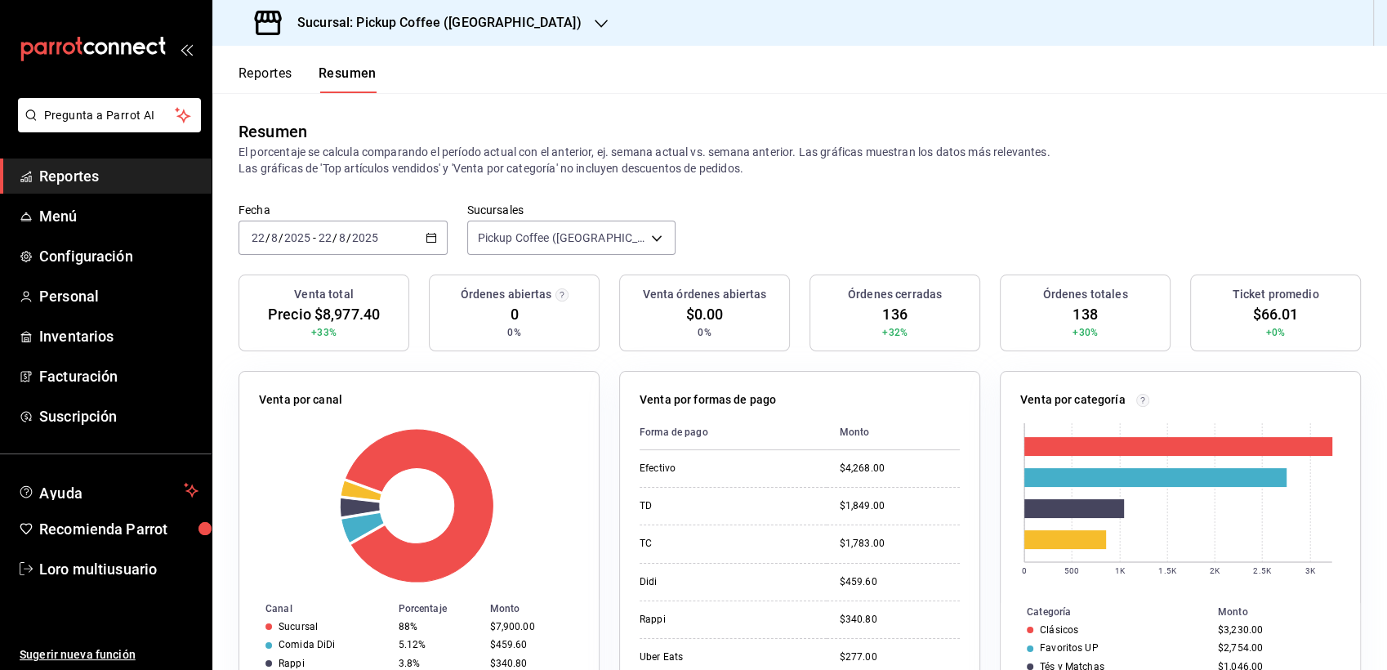
click at [327, 242] on input "22" at bounding box center [325, 237] width 15 height 13
click at [371, 248] on div "2025-08-22 22 / 8 / 2025 - 2025-08-22 22 / 8 / 2025" at bounding box center [343, 238] width 209 height 34
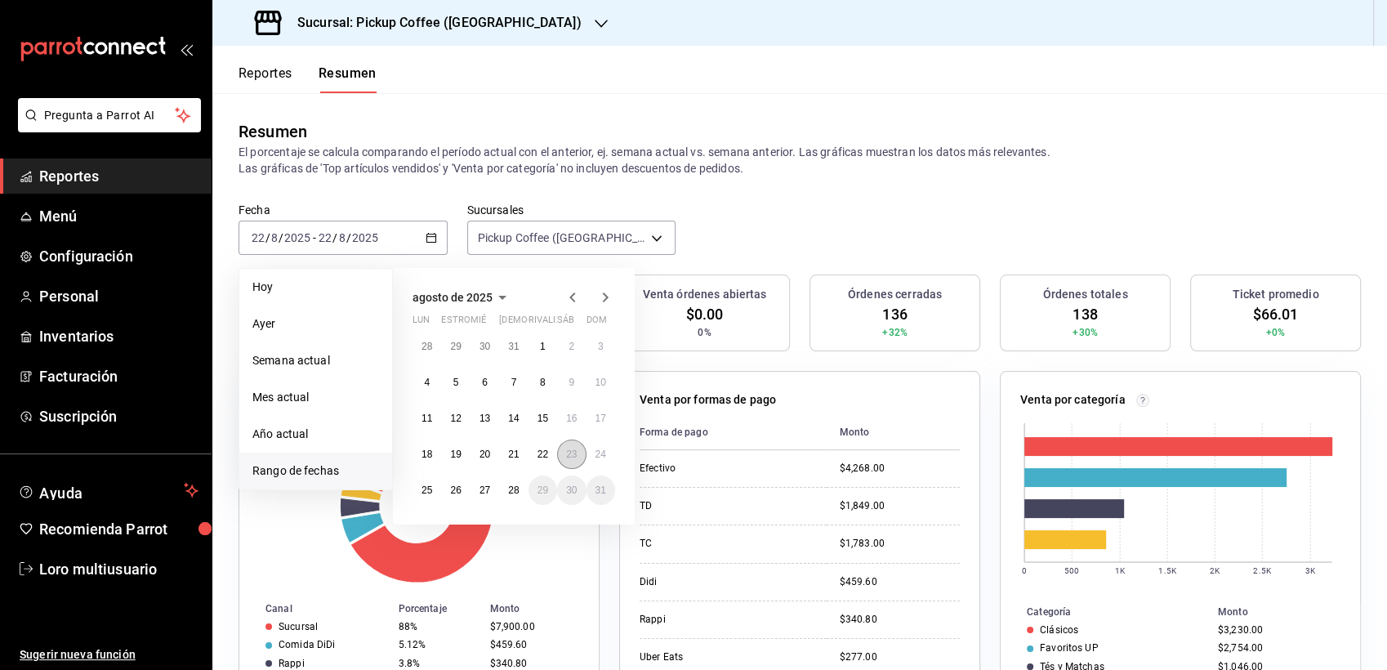
click at [570, 444] on button "23" at bounding box center [571, 454] width 29 height 29
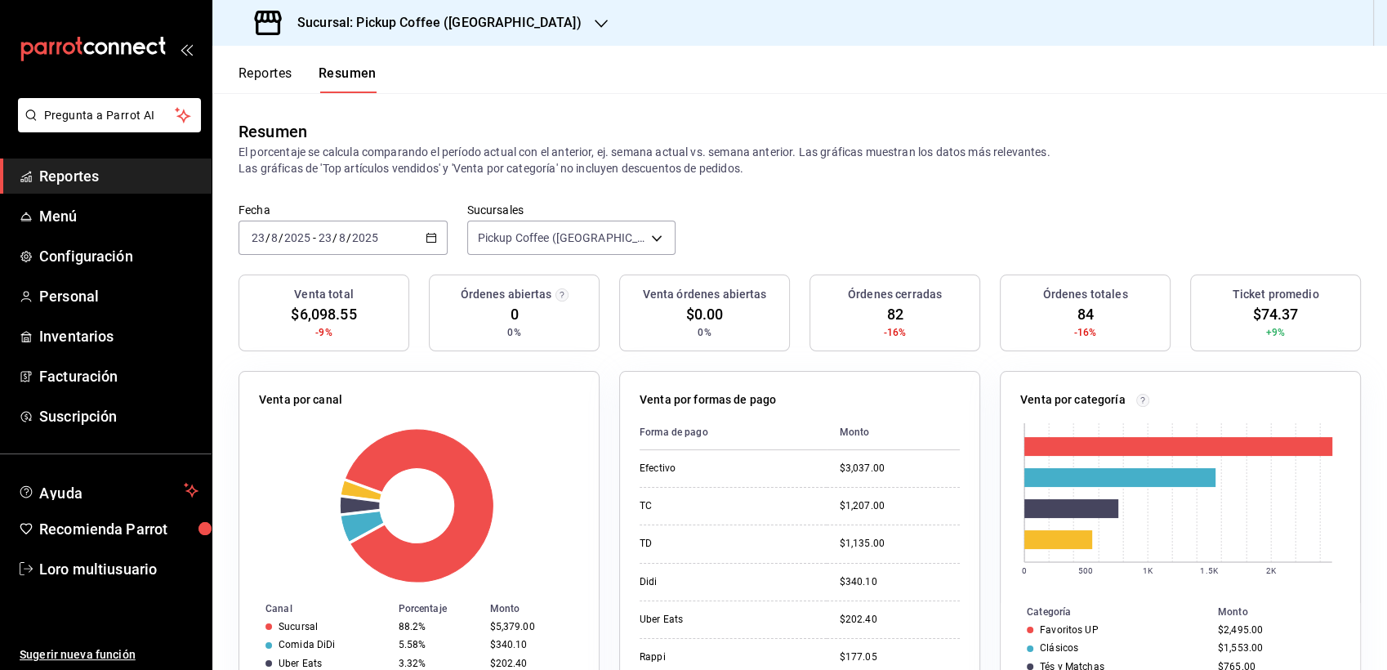
click at [361, 225] on div "[DATE] [DATE] - [DATE] [DATE]" at bounding box center [343, 238] width 209 height 34
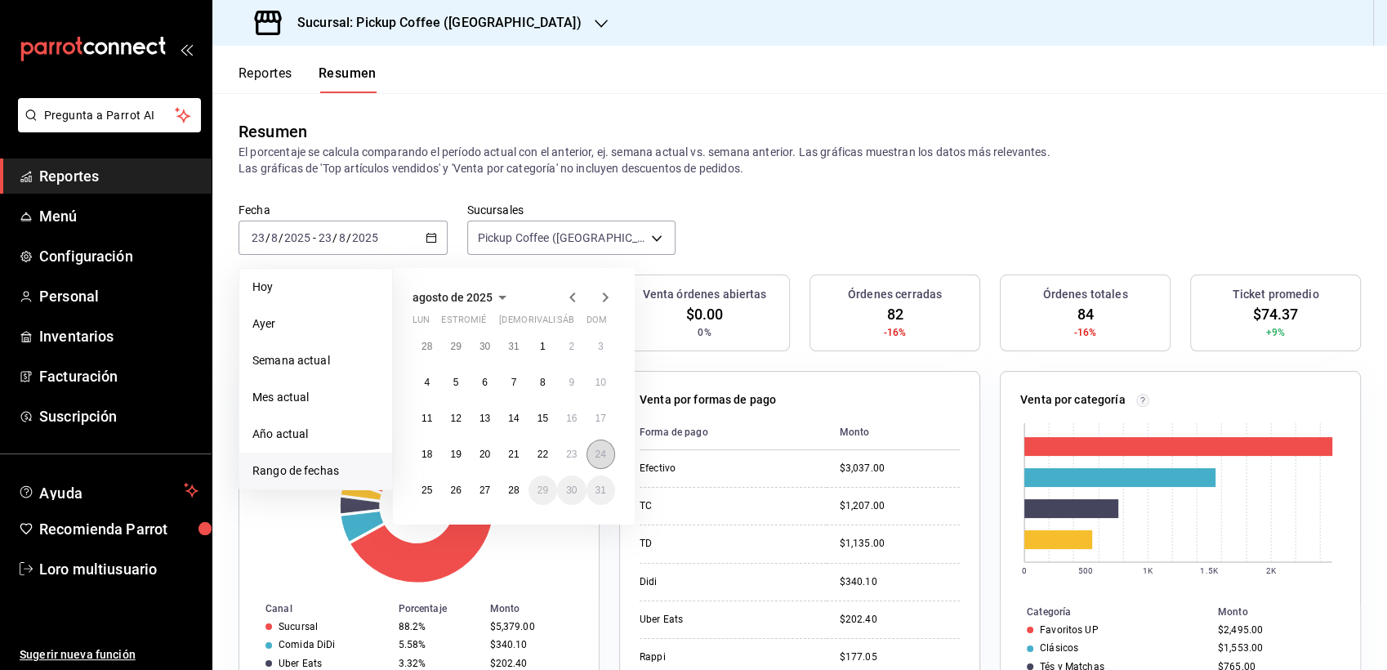
click at [601, 455] on abbr "24" at bounding box center [601, 454] width 11 height 11
click at [605, 458] on abbr "24" at bounding box center [601, 454] width 11 height 11
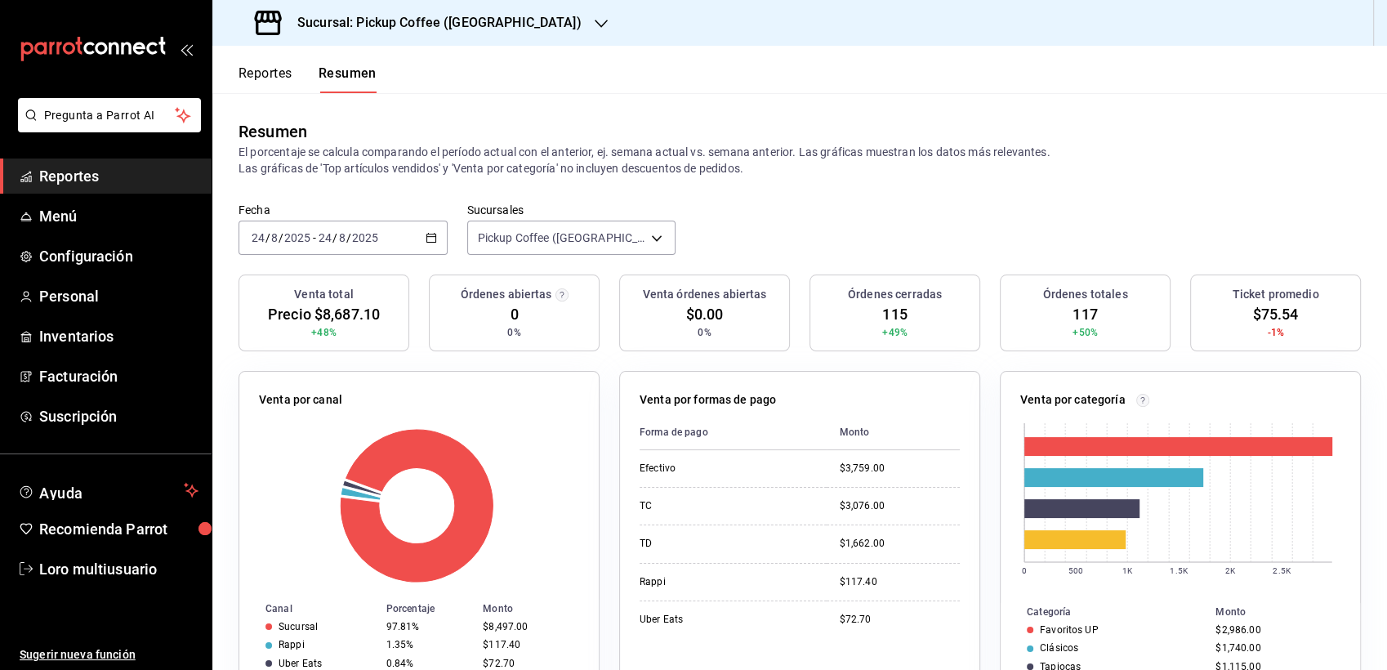
click at [601, 452] on div "Venta por formas de pago Forma de pago Monto Efectivo $3,759.00 TC $3,076.00 TD…" at bounding box center [790, 532] width 381 height 363
click at [892, 163] on p "El porcentaje se calcula comparando el período actual con el anterior, ej. sema…" at bounding box center [800, 160] width 1123 height 33
click at [366, 234] on input "2025" at bounding box center [365, 237] width 28 height 13
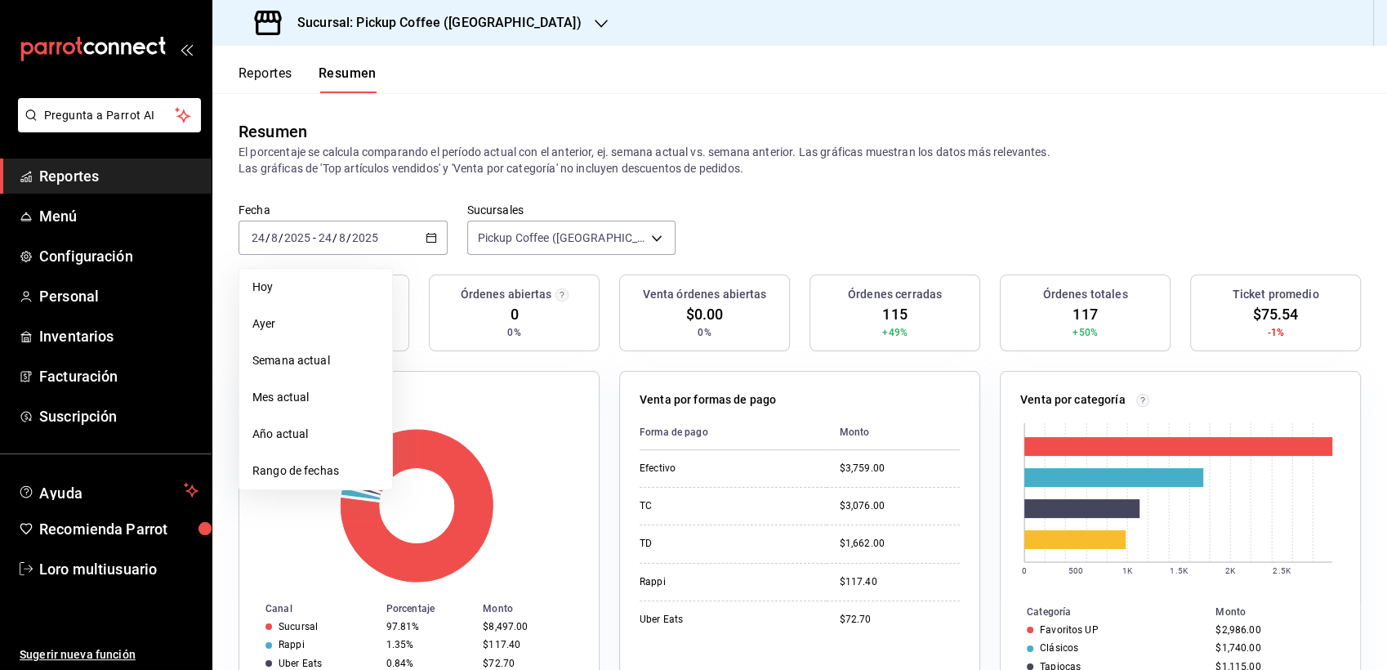
click at [417, 257] on div "Fecha 2025-08-24 24 / 8 / 2025 - 2025-08-24 24 / 8 / 2025 Hoy Ayer Semana actua…" at bounding box center [799, 239] width 1175 height 72
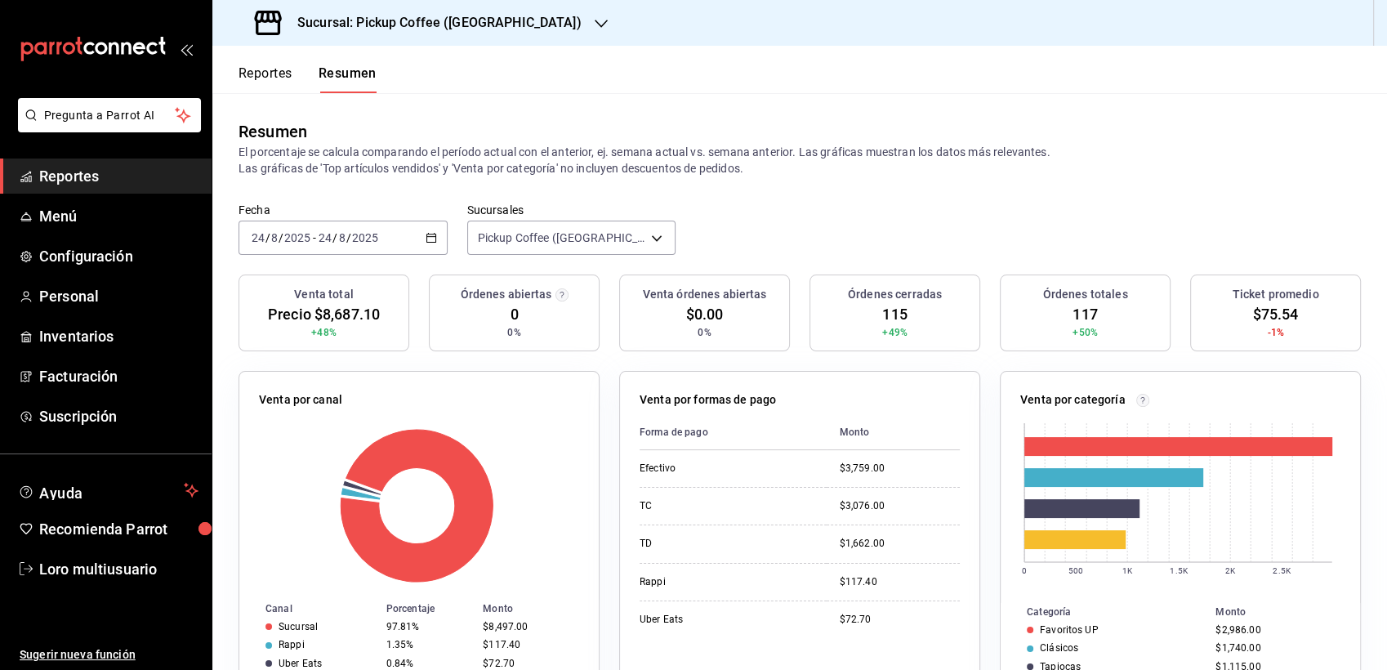
click at [380, 229] on div "[DATE] [DATE] - [DATE] [DATE]" at bounding box center [343, 238] width 209 height 34
click at [383, 227] on div "[DATE] [DATE] - [DATE] [DATE]" at bounding box center [343, 238] width 209 height 34
click at [384, 225] on div "[DATE] [DATE] - [DATE] [DATE]" at bounding box center [343, 238] width 209 height 34
click at [412, 225] on div "[DATE] [DATE] - [DATE] [DATE]" at bounding box center [343, 238] width 209 height 34
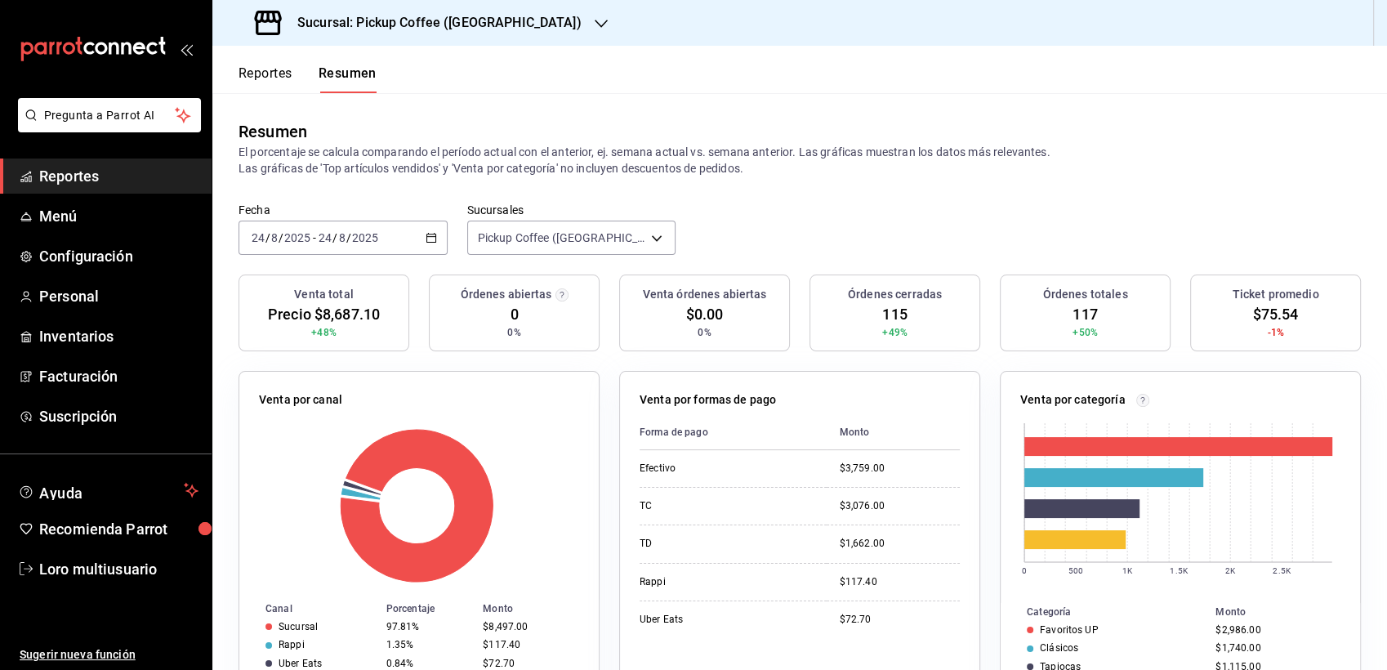
click at [379, 252] on div "[DATE] [DATE] - [DATE] [DATE]" at bounding box center [343, 238] width 209 height 34
drag, startPoint x: 379, startPoint y: 252, endPoint x: 386, endPoint y: 261, distance: 11.8
click at [386, 261] on div "Fecha [DATE] [DATE] - [DATE] [DATE] Sucursales Pickup Coffee ([GEOGRAPHIC_DATA]…" at bounding box center [799, 239] width 1175 height 72
click at [375, 250] on div "[DATE] [DATE] - [DATE] [DATE]" at bounding box center [343, 238] width 209 height 34
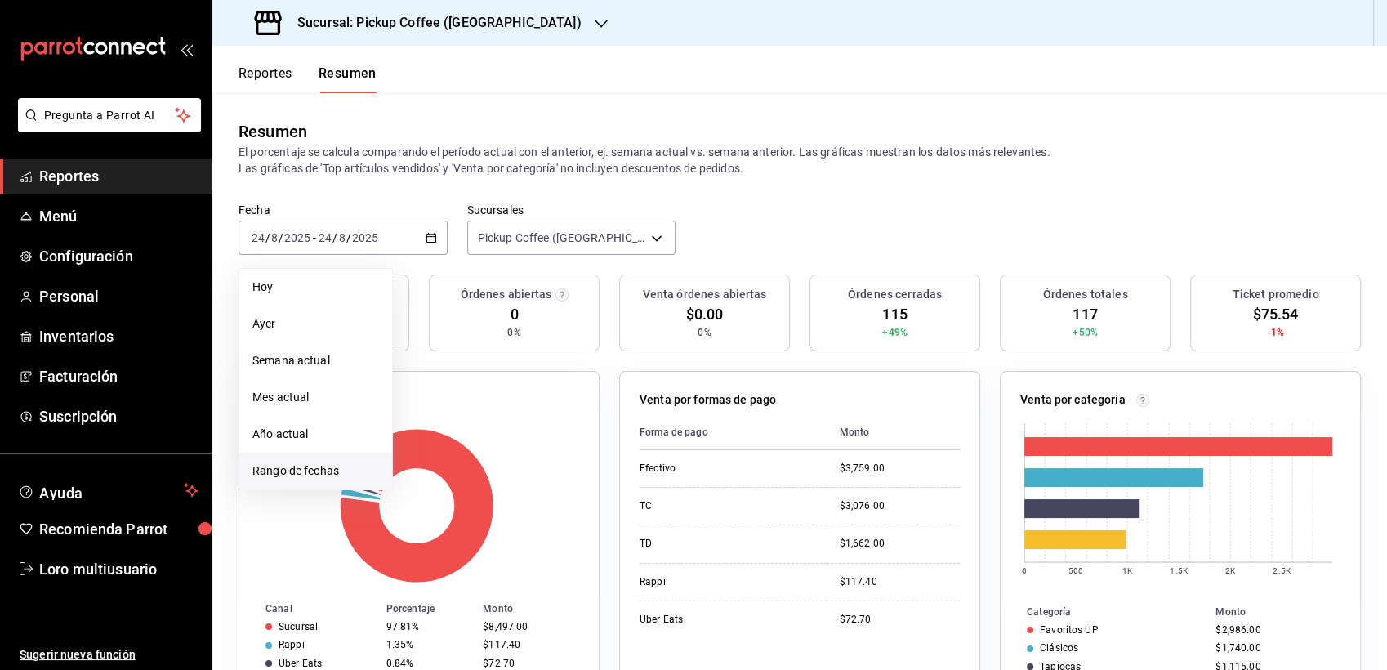
click at [333, 465] on span "Rango de fechas" at bounding box center [315, 470] width 127 height 17
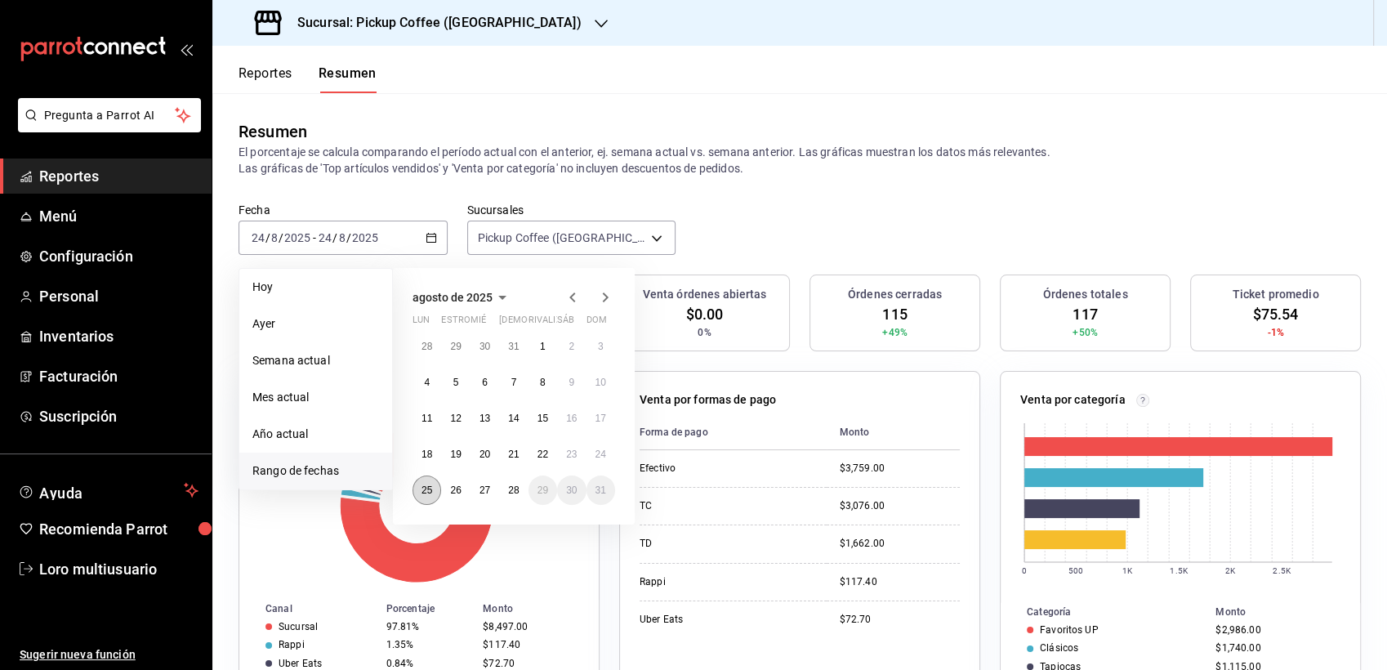
click at [433, 497] on button "25" at bounding box center [427, 489] width 29 height 29
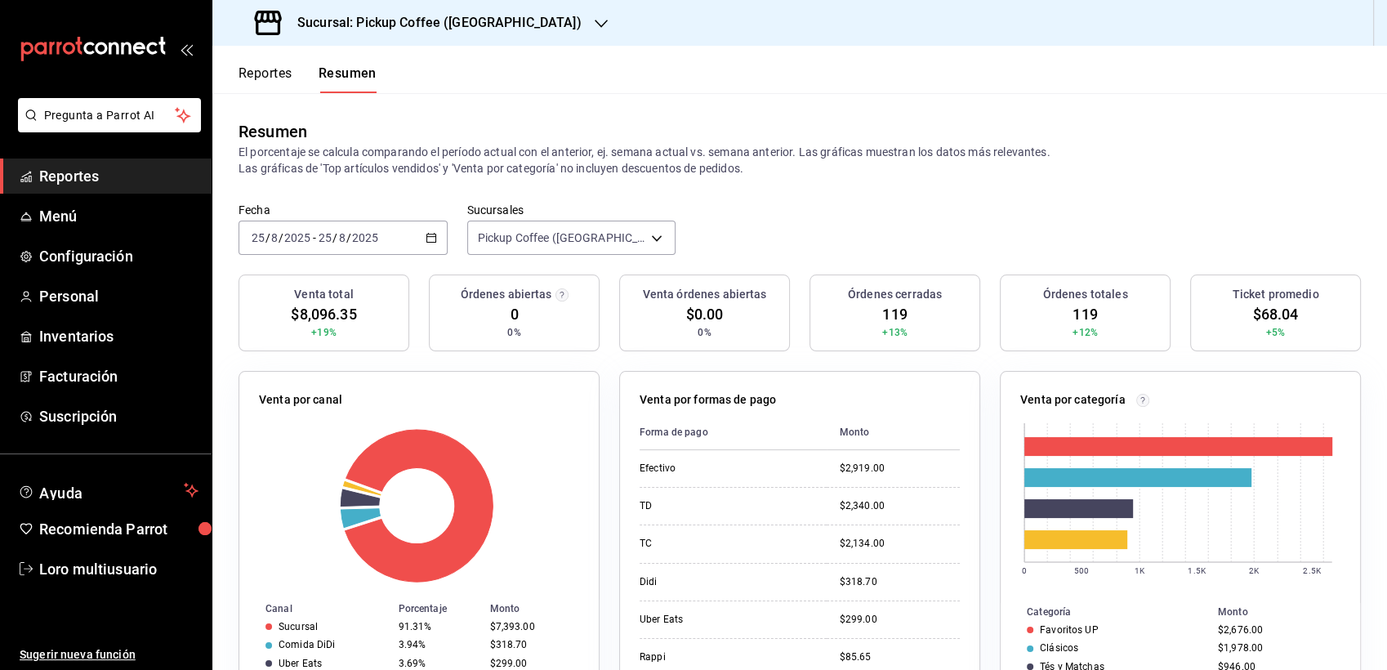
click at [414, 27] on h3 "Sucursal: Pickup Coffee ([GEOGRAPHIC_DATA])" at bounding box center [432, 23] width 297 height 20
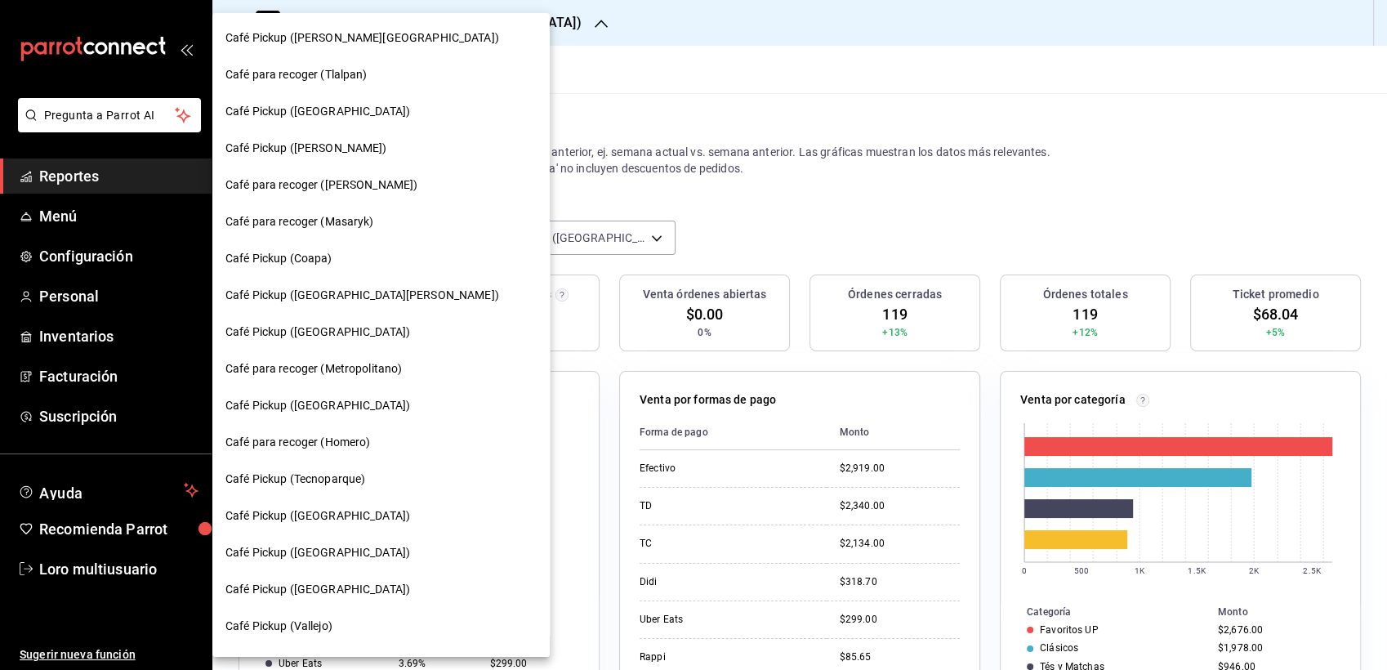
click at [416, 41] on div "Café Pickup ([PERSON_NAME][GEOGRAPHIC_DATA])" at bounding box center [380, 37] width 311 height 17
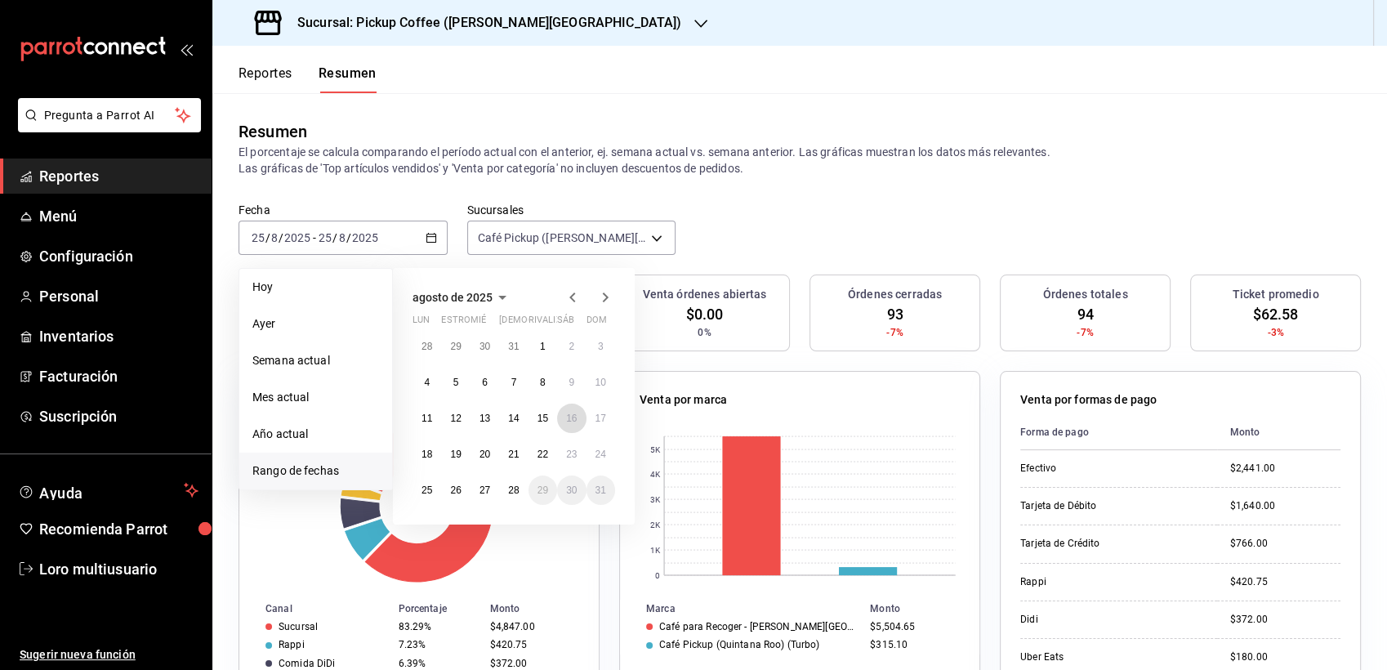
click at [574, 413] on abbr "16" at bounding box center [571, 418] width 11 height 11
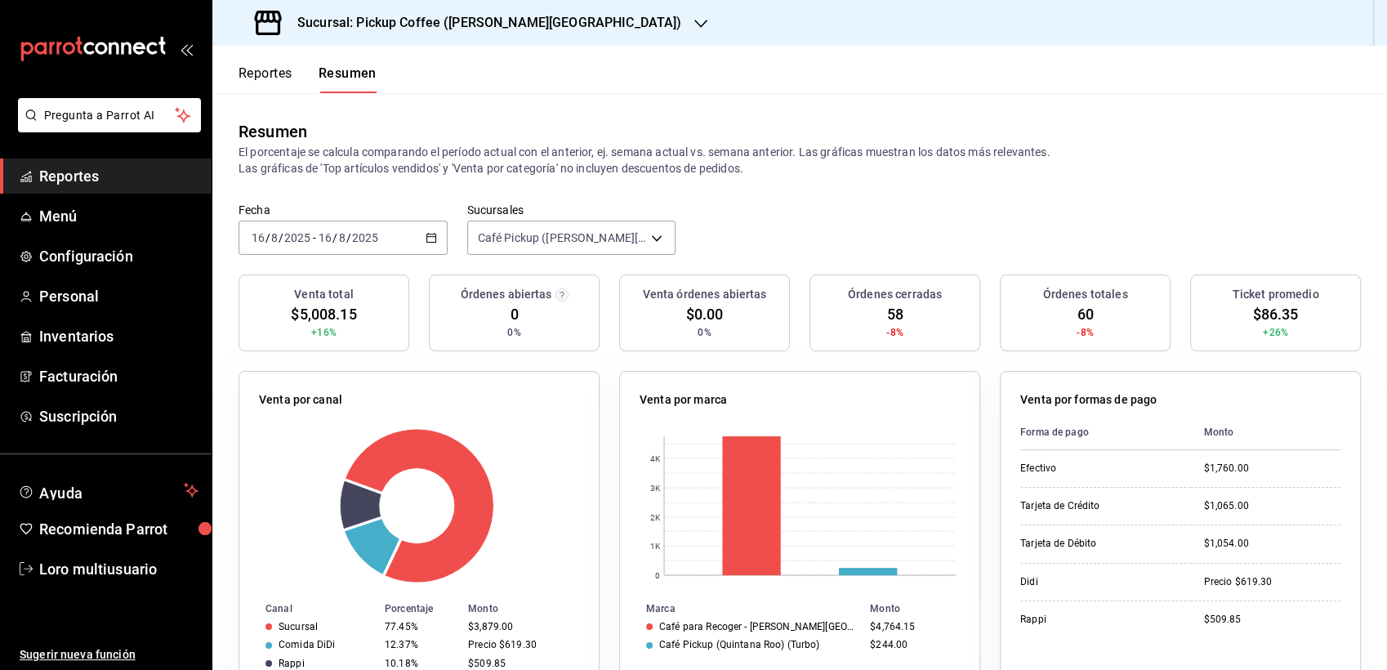
click at [334, 224] on div "[DATE] [DATE] - [DATE] [DATE]" at bounding box center [343, 238] width 209 height 34
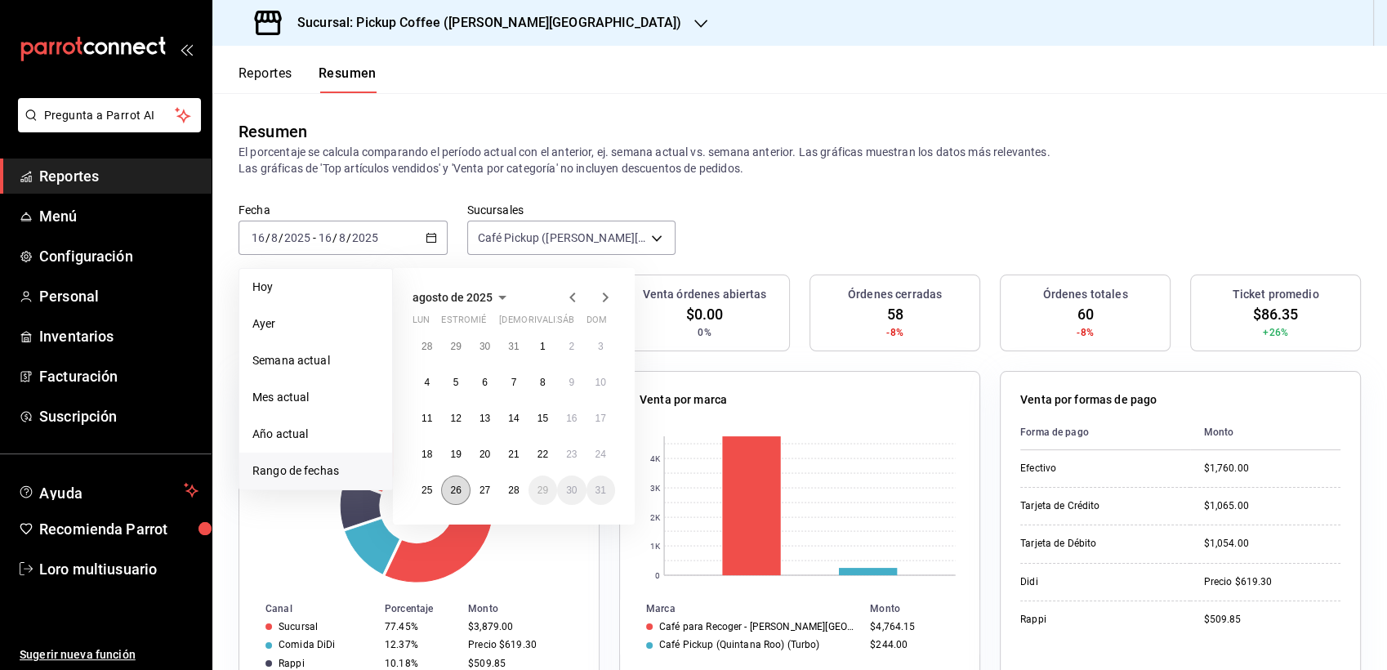
click at [453, 484] on abbr "26" at bounding box center [455, 489] width 11 height 11
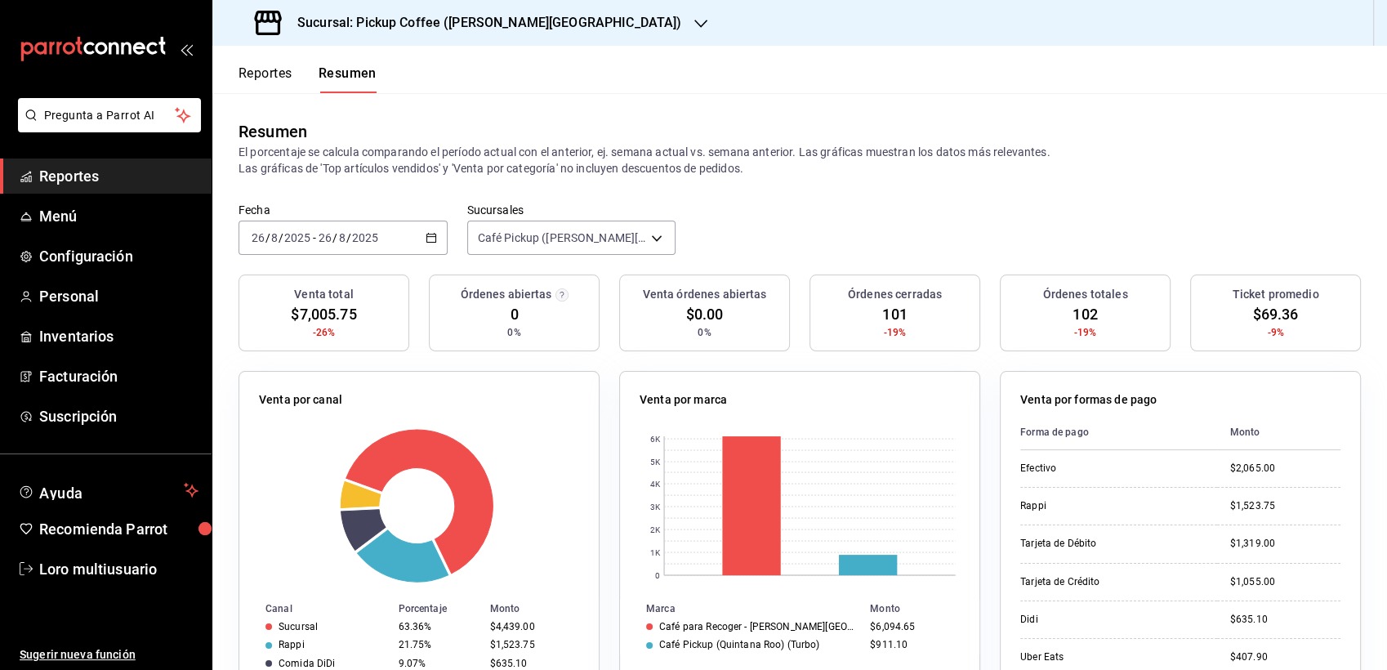
click at [480, 16] on h3 "Sucursal: Pickup Coffee ([PERSON_NAME][GEOGRAPHIC_DATA])" at bounding box center [482, 23] width 397 height 20
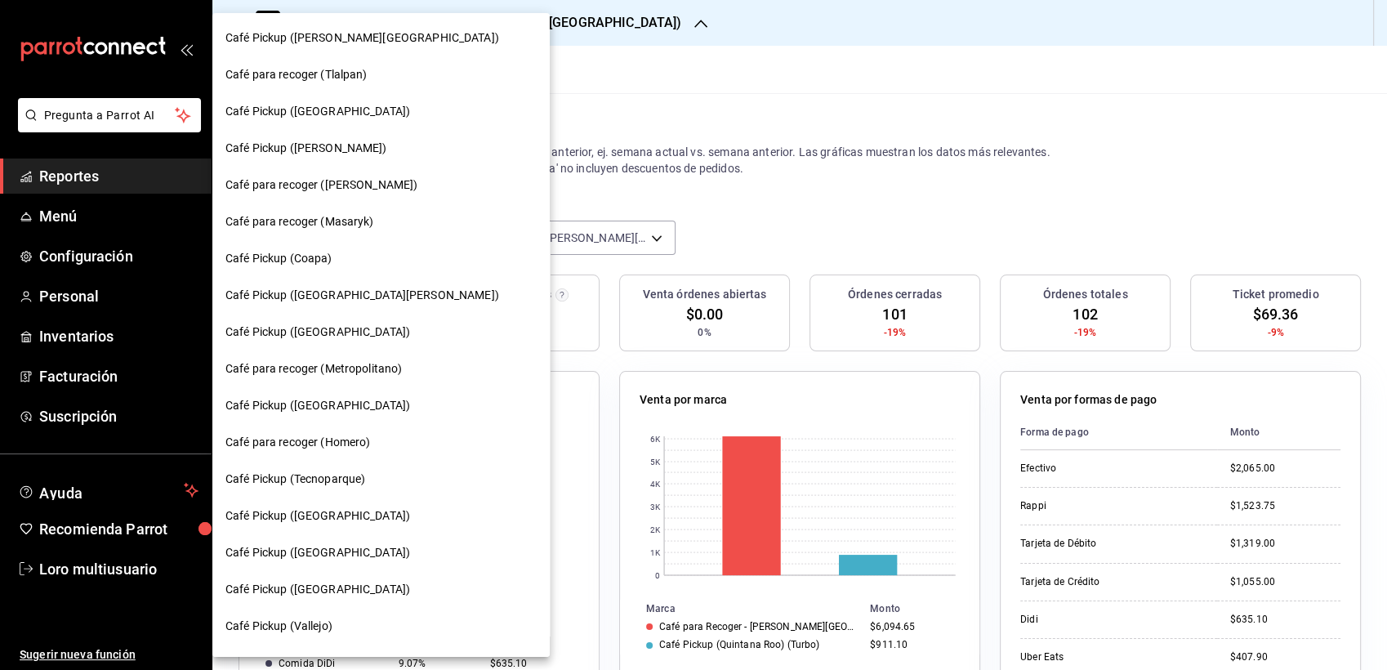
click at [349, 181] on span "Café para recoger ([PERSON_NAME])" at bounding box center [321, 184] width 192 height 17
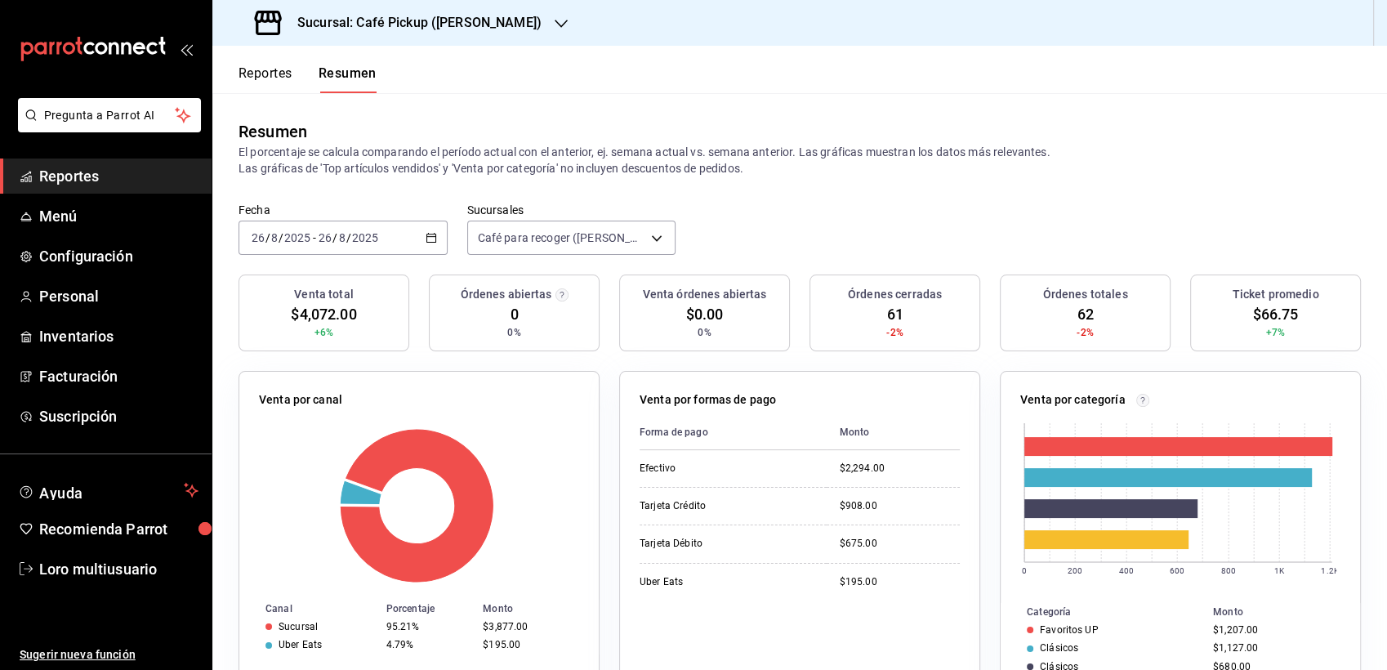
click at [272, 236] on input "8" at bounding box center [274, 237] width 8 height 13
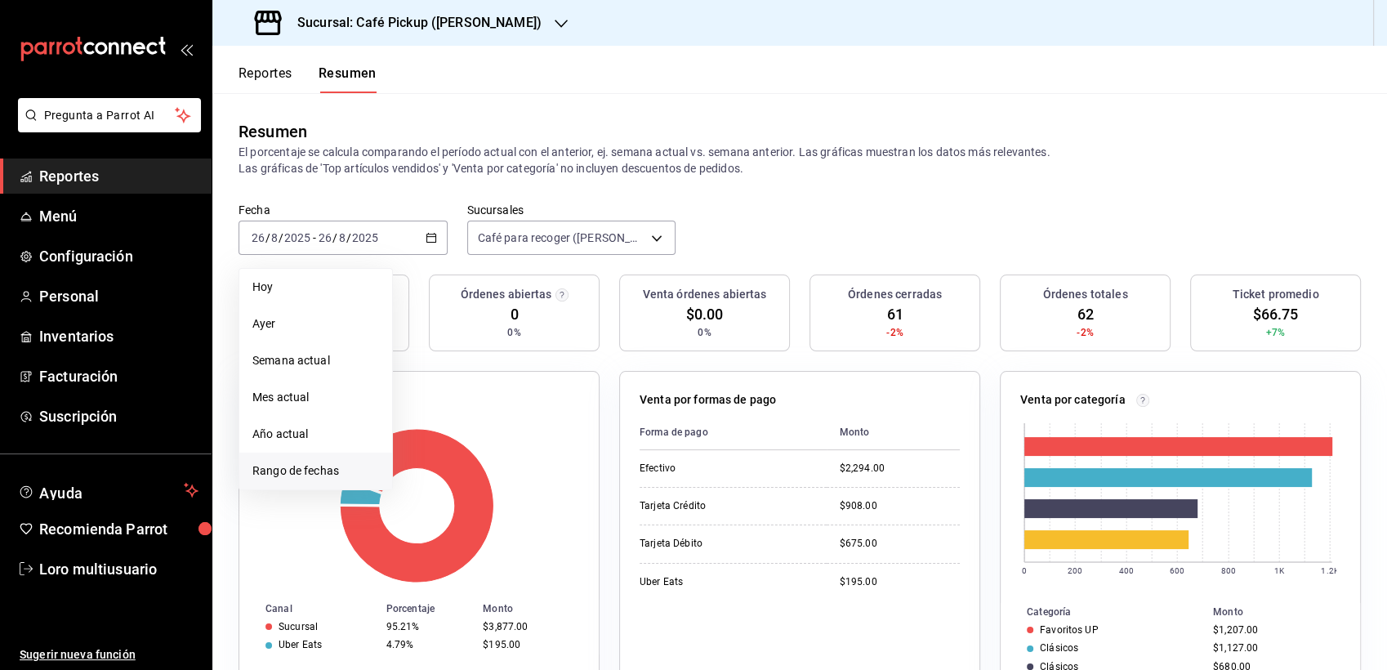
click at [324, 474] on span "Rango de fechas" at bounding box center [315, 470] width 127 height 17
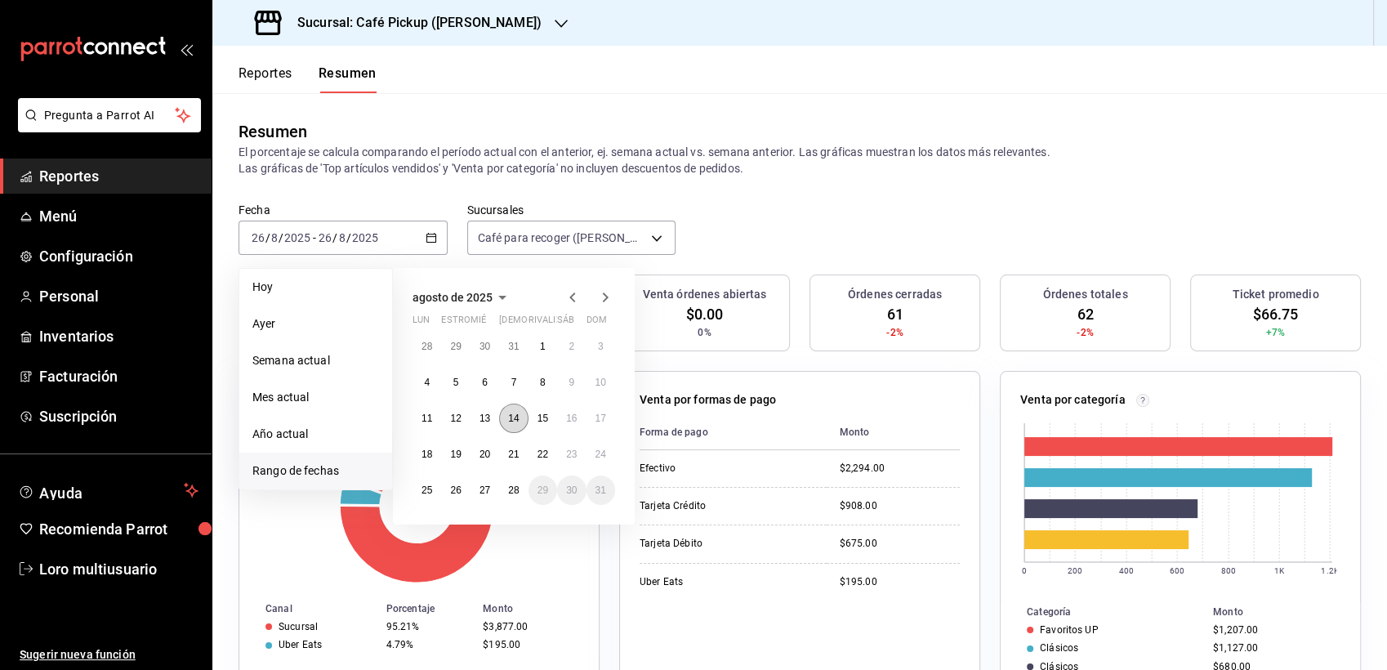
click at [510, 413] on abbr "14" at bounding box center [513, 418] width 11 height 11
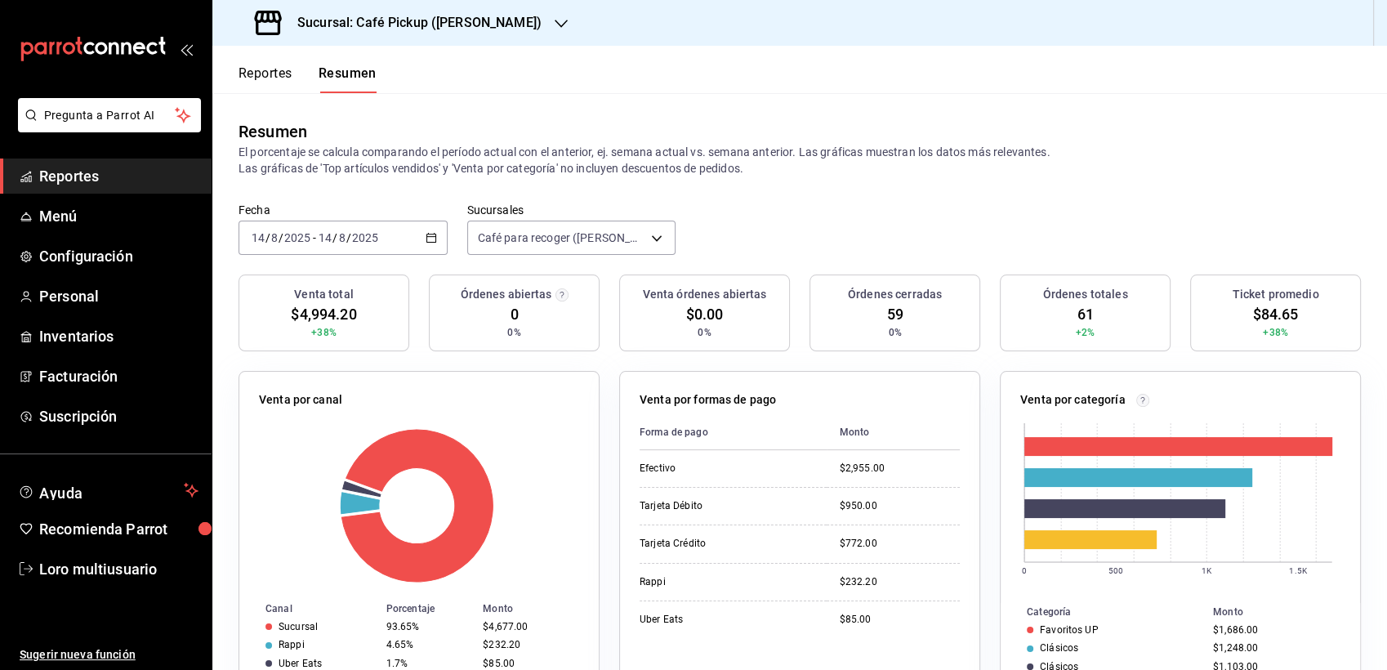
click at [398, 235] on div "[DATE] [DATE] - [DATE] [DATE]" at bounding box center [343, 238] width 209 height 34
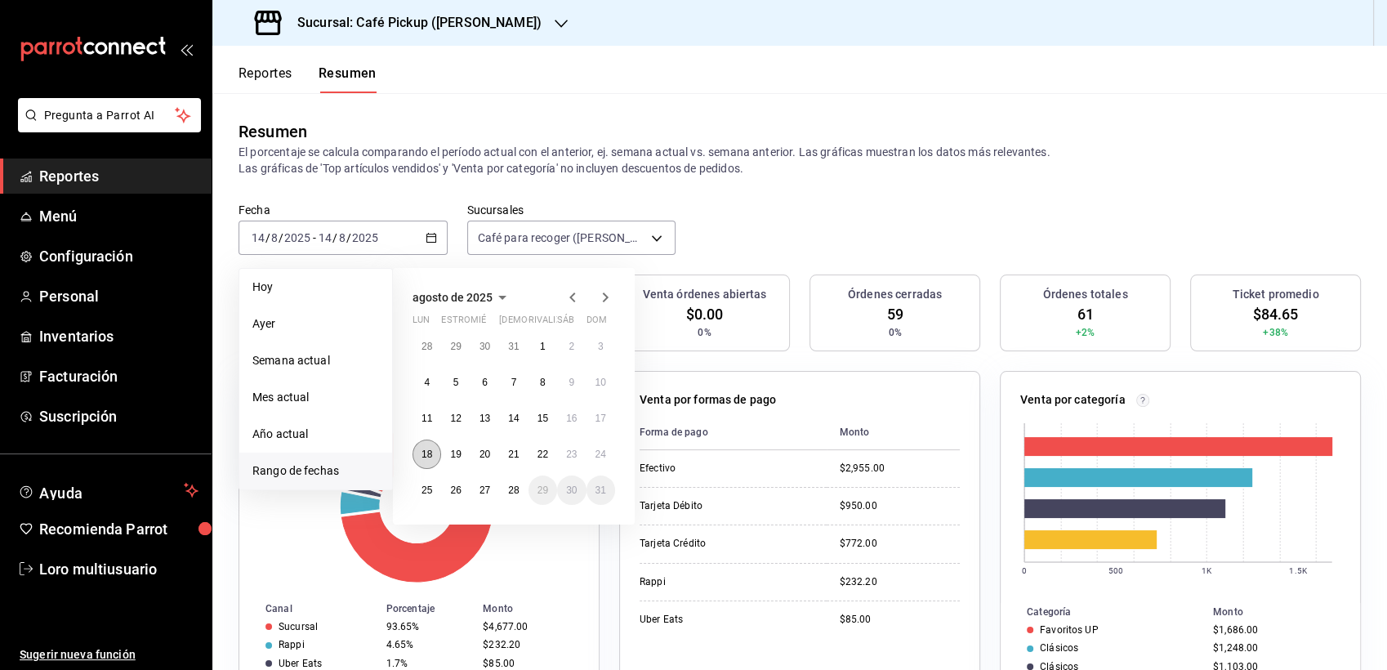
click at [430, 458] on abbr "18" at bounding box center [427, 454] width 11 height 11
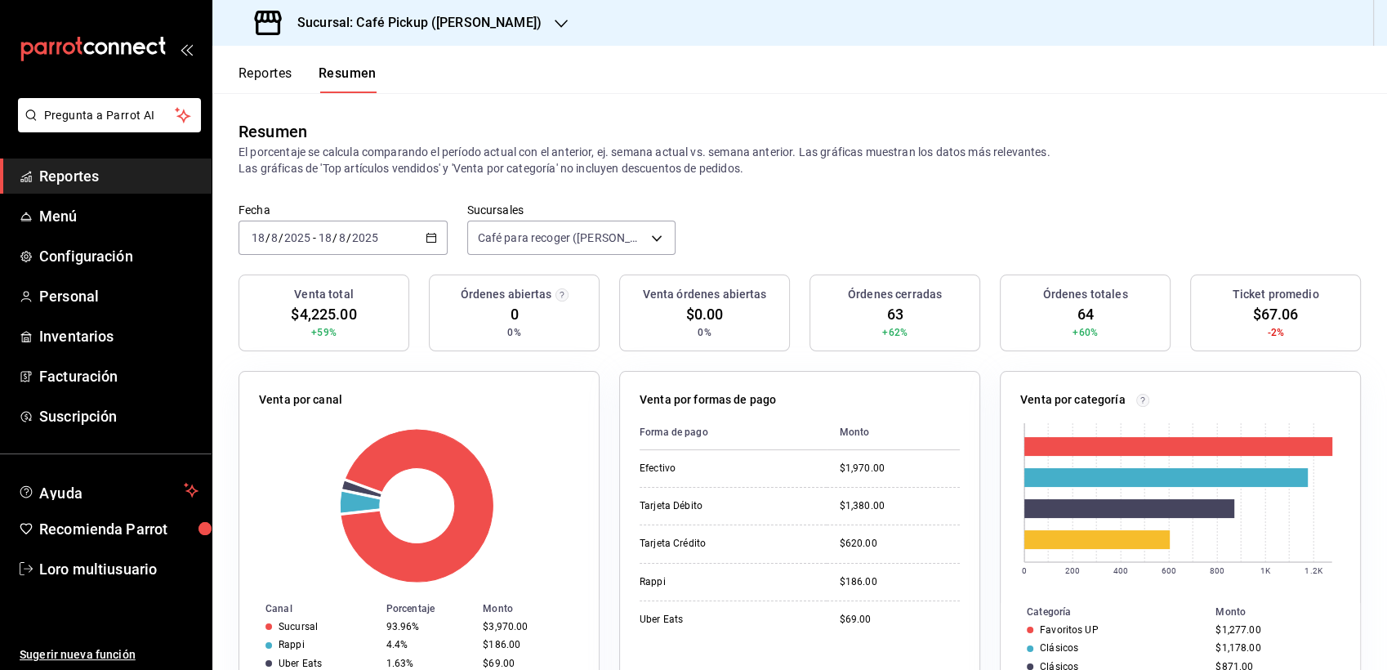
click at [351, 239] on input "2025" at bounding box center [365, 237] width 28 height 13
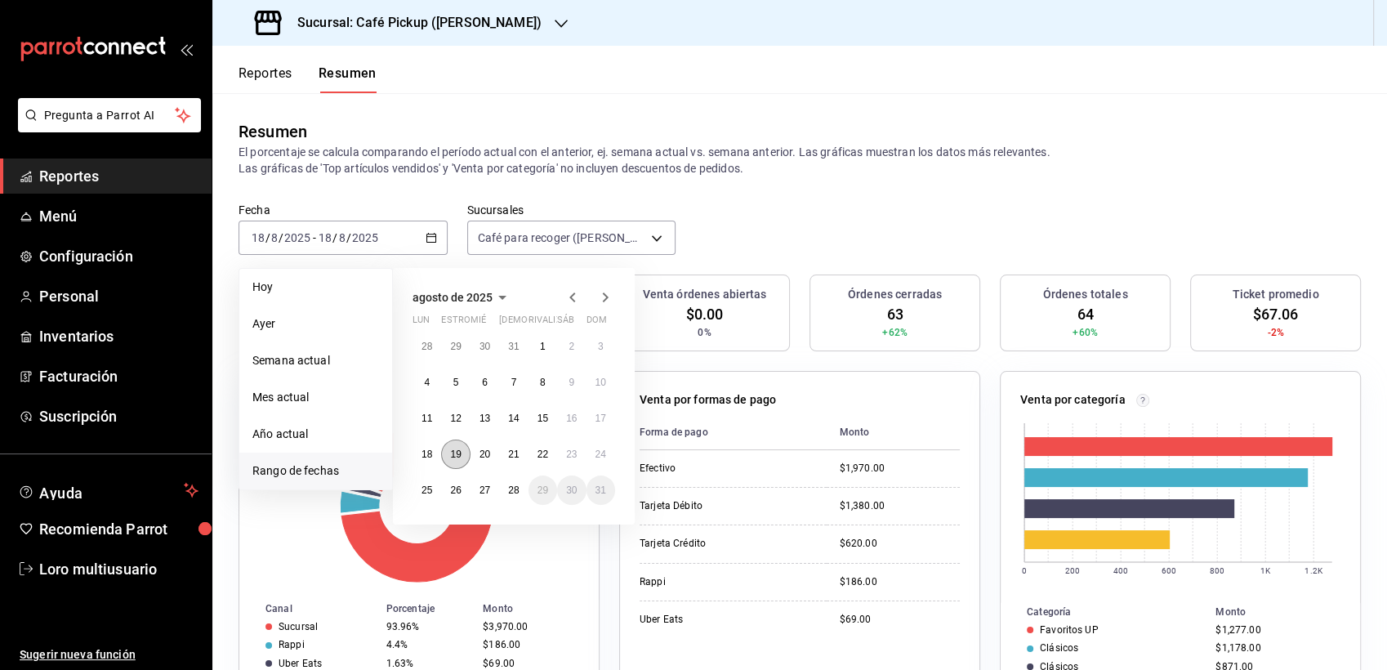
click at [458, 458] on abbr "19" at bounding box center [455, 454] width 11 height 11
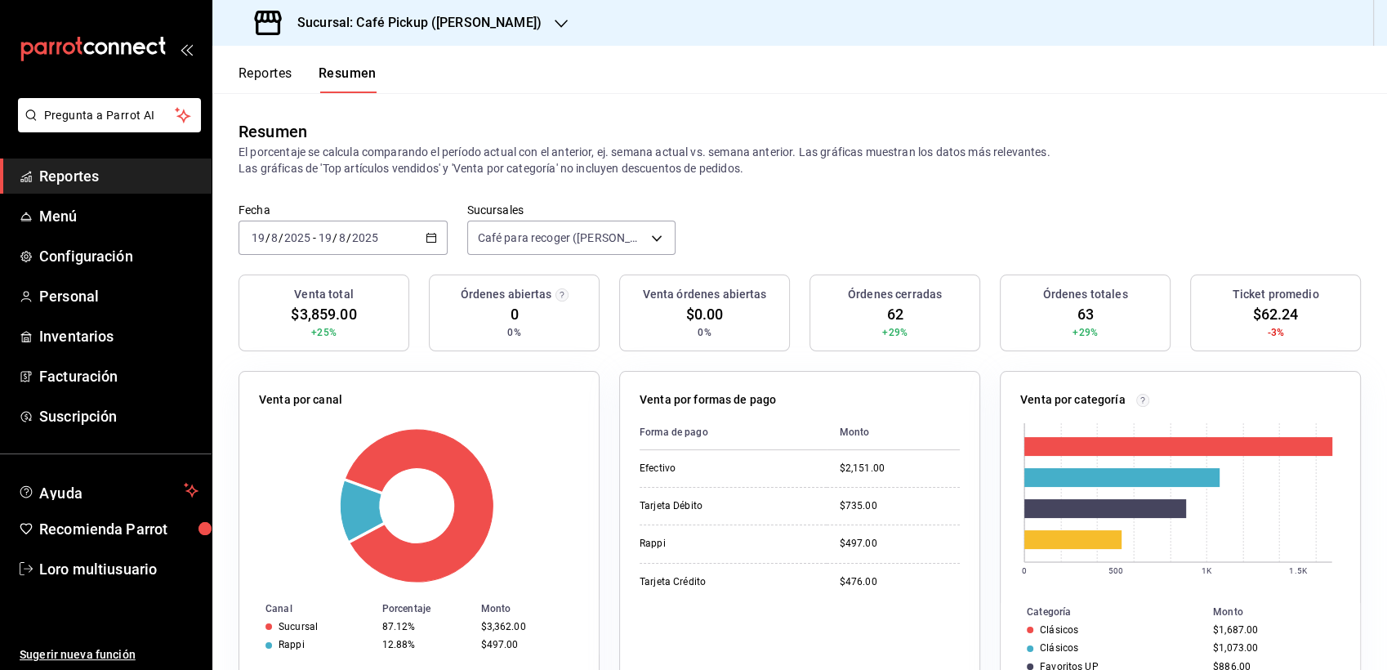
click at [406, 237] on div "[DATE] [DATE] - [DATE] [DATE]" at bounding box center [343, 238] width 209 height 34
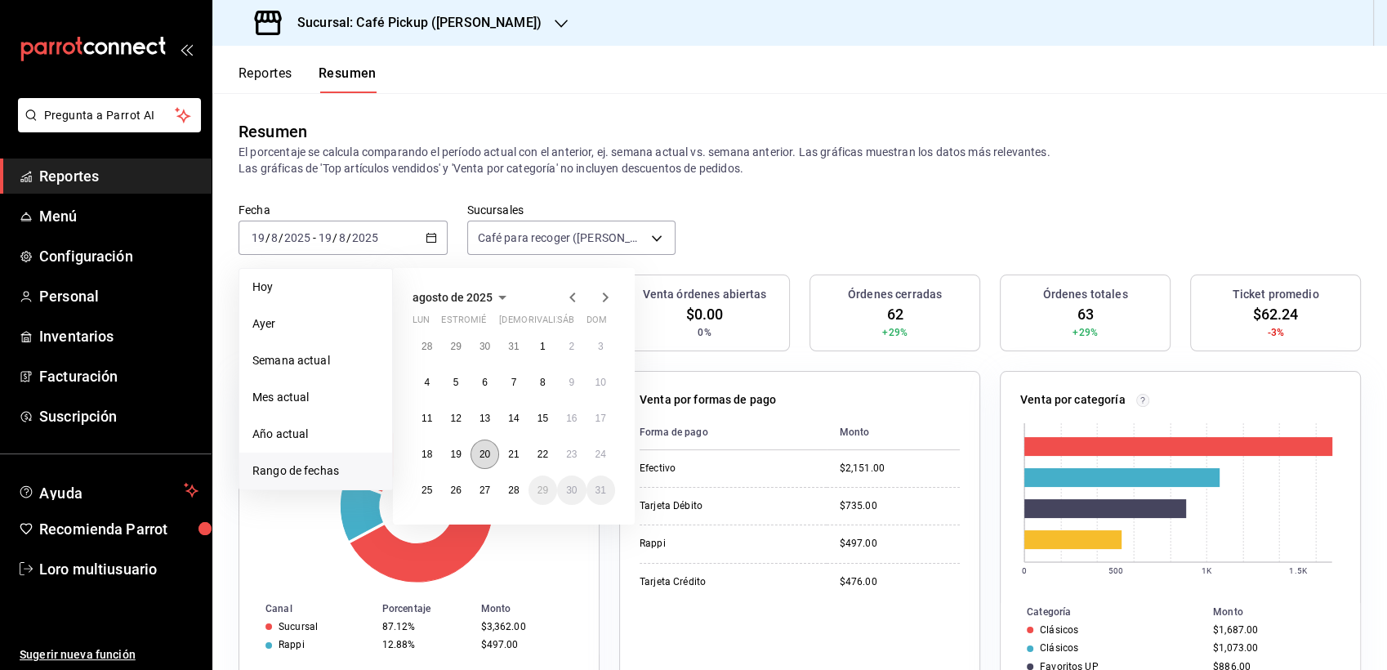
click at [471, 449] on button "20" at bounding box center [485, 454] width 29 height 29
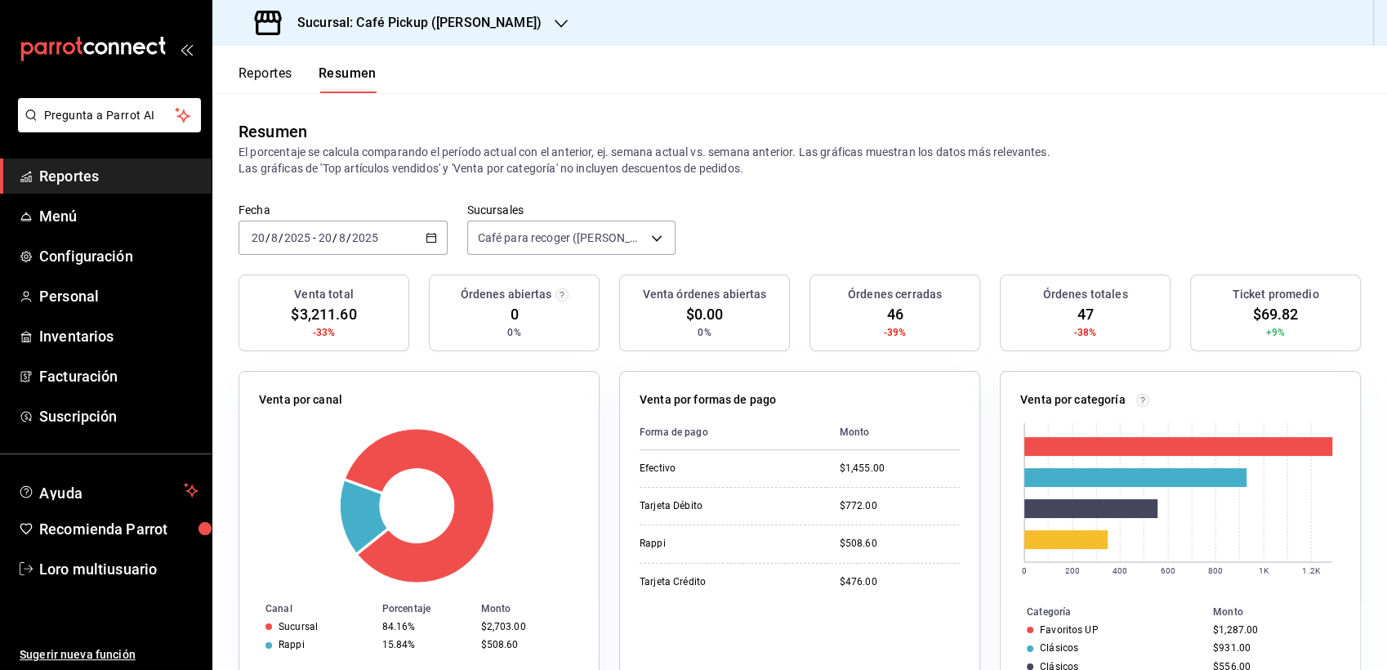
click at [322, 258] on div "Fecha [DATE] [DATE] - [DATE] [DATE] Sucursales Café para recoger ([PERSON_NAME]…" at bounding box center [799, 239] width 1175 height 72
click at [316, 248] on div "[DATE] [DATE] - [DATE] [DATE]" at bounding box center [343, 238] width 209 height 34
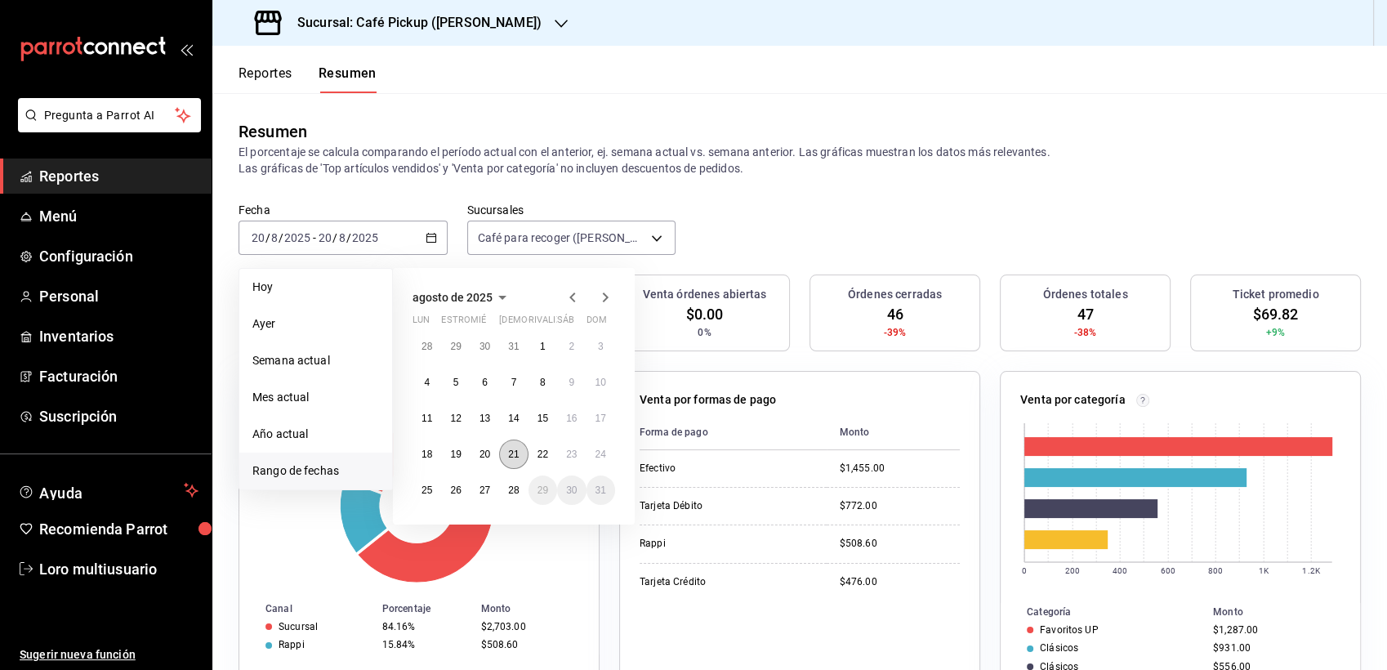
click at [515, 455] on abbr "21" at bounding box center [513, 454] width 11 height 11
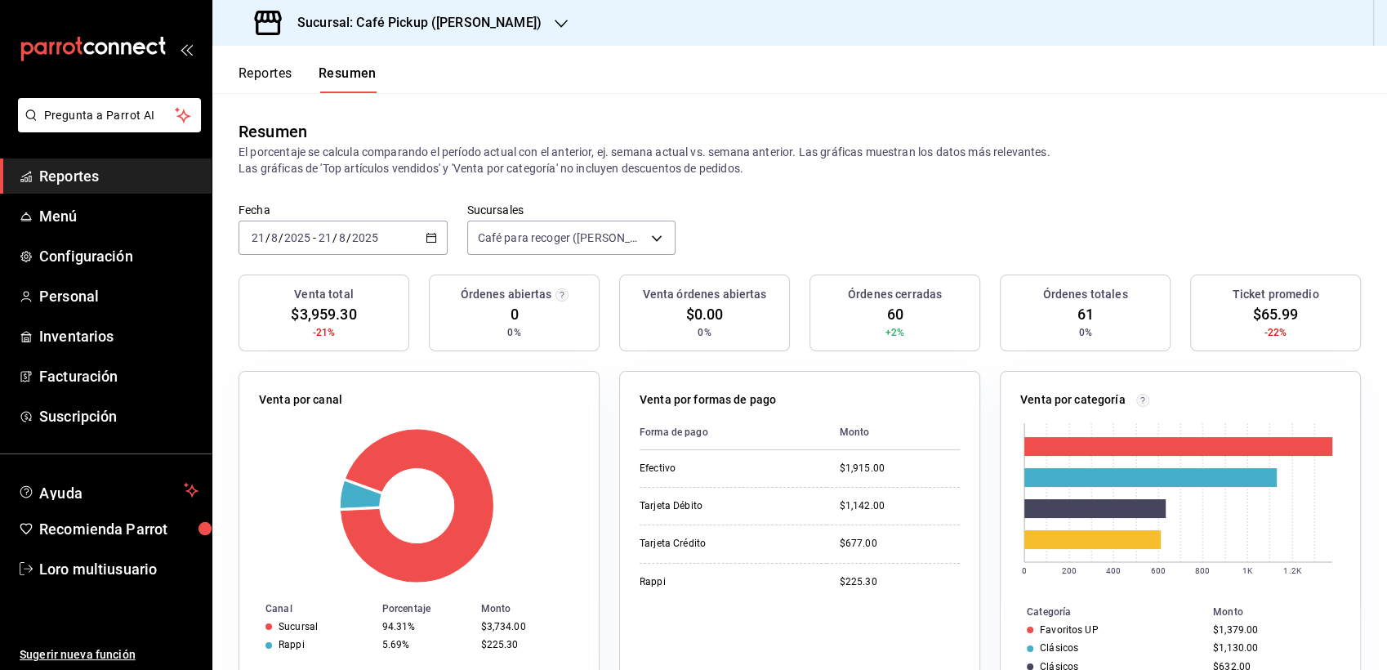
click at [399, 230] on div "[DATE] [DATE] - [DATE] [DATE]" at bounding box center [343, 238] width 209 height 34
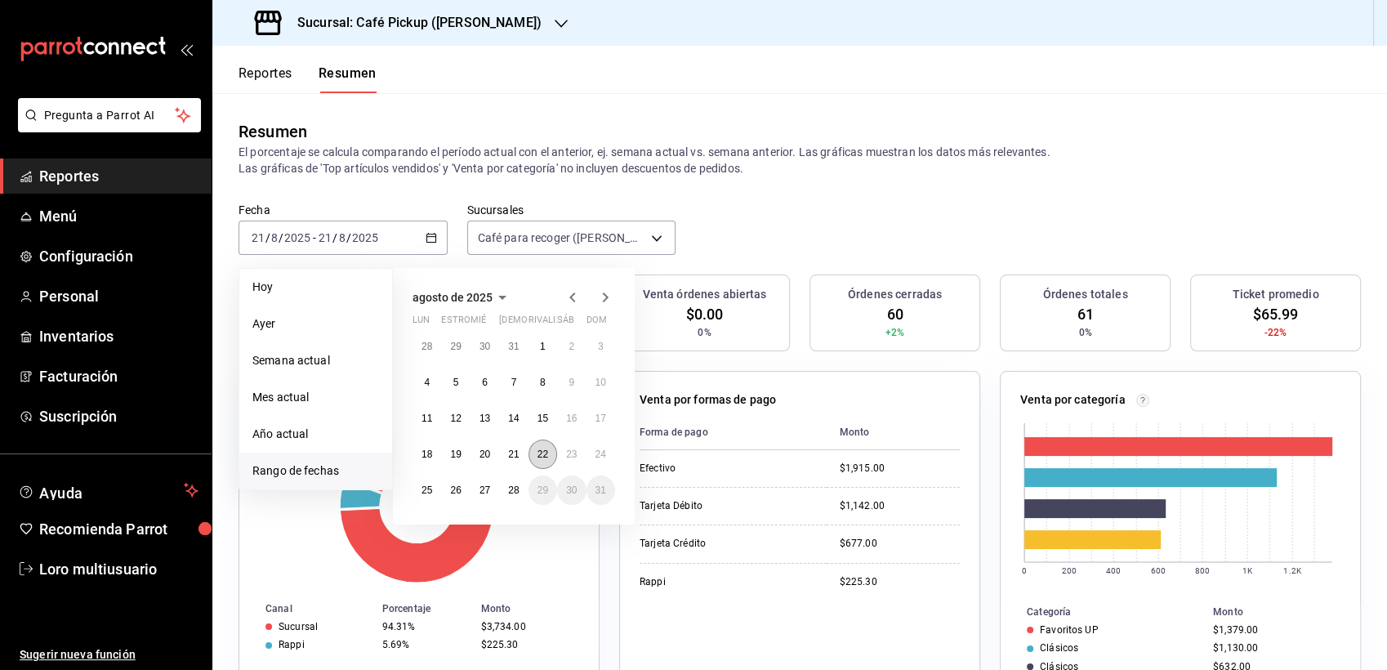
click at [542, 452] on abbr "22" at bounding box center [543, 454] width 11 height 11
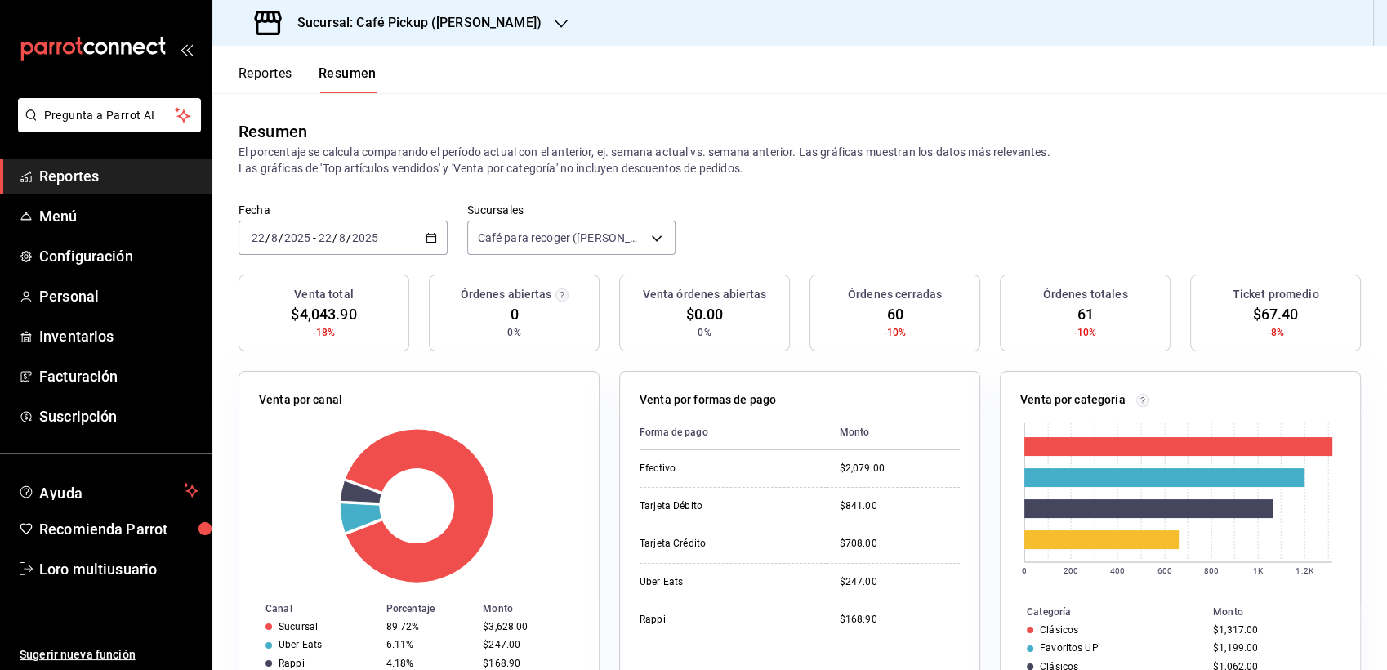
click at [346, 239] on span "/" at bounding box center [348, 237] width 5 height 13
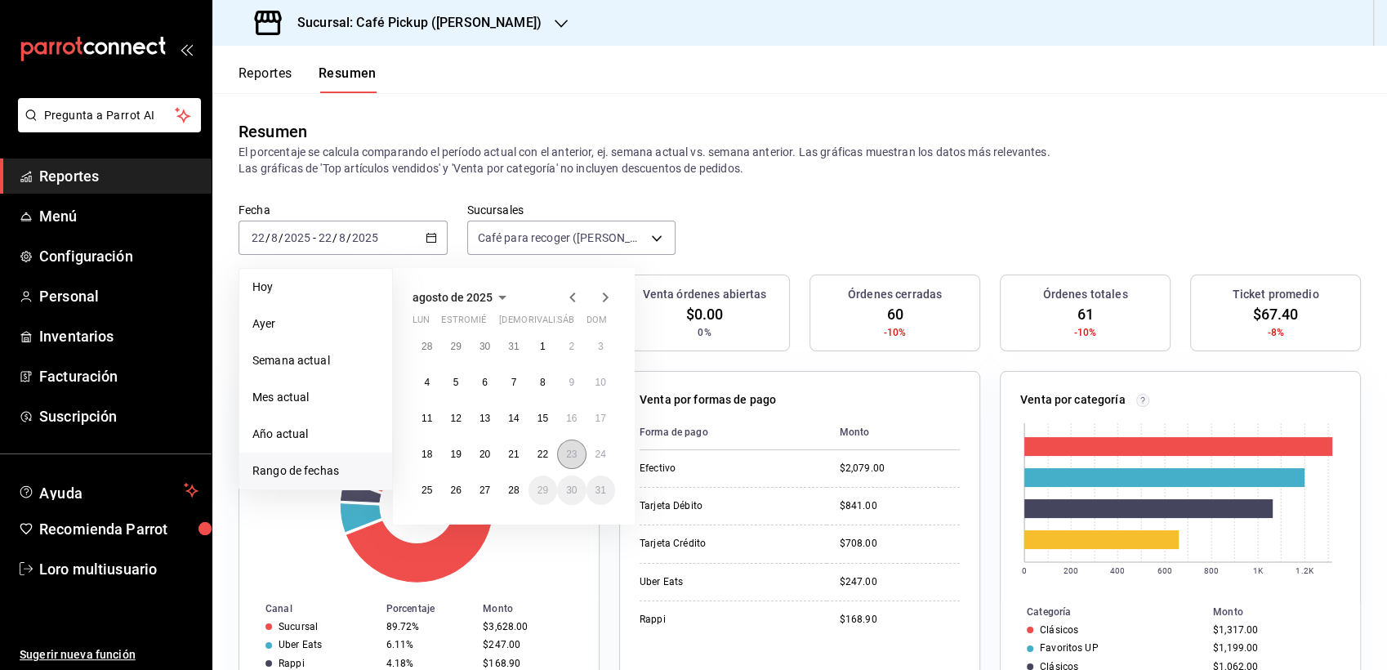
click at [571, 454] on abbr "23" at bounding box center [571, 454] width 11 height 11
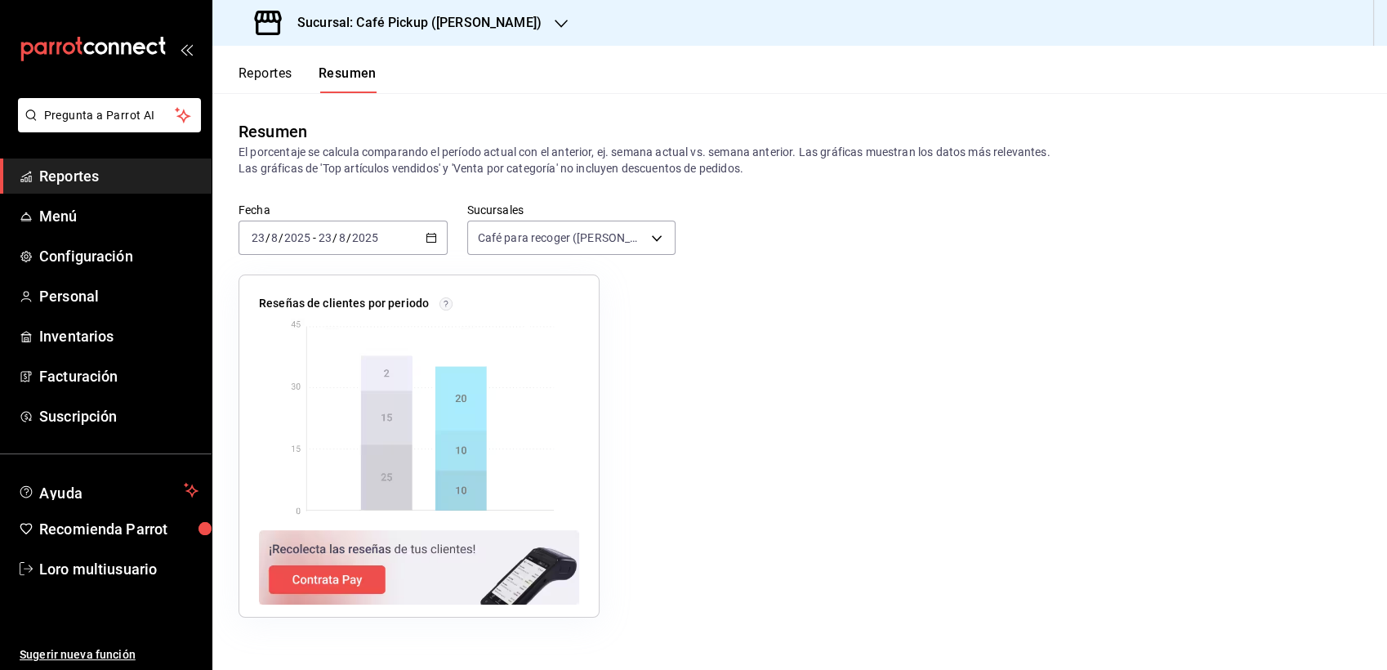
click at [395, 235] on div "[DATE] [DATE] - [DATE] [DATE]" at bounding box center [343, 238] width 209 height 34
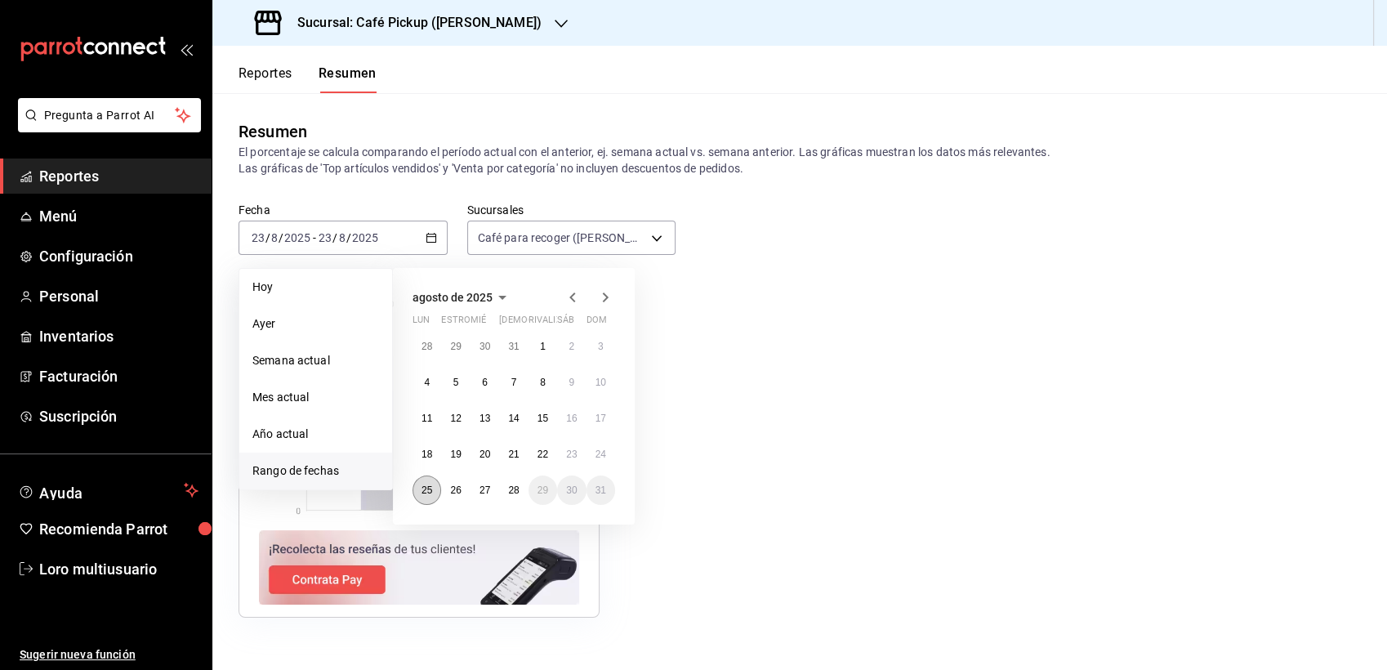
click at [433, 487] on button "25" at bounding box center [427, 489] width 29 height 29
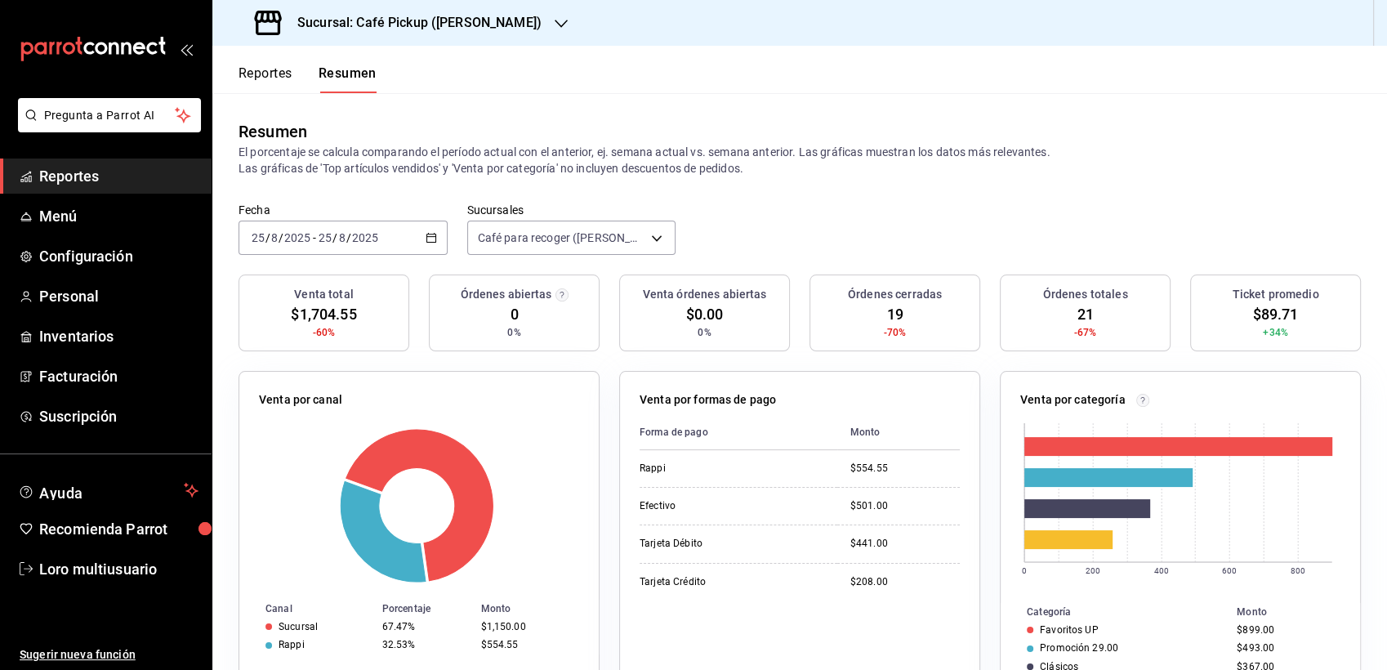
click at [354, 249] on div "[DATE] [DATE] - [DATE] [DATE]" at bounding box center [343, 238] width 209 height 34
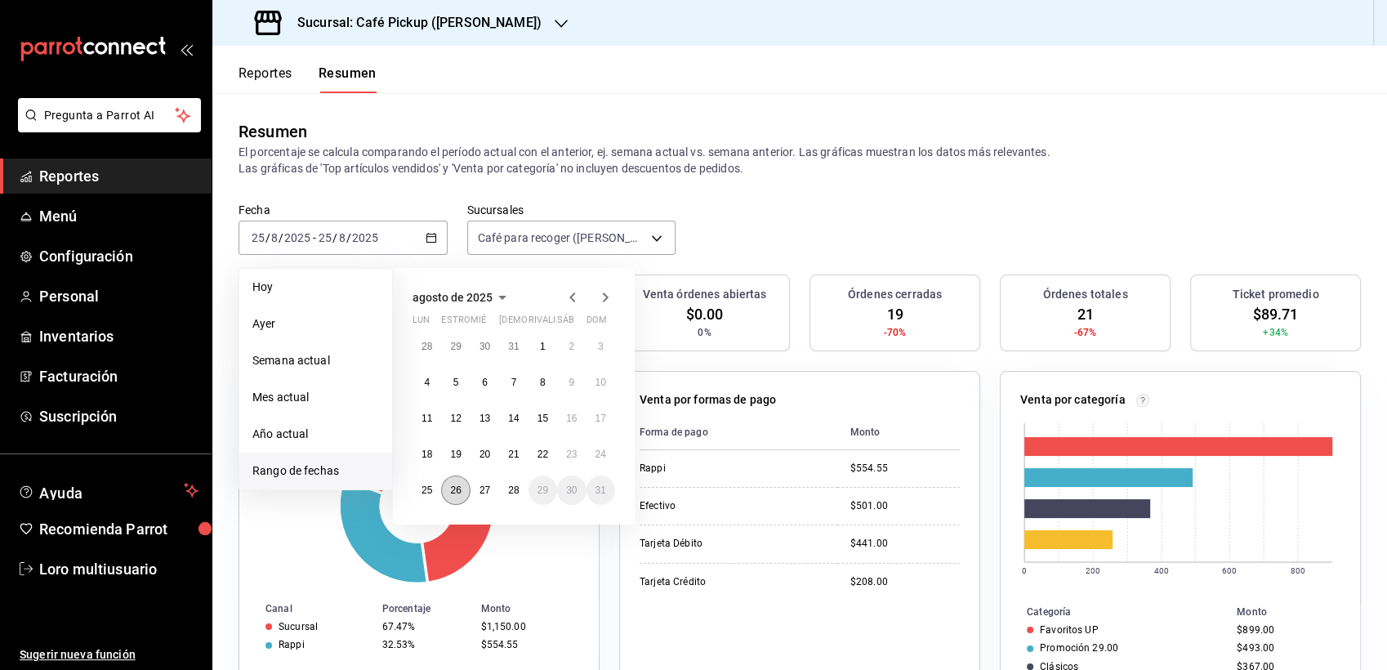
click at [456, 484] on abbr "26" at bounding box center [455, 489] width 11 height 11
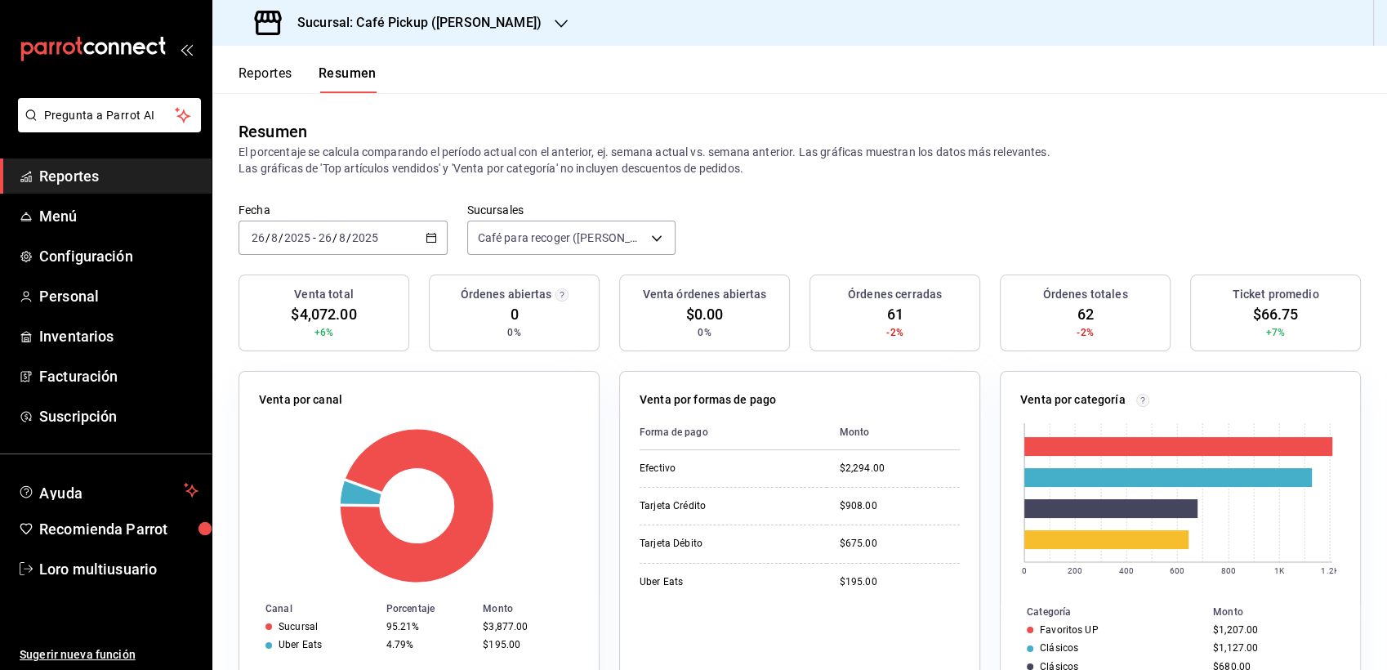
click at [397, 14] on h3 "Sucursal: Café Pickup ([PERSON_NAME])" at bounding box center [412, 23] width 257 height 20
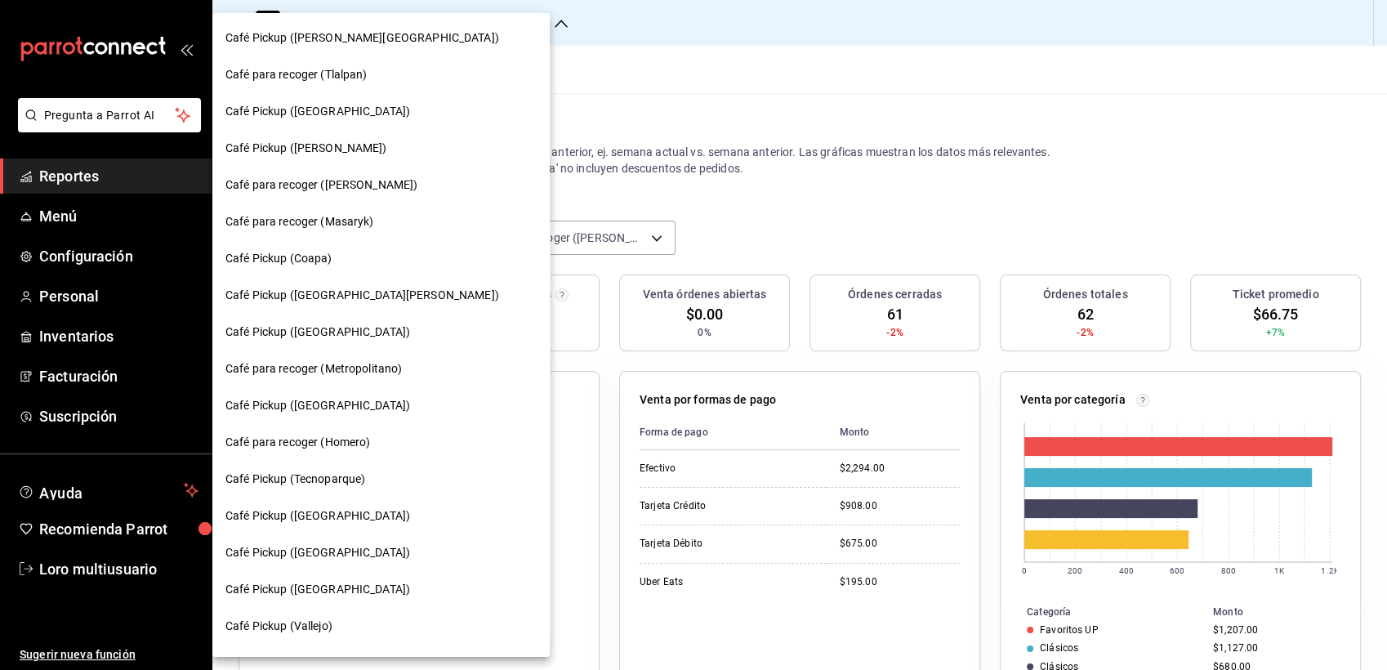
click at [680, 248] on div at bounding box center [693, 335] width 1387 height 670
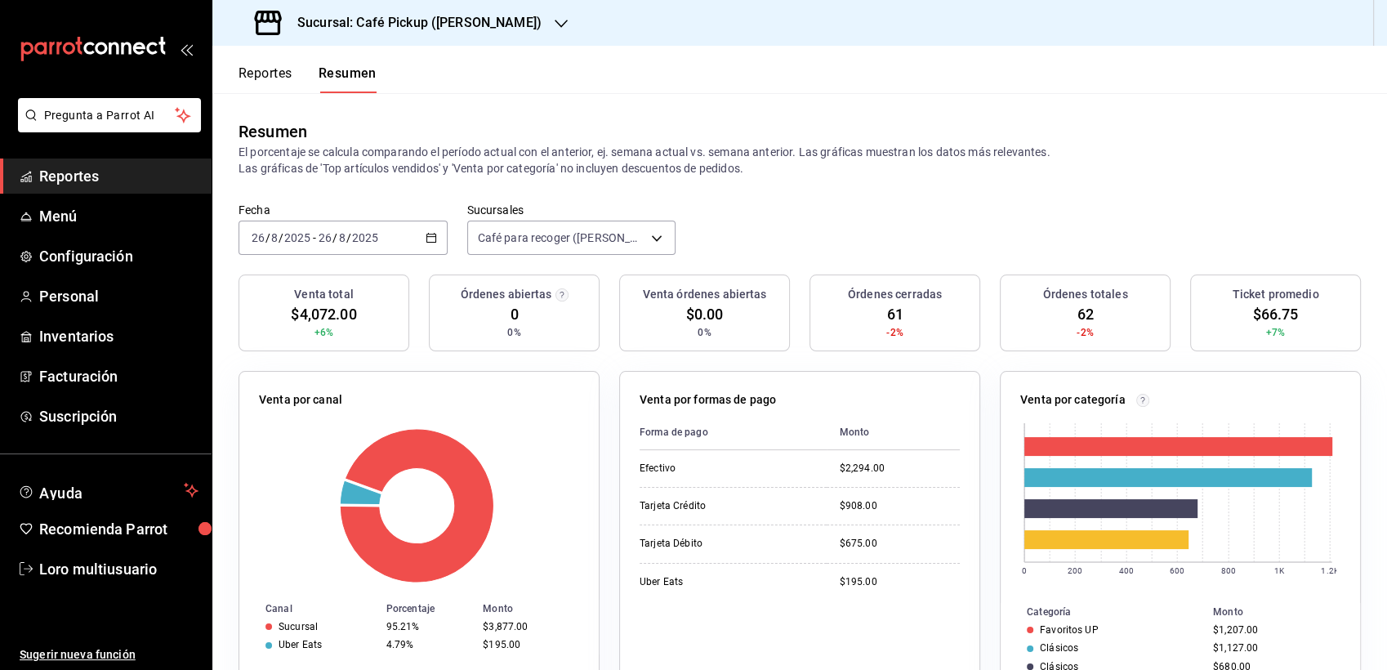
click at [438, 31] on h3 "Sucursal: Café Pickup ([PERSON_NAME])" at bounding box center [412, 23] width 257 height 20
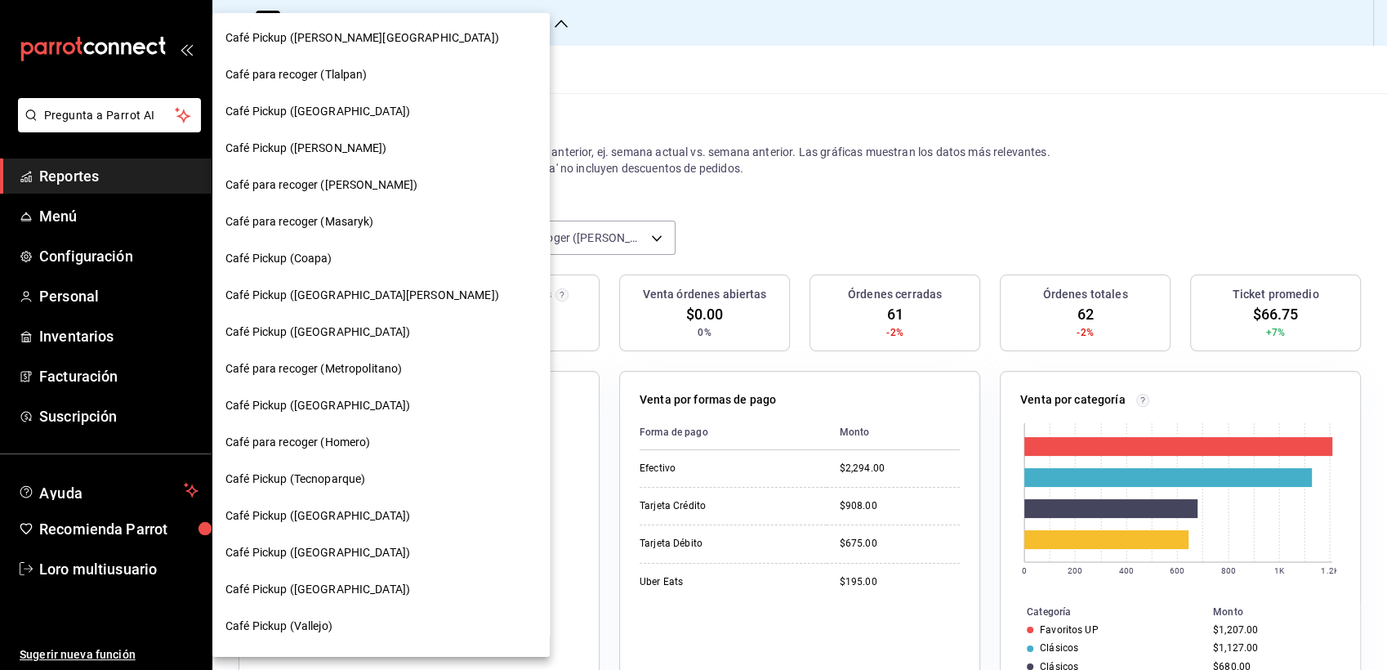
click at [894, 114] on div at bounding box center [693, 335] width 1387 height 670
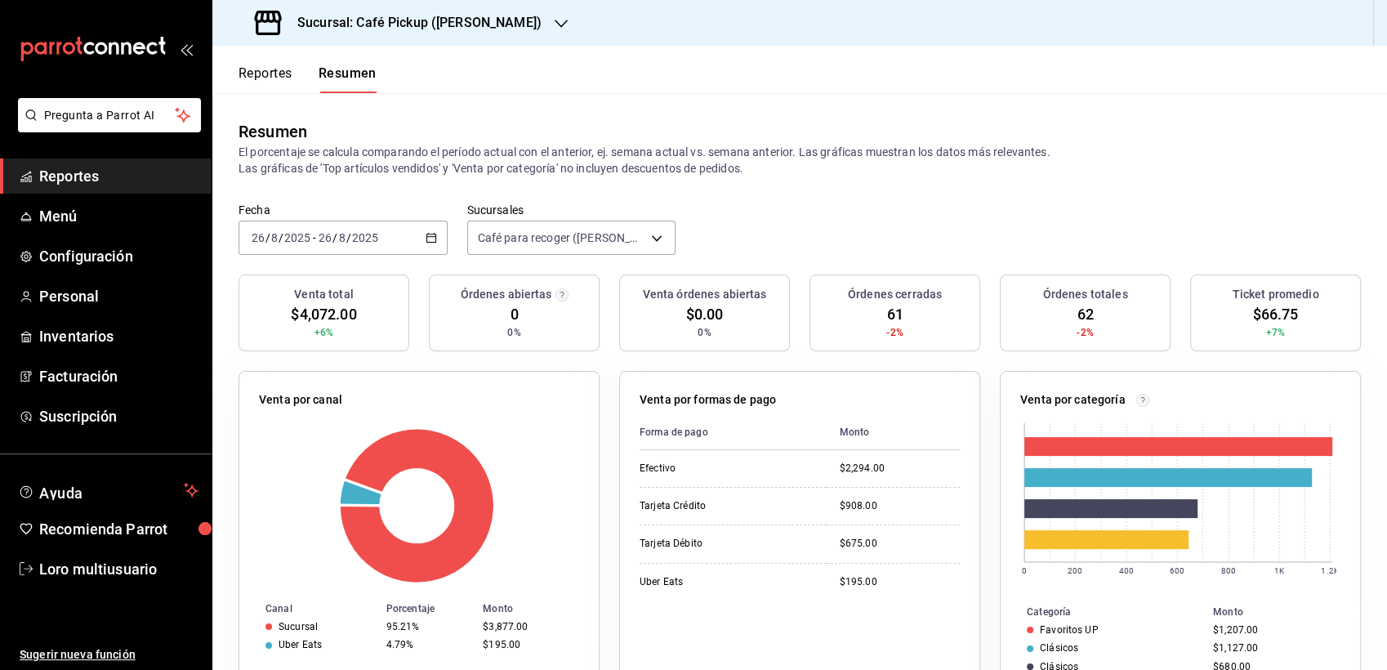
drag, startPoint x: 650, startPoint y: 16, endPoint x: 841, endPoint y: 282, distance: 327.2
click at [841, 282] on div "Sucursal: Café Pickup ([PERSON_NAME]) Reportes Resumen Resumen El porcentaje se…" at bounding box center [799, 335] width 1175 height 670
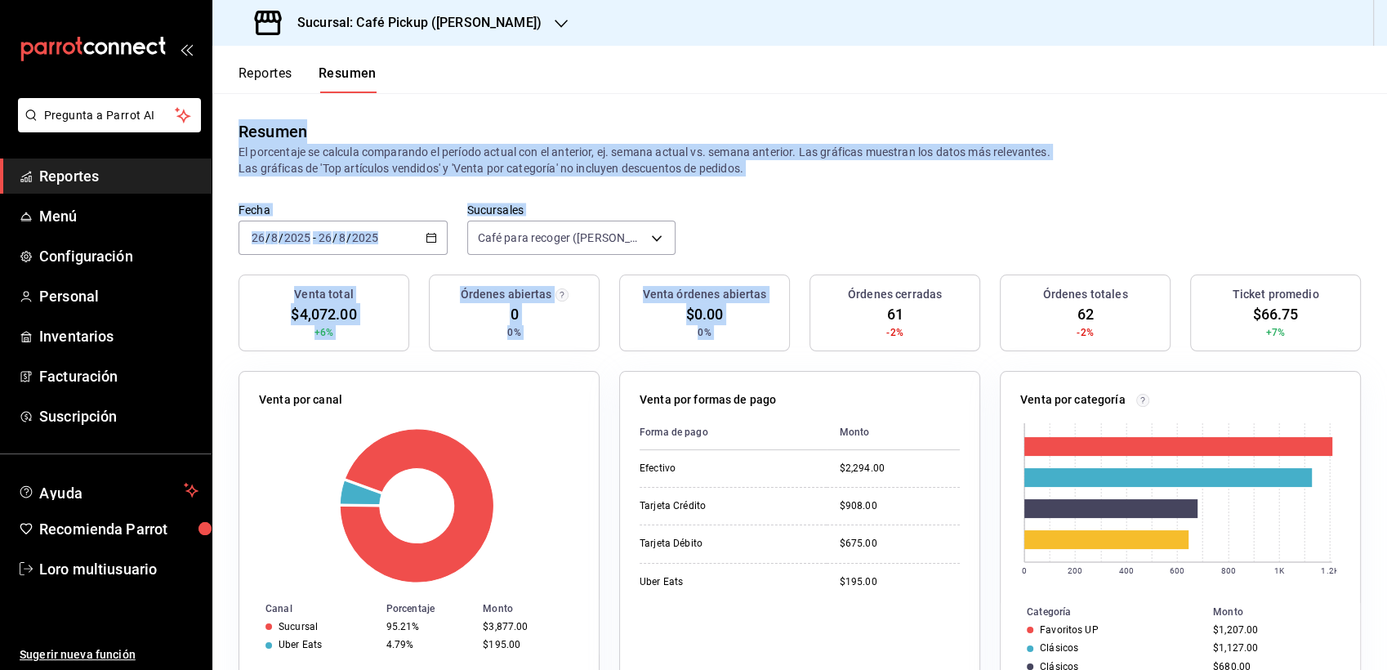
click at [573, 62] on header "Reportes Resumen" at bounding box center [799, 69] width 1175 height 47
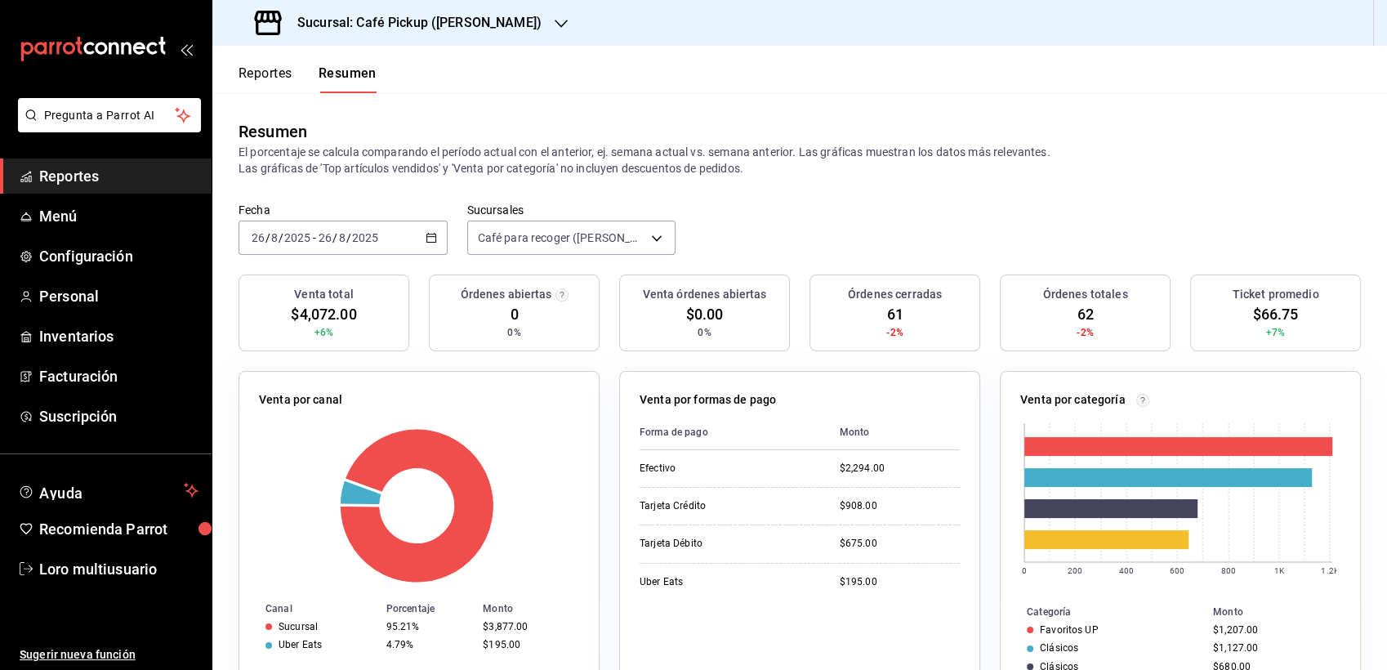
click at [349, 248] on div "[DATE] [DATE] - [DATE] [DATE]" at bounding box center [343, 238] width 209 height 34
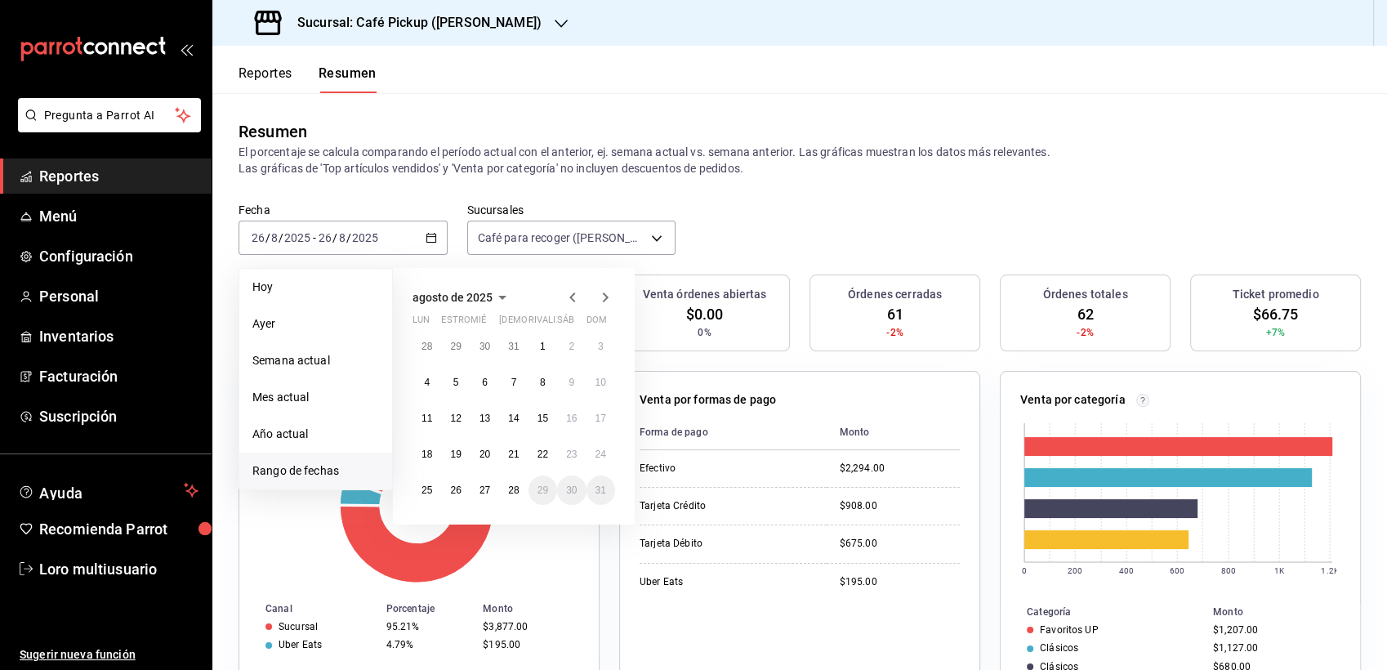
click at [509, 16] on h3 "Sucursal: Café Pickup ([PERSON_NAME])" at bounding box center [412, 23] width 257 height 20
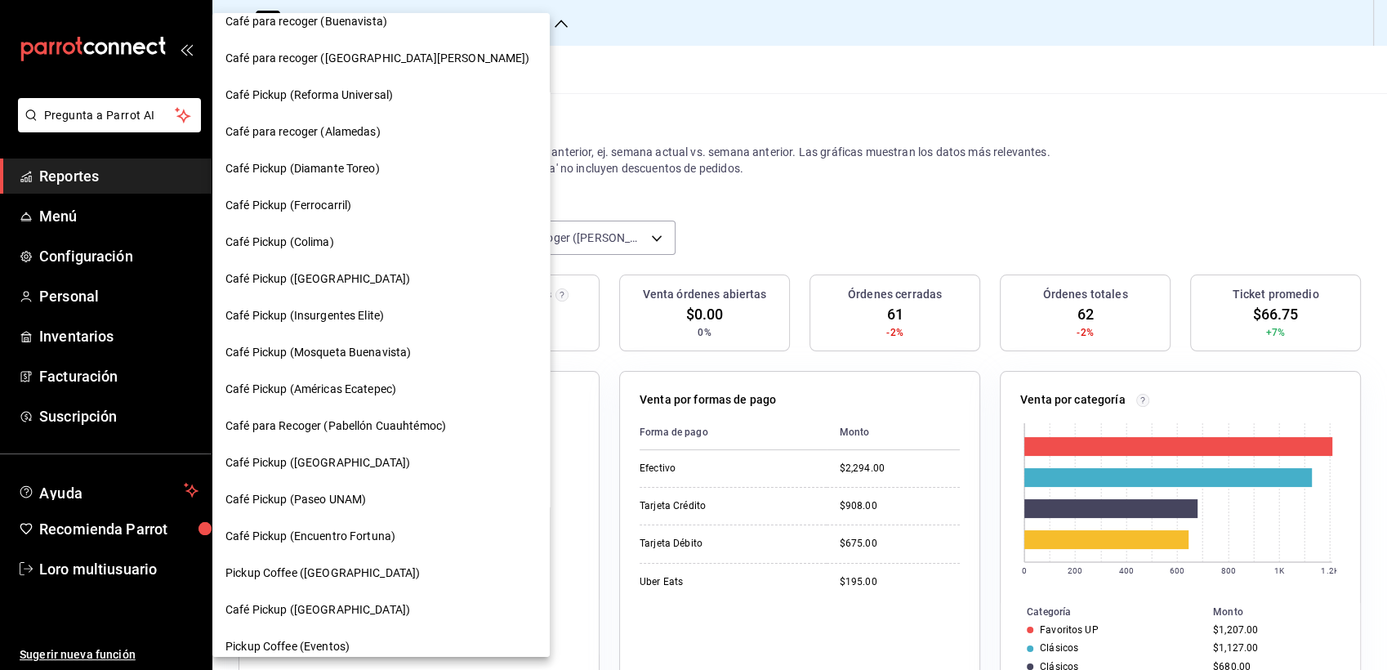
scroll to position [766, 0]
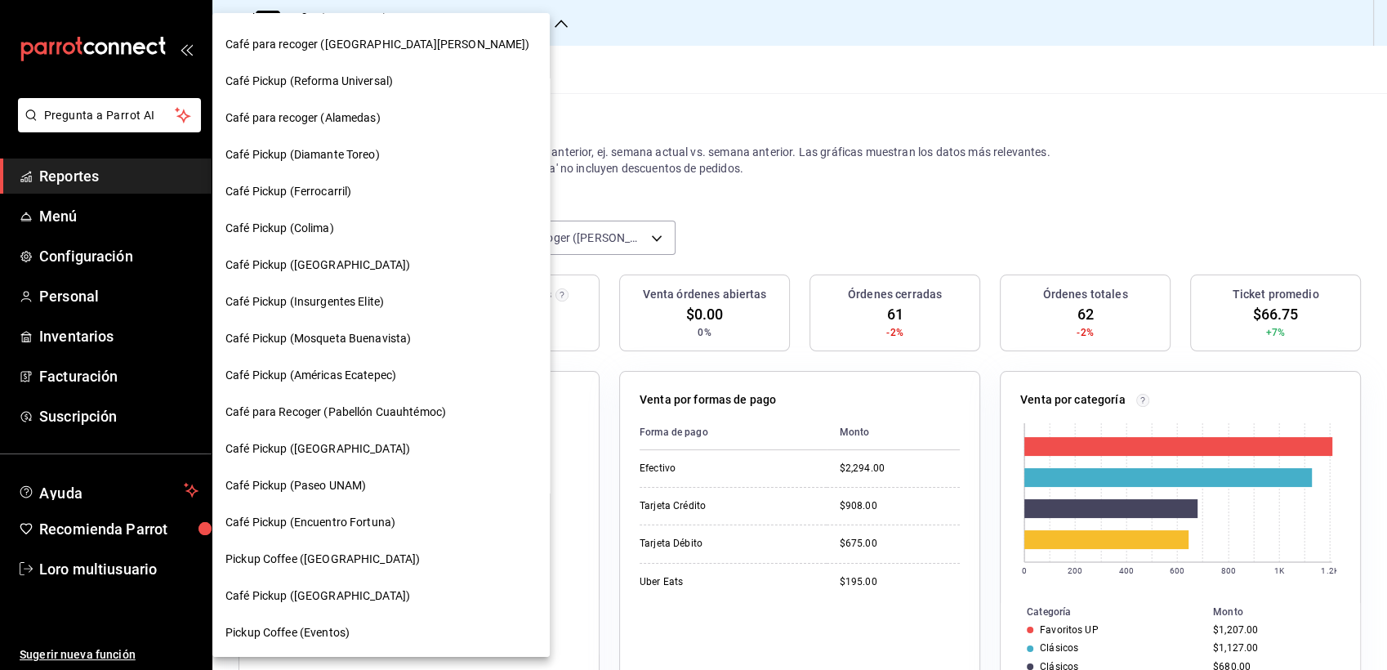
click at [351, 587] on div "Café Pickup ([GEOGRAPHIC_DATA])" at bounding box center [380, 595] width 311 height 17
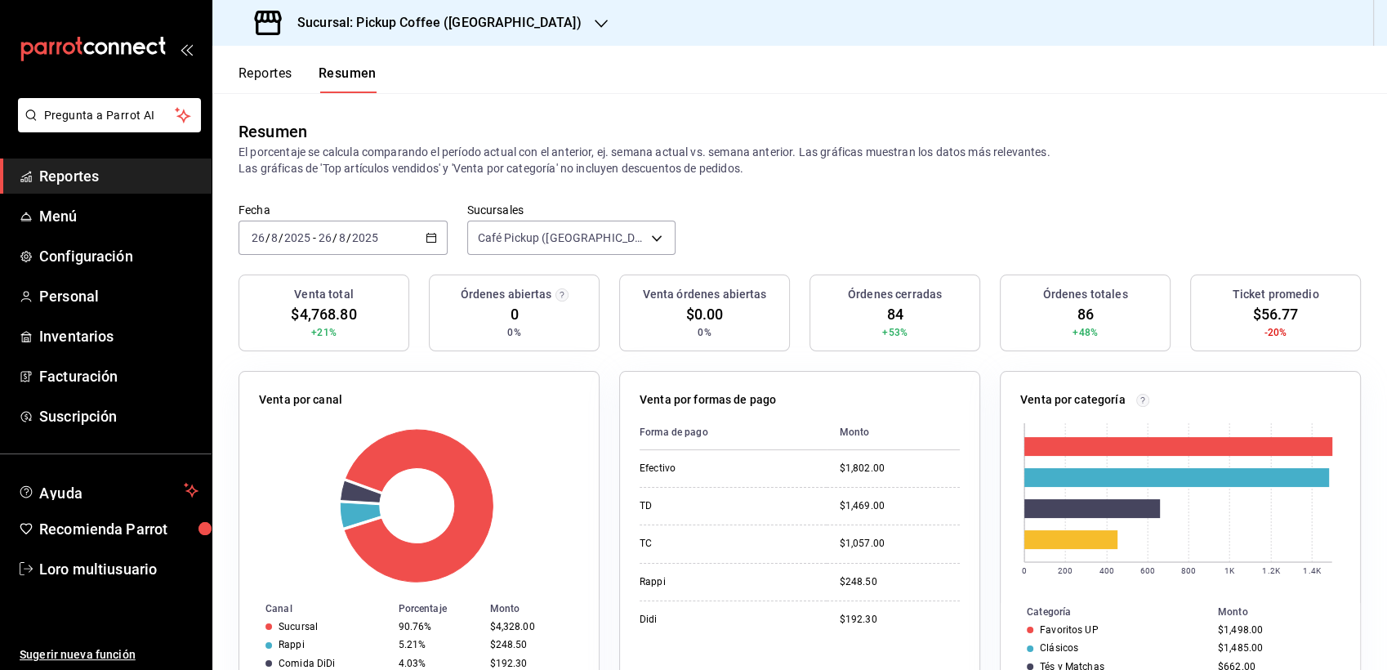
click at [389, 239] on div "[DATE] [DATE] - [DATE] [DATE]" at bounding box center [343, 238] width 209 height 34
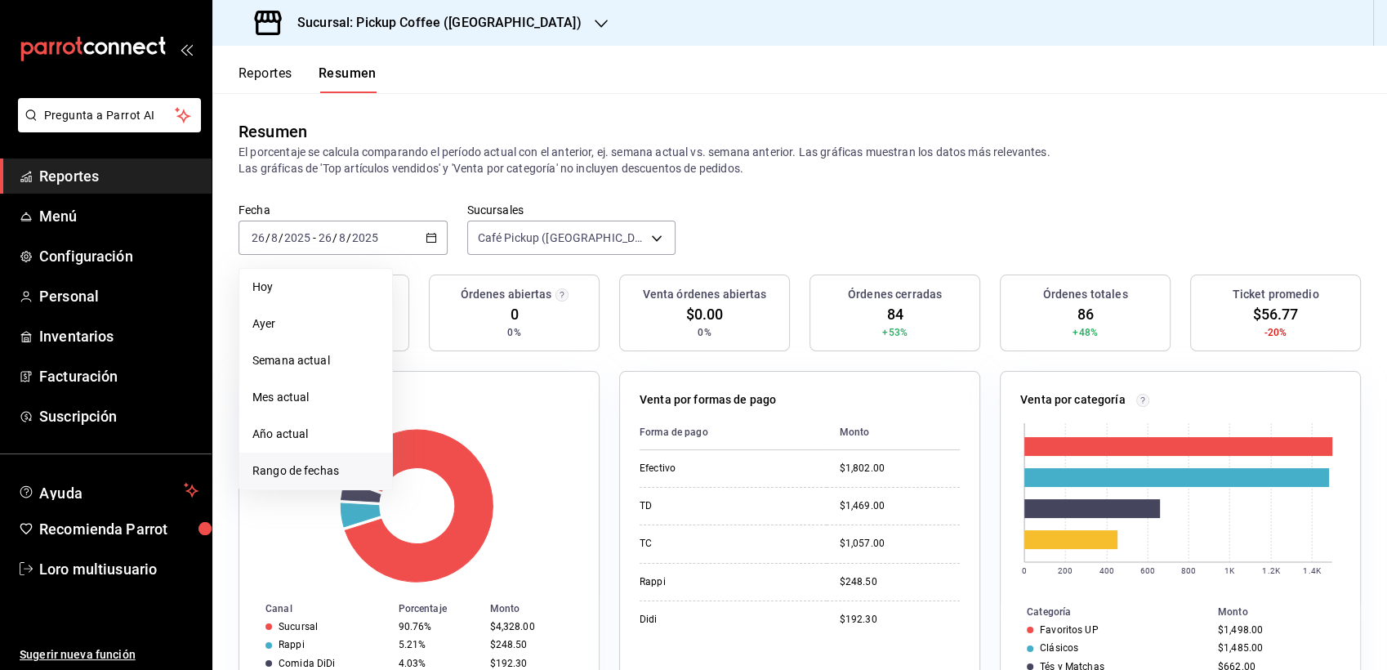
click at [292, 472] on span "Rango de fechas" at bounding box center [315, 470] width 127 height 17
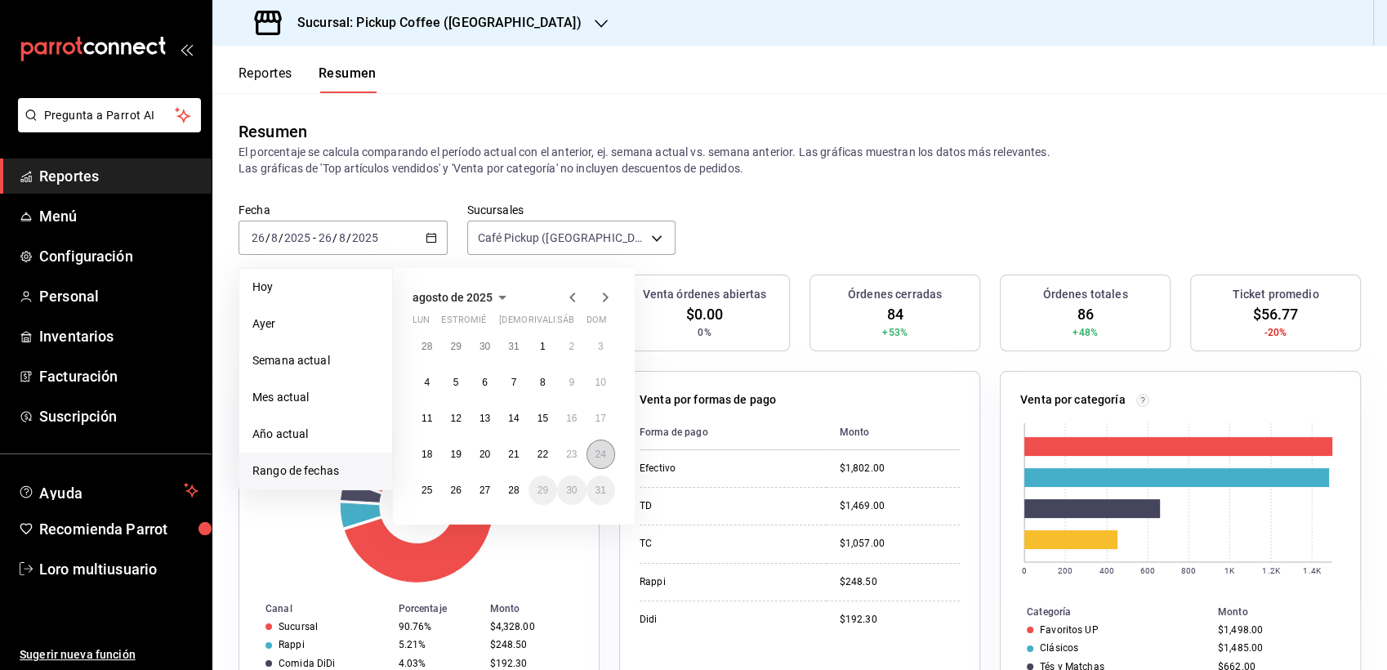
click at [596, 450] on abbr "24" at bounding box center [601, 454] width 11 height 11
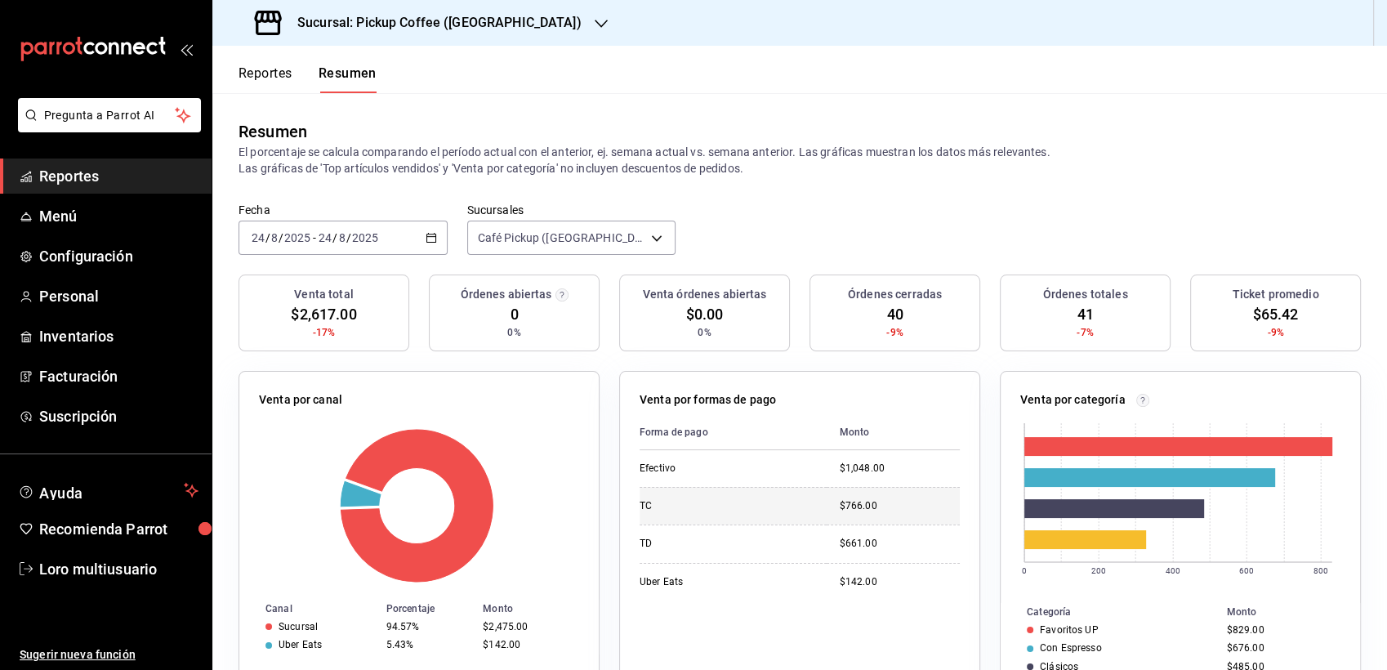
click at [797, 507] on div "TC" at bounding box center [721, 506] width 163 height 14
